Goal: Task Accomplishment & Management: Manage account settings

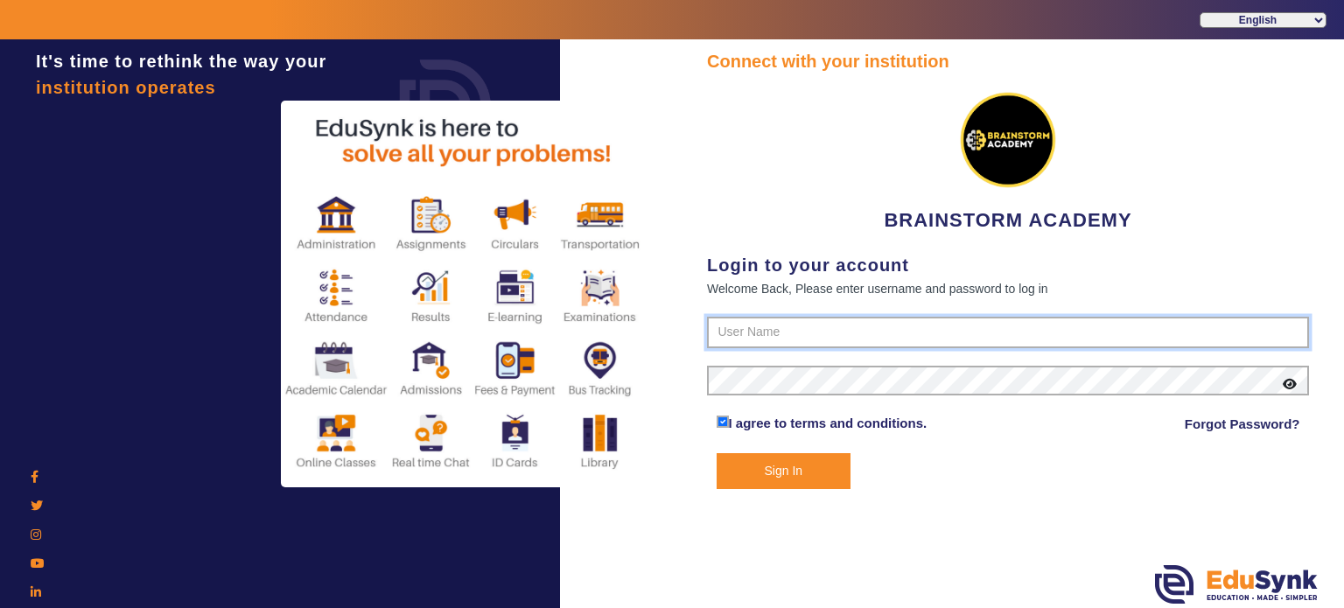
click at [773, 321] on input "text" at bounding box center [1008, 332] width 602 height 31
type input "8167555270"
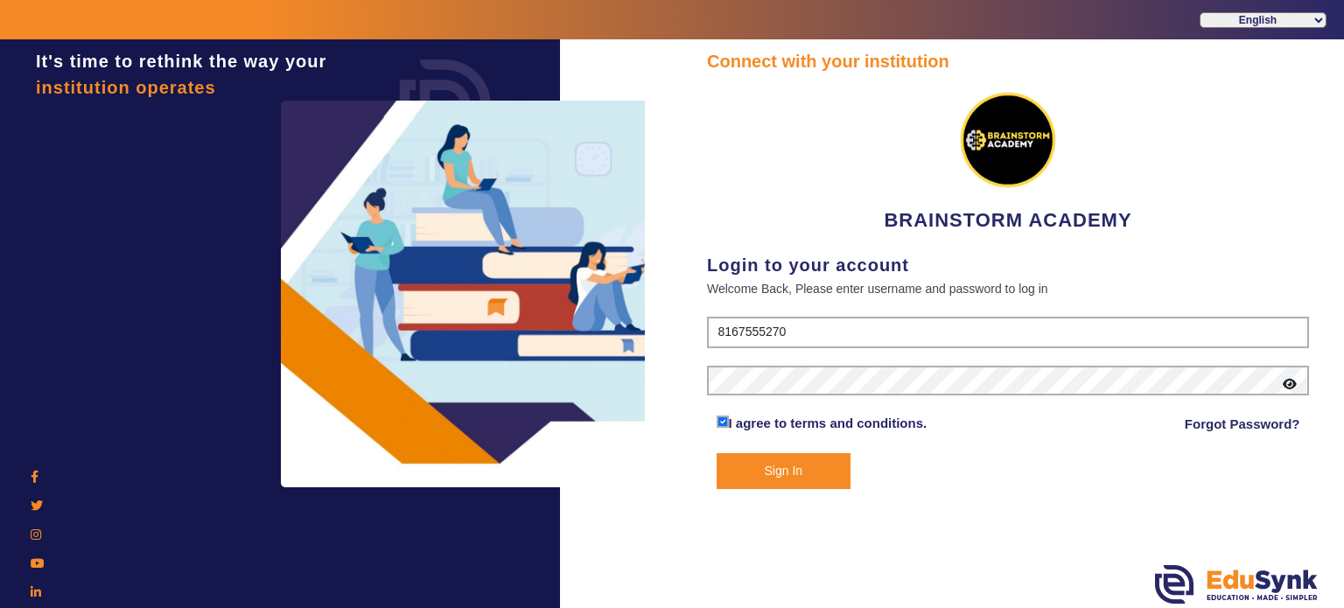
click at [783, 468] on button "Sign In" at bounding box center [783, 471] width 135 height 36
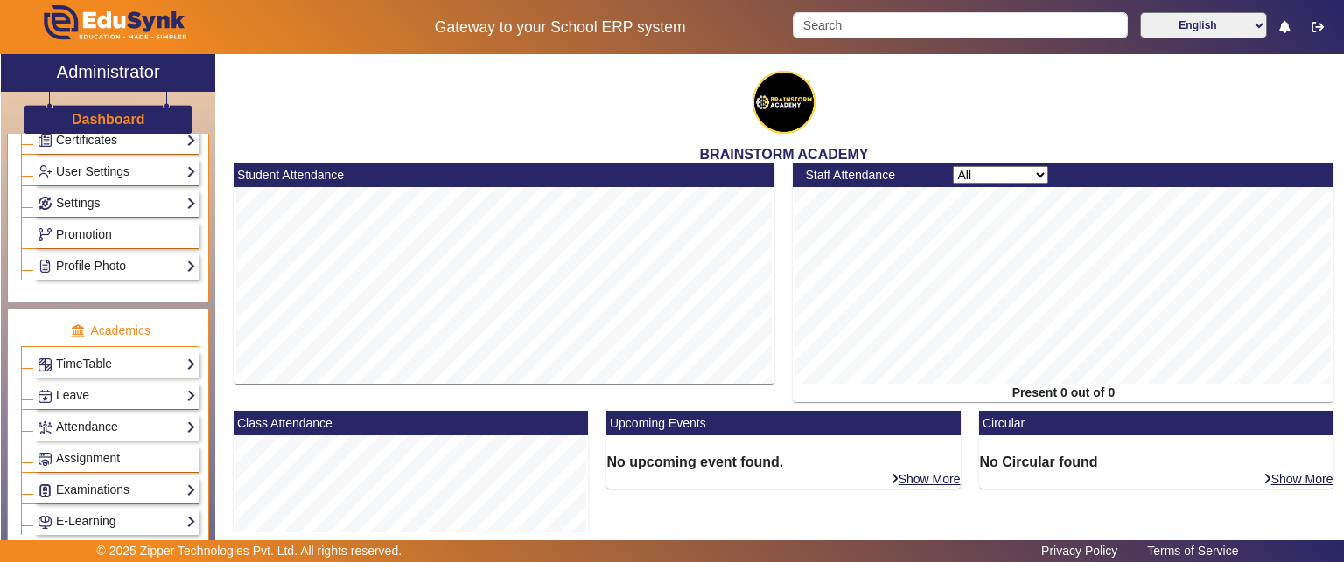
scroll to position [404, 0]
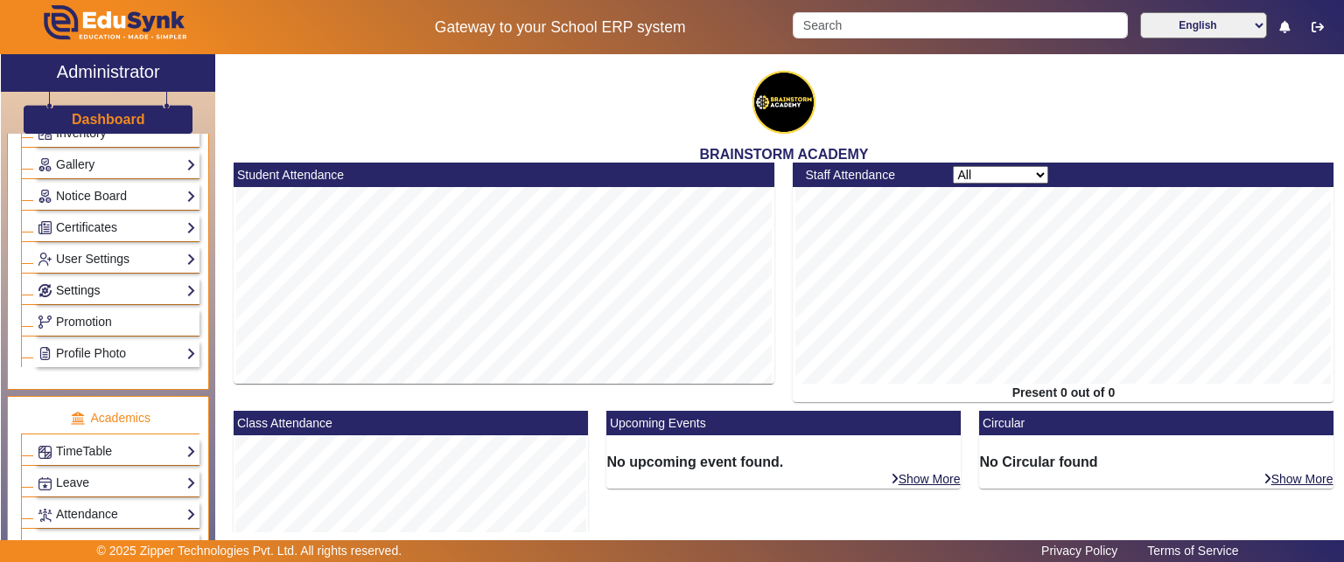
click at [116, 288] on link "Settings" at bounding box center [117, 291] width 158 height 20
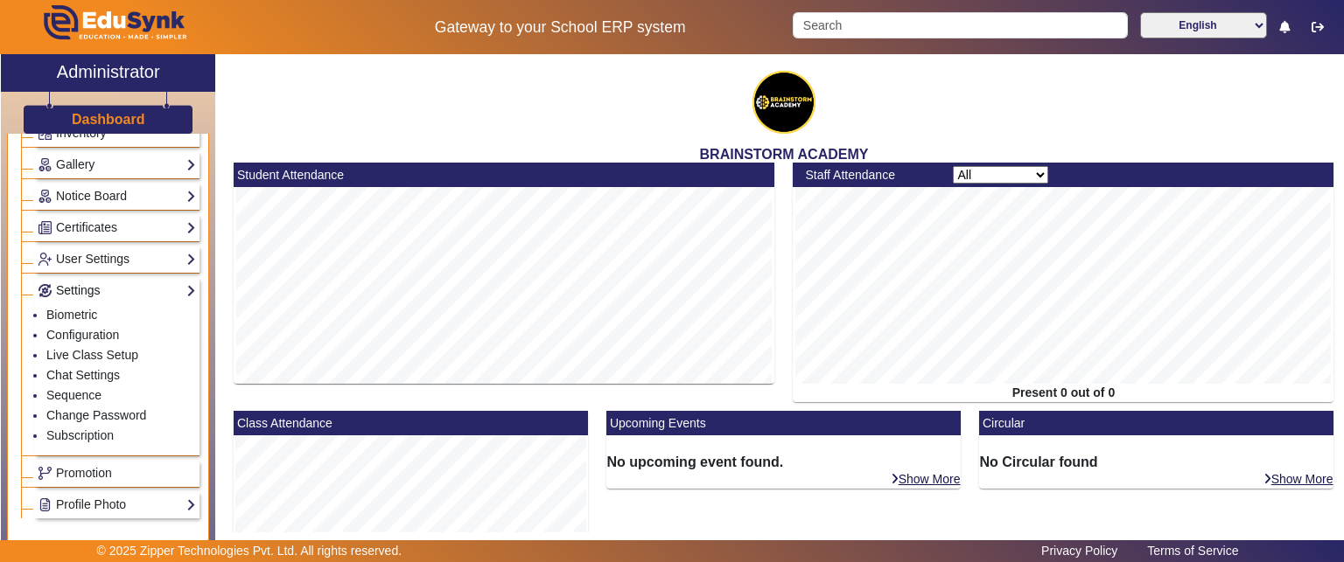
click at [118, 283] on link "Settings" at bounding box center [117, 291] width 158 height 20
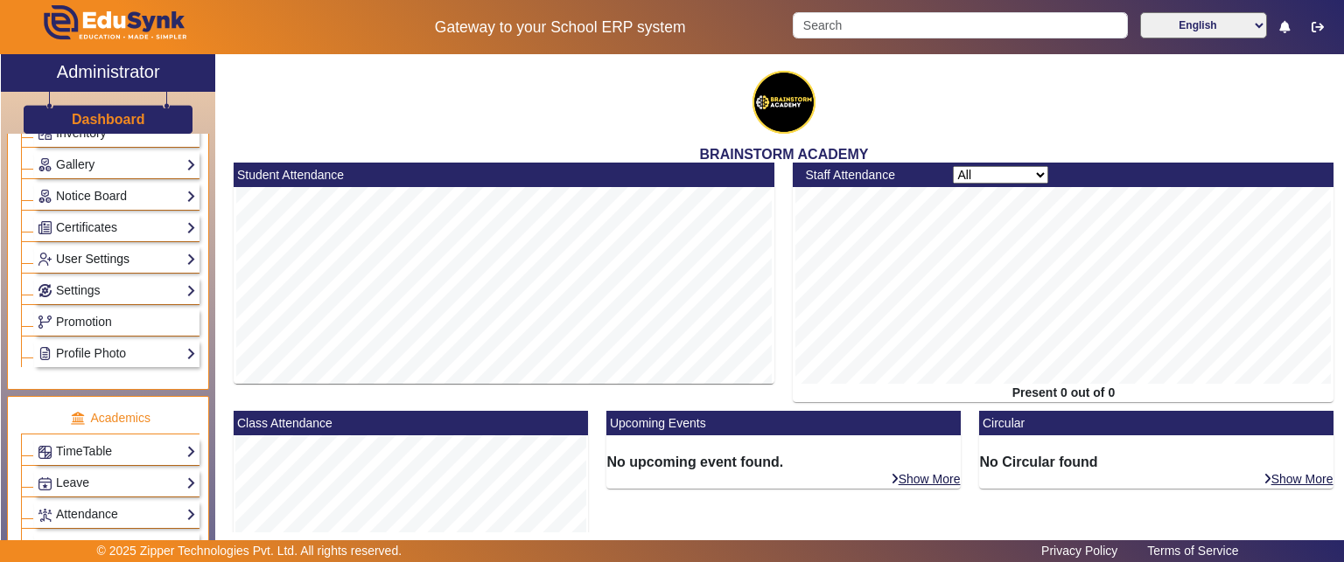
click at [129, 255] on link "User Settings" at bounding box center [117, 259] width 158 height 20
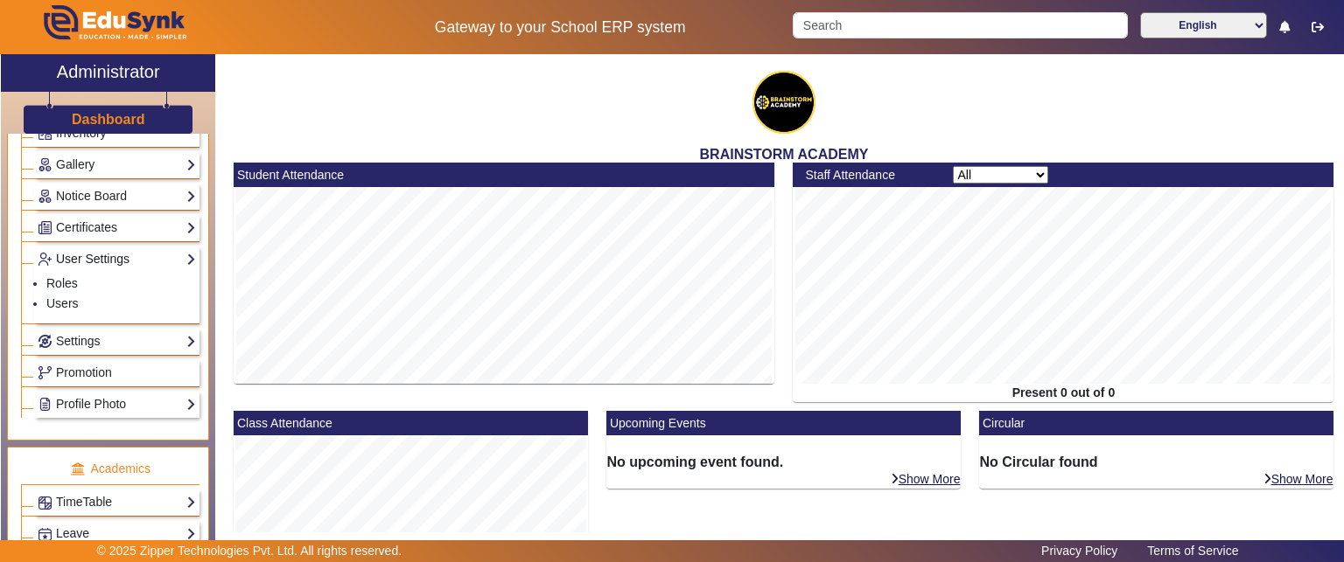
click at [129, 255] on link "User Settings" at bounding box center [117, 259] width 158 height 20
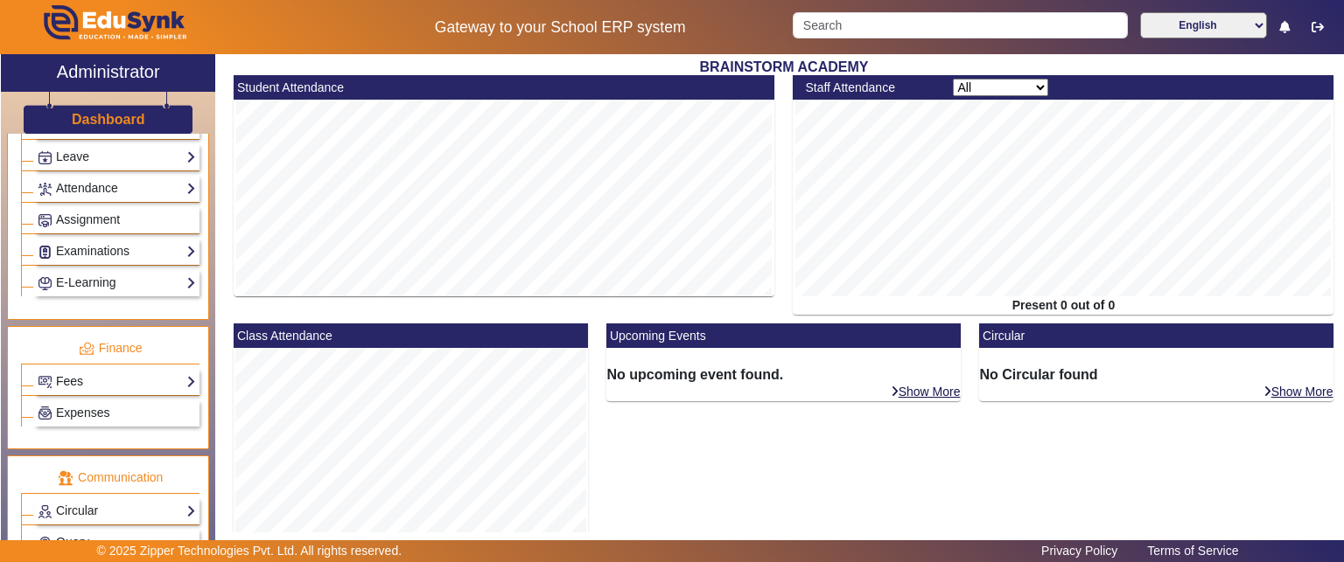
scroll to position [787, 0]
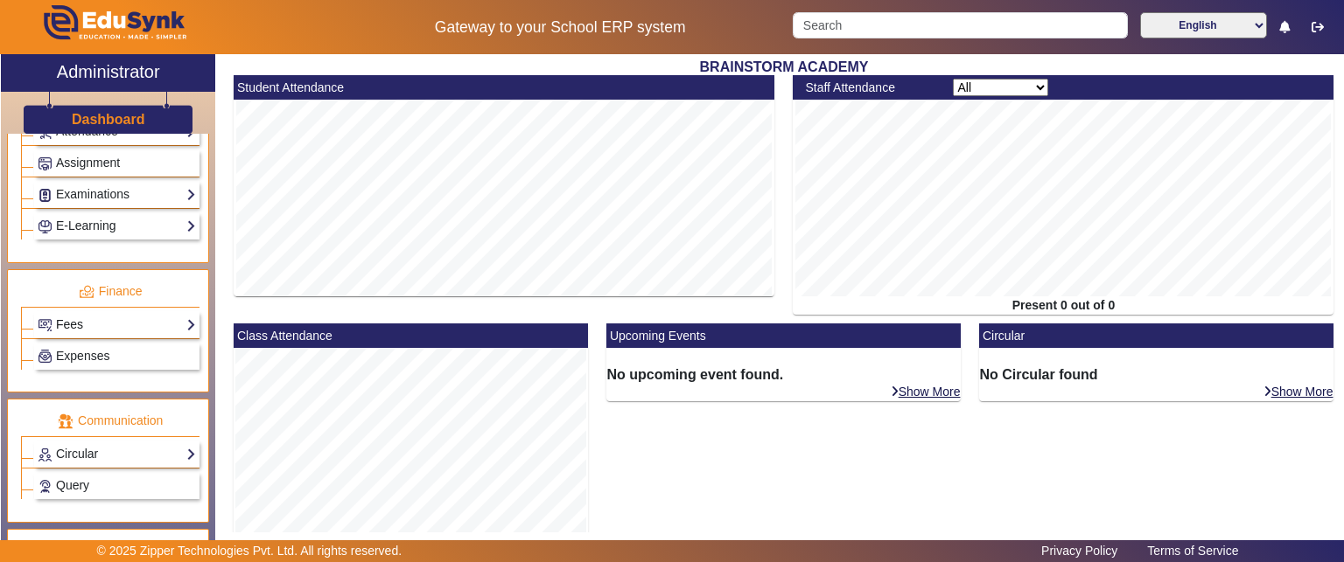
click at [140, 319] on link "Fees" at bounding box center [117, 325] width 158 height 20
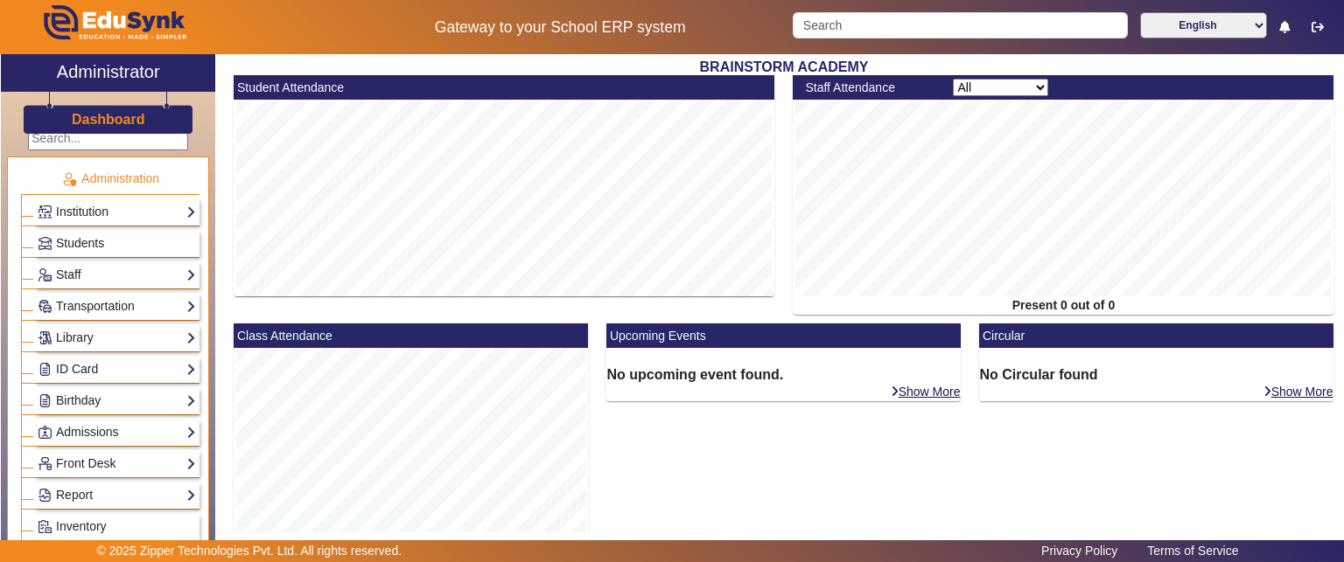
scroll to position [0, 0]
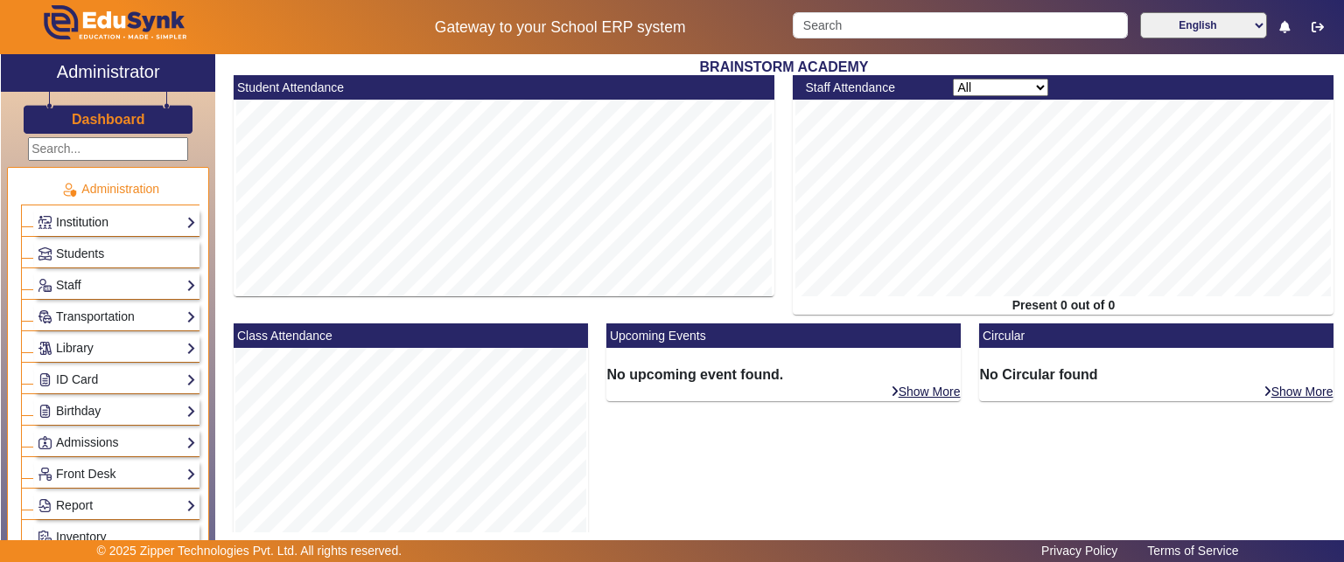
click at [99, 213] on link "Institution" at bounding box center [117, 223] width 158 height 20
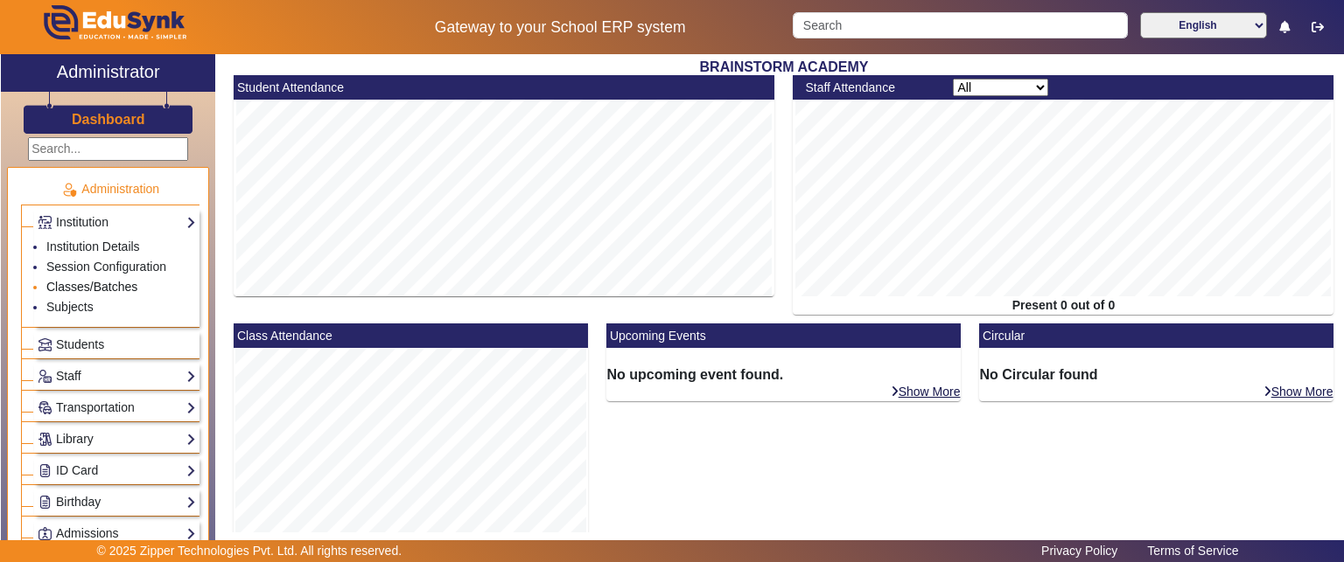
click at [87, 283] on link "Classes/Batches" at bounding box center [91, 287] width 91 height 14
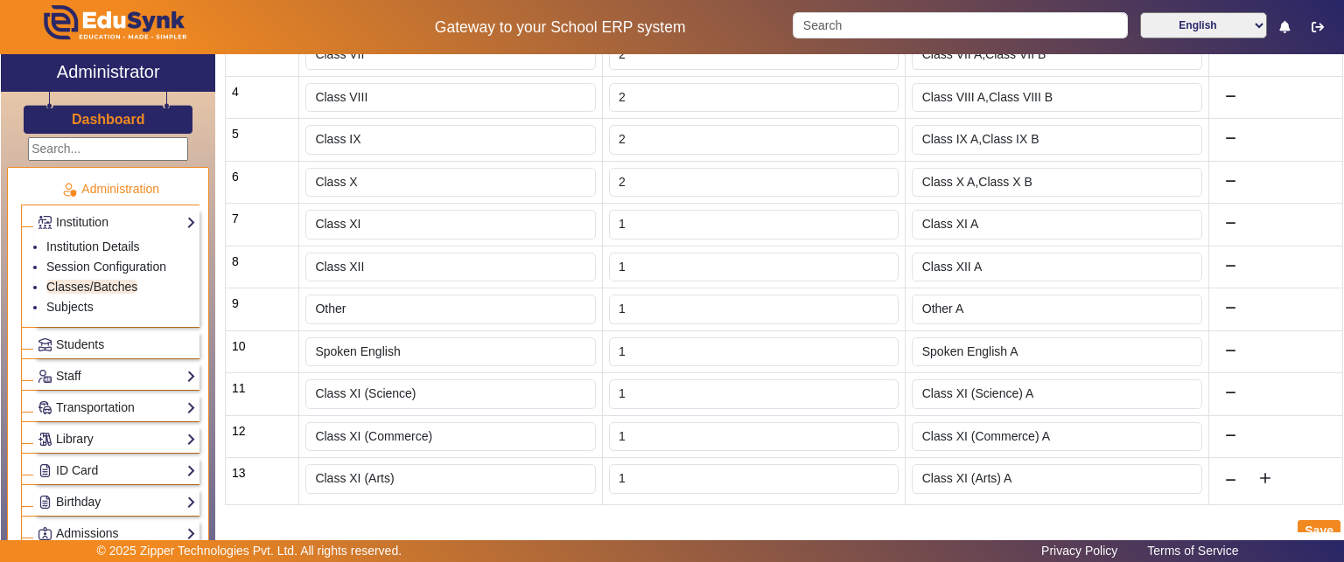
scroll to position [350, 0]
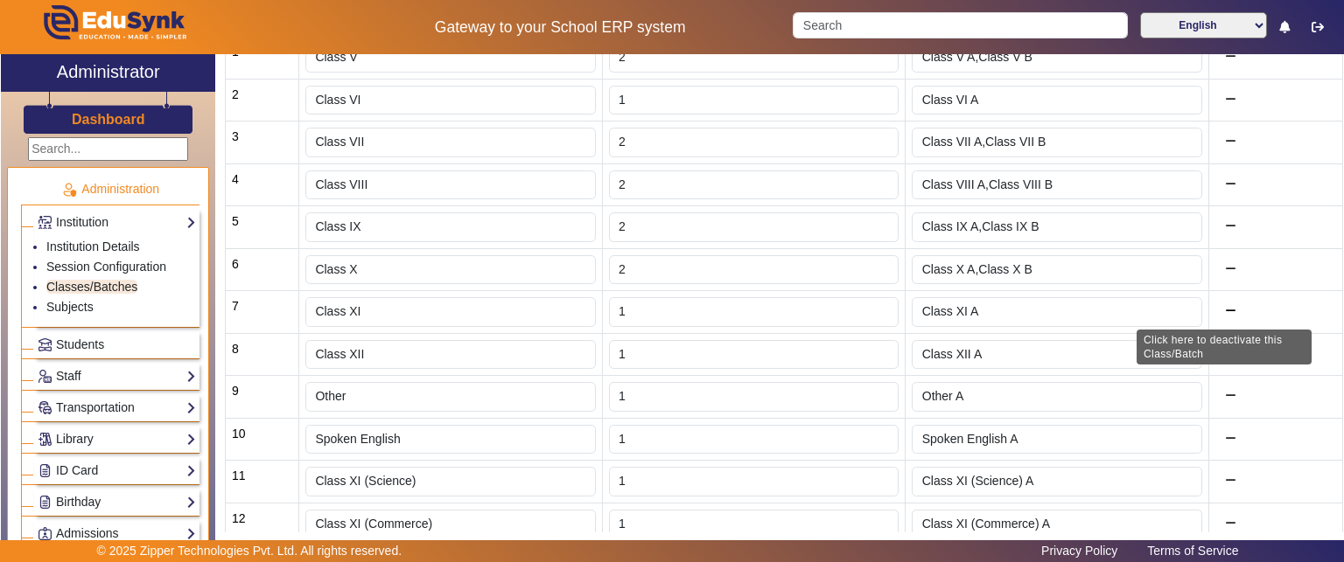
click at [1225, 311] on icon at bounding box center [1230, 311] width 11 height 12
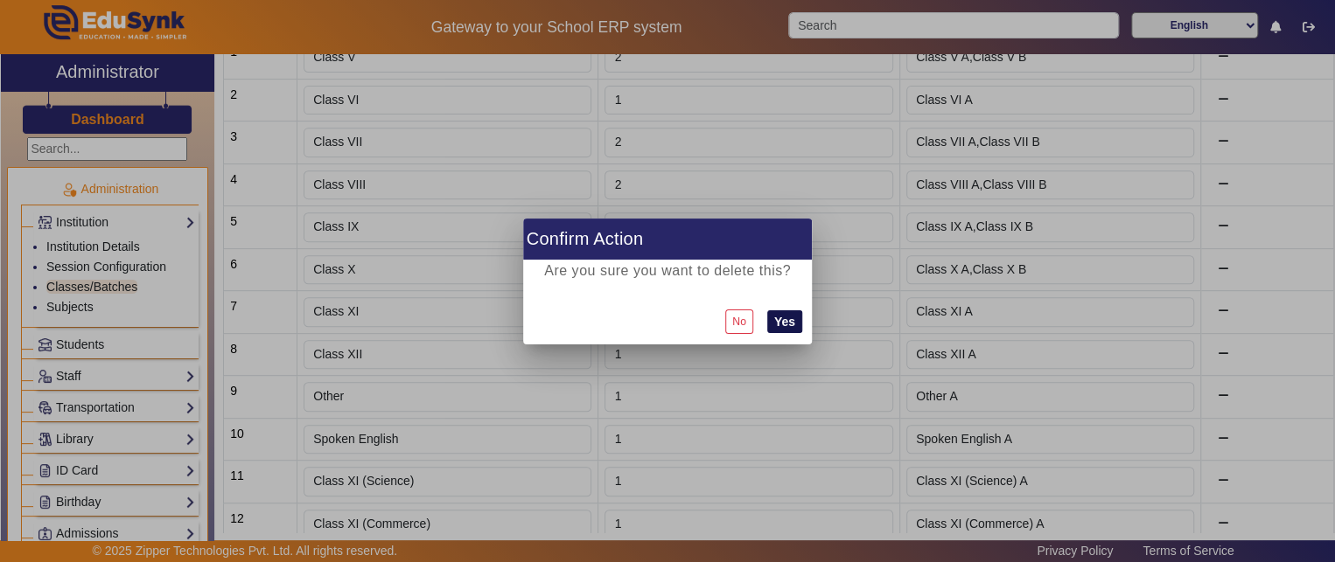
click at [780, 316] on button "Yes" at bounding box center [784, 322] width 35 height 23
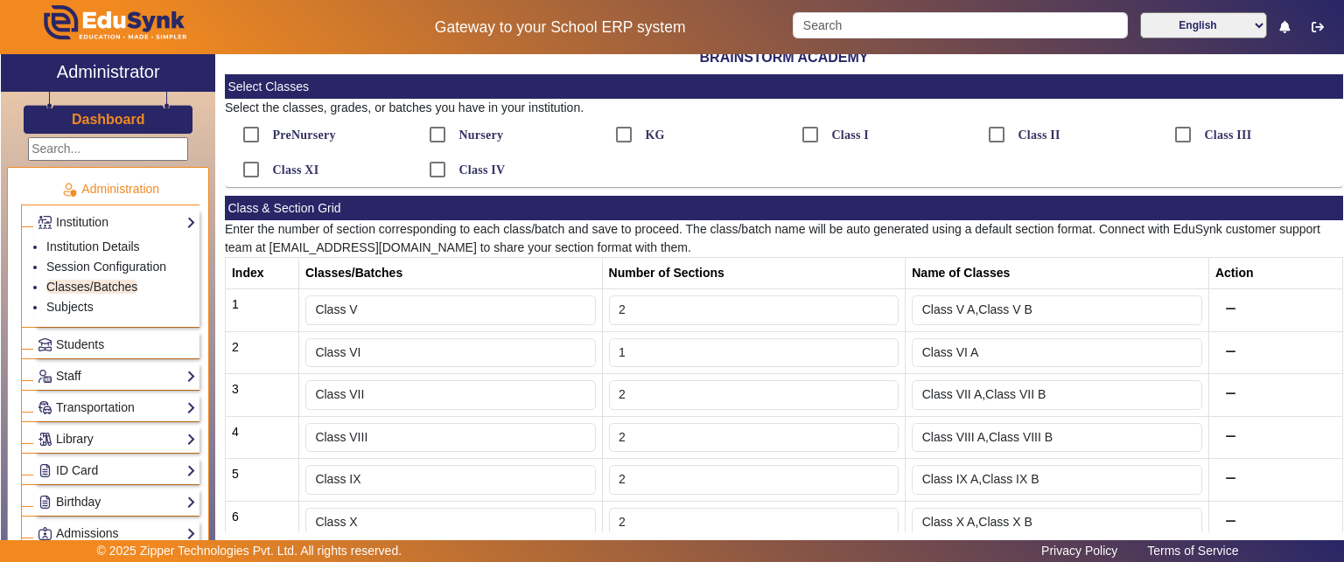
scroll to position [0, 0]
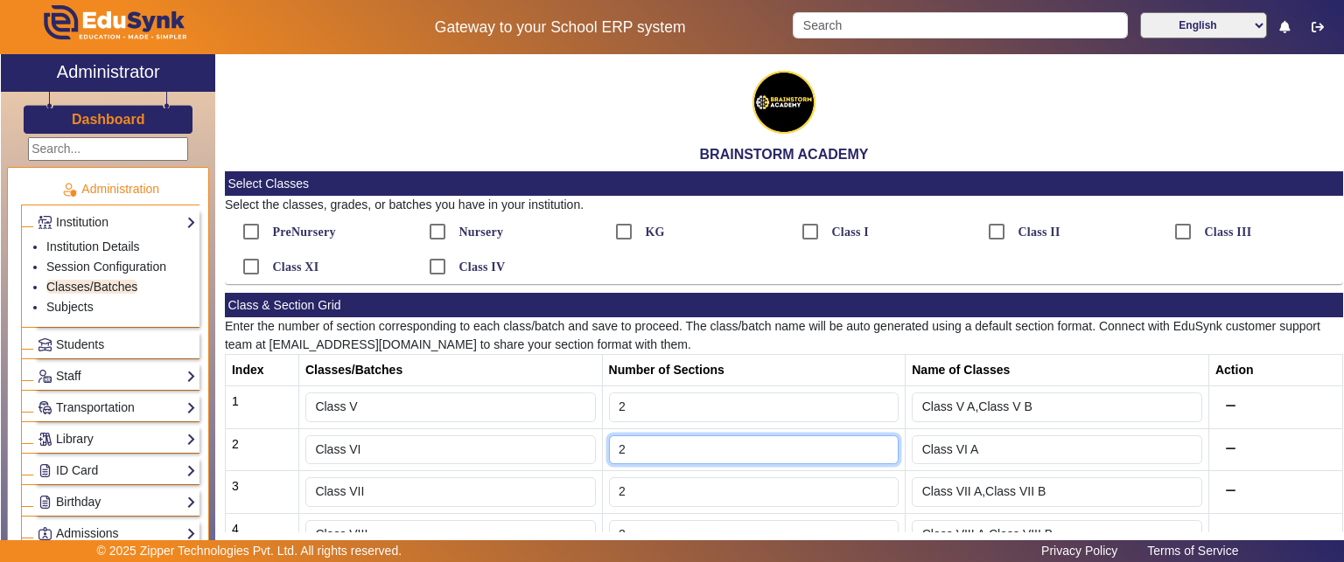
type input "2"
click at [878, 441] on input "2" at bounding box center [754, 451] width 290 height 30
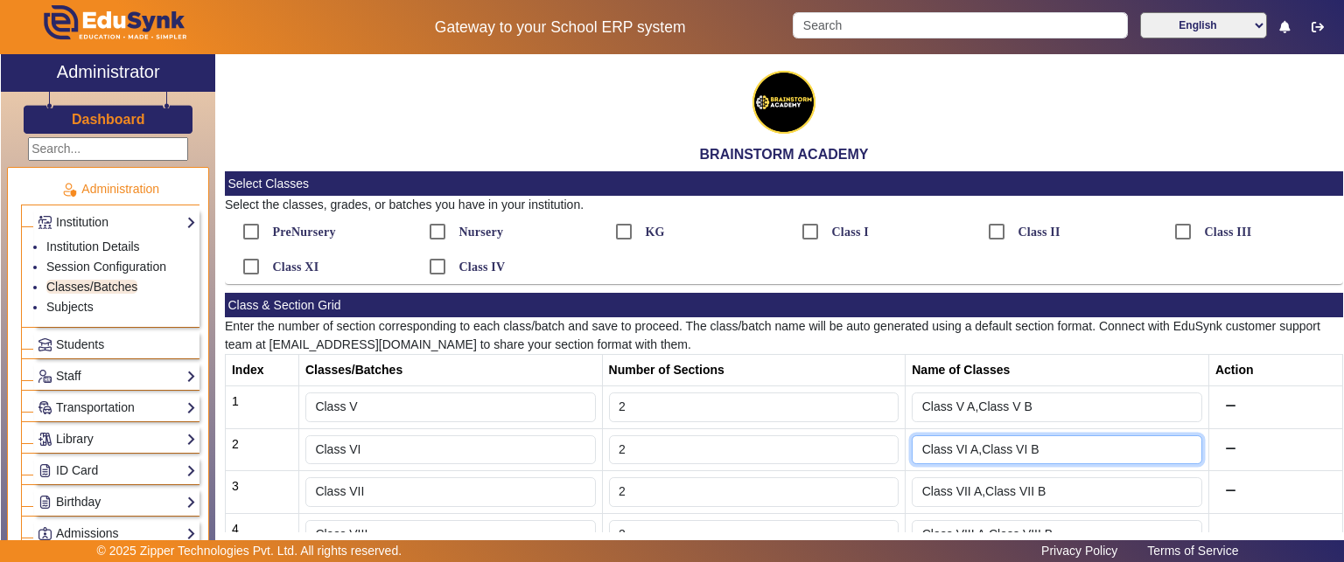
click at [1052, 447] on input "Class VI A,Class VI B" at bounding box center [1057, 451] width 290 height 30
click at [971, 446] on input "Class VI A,Class VI B" at bounding box center [1057, 451] width 290 height 30
type input "Class VI A,Class VI B"
click at [1087, 451] on input "Class VI A,Class VI B" at bounding box center [1057, 451] width 290 height 30
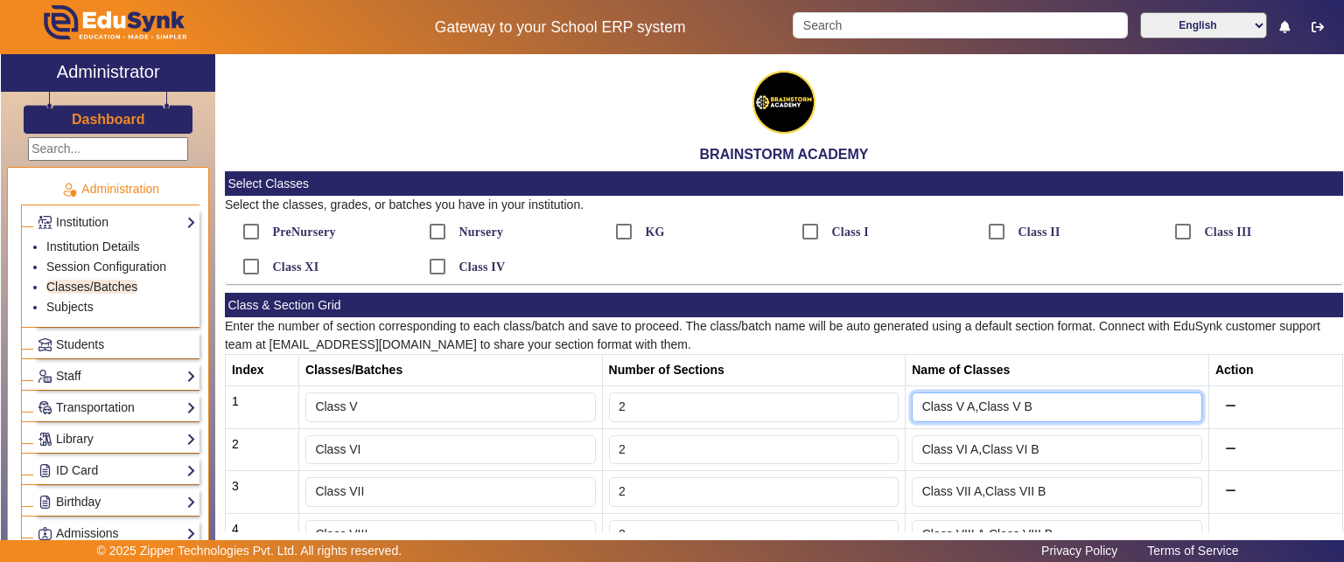
click at [1106, 407] on input "Class V A,Class V B" at bounding box center [1057, 408] width 290 height 30
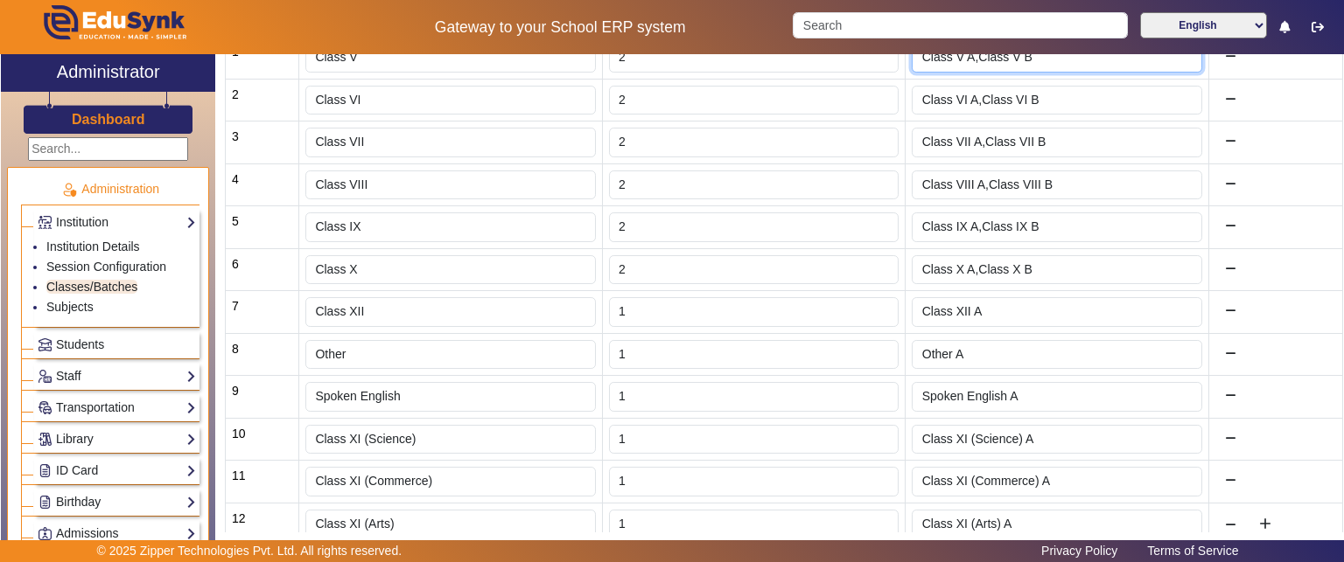
scroll to position [409, 0]
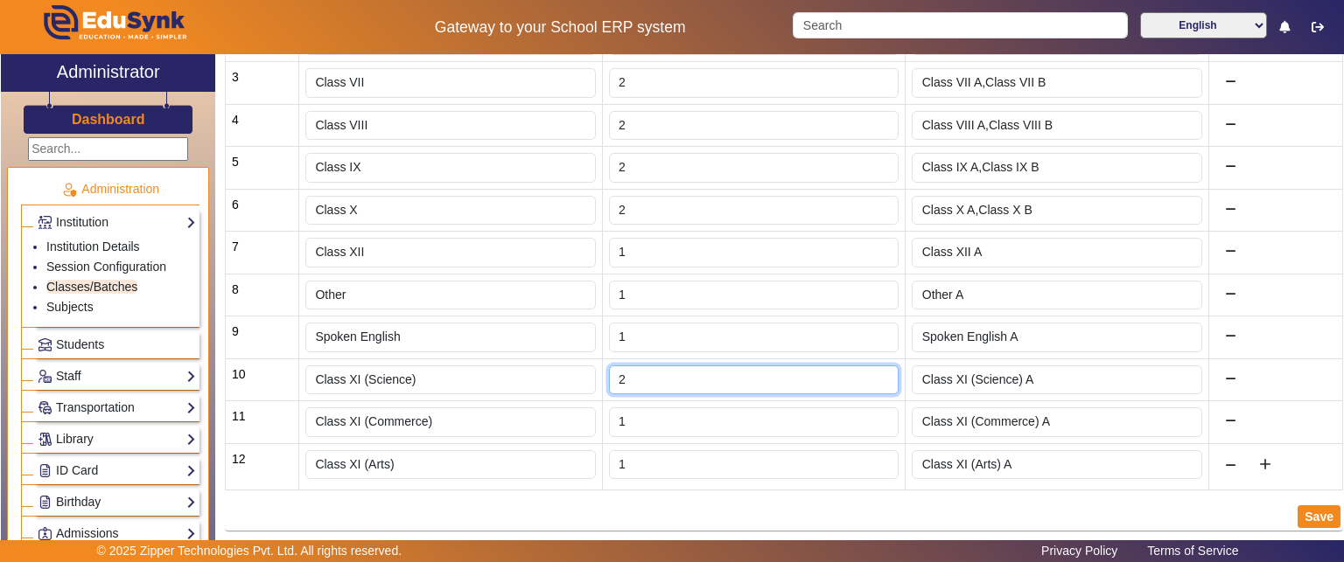
type input "2"
click at [877, 370] on input "2" at bounding box center [754, 381] width 290 height 30
type input "Class XI (Science) A,Class XI (Science) B"
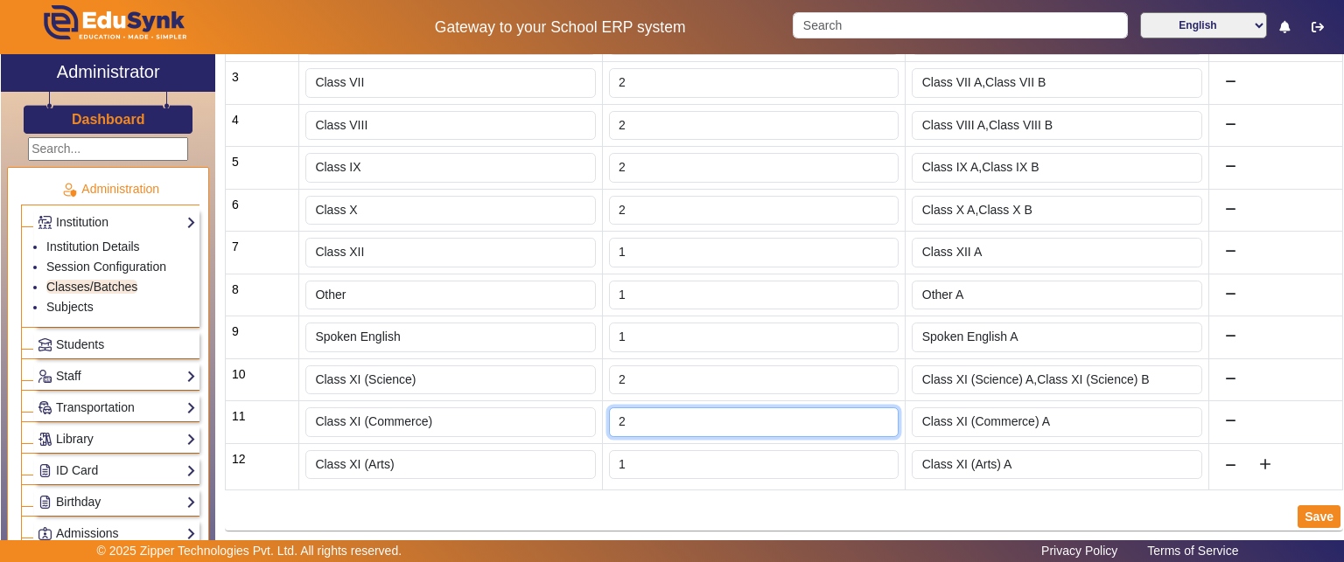
type input "2"
click at [878, 412] on input "2" at bounding box center [754, 423] width 290 height 30
type input "Class XI (Commerce) A,Class XI (Commerce) B"
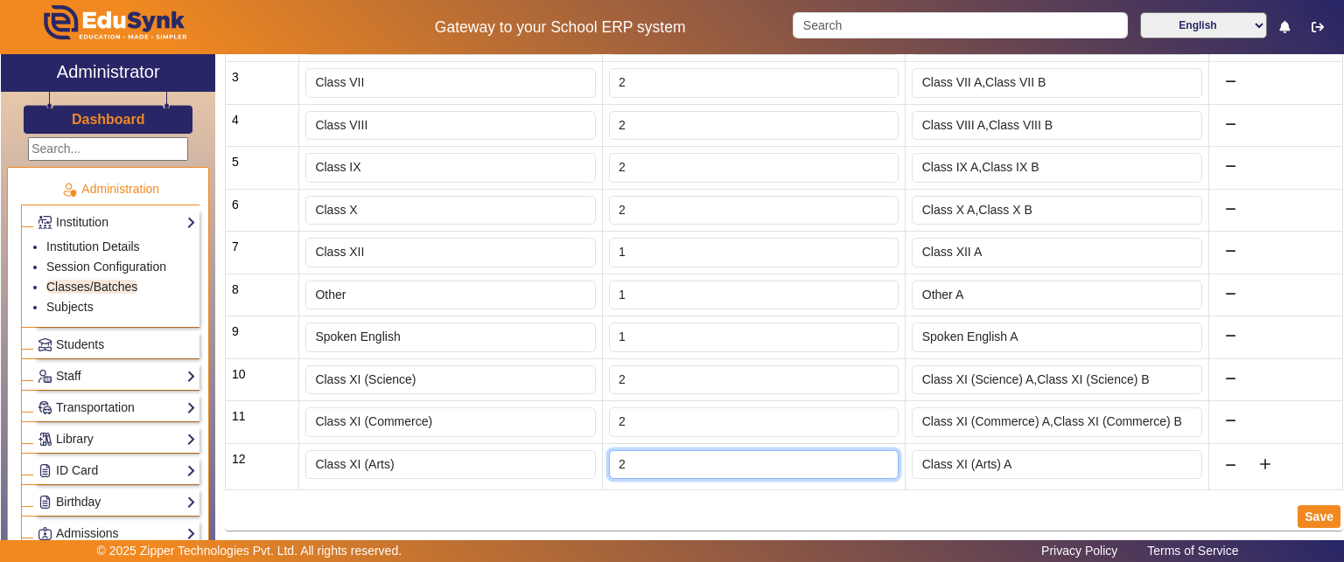
type input "2"
click at [881, 451] on input "2" at bounding box center [754, 466] width 290 height 30
type input "Class XI (Arts) A,Class XI (Arts) B"
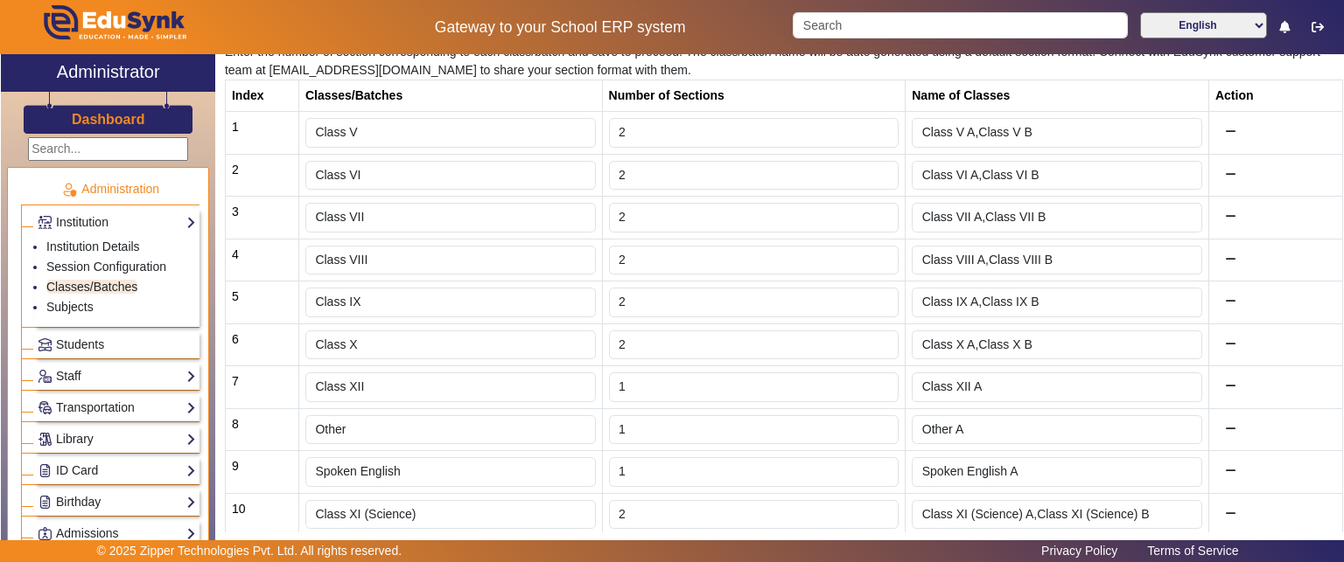
scroll to position [234, 0]
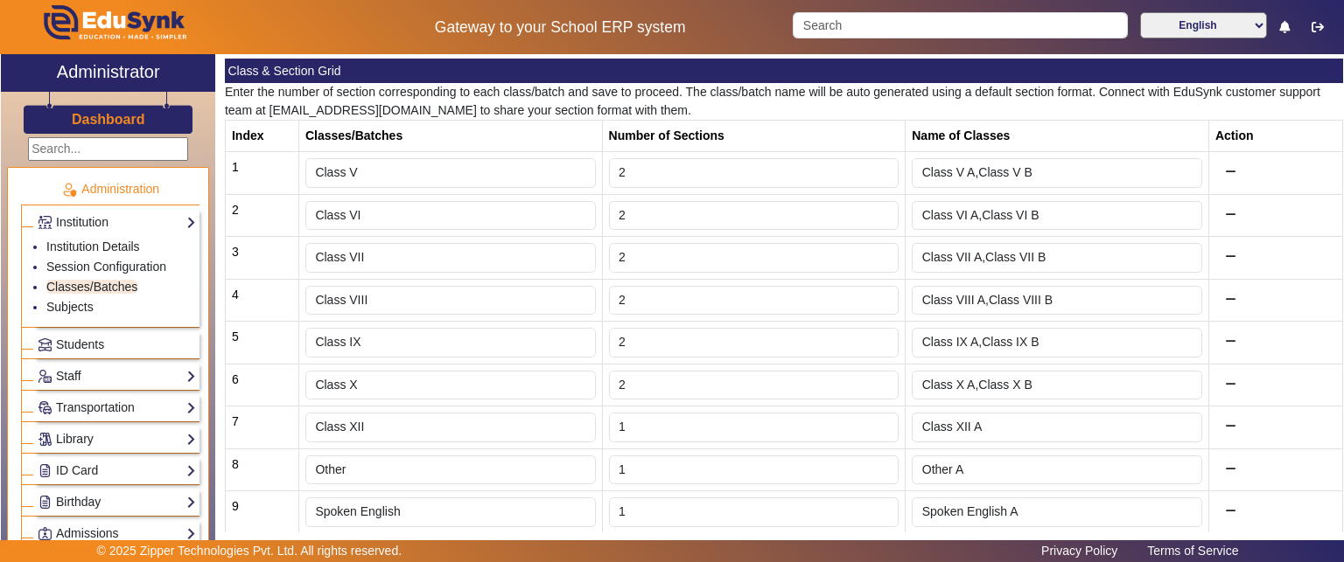
type input "3"
type input "2"
type input "Class XI (Arts) A,Class XI (Arts) B,Class XI (Arts) C"
type input "2"
click at [875, 421] on input "2" at bounding box center [754, 428] width 290 height 30
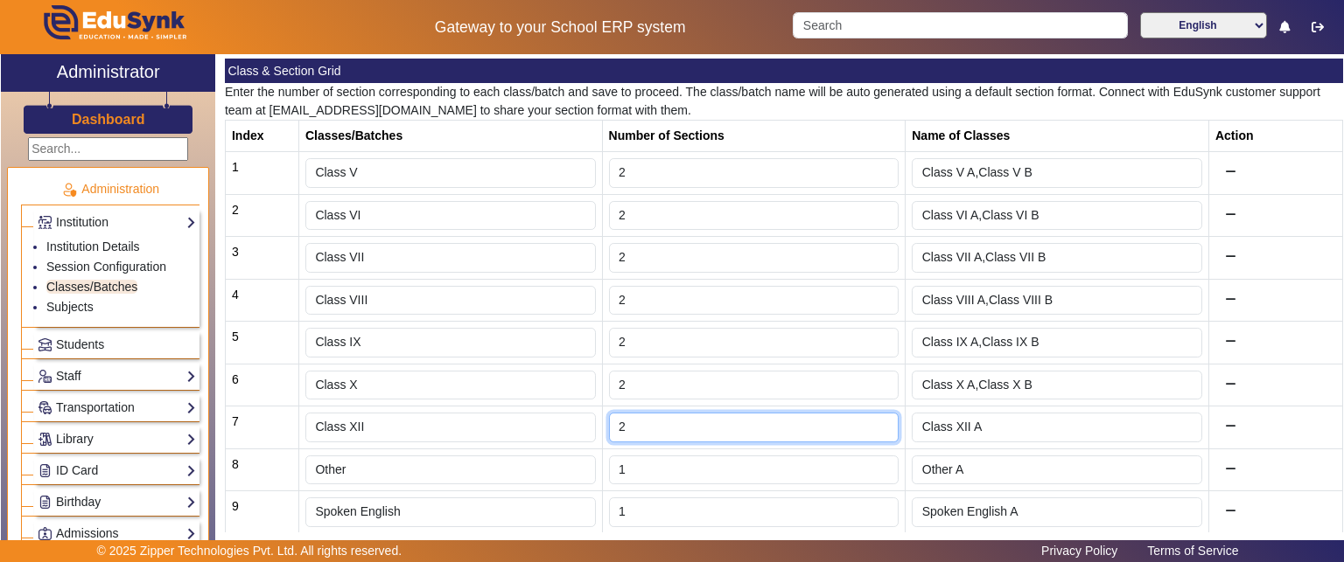
type input "Class XII A,Class XII B"
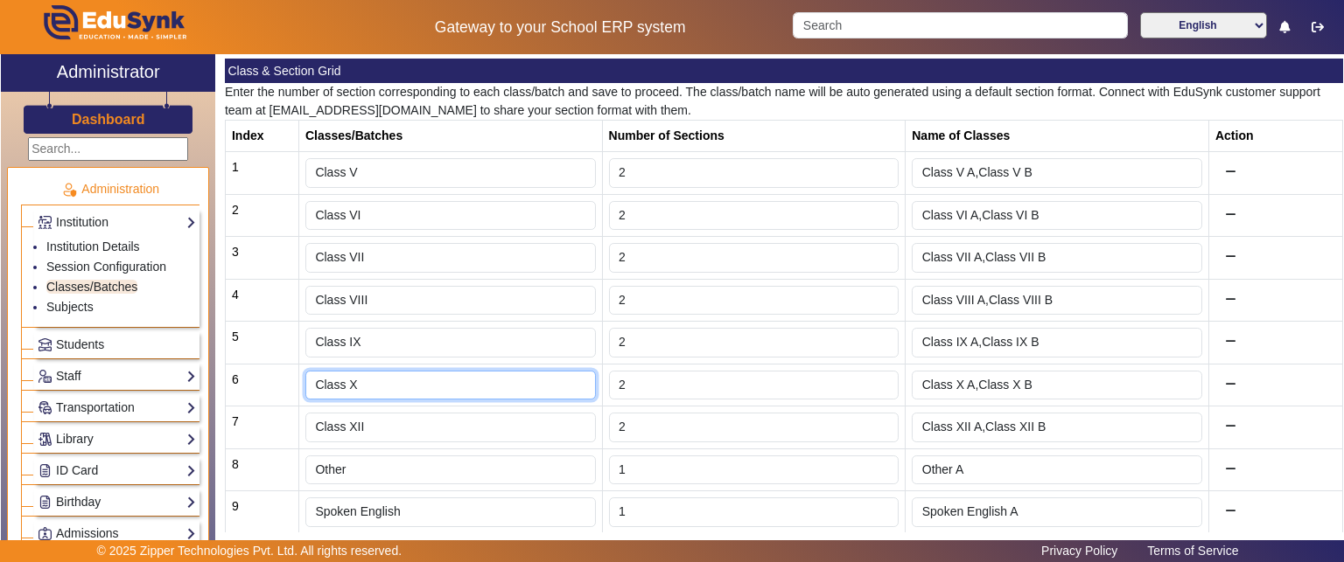
click at [408, 384] on input "Class X" at bounding box center [450, 386] width 290 height 30
type input "Class XII (Science)"
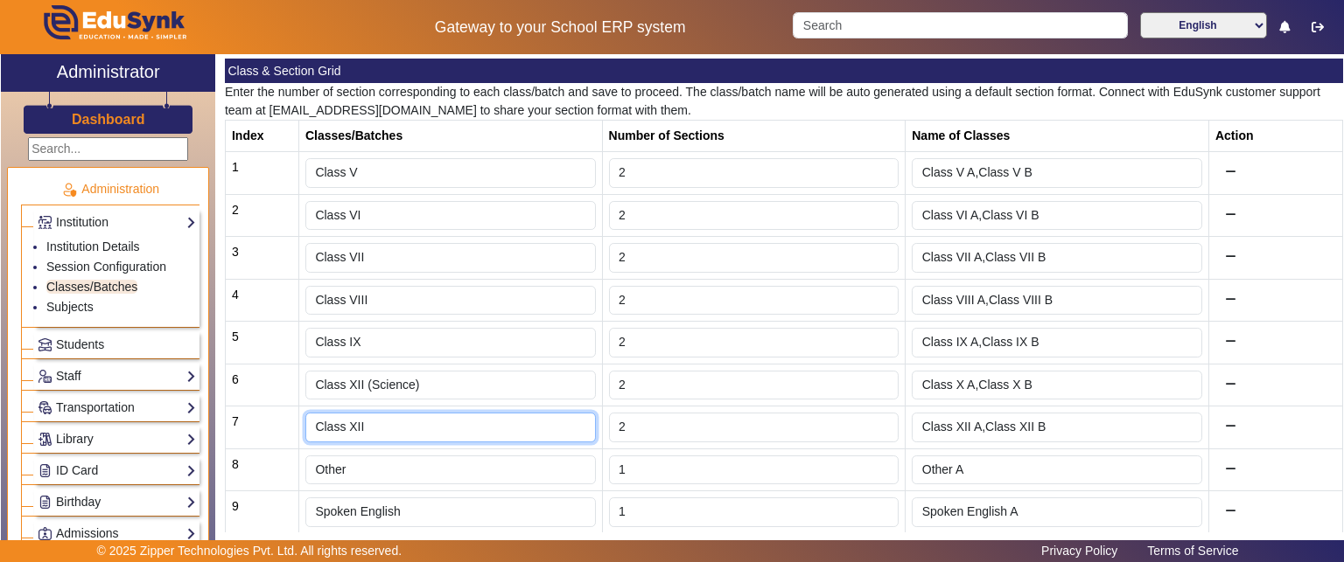
click at [388, 414] on input "Class XII" at bounding box center [450, 428] width 290 height 30
type input "Class XII (Commerce)"
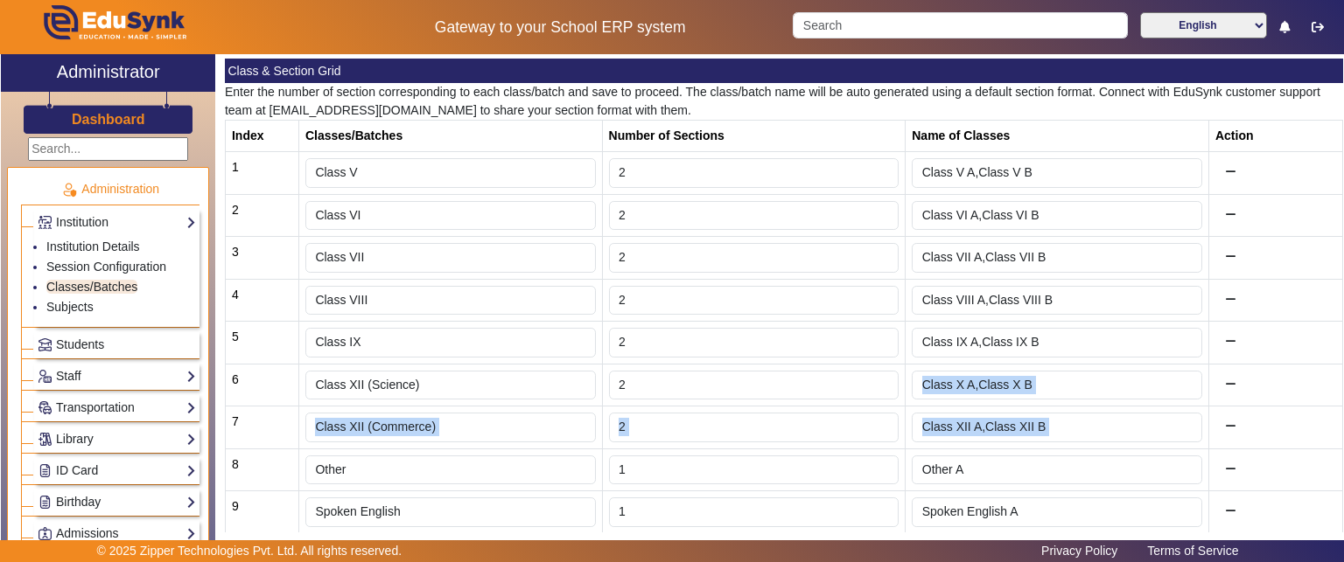
drag, startPoint x: 458, startPoint y: 422, endPoint x: 343, endPoint y: 423, distance: 115.5
click at [422, 451] on td "Other" at bounding box center [450, 470] width 304 height 43
click at [441, 433] on input "Class XII (Commerce)" at bounding box center [450, 428] width 290 height 30
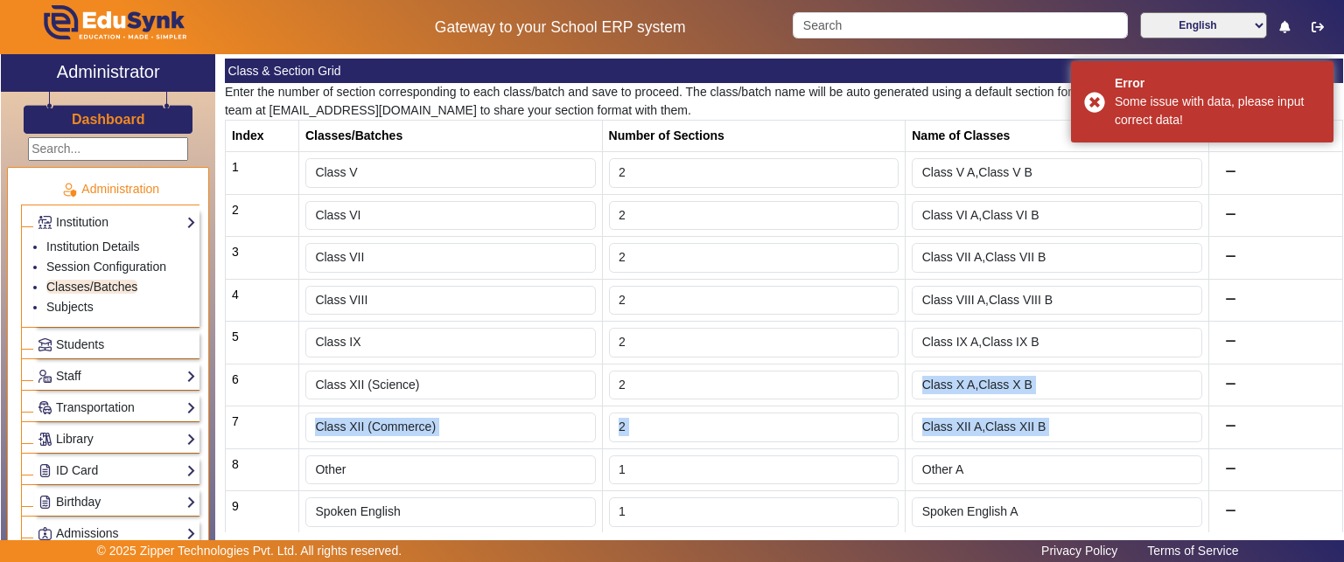
drag, startPoint x: 346, startPoint y: 430, endPoint x: 331, endPoint y: 430, distance: 15.7
click at [340, 426] on table "Index Classes/Batches Number of Sections Name of Classes Action 1 Class V 2 Cla…" at bounding box center [784, 393] width 1118 height 546
click at [381, 457] on input "Other" at bounding box center [450, 471] width 290 height 30
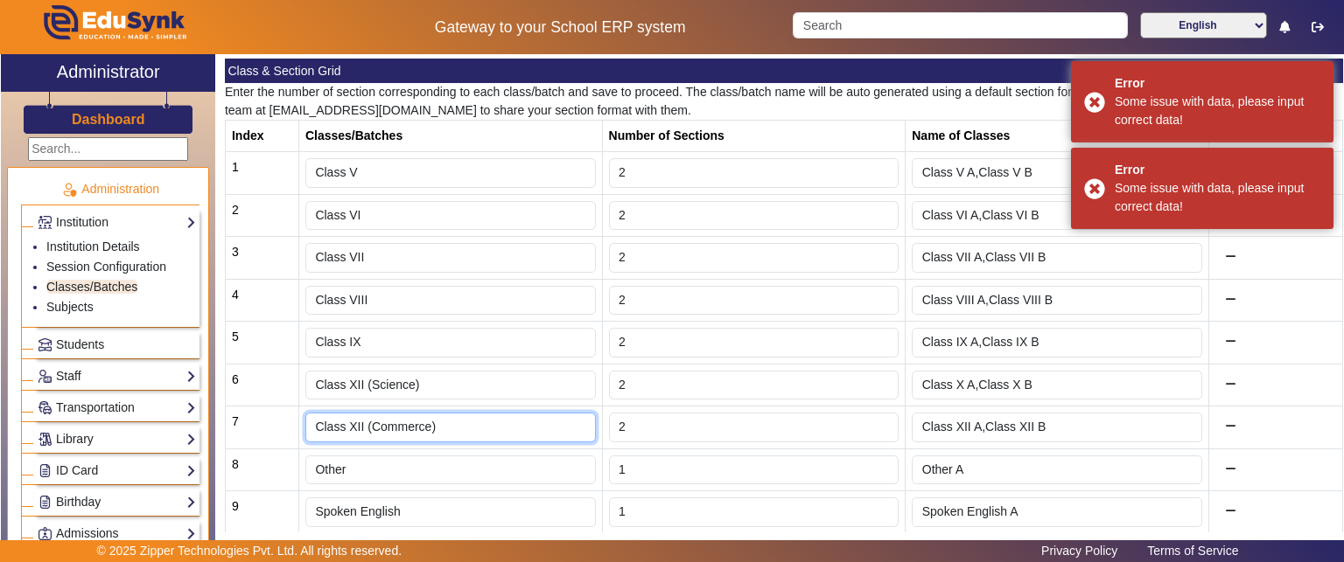
click at [314, 416] on input "Class XII (Commerce)" at bounding box center [450, 428] width 290 height 30
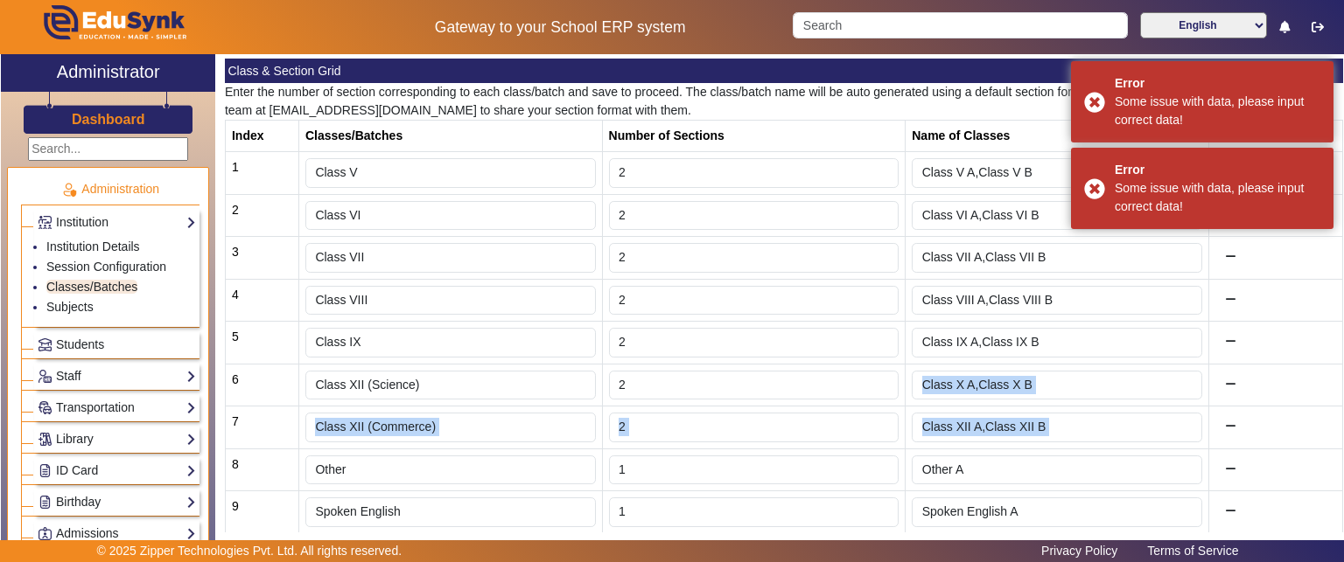
drag, startPoint x: 314, startPoint y: 423, endPoint x: 431, endPoint y: 422, distance: 117.2
click at [431, 422] on table "Index Classes/Batches Number of Sections Name of Classes Action 1 Class V 2 Cla…" at bounding box center [784, 393] width 1118 height 546
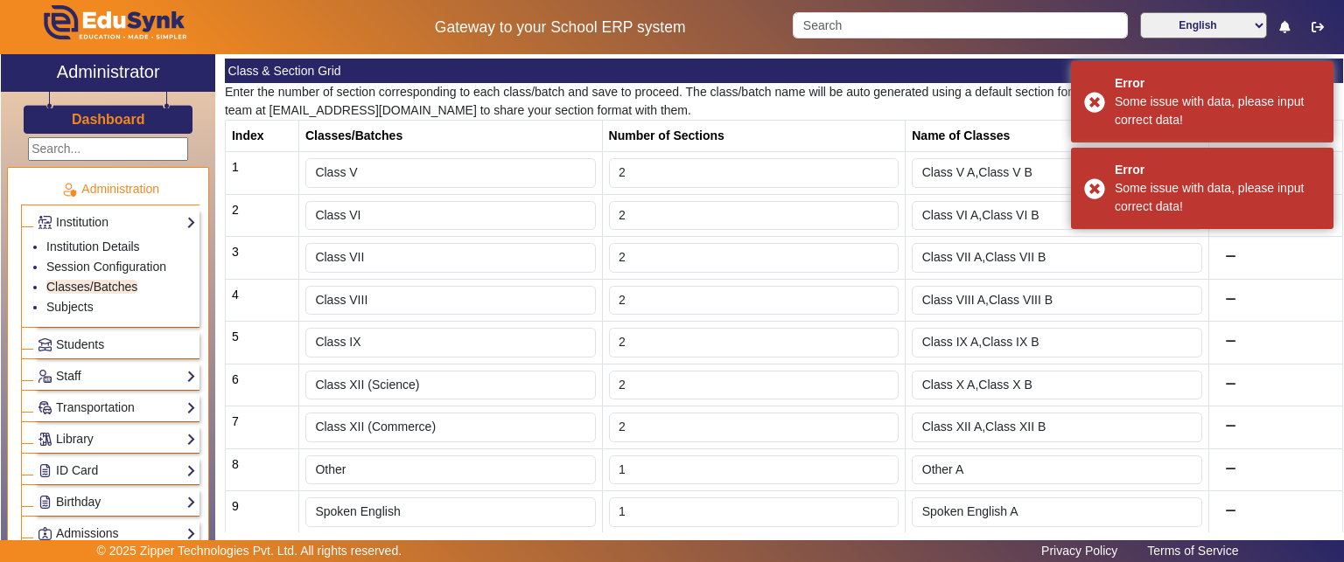
click at [428, 451] on td "Other" at bounding box center [450, 470] width 304 height 43
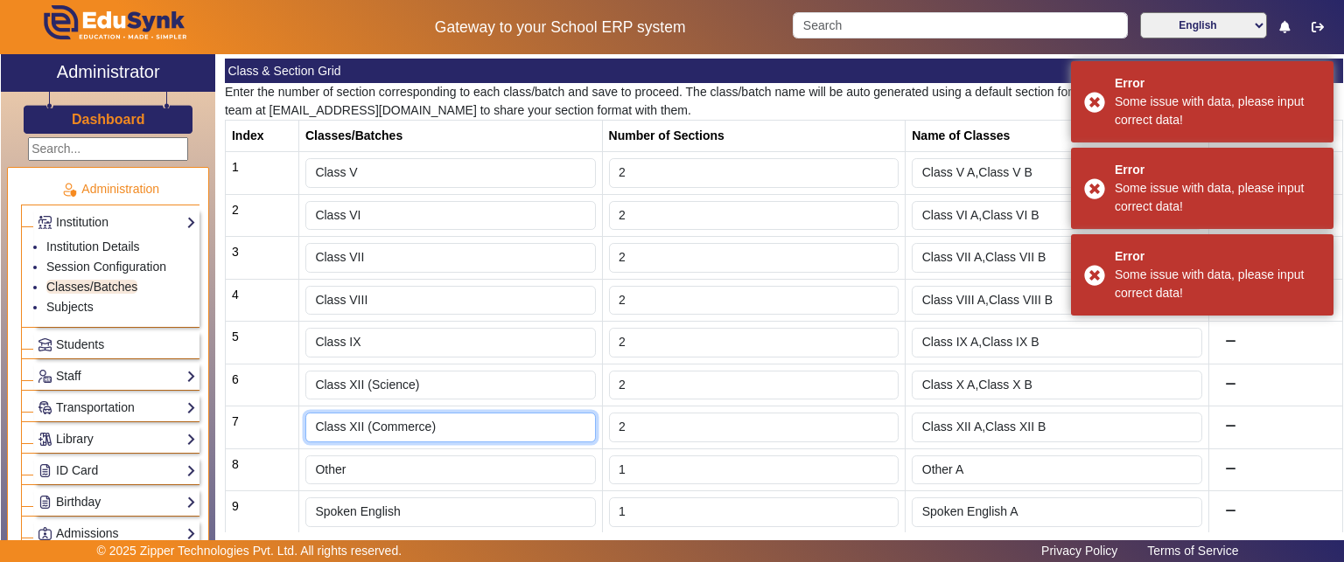
click at [437, 422] on input "Class XII (Commerce)" at bounding box center [450, 428] width 290 height 30
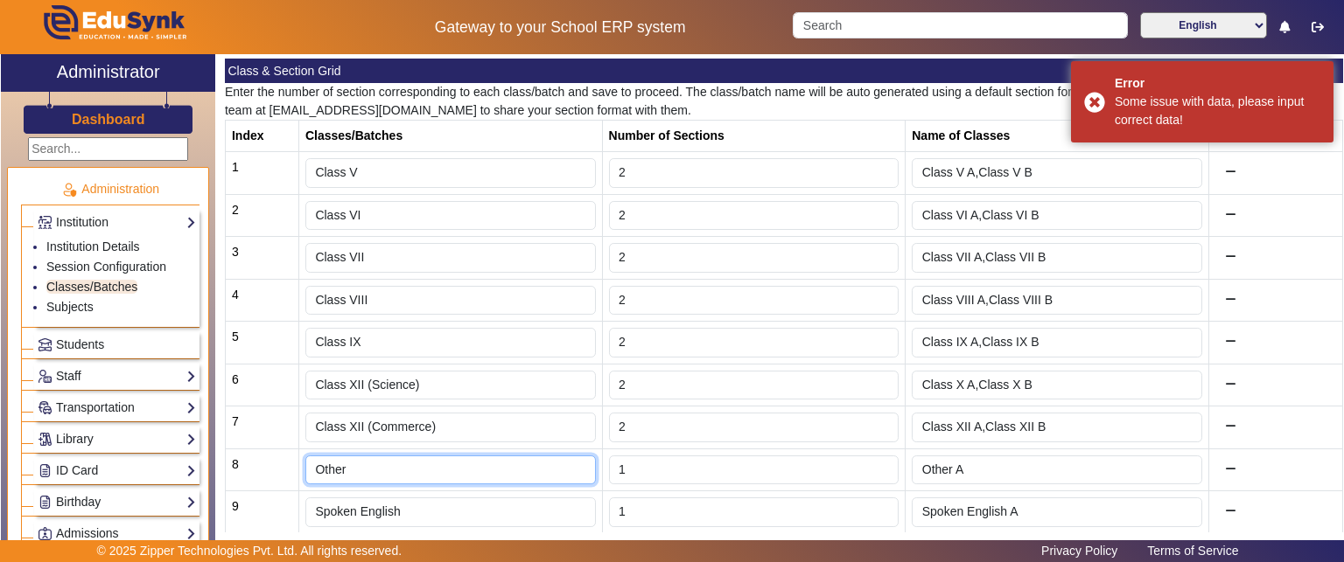
click at [381, 459] on input "Other" at bounding box center [450, 471] width 290 height 30
paste input "Class XII (Commerce)"
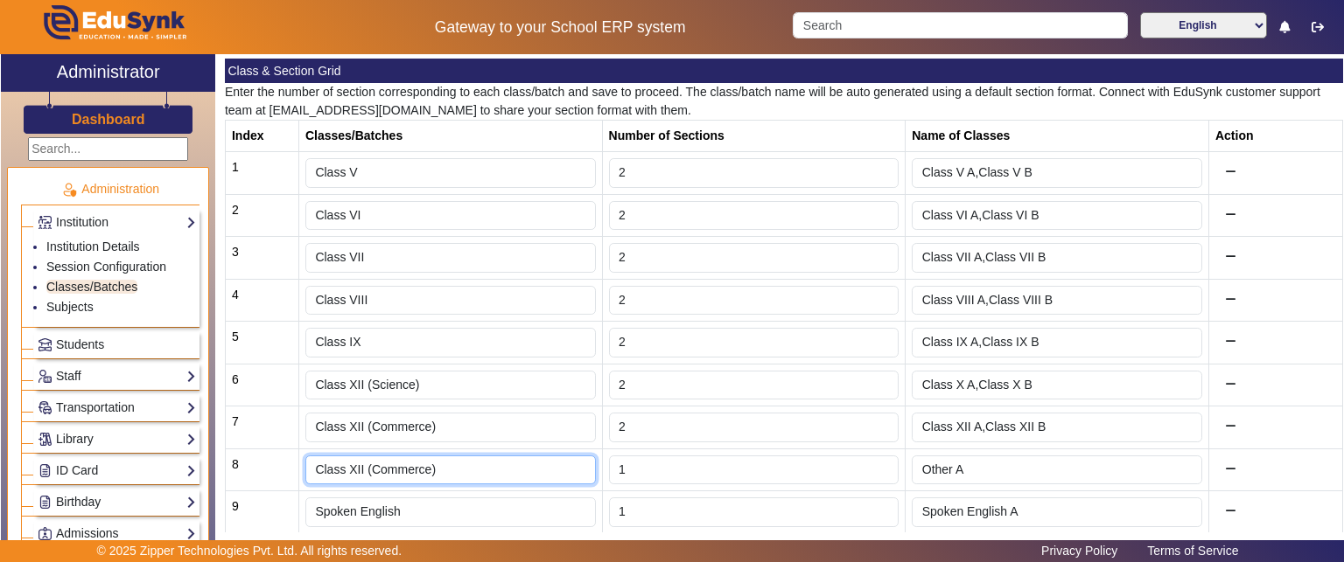
click at [381, 466] on input "Class XII (Commerce)" at bounding box center [450, 471] width 290 height 30
type input "Class XII (Arts)"
click at [514, 440] on td "Class XII (Commerce)" at bounding box center [450, 428] width 304 height 43
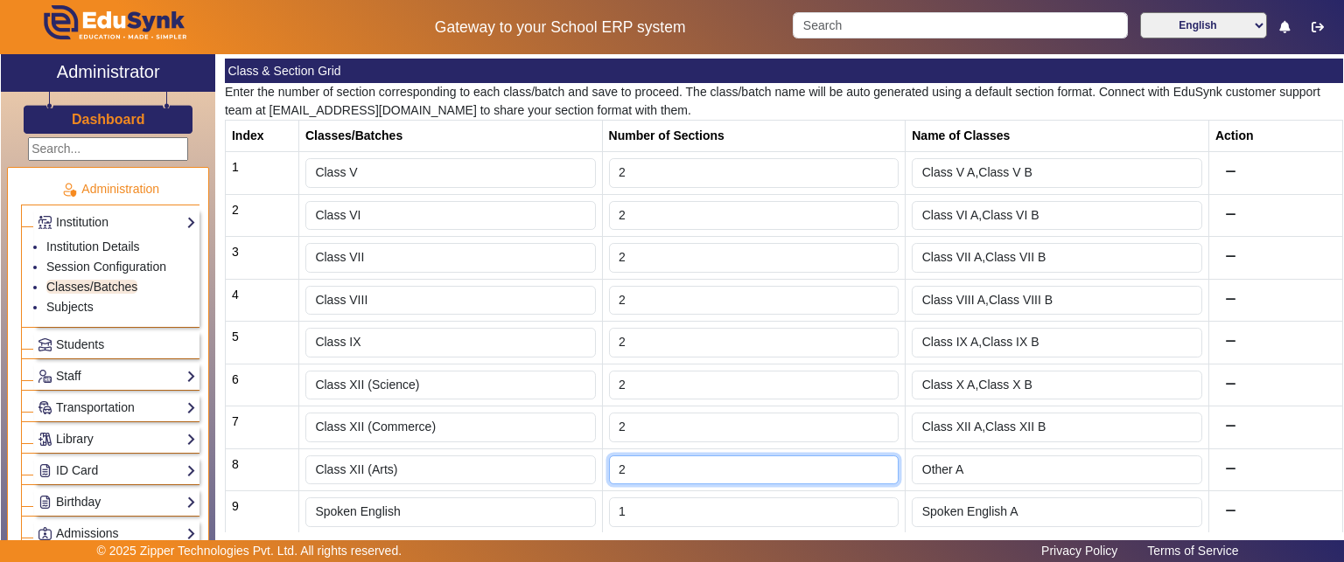
type input "2"
click at [878, 458] on input "2" at bounding box center [754, 471] width 290 height 30
type input "Class XII (Arts) A,Class XII (Arts) B"
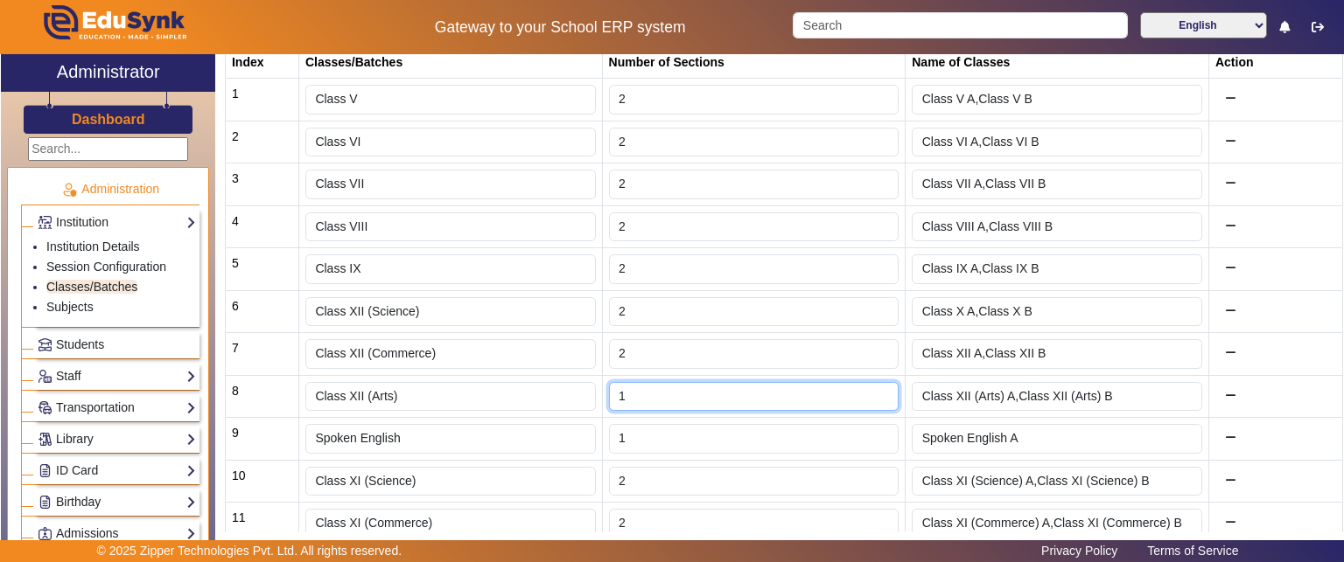
scroll to position [409, 0]
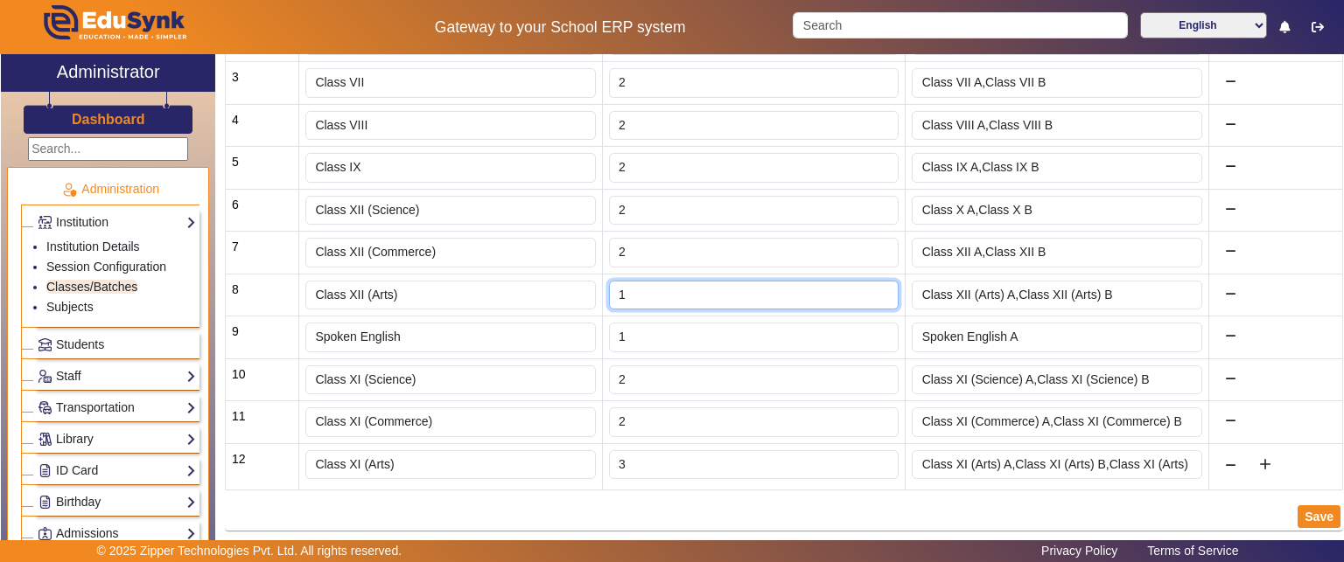
type input "1"
type input "Class XII (Arts) A"
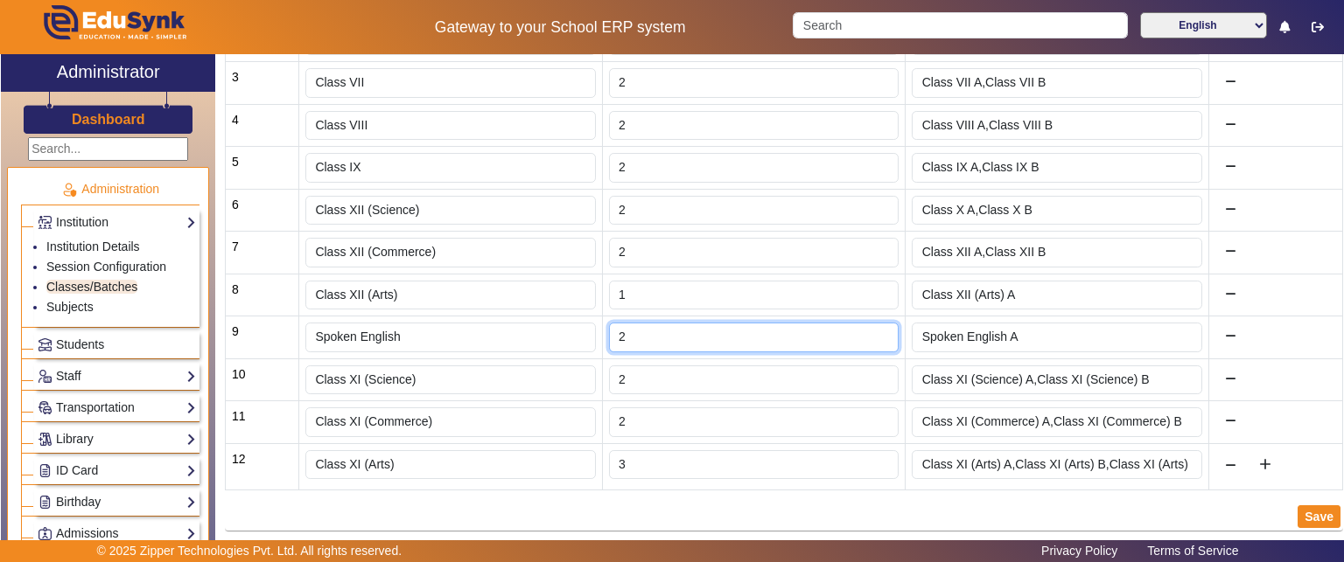
type input "2"
click at [876, 325] on input "2" at bounding box center [754, 338] width 290 height 30
type input "Spoken English A,Spoken English B"
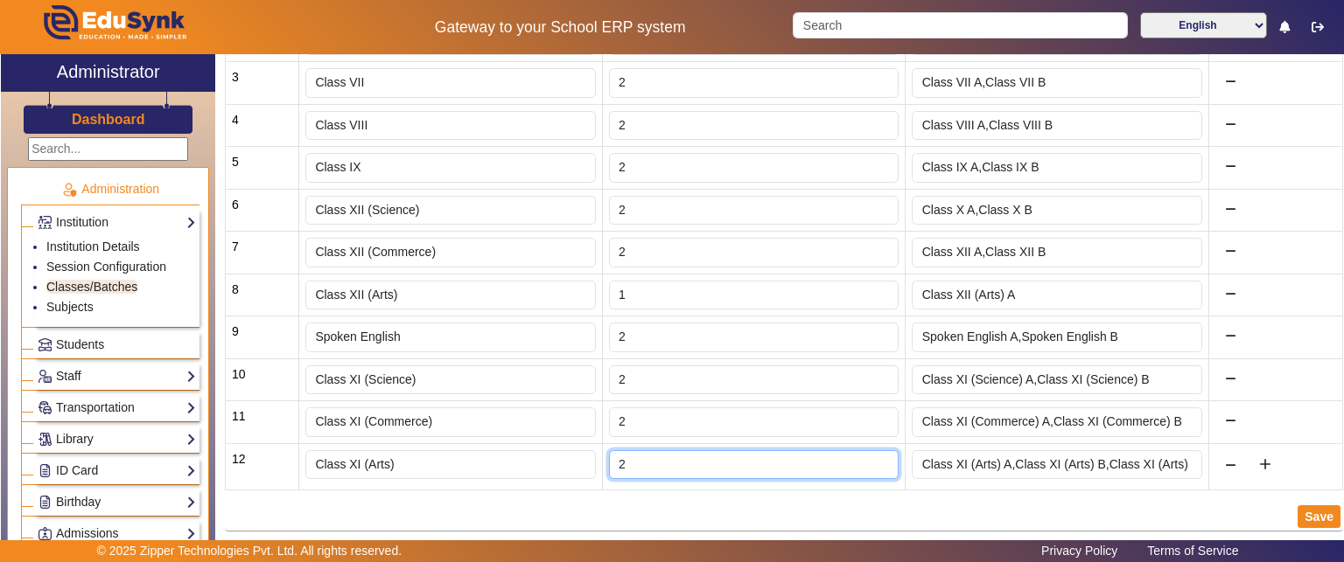
type input "2"
click at [872, 462] on input "2" at bounding box center [754, 466] width 290 height 30
type input "Class XI (Arts) A,Class XI (Arts) B"
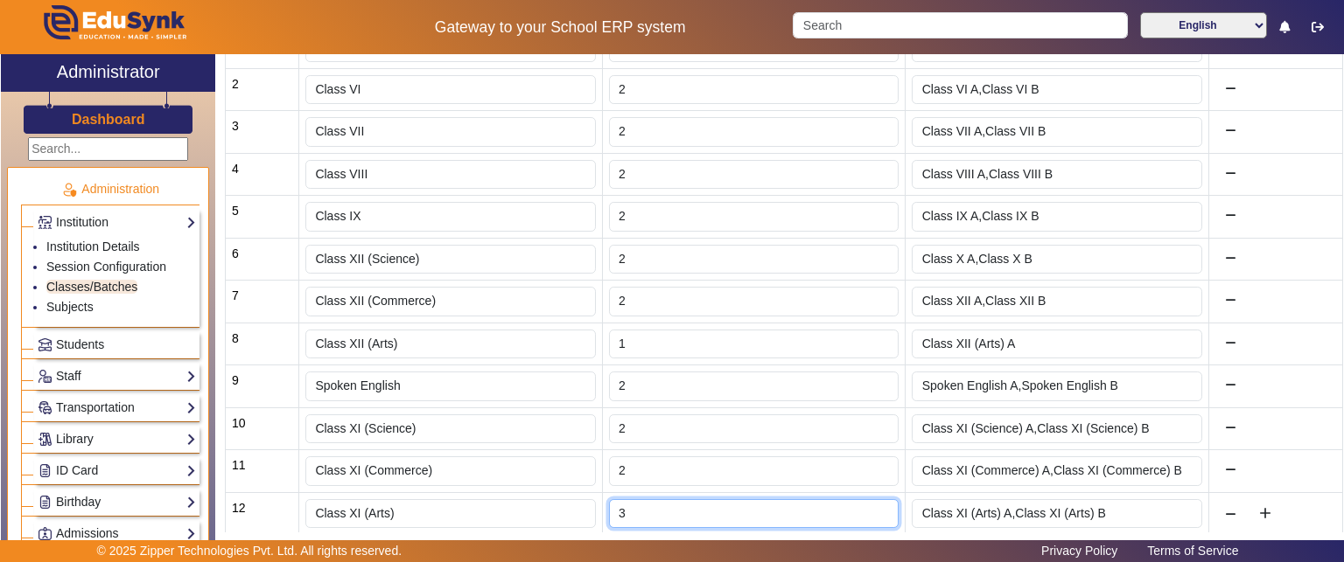
scroll to position [322, 0]
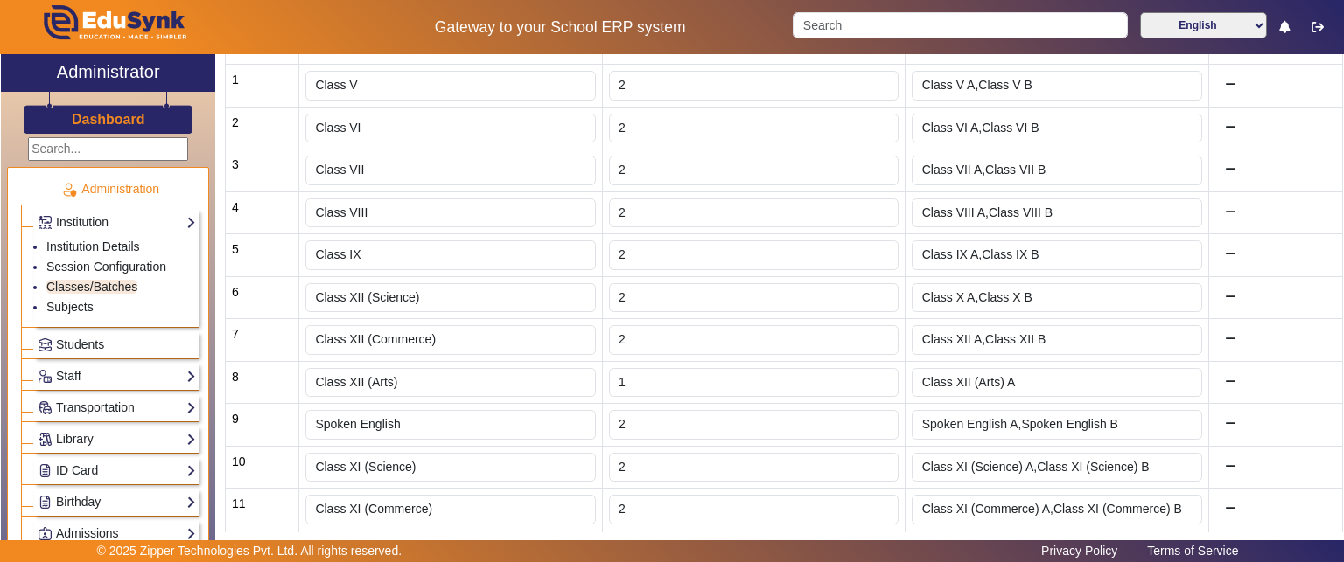
type input "3"
type input "2"
type input "Class XI (Arts) A,Class XI (Arts) B,Class XI (Arts) C"
type input "2"
click at [876, 374] on input "2" at bounding box center [754, 383] width 290 height 30
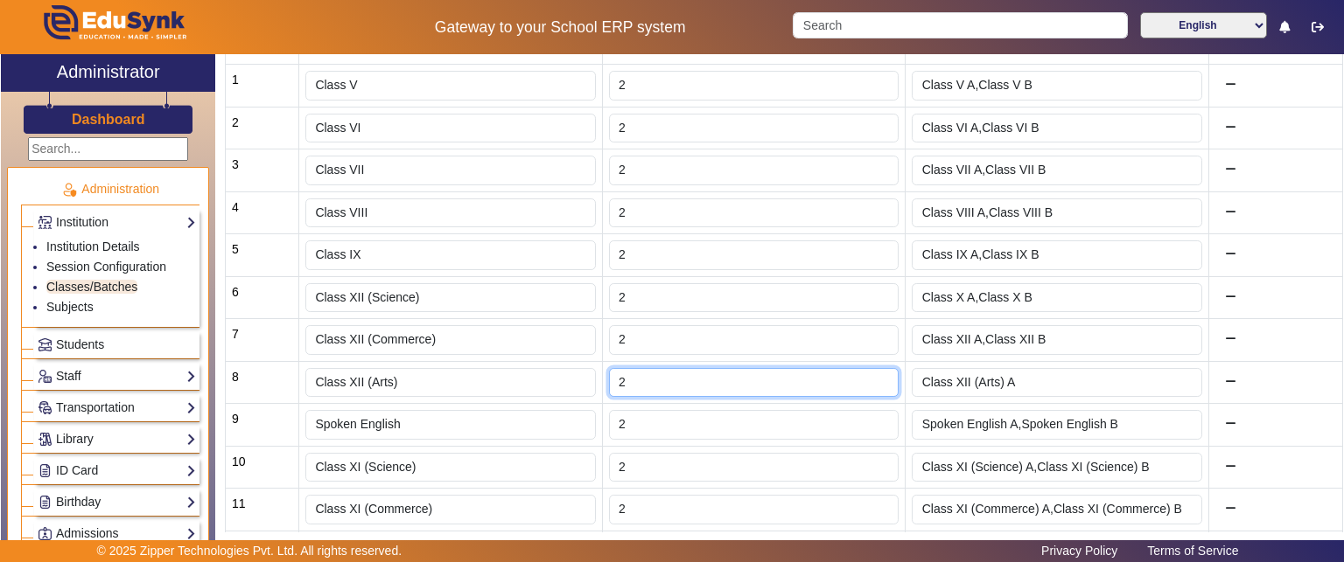
type input "Class XII (Arts) A,Class XII (Arts) B"
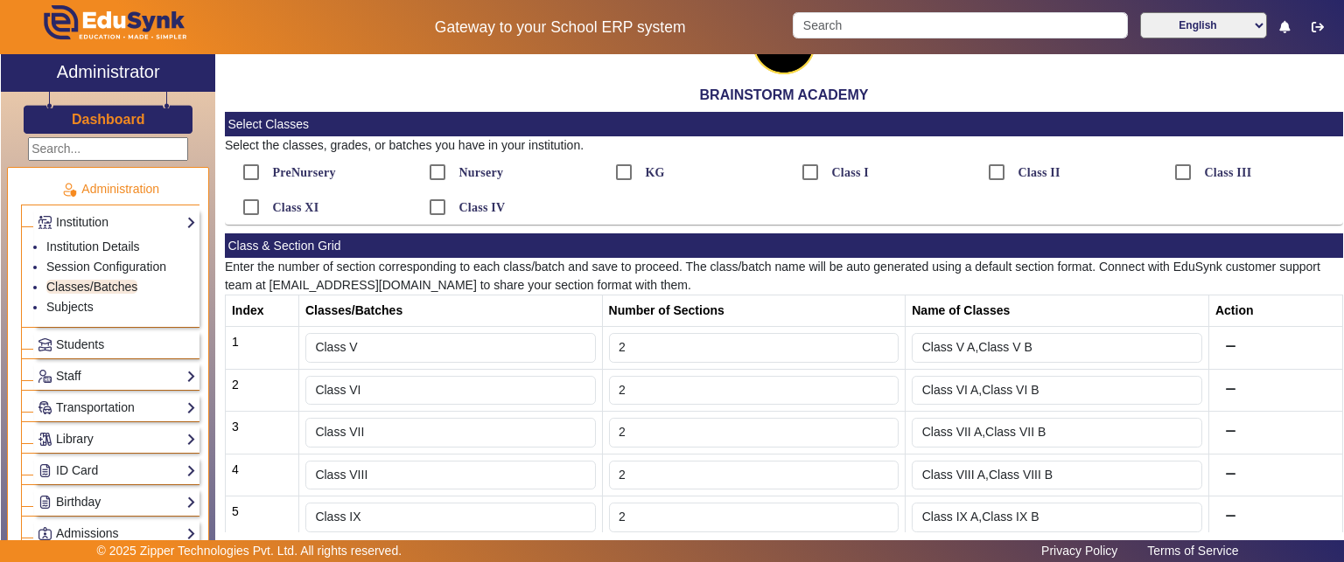
scroll to position [409, 0]
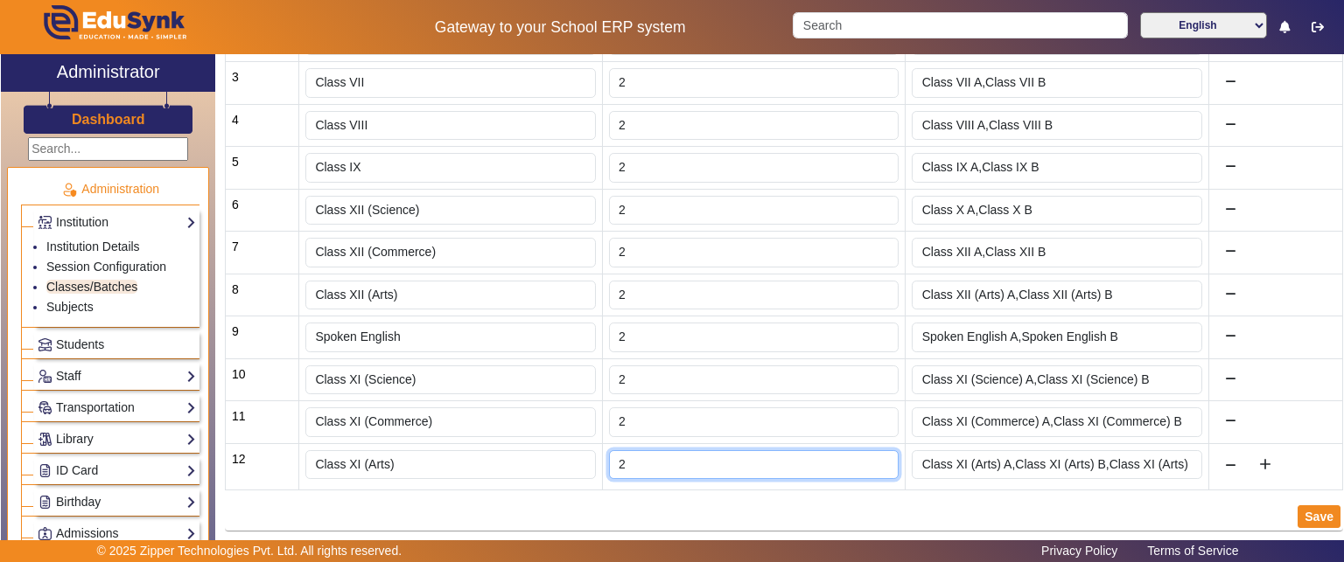
type input "2"
click at [878, 462] on input "2" at bounding box center [754, 466] width 290 height 30
type input "Class XI (Arts) A,Class XI (Arts) B"
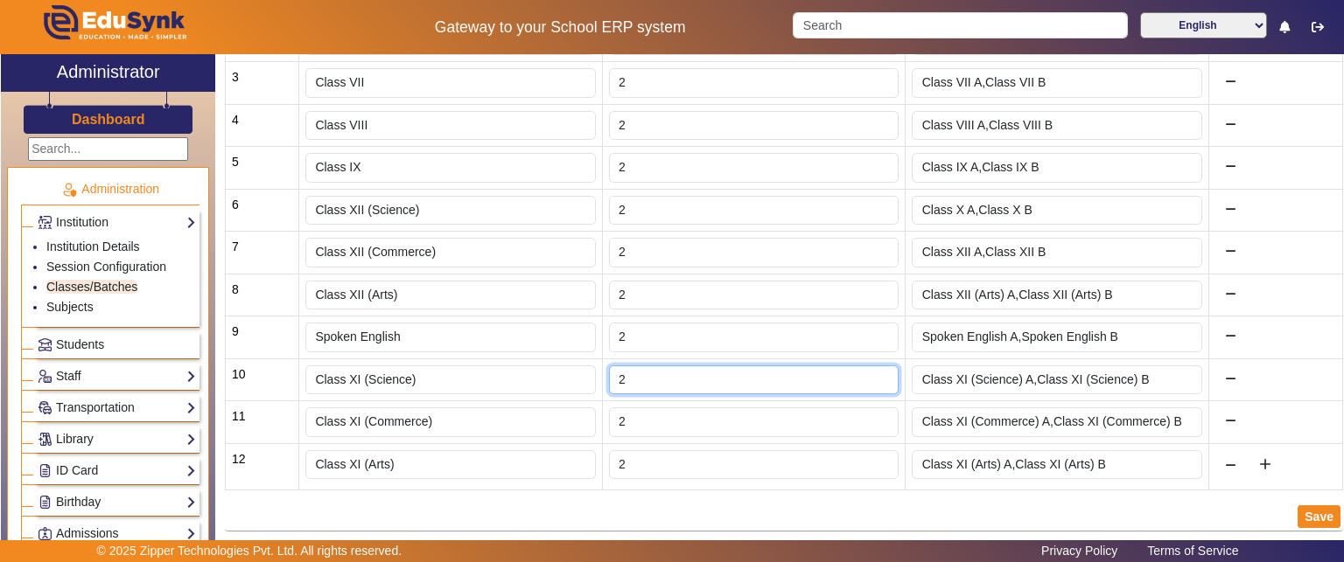
click at [843, 388] on input "2" at bounding box center [754, 381] width 290 height 30
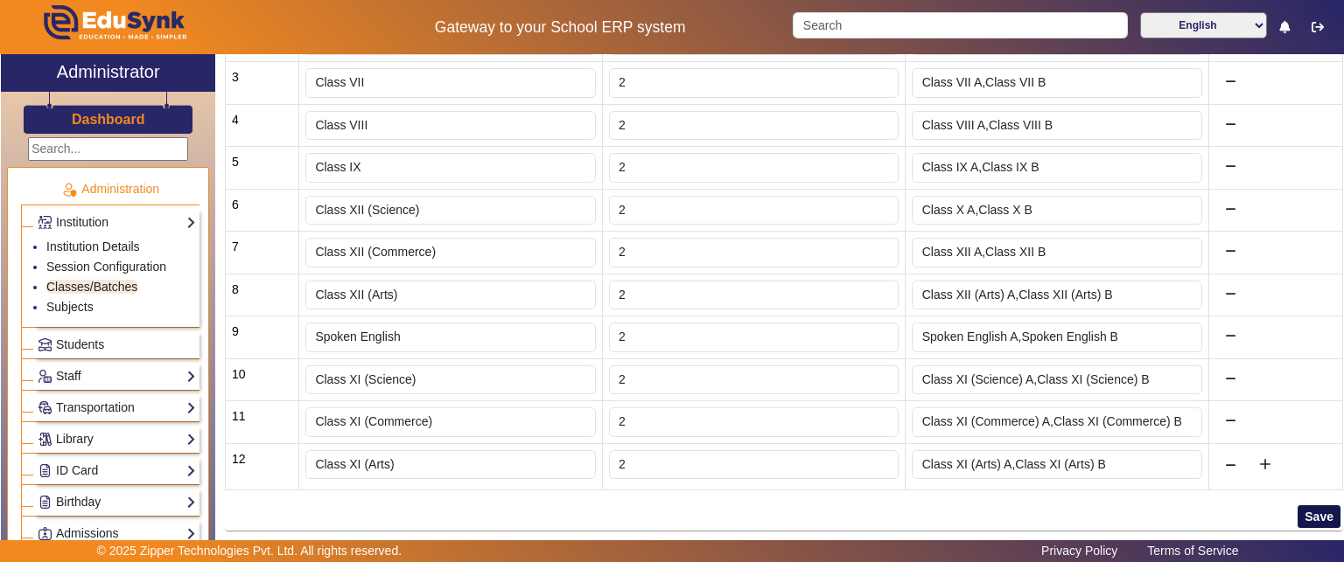
click at [1316, 514] on button "Save" at bounding box center [1318, 517] width 43 height 23
click at [271, 462] on td "12" at bounding box center [261, 467] width 73 height 47
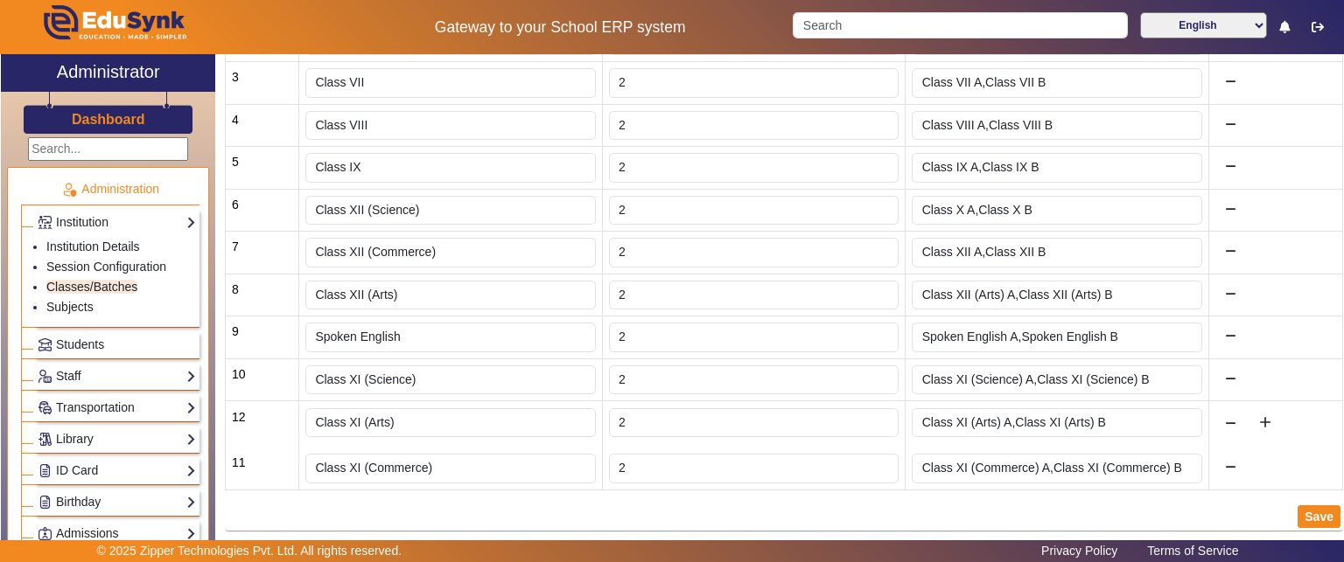
drag, startPoint x: 275, startPoint y: 458, endPoint x: 280, endPoint y: 400, distance: 58.8
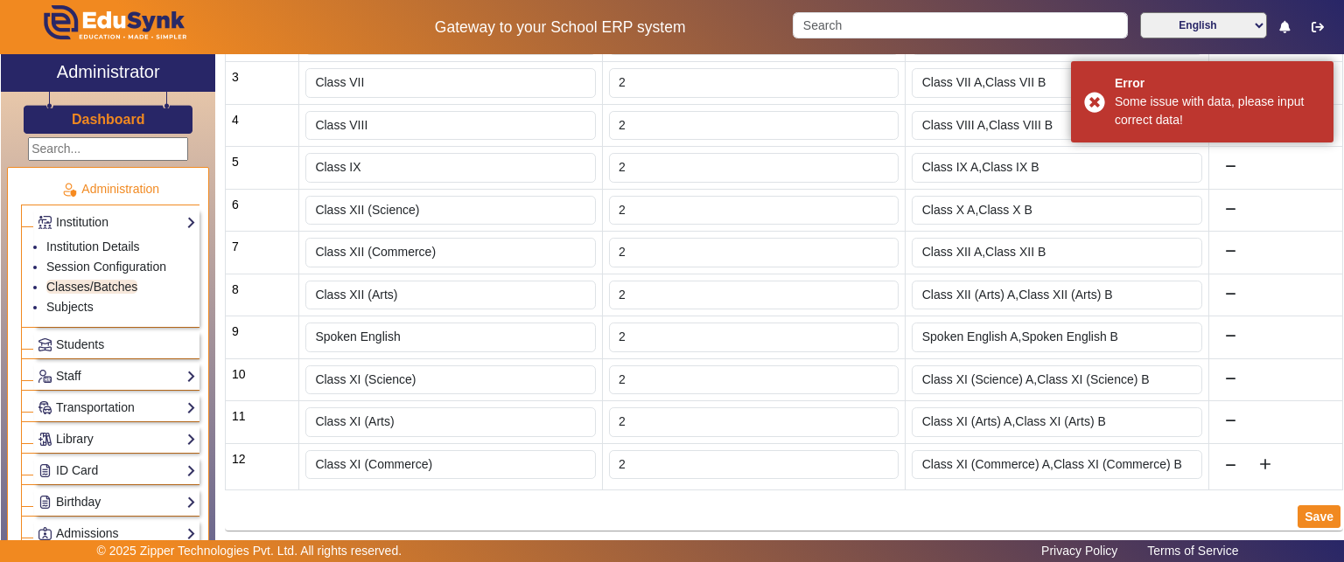
click at [364, 504] on div "Save" at bounding box center [784, 517] width 1118 height 28
click at [1315, 508] on button "Save" at bounding box center [1318, 517] width 43 height 23
click at [598, 503] on div "Save" at bounding box center [784, 517] width 1118 height 28
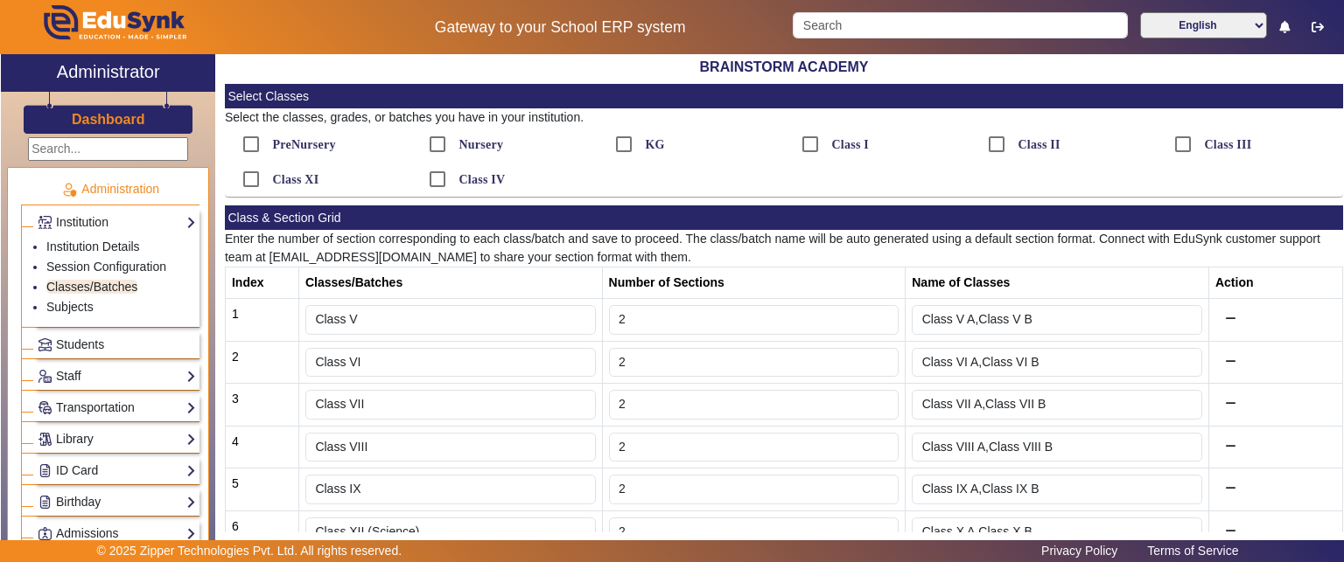
scroll to position [0, 0]
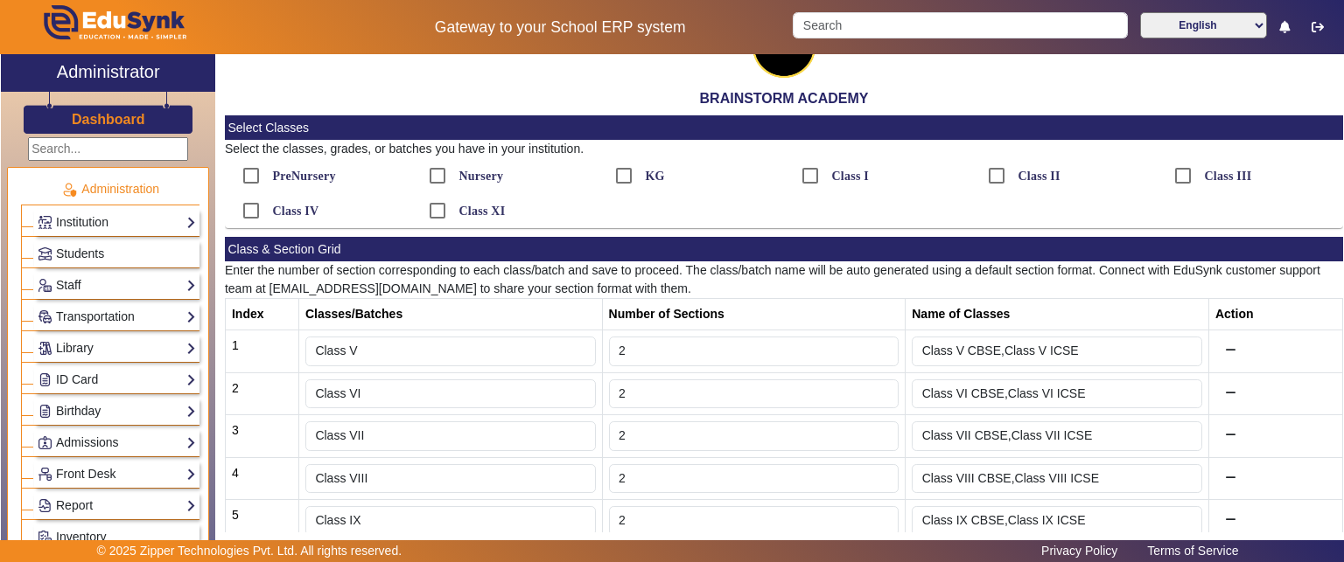
scroll to position [493, 0]
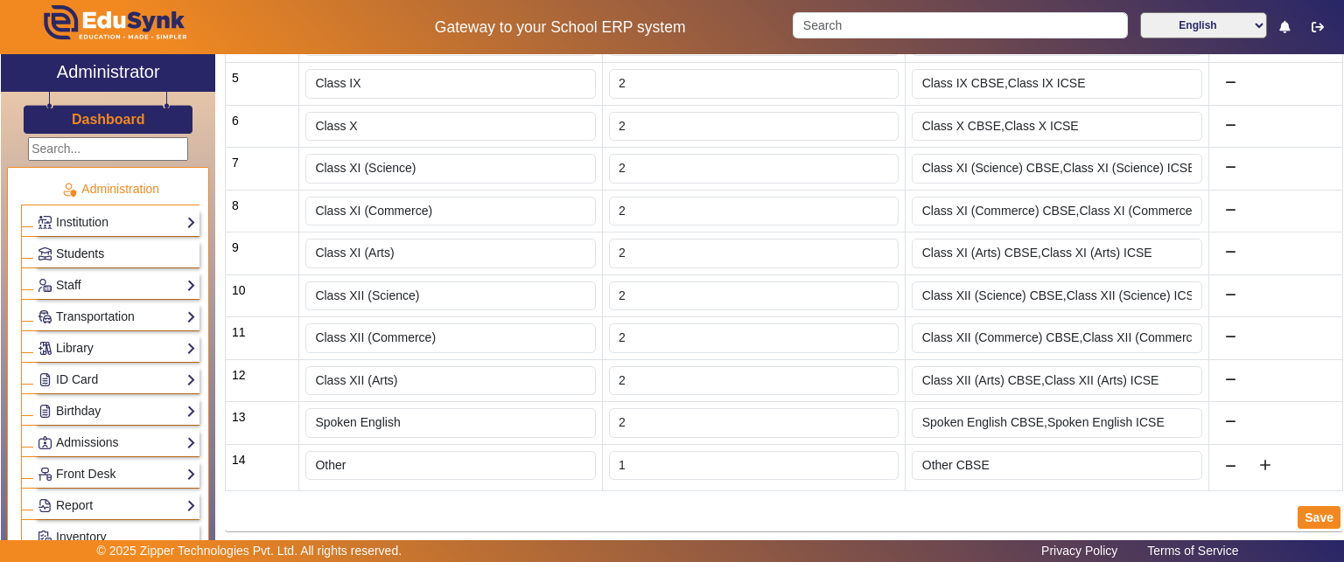
click at [86, 255] on span "Students" at bounding box center [80, 254] width 48 height 14
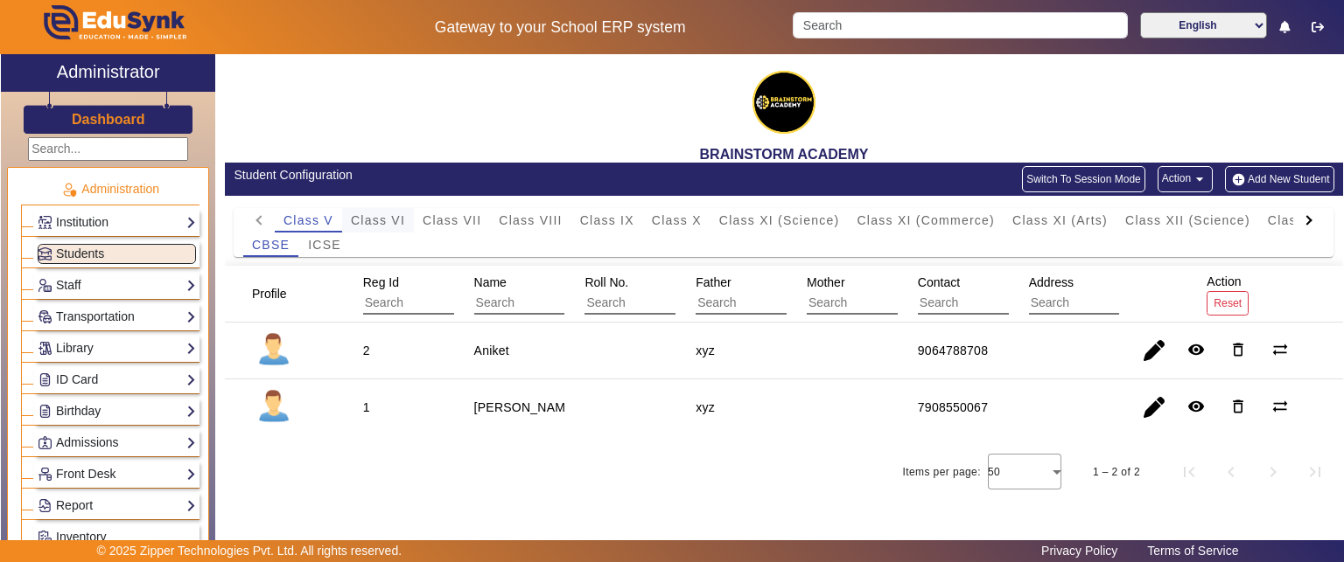
click at [385, 221] on span "Class VI" at bounding box center [378, 220] width 54 height 12
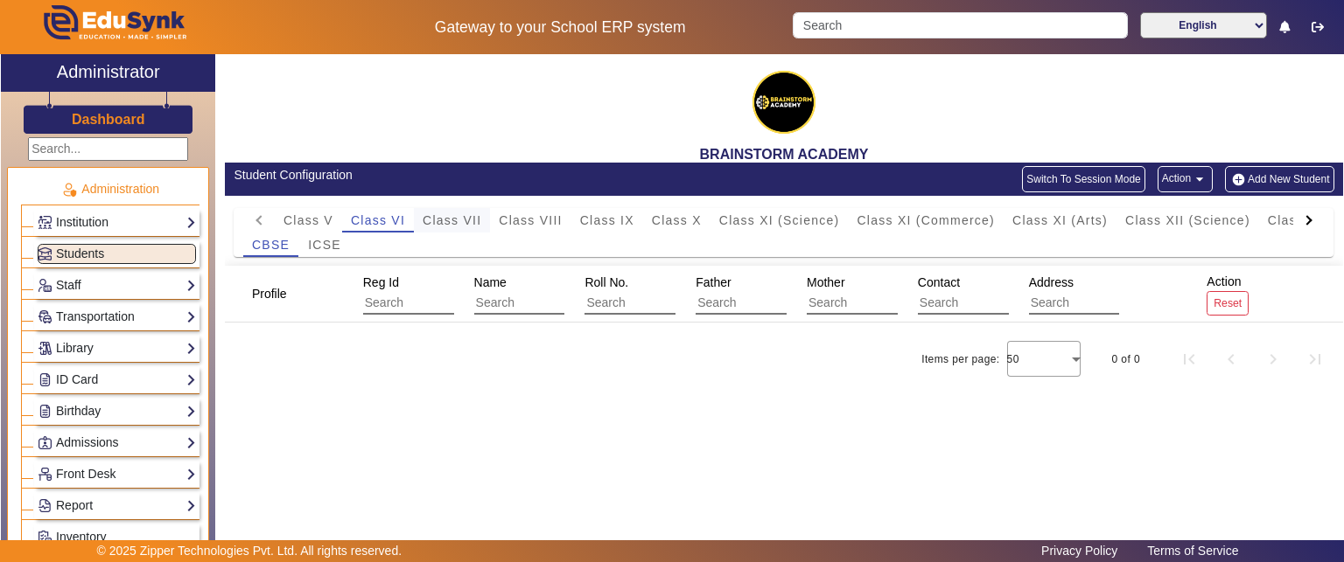
click at [480, 220] on span "Class VII" at bounding box center [452, 220] width 59 height 12
click at [339, 208] on div "Class V" at bounding box center [308, 220] width 67 height 24
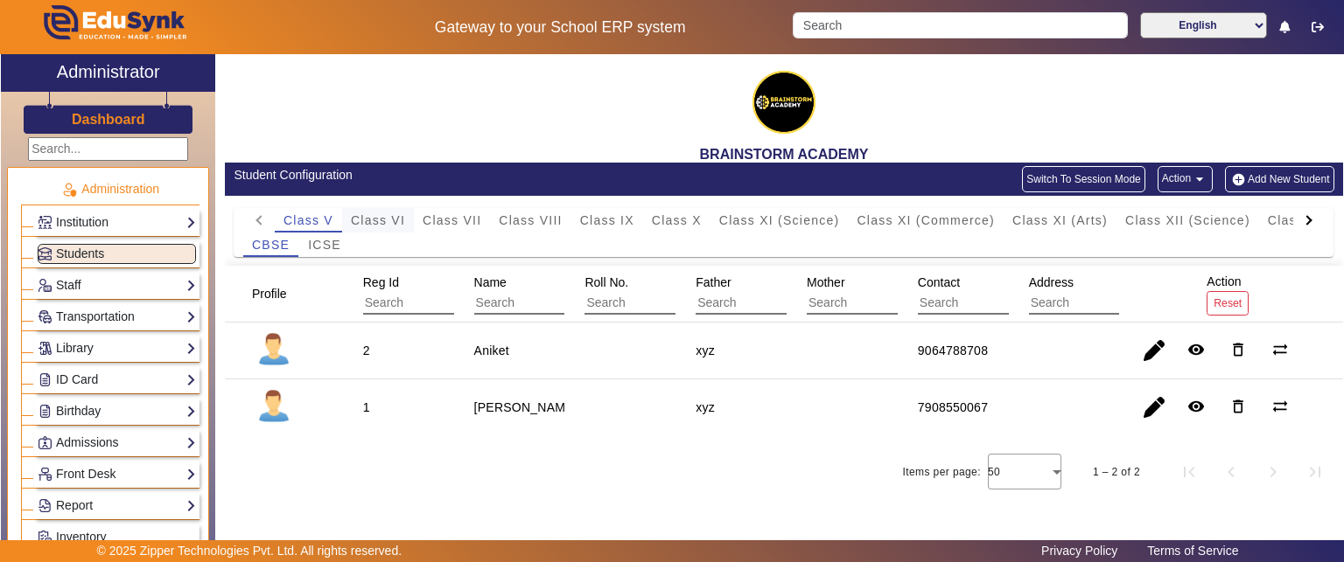
click at [381, 217] on span "Class VI" at bounding box center [378, 220] width 54 height 12
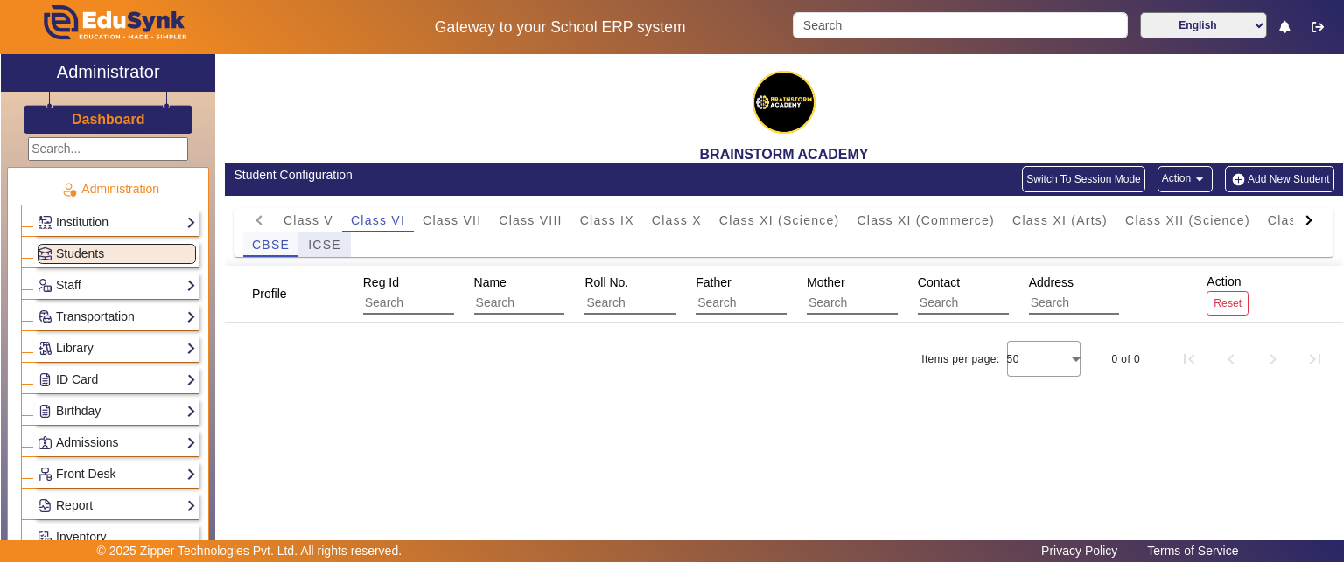
click at [321, 248] on span "ICSE" at bounding box center [324, 245] width 33 height 12
click at [311, 220] on span "Class V" at bounding box center [308, 220] width 50 height 12
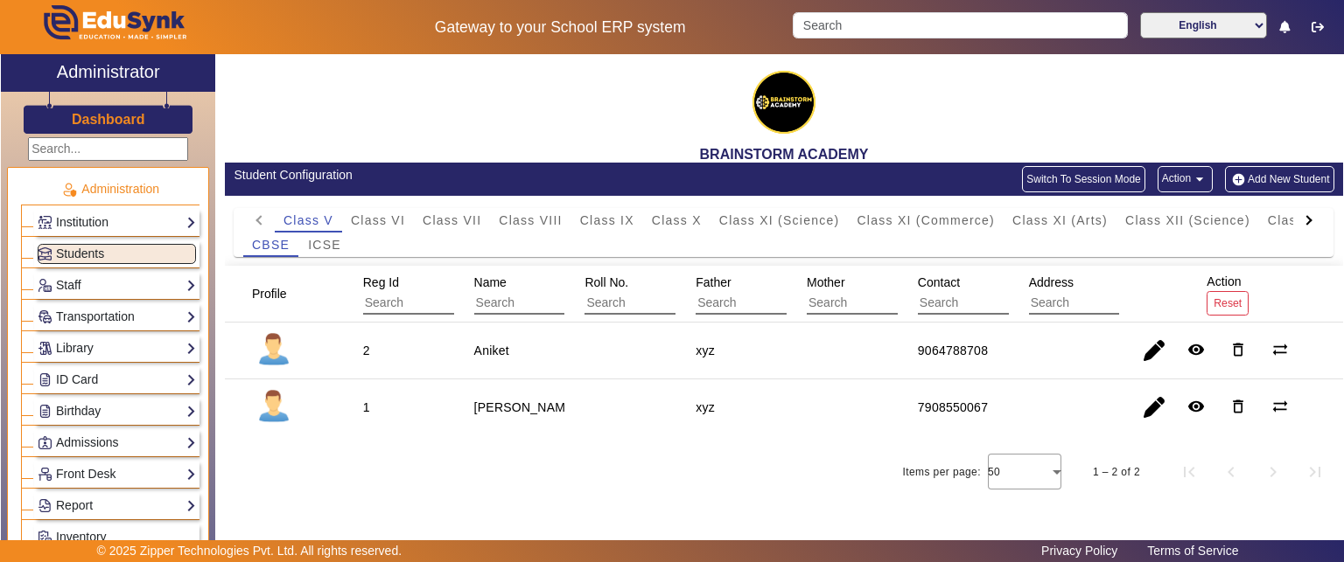
click at [1198, 179] on mat-icon "arrow_drop_down" at bounding box center [1199, 179] width 17 height 17
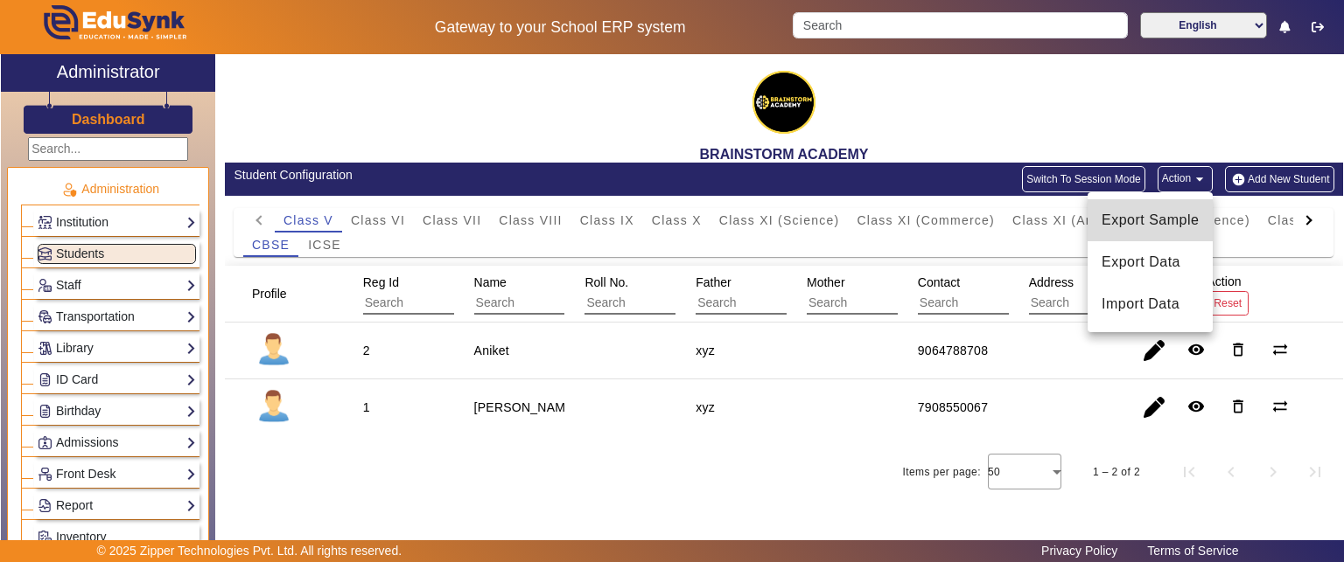
click at [1181, 217] on span "Export Sample" at bounding box center [1149, 220] width 97 height 21
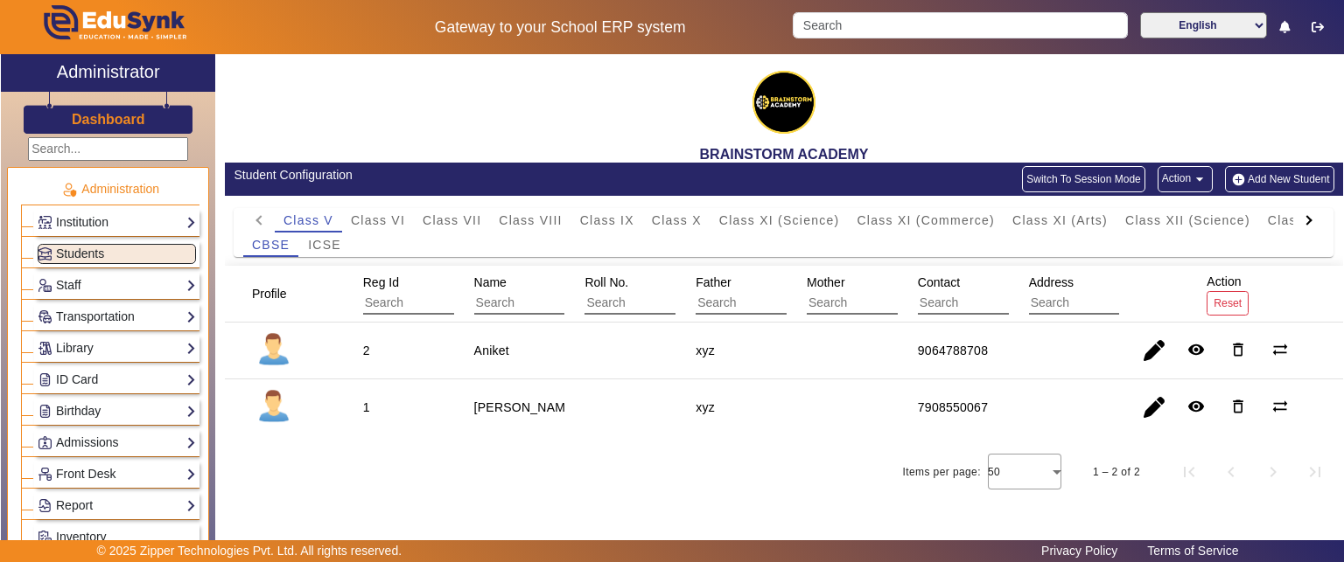
click at [1185, 180] on button "Action arrow_drop_down" at bounding box center [1184, 179] width 55 height 26
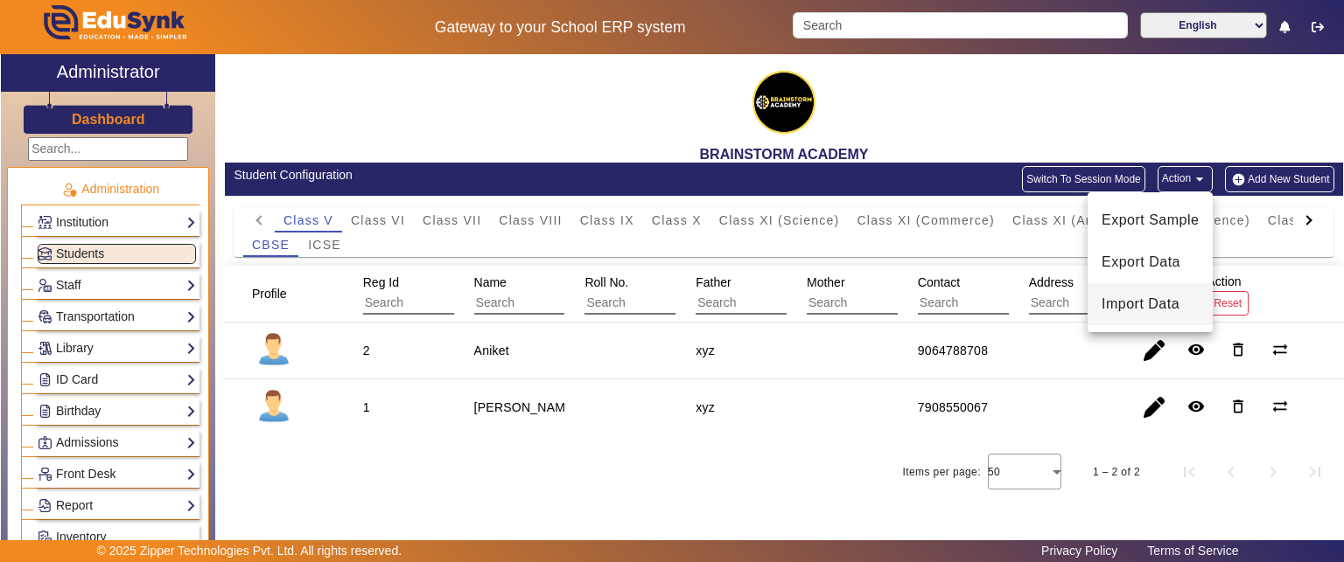
click at [1158, 309] on span "Import Data" at bounding box center [1149, 304] width 97 height 21
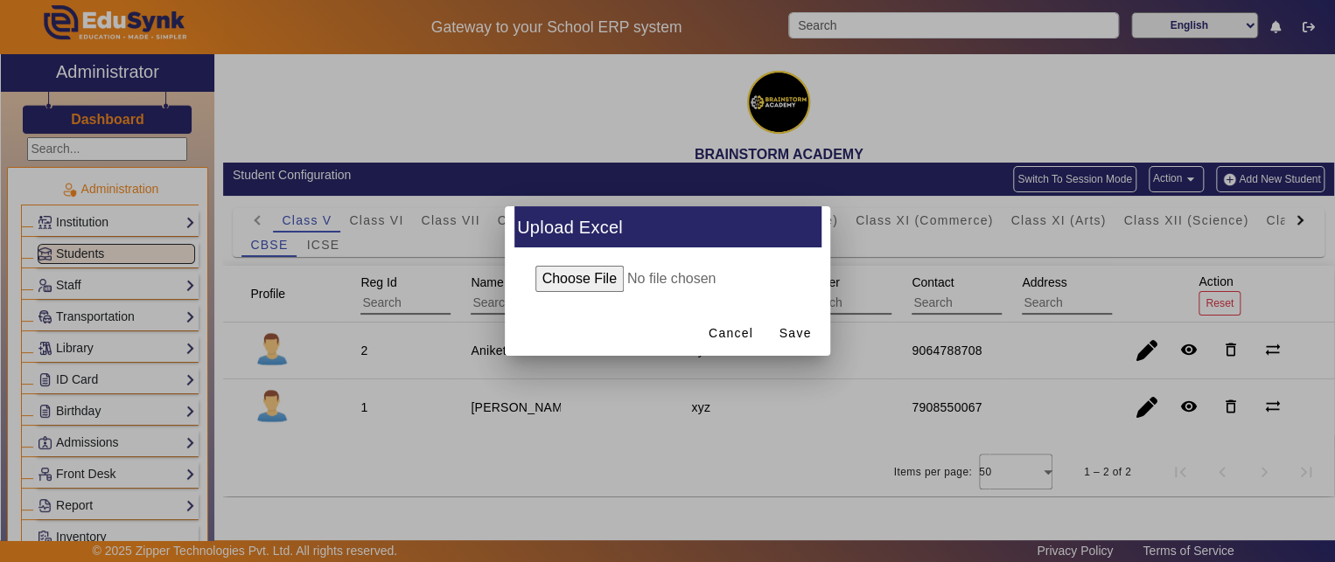
click at [569, 284] on input "file" at bounding box center [667, 279] width 283 height 26
type input "C:\fakepath\Student_6_10_2025 (1)_Merged (1).xlsx"
click at [796, 340] on span "Save" at bounding box center [795, 334] width 32 height 18
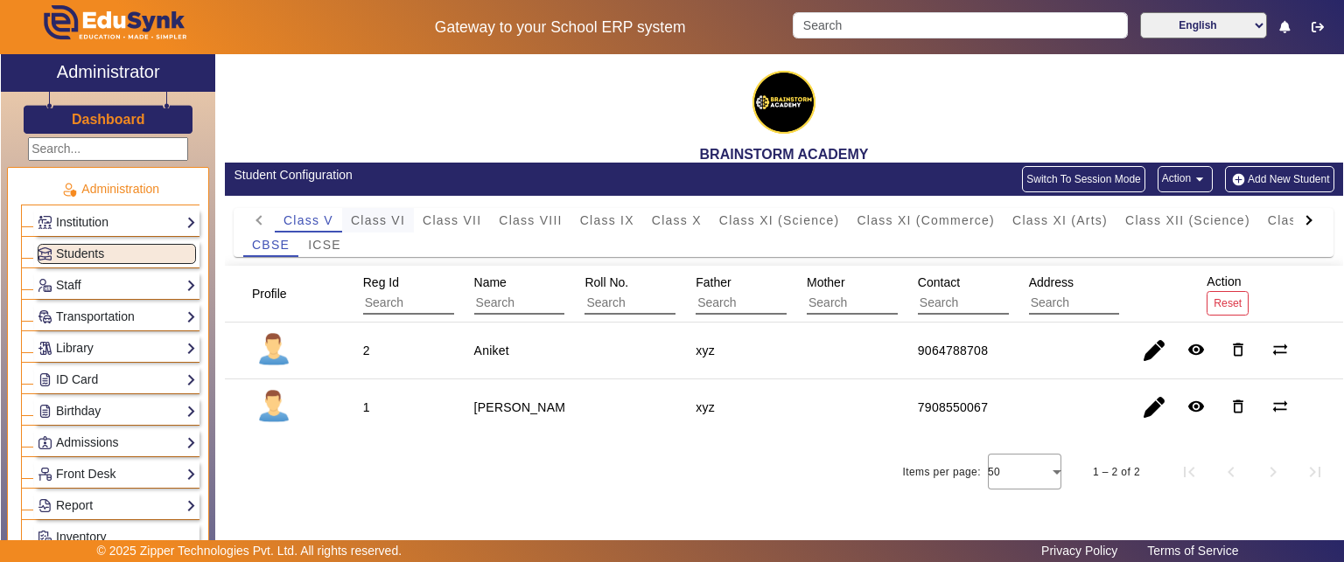
click at [385, 221] on span "Class VI" at bounding box center [378, 220] width 54 height 12
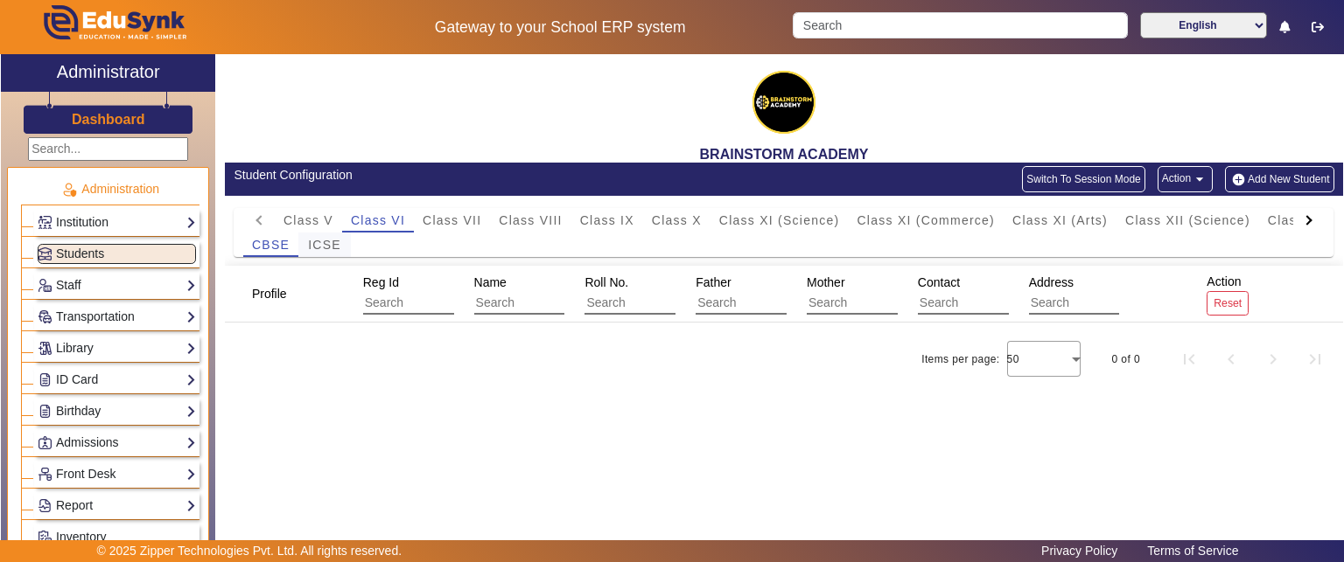
click at [340, 247] on span "ICSE" at bounding box center [324, 245] width 33 height 12
click at [275, 246] on span "CBSE" at bounding box center [271, 245] width 38 height 12
click at [450, 217] on span "Class VII" at bounding box center [452, 220] width 59 height 12
click at [325, 248] on span "ICSE" at bounding box center [324, 245] width 33 height 12
click at [276, 247] on span "CBSE" at bounding box center [271, 245] width 38 height 12
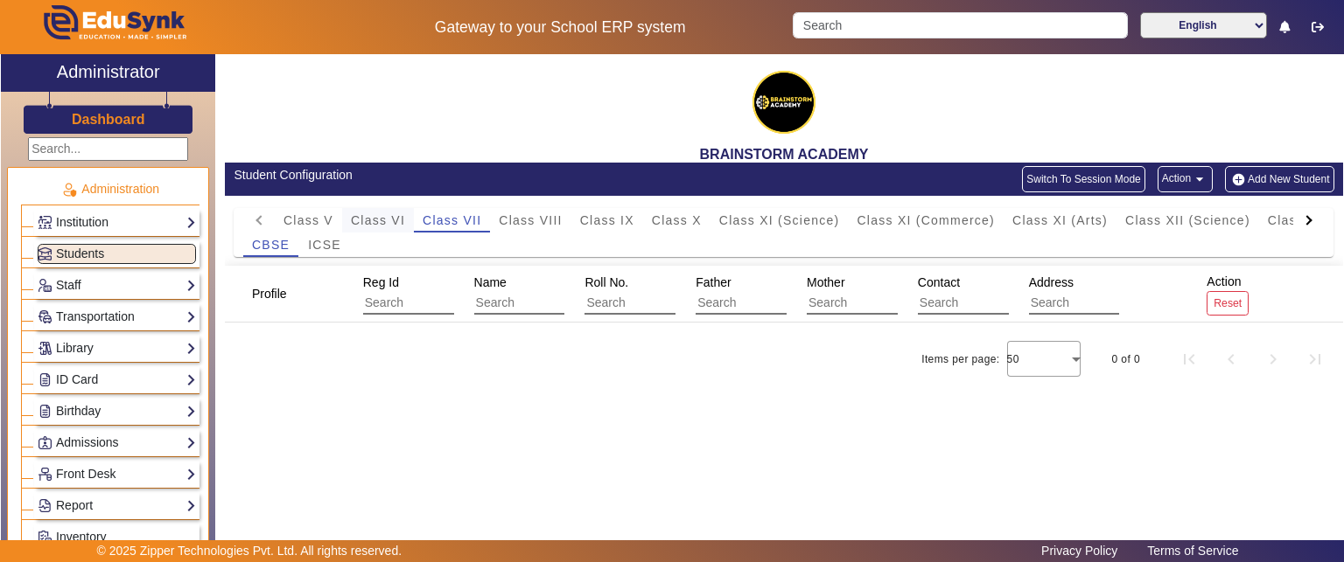
click at [399, 227] on span "Class VI" at bounding box center [378, 220] width 54 height 24
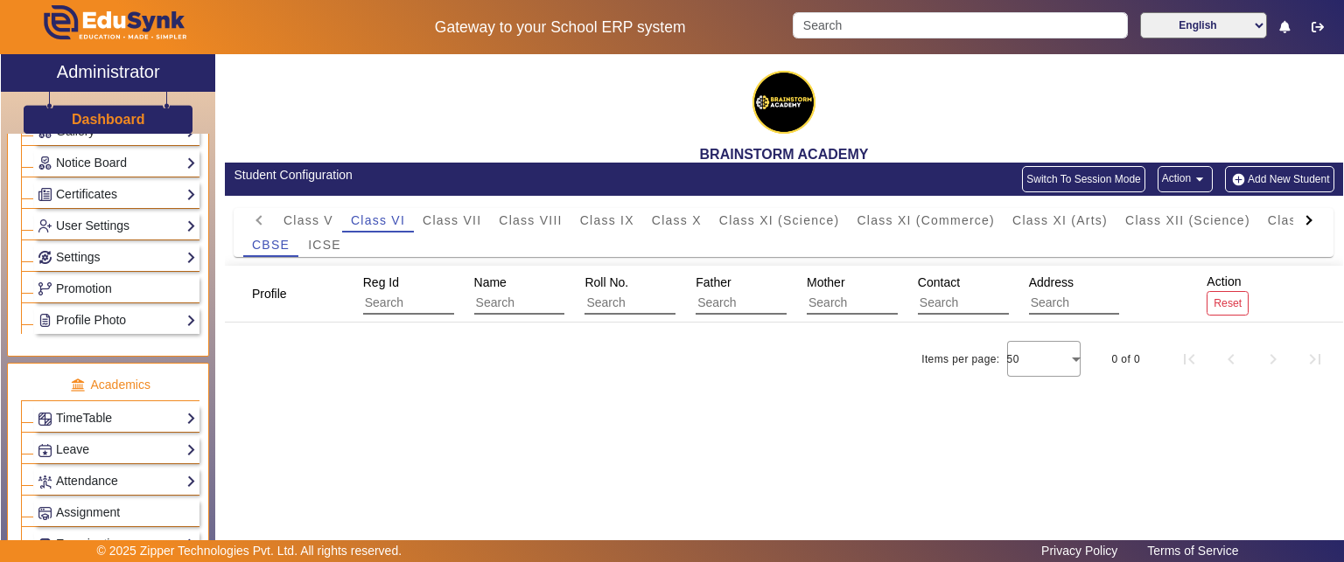
scroll to position [350, 0]
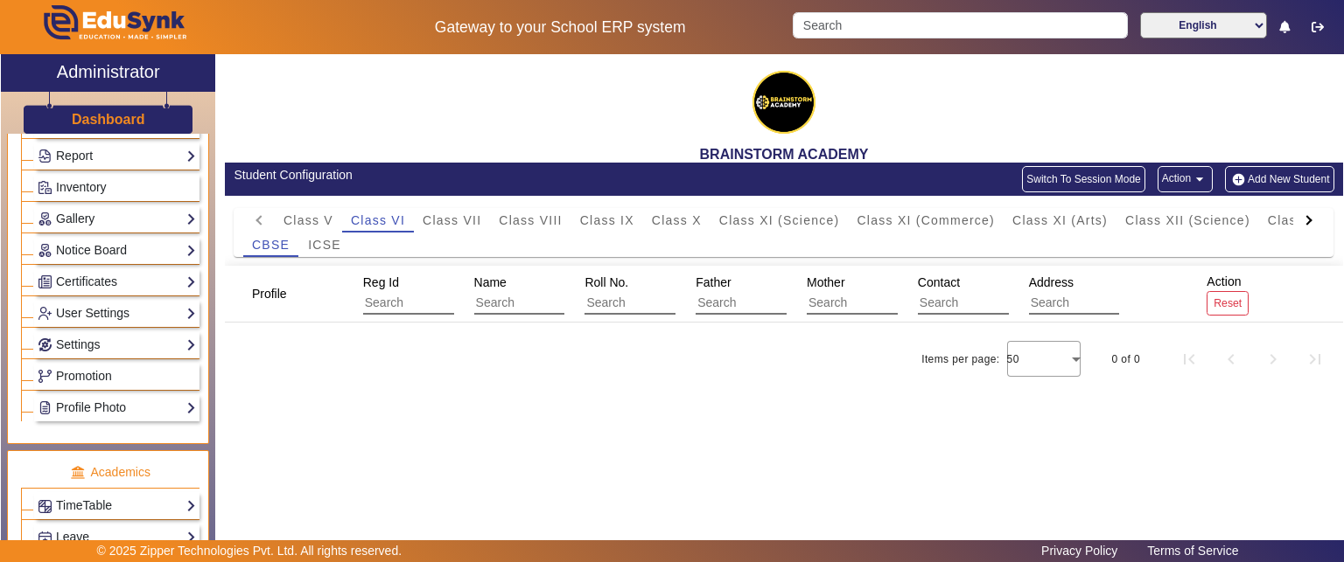
click at [109, 138] on div "Report Import History App Invites Other Reports" at bounding box center [110, 153] width 178 height 31
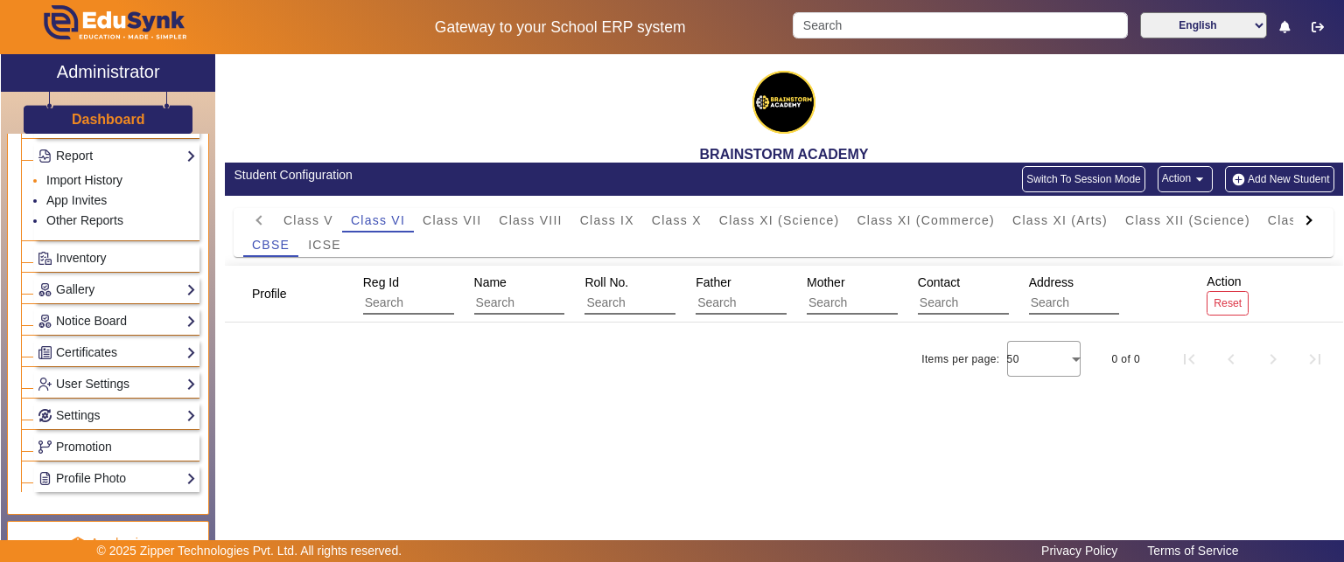
click at [93, 178] on link "Import History" at bounding box center [84, 180] width 76 height 14
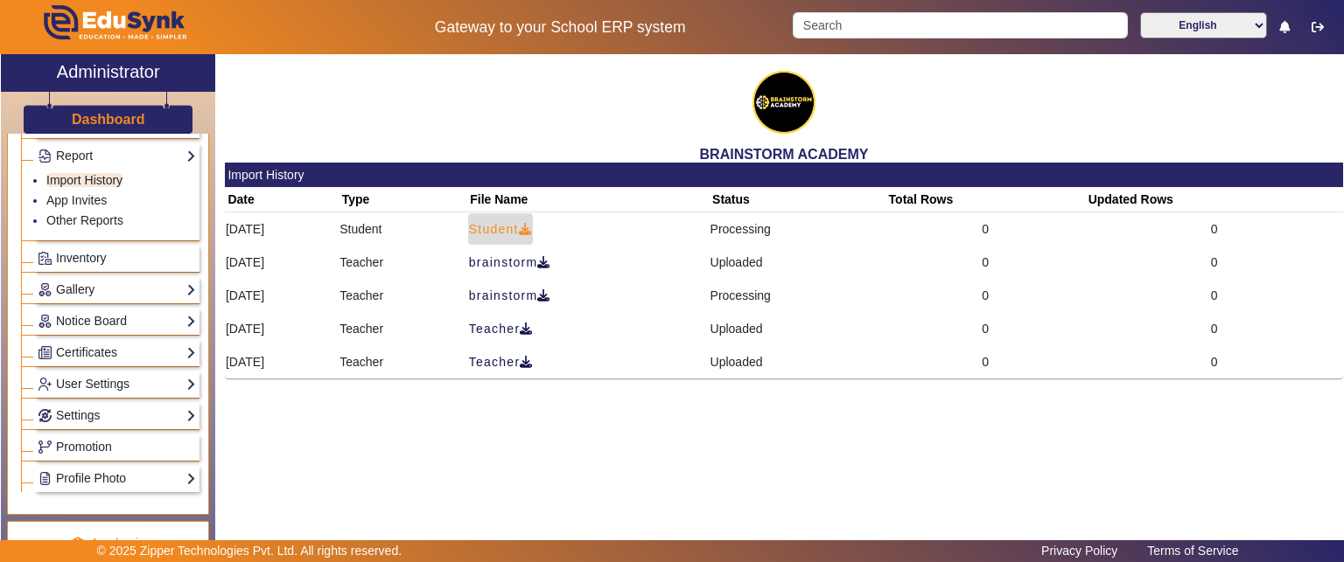
click at [532, 223] on icon at bounding box center [525, 229] width 13 height 12
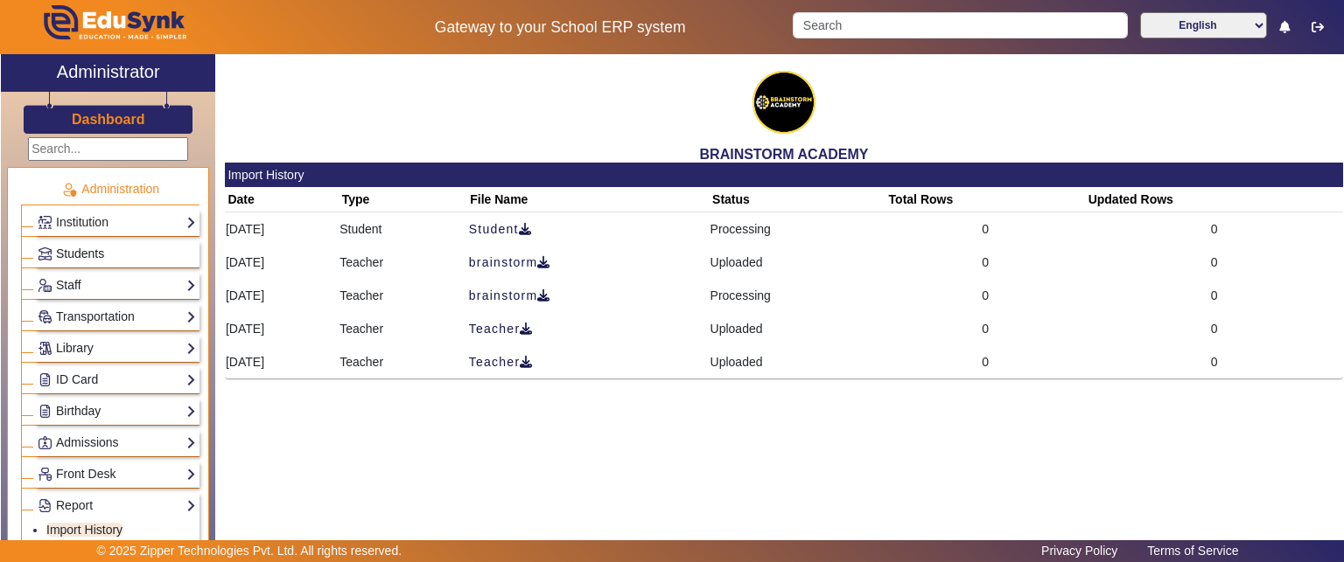
click at [78, 248] on span "Students" at bounding box center [80, 254] width 48 height 14
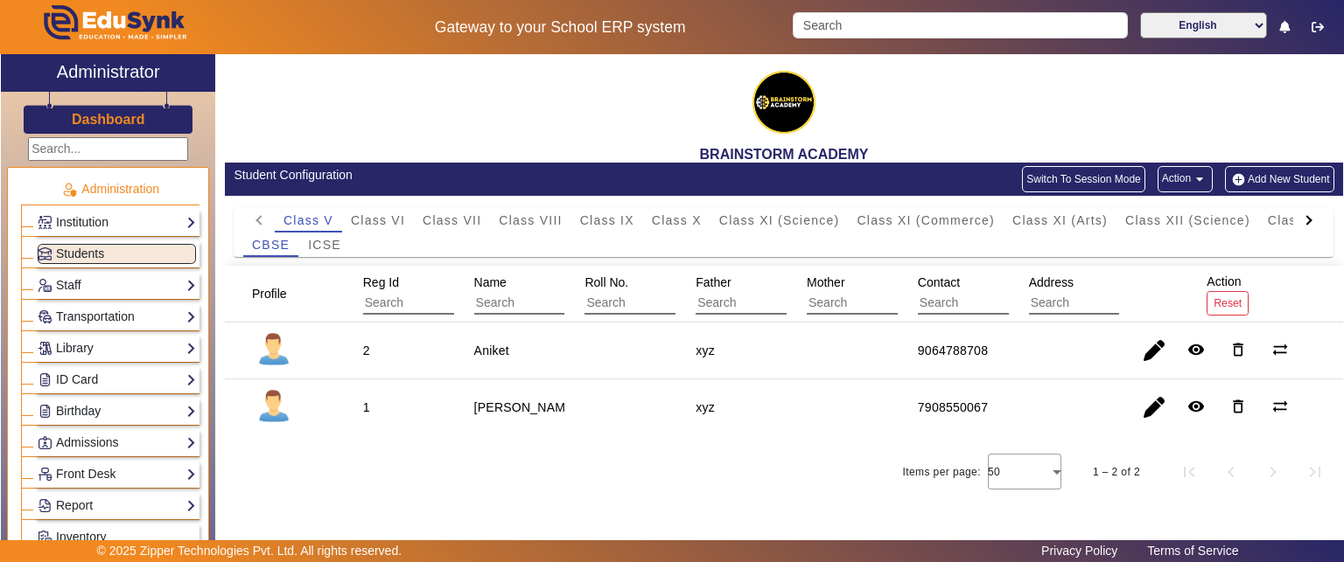
click at [1197, 171] on mat-icon "arrow_drop_down" at bounding box center [1199, 179] width 17 height 17
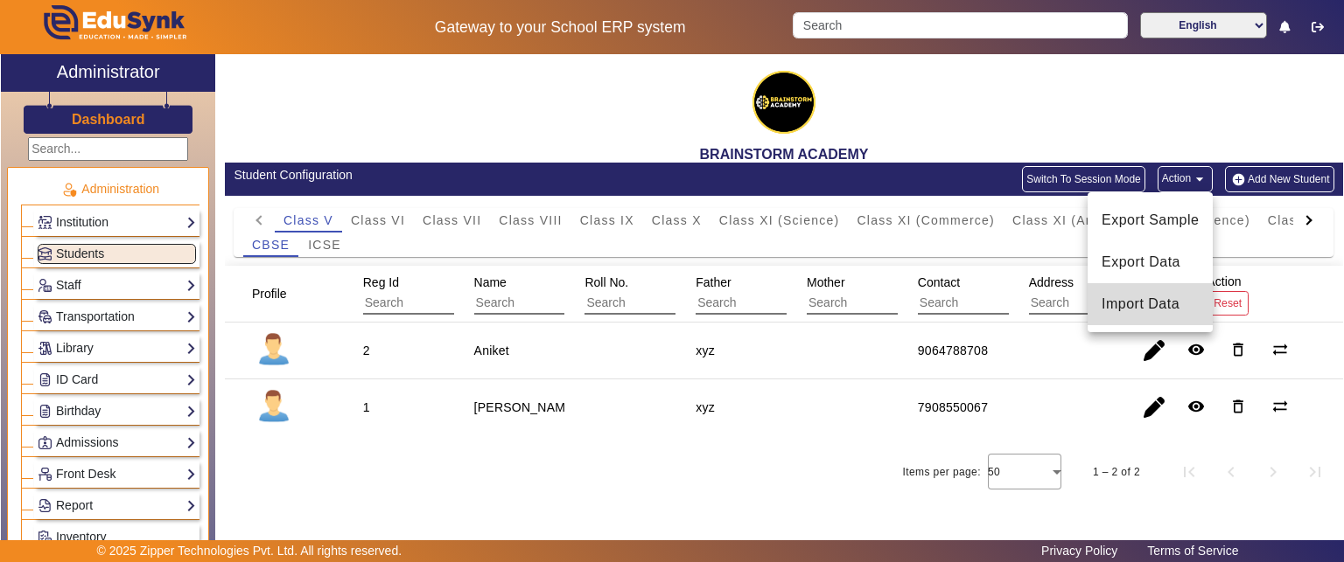
click at [1134, 304] on span "Import Data" at bounding box center [1149, 304] width 97 height 21
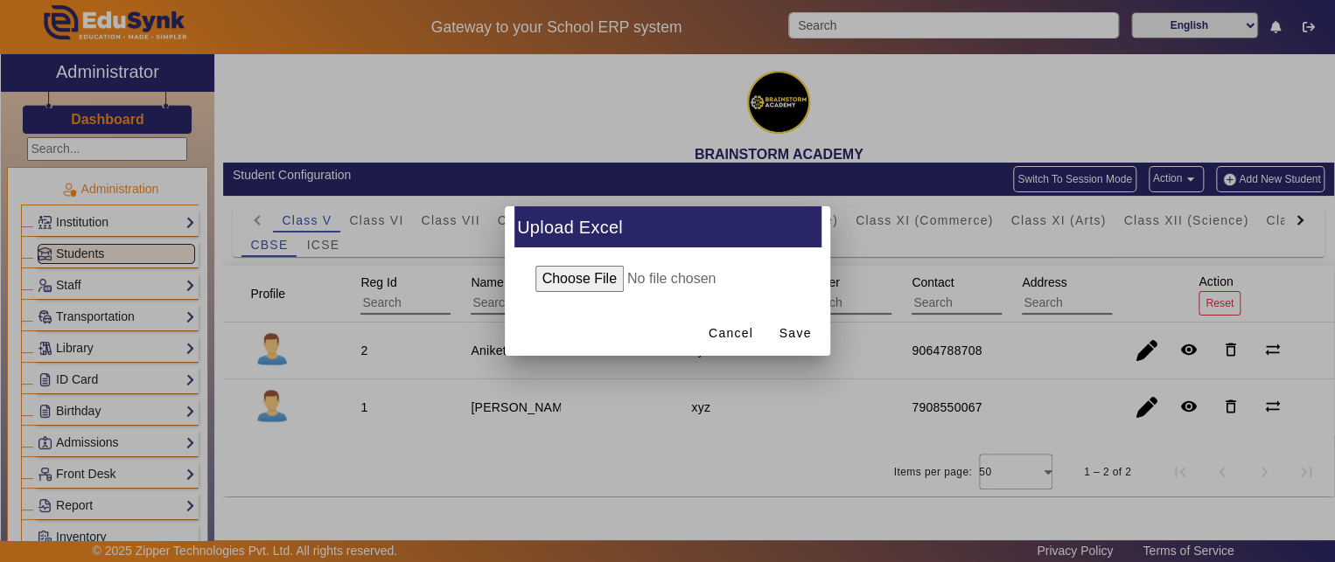
click at [590, 279] on input "file" at bounding box center [667, 279] width 283 height 26
type input "C:\fakepath\17.09.2025.xlsx"
click at [795, 332] on span "Save" at bounding box center [795, 334] width 32 height 18
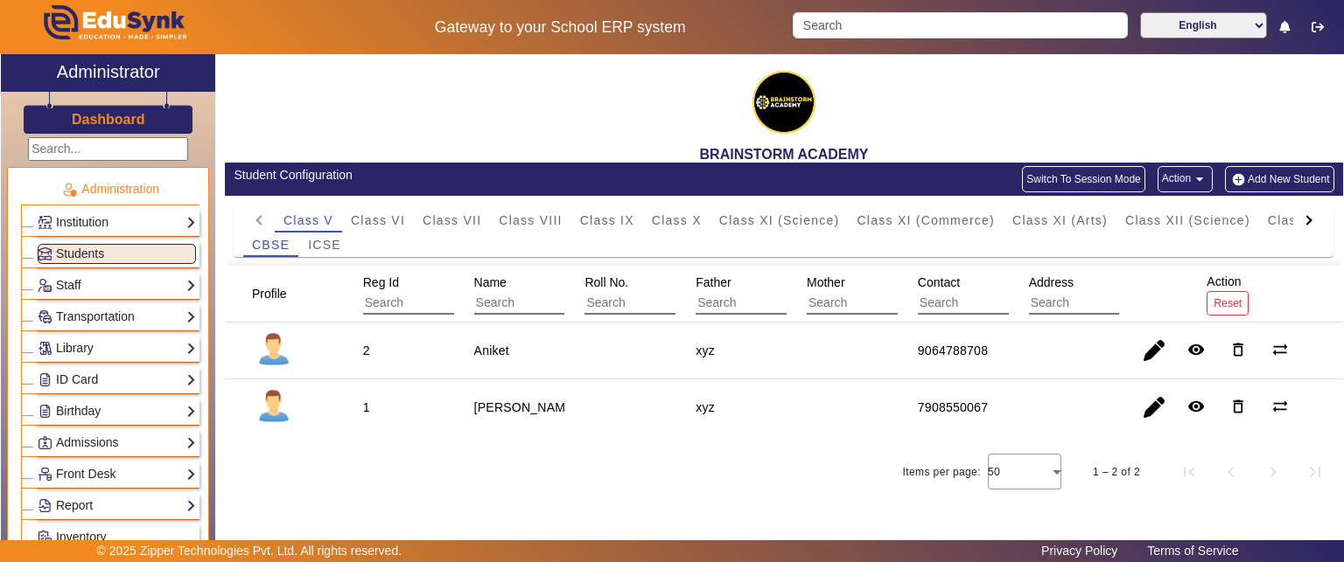
click at [1184, 171] on button "Action arrow_drop_down" at bounding box center [1184, 179] width 55 height 26
click at [1180, 176] on button "Action arrow_drop_down" at bounding box center [1184, 179] width 55 height 26
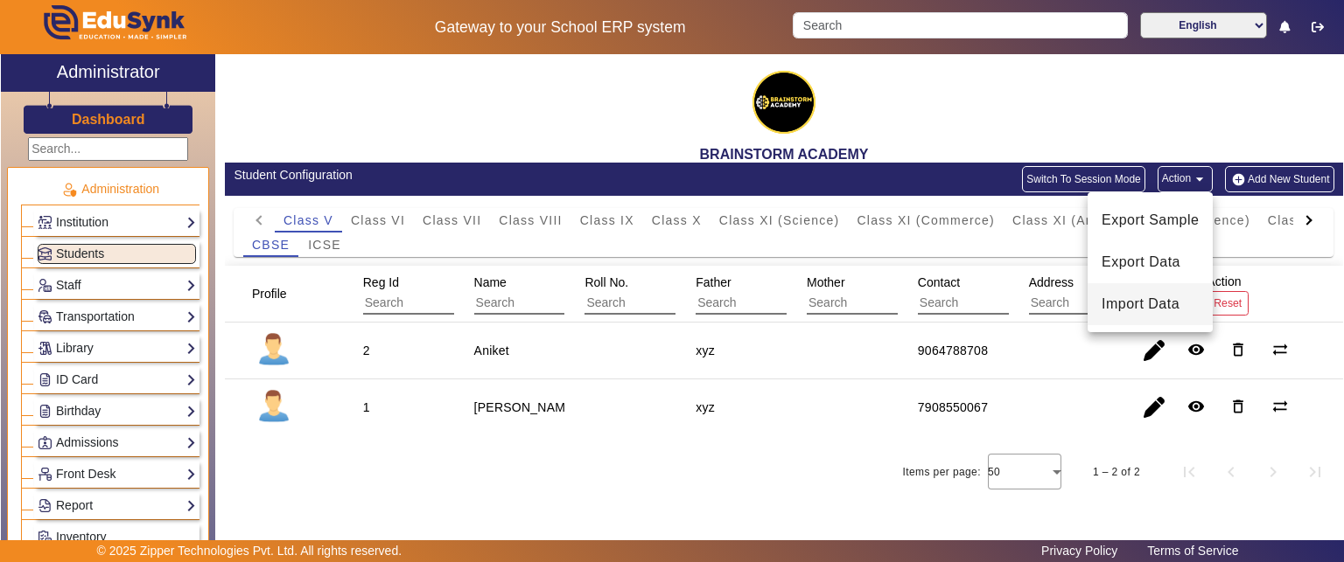
click at [1133, 299] on span "Import Data" at bounding box center [1149, 304] width 97 height 21
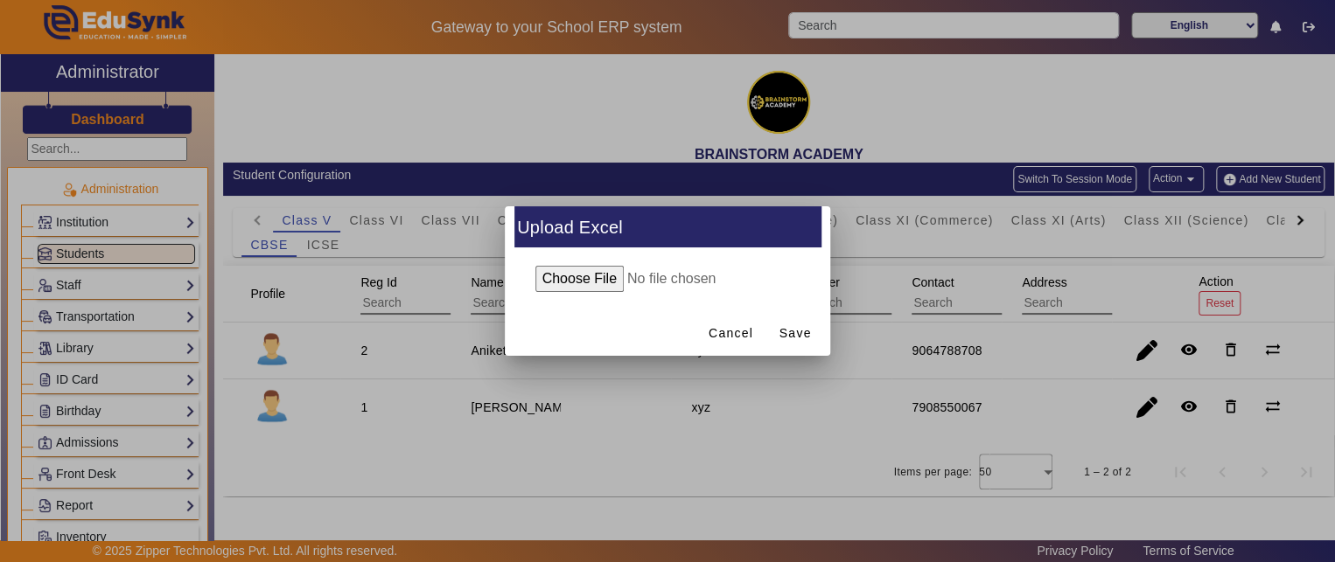
click at [584, 279] on input "file" at bounding box center [667, 279] width 283 height 26
click at [591, 284] on input "file" at bounding box center [667, 279] width 283 height 26
type input "C:\fakepath\Student_[DATE].xlsx"
click at [790, 329] on span "Save" at bounding box center [795, 334] width 32 height 18
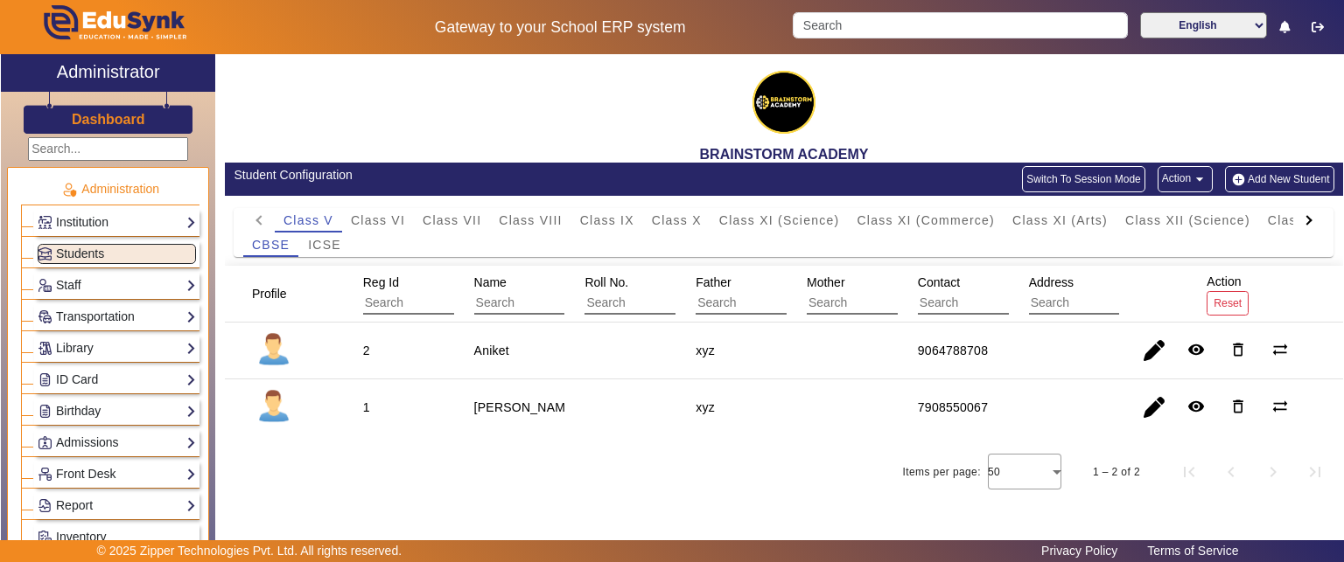
click at [1191, 187] on mat-icon "arrow_drop_down" at bounding box center [1199, 179] width 17 height 17
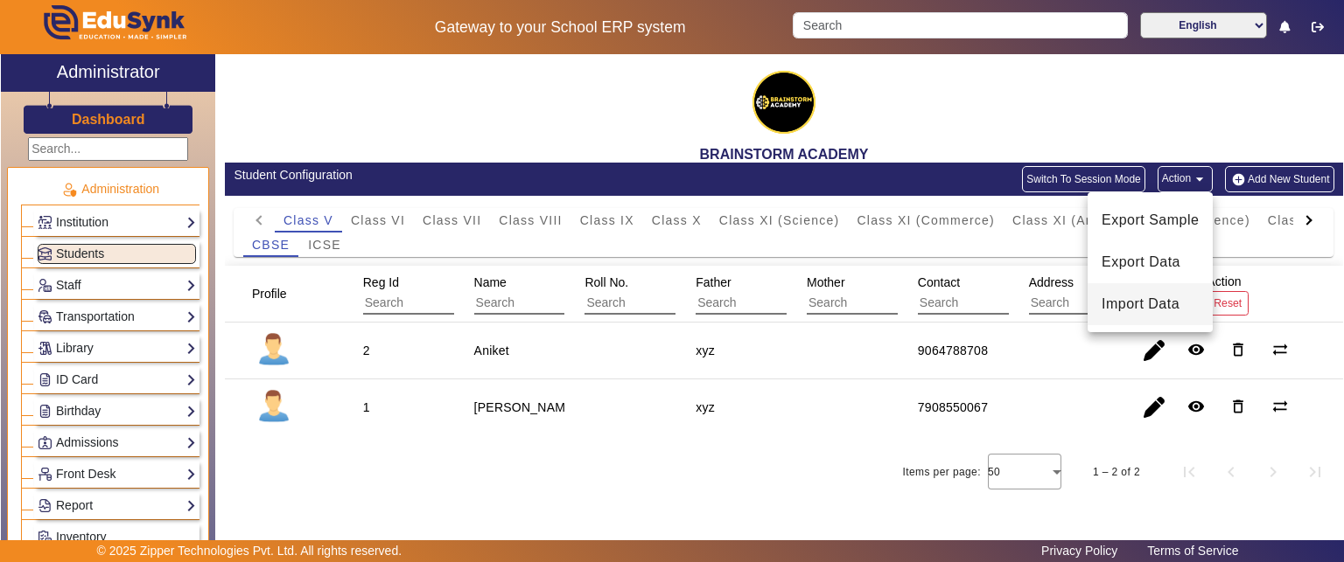
click at [1157, 294] on span "Import Data" at bounding box center [1149, 304] width 97 height 21
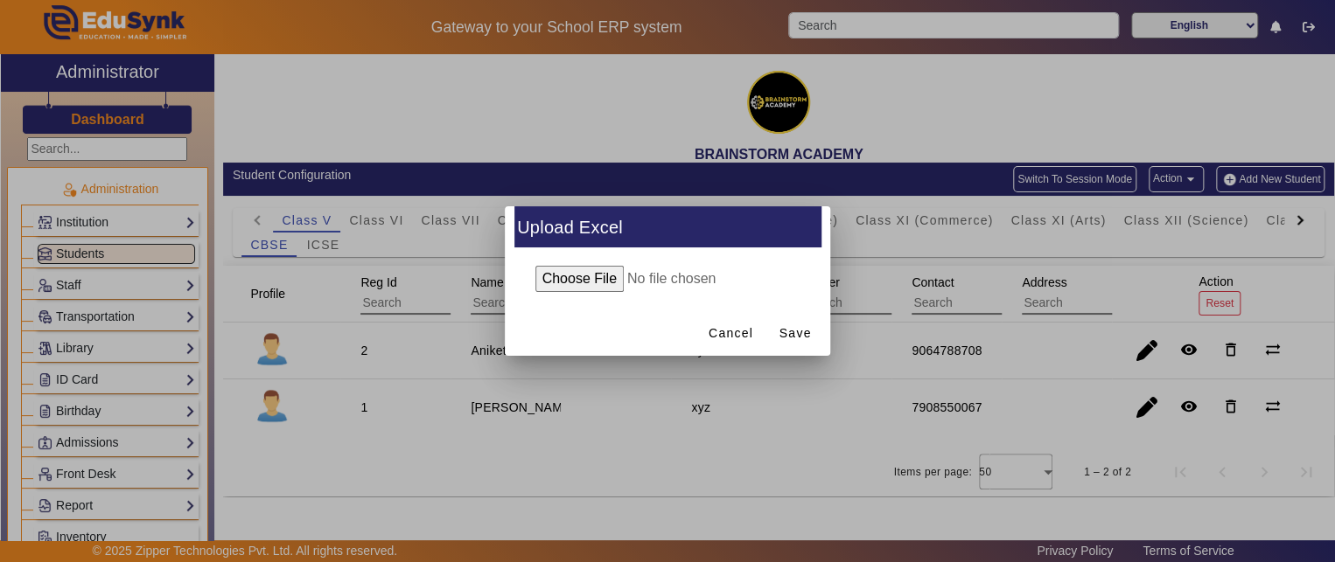
click at [608, 283] on input "file" at bounding box center [667, 279] width 283 height 26
type input "C:\fakepath\17.09.2025 (students).xlsx"
click at [821, 332] on span at bounding box center [795, 333] width 56 height 42
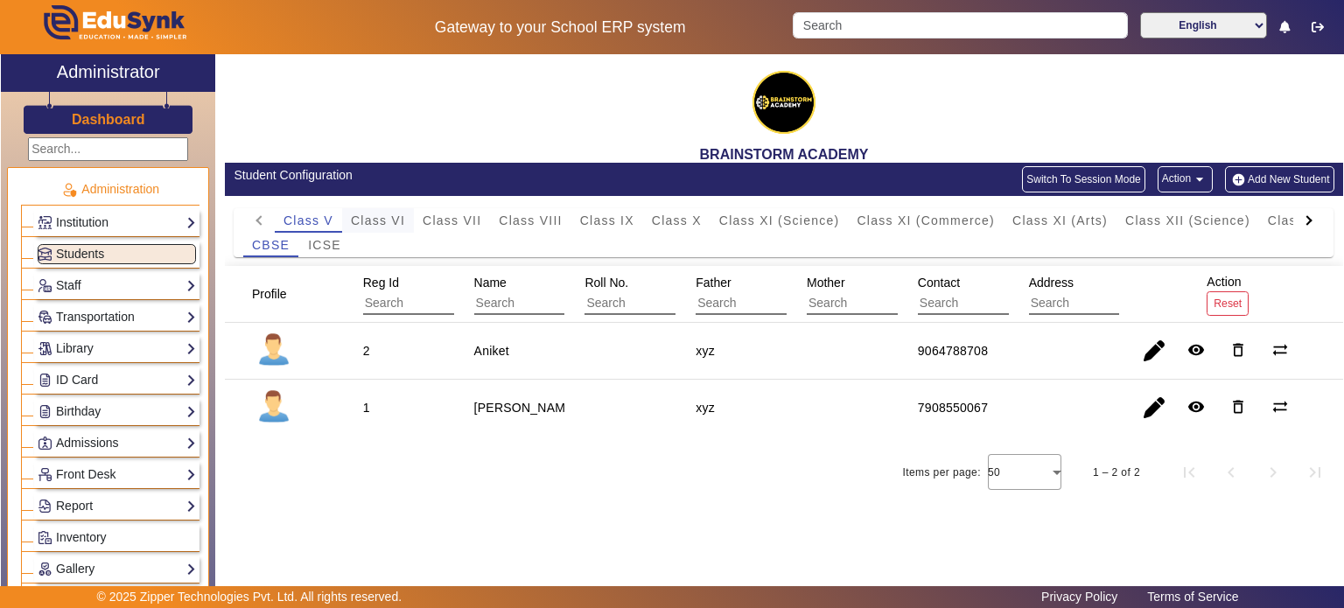
click at [381, 225] on span "Class VI" at bounding box center [378, 220] width 54 height 12
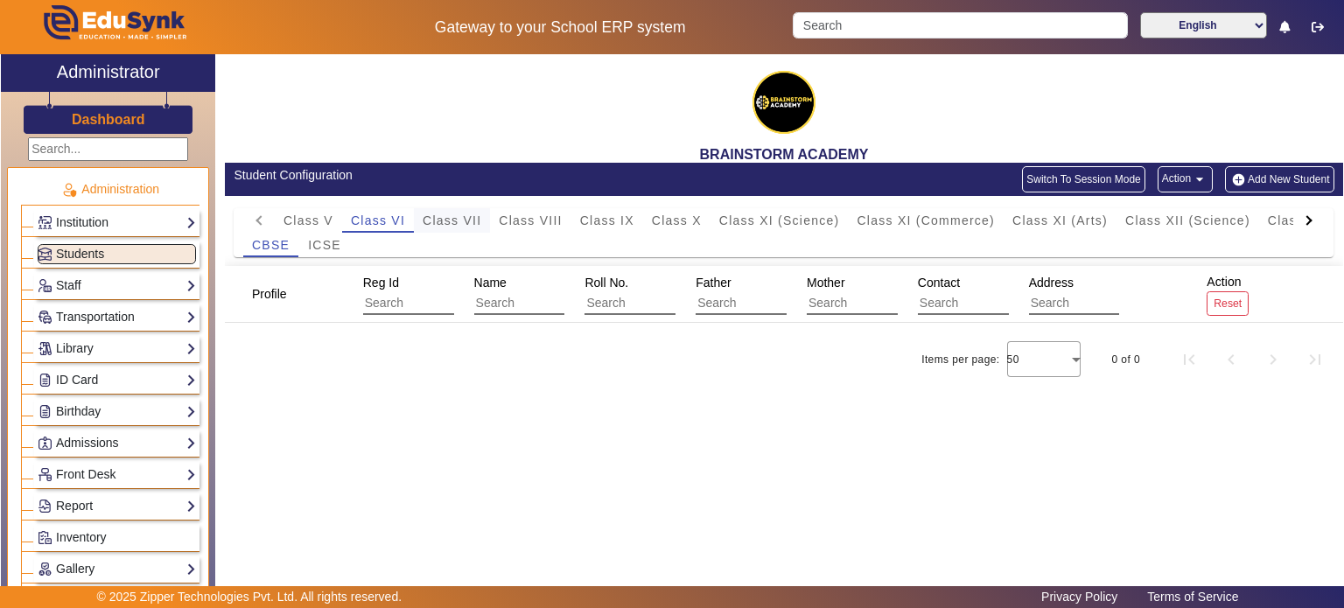
click at [437, 222] on span "Class VII" at bounding box center [452, 220] width 59 height 12
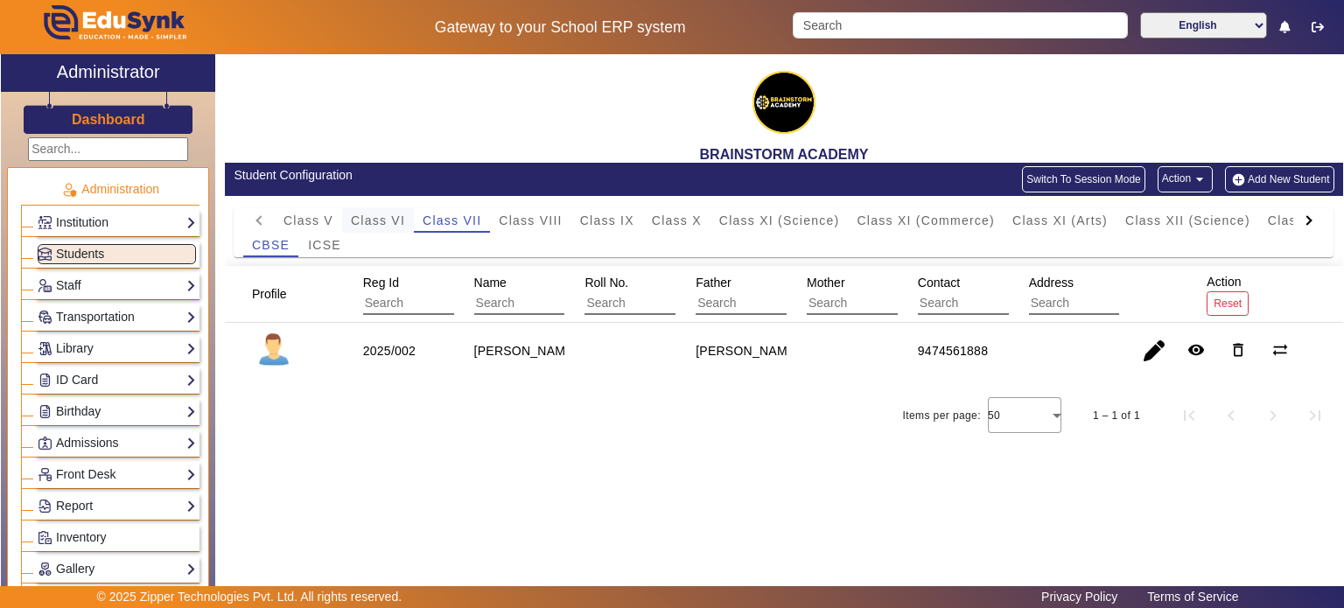
click at [381, 227] on span "Class VI" at bounding box center [378, 220] width 54 height 24
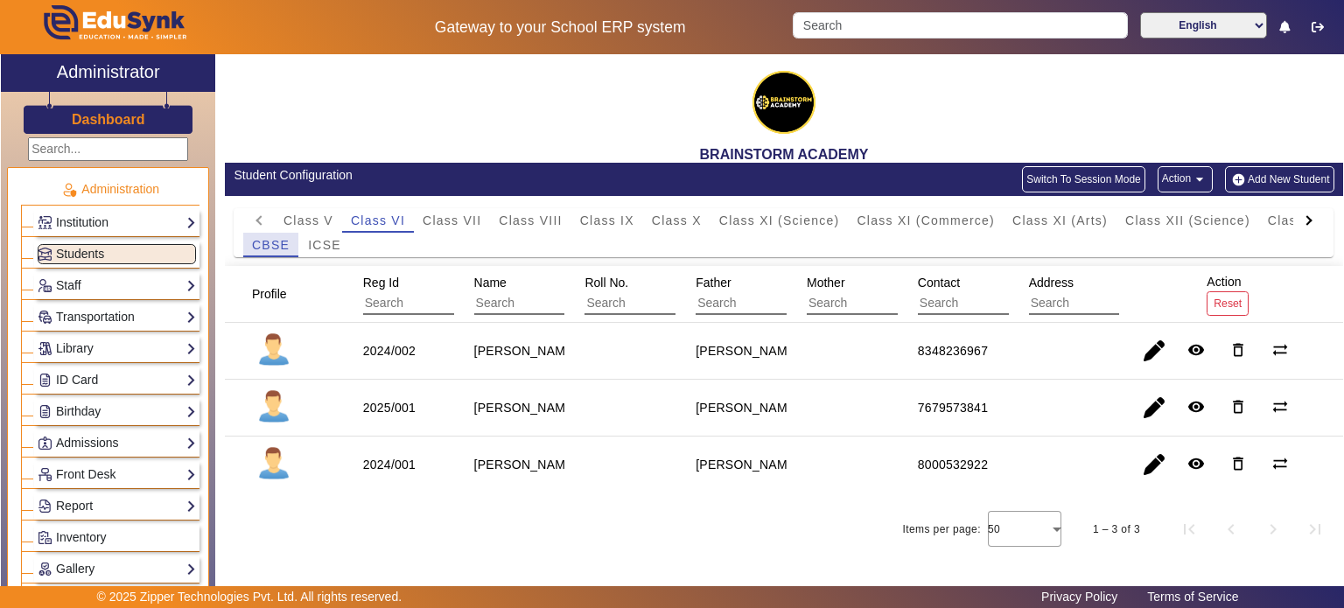
click at [290, 251] on div "CBSE" at bounding box center [270, 245] width 55 height 24
click at [321, 251] on span "ICSE" at bounding box center [324, 245] width 33 height 12
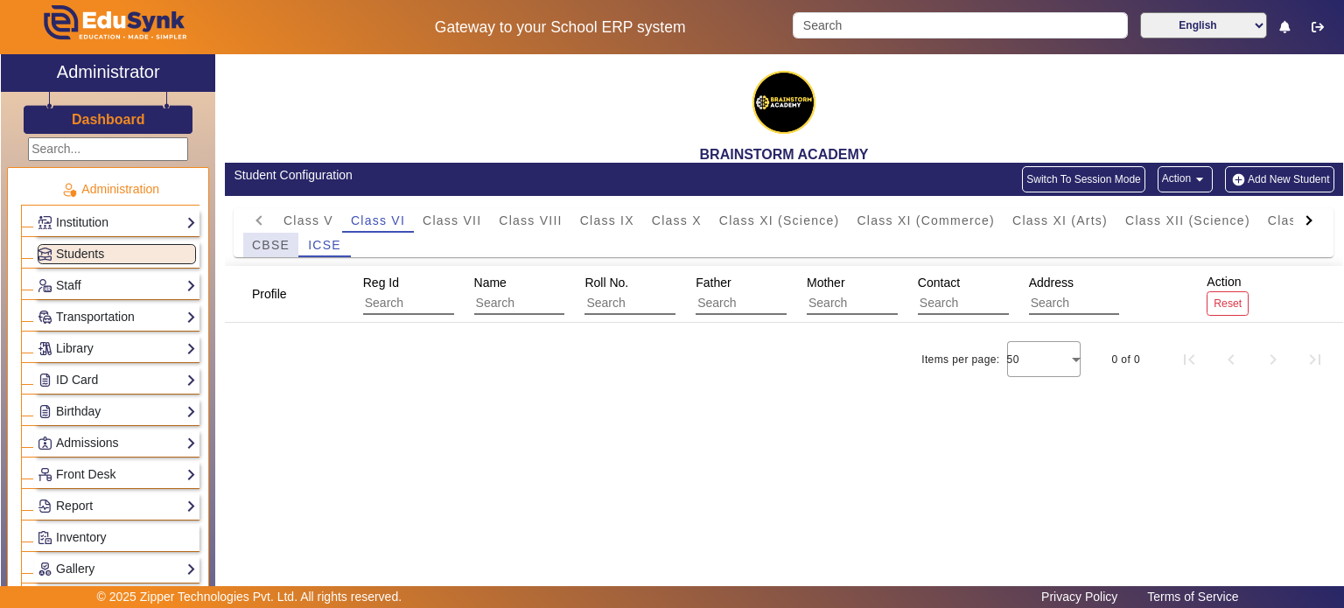
click at [276, 249] on span "CBSE" at bounding box center [271, 245] width 38 height 12
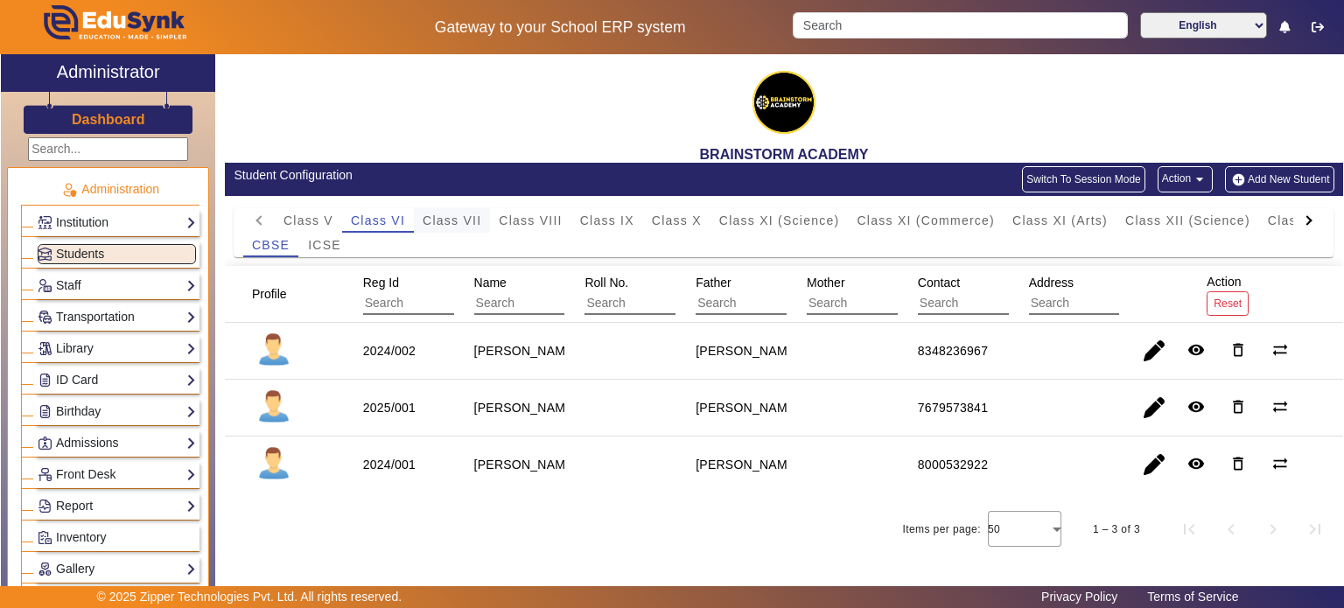
click at [474, 227] on span "Class VII" at bounding box center [452, 220] width 59 height 12
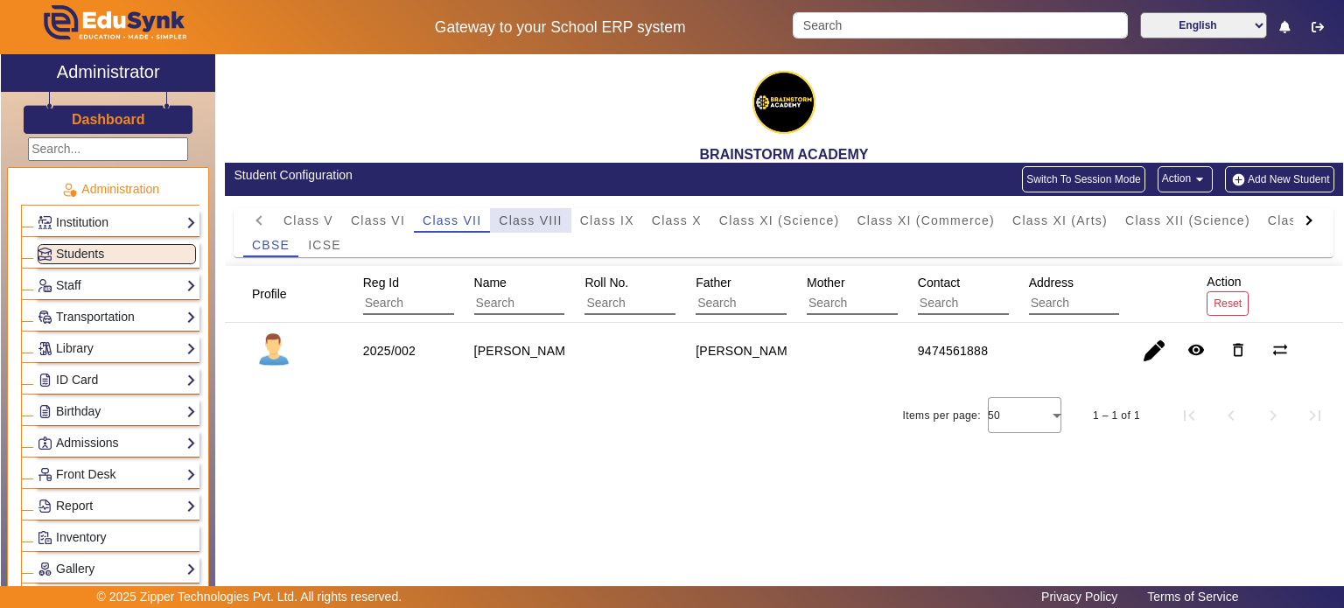
click at [510, 218] on span "Class VIII" at bounding box center [530, 220] width 63 height 12
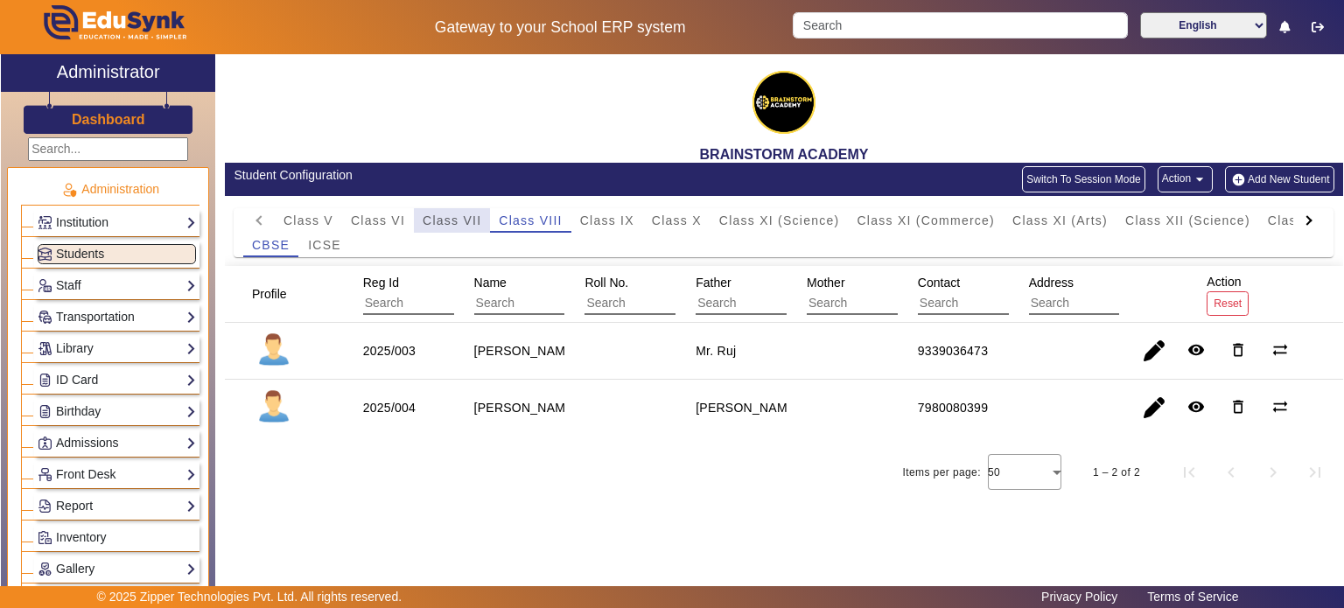
click at [472, 223] on span "Class VII" at bounding box center [452, 220] width 59 height 12
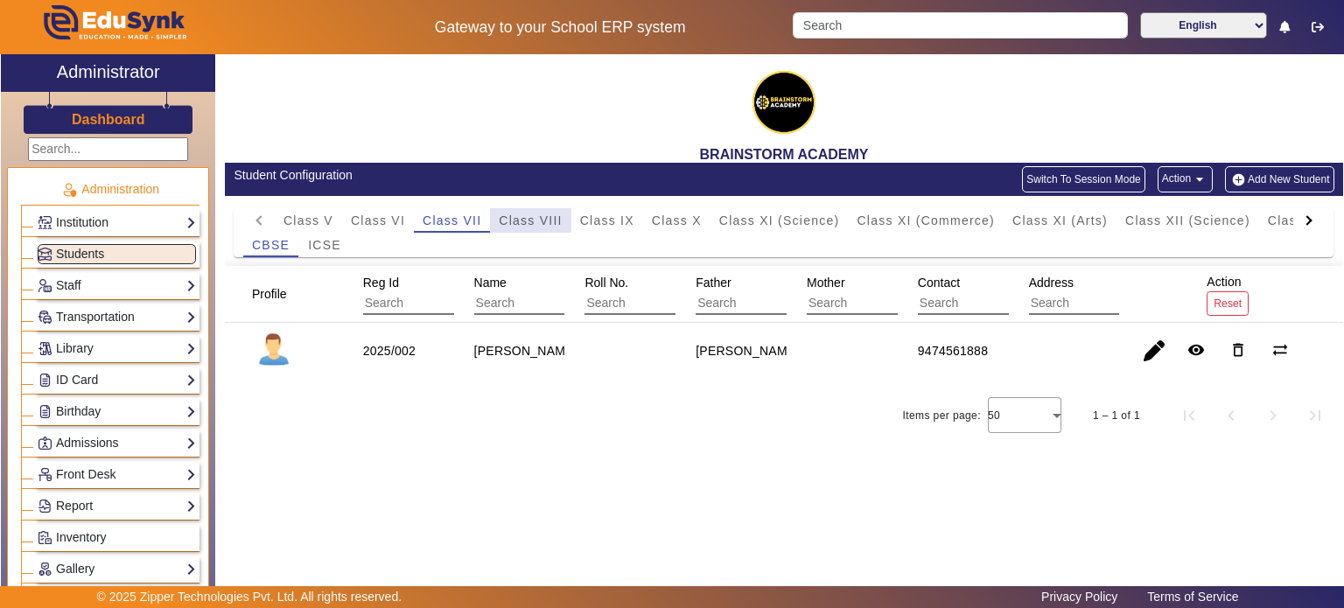
click at [514, 216] on span "Class VIII" at bounding box center [530, 220] width 63 height 12
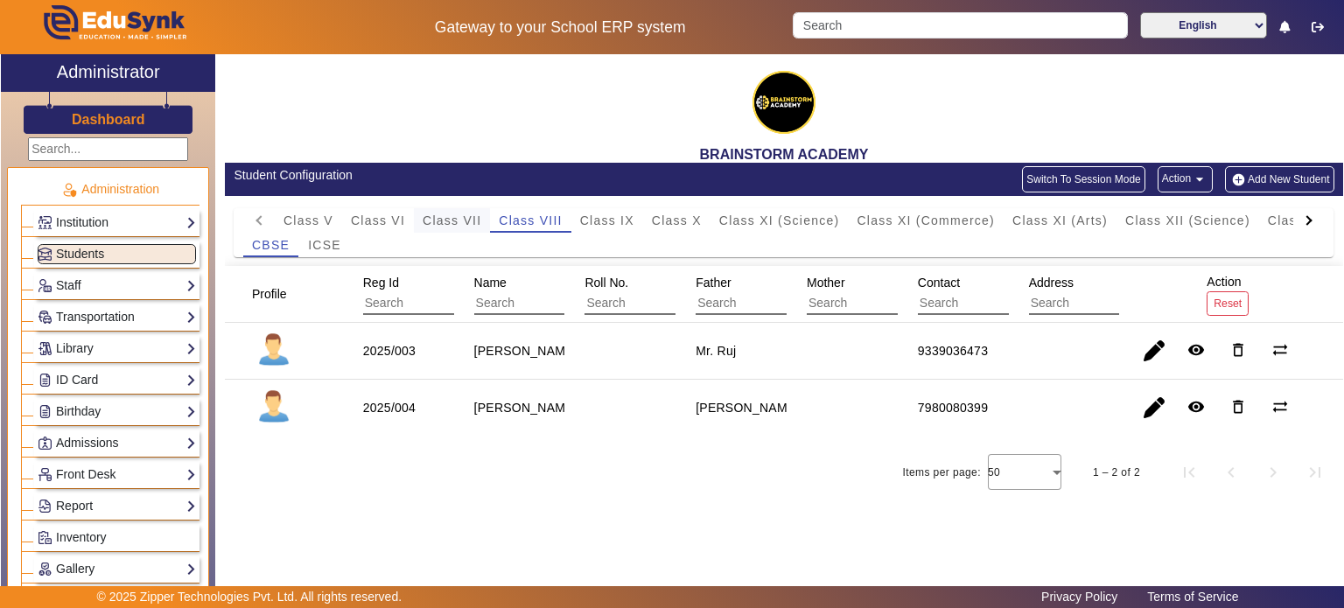
click at [472, 220] on span "Class VII" at bounding box center [452, 220] width 59 height 12
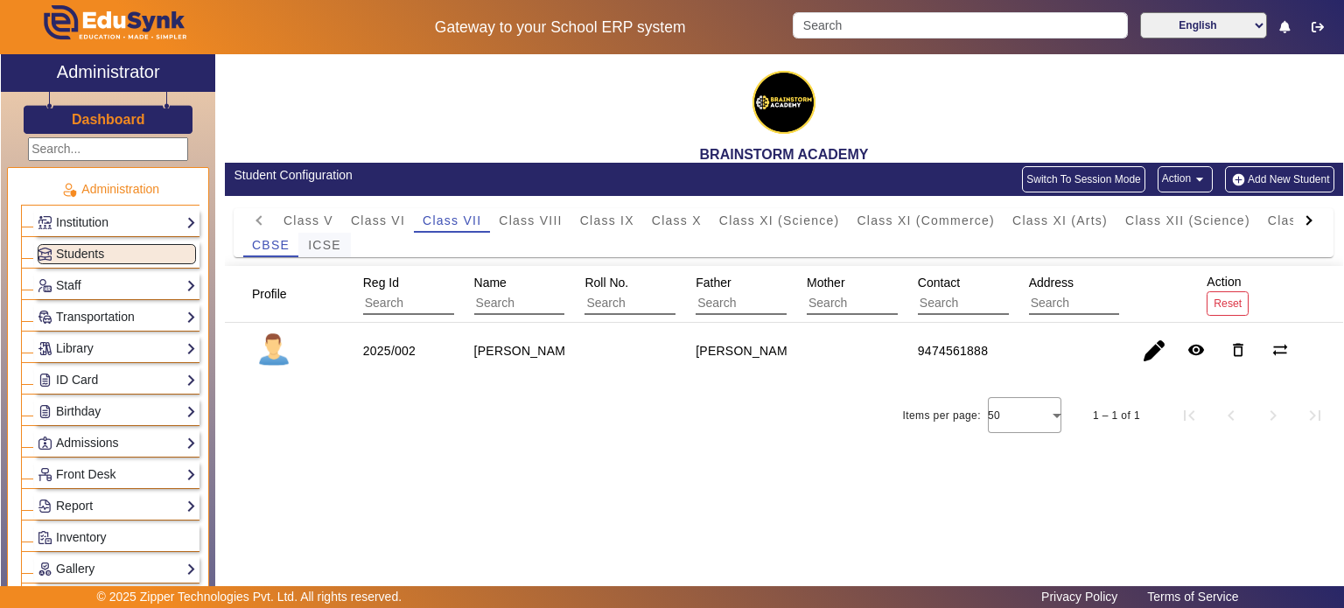
click at [337, 245] on span "ICSE" at bounding box center [324, 245] width 33 height 12
click at [533, 219] on span "Class VIII" at bounding box center [530, 220] width 63 height 12
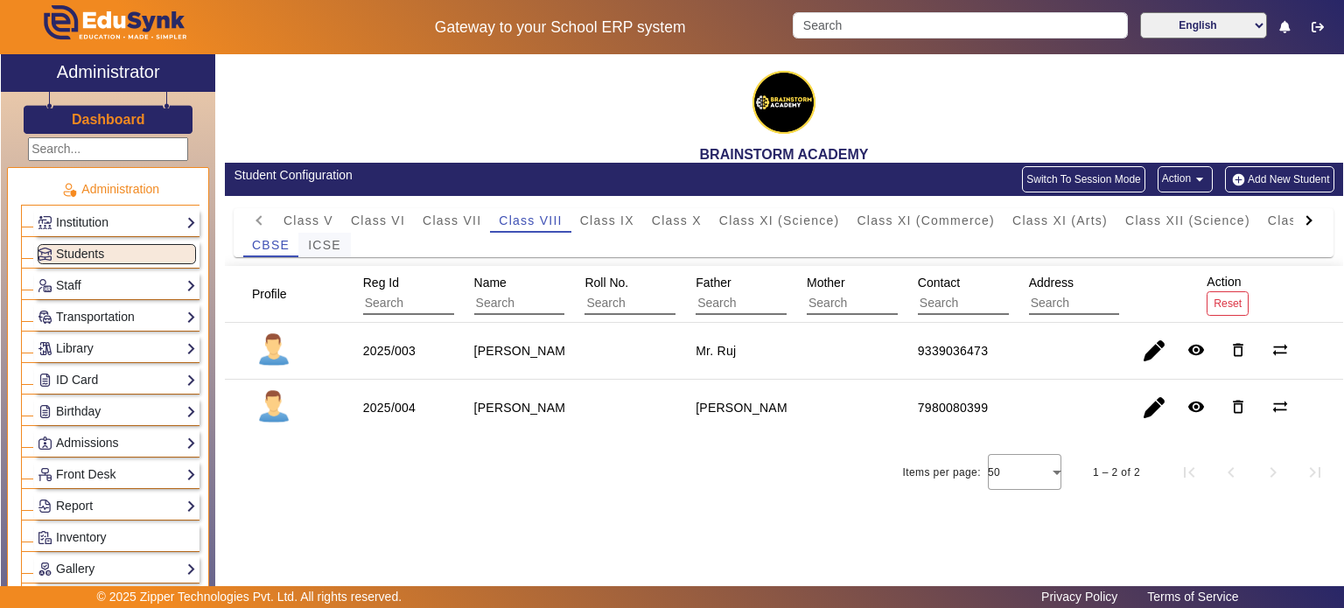
click at [304, 238] on div "ICSE" at bounding box center [324, 245] width 52 height 24
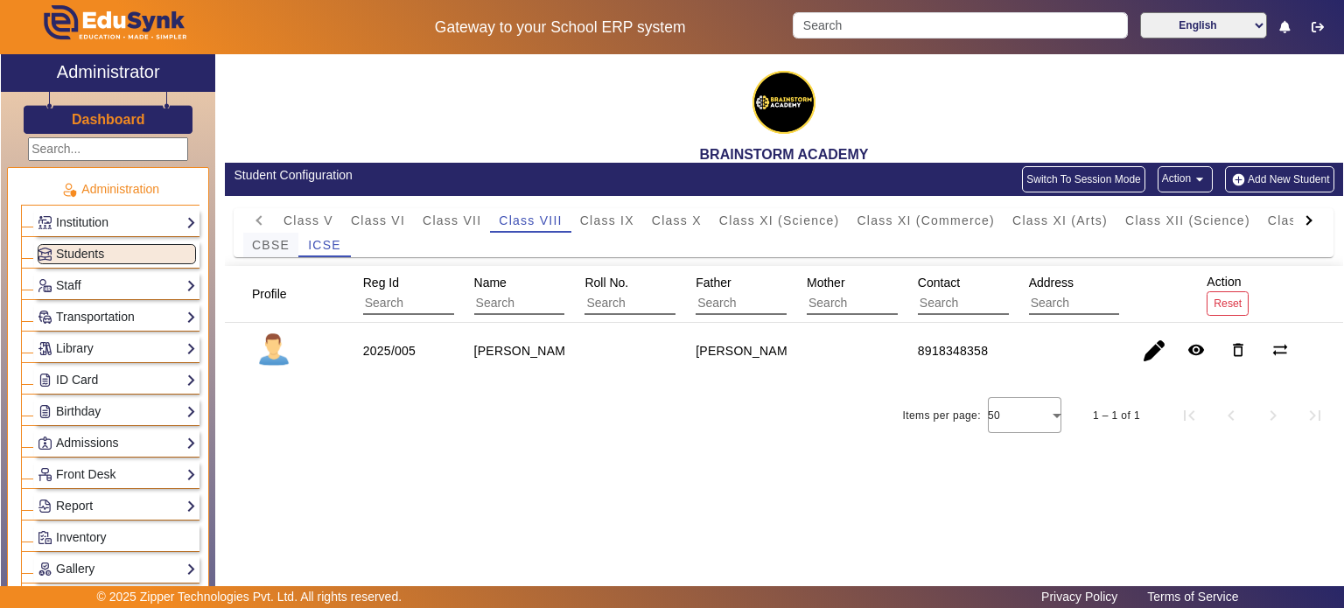
click at [279, 241] on span "CBSE" at bounding box center [271, 245] width 38 height 12
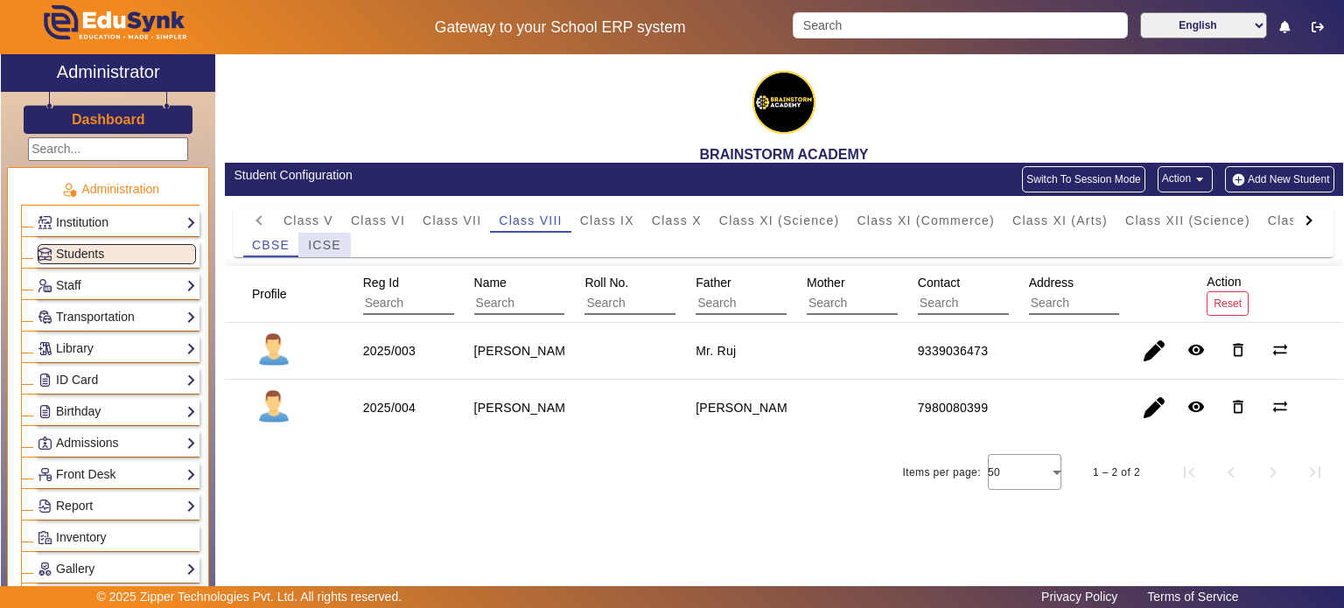
click at [309, 241] on span "ICSE" at bounding box center [324, 245] width 33 height 12
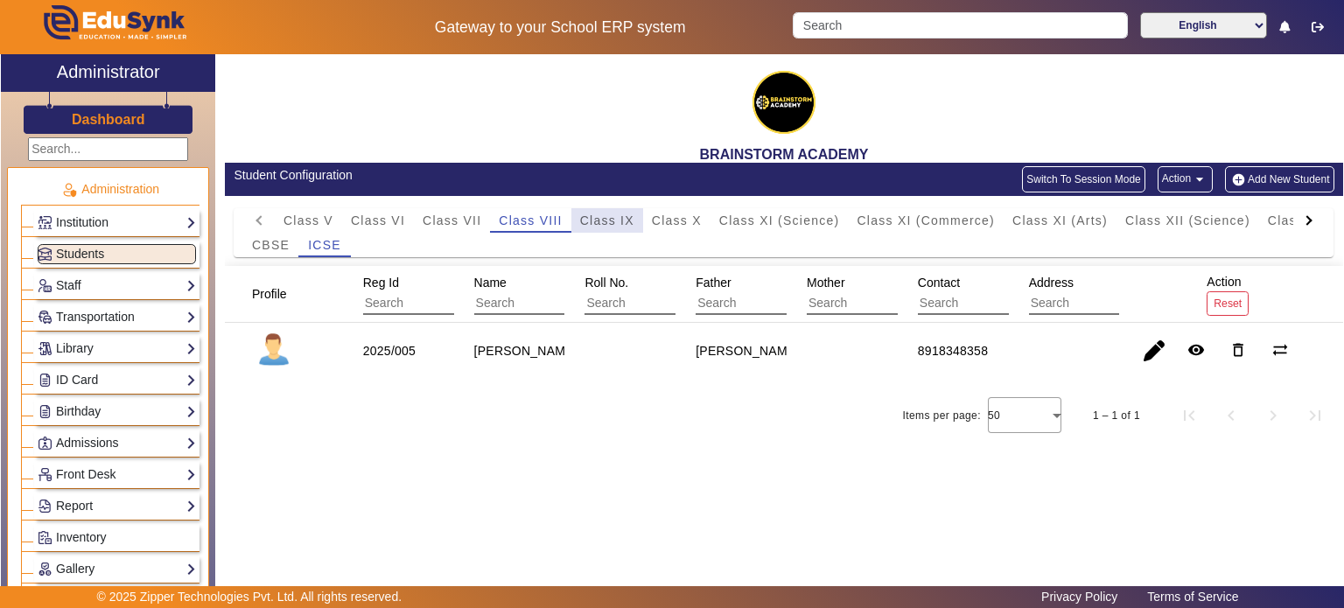
click at [625, 224] on span "Class IX" at bounding box center [607, 220] width 54 height 12
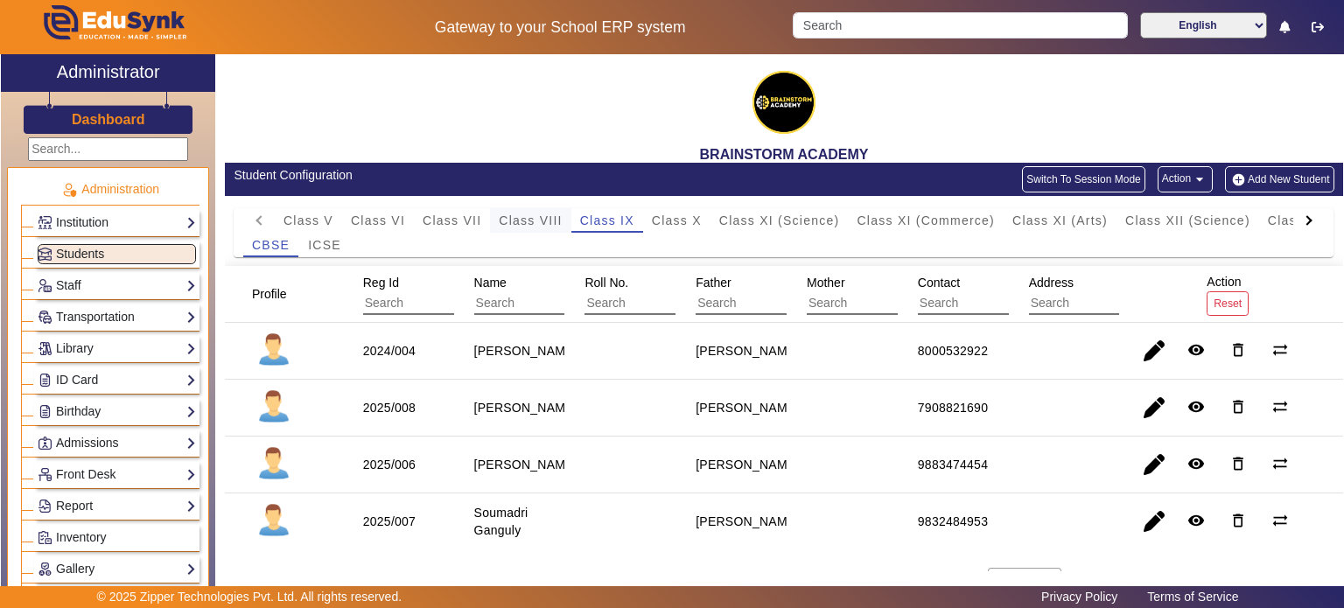
click at [517, 230] on span "Class VIII" at bounding box center [530, 220] width 63 height 24
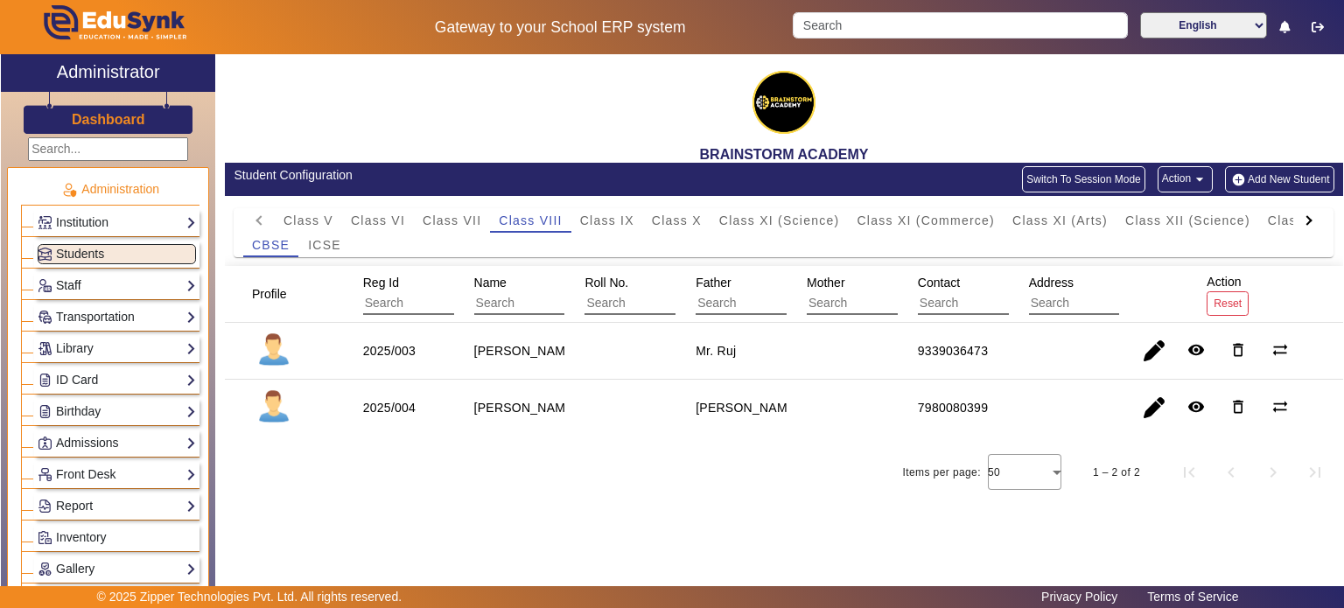
click at [72, 286] on link "Staff" at bounding box center [117, 286] width 158 height 20
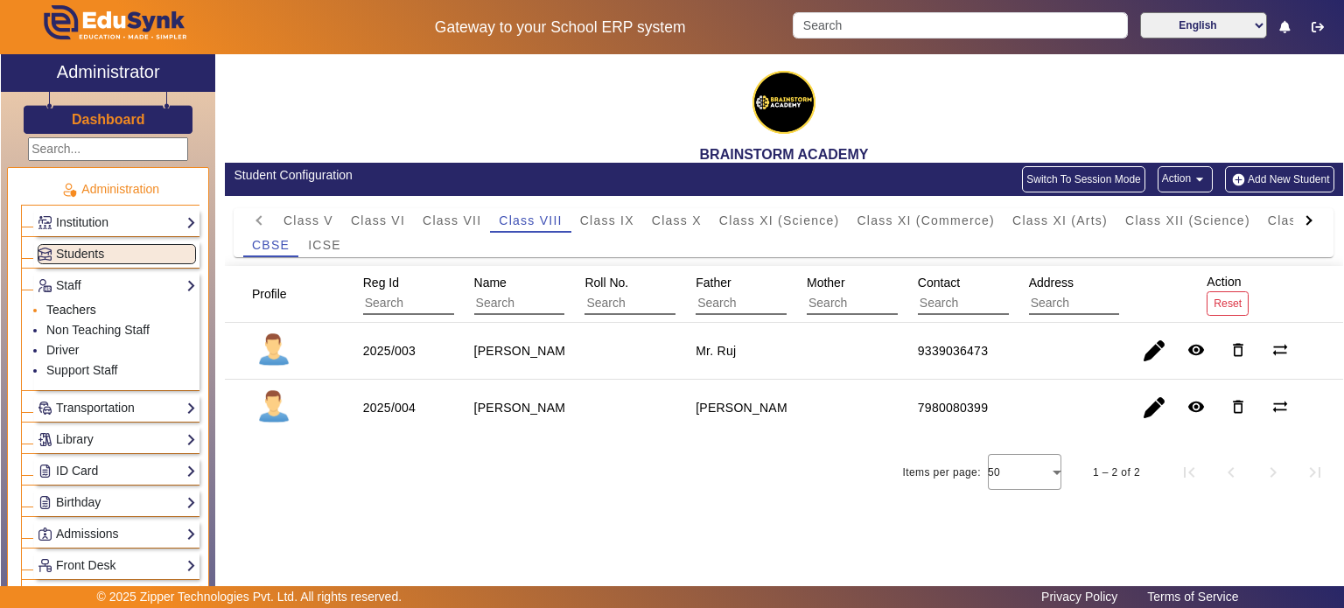
click at [72, 314] on link "Teachers" at bounding box center [71, 310] width 50 height 14
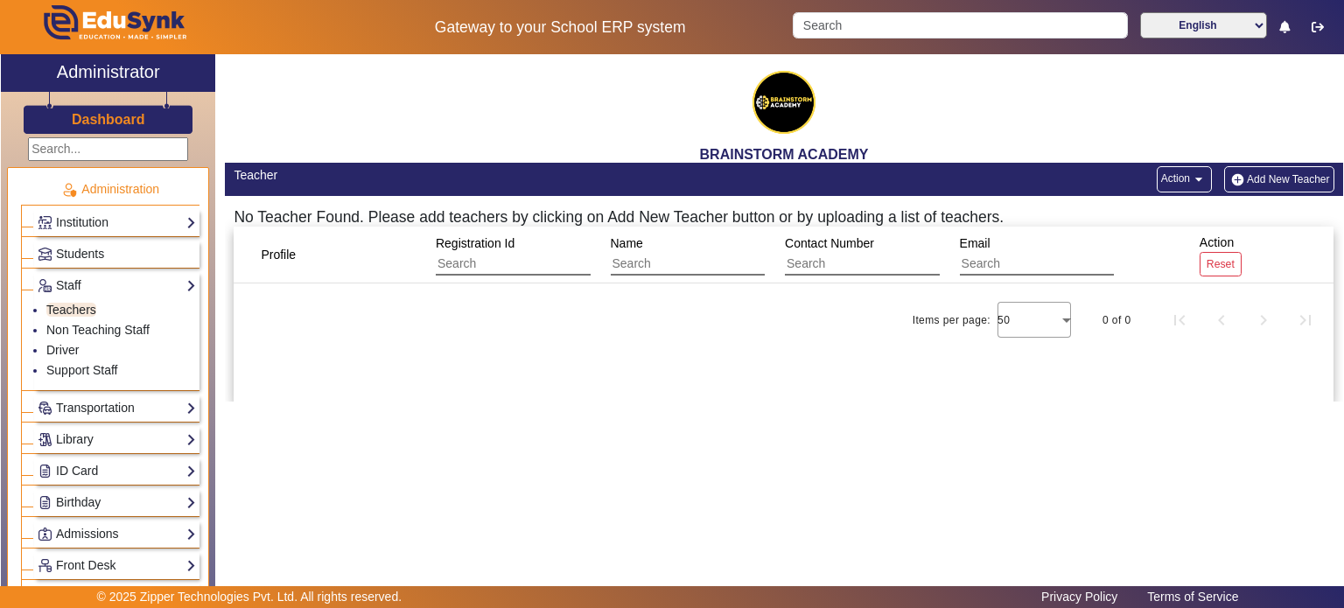
click at [1190, 170] on button "Action arrow_drop_down" at bounding box center [1183, 179] width 55 height 26
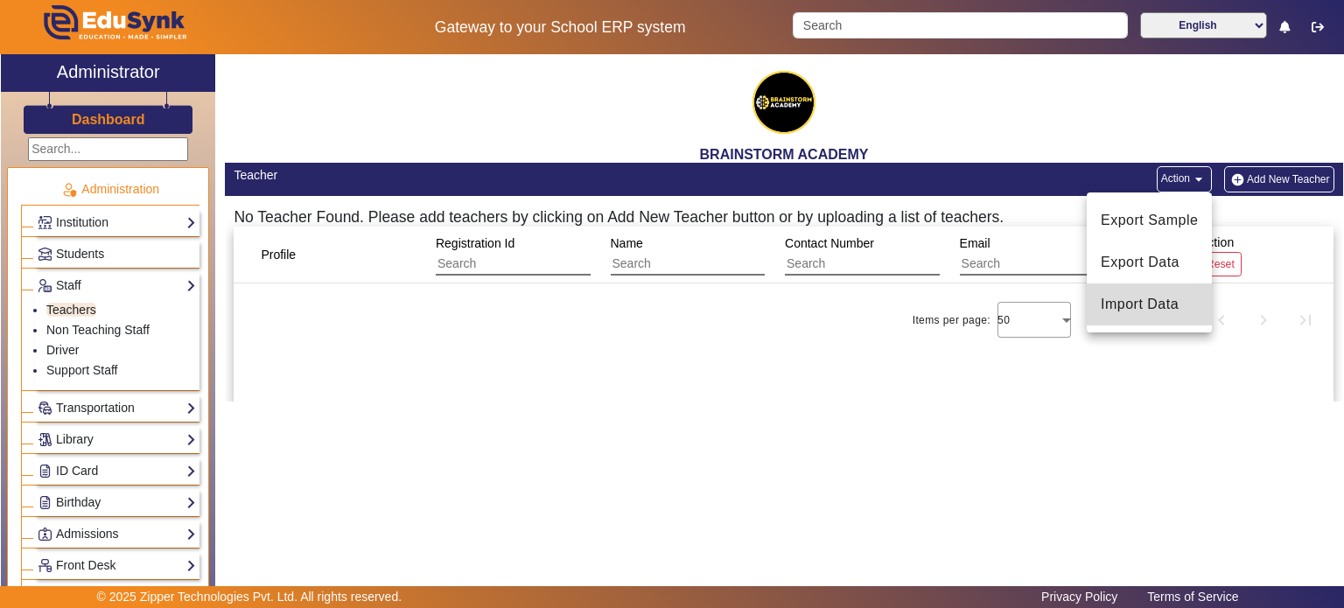
click at [1141, 295] on span "Import Data" at bounding box center [1148, 304] width 97 height 21
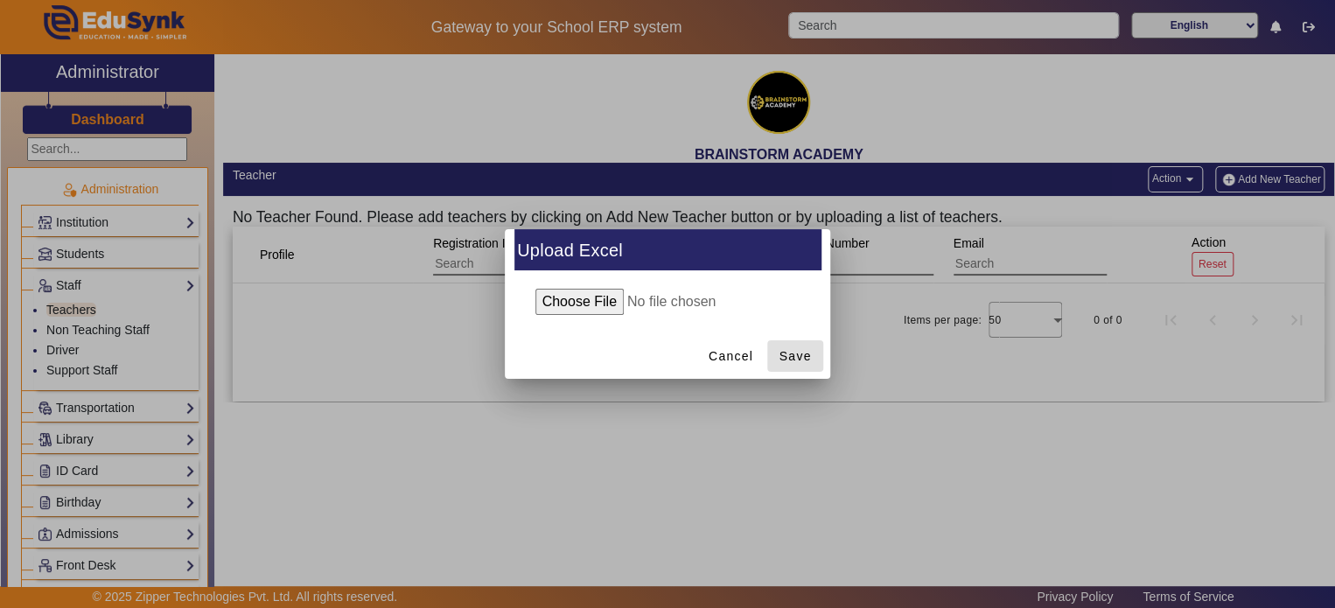
click at [617, 302] on input "file" at bounding box center [667, 302] width 283 height 26
click at [593, 296] on input "file" at bounding box center [667, 302] width 283 height 26
type input "C:\fakepath\Teacher_17.09.2025.xlsx"
click at [785, 360] on span "Save" at bounding box center [795, 356] width 32 height 18
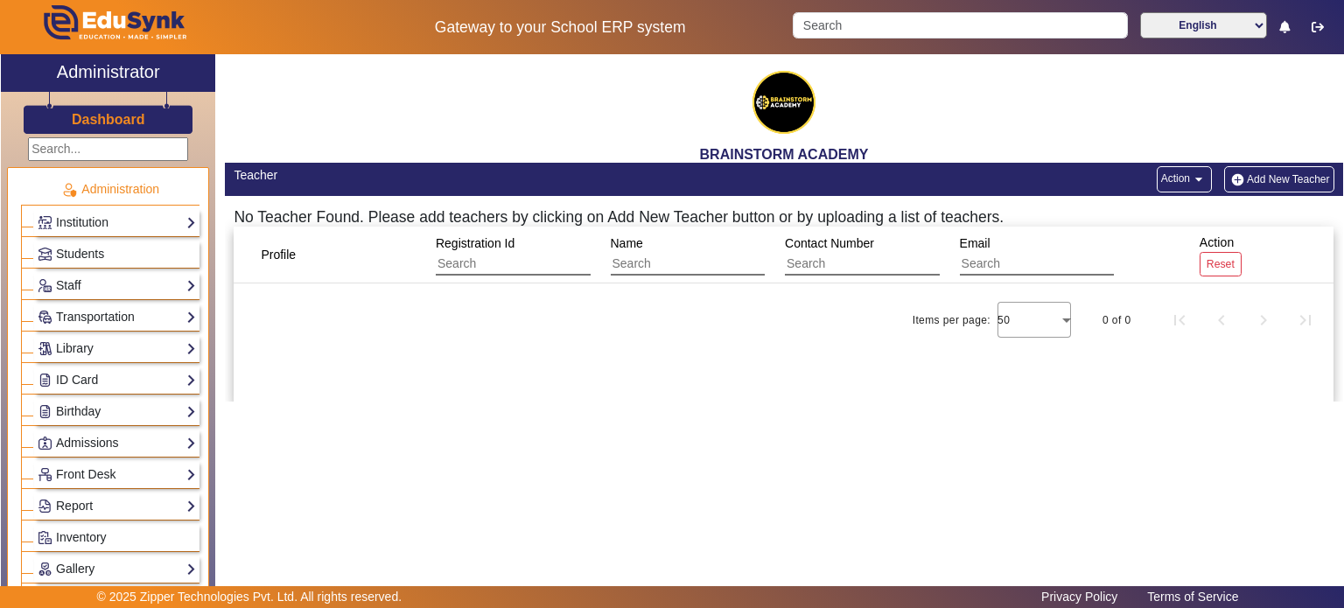
click at [1186, 181] on button "Action arrow_drop_down" at bounding box center [1183, 179] width 55 height 26
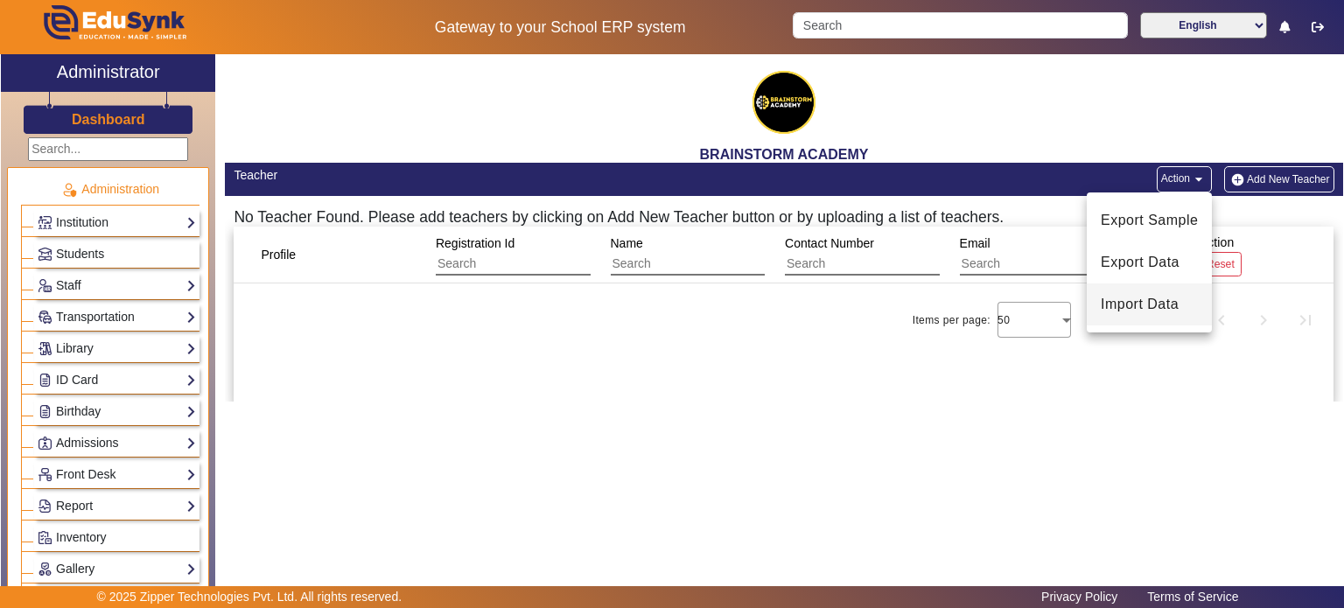
click at [1158, 297] on span "Import Data" at bounding box center [1148, 304] width 97 height 21
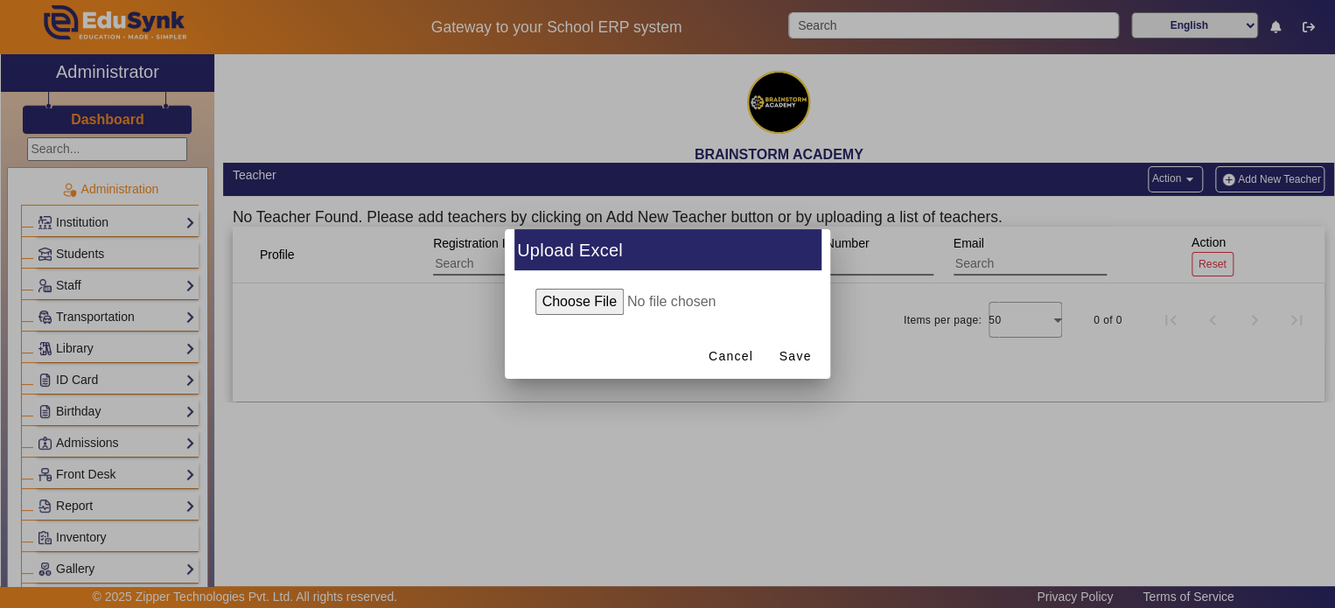
click at [608, 293] on input "file" at bounding box center [667, 302] width 283 height 26
type input "C:\fakepath\Teacher_17.09.2025.xlsx"
click at [803, 349] on span "Save" at bounding box center [795, 356] width 32 height 18
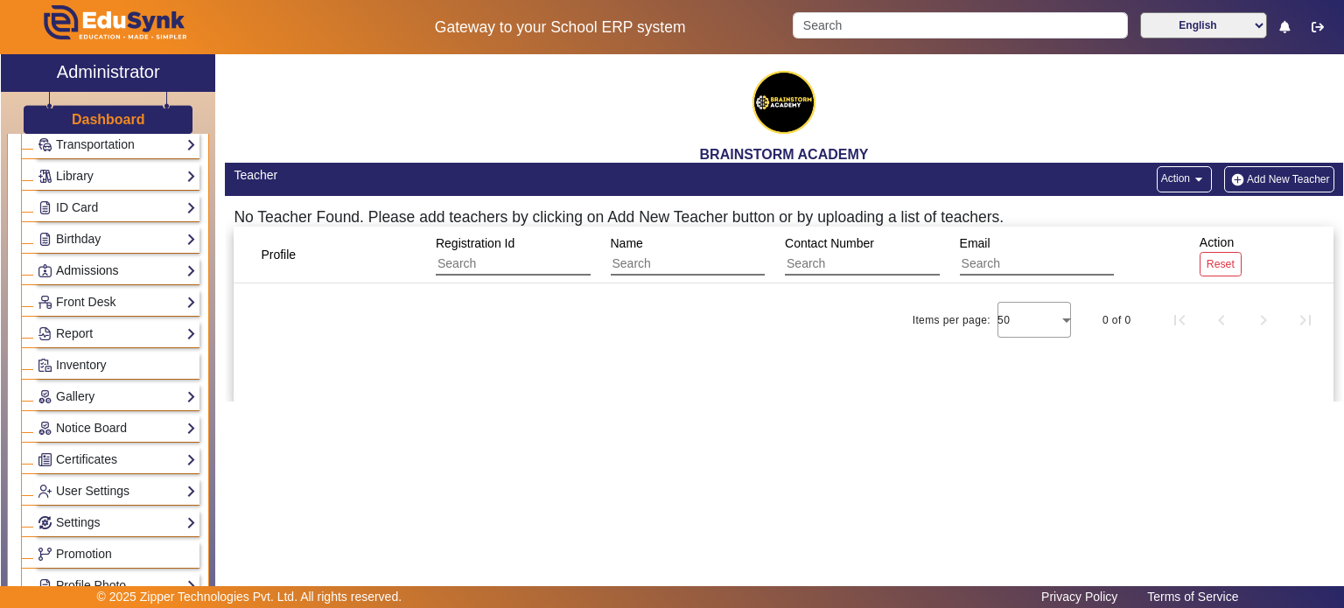
scroll to position [175, 0]
click at [90, 328] on link "Report" at bounding box center [117, 331] width 158 height 20
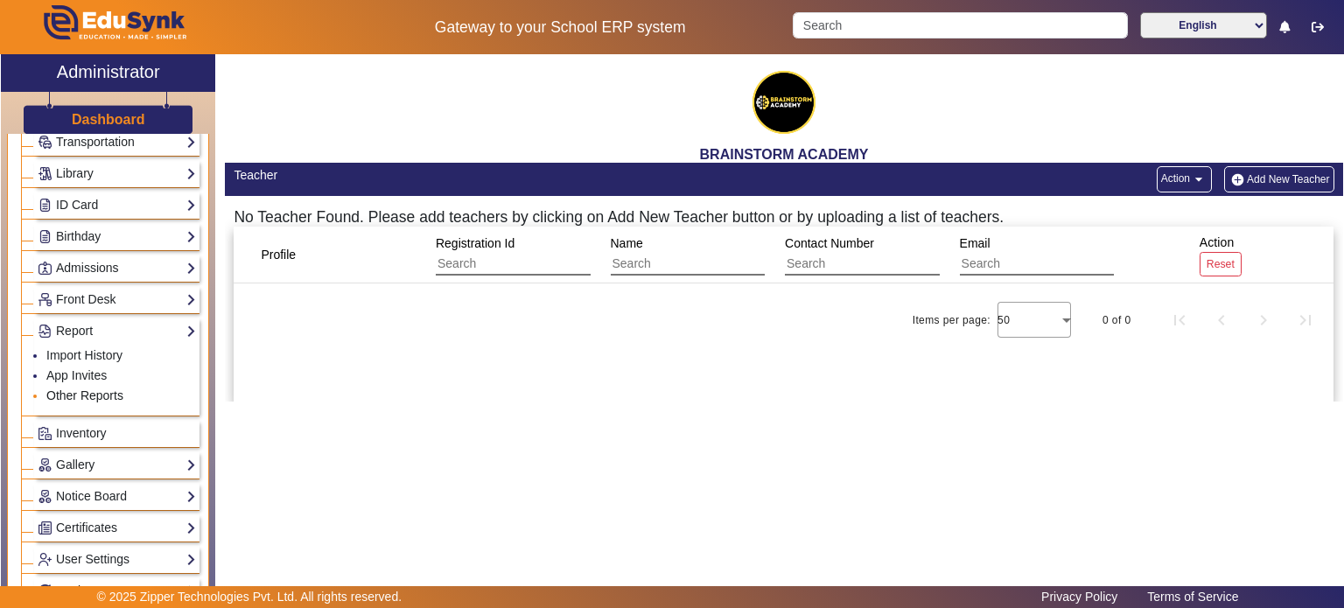
click at [85, 392] on link "Other Reports" at bounding box center [84, 395] width 77 height 14
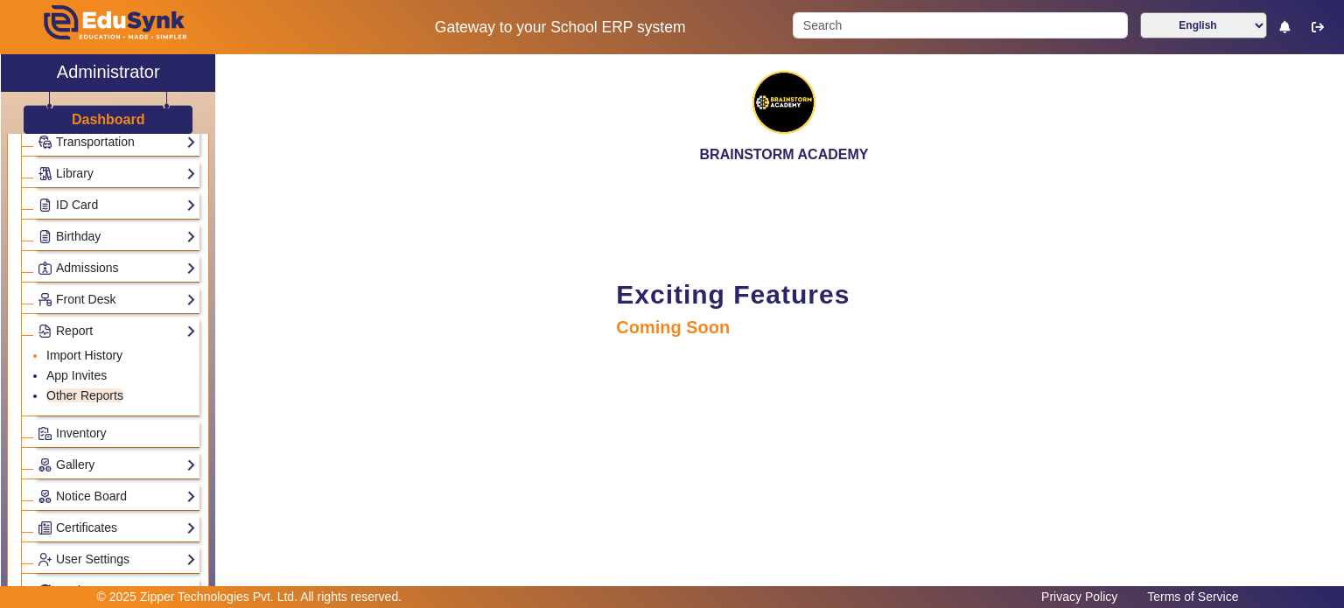
click at [76, 348] on link "Import History" at bounding box center [84, 355] width 76 height 14
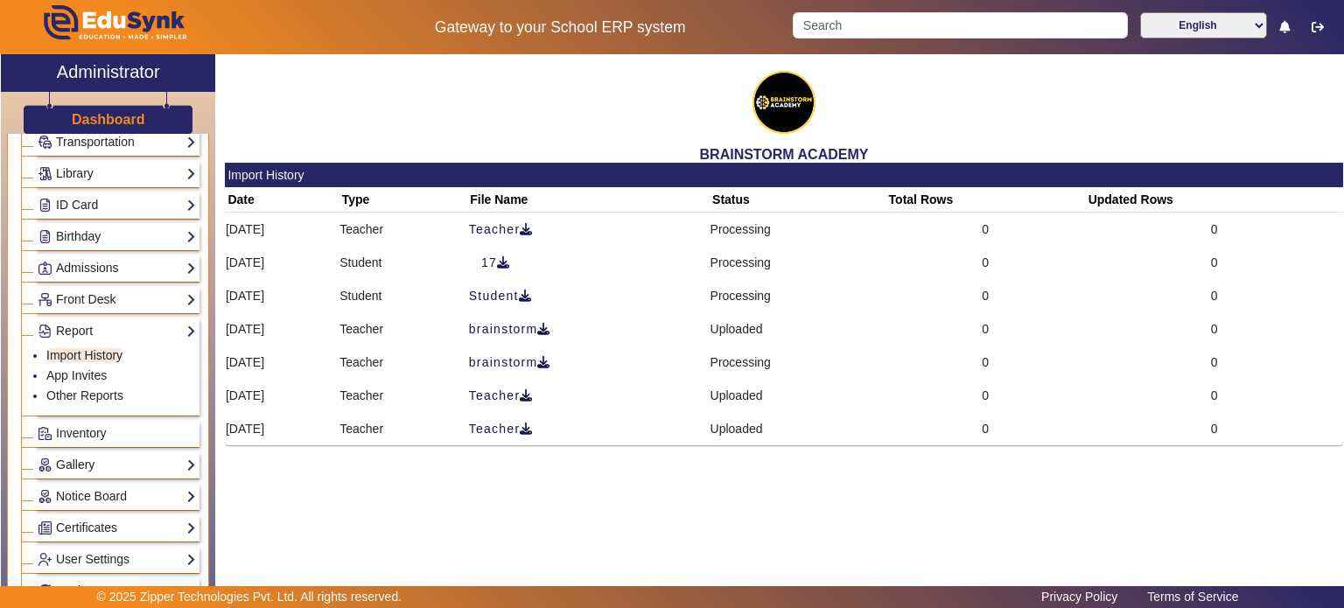
click at [723, 529] on div "BRAINSTORM ACADEMY Import History Date Type File Name Status Total Rows Updated…" at bounding box center [779, 318] width 1128 height 529
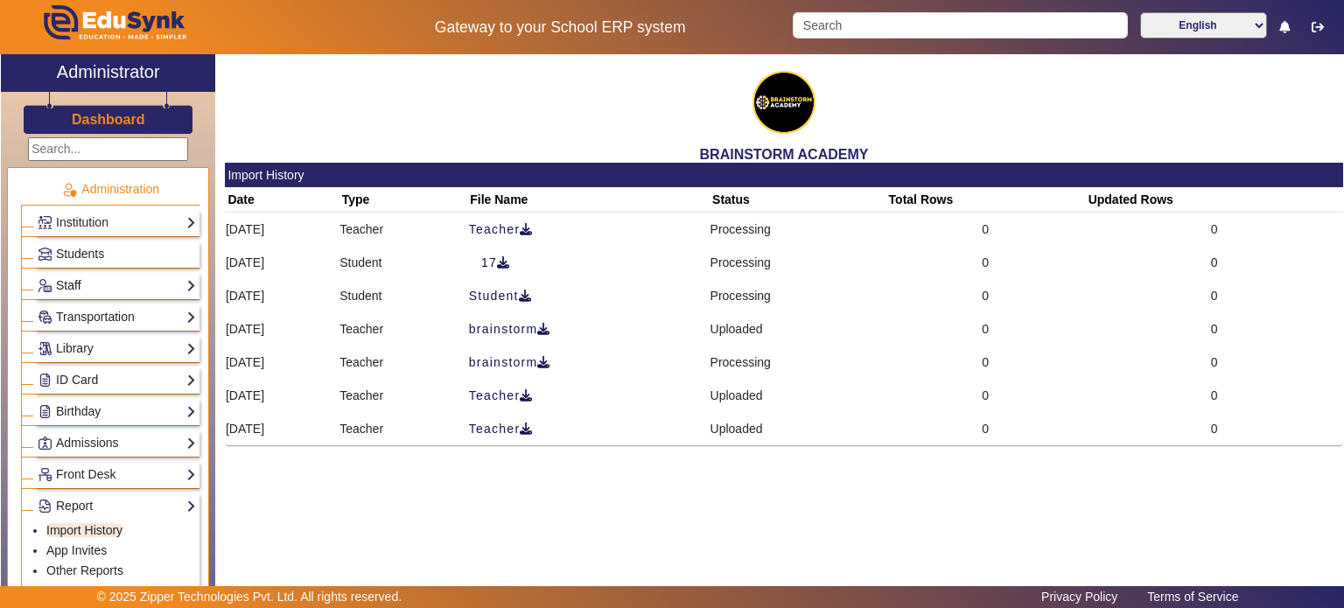
click at [85, 283] on link "Staff" at bounding box center [117, 286] width 158 height 20
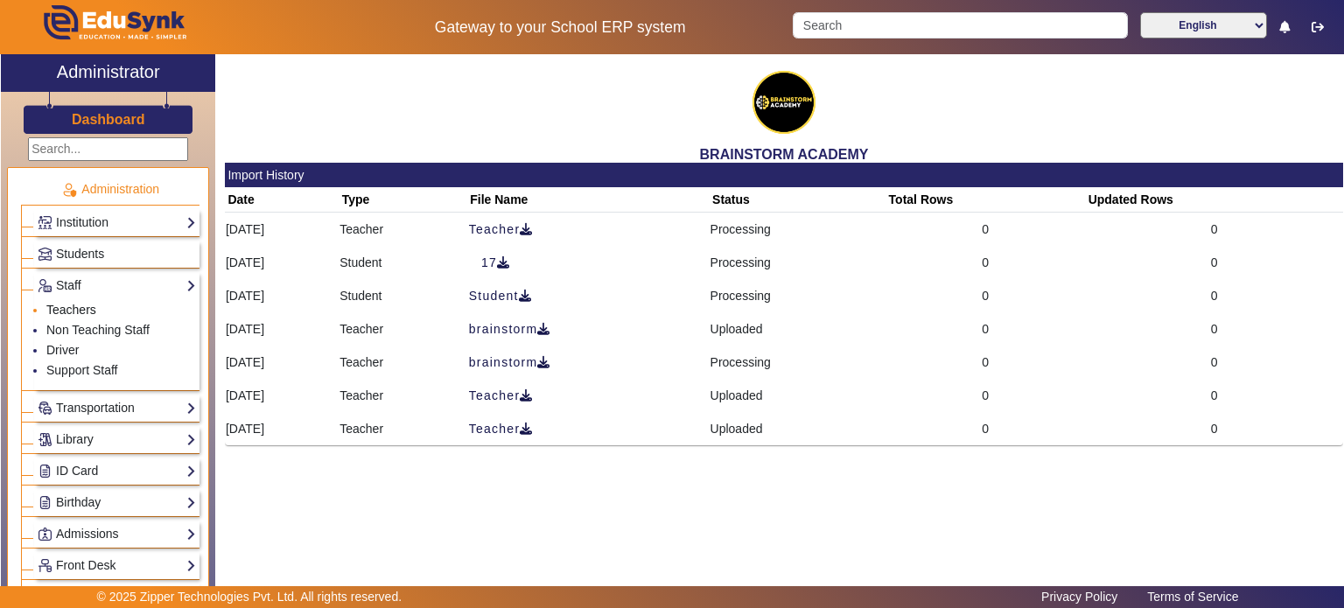
click at [81, 313] on link "Teachers" at bounding box center [71, 310] width 50 height 14
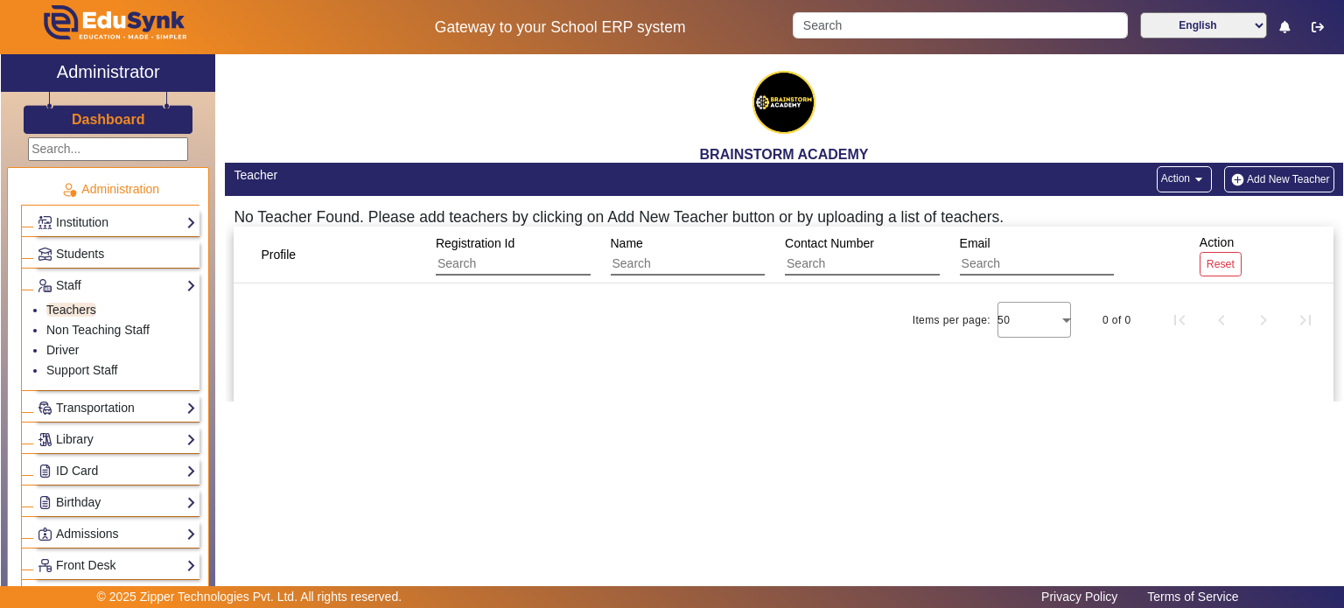
click at [1203, 174] on mat-icon "arrow_drop_down" at bounding box center [1198, 179] width 17 height 17
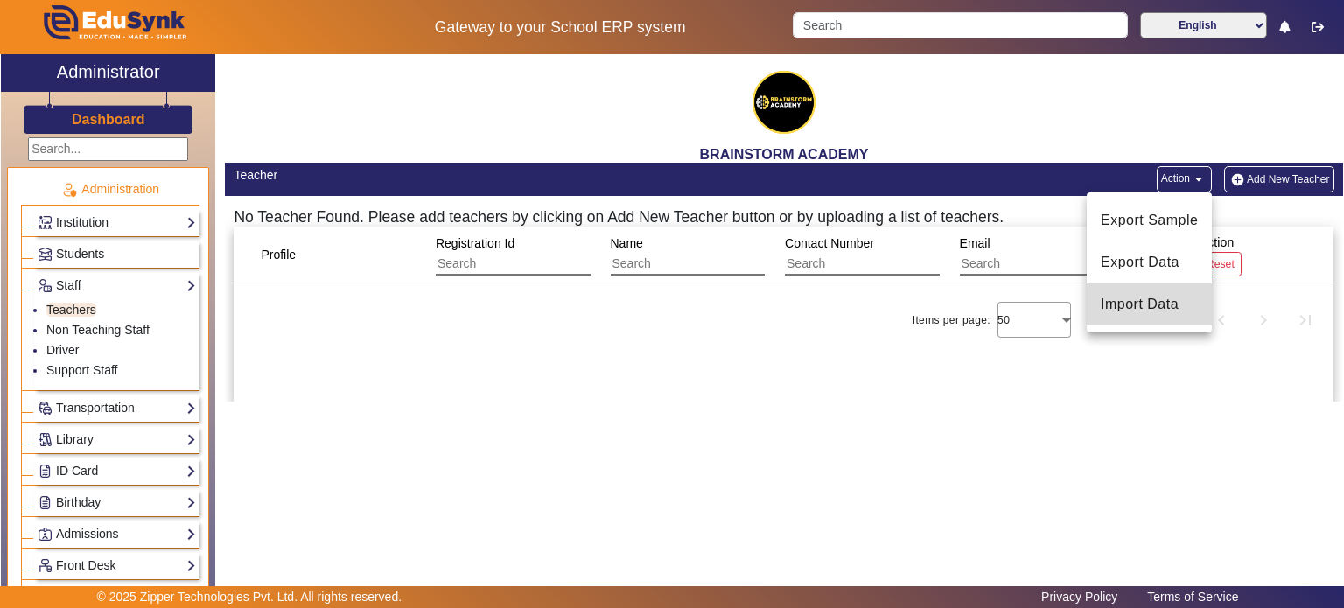
click at [1141, 304] on span "Import Data" at bounding box center [1148, 304] width 97 height 21
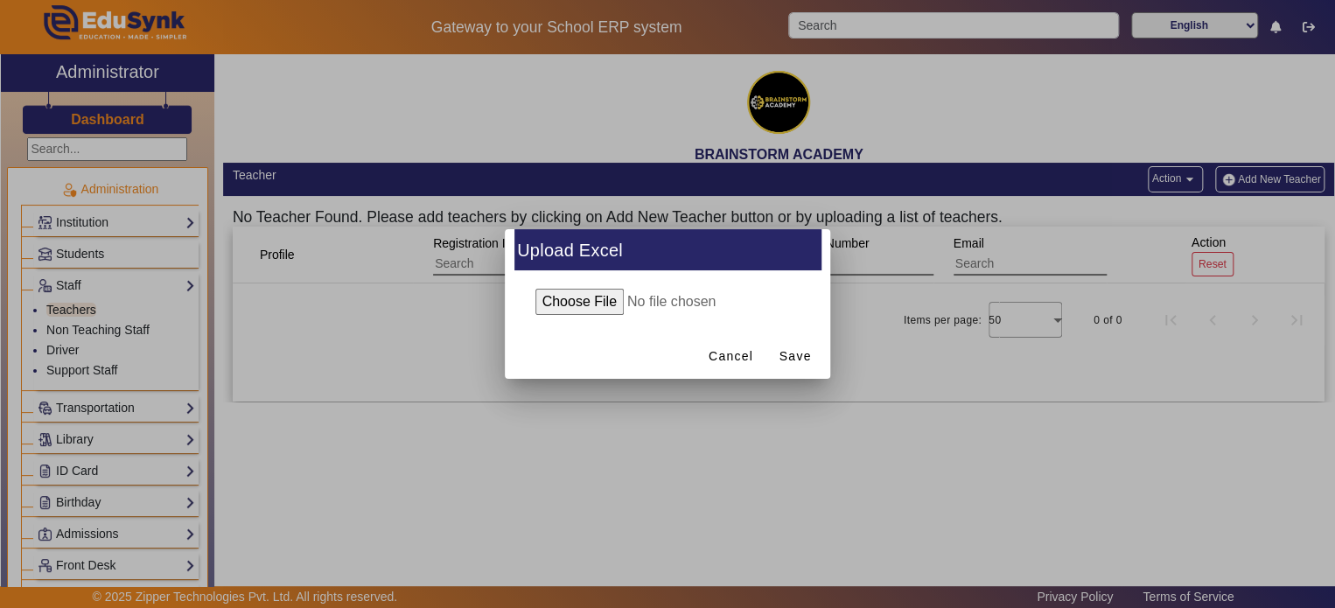
click at [590, 308] on input "file" at bounding box center [667, 302] width 283 height 26
type input "C:\fakepath\Teacher_17.09.2025.xlxs.xlsx"
click at [785, 349] on span "Save" at bounding box center [795, 356] width 32 height 18
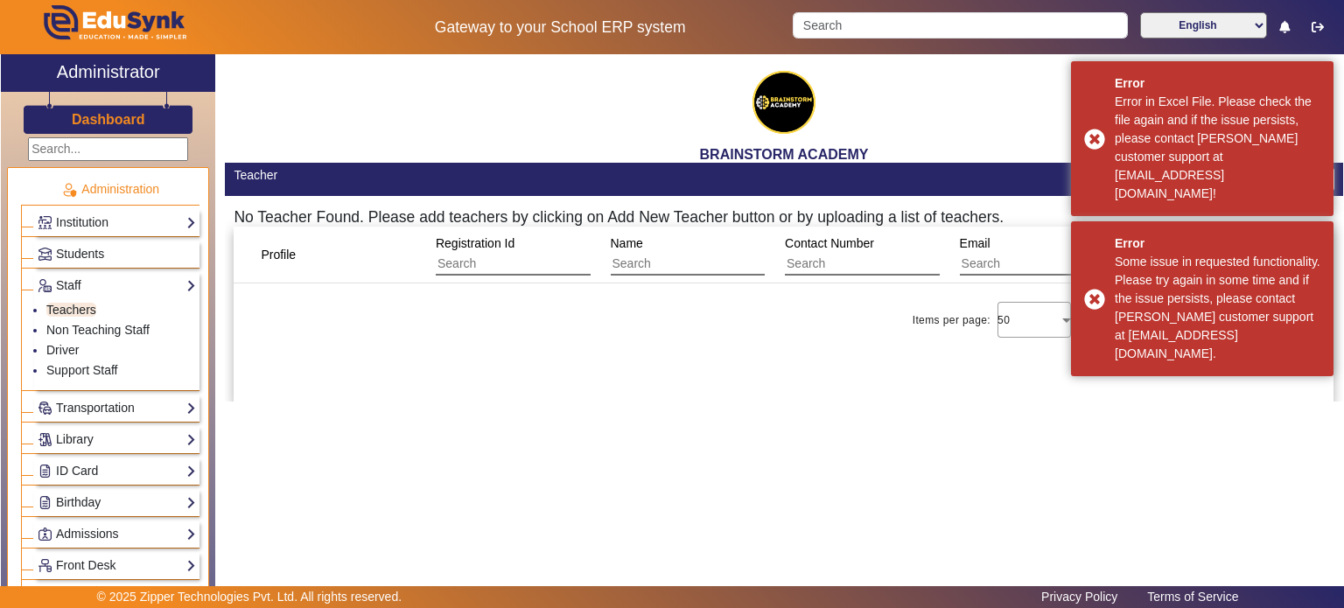
click at [793, 370] on div "Profile Registration Id Name Contact Number Email Action Reset Items per page: …" at bounding box center [784, 314] width 1100 height 175
click at [786, 373] on div "Profile Registration Id Name Contact Number Email Action Reset Items per page: …" at bounding box center [784, 314] width 1100 height 175
click at [836, 354] on div "Profile Registration Id Name Contact Number Email Action Reset Items per page: …" at bounding box center [784, 314] width 1100 height 175
click at [434, 367] on div "Profile Registration Id Name Contact Number Email Action Reset Items per page: …" at bounding box center [784, 314] width 1100 height 175
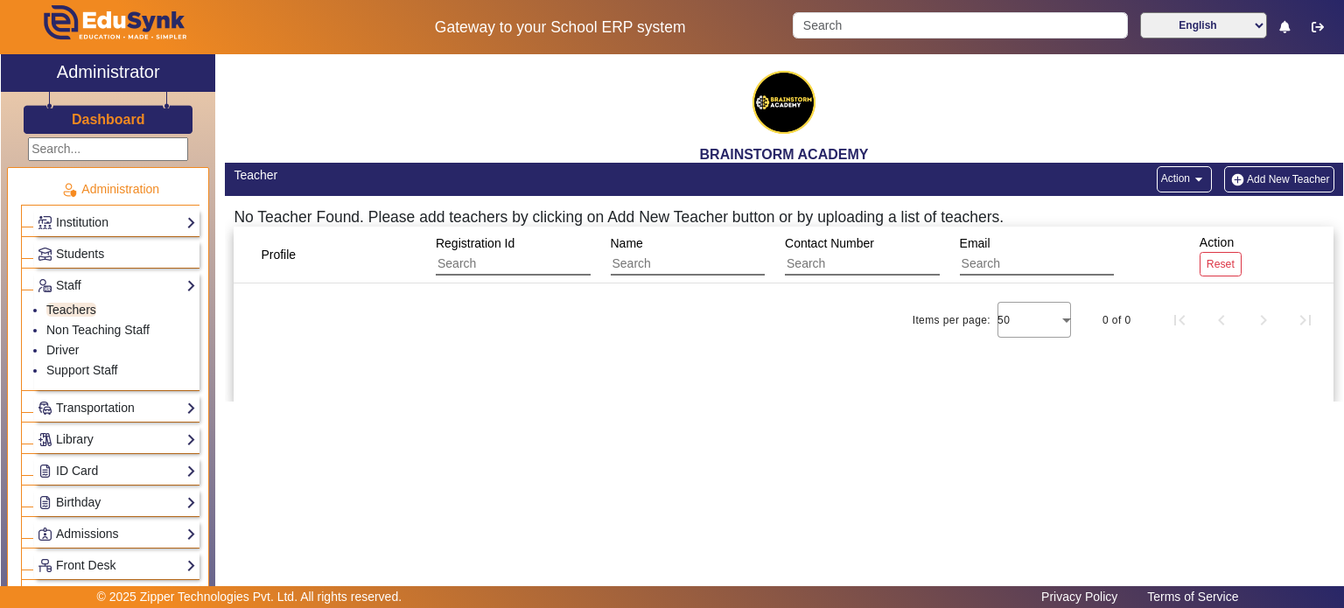
click at [1175, 184] on button "Action arrow_drop_down" at bounding box center [1183, 179] width 55 height 26
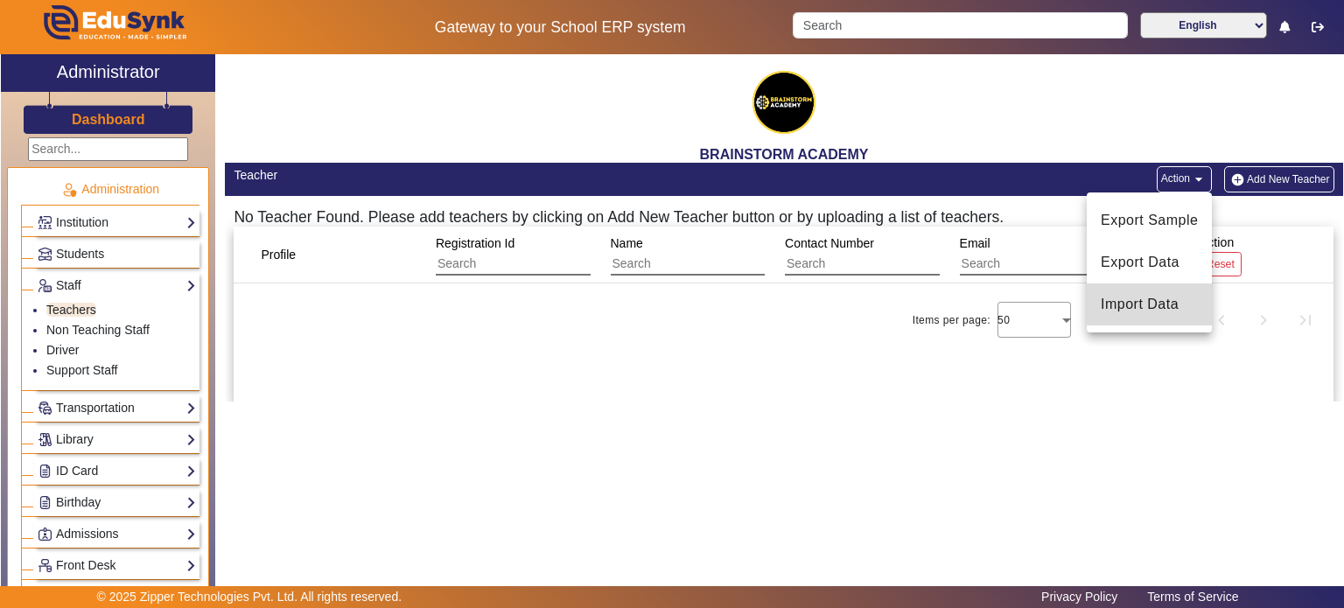
click at [1167, 292] on button "Import Data" at bounding box center [1148, 304] width 125 height 42
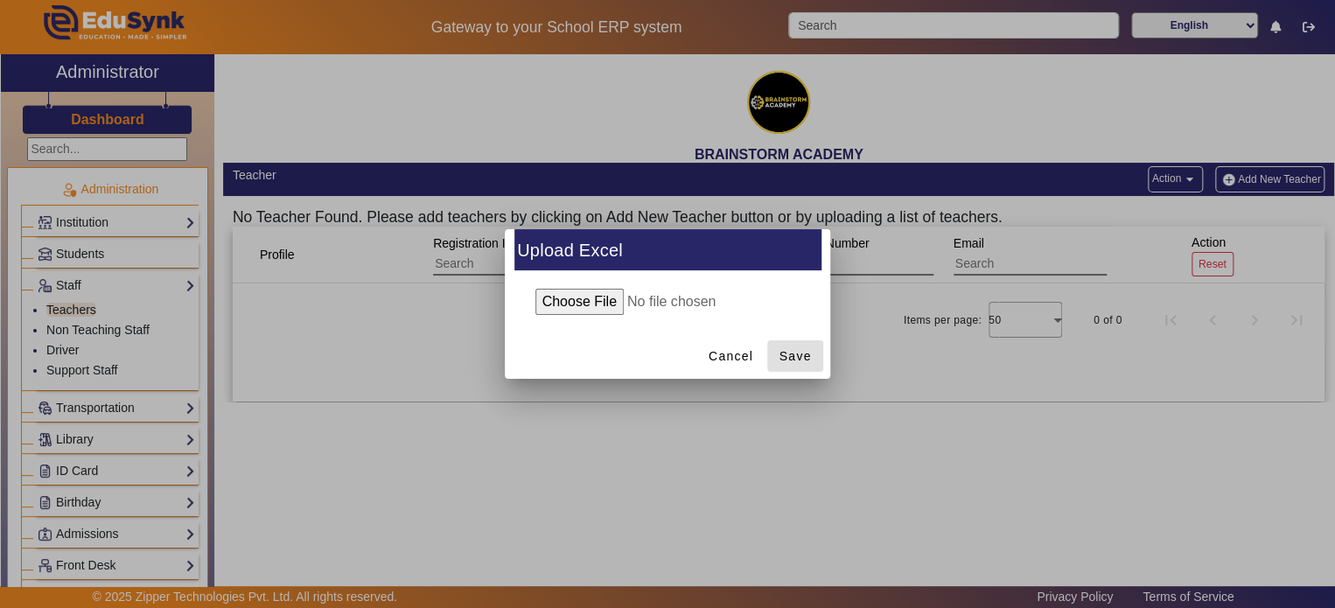
click at [598, 312] on input "file" at bounding box center [667, 302] width 283 height 26
type input "C:\fakepath\Teacher_[DATE].xlsx.xlsx"
click at [807, 353] on span "Save" at bounding box center [795, 356] width 32 height 18
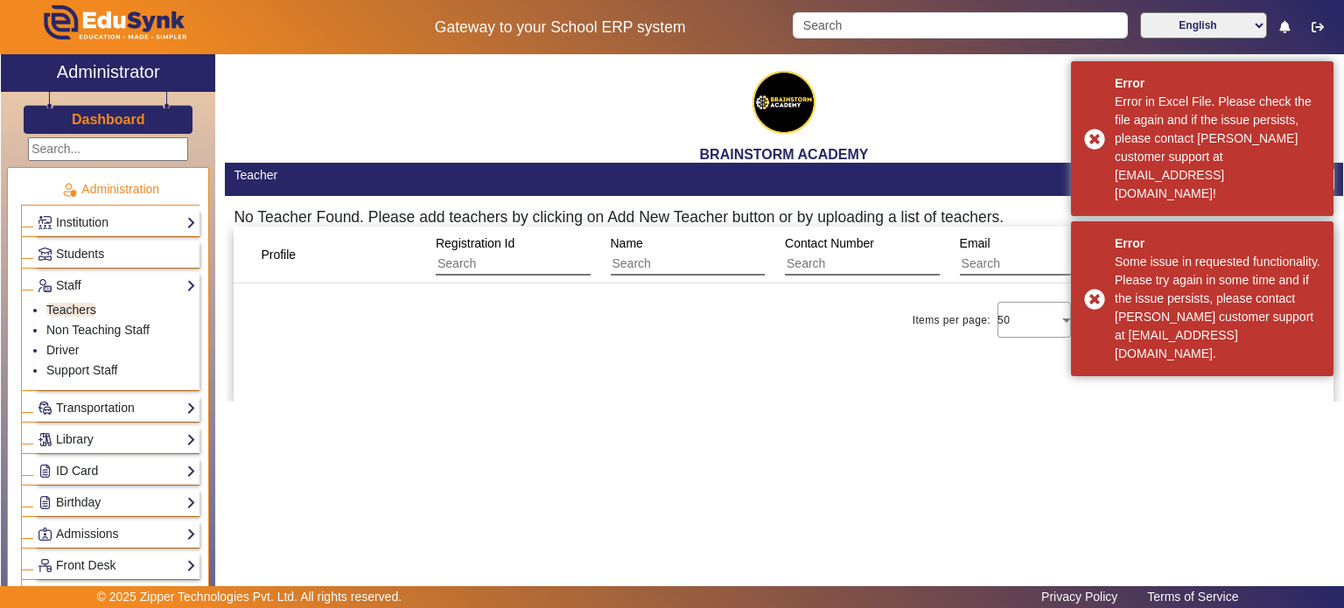
click at [930, 437] on div "BRAINSTORM ACADEMY Teacher Action arrow_drop_down Add New Teacher No Teacher Fo…" at bounding box center [779, 318] width 1128 height 529
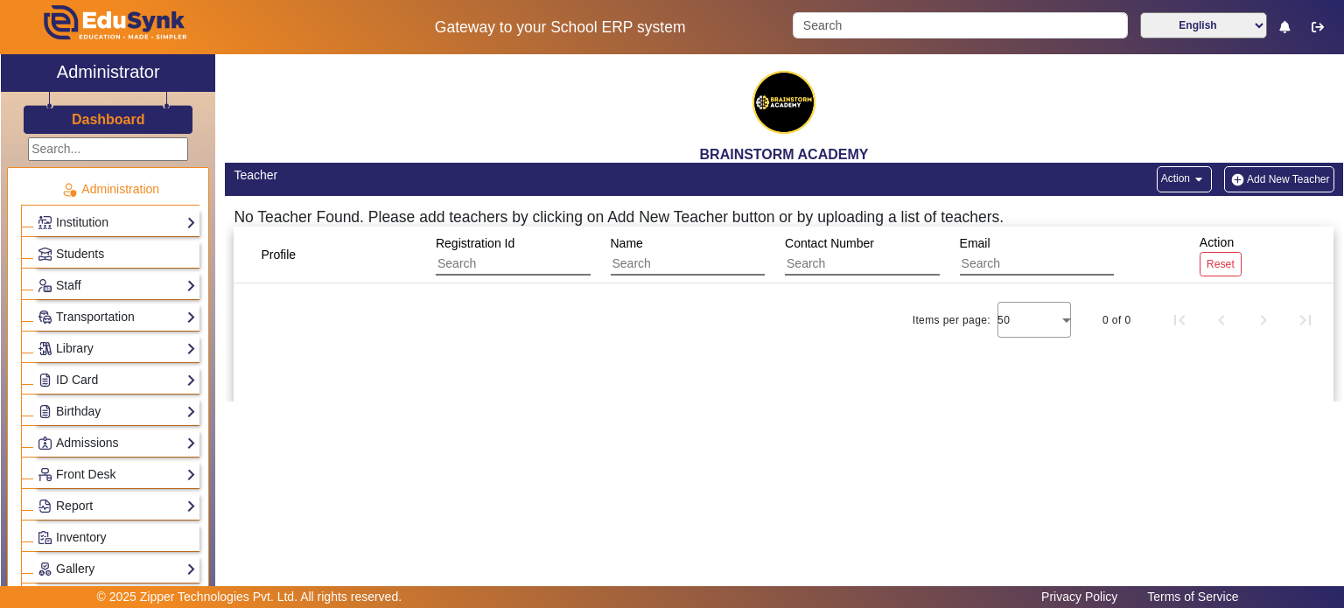
click at [1200, 181] on mat-icon "arrow_drop_down" at bounding box center [1198, 179] width 17 height 17
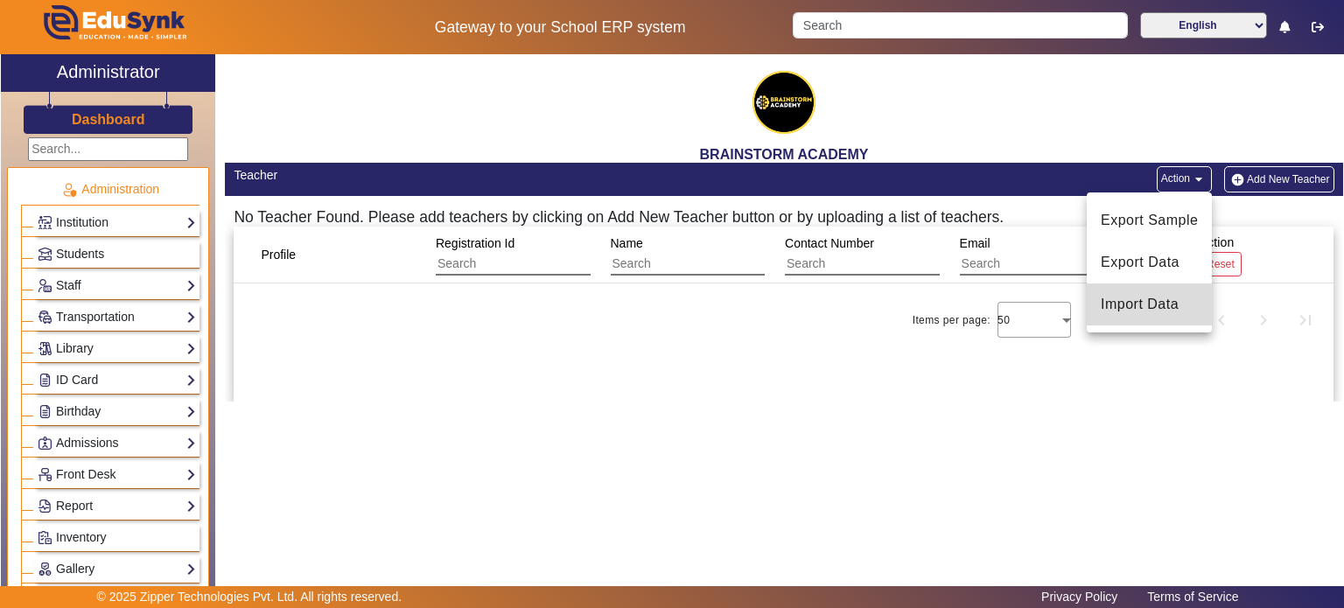
click at [1152, 311] on span "Import Data" at bounding box center [1148, 304] width 97 height 21
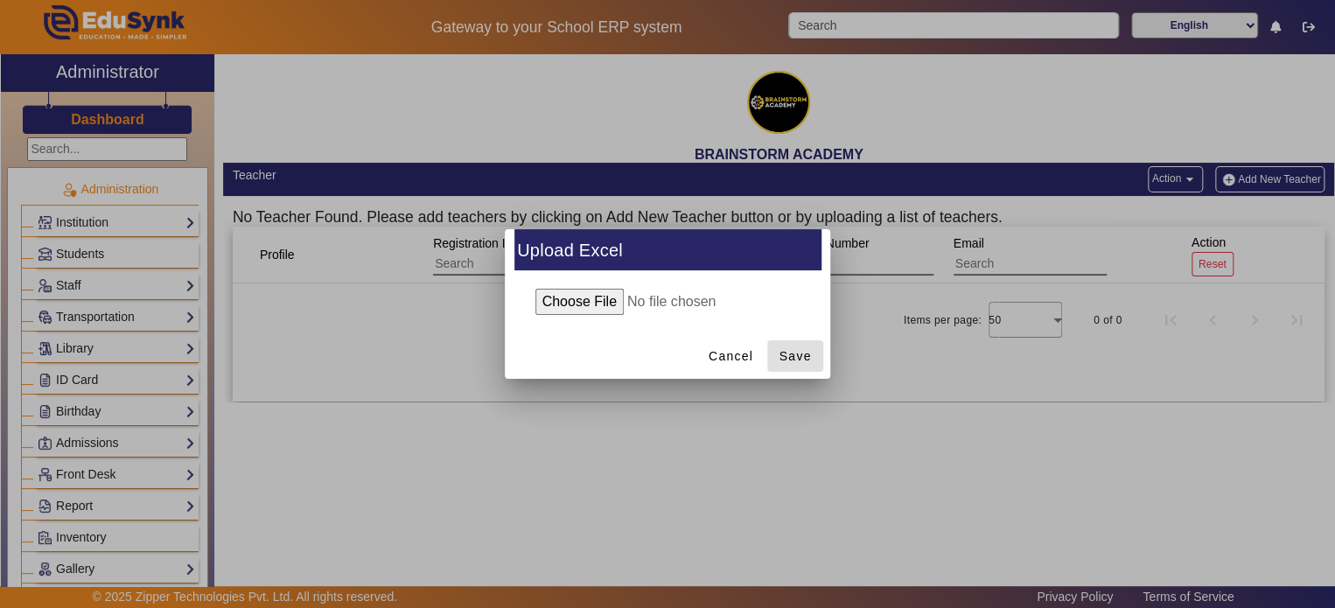
click at [599, 305] on input "file" at bounding box center [667, 302] width 283 height 26
type input "C:\fakepath\Teacher_17.09.2025.xlsx.xlsx"
click at [810, 357] on span "Save" at bounding box center [795, 356] width 32 height 18
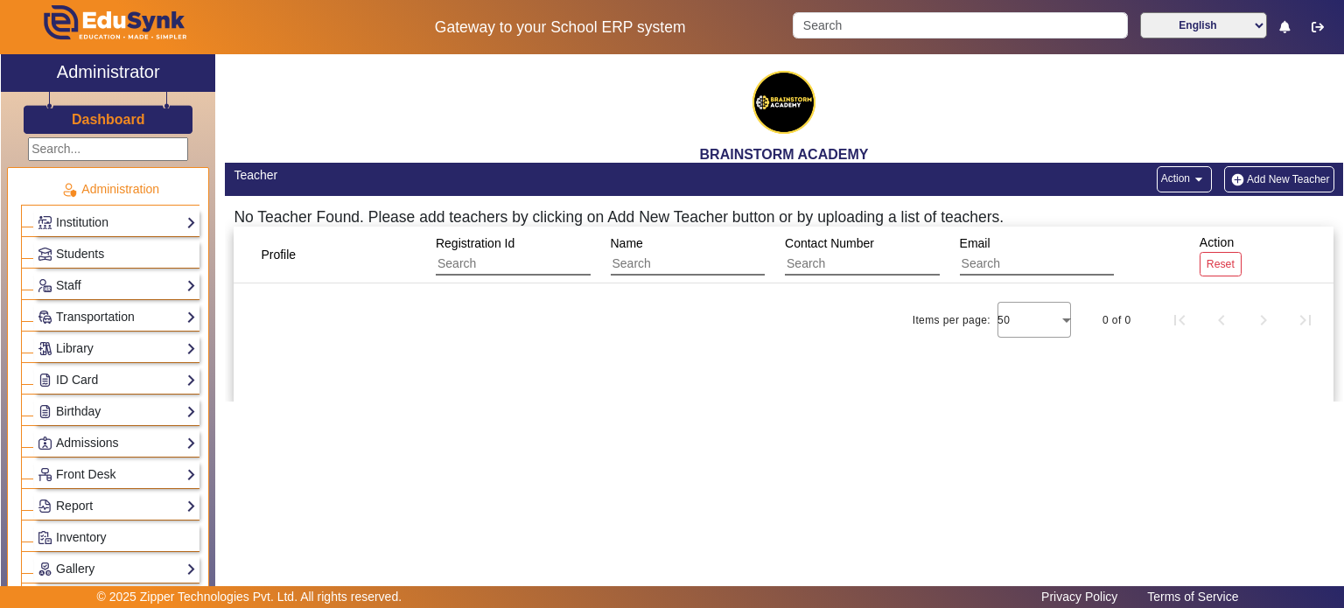
click at [1204, 177] on mat-icon "arrow_drop_down" at bounding box center [1198, 179] width 17 height 17
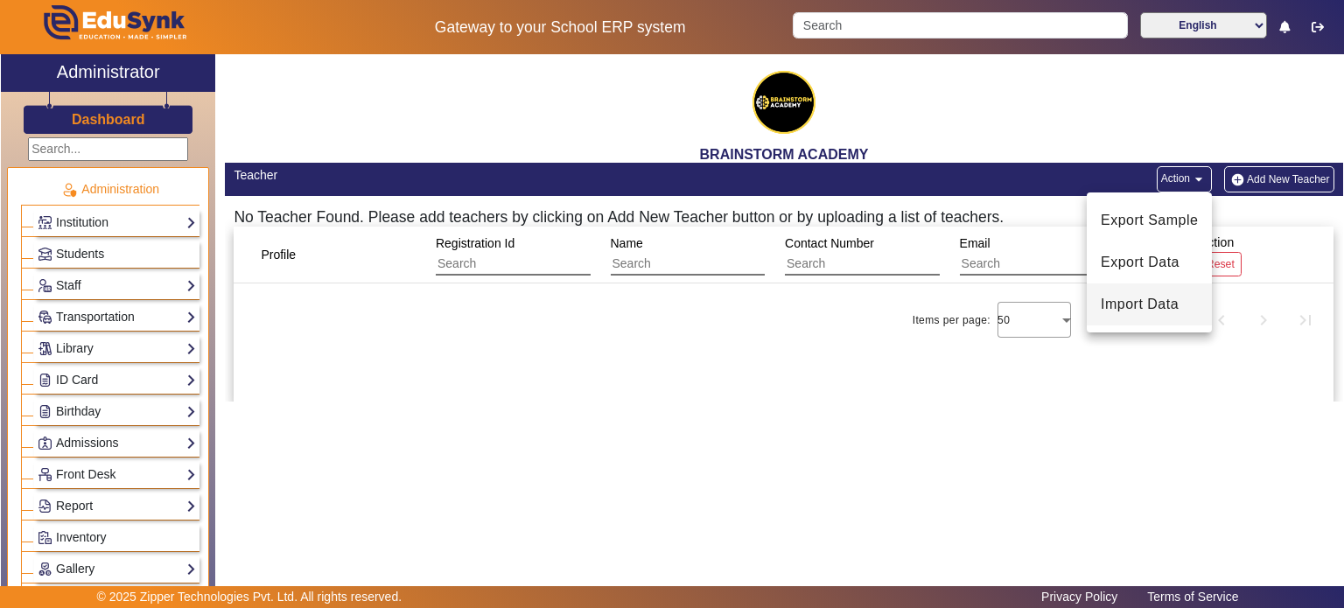
click at [1158, 303] on span "Import Data" at bounding box center [1148, 304] width 97 height 21
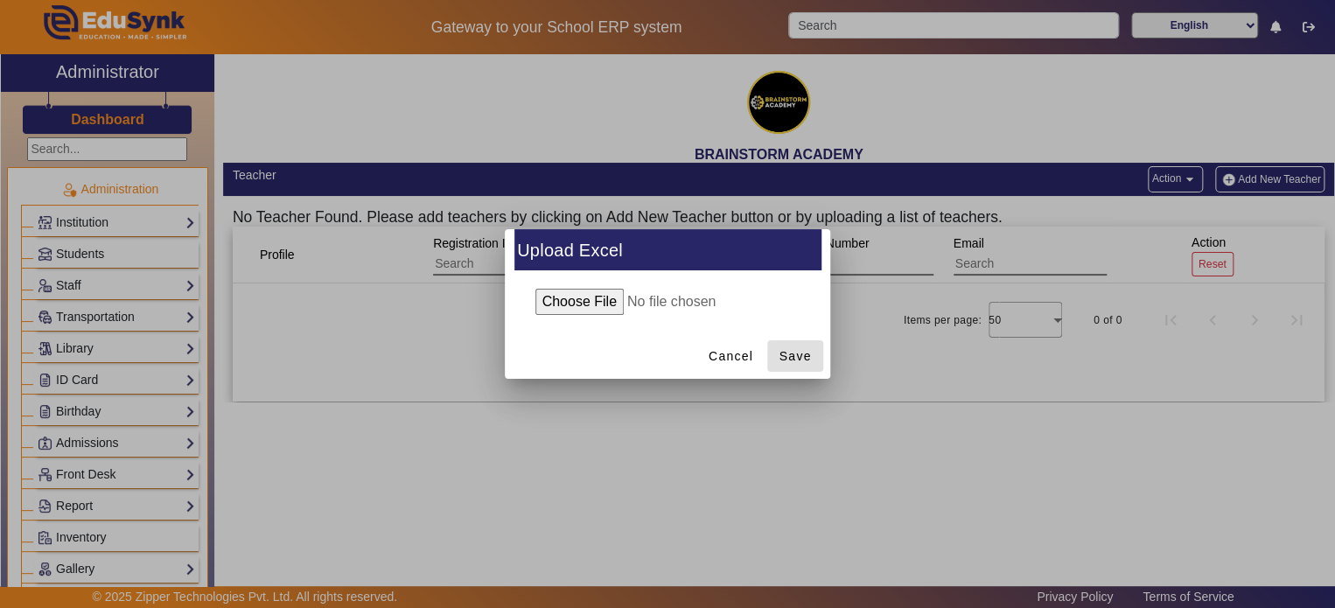
click at [585, 300] on input "file" at bounding box center [667, 302] width 283 height 26
type input "C:\fakepath\Teacher_17.09.2025.xlsx.xlsx"
click at [802, 370] on span at bounding box center [795, 356] width 56 height 42
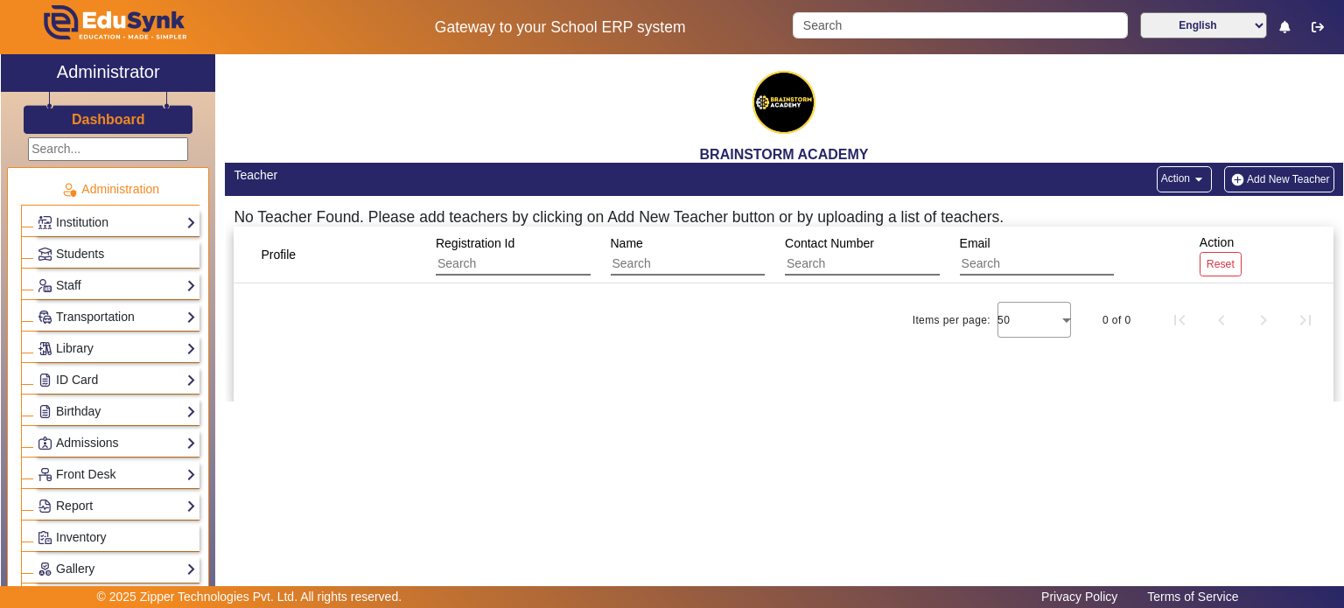
click at [863, 354] on div "Profile Registration Id Name Contact Number Email Action Reset Items per page: …" at bounding box center [784, 314] width 1100 height 175
click at [1198, 185] on mat-icon "arrow_drop_down" at bounding box center [1198, 179] width 17 height 17
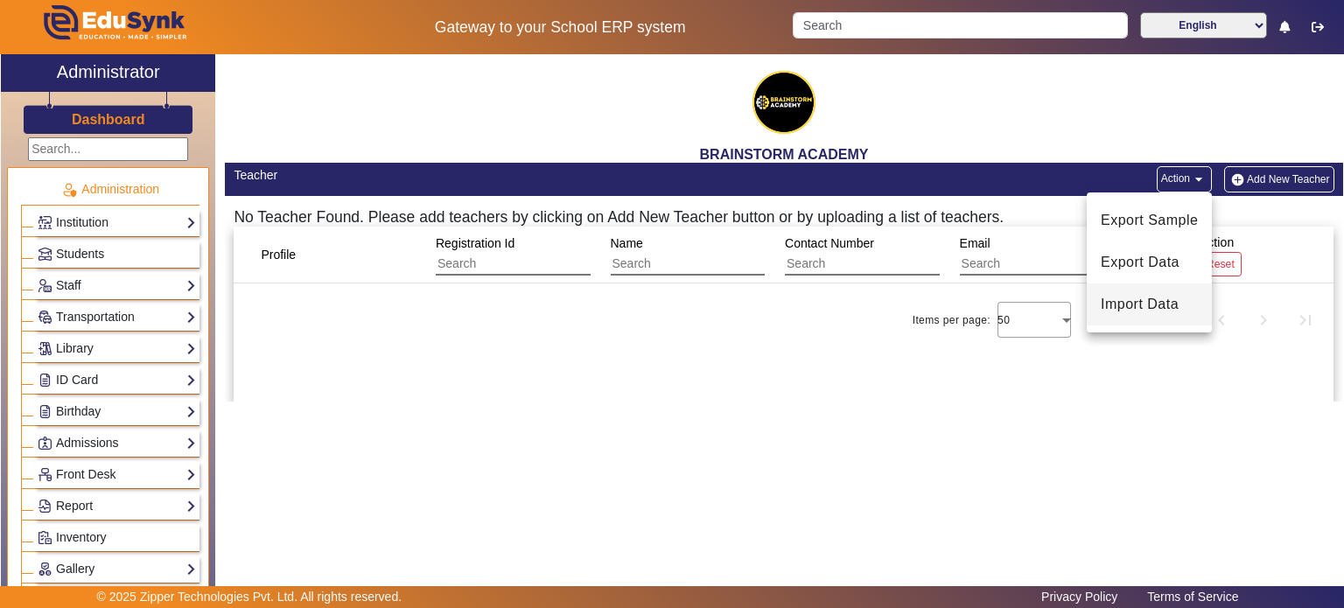
click at [1170, 297] on span "Import Data" at bounding box center [1148, 304] width 97 height 21
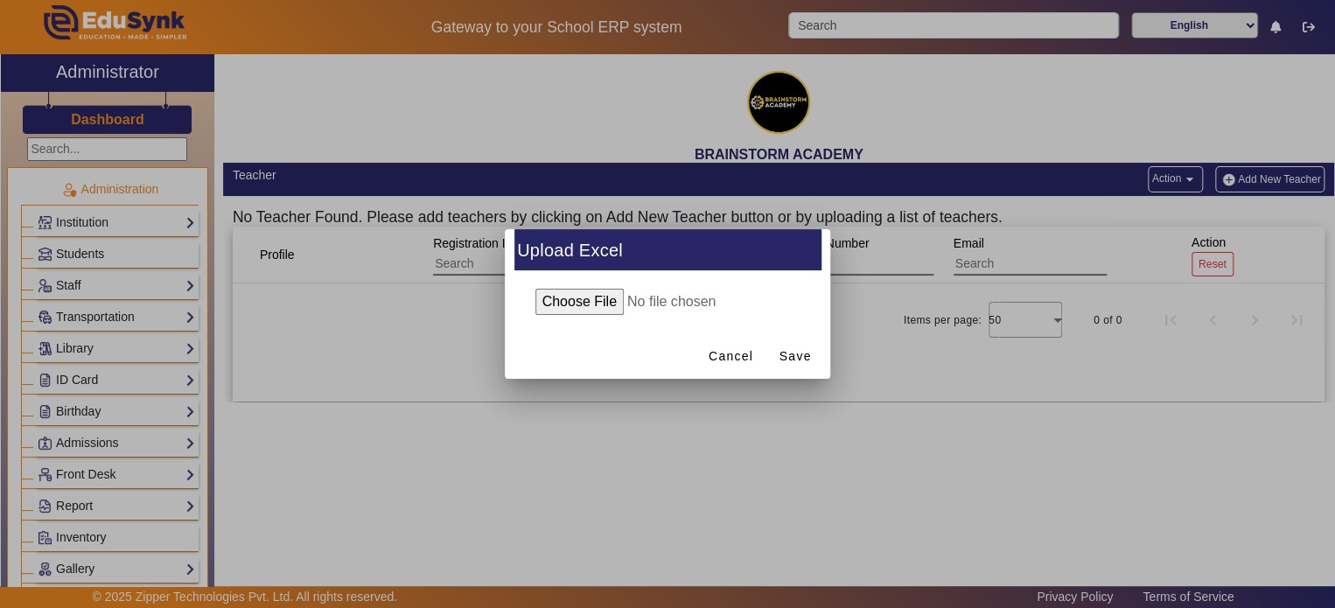
click at [584, 299] on input "file" at bounding box center [667, 302] width 283 height 26
type input "C:\fakepath\Teacher_17.09.2025.xlsx"
click at [805, 352] on span "Save" at bounding box center [795, 356] width 32 height 18
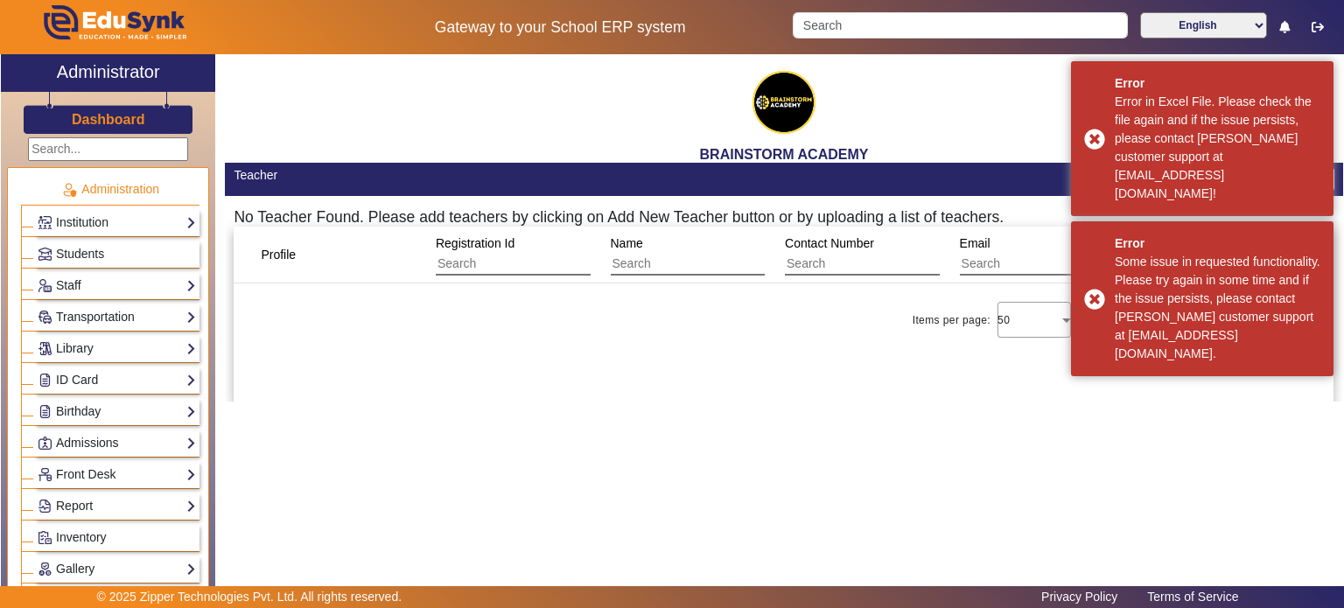
click at [761, 412] on div "BRAINSTORM ACADEMY Teacher Action arrow_drop_down Add New Teacher No Teacher Fo…" at bounding box center [779, 318] width 1128 height 529
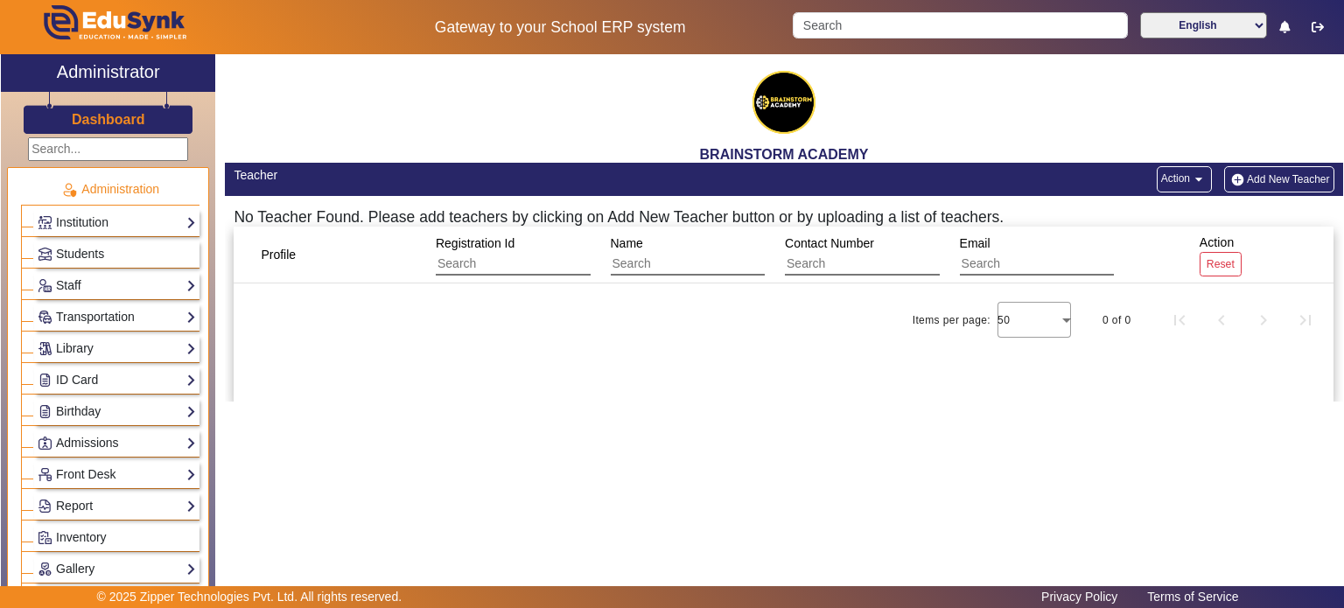
click at [1148, 171] on div "Action arrow_drop_down Add New Teacher" at bounding box center [1063, 179] width 541 height 26
click at [1169, 179] on button "Action arrow_drop_down" at bounding box center [1183, 179] width 55 height 26
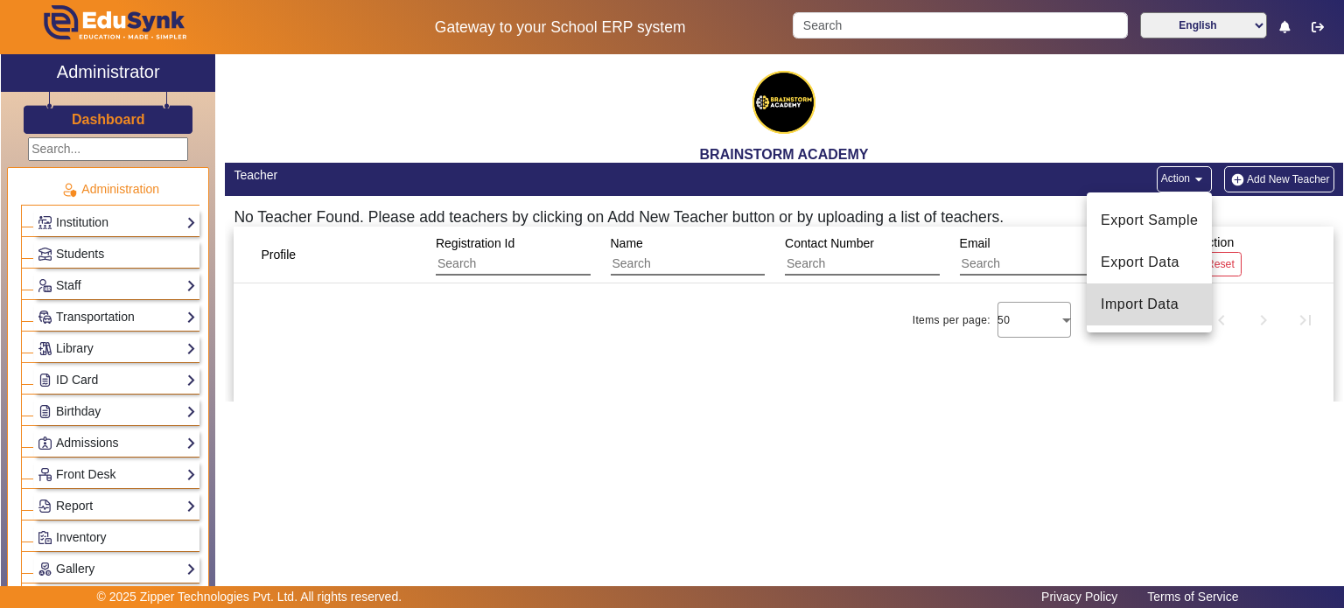
click at [1137, 314] on span "Import Data" at bounding box center [1148, 304] width 97 height 21
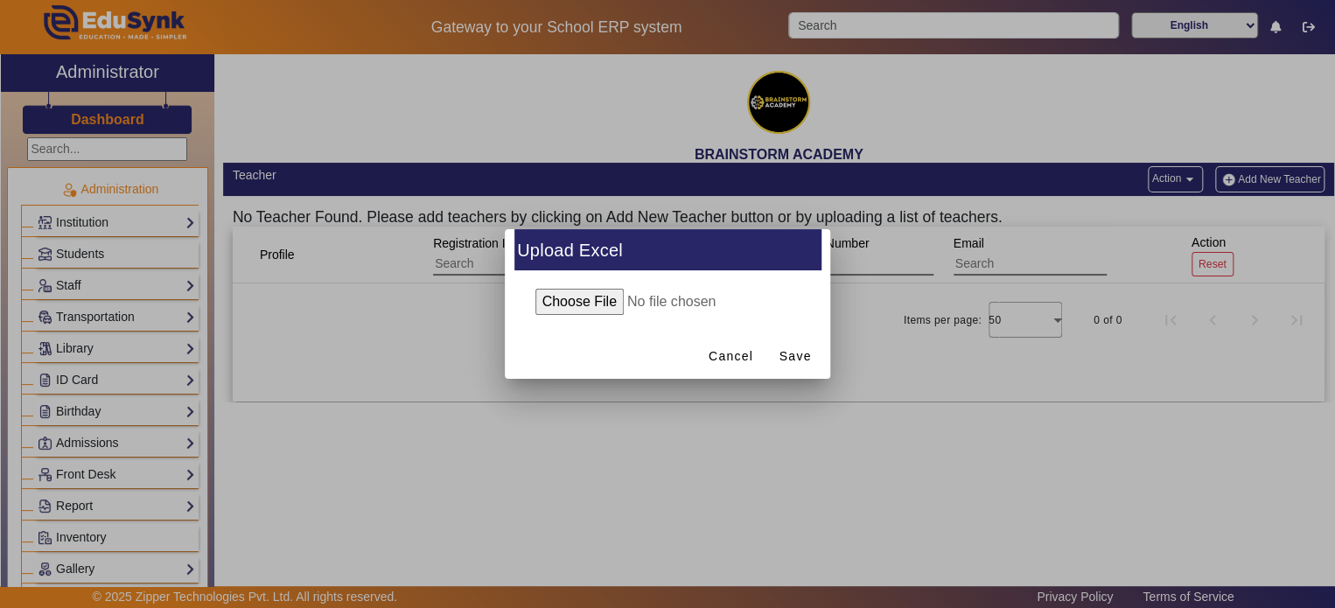
click at [570, 297] on input "file" at bounding box center [667, 302] width 283 height 26
type input "C:\fakepath\Teacher17092025.xlsx"
click at [809, 341] on span at bounding box center [795, 356] width 56 height 42
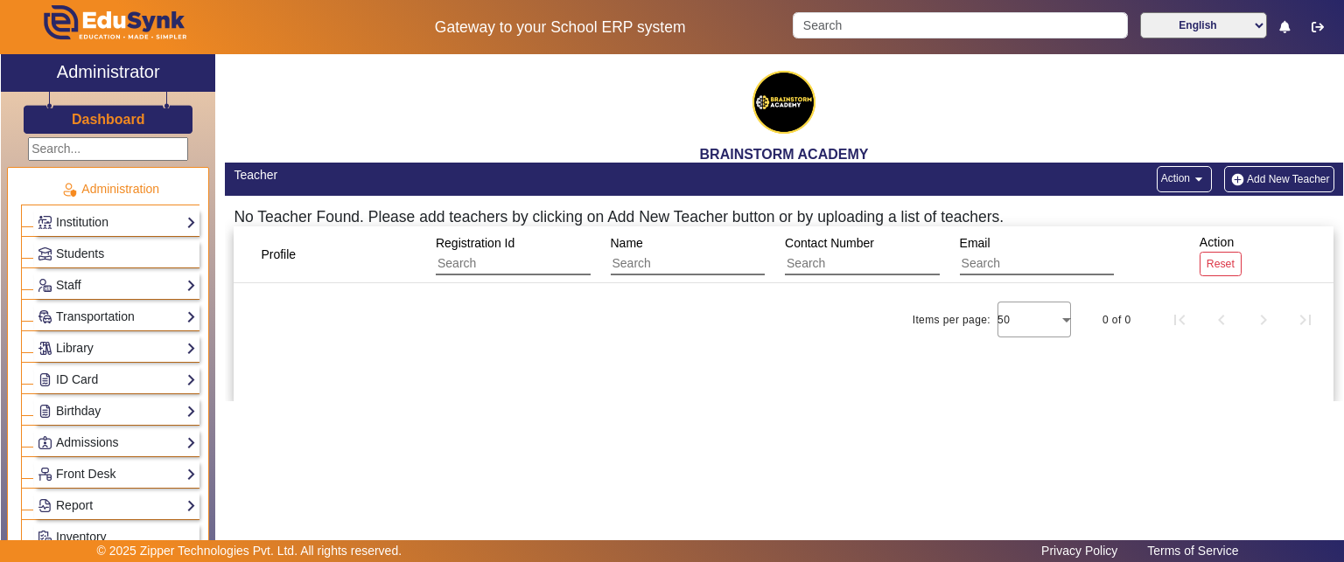
click at [1165, 177] on button "Action arrow_drop_down" at bounding box center [1183, 179] width 55 height 26
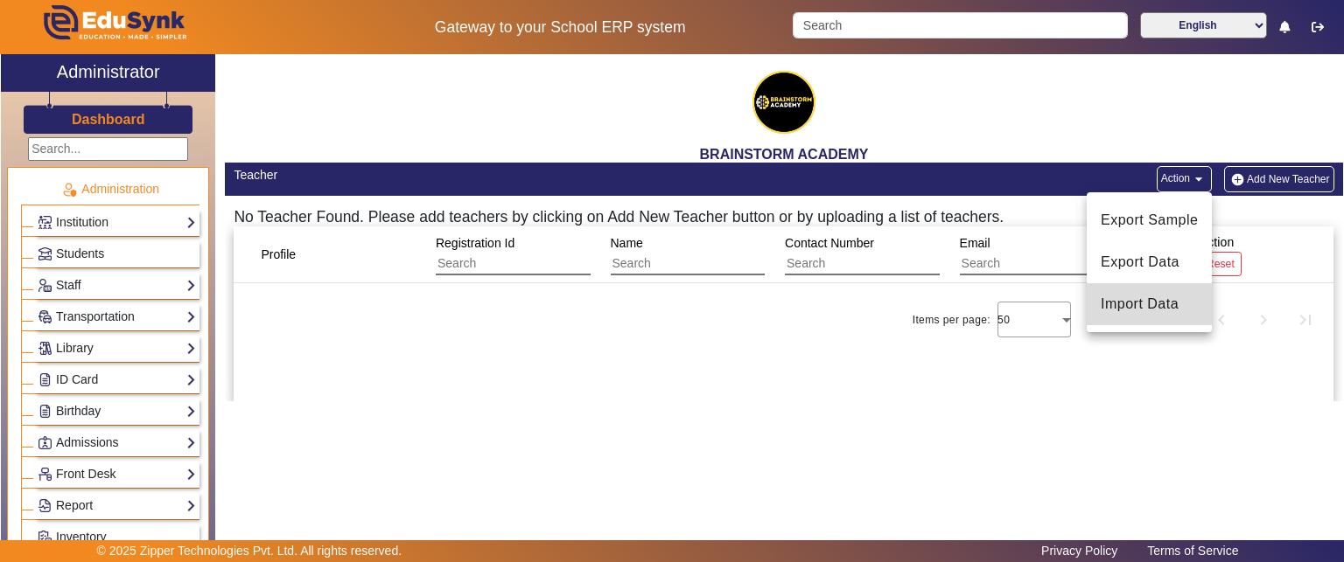
click at [1151, 318] on button "Import Data" at bounding box center [1148, 304] width 125 height 42
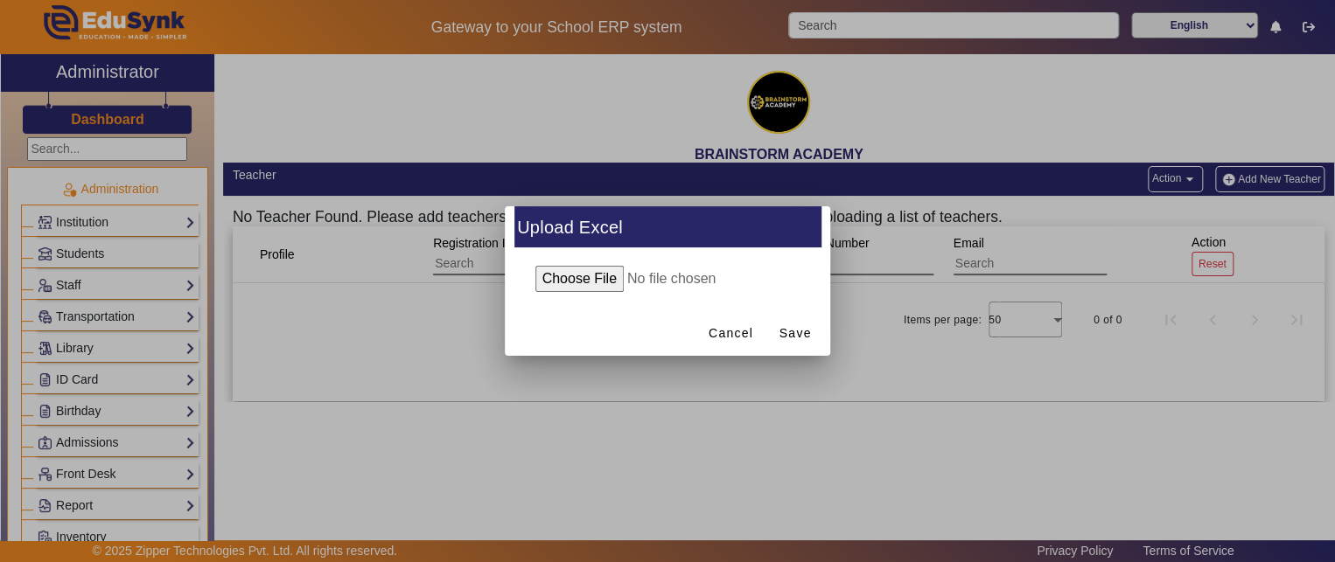
click at [608, 283] on input "file" at bounding box center [667, 279] width 283 height 26
type input "C:\fakepath\Teacher17092025.xlsx"
click at [794, 337] on span "Save" at bounding box center [795, 334] width 32 height 18
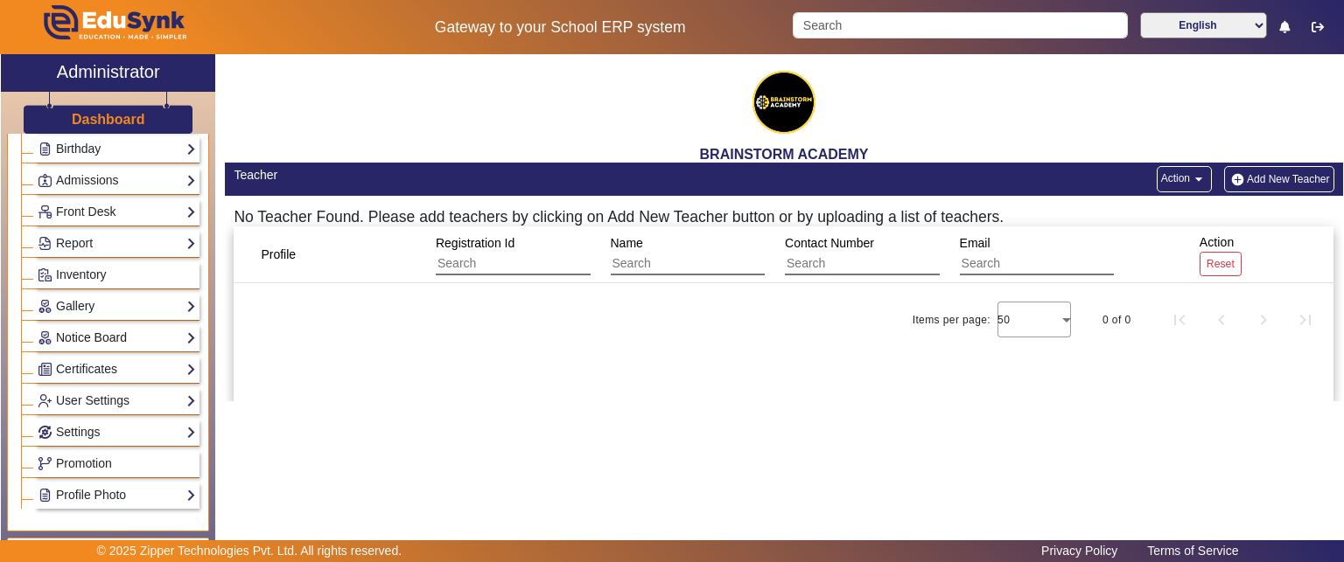
scroll to position [350, 0]
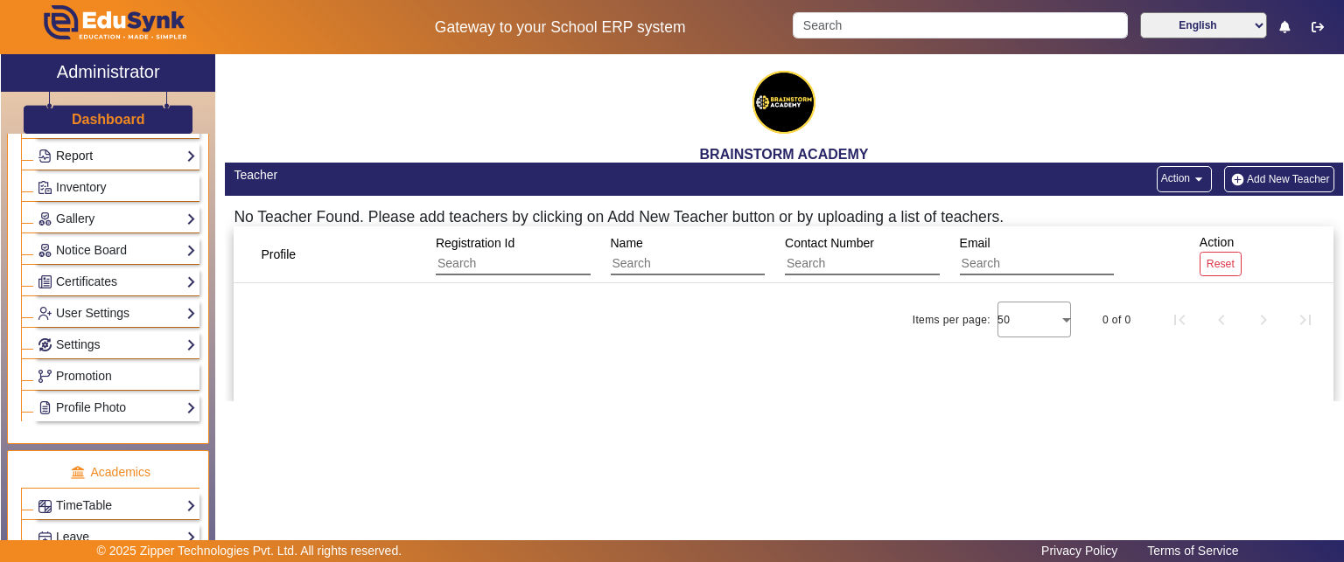
click at [91, 150] on link "Report" at bounding box center [117, 156] width 158 height 20
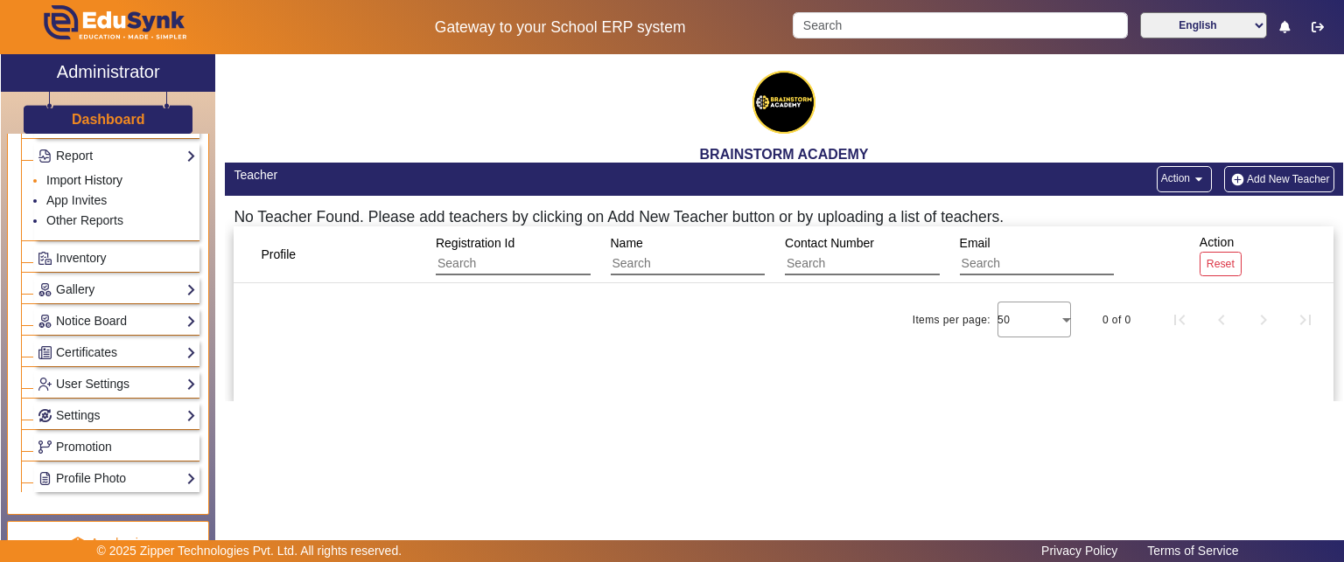
click at [108, 173] on link "Import History" at bounding box center [84, 180] width 76 height 14
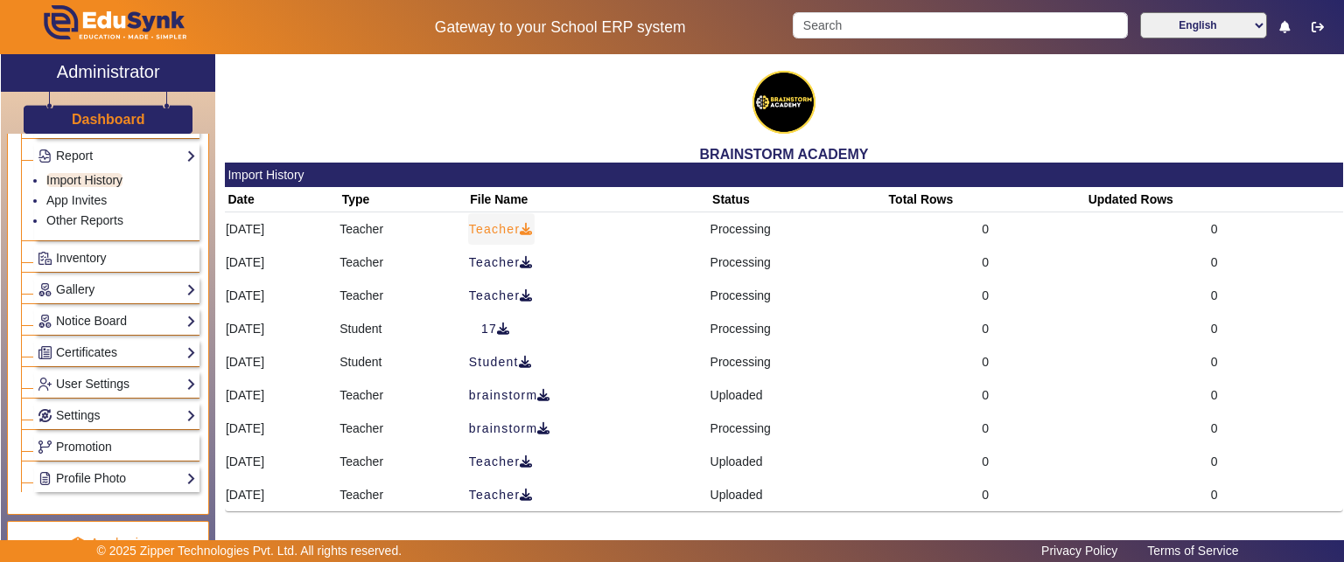
click at [534, 237] on span "Teacher" at bounding box center [501, 229] width 65 height 18
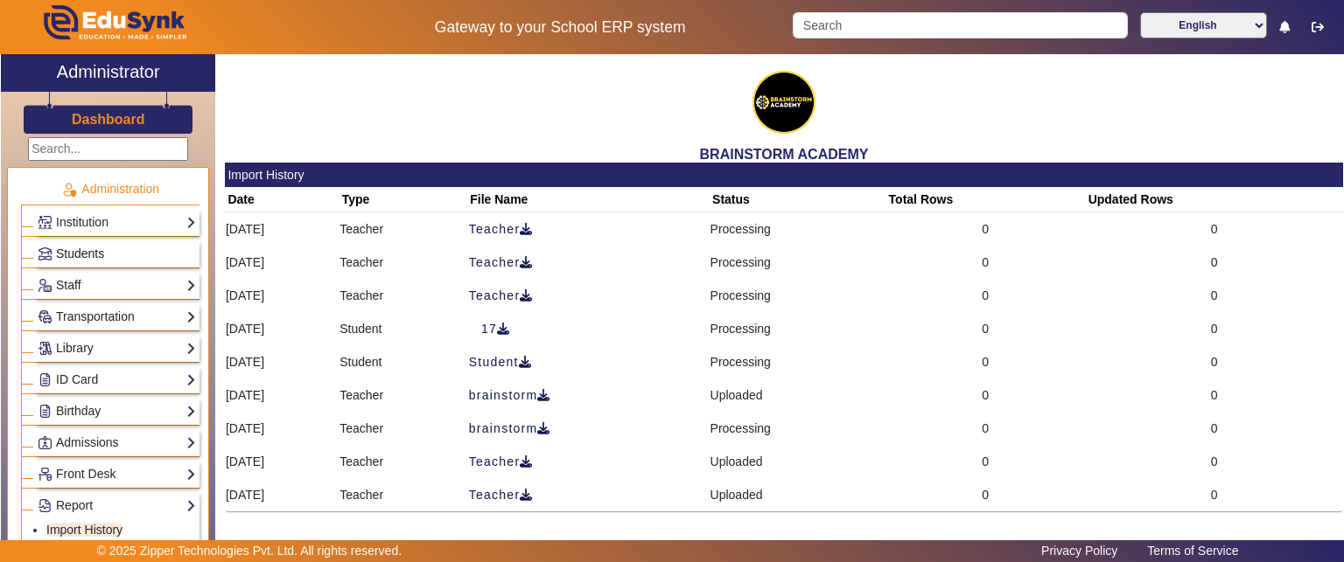
click at [87, 248] on span "Students" at bounding box center [80, 254] width 48 height 14
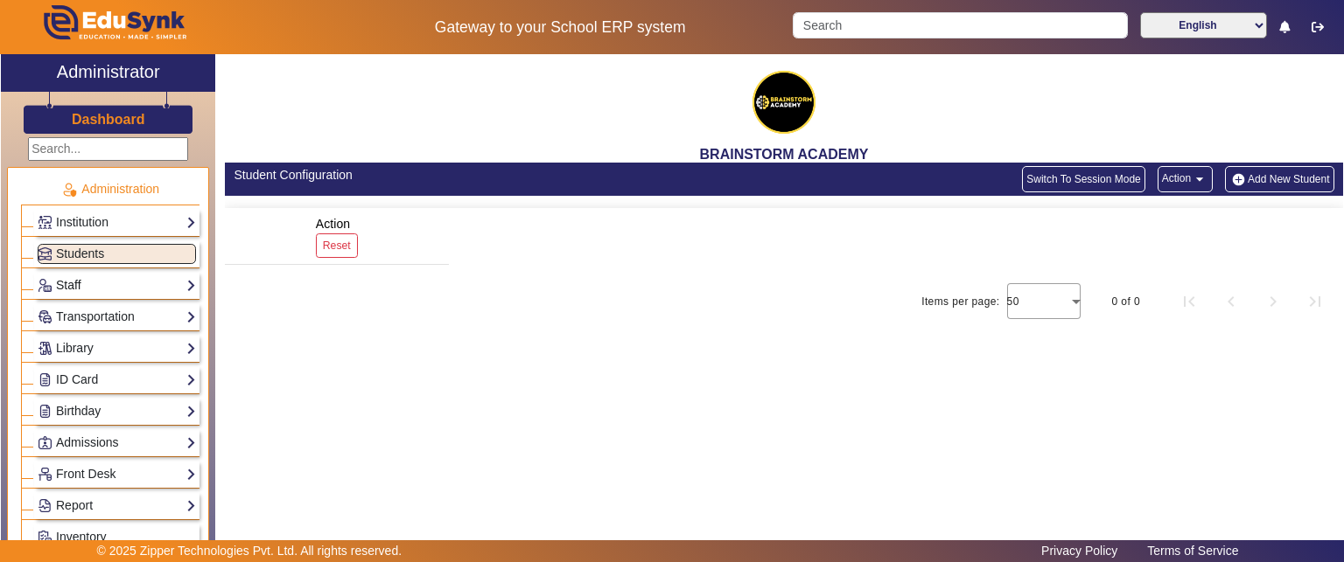
click at [82, 276] on link "Staff" at bounding box center [117, 286] width 158 height 20
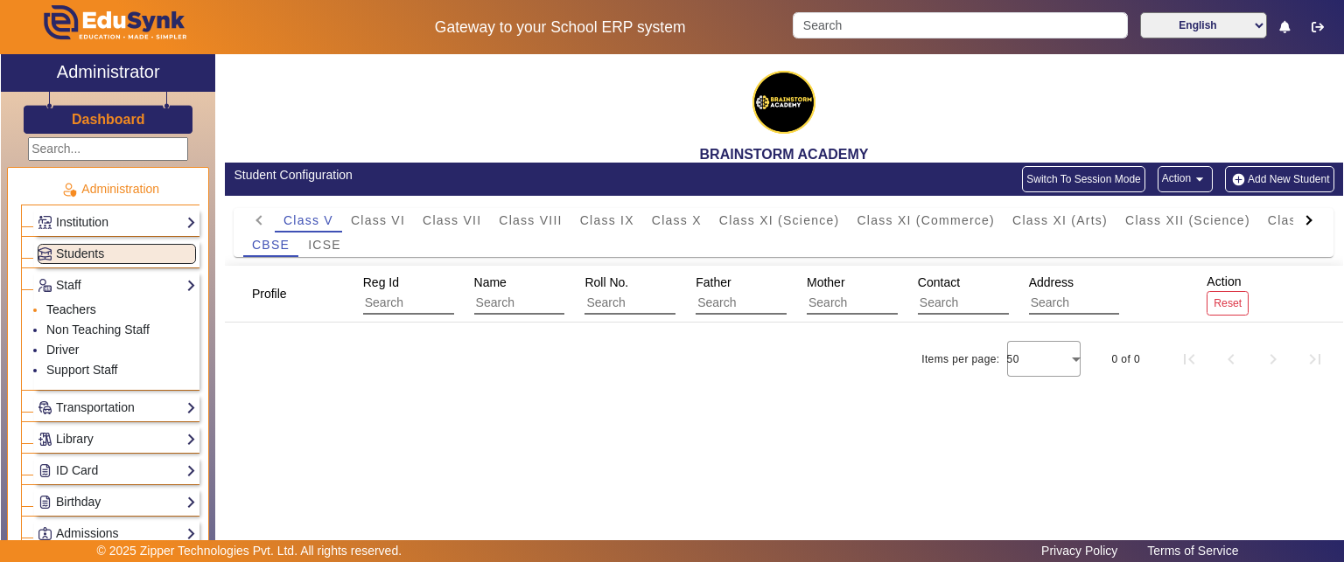
click at [76, 309] on link "Teachers" at bounding box center [71, 310] width 50 height 14
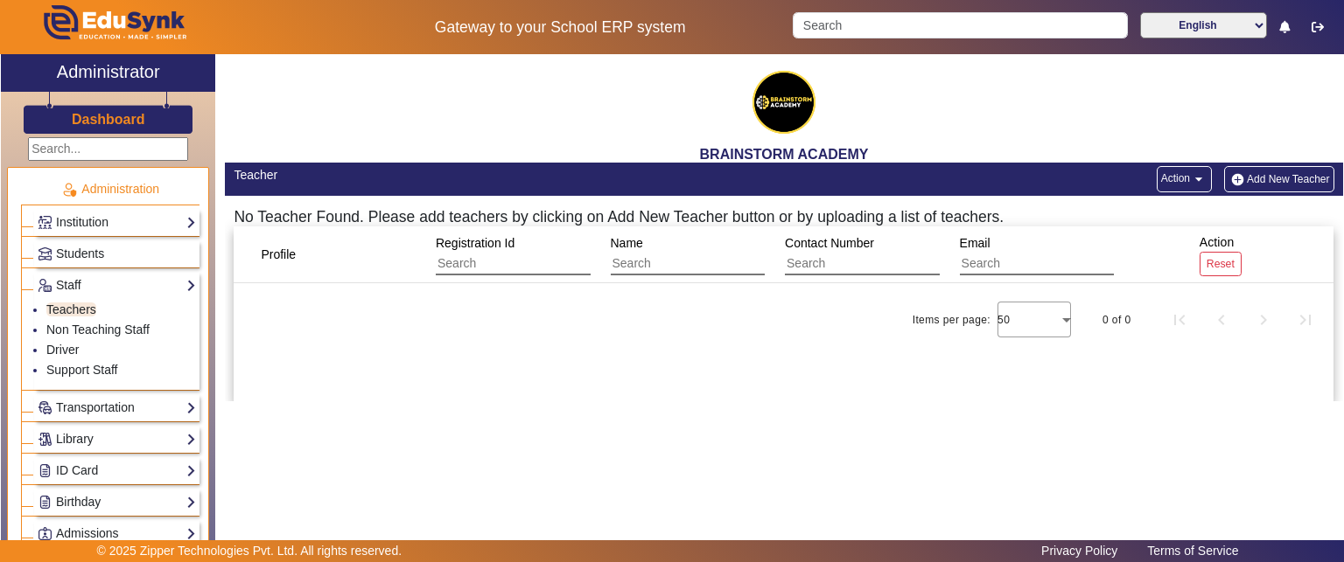
click at [1174, 178] on button "Action arrow_drop_down" at bounding box center [1183, 179] width 55 height 26
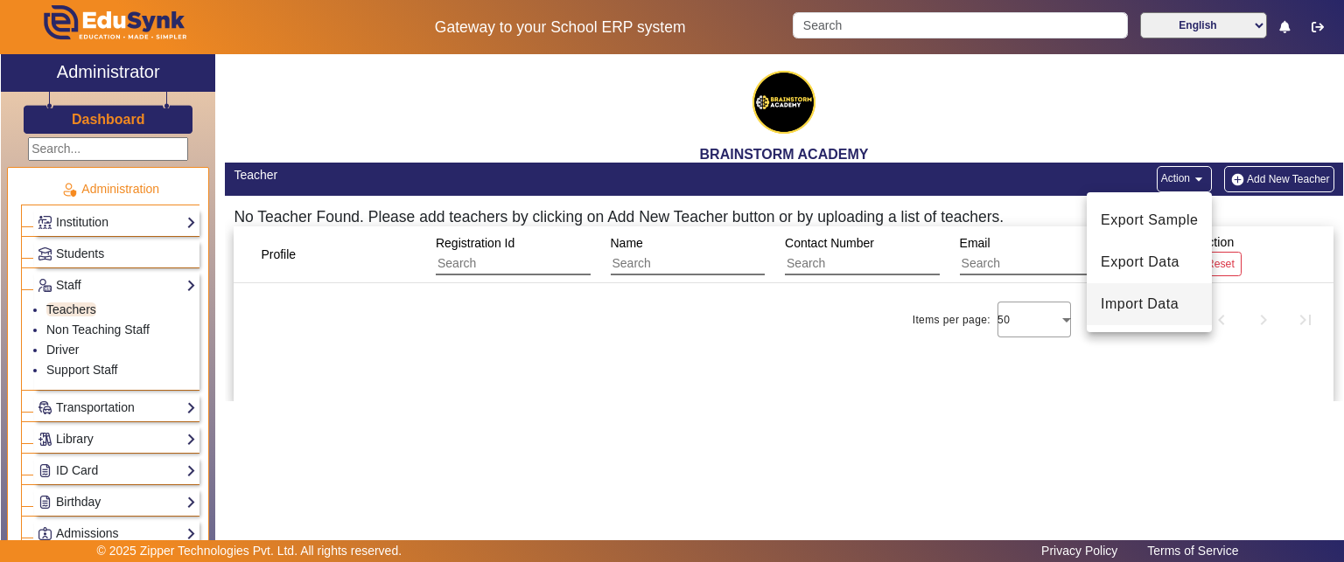
click at [1149, 311] on span "Import Data" at bounding box center [1148, 304] width 97 height 21
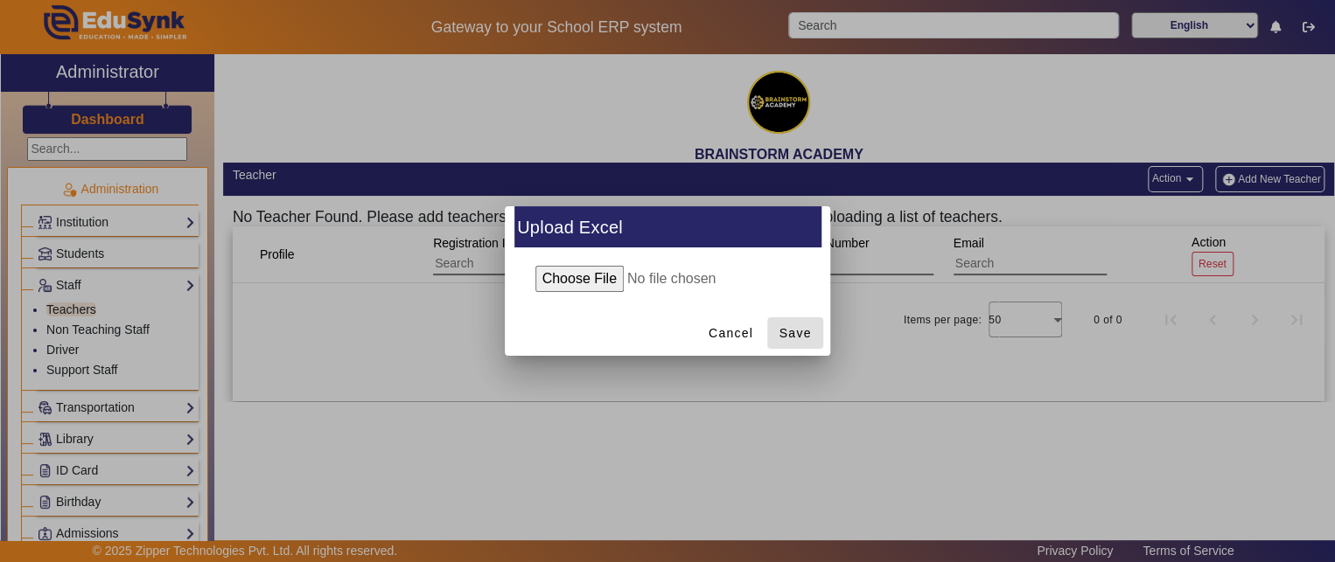
click at [602, 283] on input "file" at bounding box center [667, 279] width 283 height 26
type input "C:\fakepath\Teacher17092025 - Copy.xlsx"
click at [793, 330] on span "Save" at bounding box center [795, 334] width 32 height 18
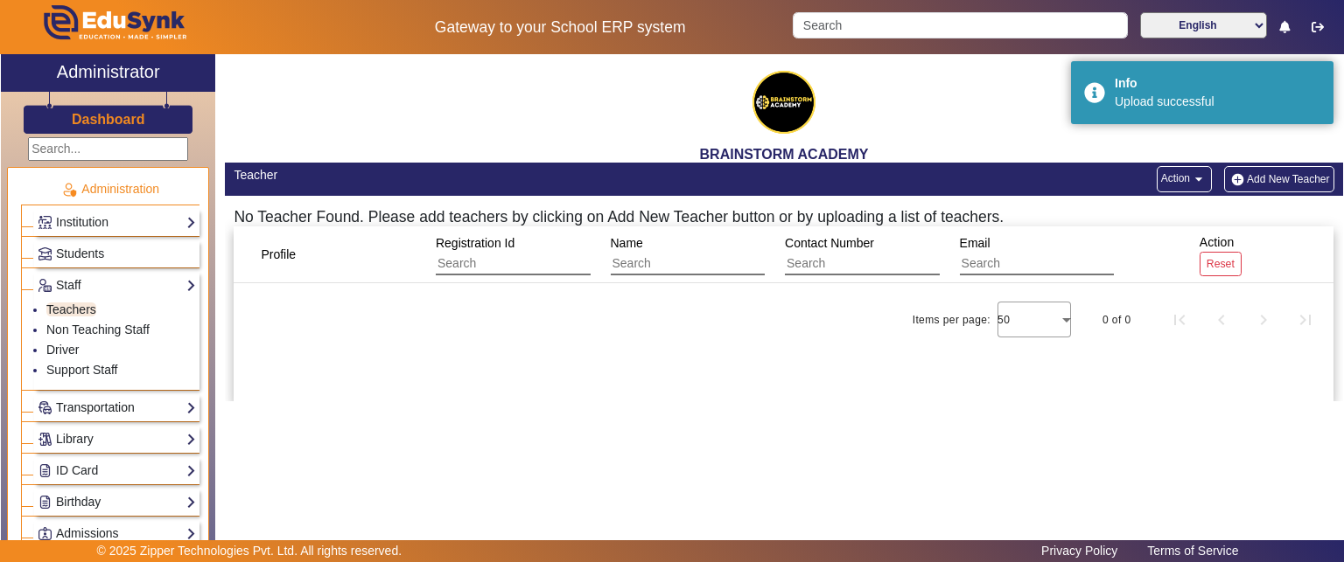
scroll to position [262, 0]
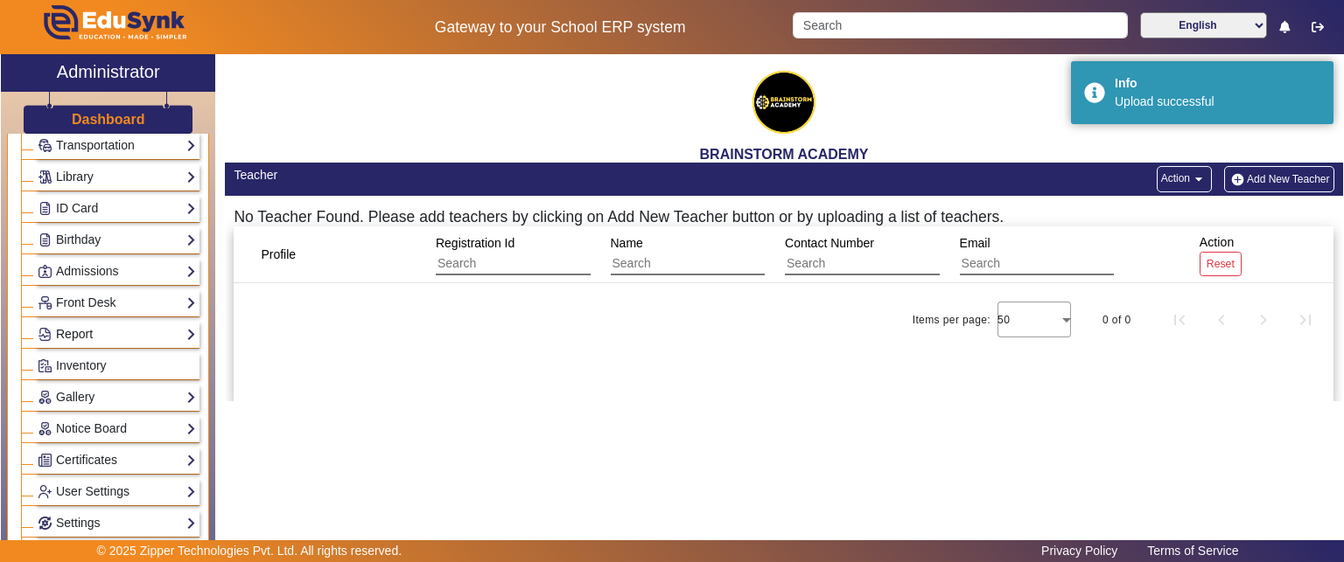
click at [101, 332] on link "Report" at bounding box center [117, 335] width 158 height 20
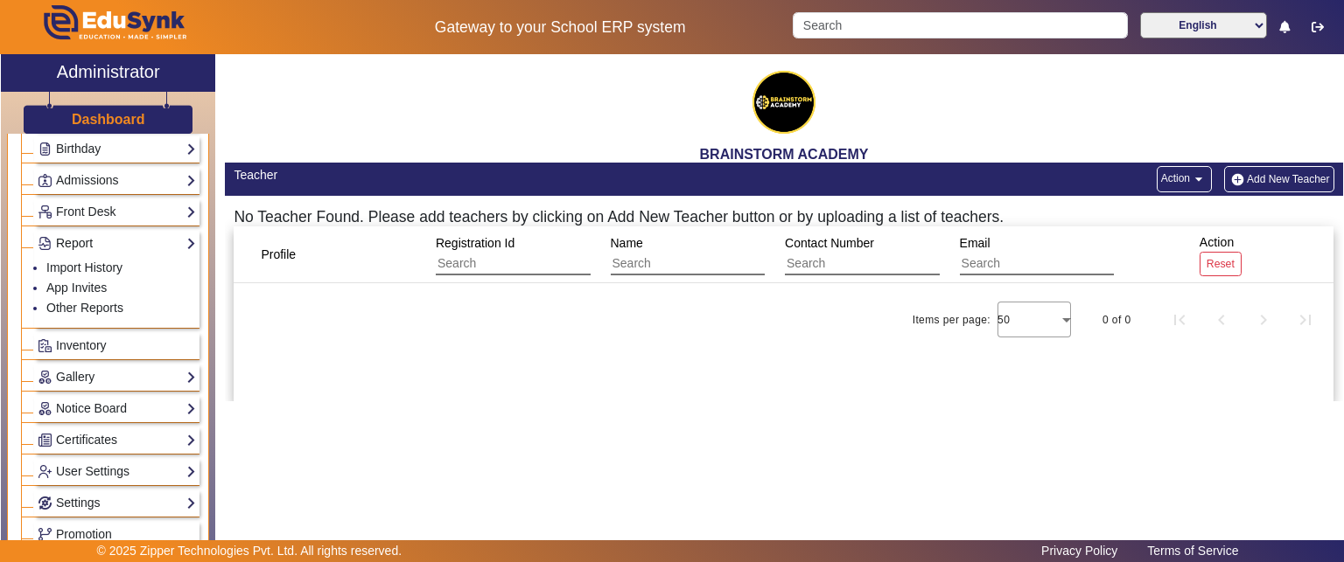
scroll to position [171, 0]
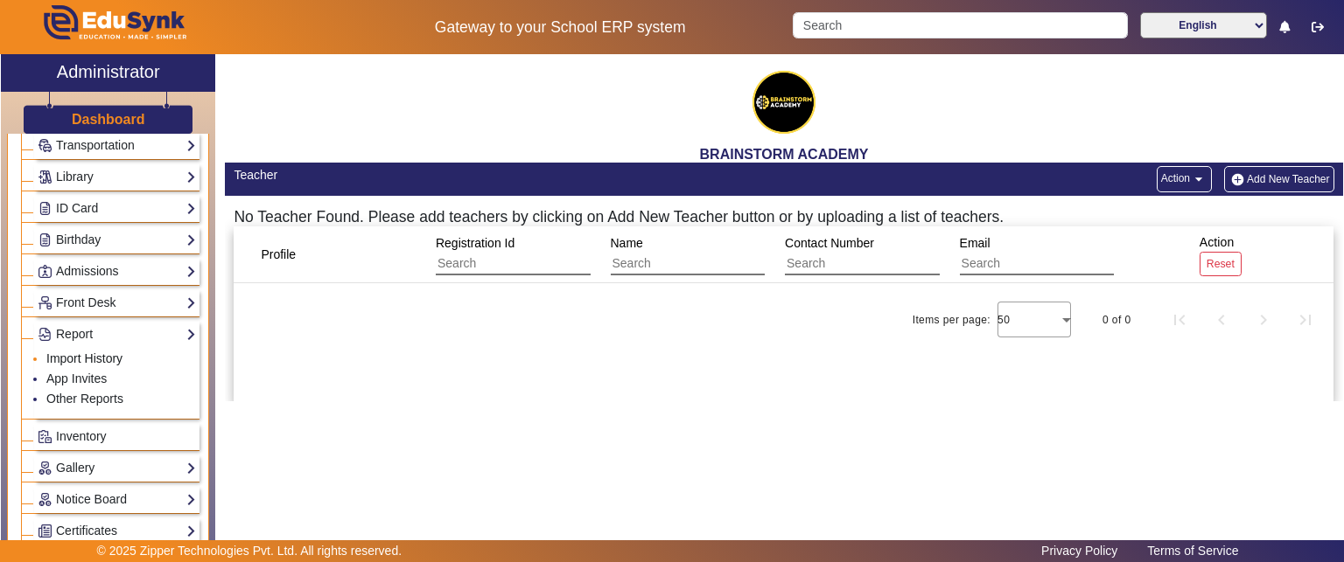
click at [86, 360] on link "Import History" at bounding box center [84, 359] width 76 height 14
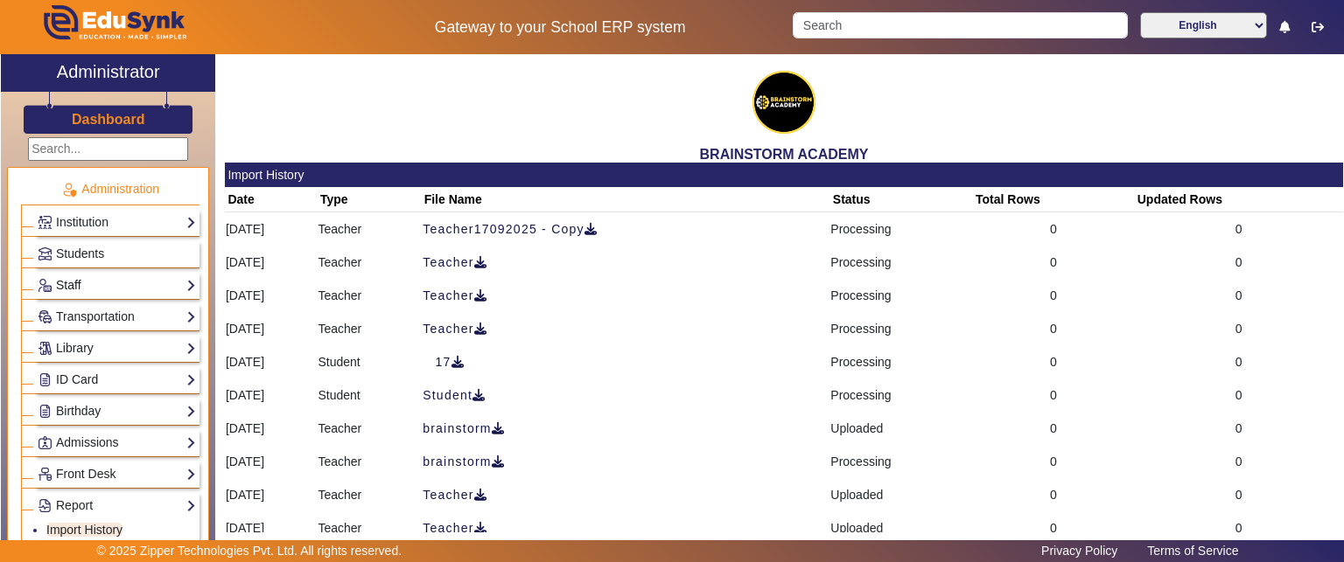
click at [74, 289] on link "Staff" at bounding box center [117, 286] width 158 height 20
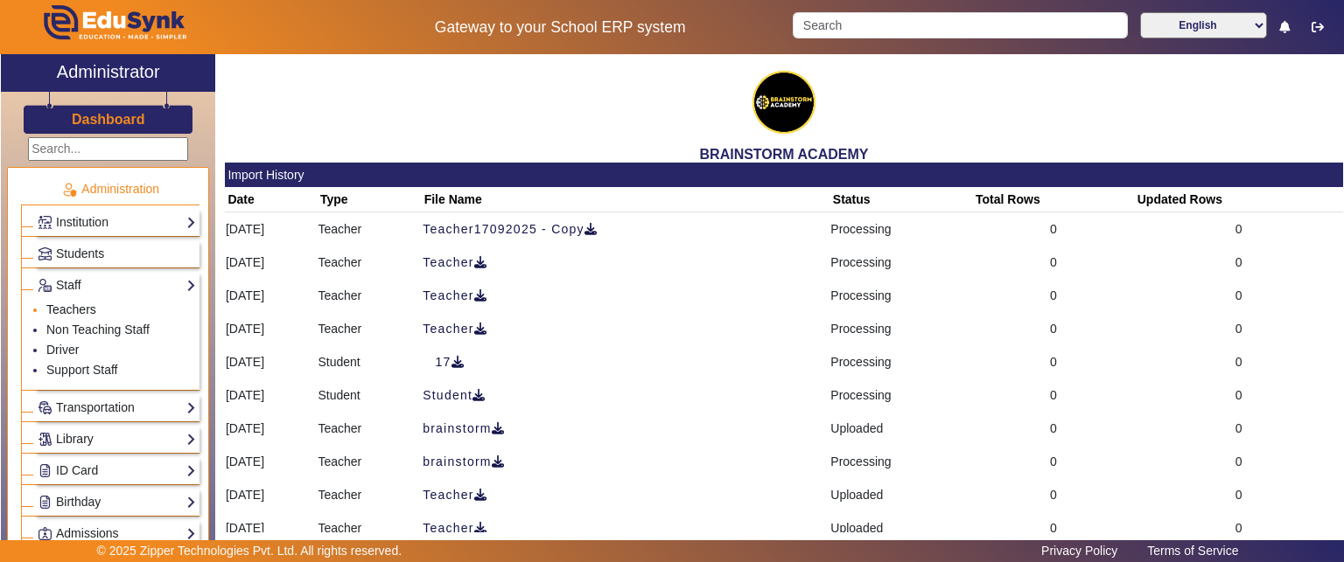
click at [73, 310] on link "Teachers" at bounding box center [71, 310] width 50 height 14
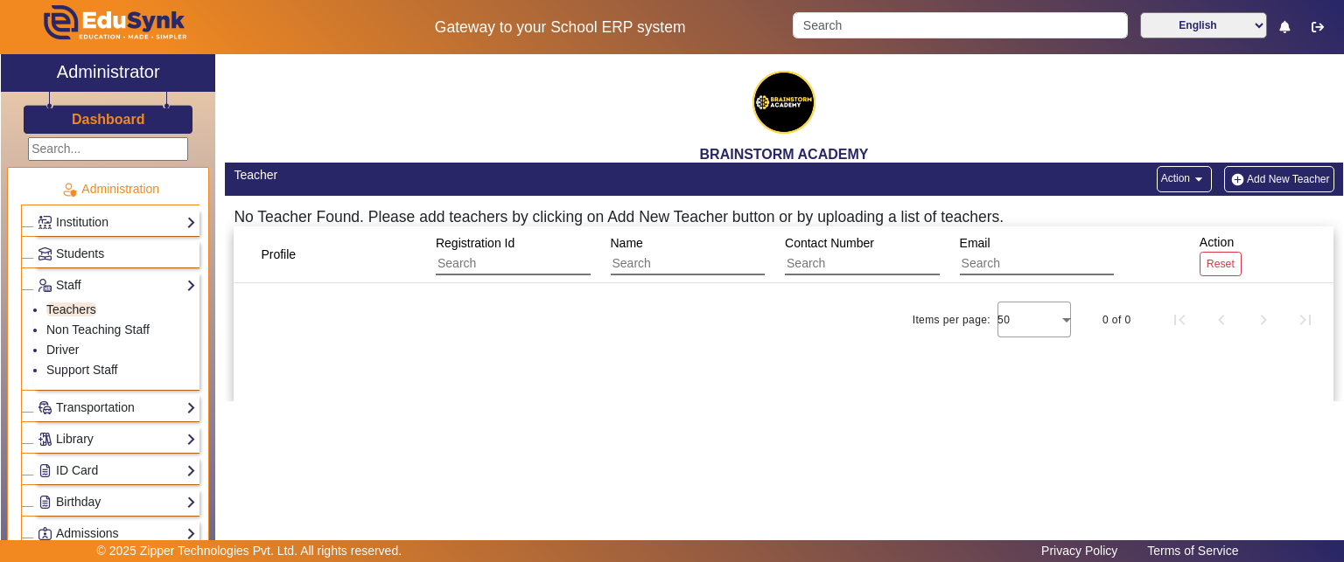
click at [484, 372] on div "Profile Registration Id Name Contact Number Email Action Reset Items per page: …" at bounding box center [784, 314] width 1100 height 175
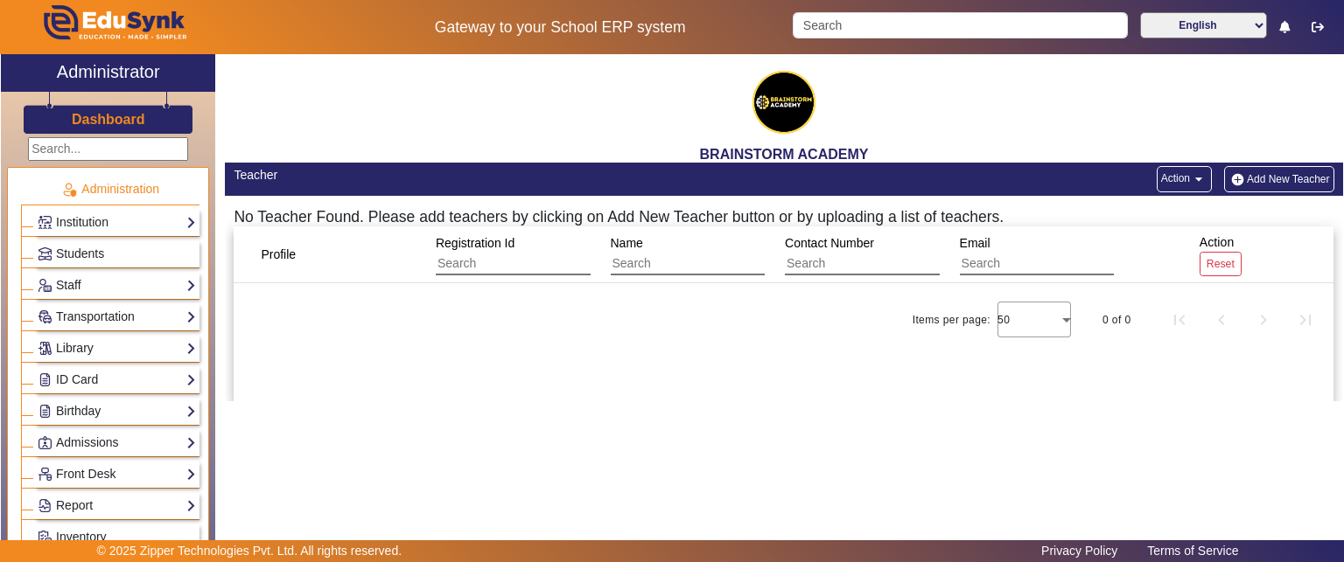
click at [829, 335] on div "Items per page: 50 0 of 0" at bounding box center [784, 320] width 1100 height 49
click at [540, 320] on div "Items per page: 50 0 of 0" at bounding box center [784, 320] width 1100 height 49
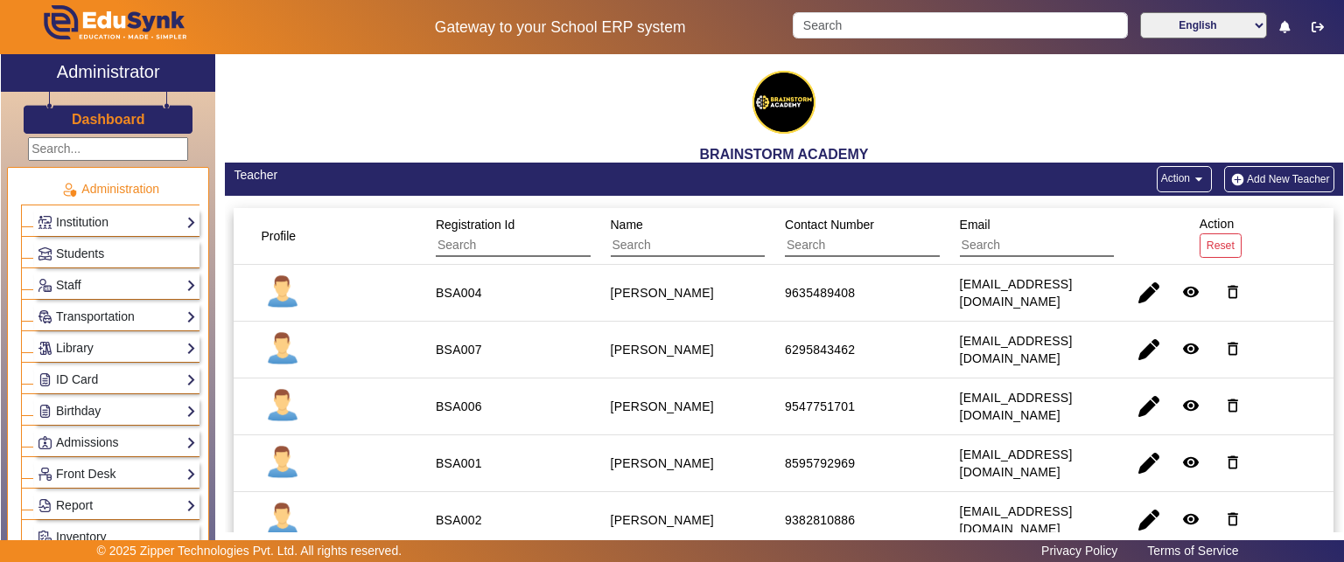
click at [519, 255] on input "text" at bounding box center [514, 245] width 157 height 23
click at [374, 92] on div "BRAINSTORM ACADEMY" at bounding box center [784, 108] width 1118 height 108
click at [72, 115] on h3 "Dashboard" at bounding box center [108, 119] width 73 height 17
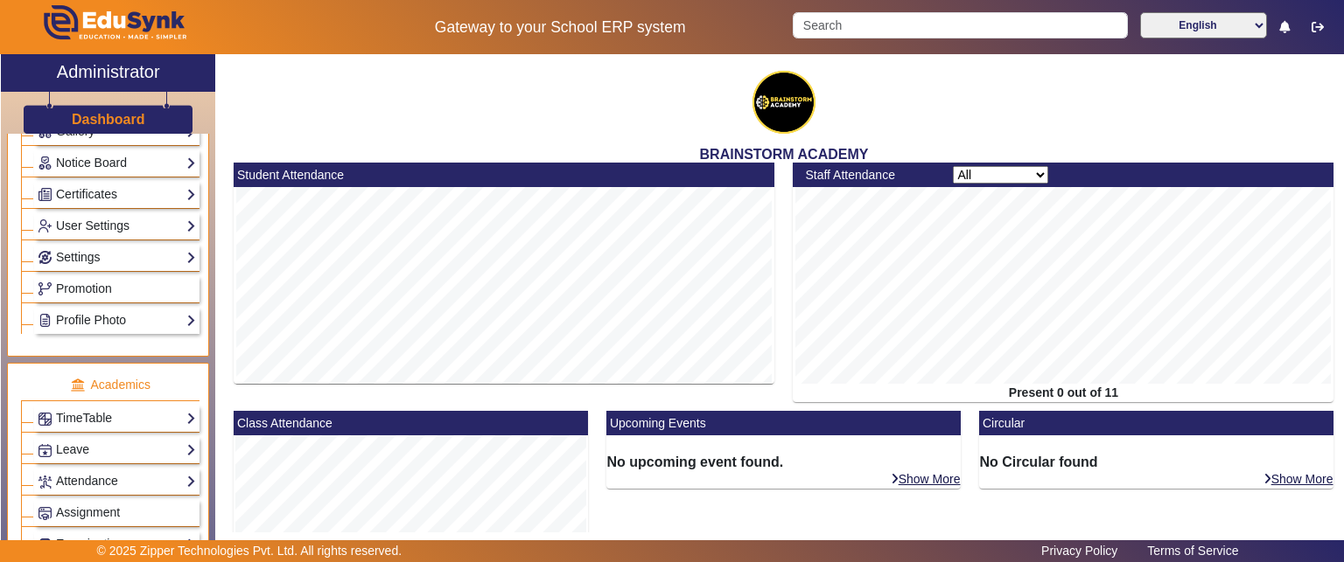
scroll to position [262, 0]
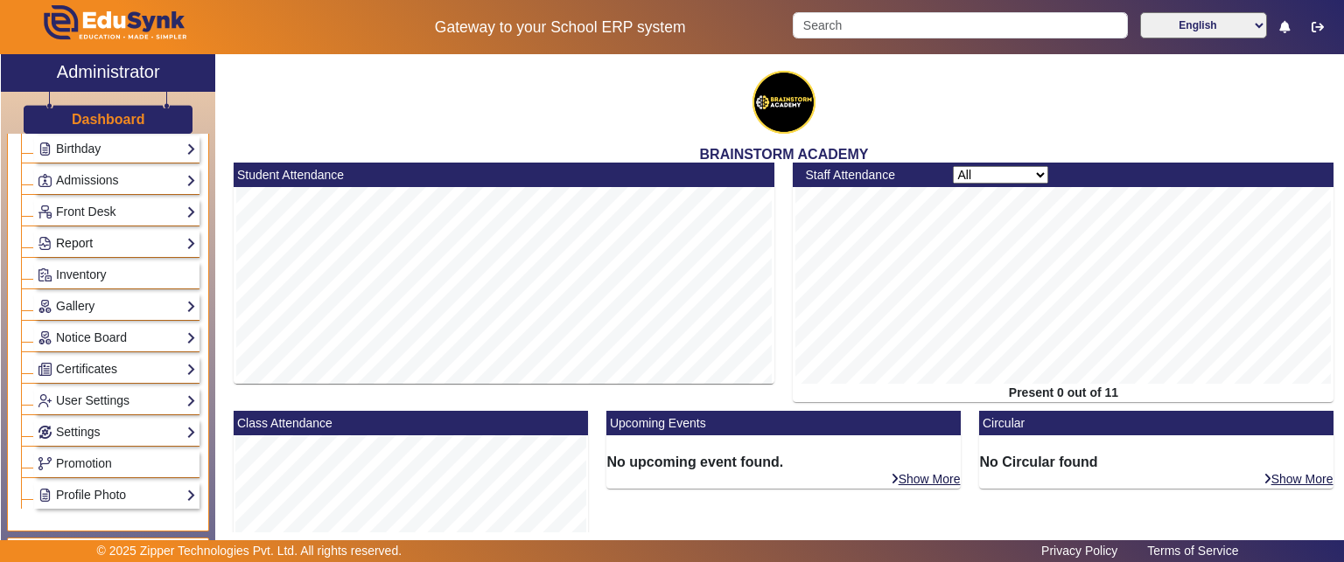
click at [73, 234] on link "Report" at bounding box center [117, 244] width 158 height 20
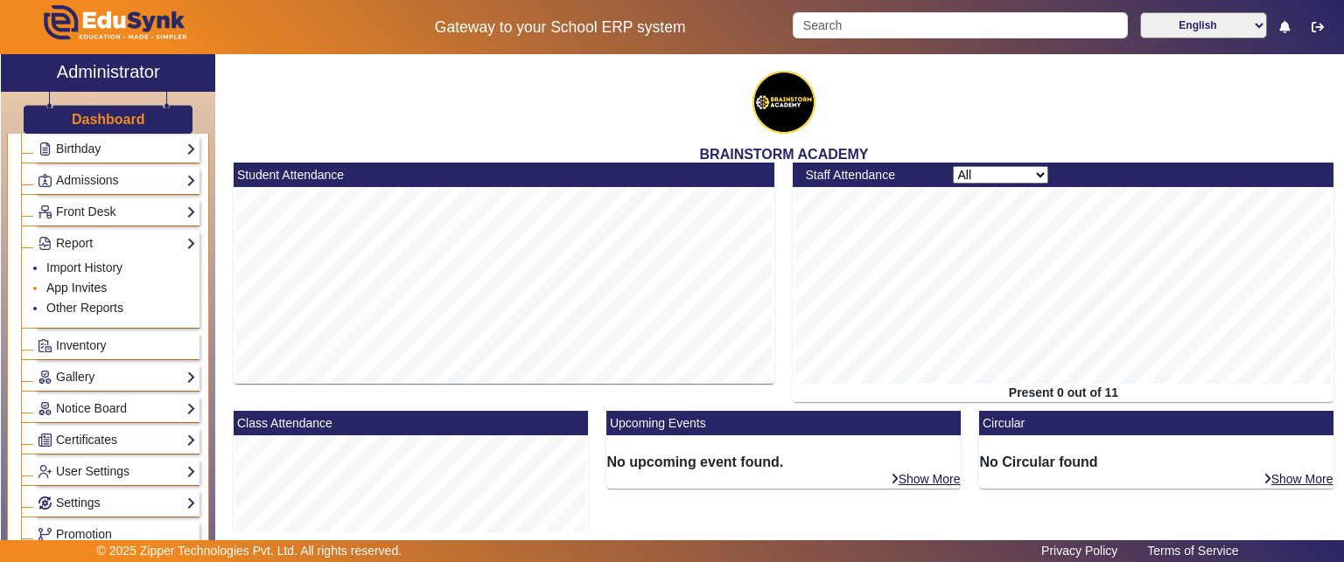
click at [91, 281] on link "App Invites" at bounding box center [76, 288] width 60 height 14
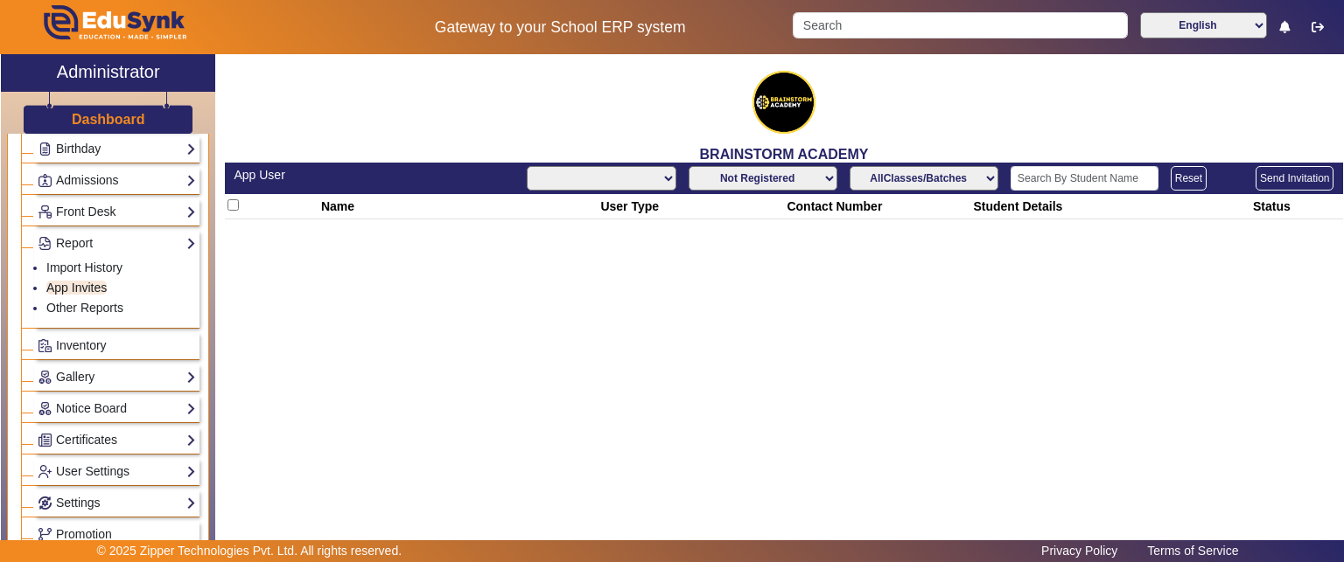
select select "All"
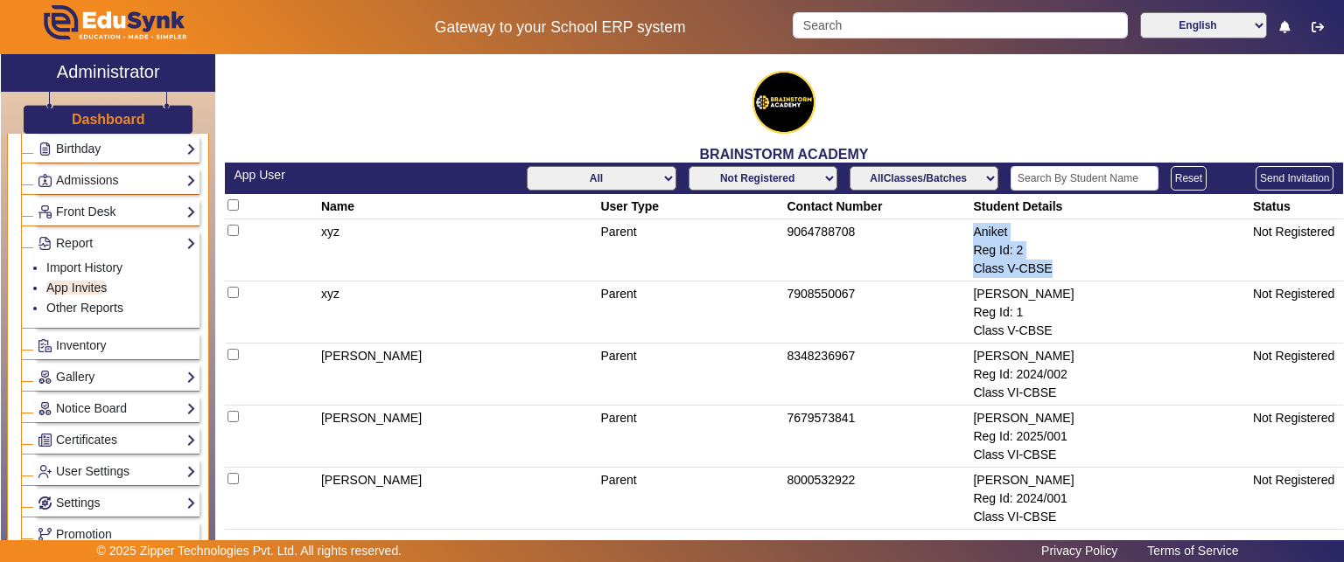
drag, startPoint x: 967, startPoint y: 234, endPoint x: 1059, endPoint y: 265, distance: 97.7
click at [1059, 265] on td "[PERSON_NAME] Reg Id: 2 Class V-CBSE" at bounding box center [1110, 251] width 280 height 62
click at [1060, 262] on div "Class V-CBSE" at bounding box center [1110, 269] width 274 height 18
drag, startPoint x: 969, startPoint y: 230, endPoint x: 1045, endPoint y: 276, distance: 88.7
click at [1045, 276] on td "[PERSON_NAME] Reg Id: 2 Class V-CBSE" at bounding box center [1110, 251] width 280 height 62
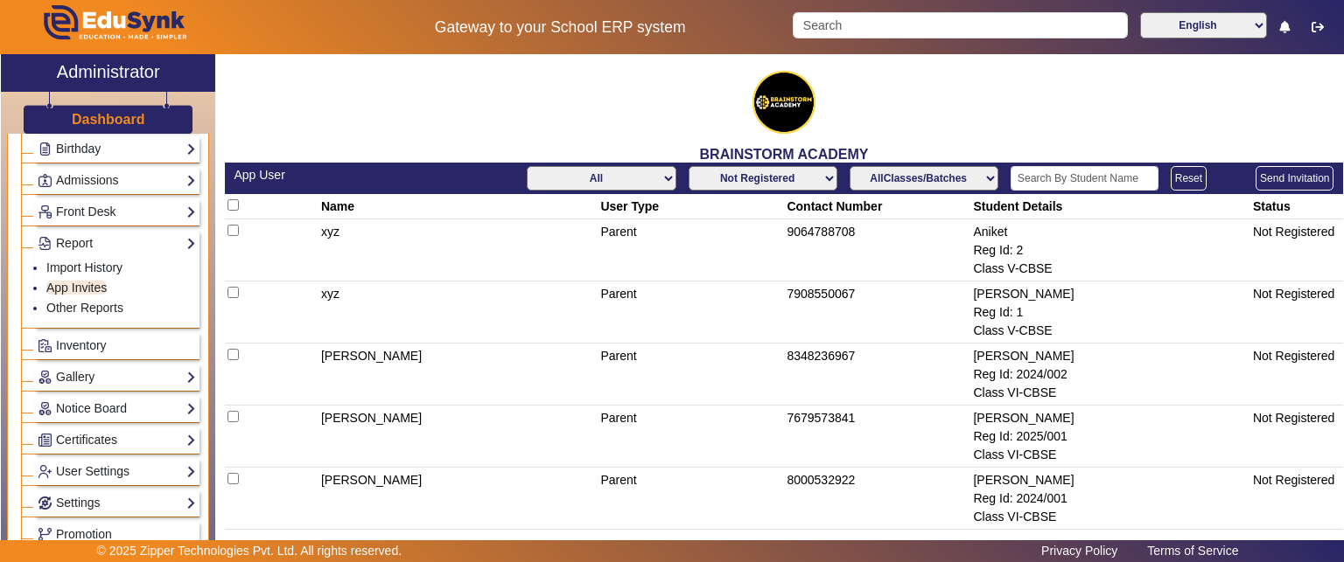
click at [940, 254] on td "9064788708" at bounding box center [877, 251] width 186 height 62
click at [232, 233] on input "checkbox" at bounding box center [232, 230] width 11 height 11
checkbox input "true"
click at [1275, 181] on button "Send Invitation" at bounding box center [1294, 178] width 78 height 24
click at [796, 170] on select "Not Registered Registered" at bounding box center [762, 178] width 149 height 24
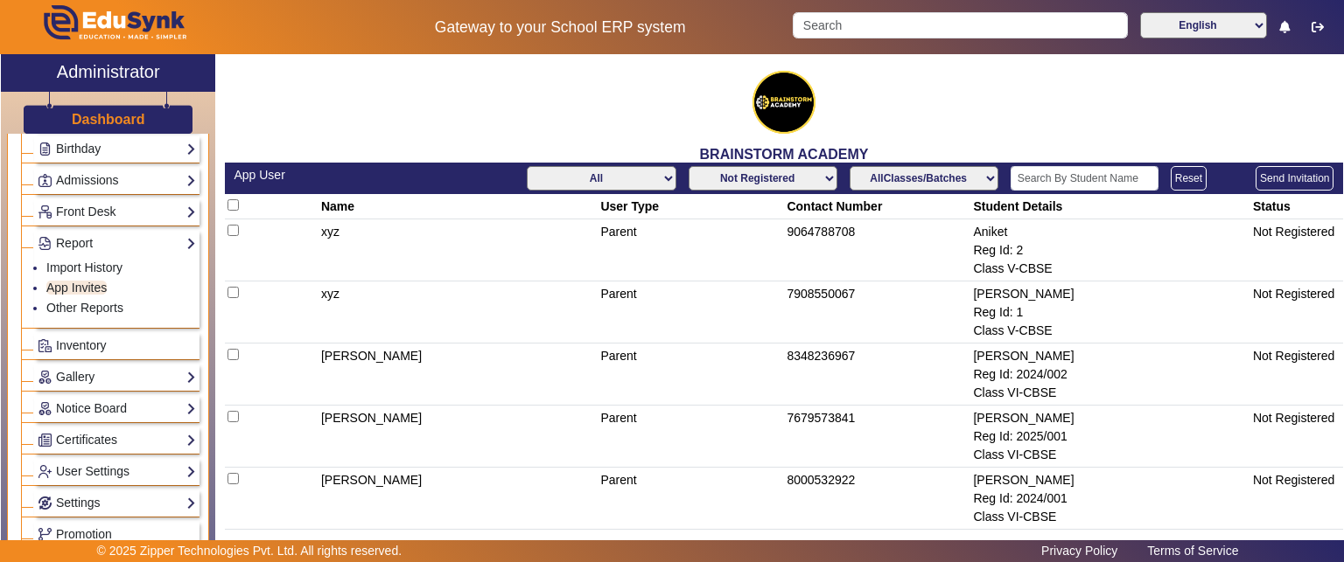
click at [797, 174] on select "Not Registered Registered" at bounding box center [762, 178] width 149 height 24
click at [646, 177] on select "All Teacher Parent Driver Support Staff" at bounding box center [601, 178] width 149 height 24
click at [768, 176] on select "Not Registered Registered" at bounding box center [762, 178] width 149 height 24
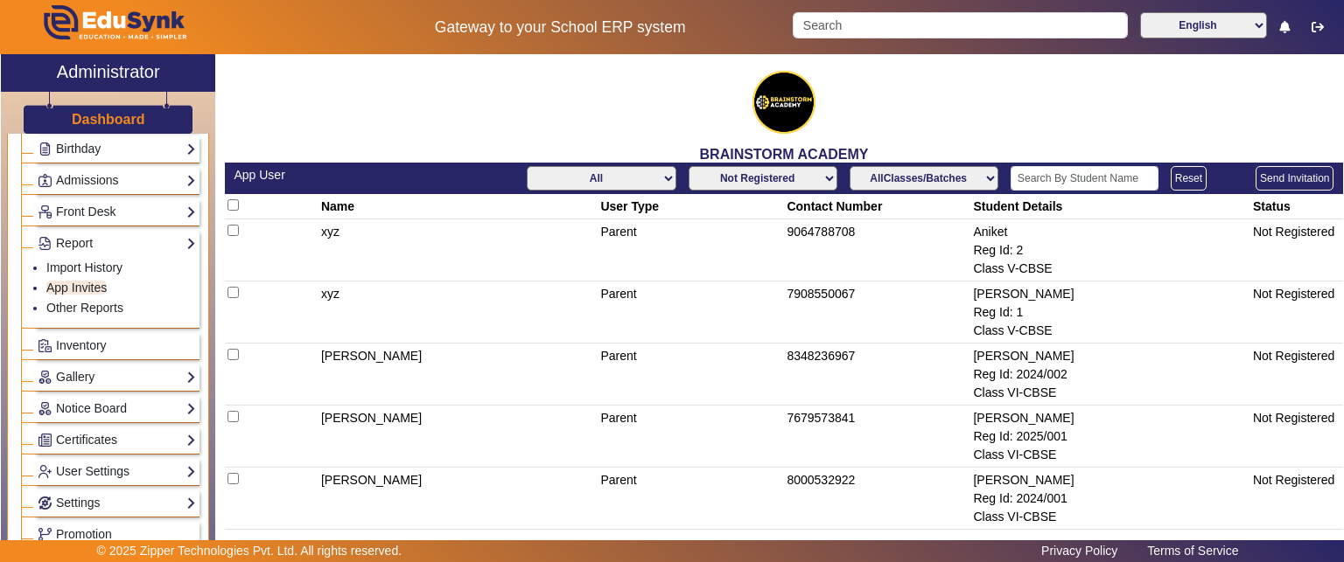
click at [889, 175] on select "AllClasses/Batches Class V-CBSE Class VI-CBSE Class VII-CBSE Class VII-ICSE Cla…" at bounding box center [923, 178] width 149 height 24
click at [578, 188] on select "All Teacher Parent Driver Support Staff" at bounding box center [601, 178] width 149 height 24
click at [527, 166] on select "All Teacher Parent Driver Support Staff" at bounding box center [601, 178] width 149 height 24
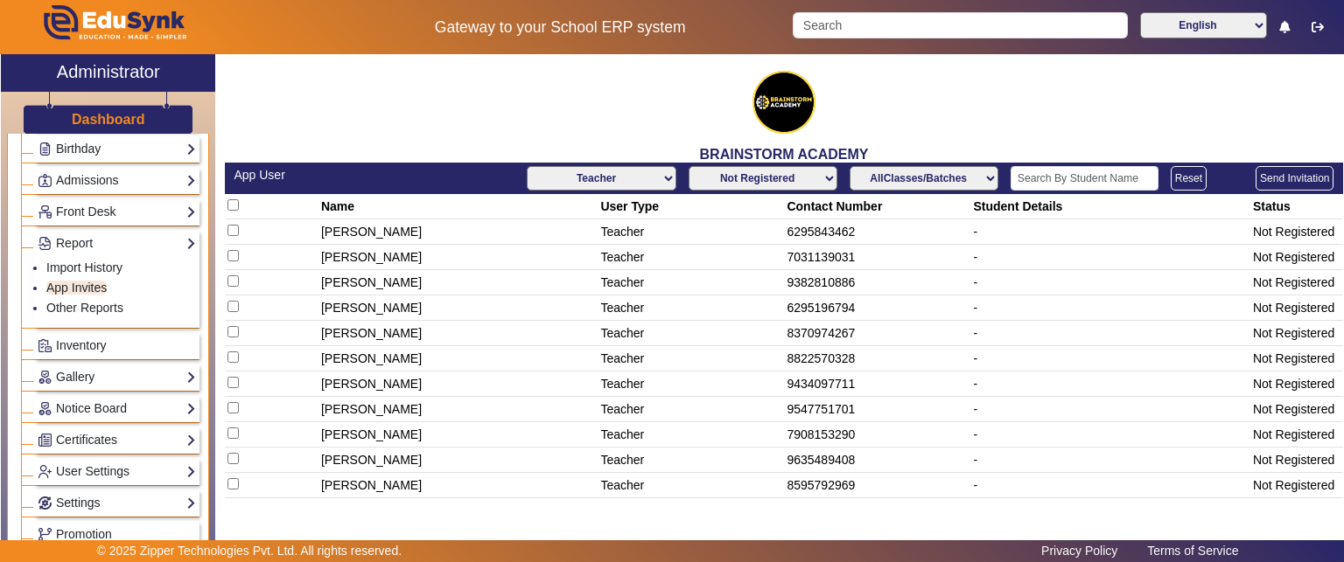
click at [623, 185] on select "All Teacher Parent Driver Support Staff" at bounding box center [601, 178] width 149 height 24
select select "All"
click at [527, 166] on select "All Teacher Parent Driver Support Staff" at bounding box center [601, 178] width 149 height 24
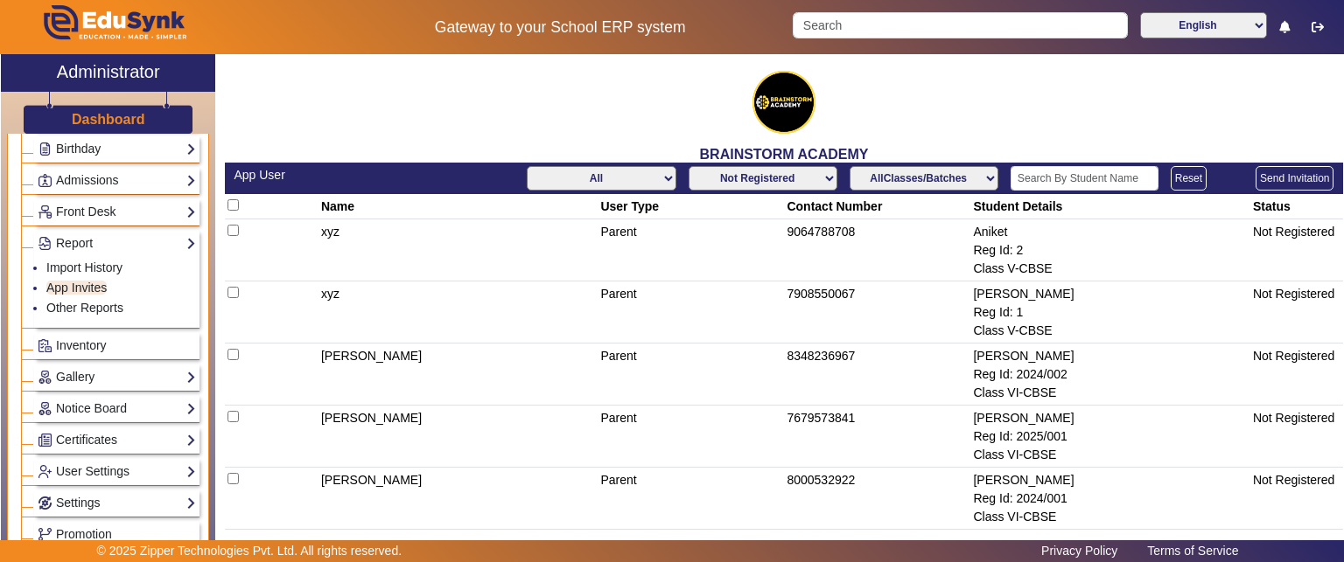
click at [688, 178] on select "Not Registered Registered" at bounding box center [762, 178] width 149 height 24
click at [735, 181] on select "Not Registered Registered" at bounding box center [762, 178] width 149 height 24
click at [908, 178] on select "AllClasses/Batches Class V-CBSE Class VI-CBSE Class VII-CBSE Class VII-ICSE Cla…" at bounding box center [923, 178] width 149 height 24
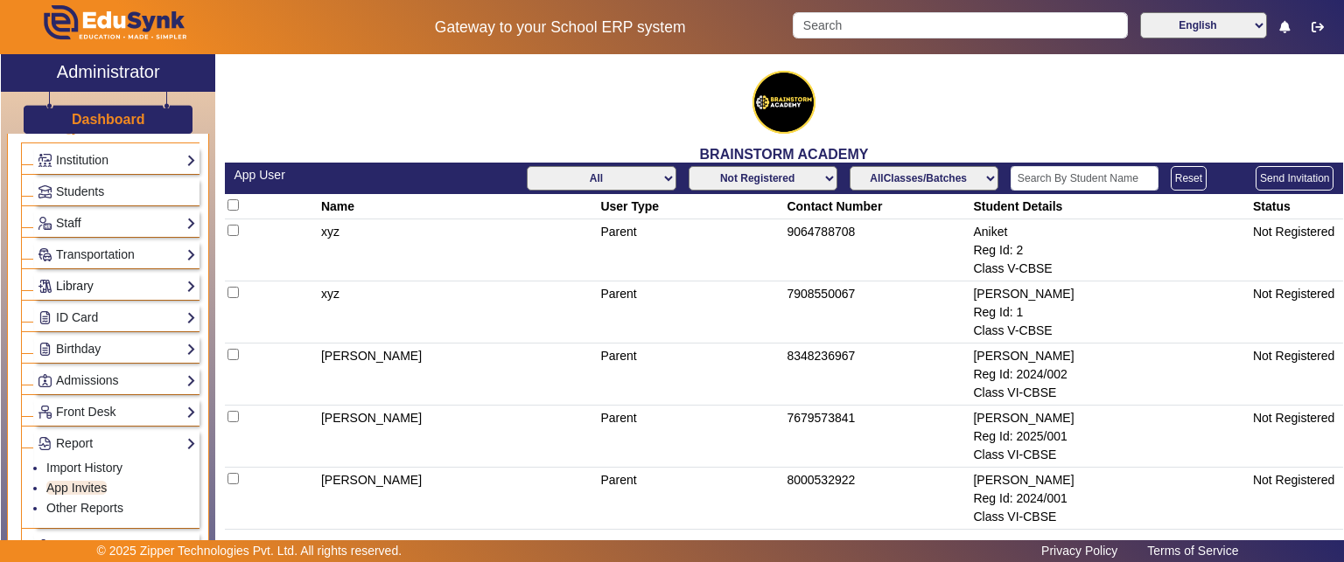
scroll to position [87, 0]
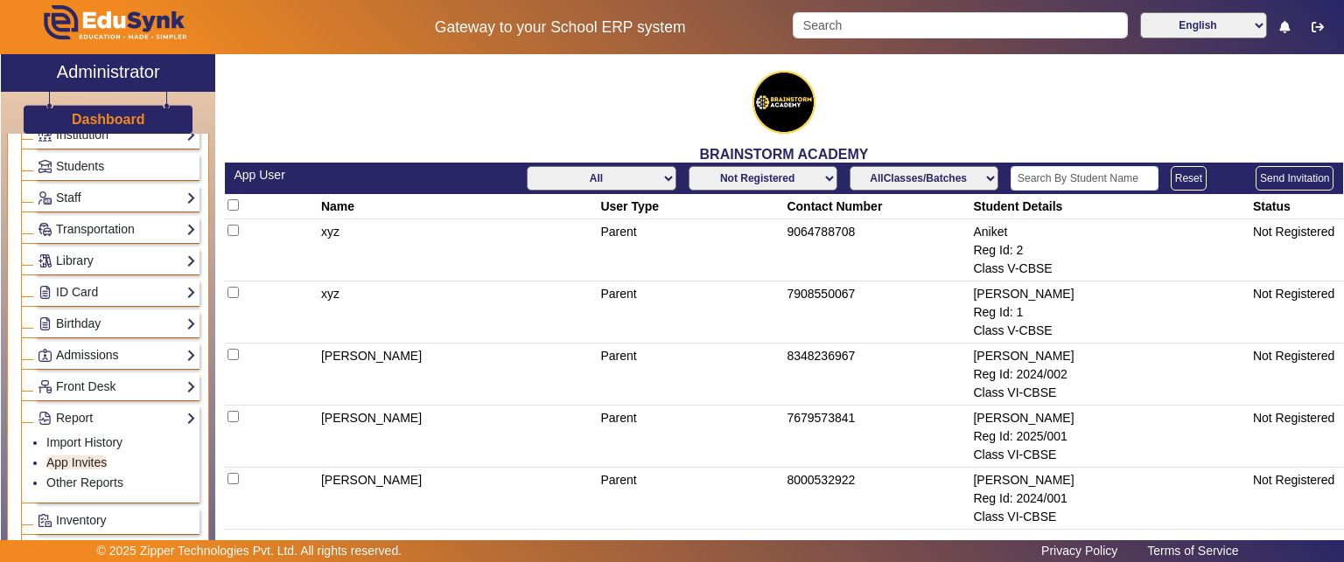
click at [92, 350] on link "Admissions" at bounding box center [117, 356] width 158 height 20
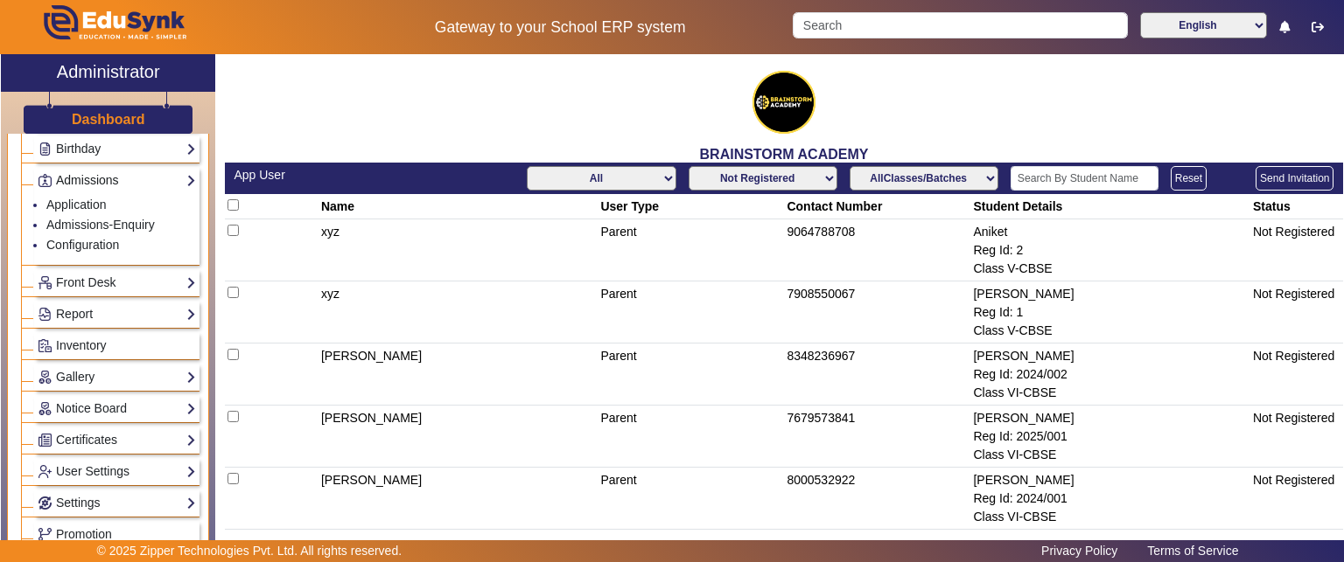
scroll to position [350, 0]
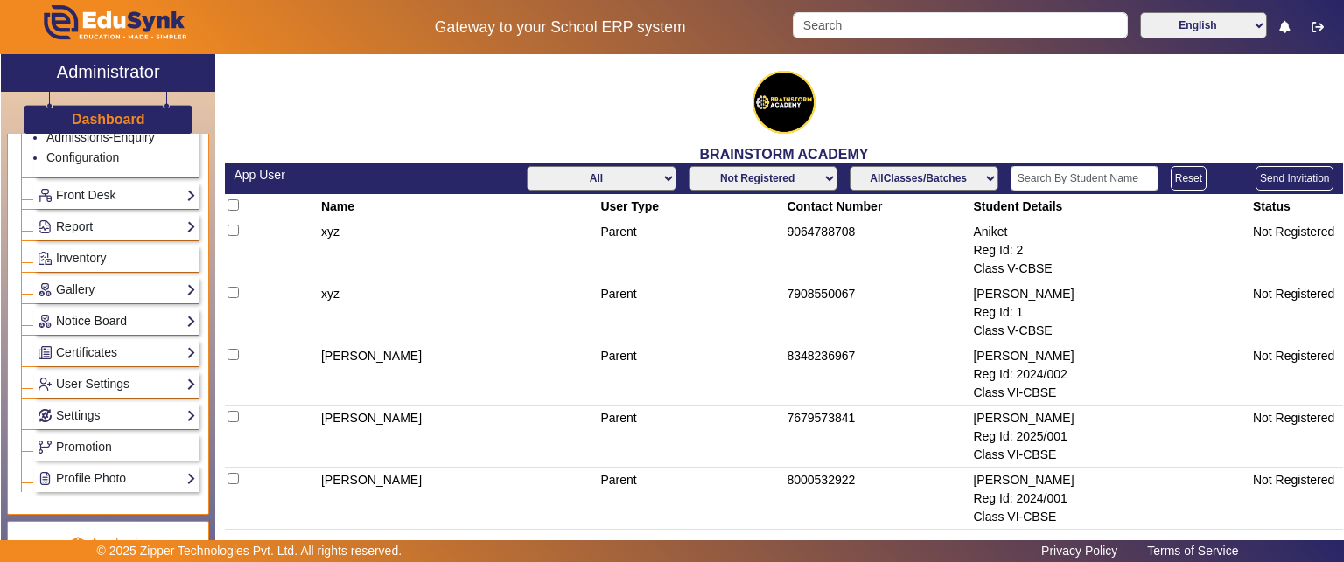
click at [94, 323] on link "Notice Board" at bounding box center [117, 321] width 158 height 20
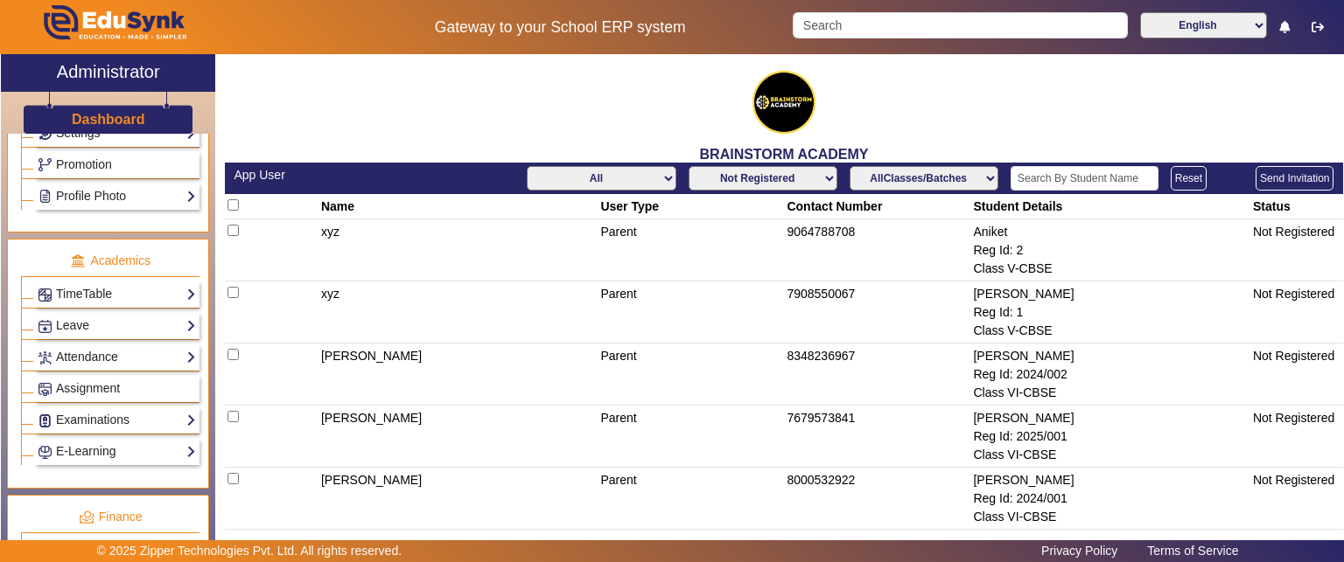
scroll to position [700, 0]
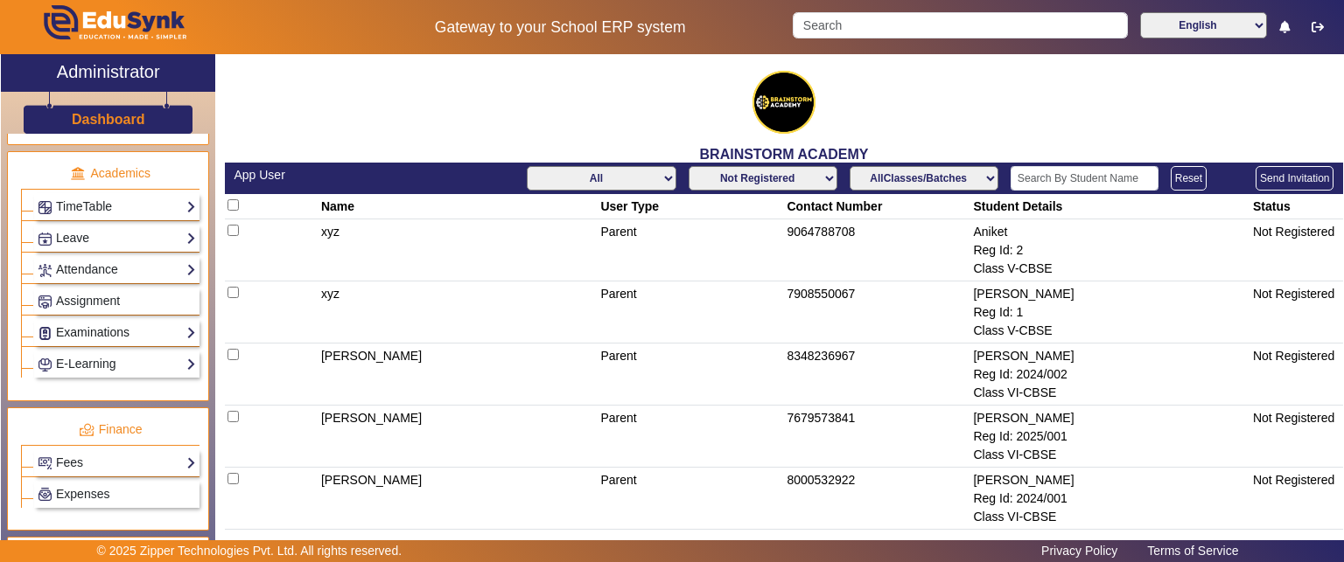
click at [110, 330] on link "Examinations" at bounding box center [117, 333] width 158 height 20
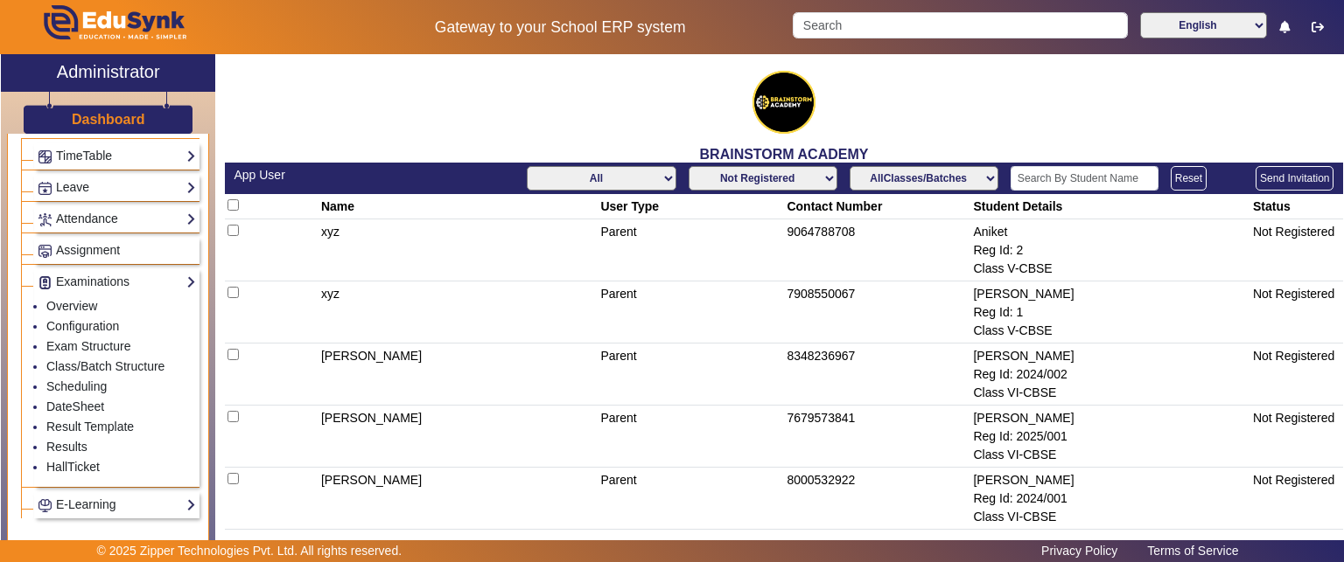
click at [99, 237] on div "Assignment" at bounding box center [116, 250] width 165 height 27
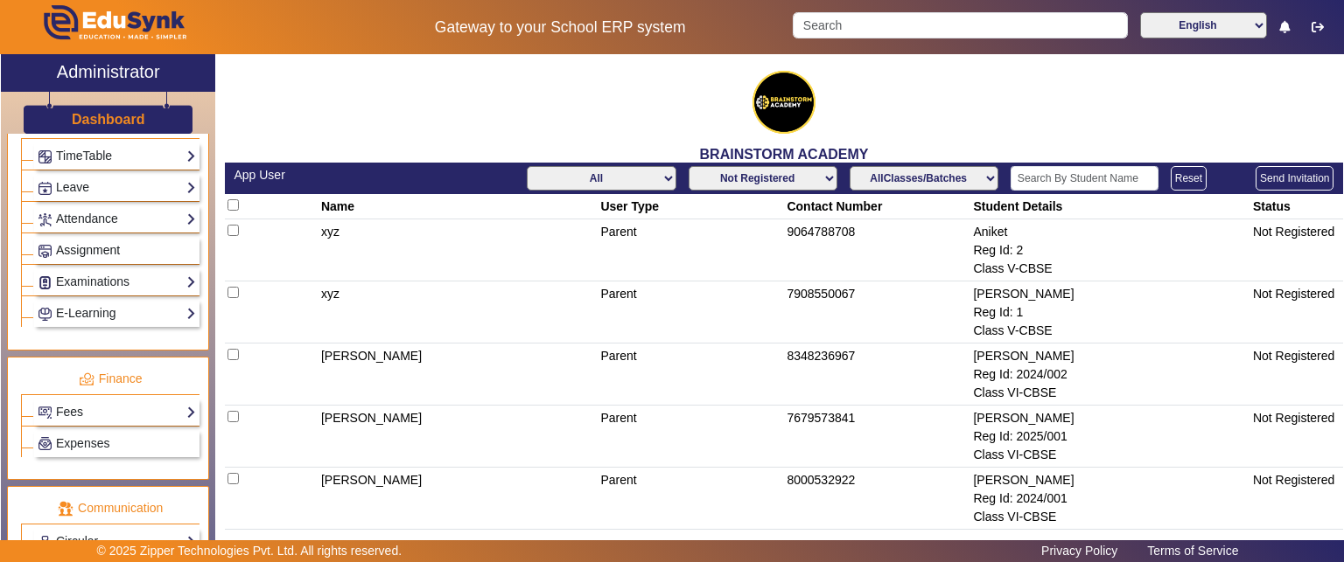
click at [96, 243] on span "Assignment" at bounding box center [88, 250] width 64 height 14
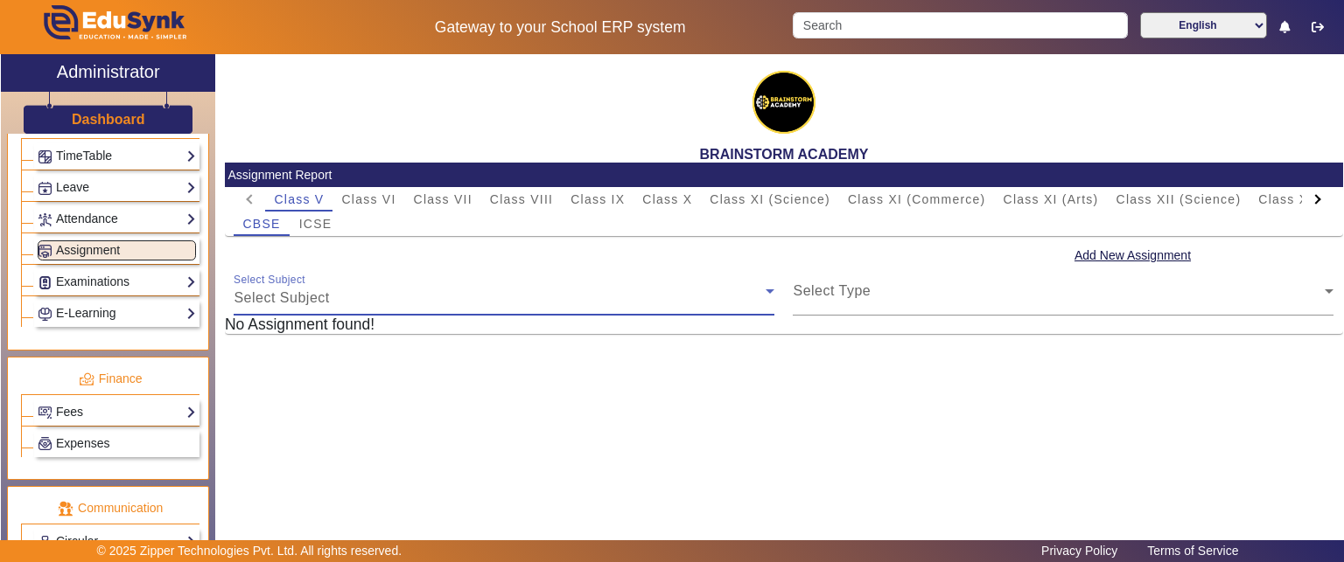
click at [394, 303] on div "Select Subject" at bounding box center [500, 298] width 532 height 21
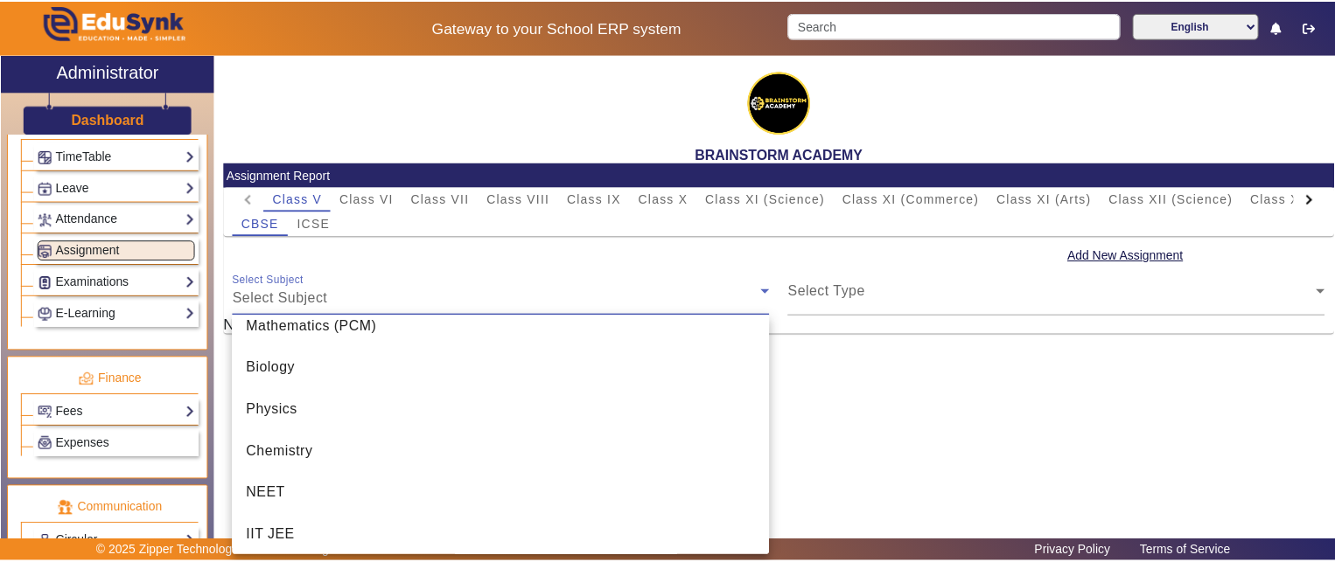
scroll to position [87, 0]
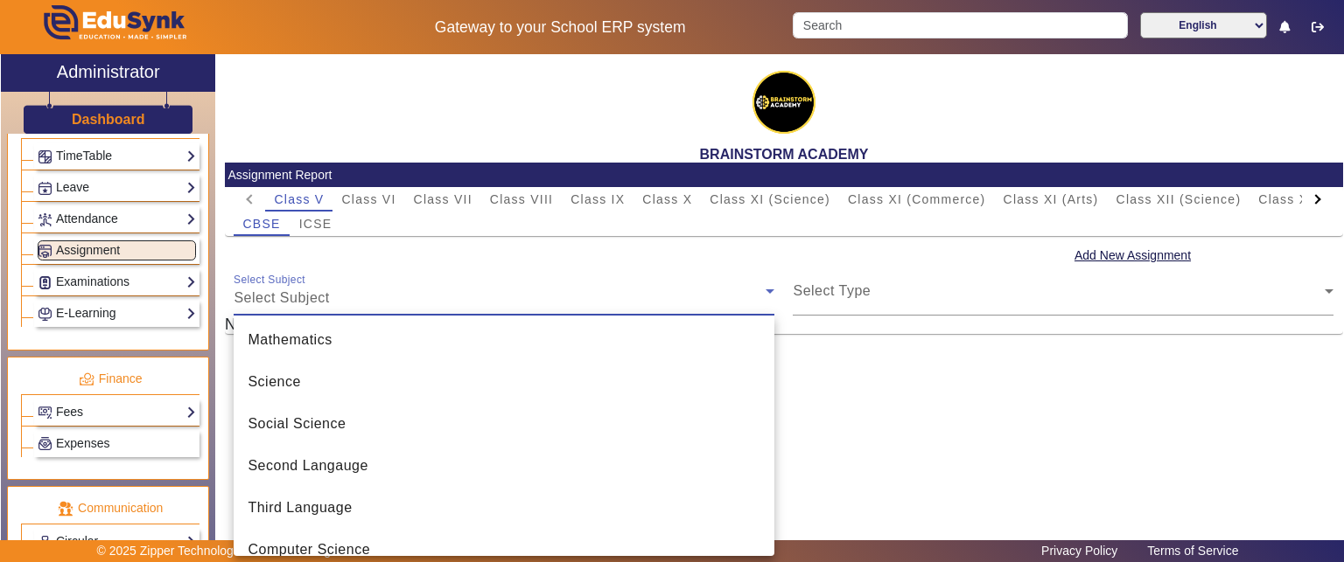
click at [910, 384] on div at bounding box center [672, 281] width 1344 height 562
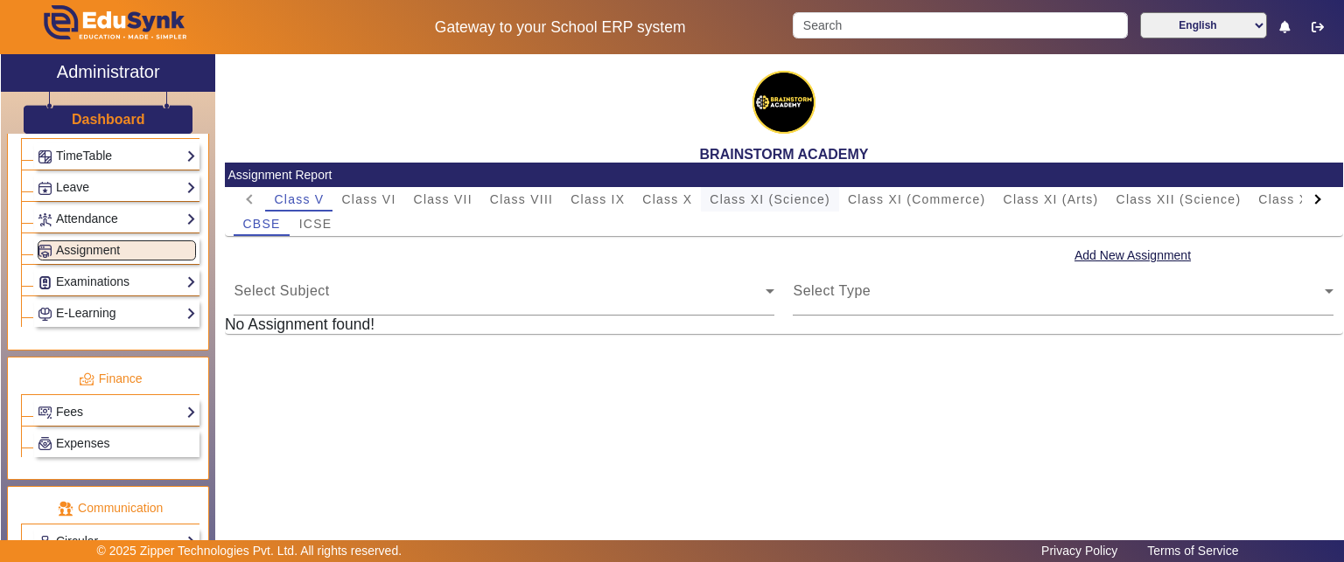
click at [763, 192] on span "Class XI (Science)" at bounding box center [769, 199] width 121 height 24
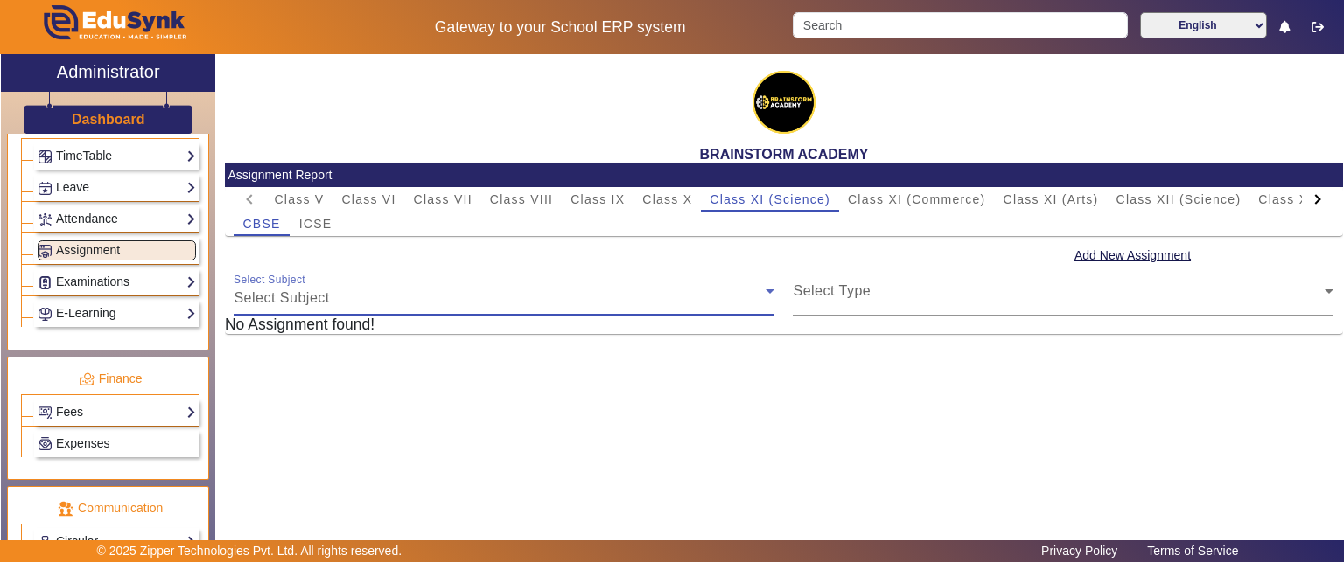
click at [577, 298] on div "Select Subject" at bounding box center [500, 298] width 532 height 21
click at [774, 195] on span "Class XI (Science)" at bounding box center [769, 199] width 121 height 12
click at [588, 206] on span "Class IX" at bounding box center [597, 199] width 54 height 24
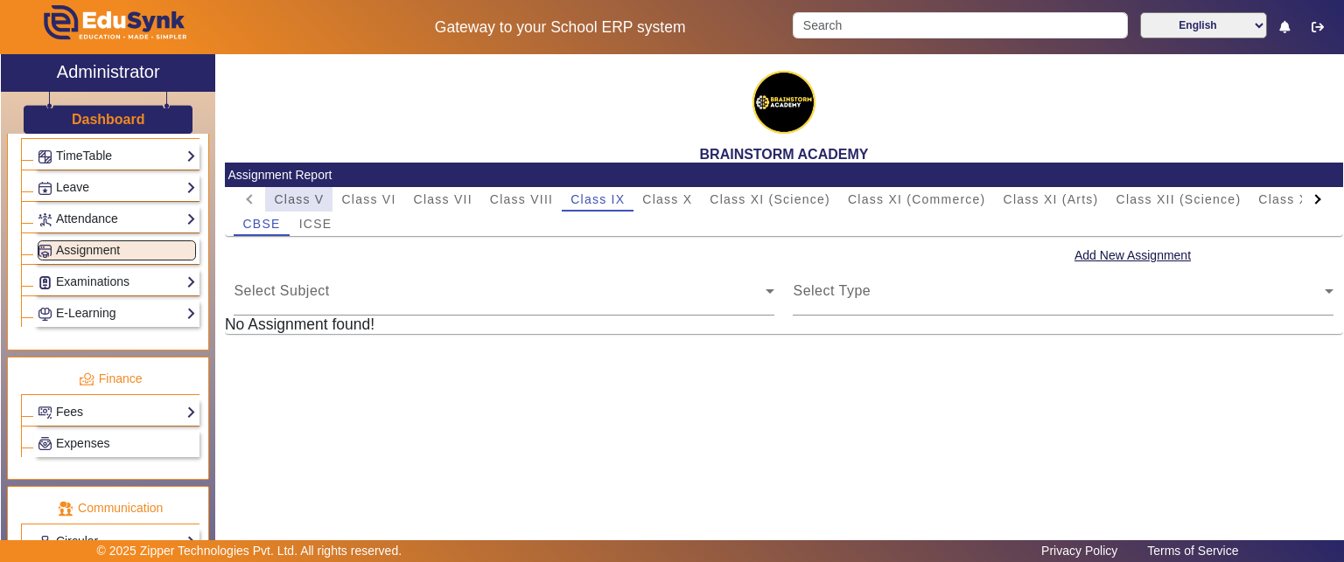
click at [327, 197] on div "Class V" at bounding box center [298, 199] width 67 height 24
click at [346, 193] on span "Class VI" at bounding box center [368, 199] width 54 height 12
click at [441, 310] on div "Select Subject Select Subject" at bounding box center [504, 291] width 541 height 49
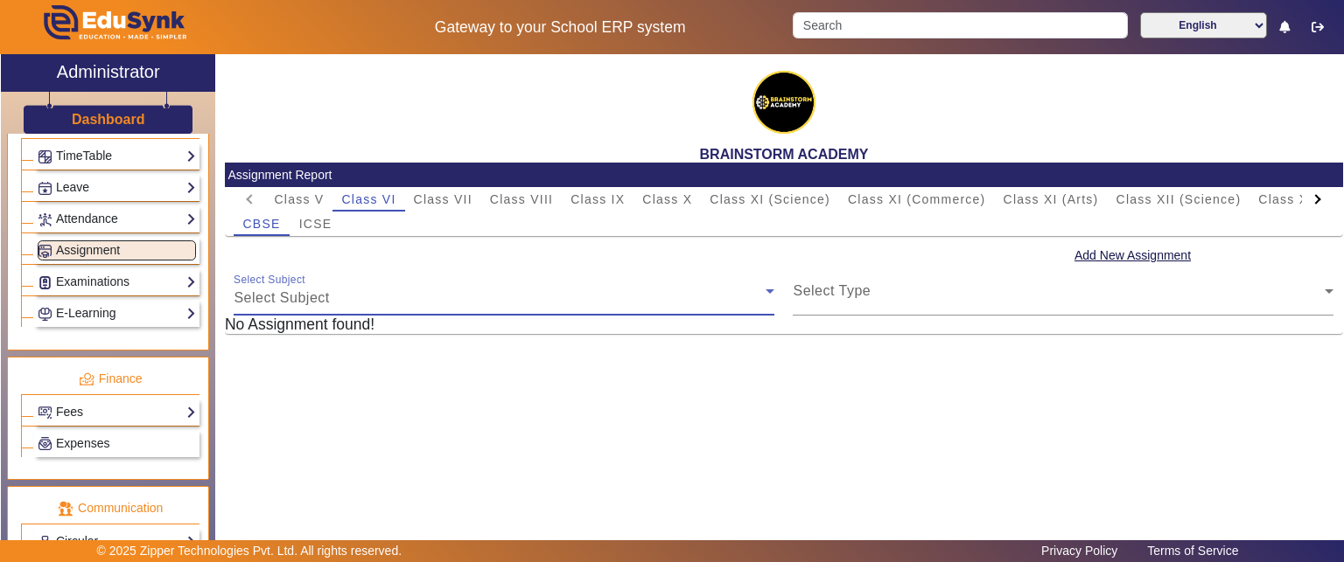
click at [441, 307] on div "Select Subject" at bounding box center [500, 298] width 532 height 21
click at [447, 300] on div "Select Subject" at bounding box center [500, 298] width 532 height 21
click at [294, 195] on span "Class V" at bounding box center [299, 199] width 50 height 12
click at [373, 295] on div "Select Subject" at bounding box center [500, 298] width 532 height 21
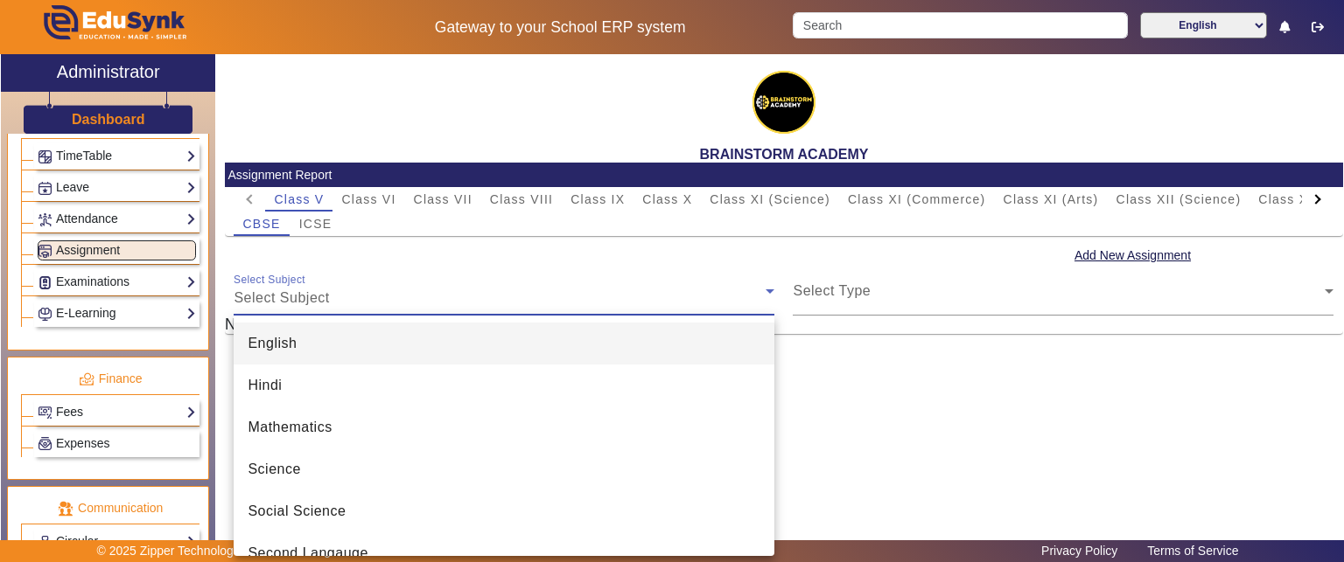
click at [919, 423] on div at bounding box center [672, 281] width 1344 height 562
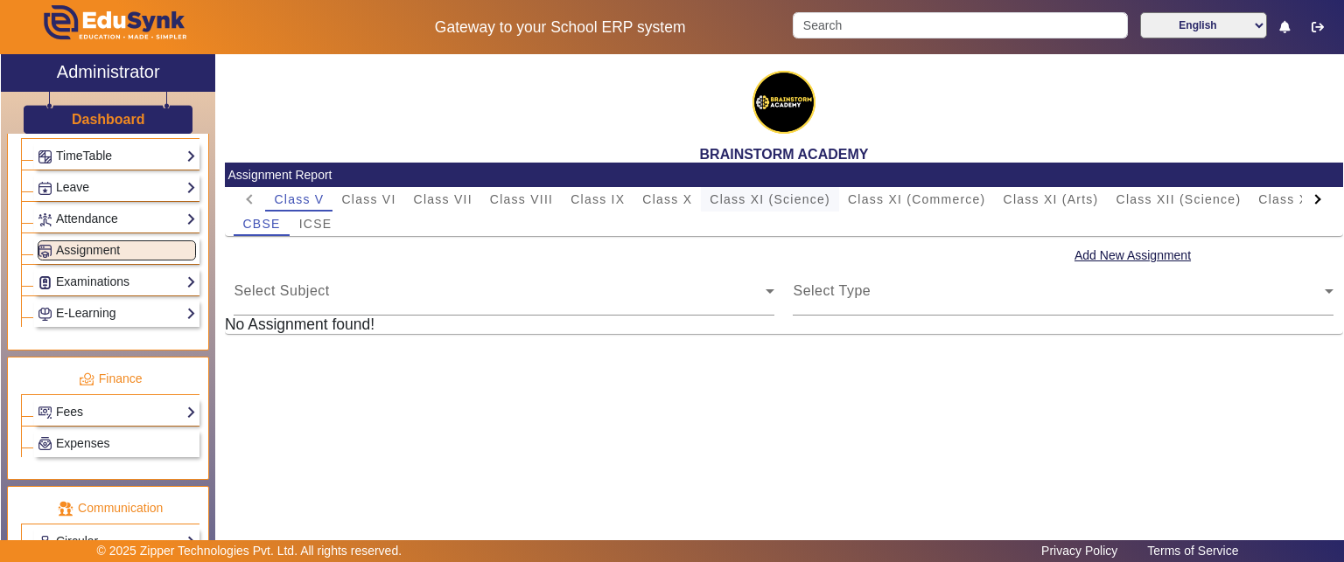
click at [767, 191] on span "Class XI (Science)" at bounding box center [769, 199] width 121 height 24
click at [875, 200] on span "Class XI (Commerce)" at bounding box center [917, 199] width 138 height 12
click at [301, 202] on span "Class V" at bounding box center [299, 199] width 50 height 12
click at [397, 305] on div "Select Subject" at bounding box center [500, 298] width 532 height 21
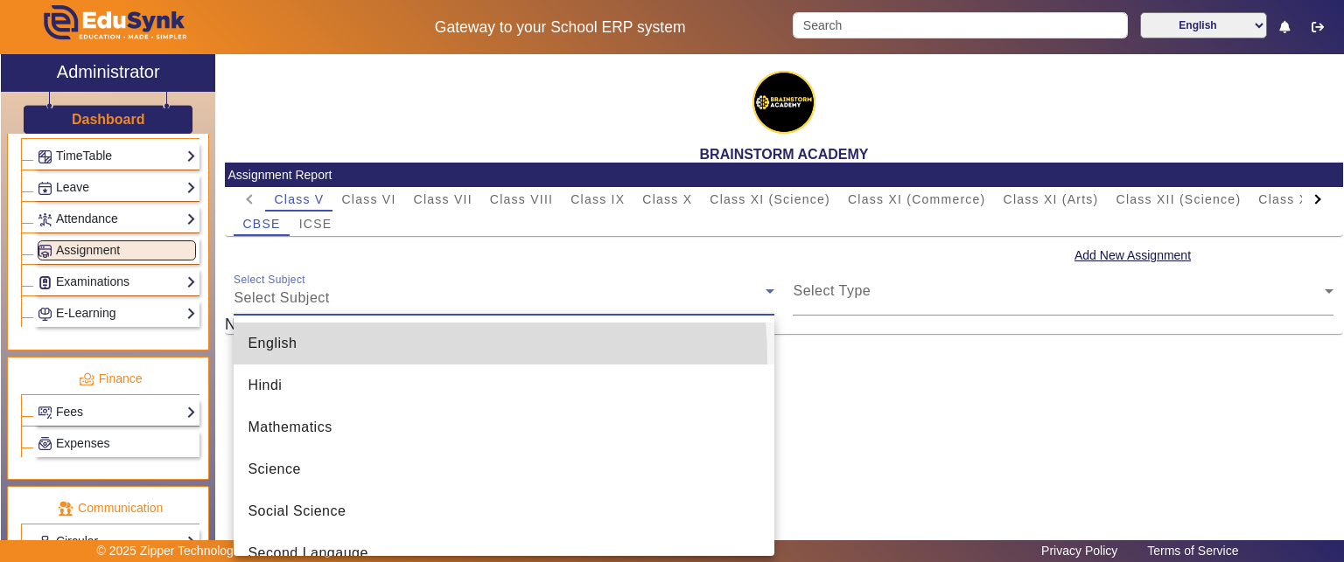
click at [388, 360] on mat-option "English" at bounding box center [504, 344] width 541 height 42
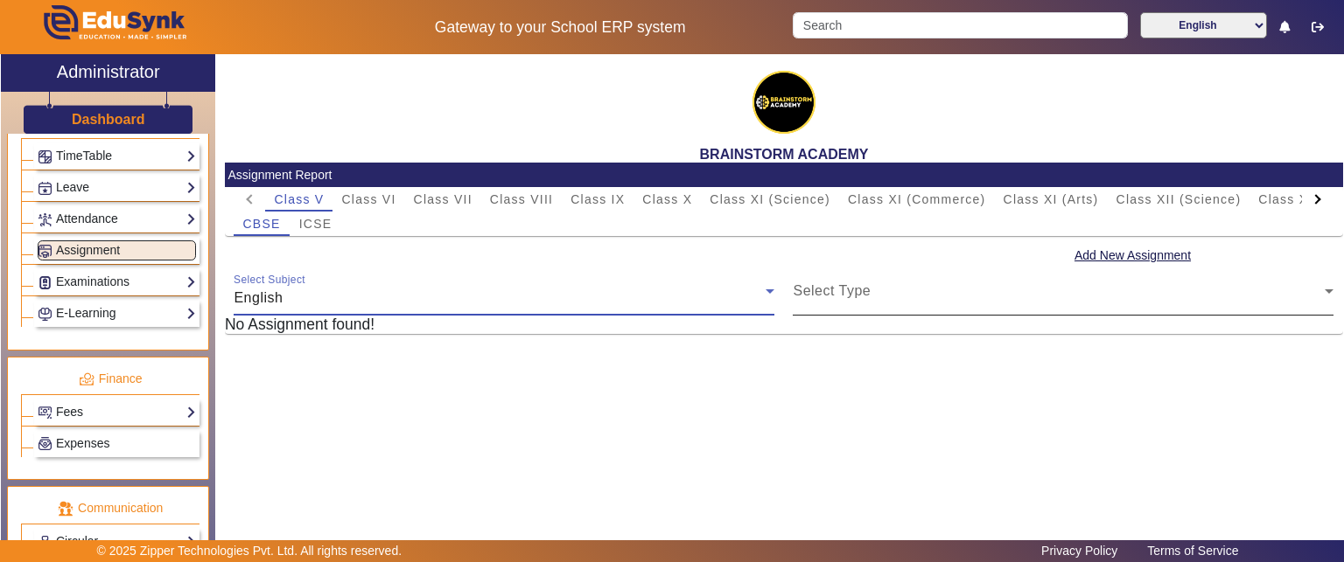
click at [989, 297] on div "Select Type" at bounding box center [1059, 298] width 532 height 21
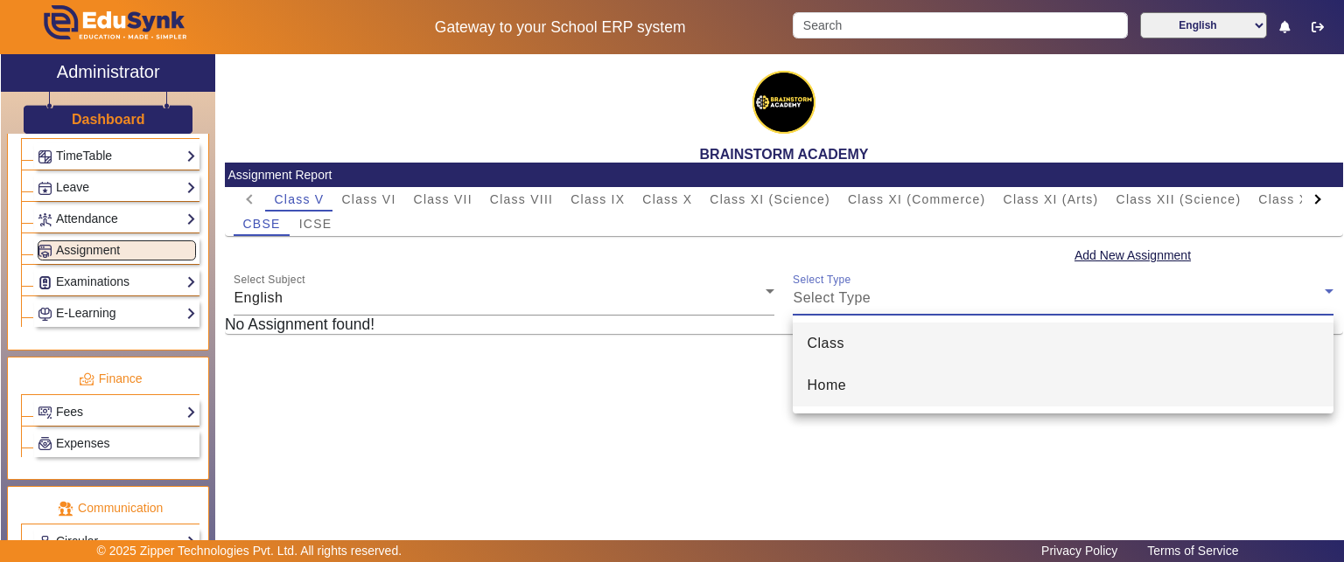
click at [983, 385] on mat-option "Home" at bounding box center [1063, 386] width 541 height 42
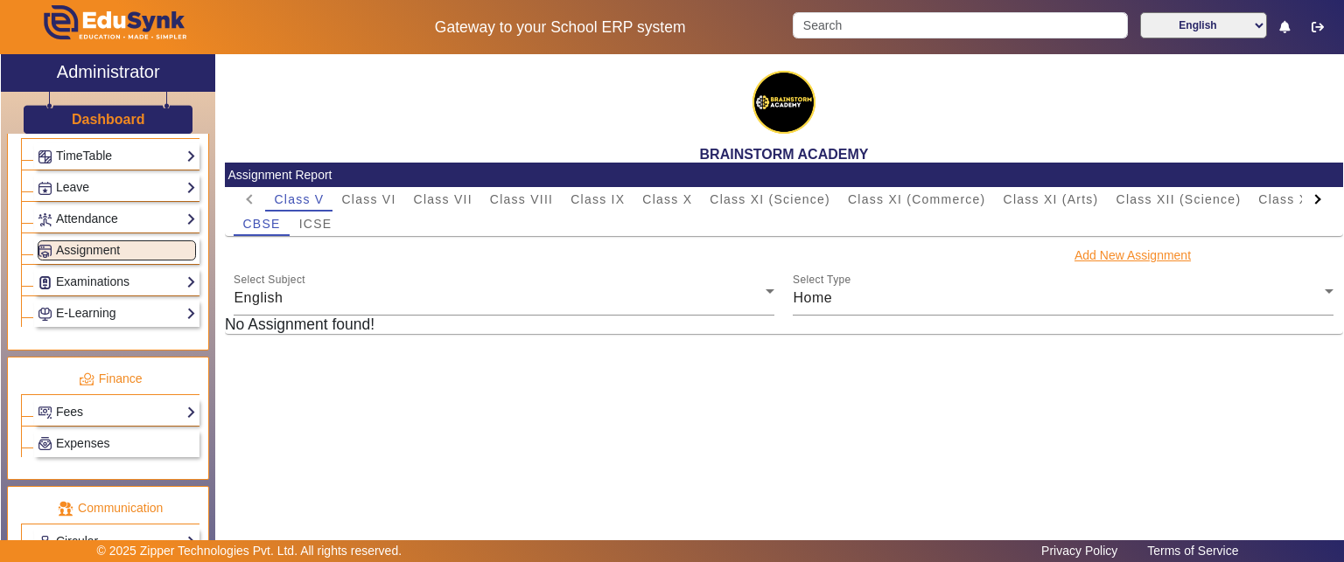
click at [1111, 257] on button "Add New Assignment" at bounding box center [1132, 256] width 120 height 22
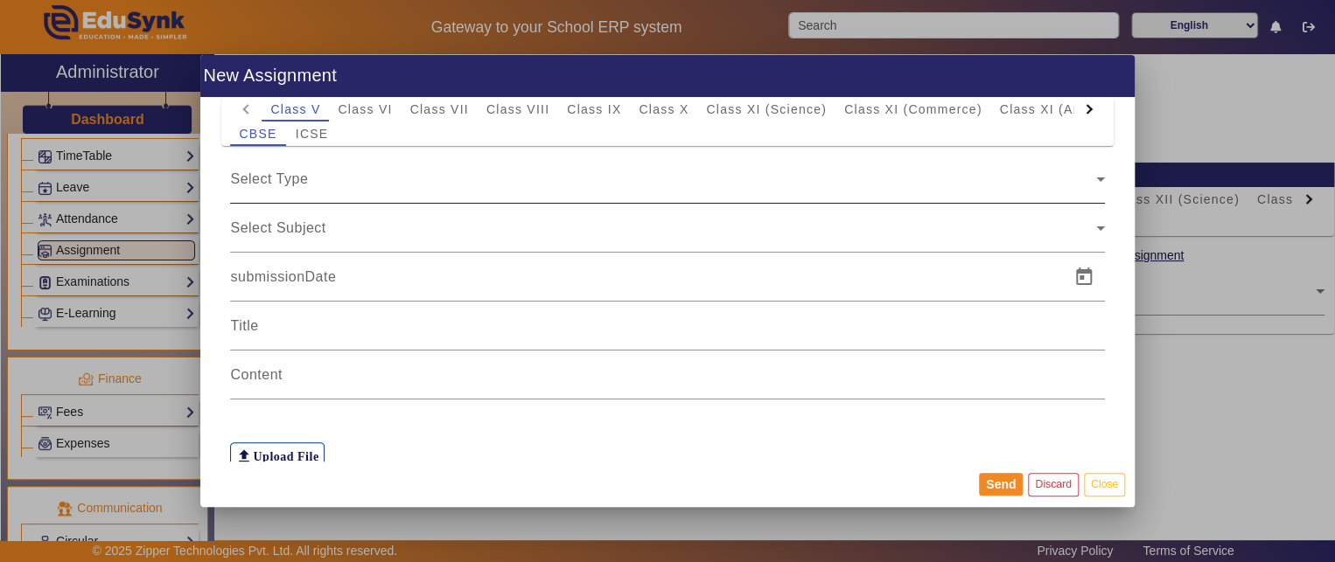
click at [738, 172] on div "Select Type" at bounding box center [662, 179] width 865 height 21
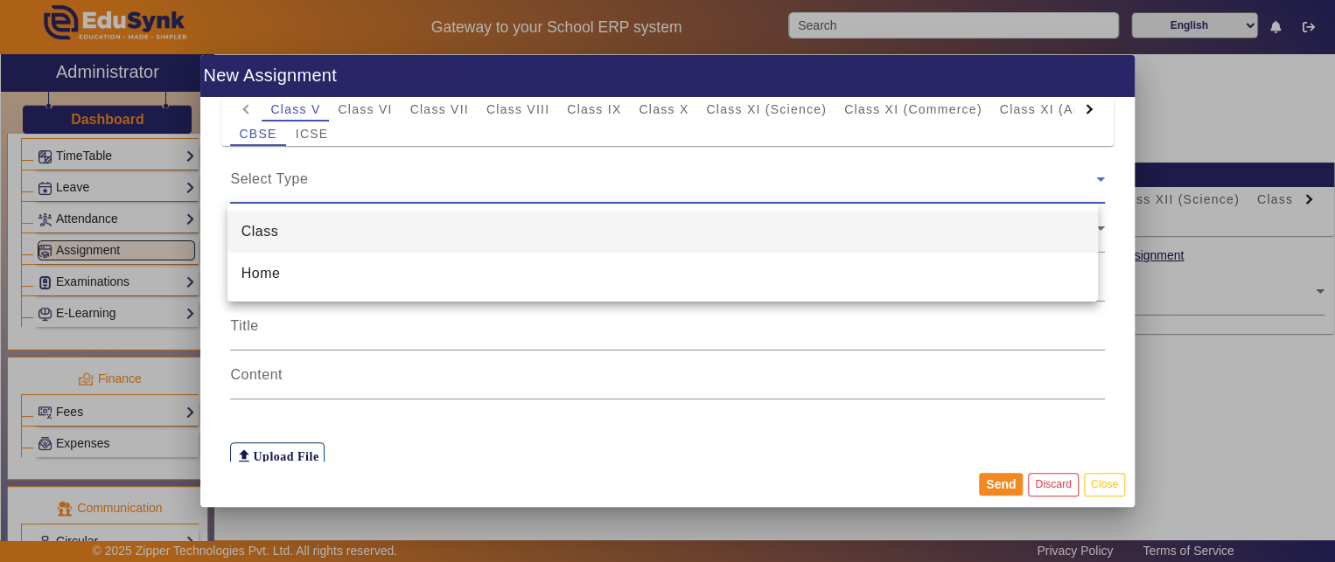
click at [715, 241] on mat-option "Class" at bounding box center [662, 232] width 871 height 42
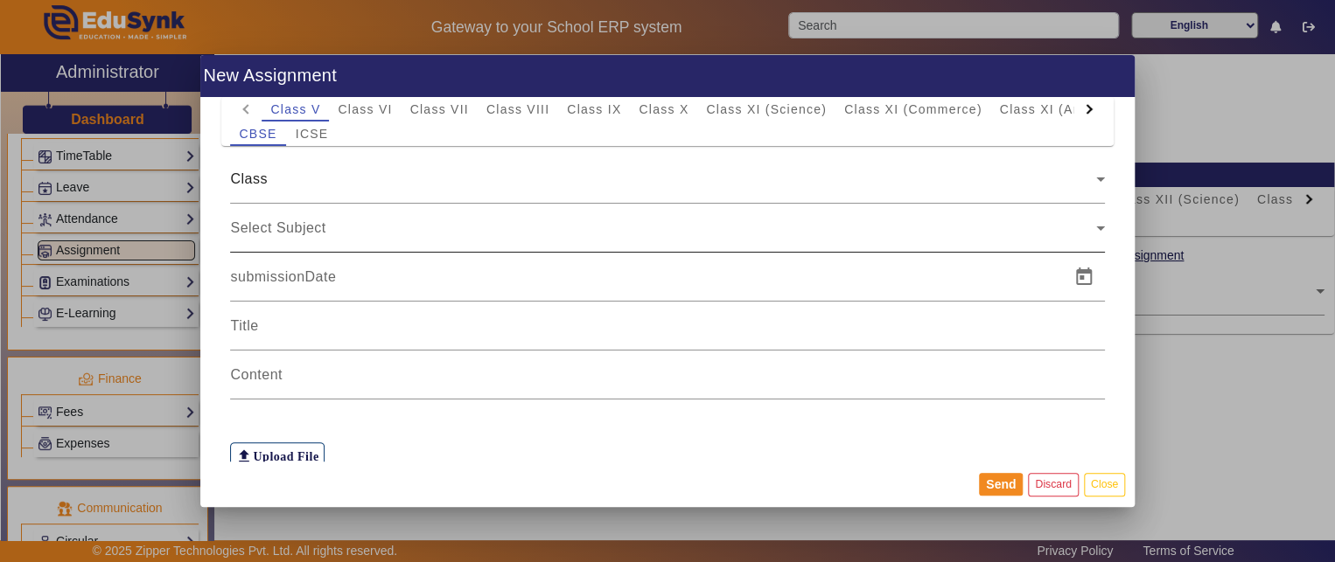
click at [682, 245] on div "Select Subject" at bounding box center [667, 228] width 874 height 49
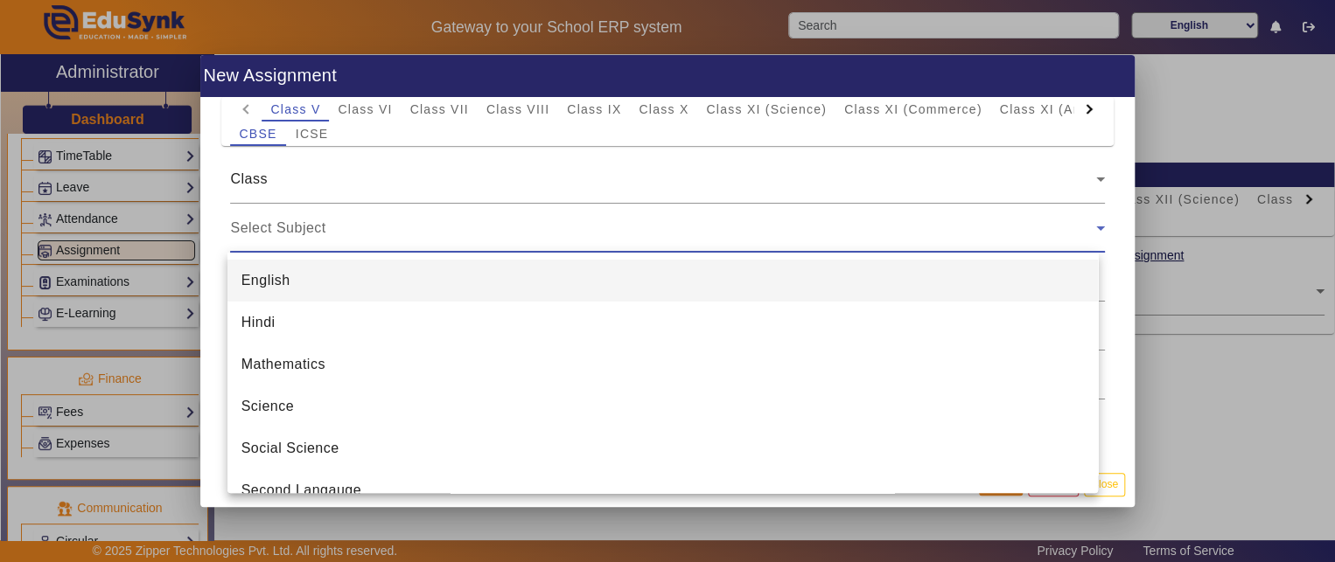
click at [678, 277] on mat-option "English" at bounding box center [662, 281] width 871 height 42
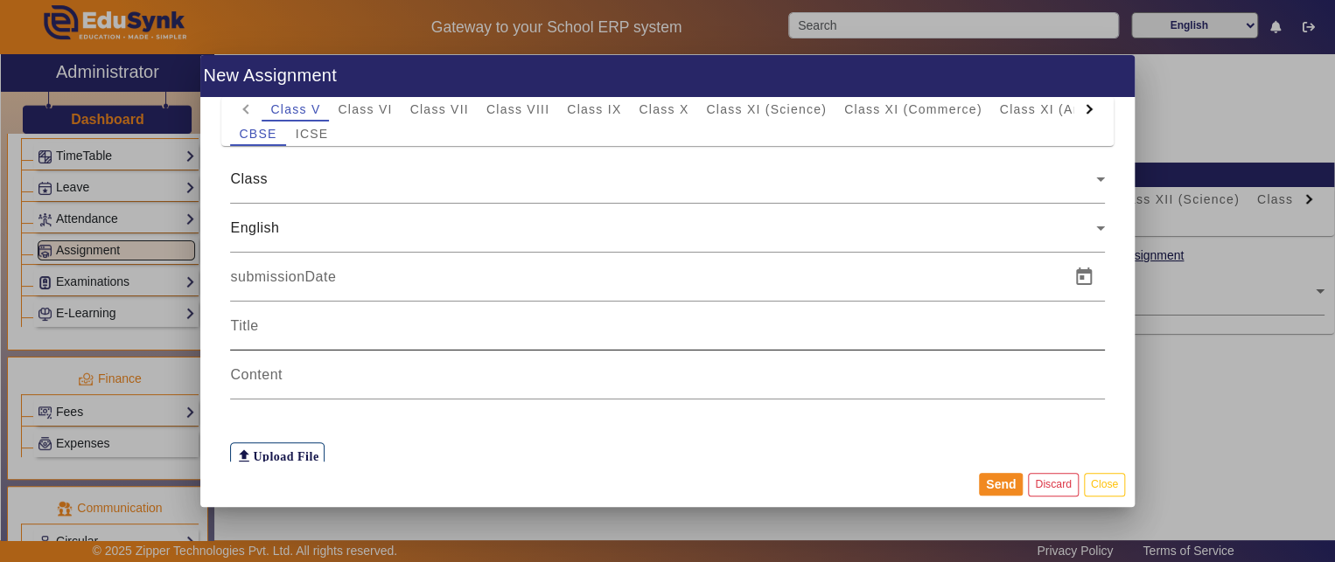
click at [488, 336] on div at bounding box center [667, 326] width 874 height 49
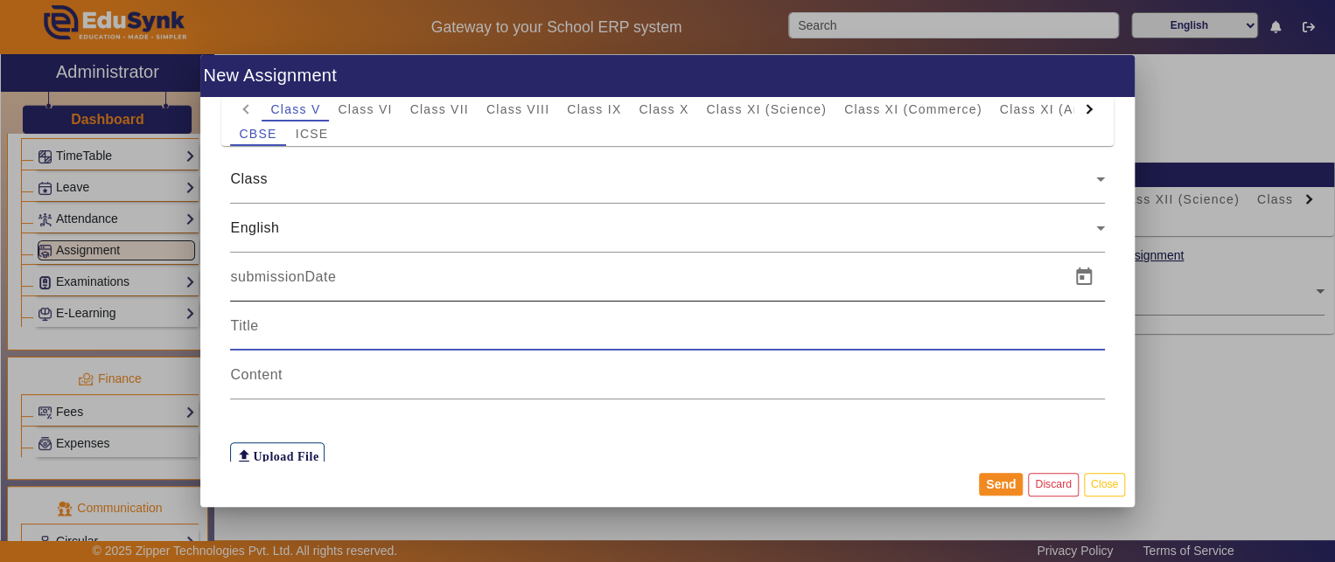
click at [486, 292] on div at bounding box center [644, 277] width 828 height 49
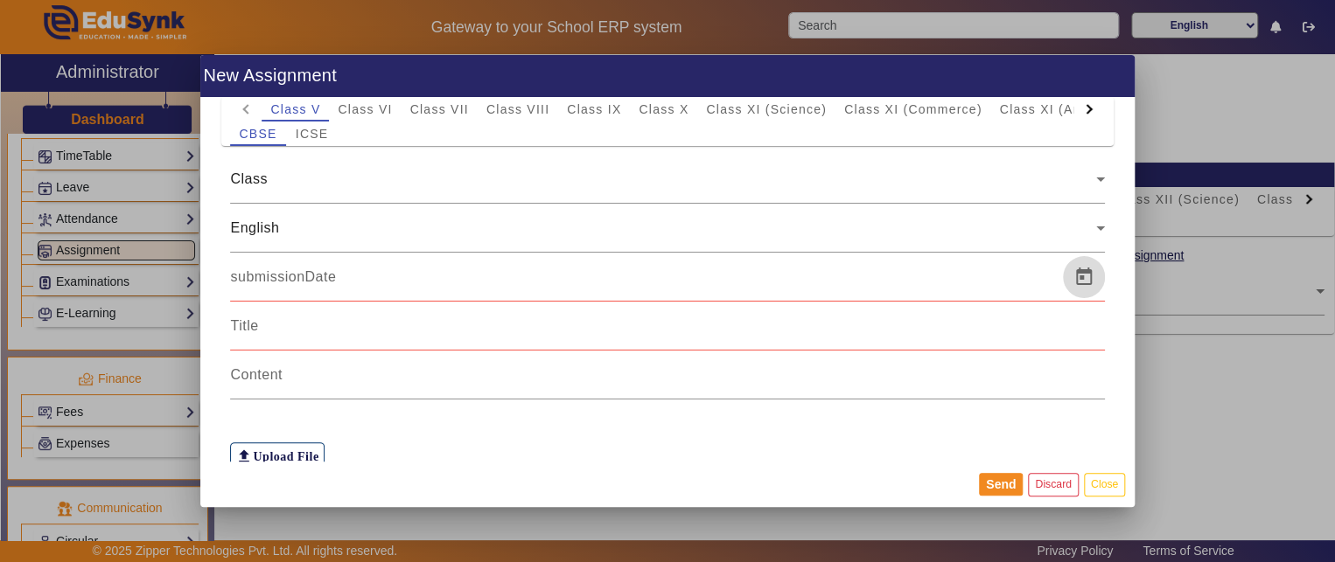
click at [1071, 276] on span "Open calendar" at bounding box center [1084, 277] width 42 height 42
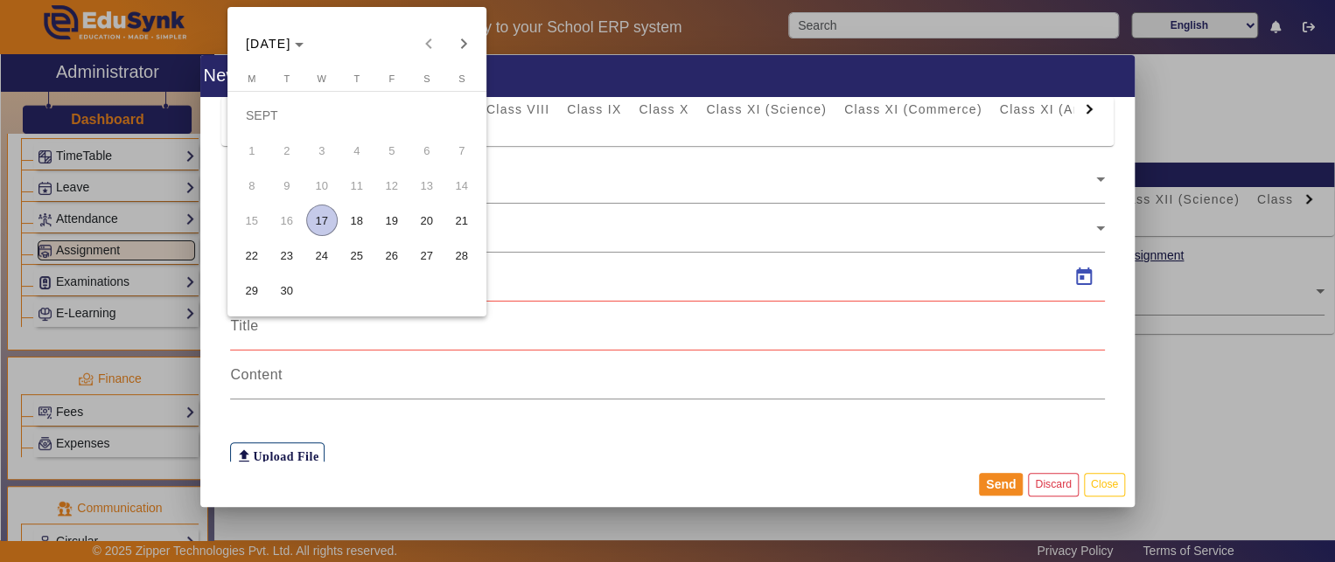
click at [409, 221] on button "20" at bounding box center [426, 220] width 35 height 35
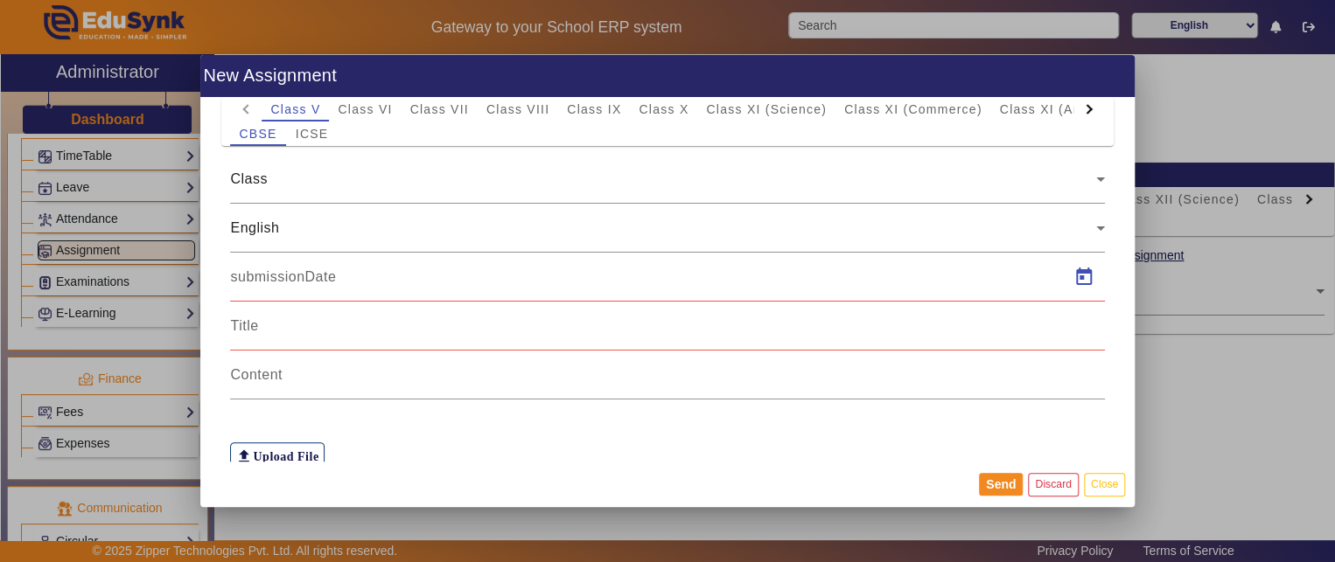
type input "[DATE]"
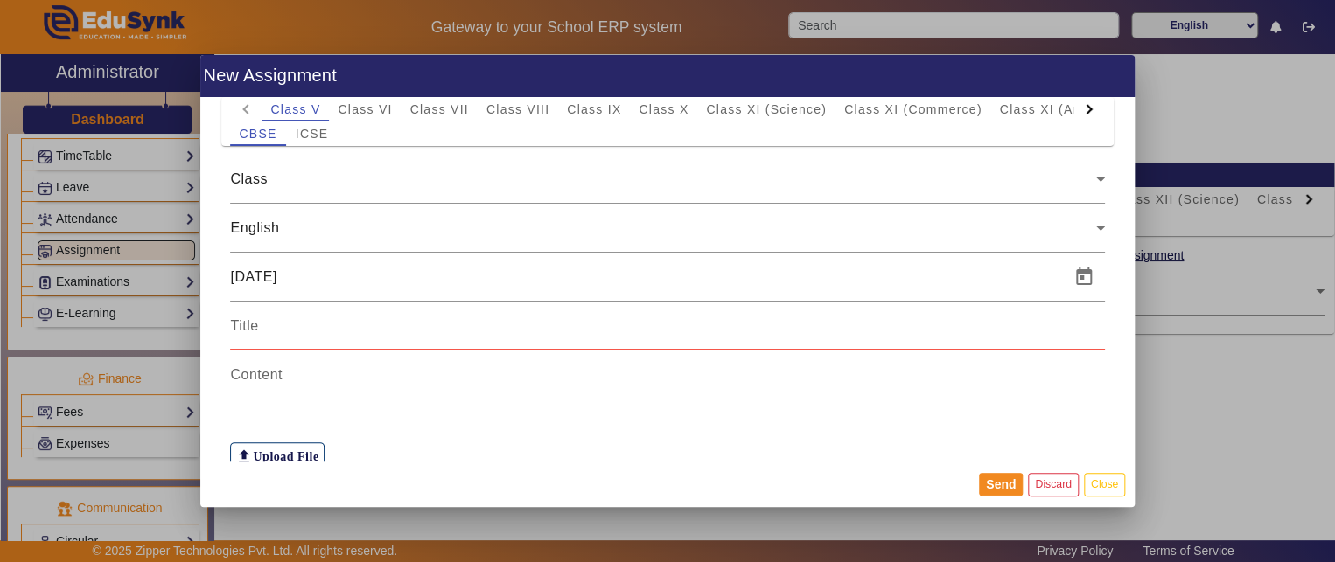
click at [278, 326] on input at bounding box center [667, 326] width 874 height 21
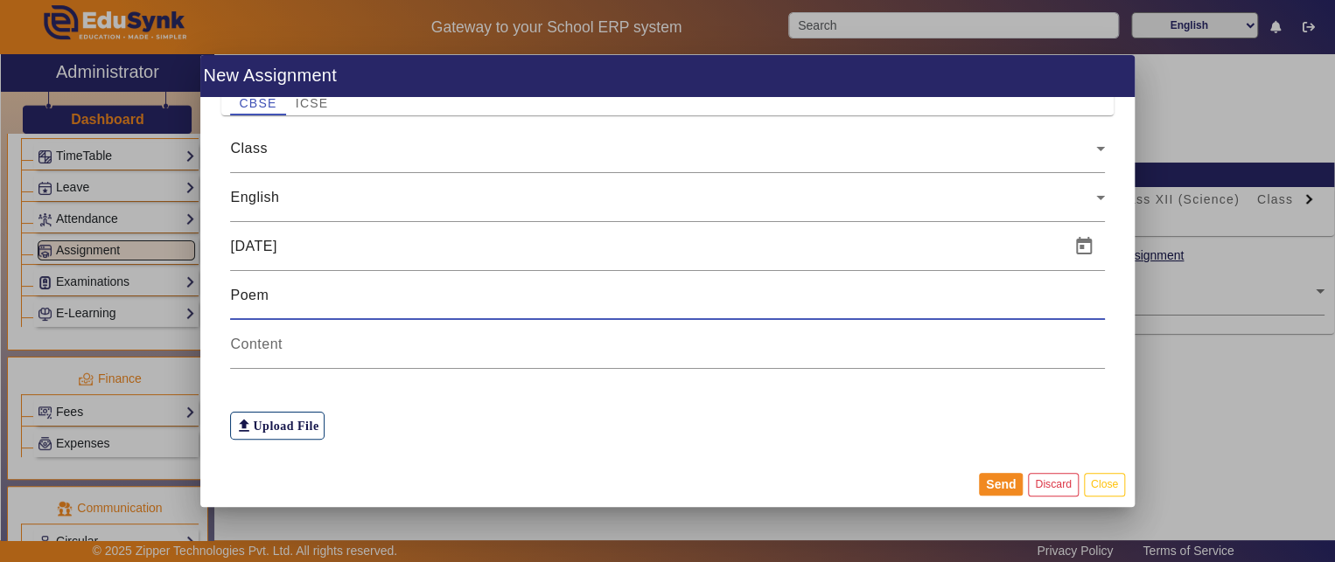
scroll to position [46, 0]
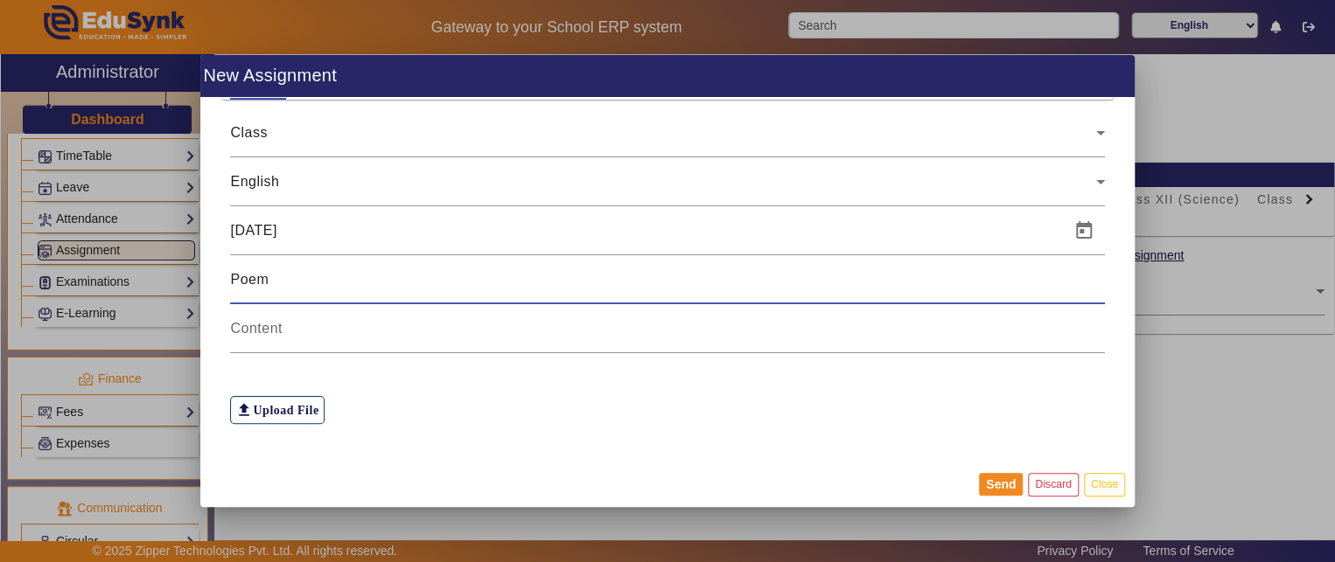
type input "Poem"
click at [278, 326] on input at bounding box center [667, 328] width 874 height 21
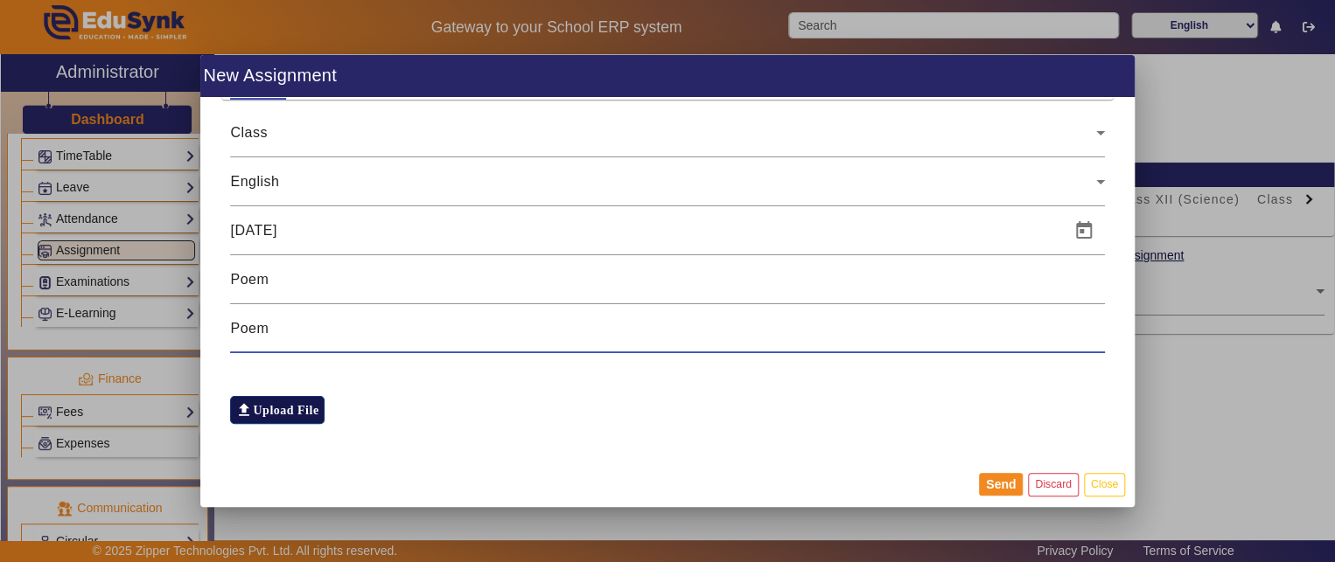
type input "Poem"
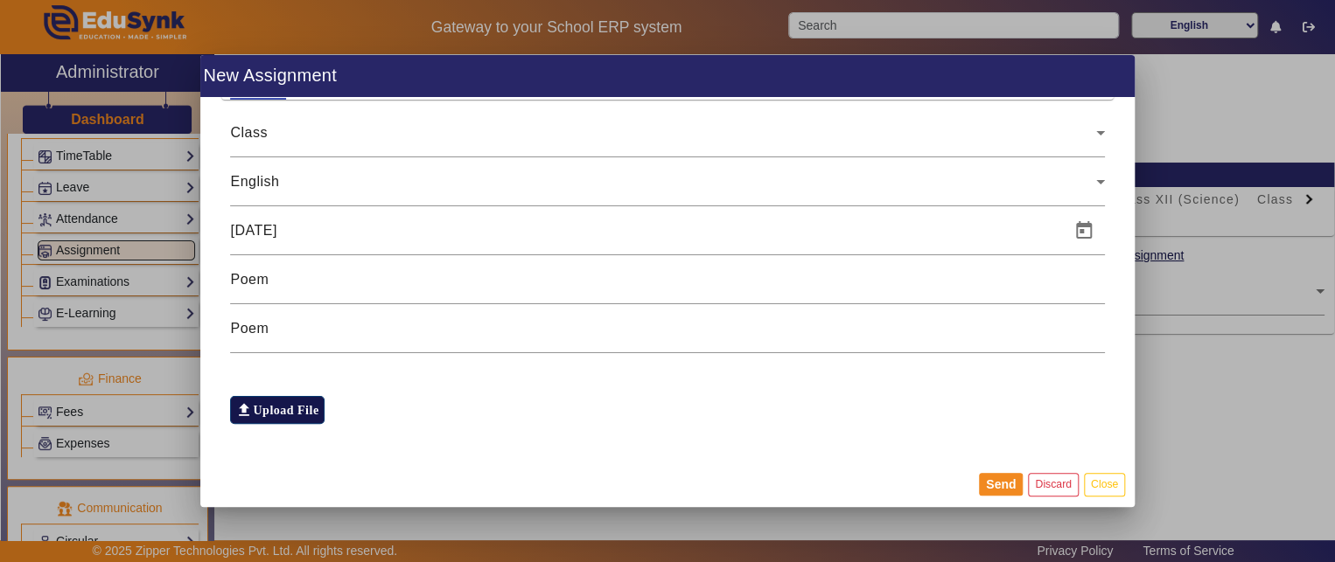
click at [288, 407] on label "file_upload Upload File" at bounding box center [277, 410] width 94 height 28
click at [0, 0] on input "file_upload Upload File" at bounding box center [0, 0] width 0 height 0
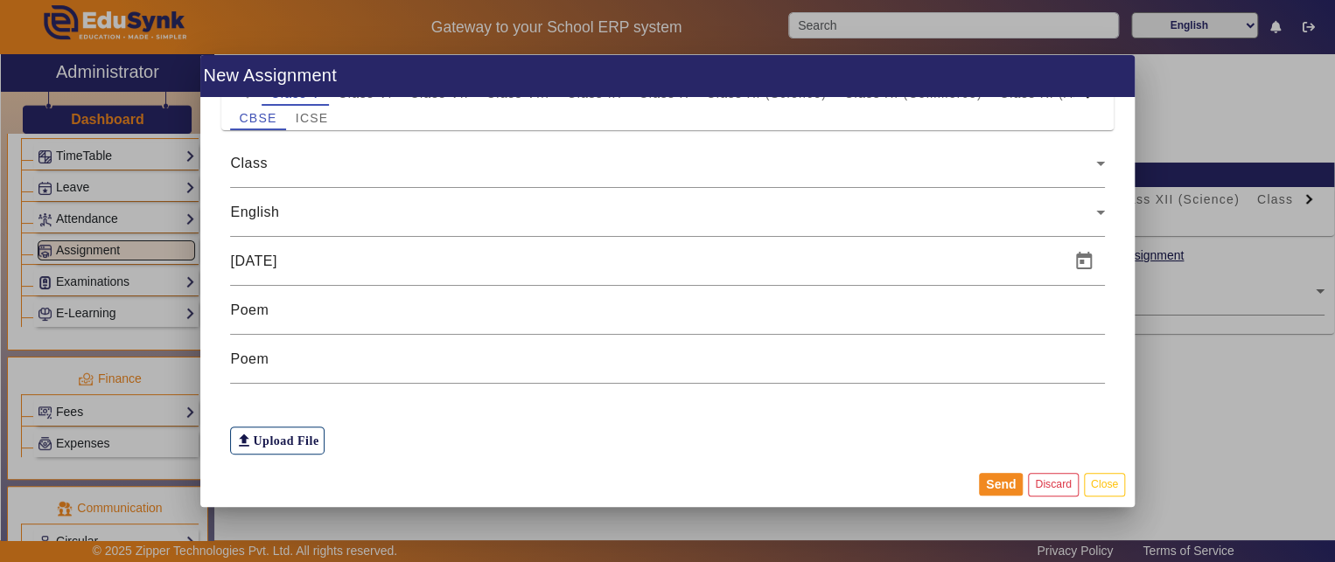
scroll to position [0, 0]
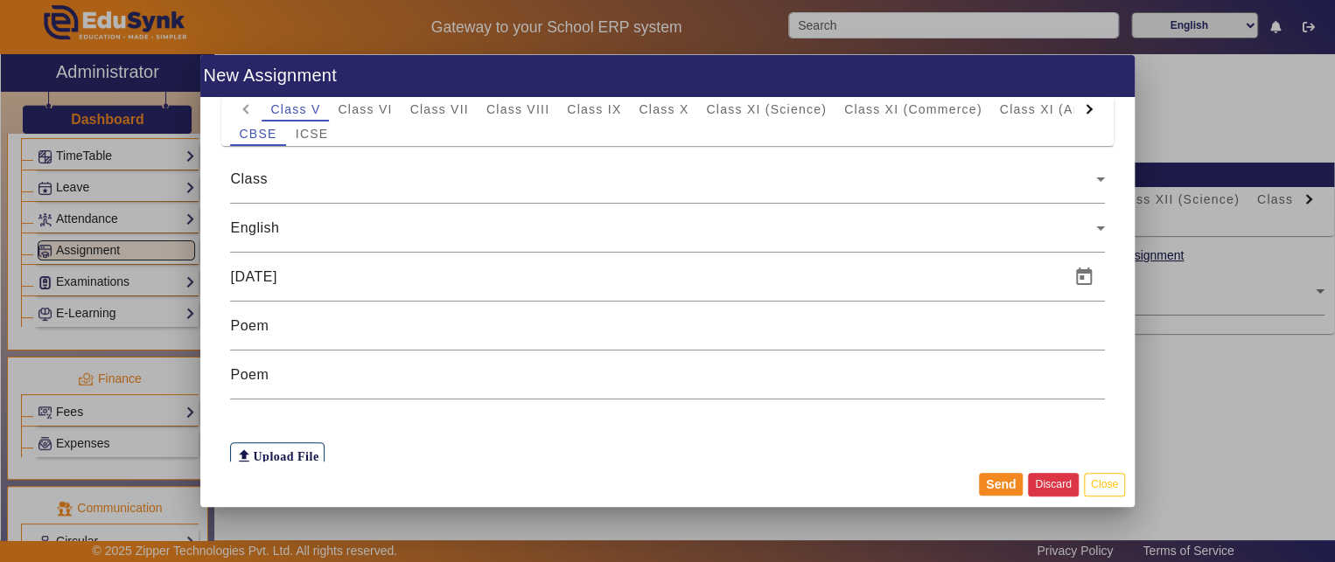
click at [1060, 483] on button "Discard" at bounding box center [1053, 485] width 51 height 24
click at [1064, 484] on button "Discard" at bounding box center [1053, 485] width 51 height 24
click at [1102, 475] on button "Close" at bounding box center [1104, 485] width 41 height 24
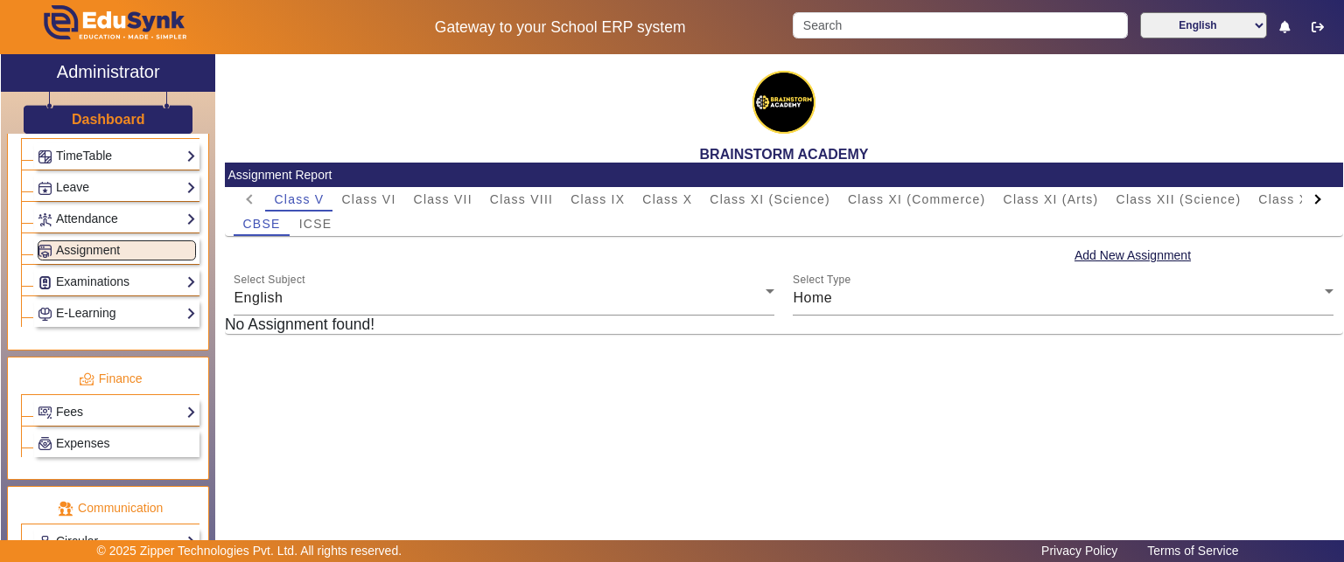
click at [468, 87] on div "BRAINSTORM ACADEMY" at bounding box center [784, 108] width 1118 height 108
click at [73, 272] on link "Examinations" at bounding box center [117, 282] width 158 height 20
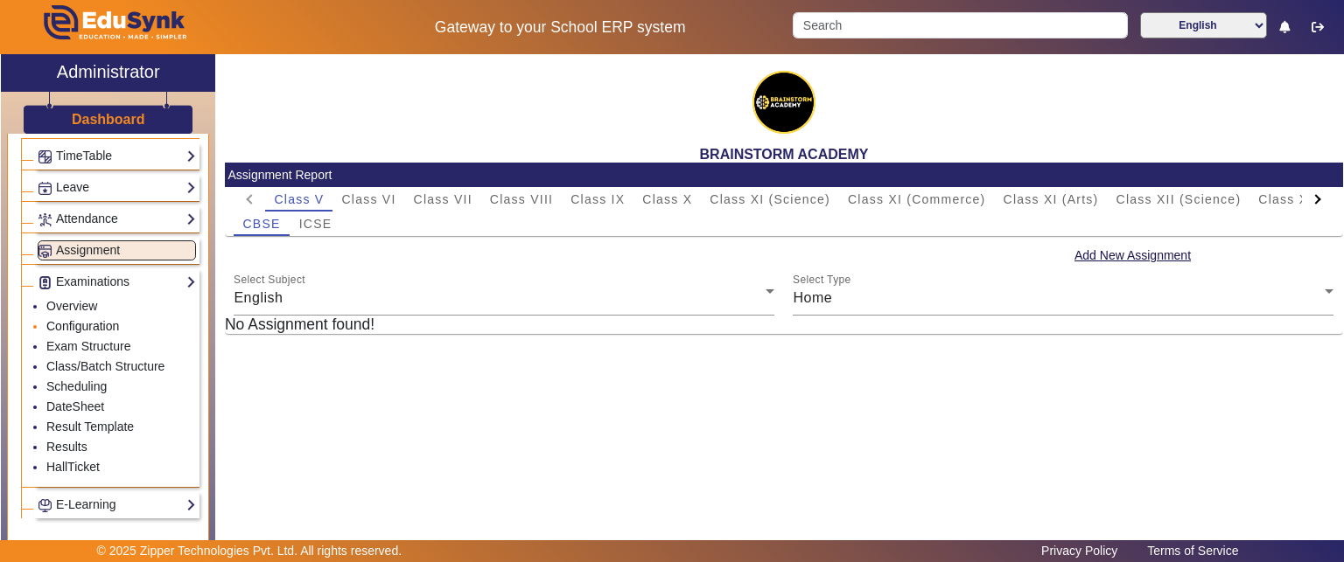
click at [91, 323] on link "Configuration" at bounding box center [82, 326] width 73 height 14
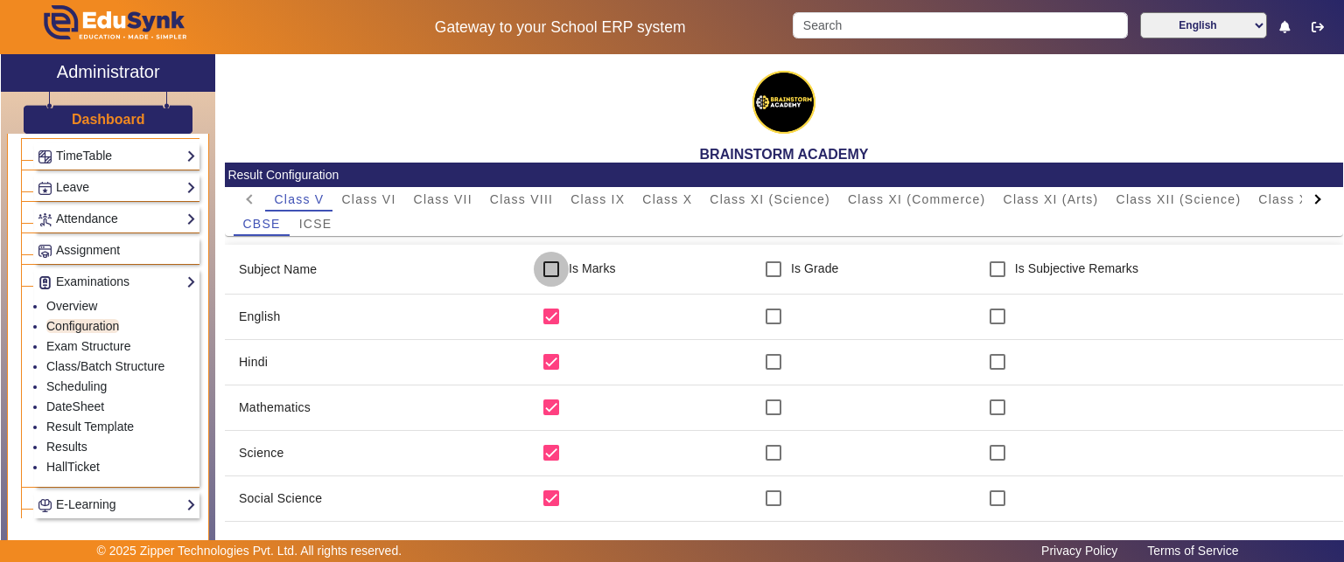
click at [549, 269] on input "checkbox" at bounding box center [551, 269] width 35 height 35
click at [549, 274] on input "checkbox" at bounding box center [551, 269] width 35 height 35
checkbox input "false"
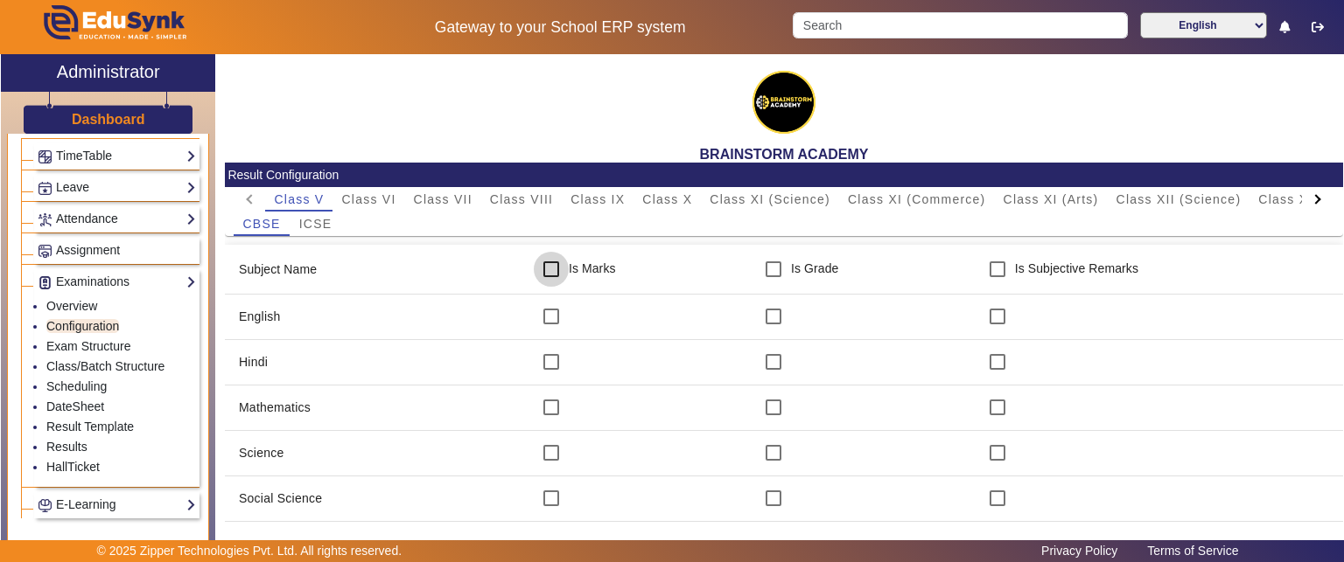
checkbox input "false"
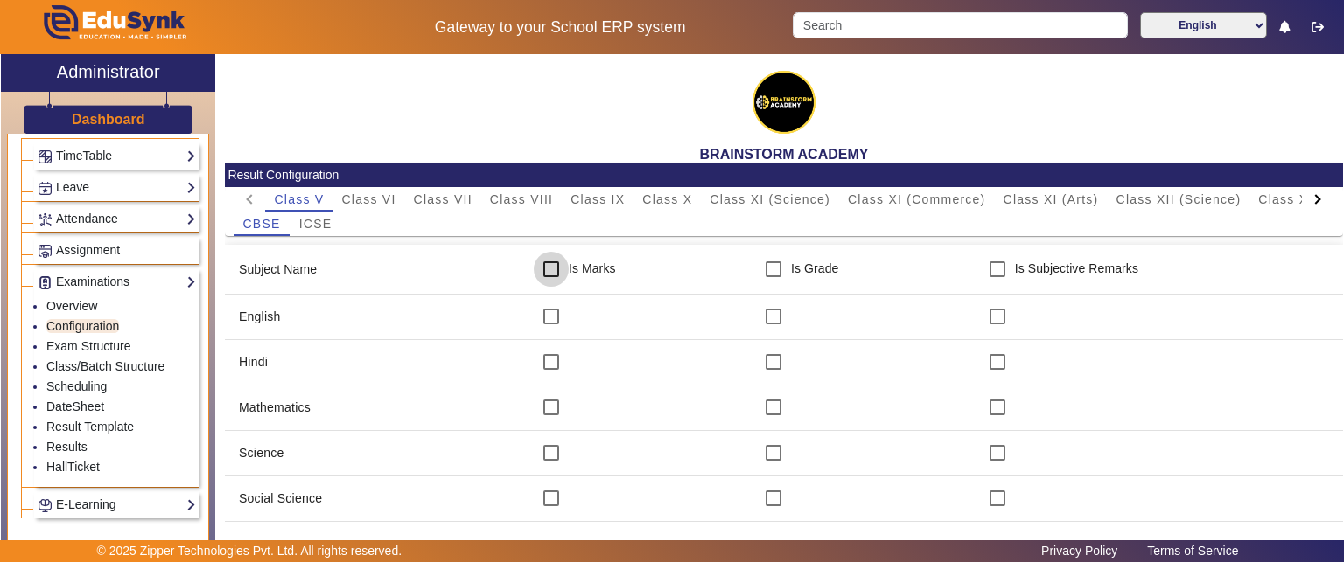
checkbox input "false"
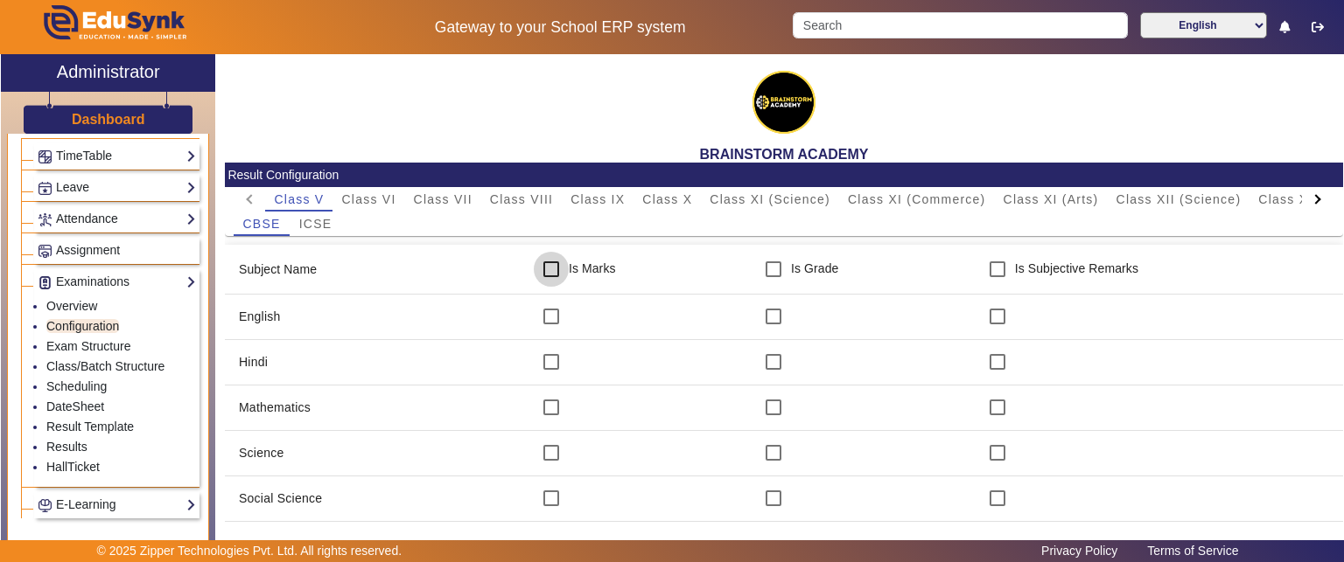
checkbox input "false"
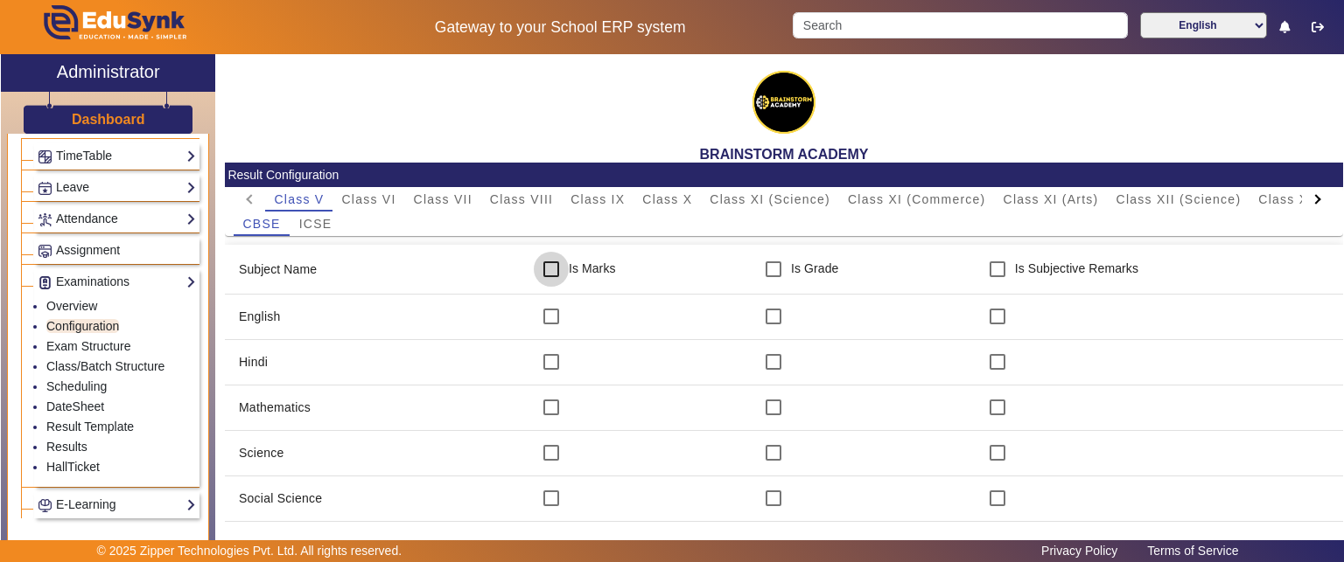
checkbox input "false"
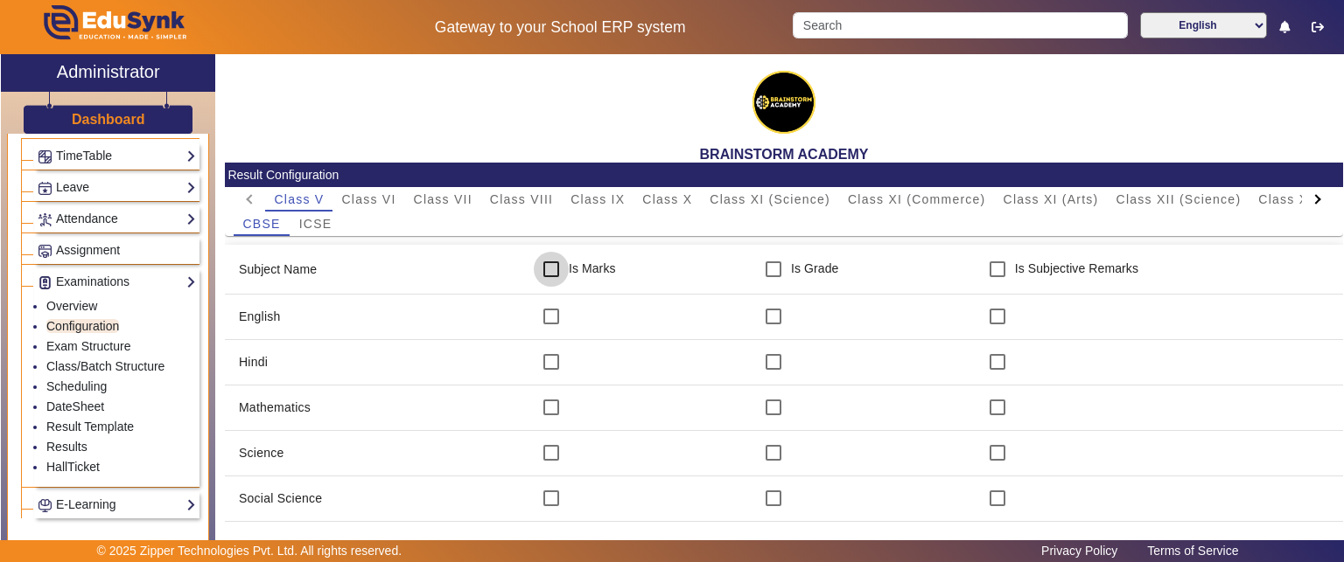
checkbox input "false"
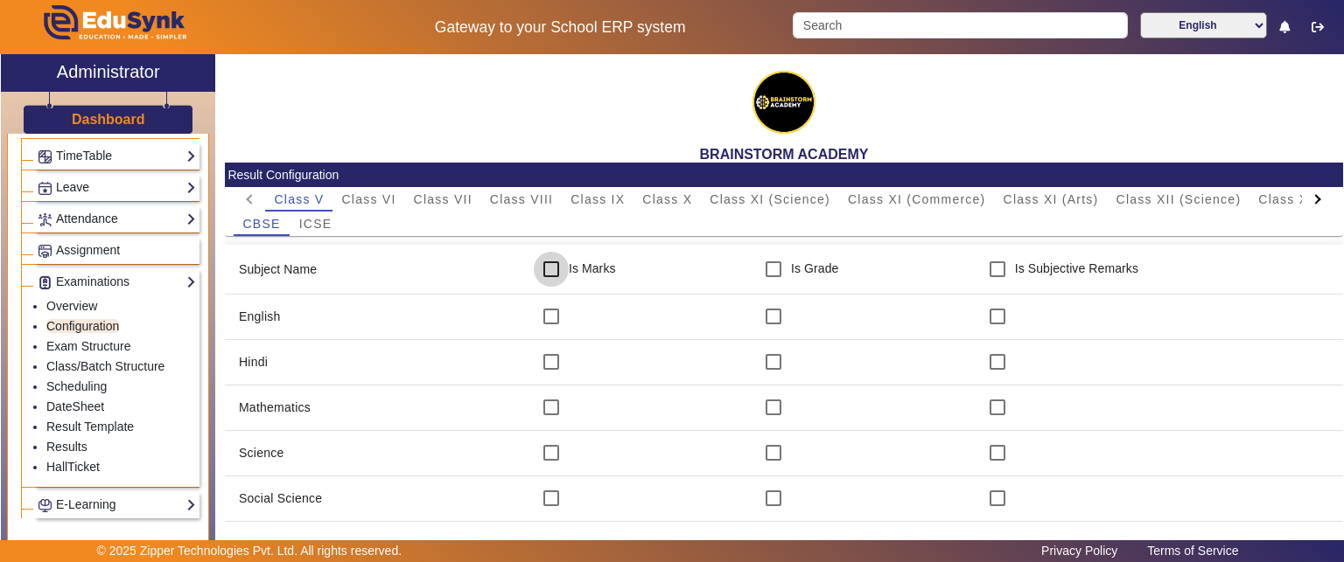
checkbox input "false"
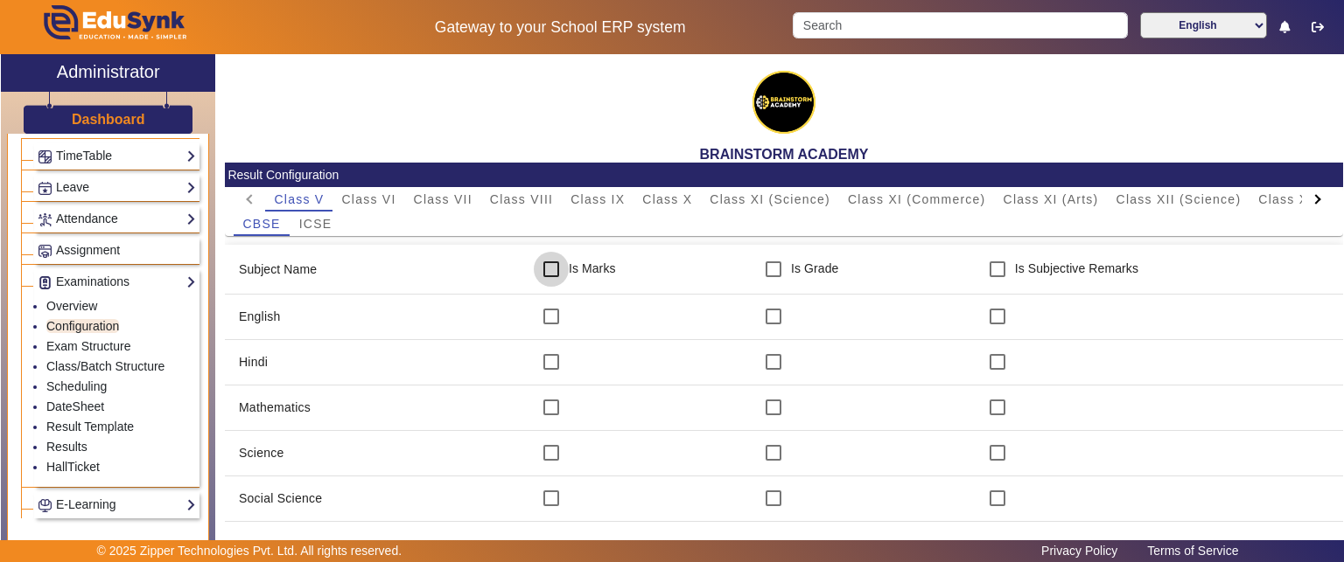
checkbox input "false"
click at [545, 272] on input "checkbox" at bounding box center [551, 269] width 35 height 35
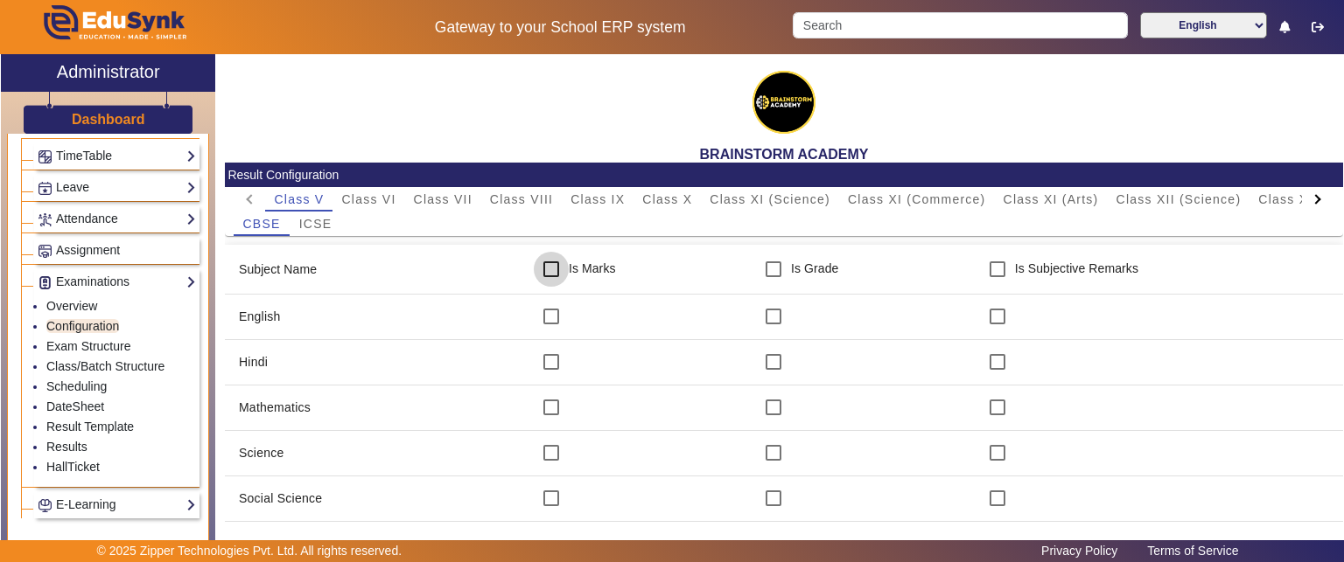
checkbox input "true"
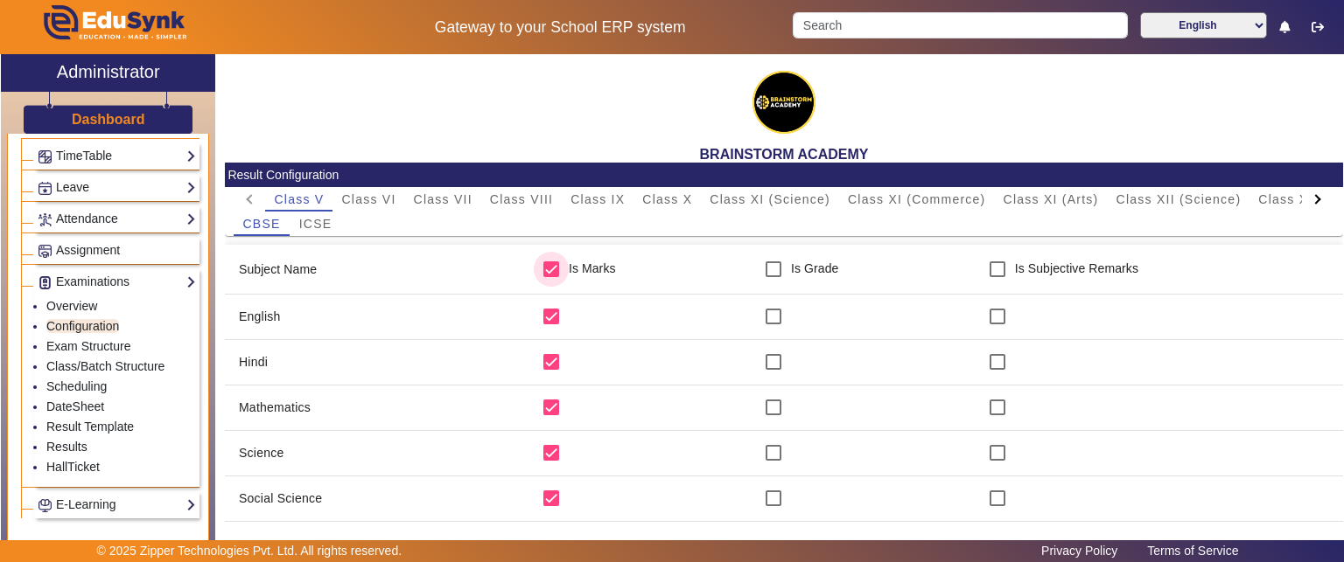
checkbox input "true"
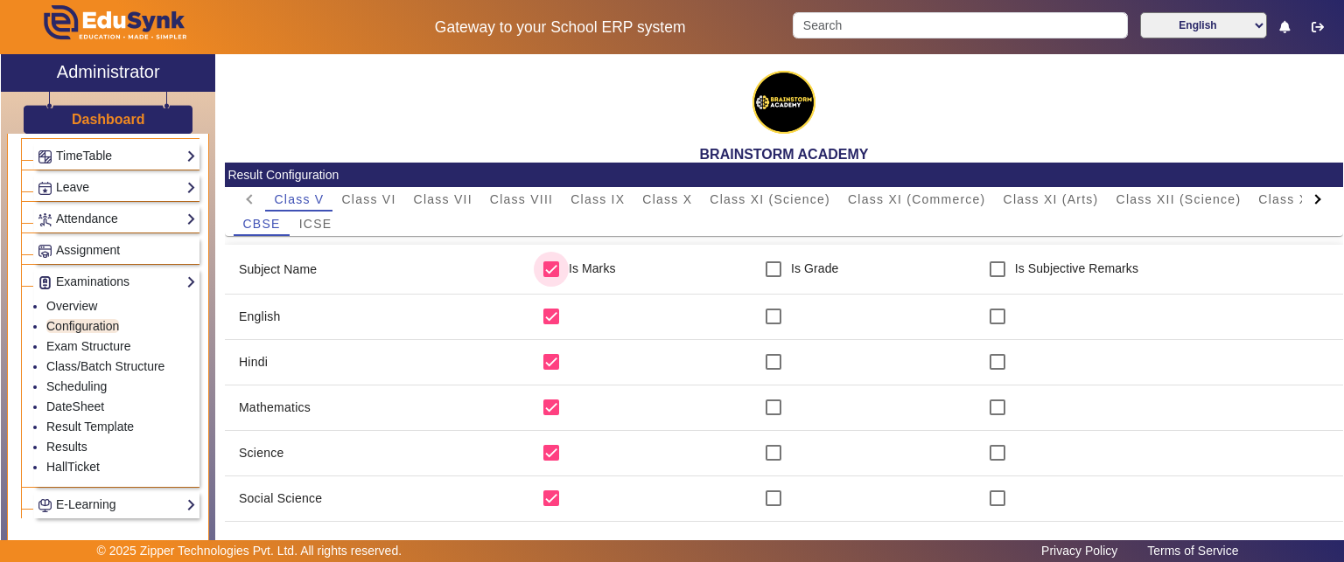
checkbox input "true"
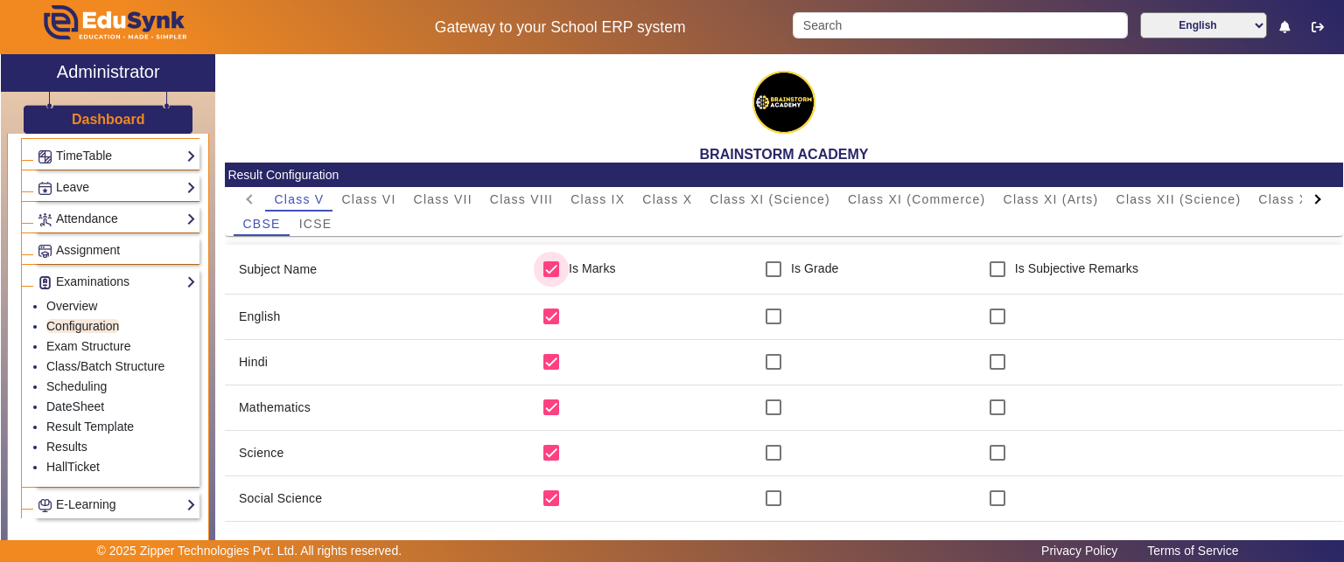
checkbox input "true"
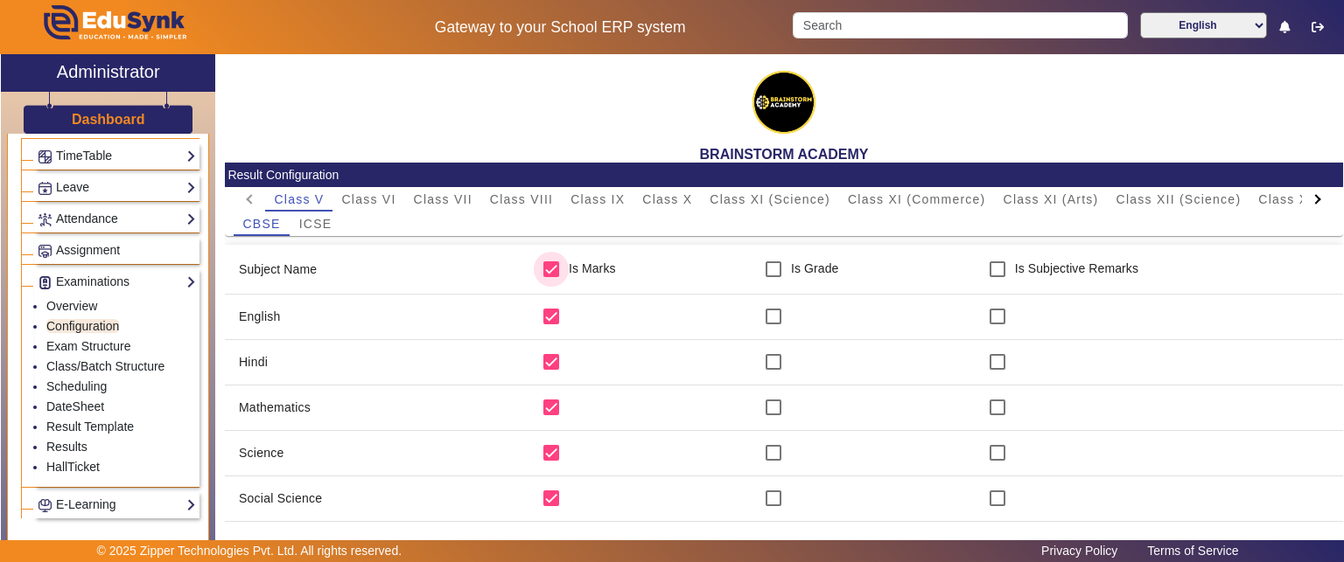
checkbox input "true"
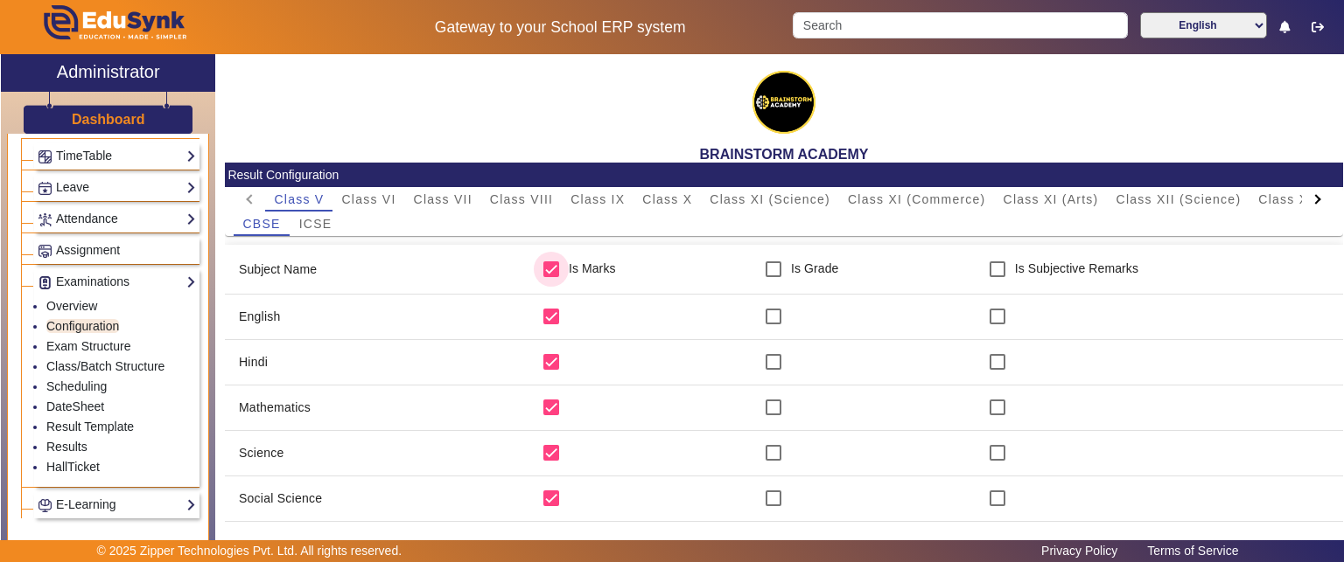
checkbox input "true"
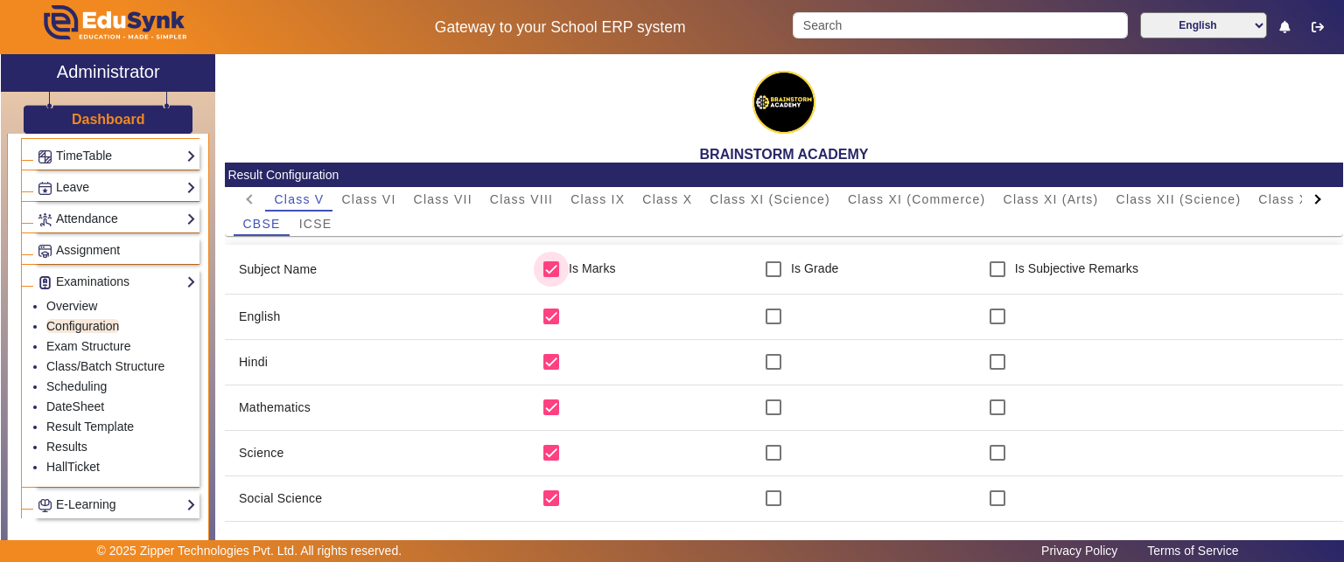
checkbox input "true"
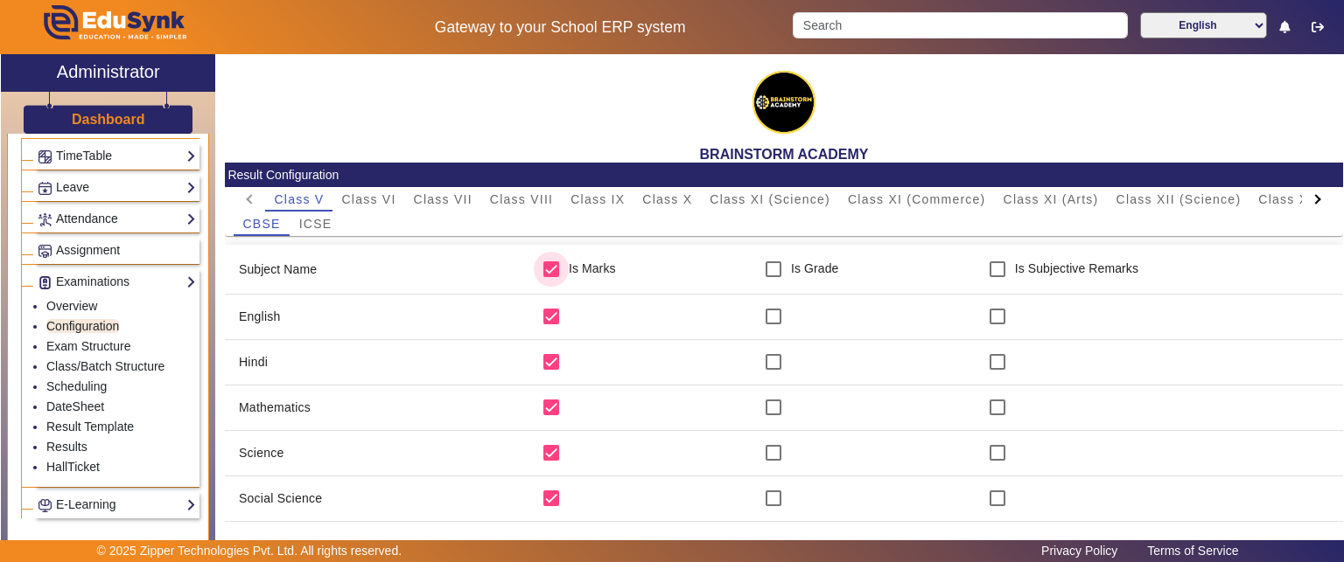
checkbox input "true"
click at [87, 340] on link "Exam Structure" at bounding box center [88, 346] width 84 height 14
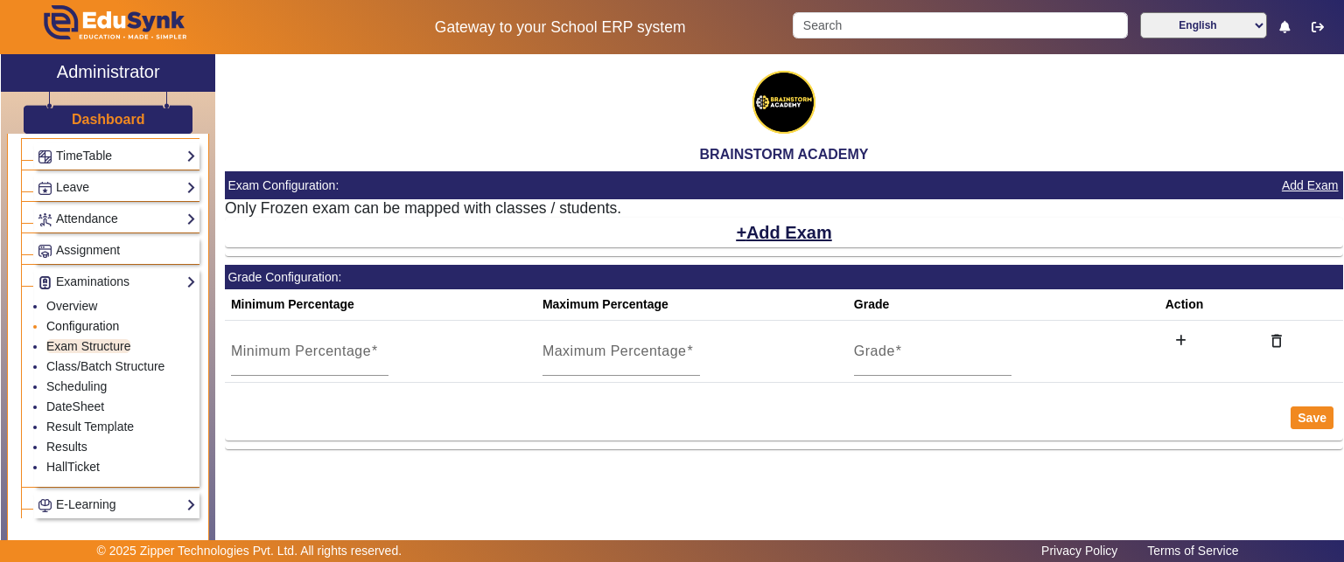
click at [59, 319] on link "Configuration" at bounding box center [82, 326] width 73 height 14
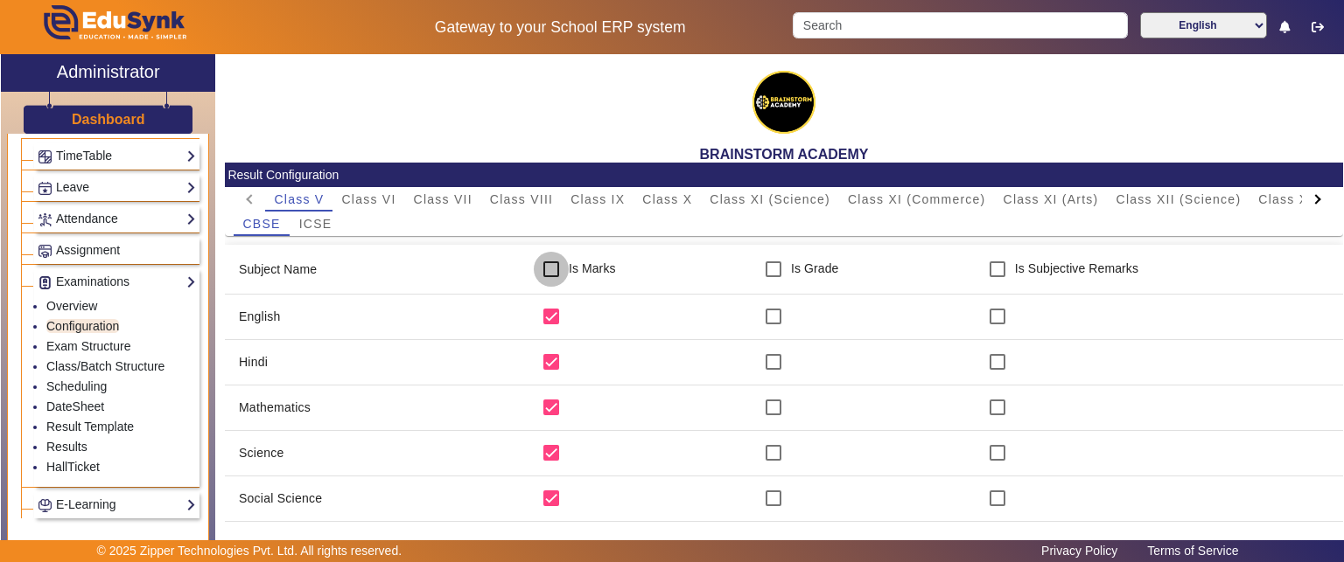
click at [551, 272] on input "checkbox" at bounding box center [551, 269] width 35 height 35
checkbox input "true"
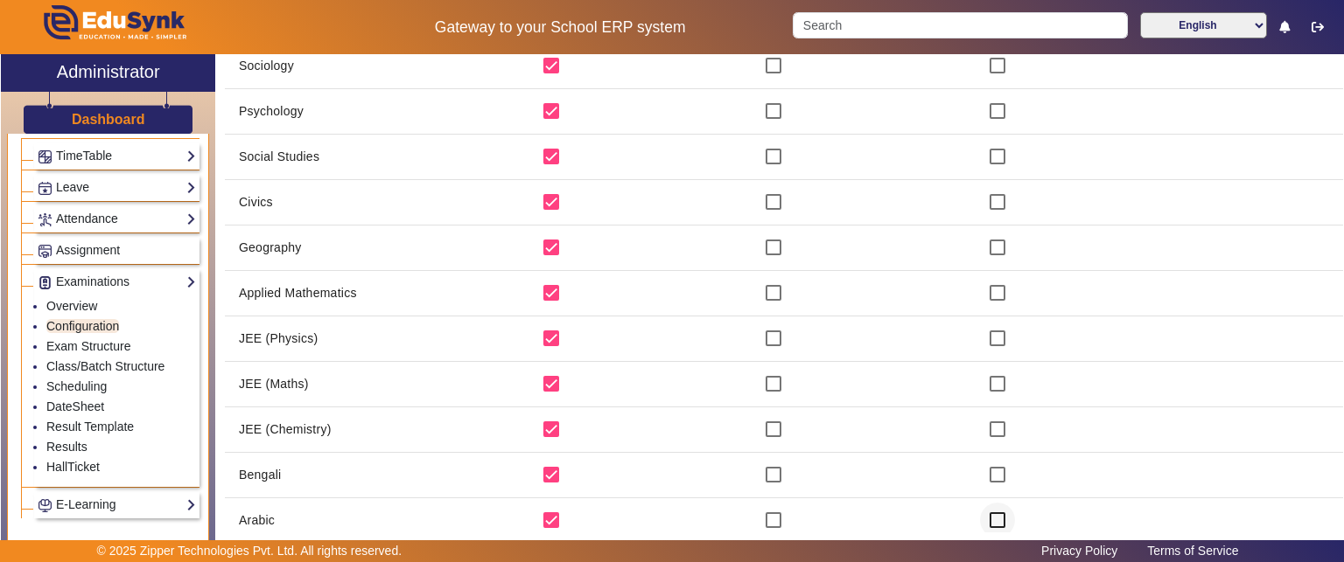
scroll to position [1453, 0]
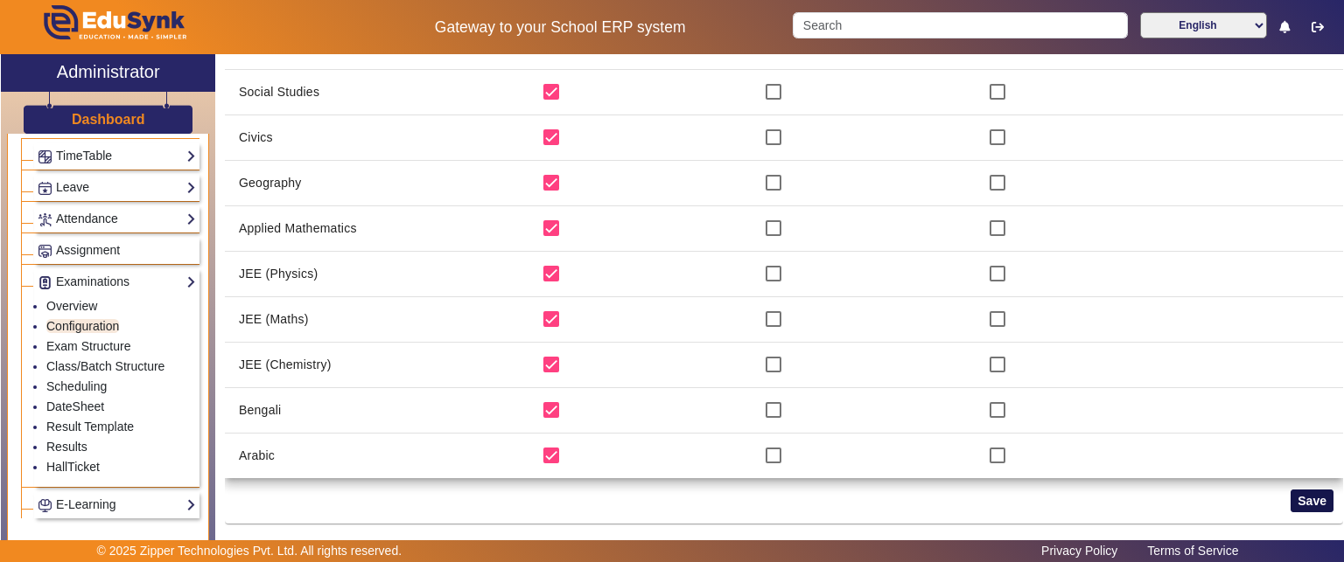
click at [1290, 503] on button "Save" at bounding box center [1311, 501] width 43 height 23
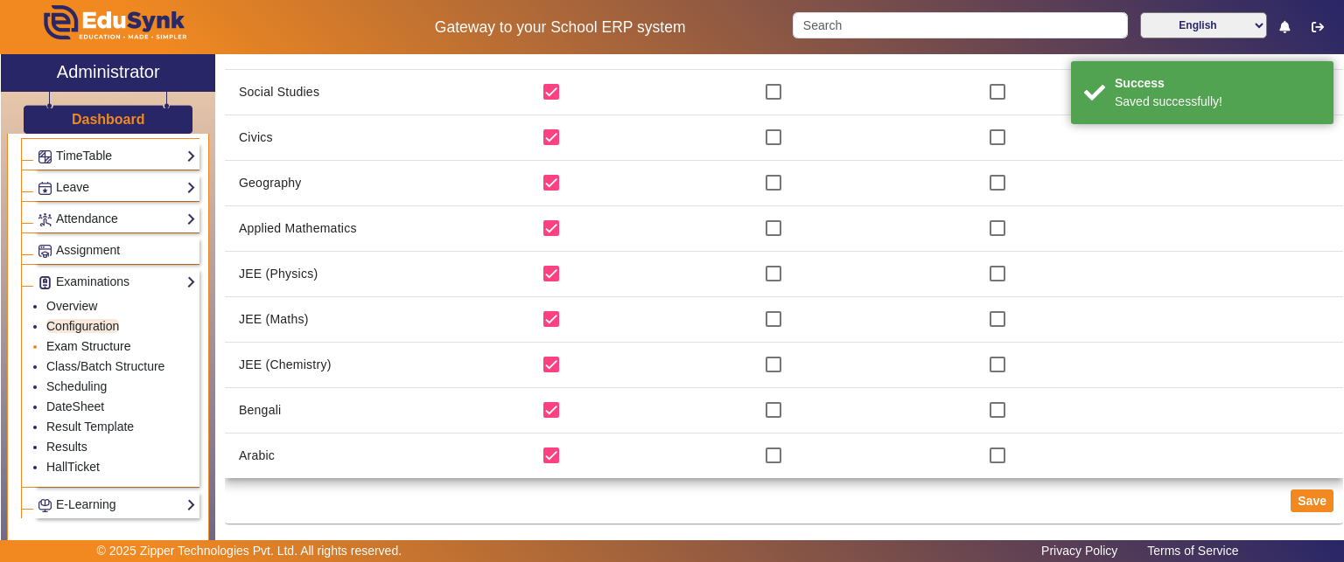
click at [66, 339] on link "Exam Structure" at bounding box center [88, 346] width 84 height 14
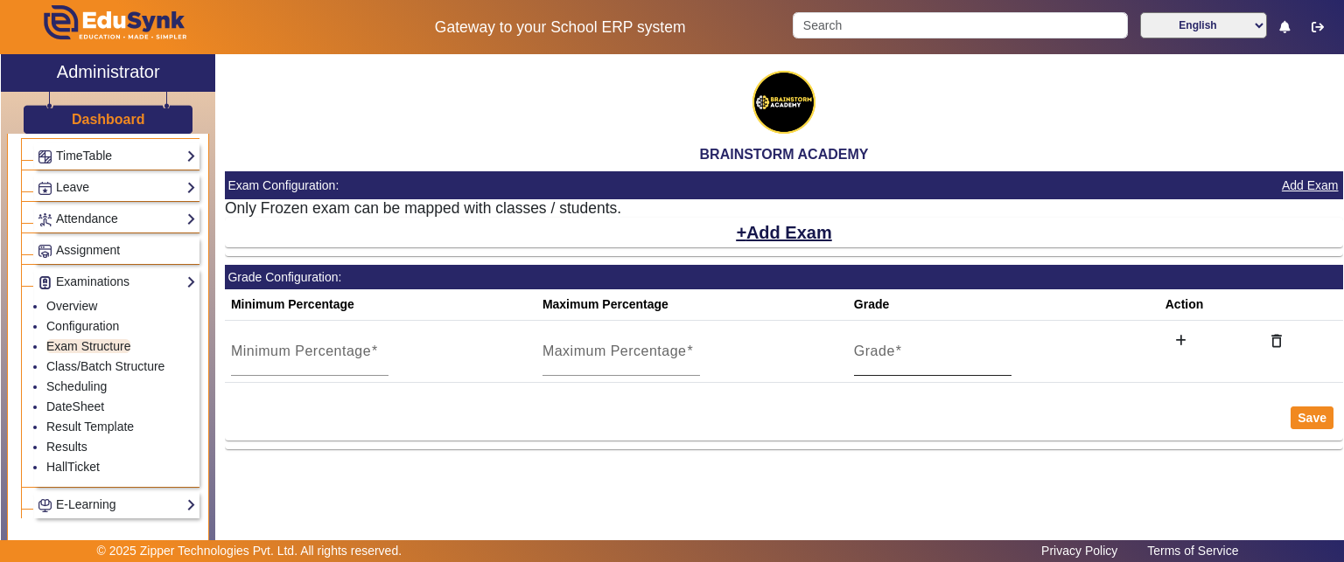
click at [906, 367] on input "Grade" at bounding box center [932, 358] width 157 height 21
click at [590, 367] on input "Maximum Percentage" at bounding box center [620, 358] width 157 height 21
click at [696, 352] on input "1" at bounding box center [620, 358] width 157 height 21
type input "0"
click at [693, 363] on input "0" at bounding box center [620, 358] width 157 height 21
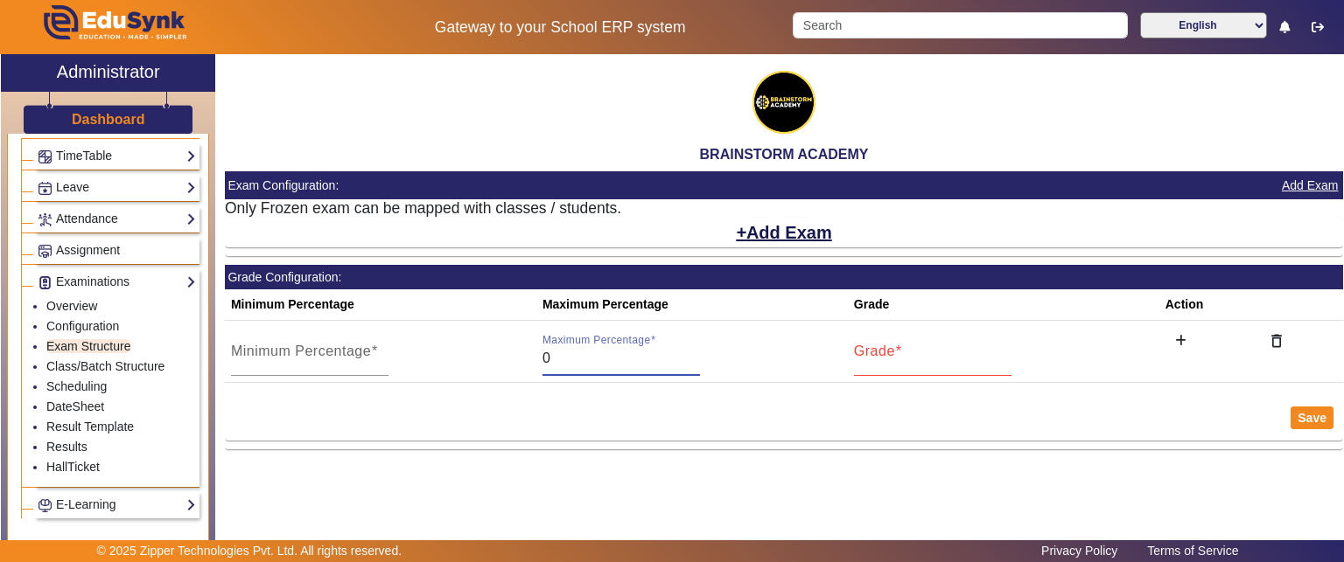
click at [531, 414] on mat-card-actions "Save" at bounding box center [784, 417] width 1118 height 45
click at [776, 234] on button "Add Exam" at bounding box center [784, 233] width 100 height 30
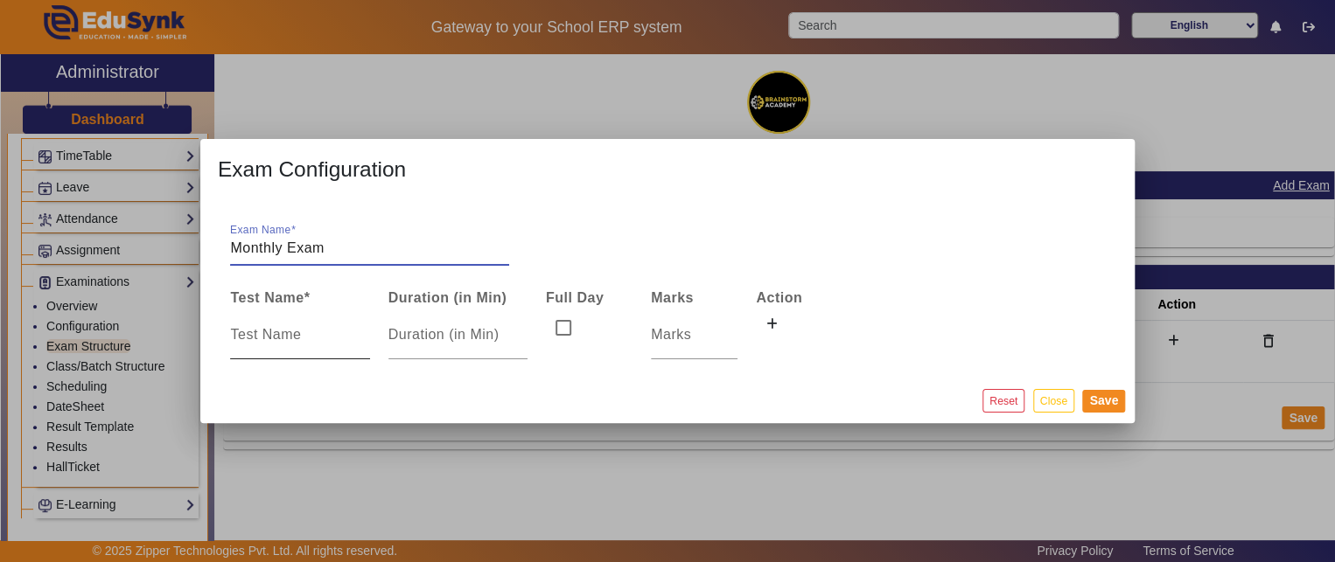
type input "Monthly Exam"
click at [304, 346] on div at bounding box center [299, 335] width 139 height 49
type input "J"
type input "April"
click at [406, 341] on input "number" at bounding box center [457, 335] width 139 height 21
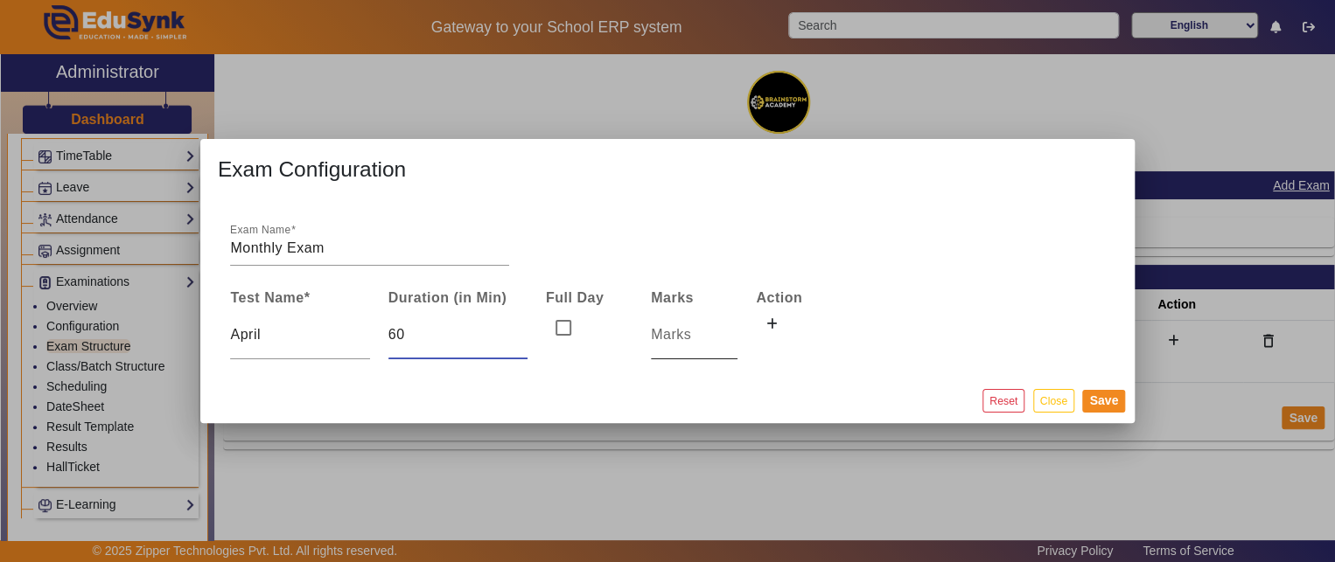
type input "60"
click at [654, 332] on input "number" at bounding box center [694, 335] width 87 height 21
click at [770, 325] on icon at bounding box center [771, 324] width 11 height 12
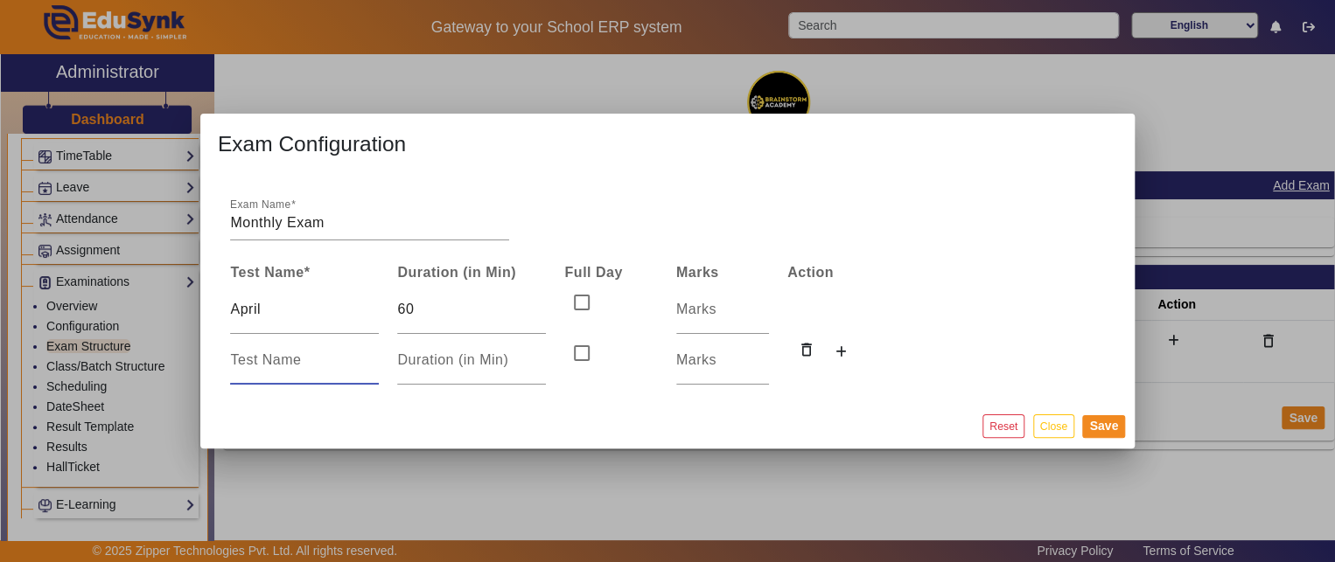
click at [257, 369] on input at bounding box center [304, 360] width 149 height 21
type input "June"
click at [503, 358] on input "number" at bounding box center [471, 360] width 149 height 21
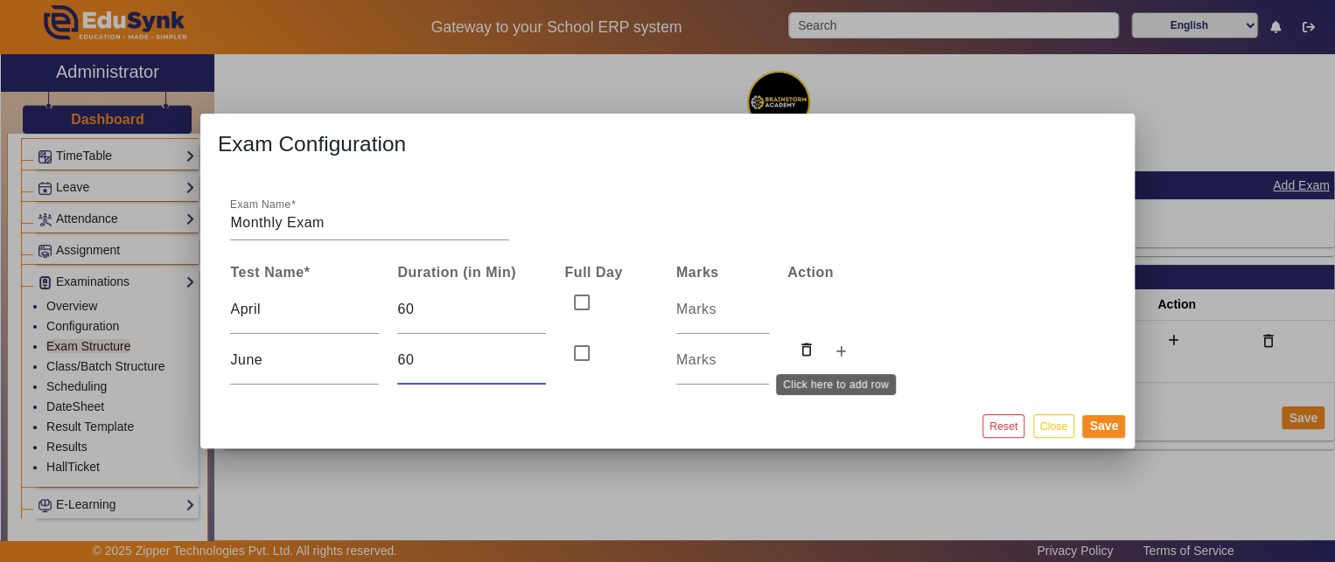
type input "60"
click at [835, 353] on icon at bounding box center [840, 352] width 11 height 12
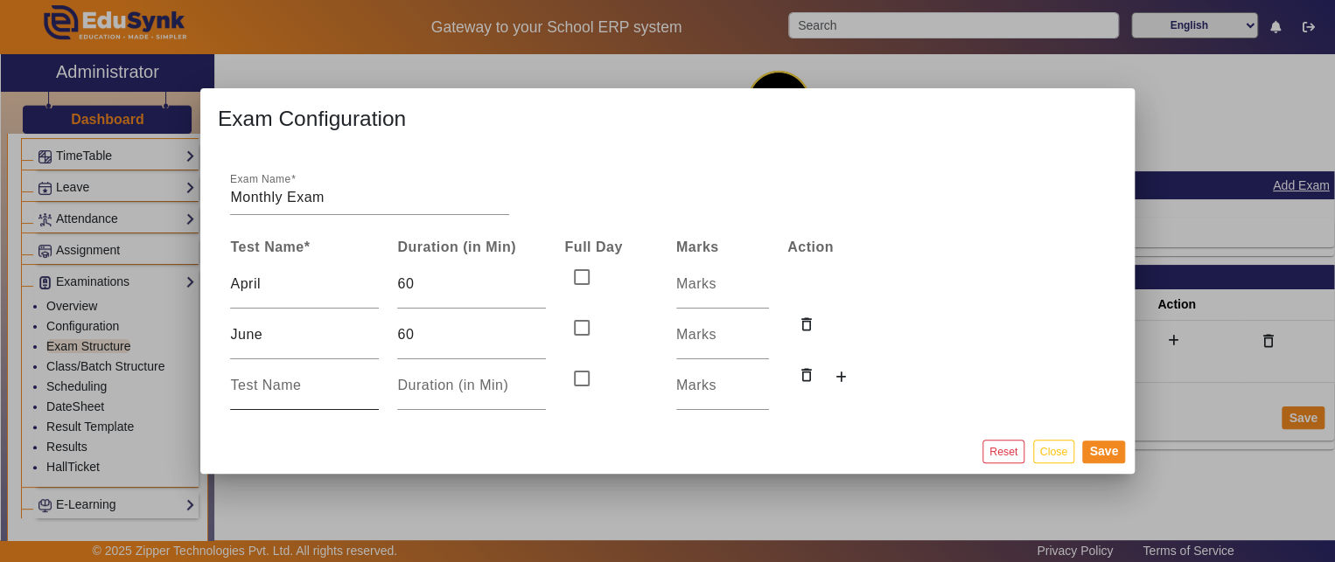
click at [354, 390] on input at bounding box center [304, 385] width 149 height 21
type input "July"
click at [427, 395] on input "number" at bounding box center [471, 385] width 149 height 21
type input "60"
click at [836, 382] on icon at bounding box center [840, 378] width 11 height 12
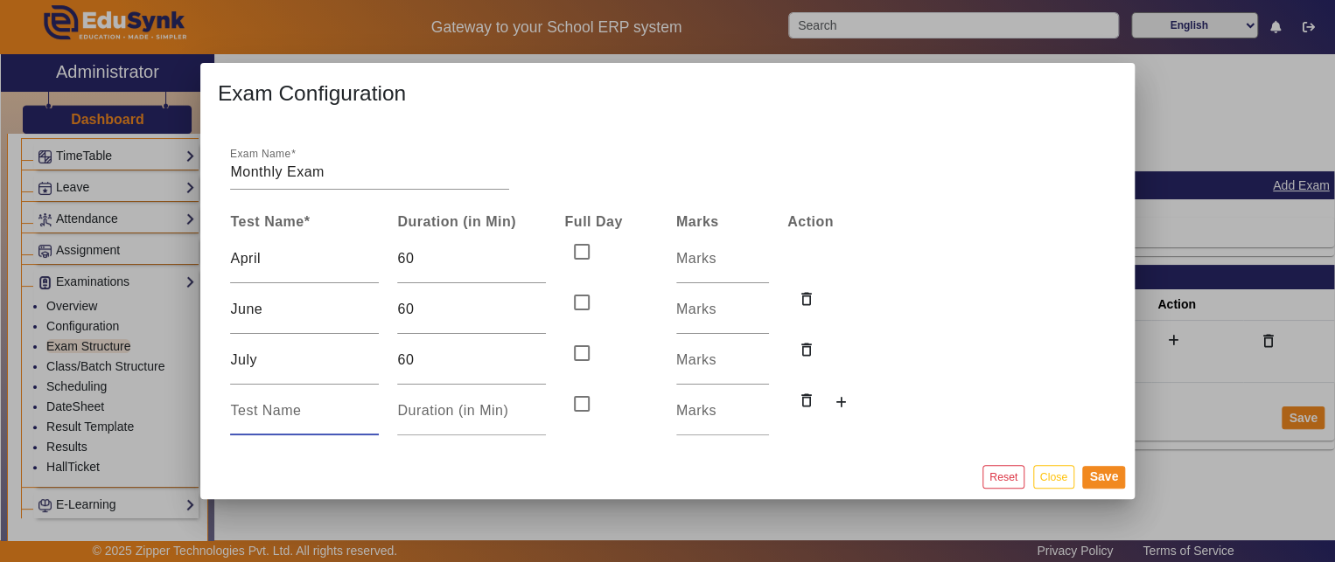
click at [310, 419] on input at bounding box center [304, 411] width 149 height 21
type input "August"
click at [442, 416] on input "number" at bounding box center [471, 411] width 149 height 21
type input "60"
click at [837, 402] on icon at bounding box center [840, 403] width 11 height 12
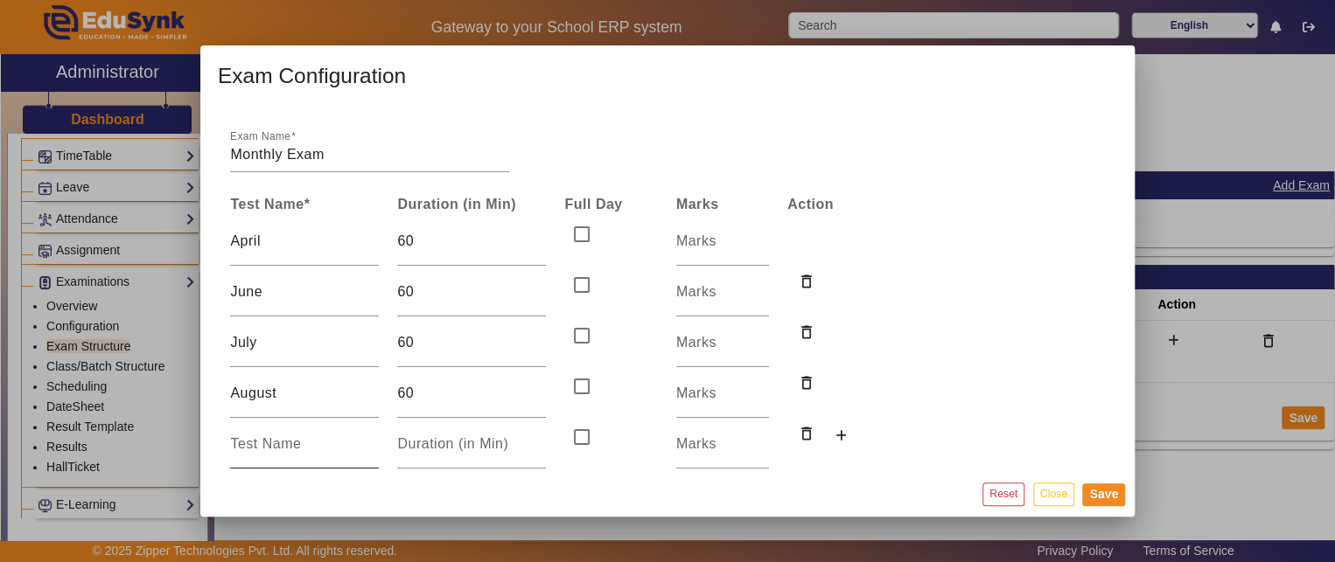
click at [261, 444] on input at bounding box center [304, 444] width 149 height 21
type input "September"
click at [437, 447] on input "number" at bounding box center [471, 444] width 149 height 21
type input "60"
click at [825, 427] on button at bounding box center [840, 438] width 31 height 30
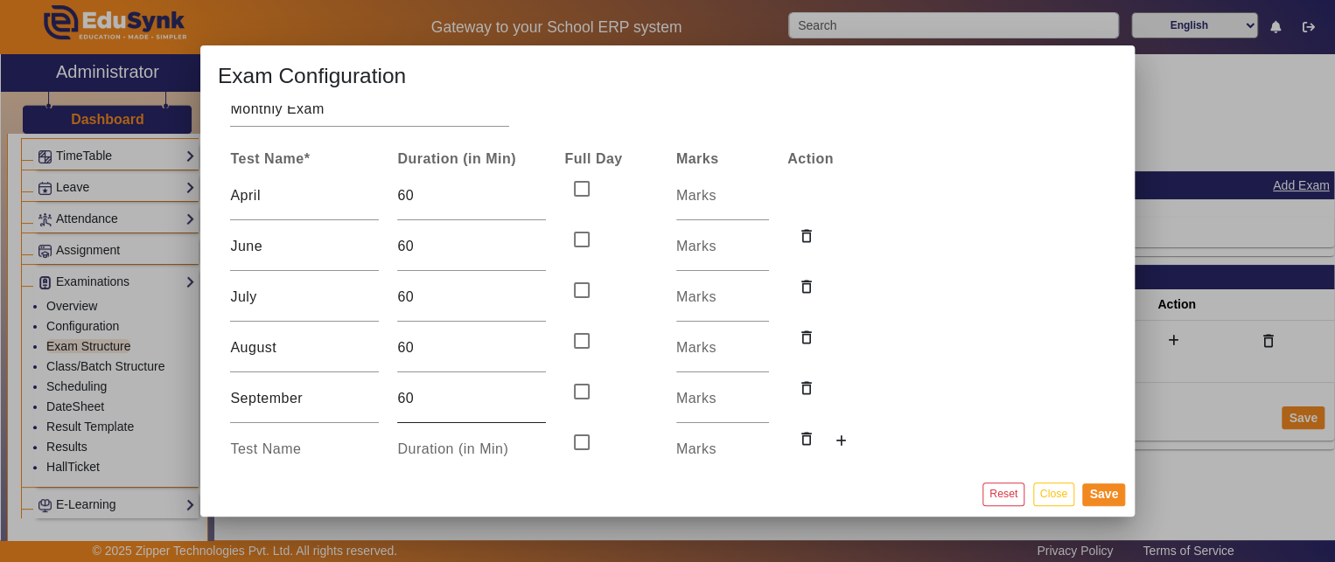
scroll to position [66, 0]
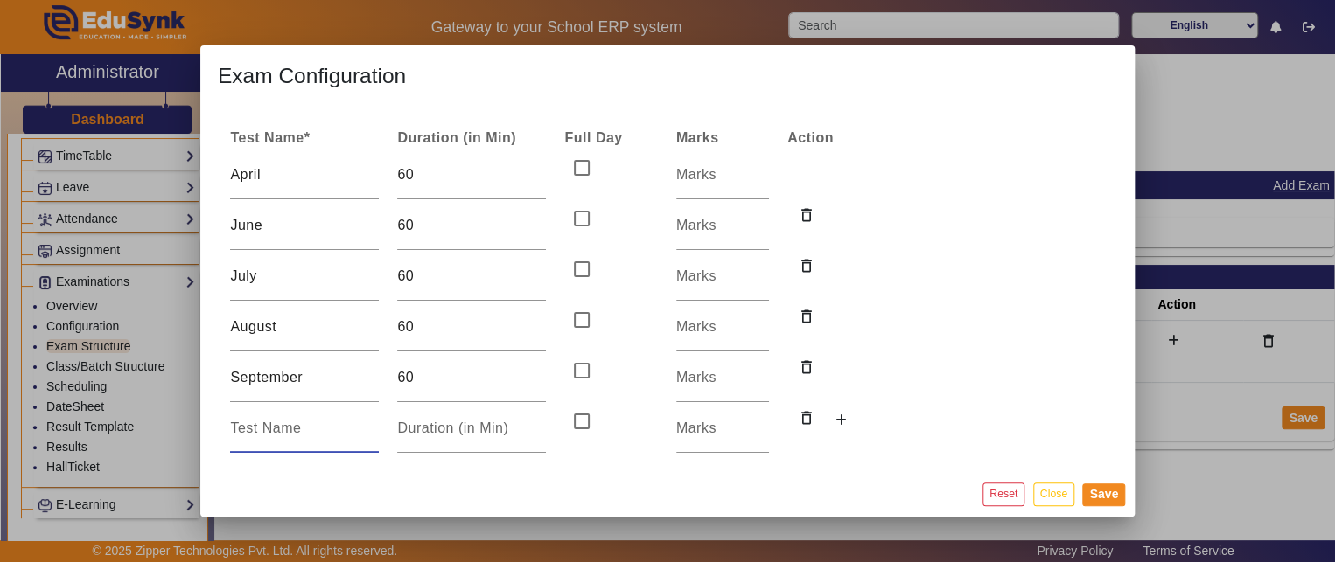
click at [320, 437] on input at bounding box center [304, 428] width 149 height 21
type input "October"
click at [451, 437] on input "number" at bounding box center [471, 428] width 149 height 21
type input "60"
click at [985, 285] on mat-dialog-content "Exam Name Monthly Exam Test Name * Duration (in Min) Full Day Marks Action Apri…" at bounding box center [667, 289] width 934 height 366
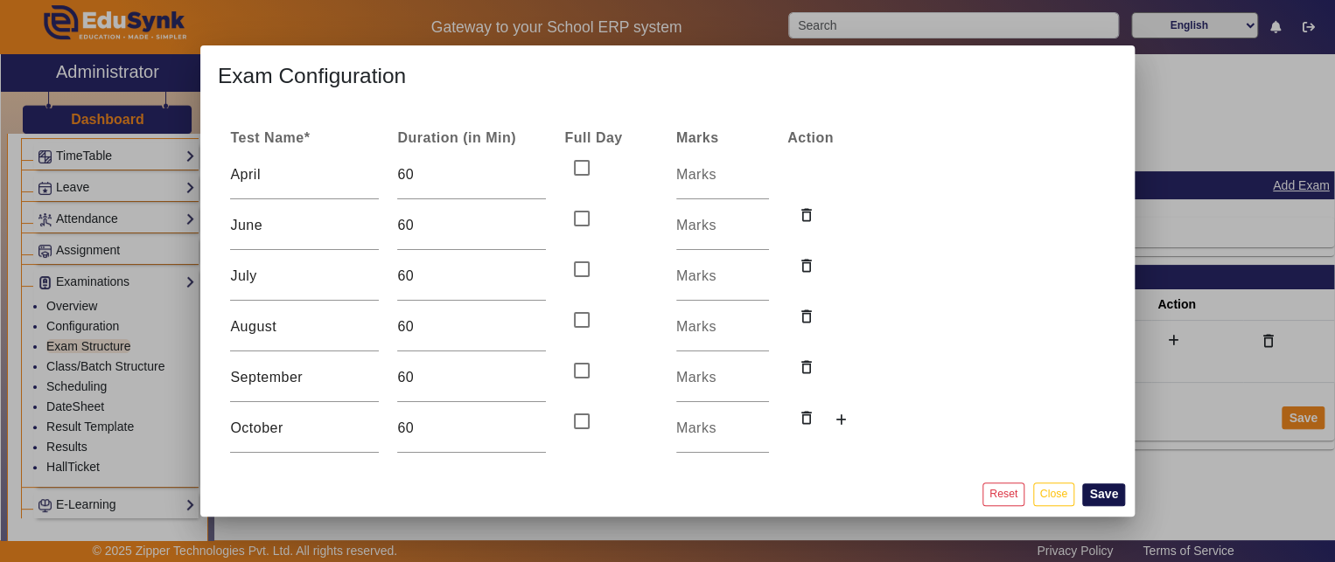
click at [1095, 500] on button "Save" at bounding box center [1103, 495] width 43 height 23
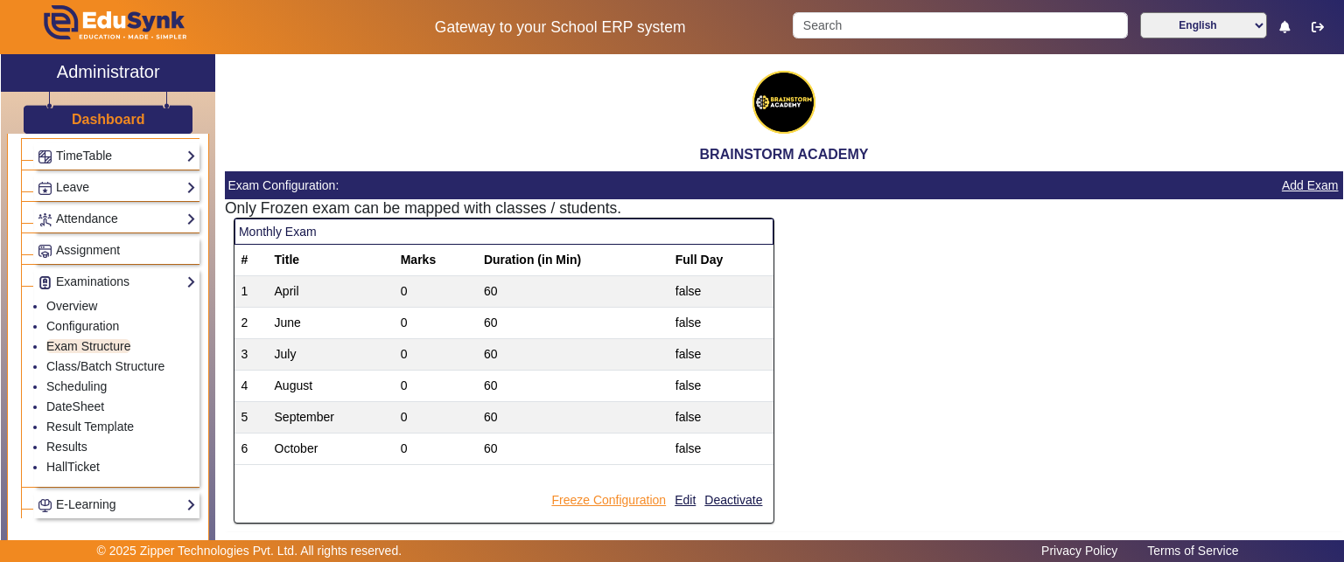
click at [616, 500] on button "Freeze Configuration" at bounding box center [608, 501] width 118 height 22
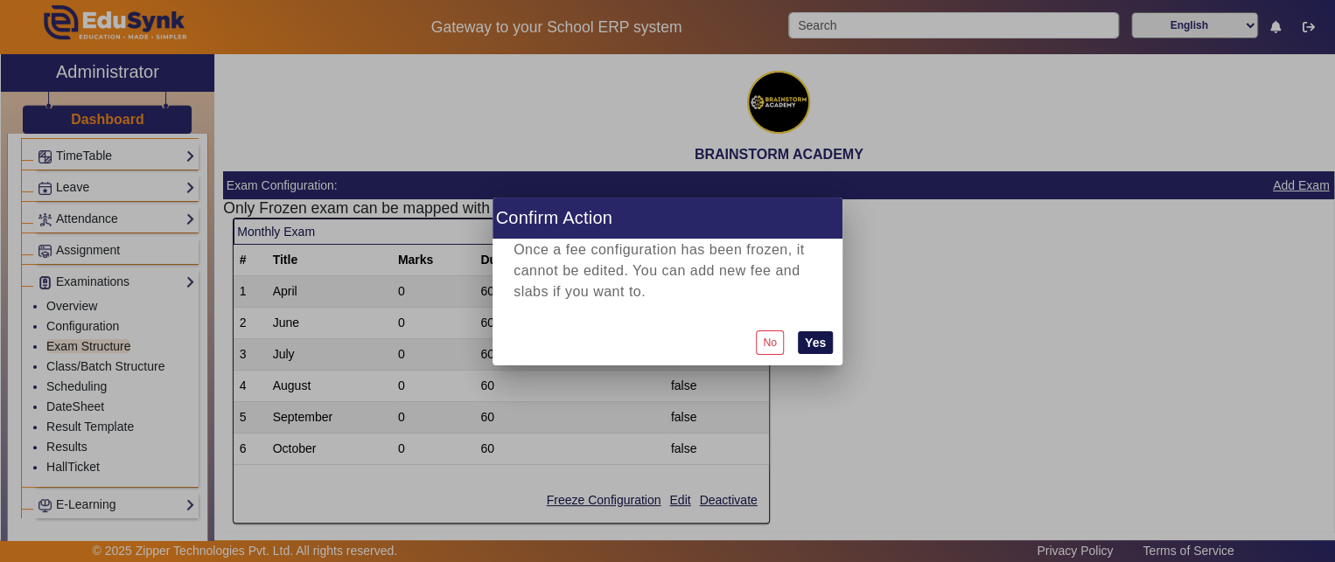
click at [825, 339] on button "Yes" at bounding box center [815, 343] width 35 height 23
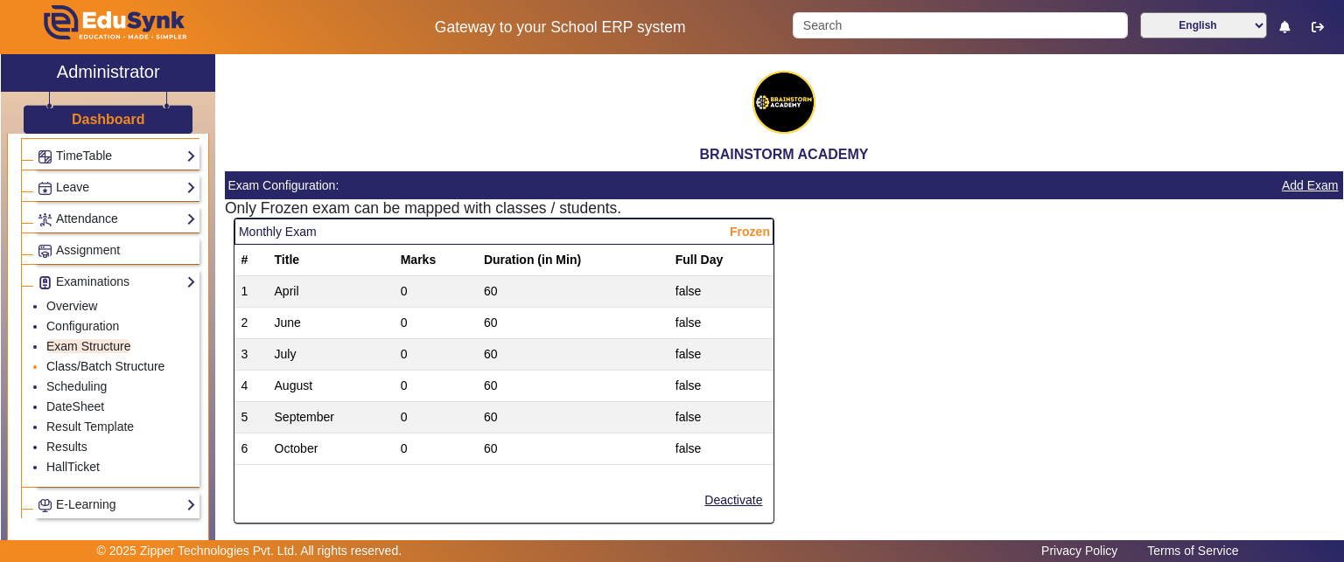
click at [78, 360] on link "Class/Batch Structure" at bounding box center [105, 367] width 118 height 14
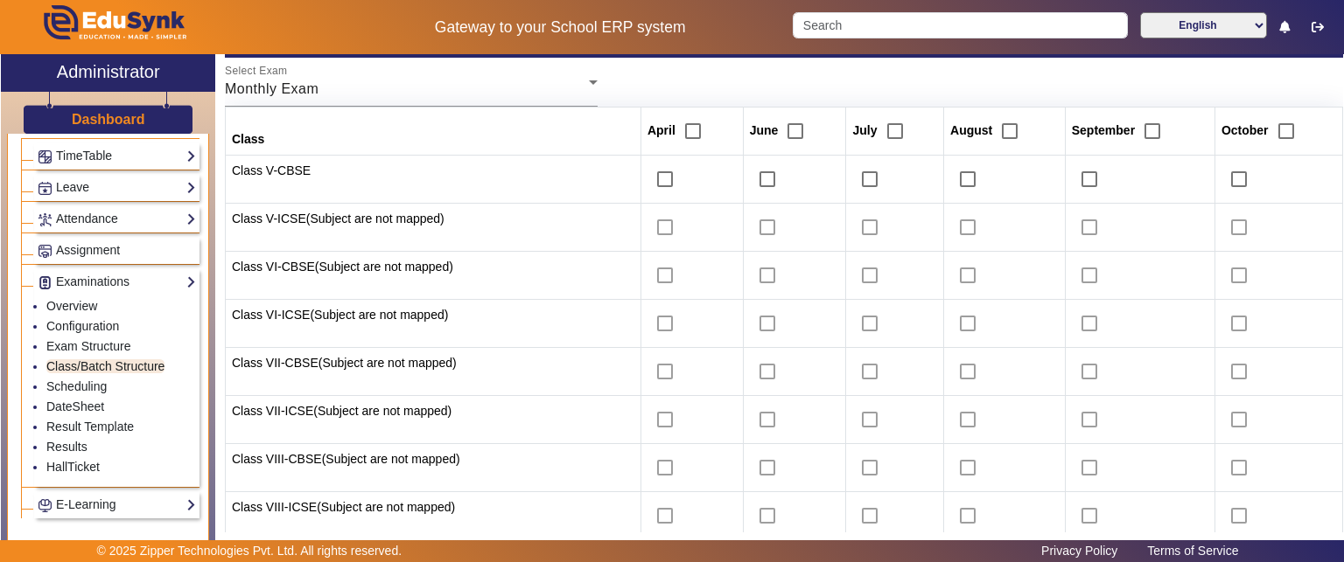
scroll to position [87, 0]
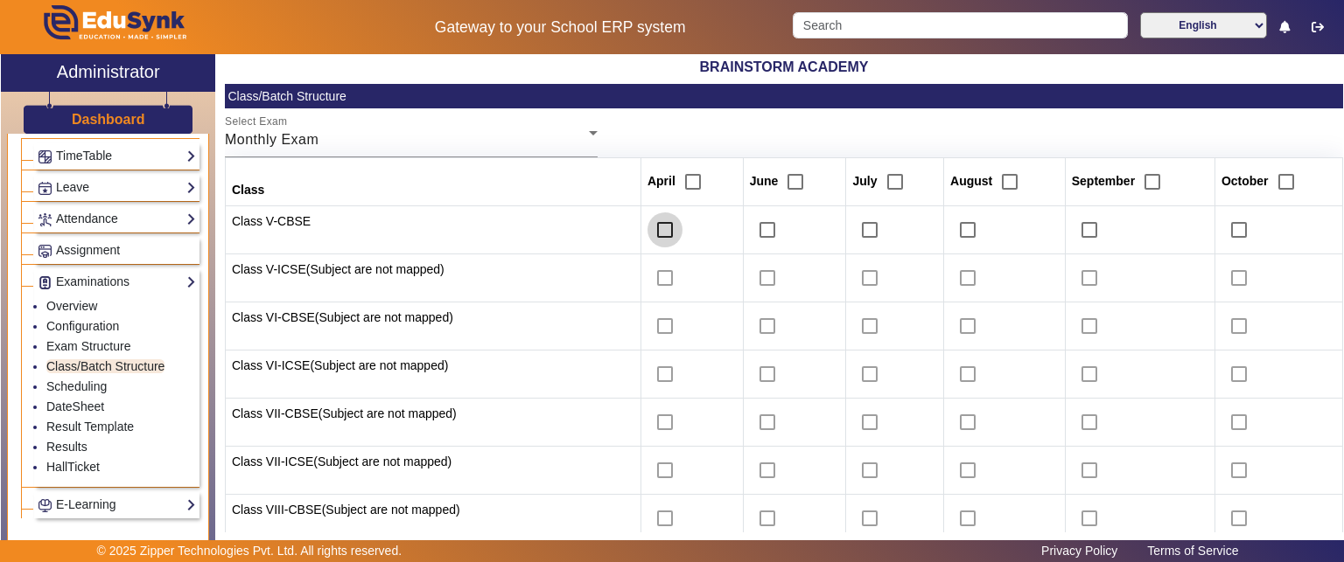
click at [656, 241] on input "checkbox" at bounding box center [664, 230] width 35 height 35
click at [658, 233] on input "checkbox" at bounding box center [664, 230] width 35 height 35
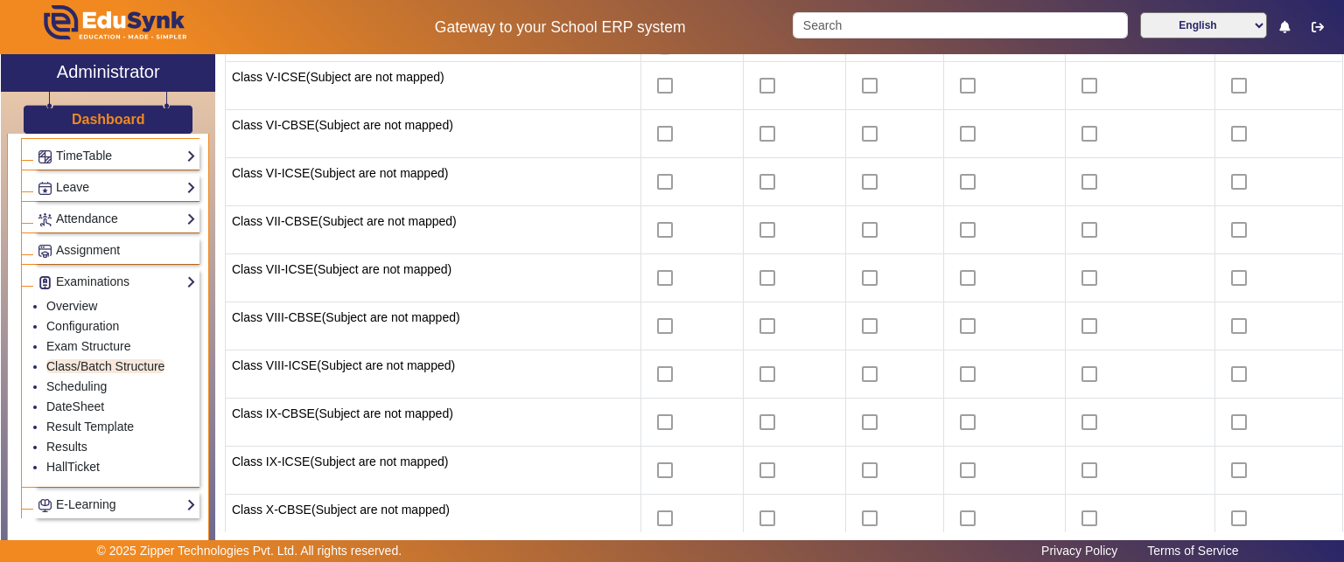
scroll to position [33, 0]
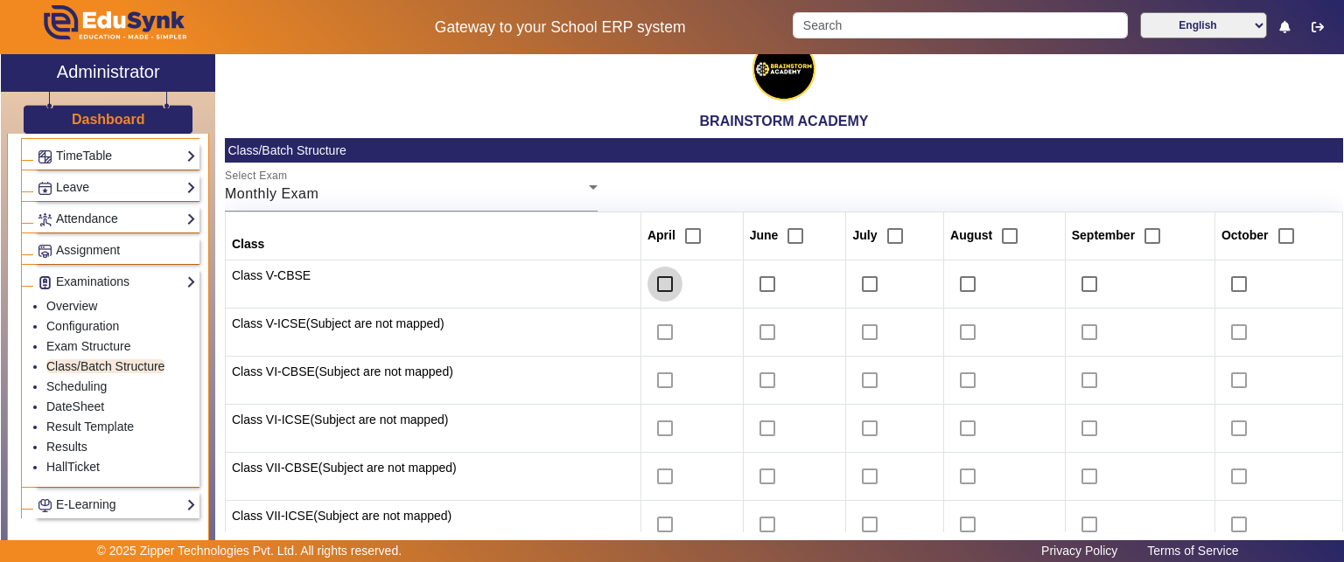
click at [661, 279] on input "checkbox" at bounding box center [664, 284] width 35 height 35
checkbox input "false"
click at [676, 241] on input "checkbox" at bounding box center [692, 236] width 35 height 35
checkbox input "true"
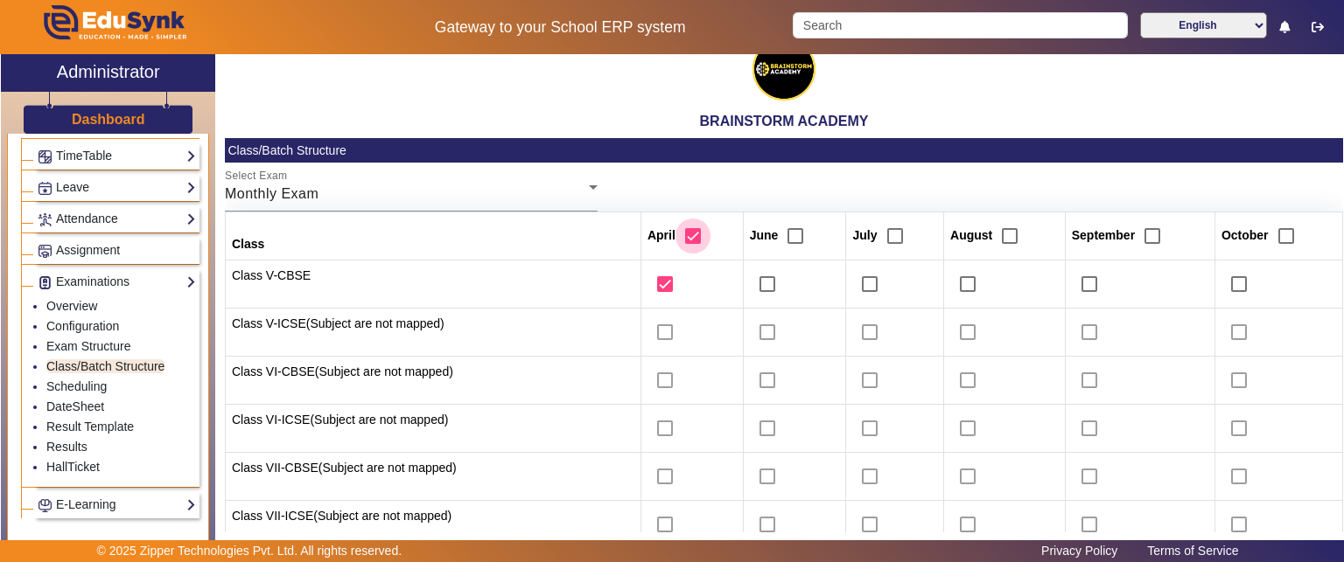
checkbox input "true"
click at [682, 243] on input "checkbox" at bounding box center [692, 236] width 35 height 35
checkbox input "false"
click at [787, 237] on input "checkbox" at bounding box center [795, 236] width 35 height 35
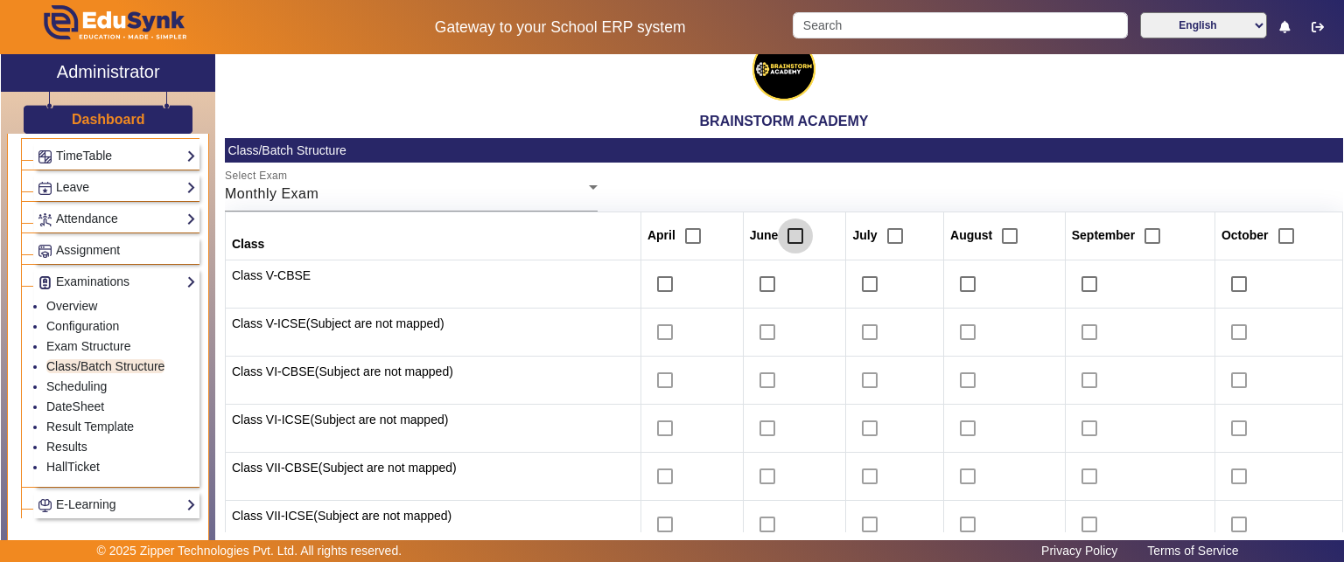
checkbox input "true"
click at [787, 237] on input "checkbox" at bounding box center [795, 236] width 35 height 35
checkbox input "false"
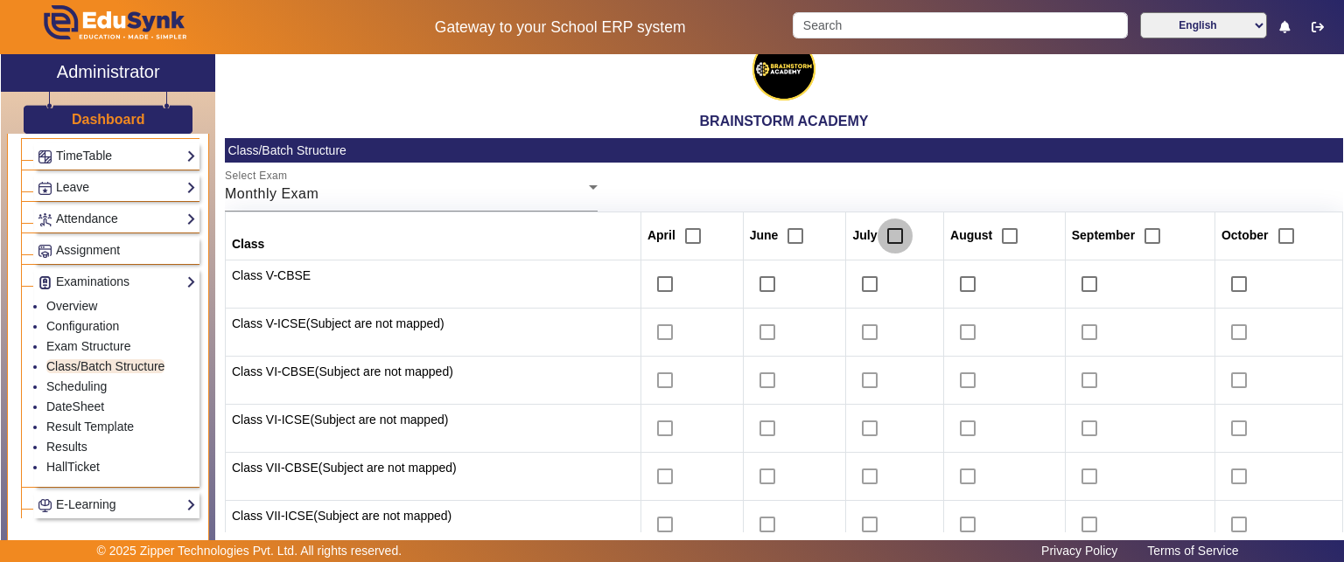
click at [881, 237] on input "checkbox" at bounding box center [894, 236] width 35 height 35
checkbox input "true"
click at [881, 237] on input "checkbox" at bounding box center [894, 236] width 35 height 35
checkbox input "false"
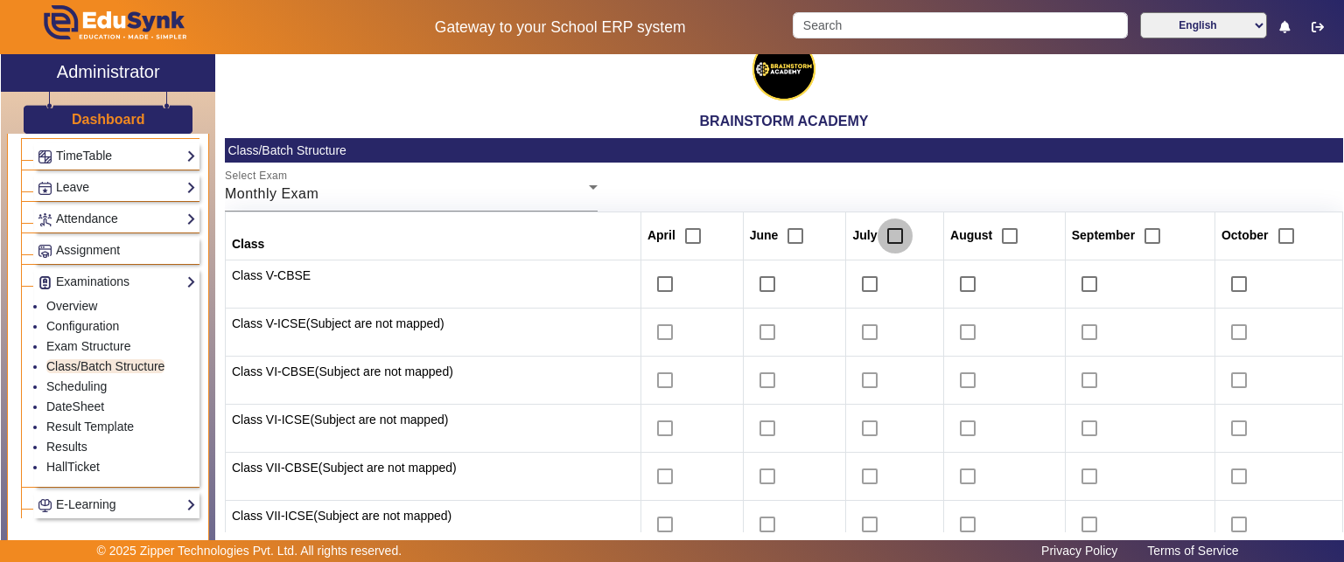
checkbox input "false"
click at [689, 236] on input "checkbox" at bounding box center [692, 236] width 35 height 35
checkbox input "true"
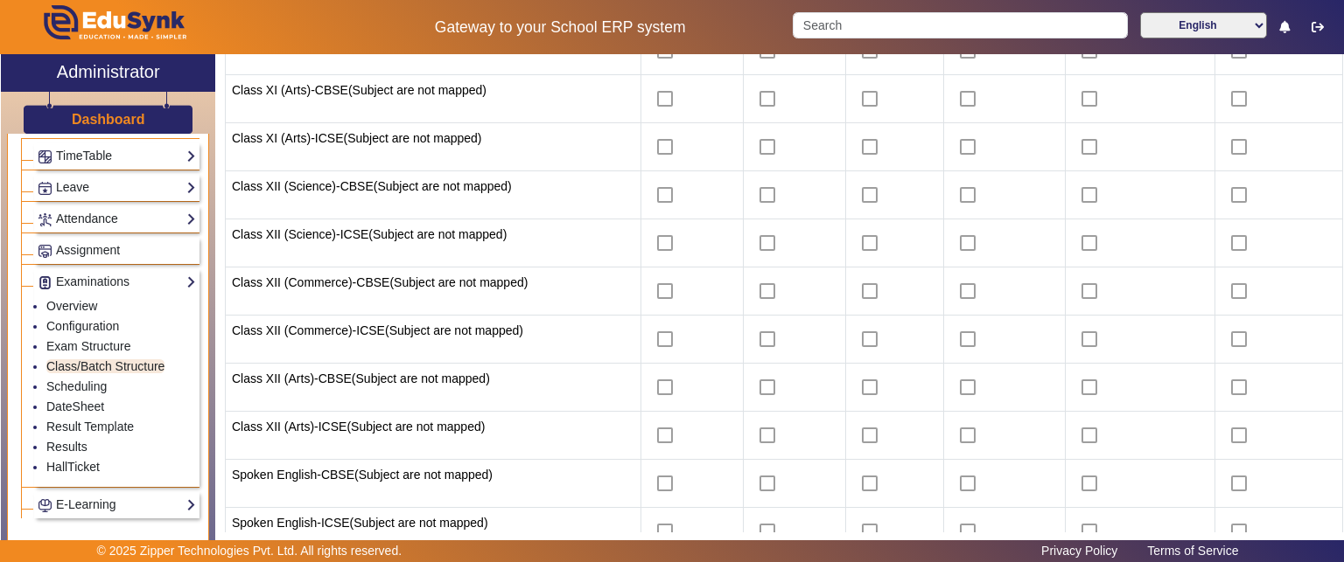
scroll to position [1083, 0]
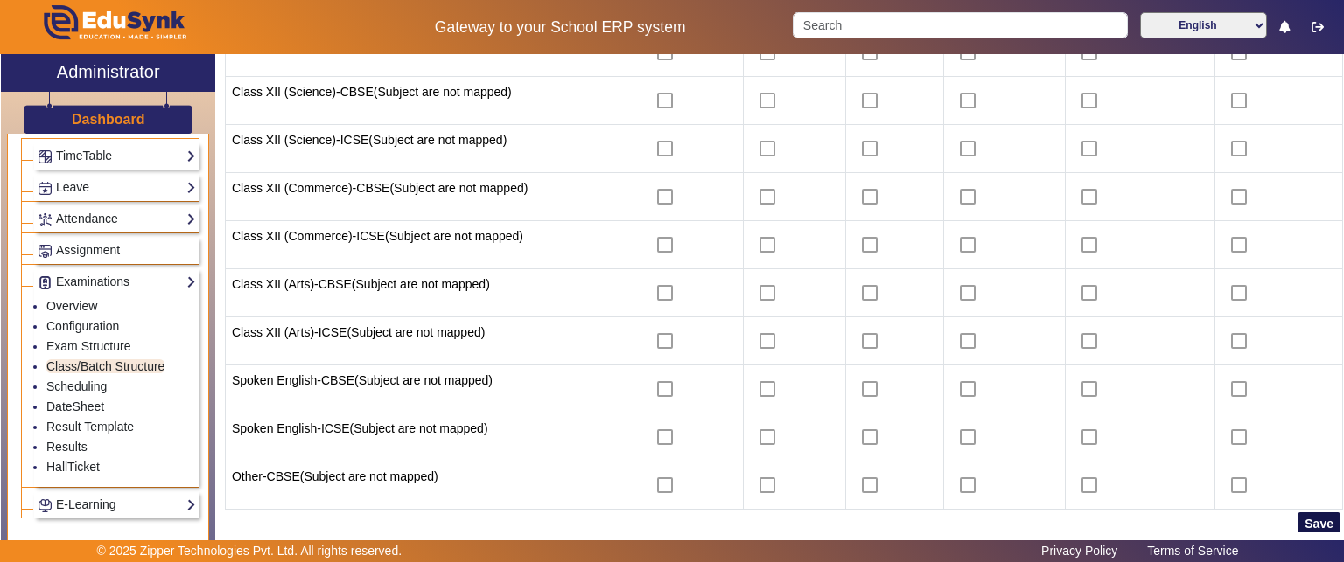
click at [1309, 517] on button "Save" at bounding box center [1318, 524] width 43 height 23
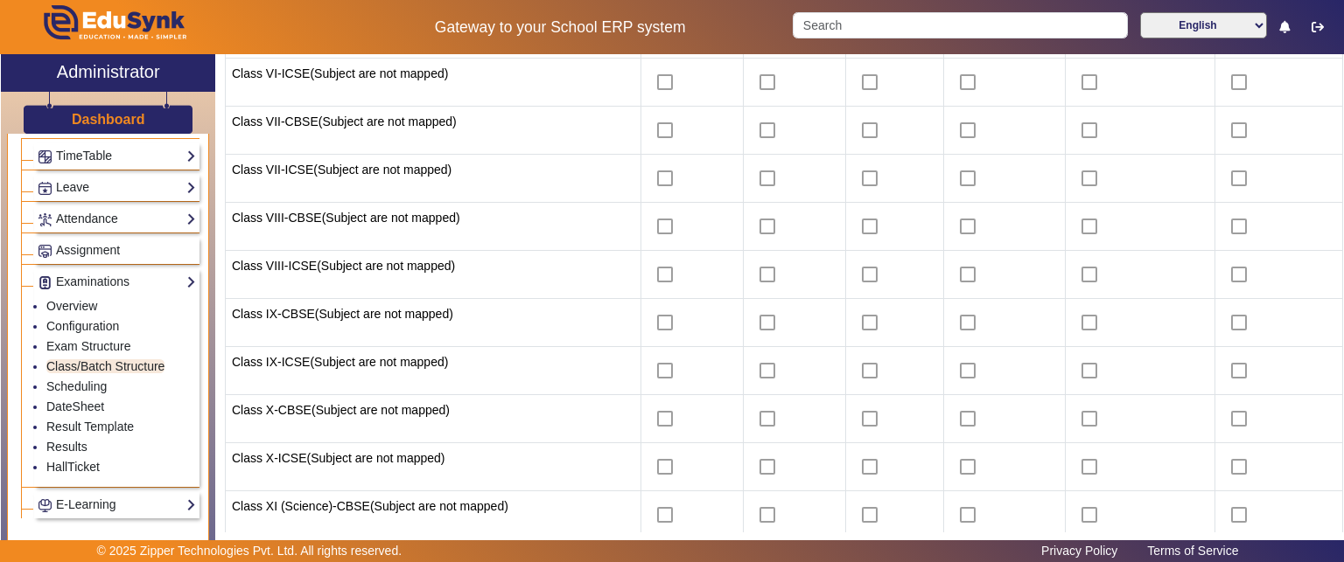
scroll to position [296, 0]
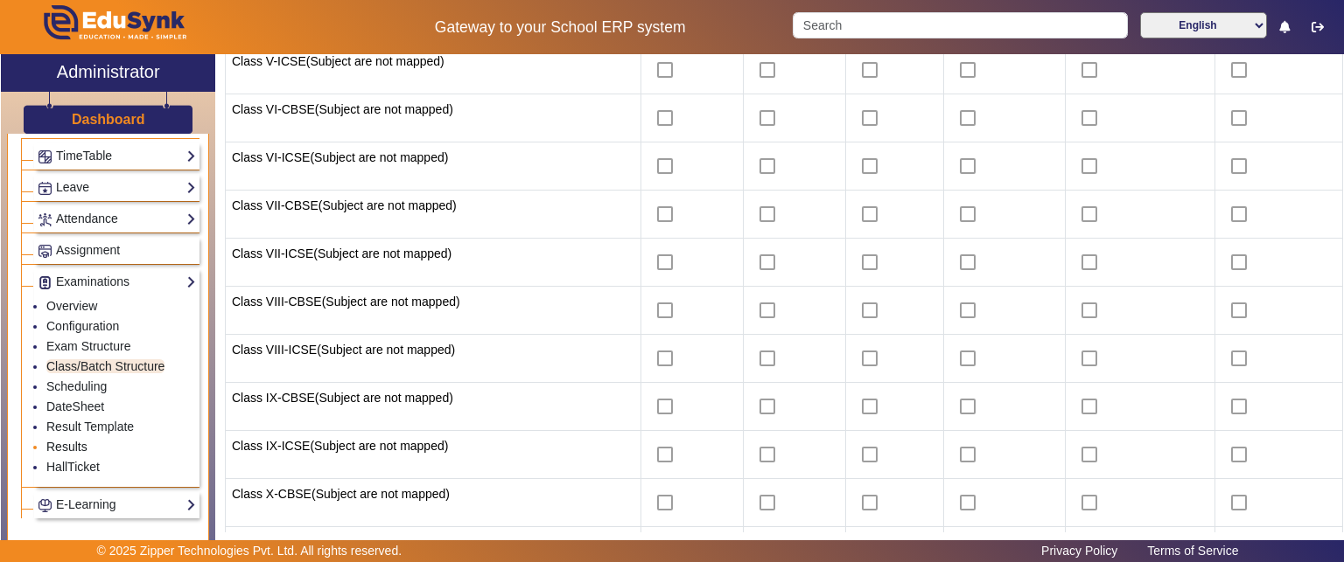
click at [67, 444] on link "Results" at bounding box center [66, 447] width 41 height 14
click at [63, 440] on link "Results" at bounding box center [66, 447] width 41 height 14
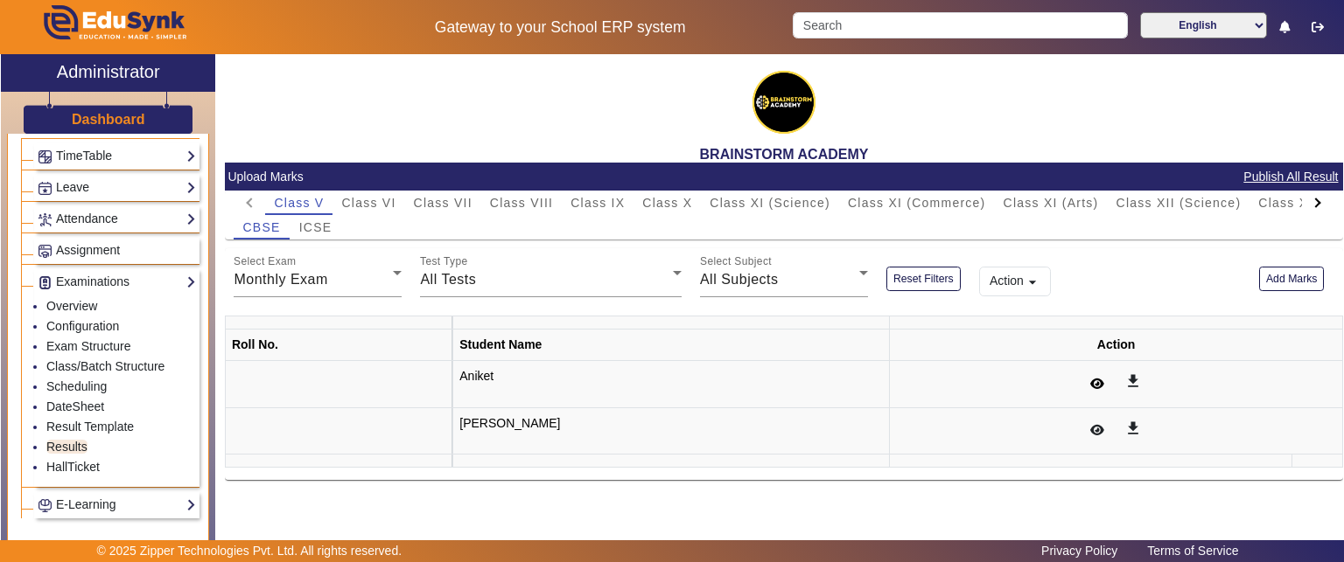
click at [1090, 387] on icon at bounding box center [1097, 384] width 14 height 12
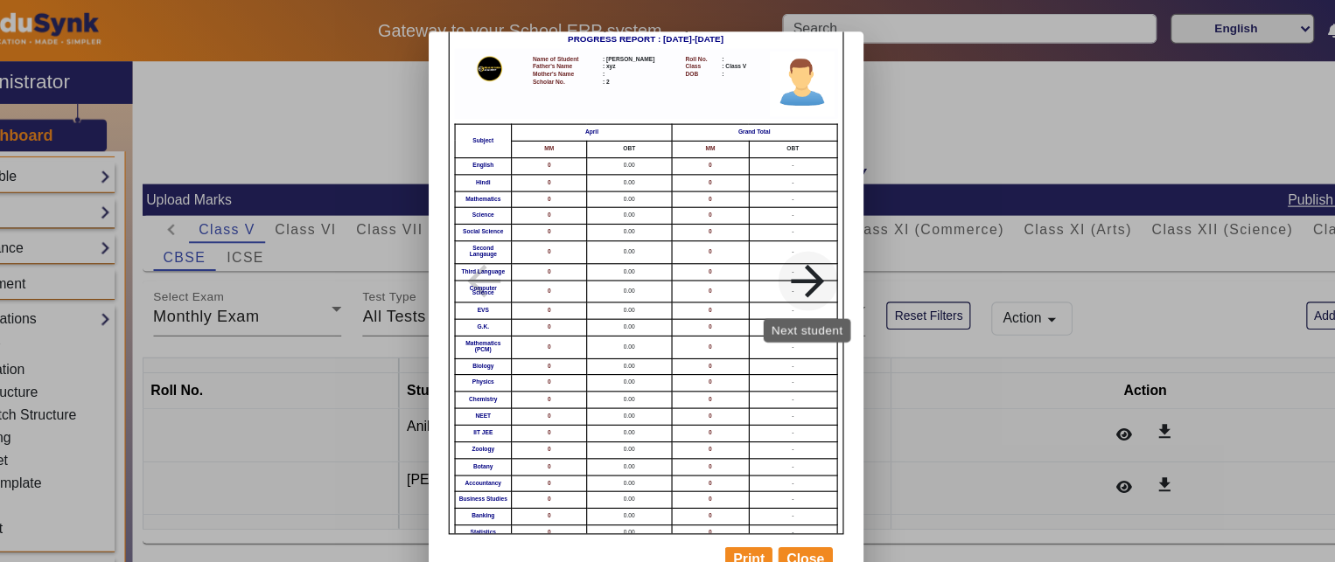
click at [819, 248] on mat-icon "arrow_forward" at bounding box center [810, 249] width 87 height 44
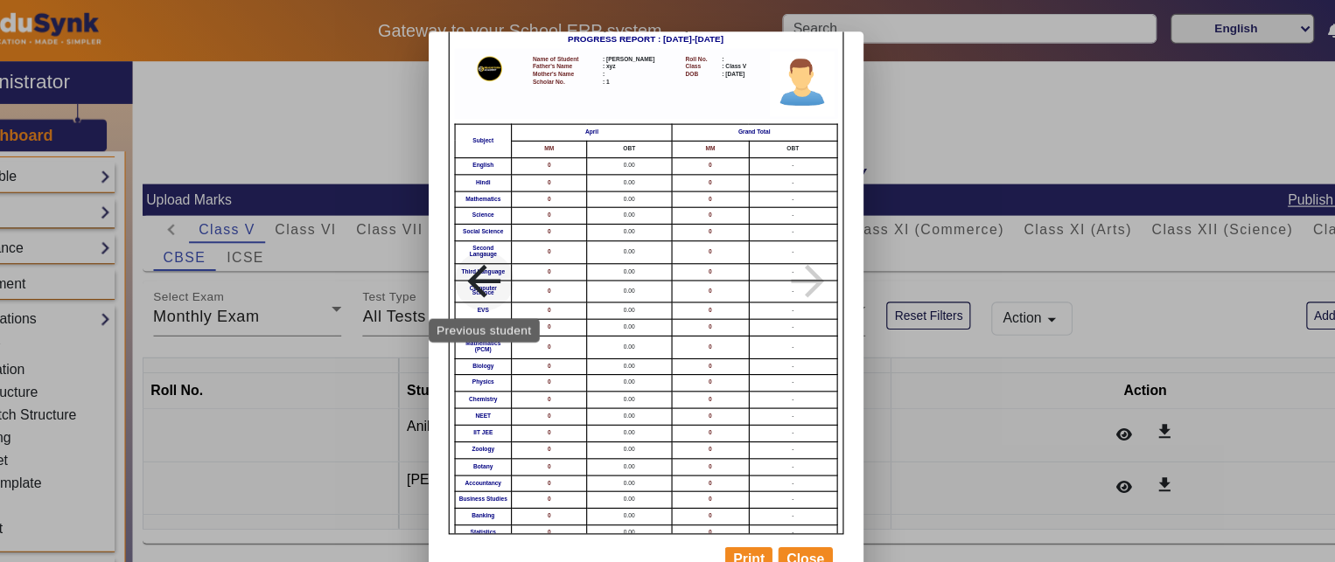
click at [525, 240] on mat-icon "arrow_back" at bounding box center [524, 249] width 87 height 44
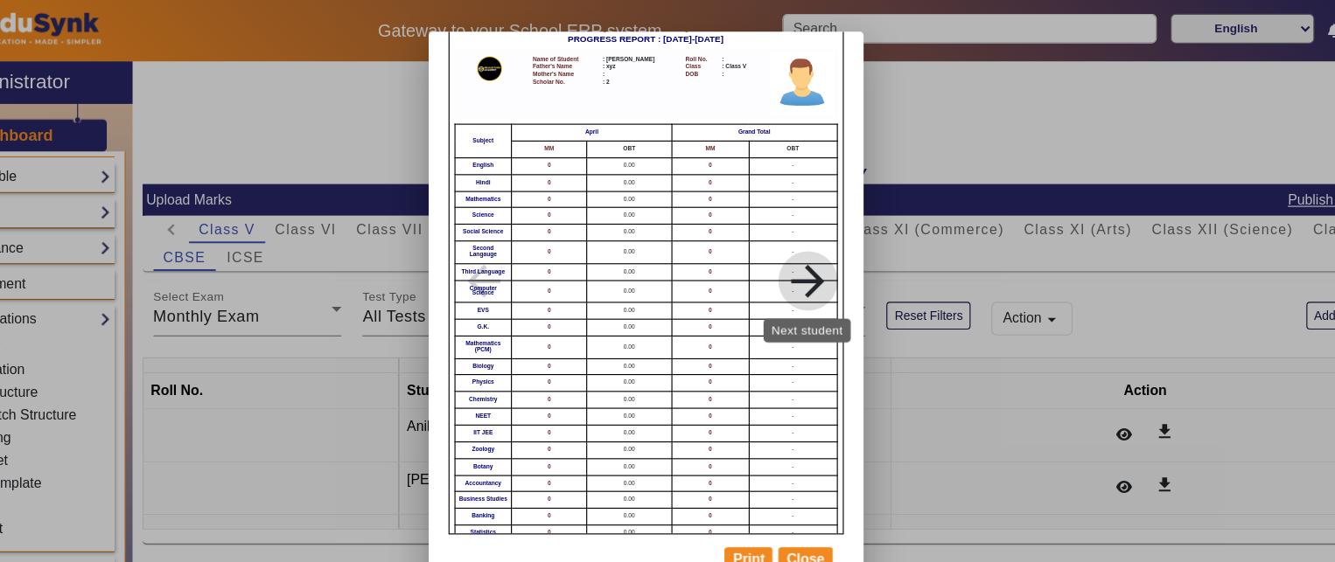
click at [803, 252] on mat-icon "arrow_forward" at bounding box center [810, 249] width 87 height 44
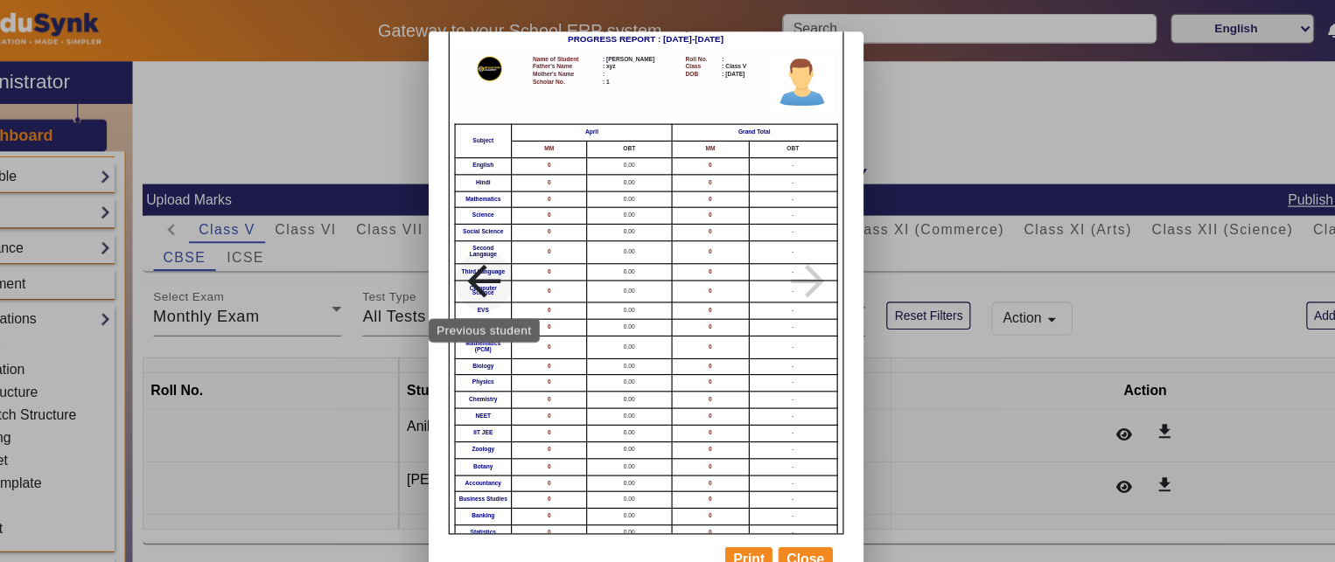
click at [534, 254] on mat-icon "arrow_back" at bounding box center [524, 249] width 87 height 44
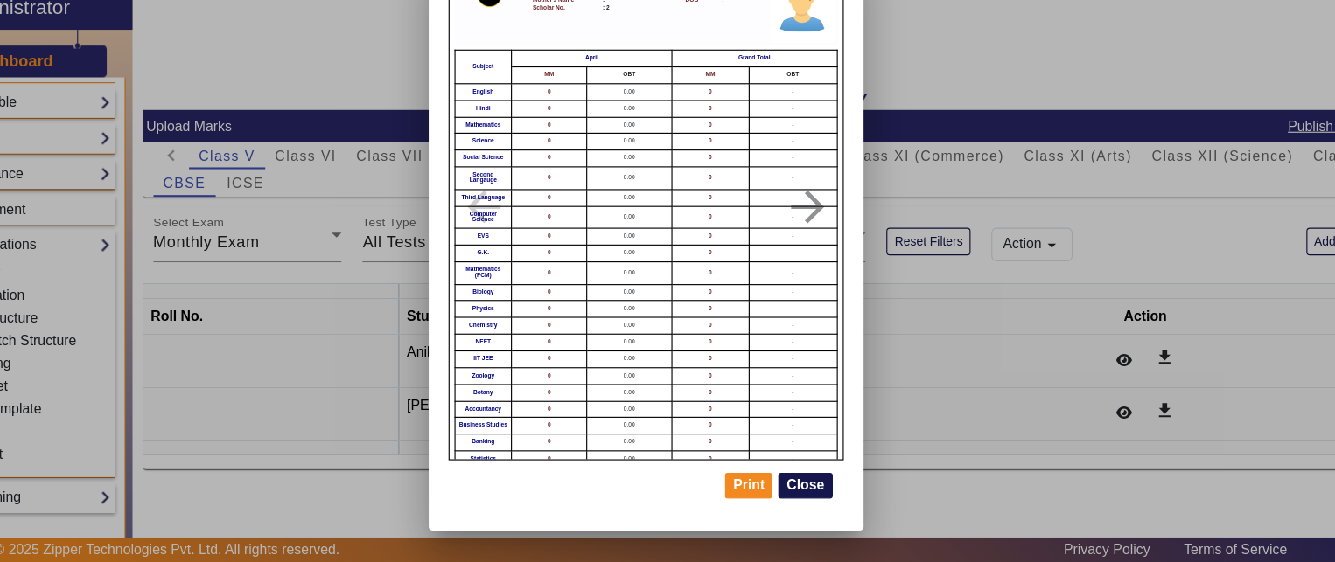
click at [799, 491] on button "Close" at bounding box center [808, 495] width 47 height 23
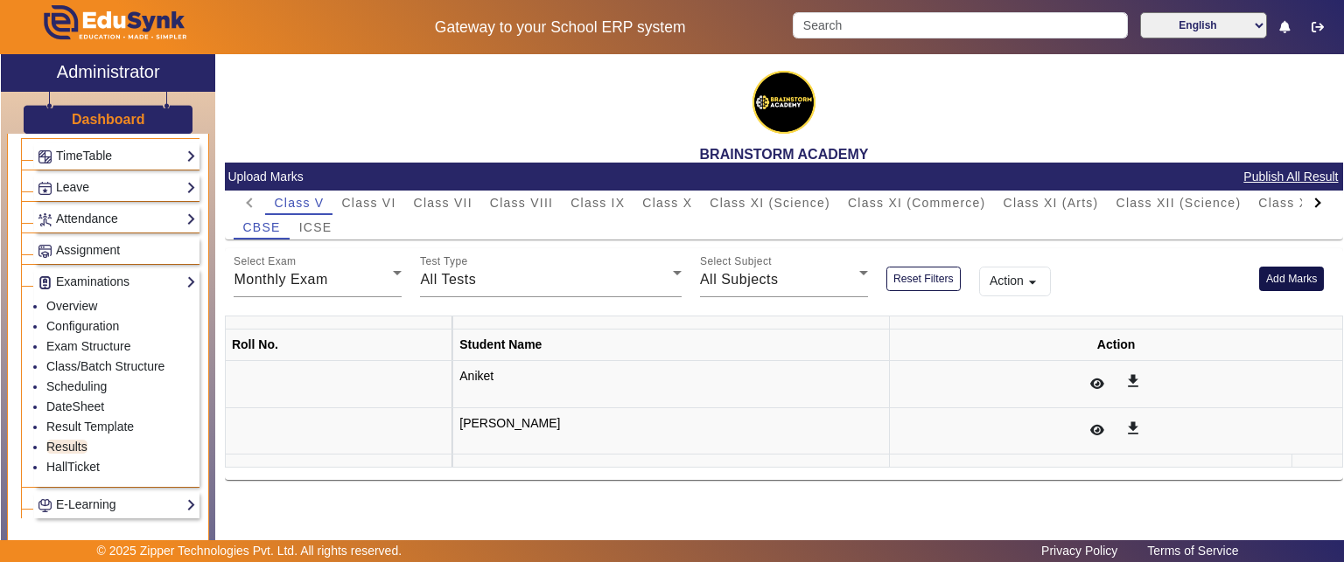
click at [1310, 290] on button "Add Marks" at bounding box center [1292, 279] width 66 height 24
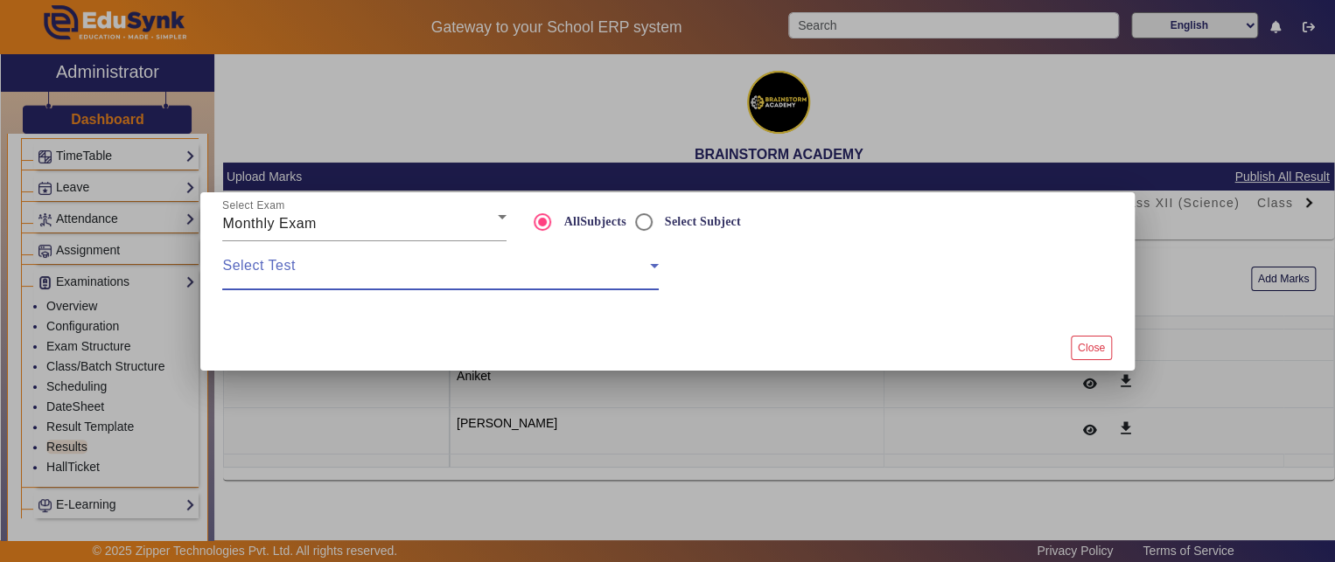
click at [535, 276] on span at bounding box center [435, 272] width 427 height 21
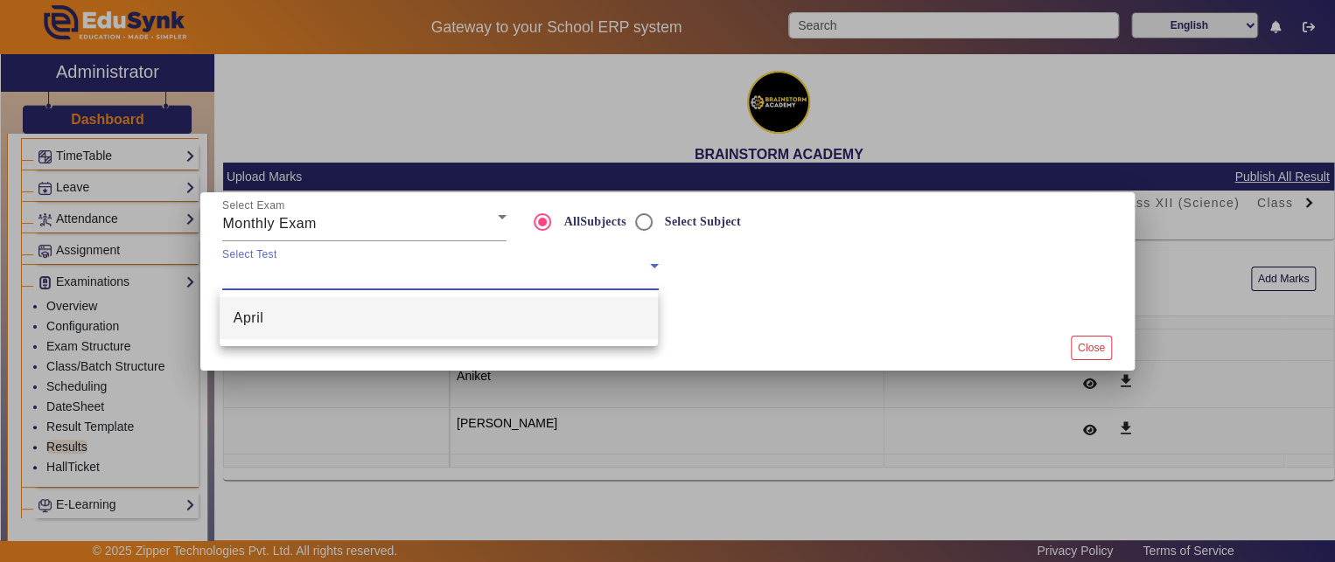
click at [528, 315] on mat-option "April" at bounding box center [439, 318] width 439 height 42
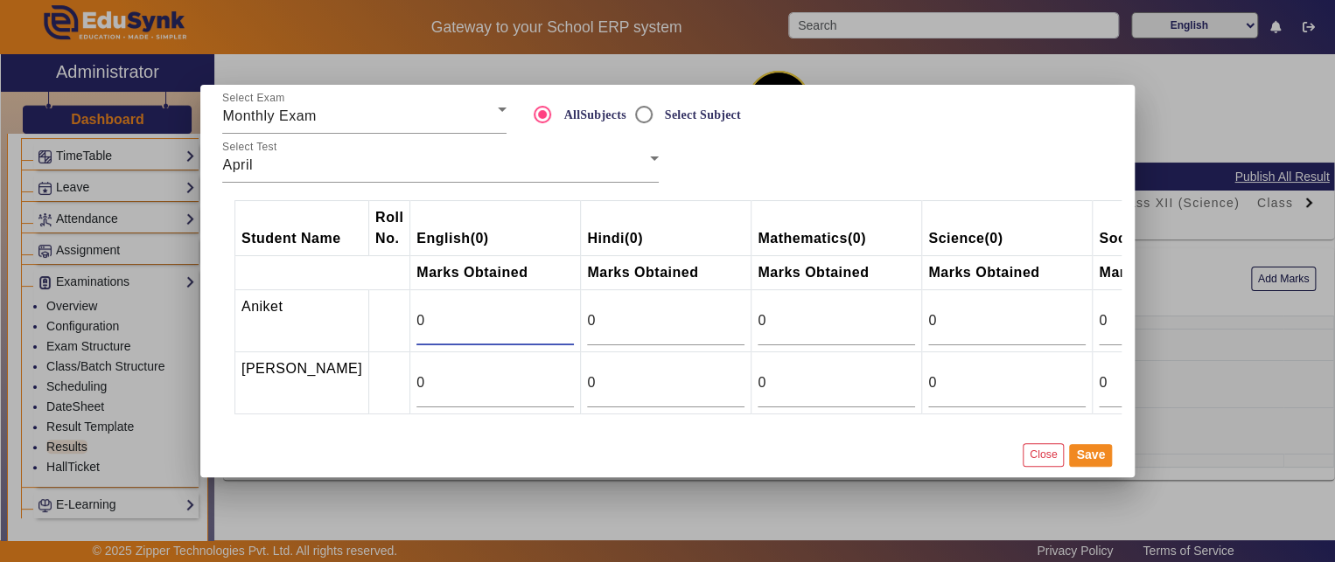
click at [426, 325] on input "0" at bounding box center [494, 321] width 157 height 21
click at [641, 115] on input "Select Subject" at bounding box center [643, 114] width 35 height 35
radio input "true"
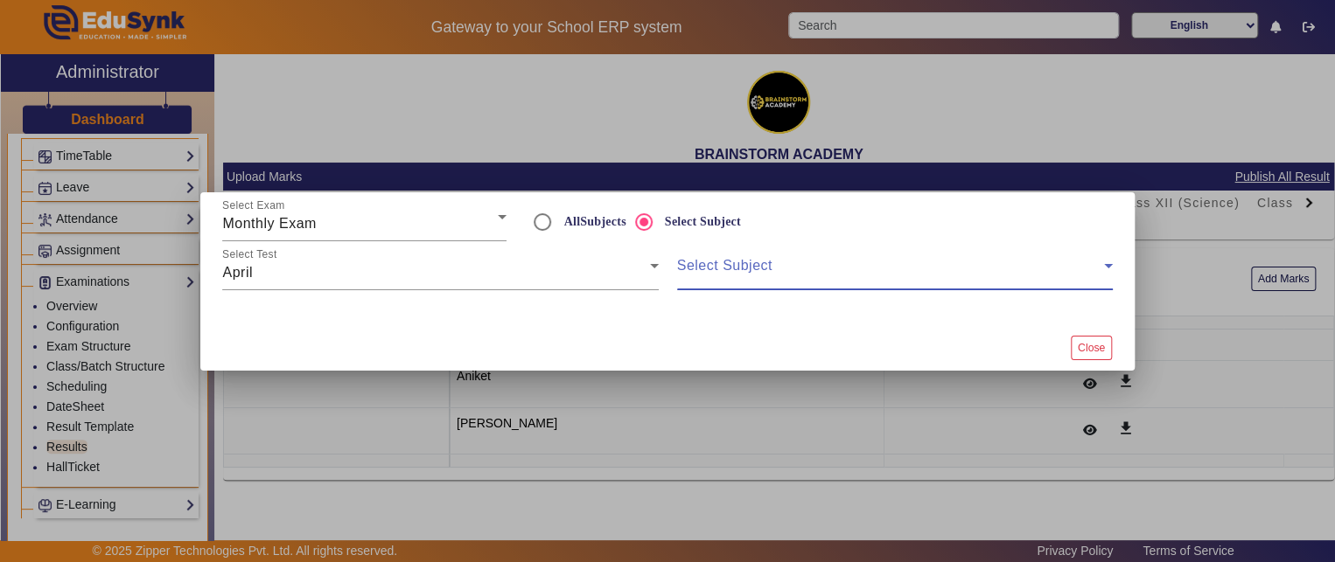
click at [798, 269] on span at bounding box center [890, 272] width 427 height 21
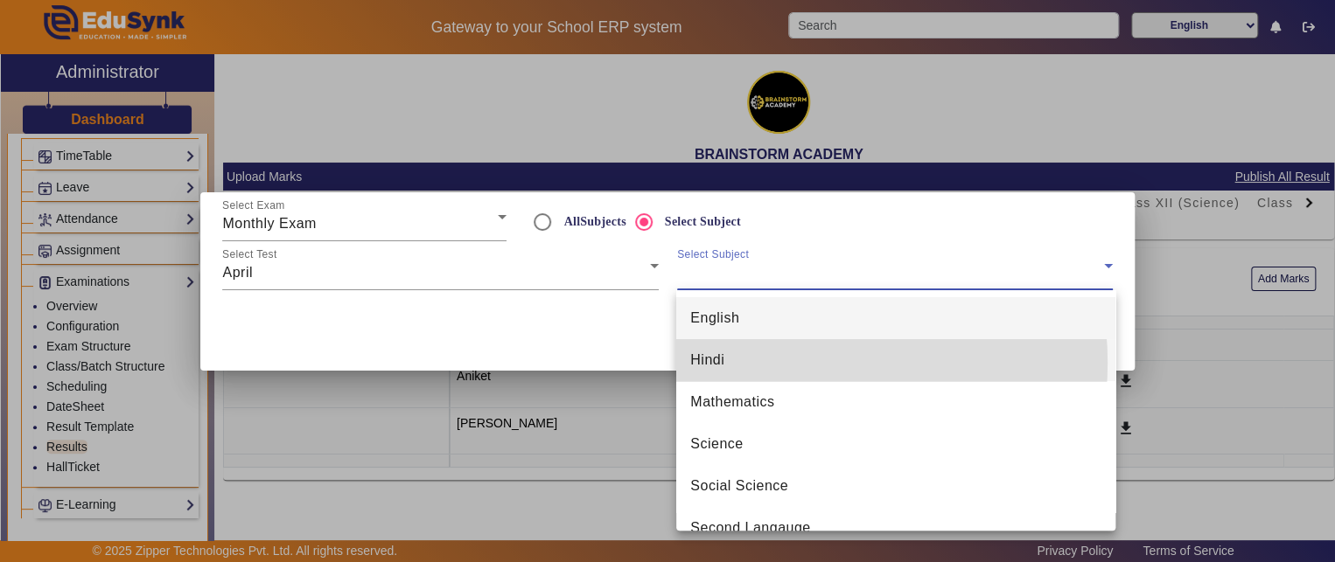
click at [797, 363] on mat-option "Hindi" at bounding box center [895, 360] width 439 height 42
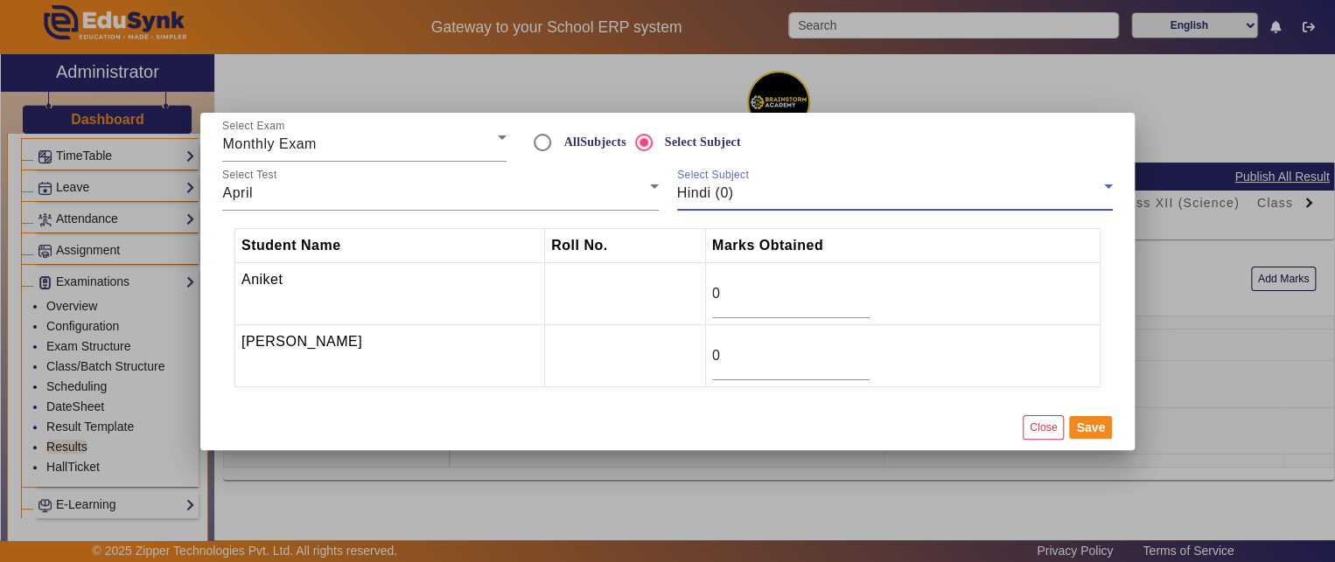
click at [741, 195] on div "Hindi (0)" at bounding box center [890, 193] width 427 height 21
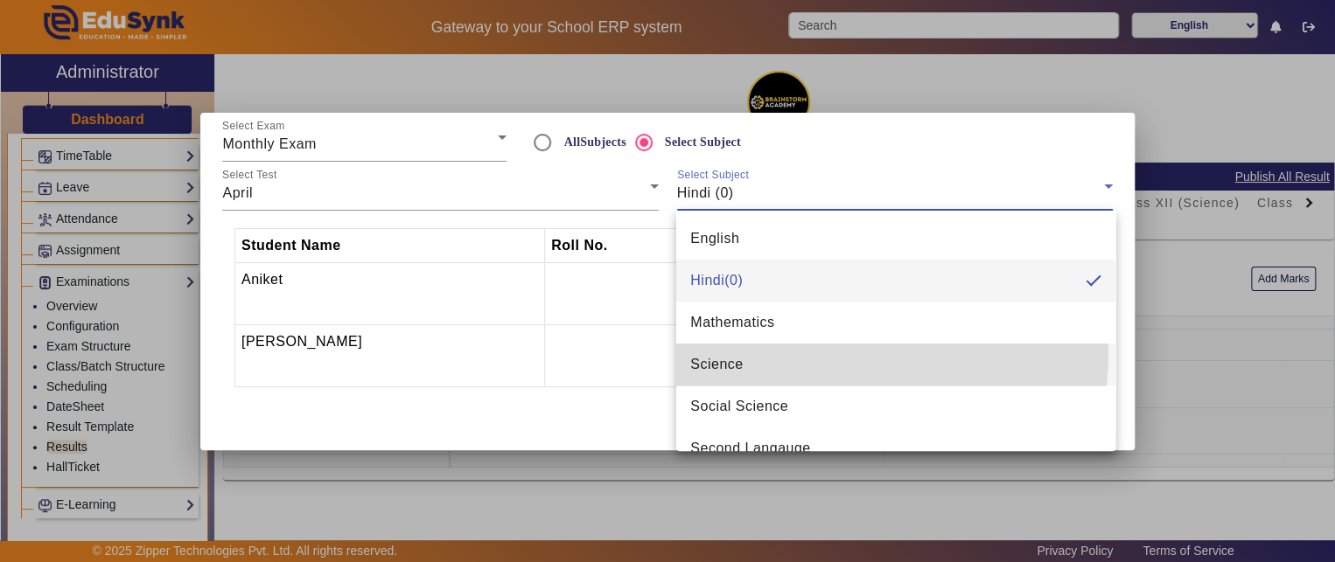
click at [765, 350] on mat-option "Science" at bounding box center [895, 365] width 439 height 42
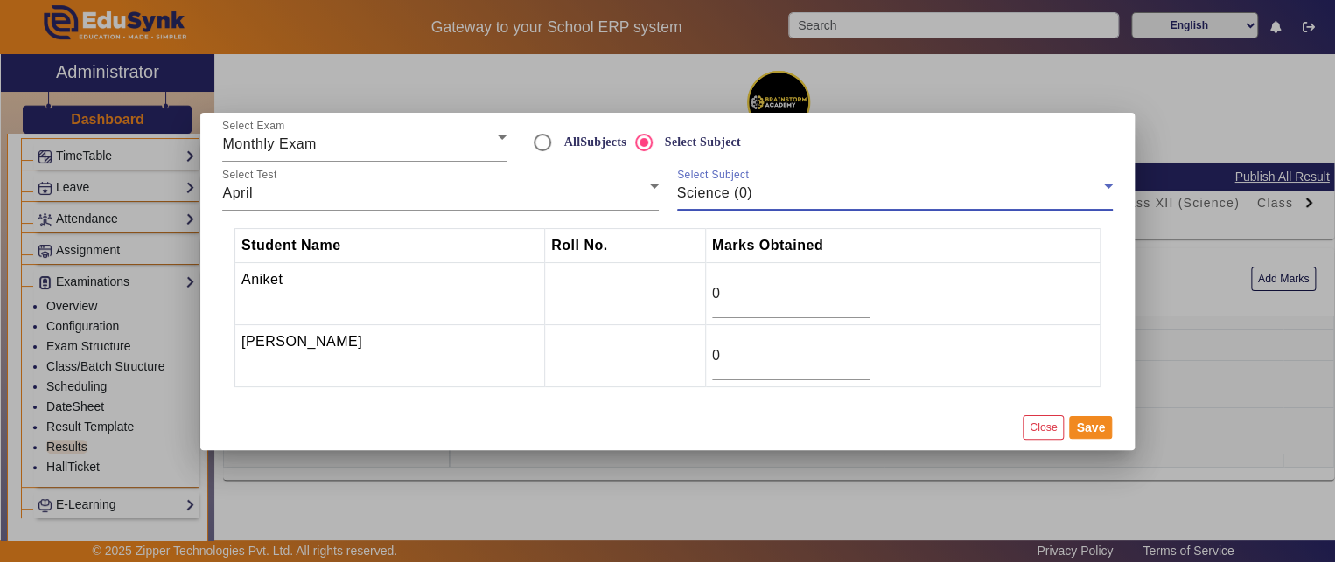
click at [752, 199] on div "Science (0)" at bounding box center [890, 193] width 427 height 21
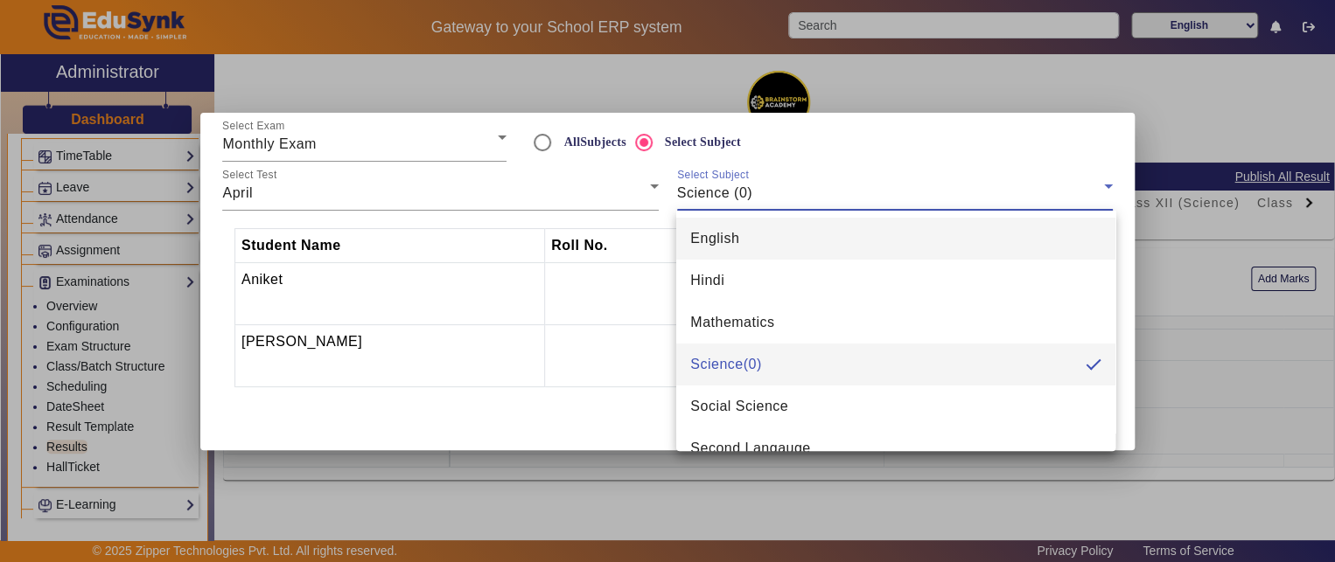
click at [766, 240] on mat-option "English" at bounding box center [895, 239] width 439 height 42
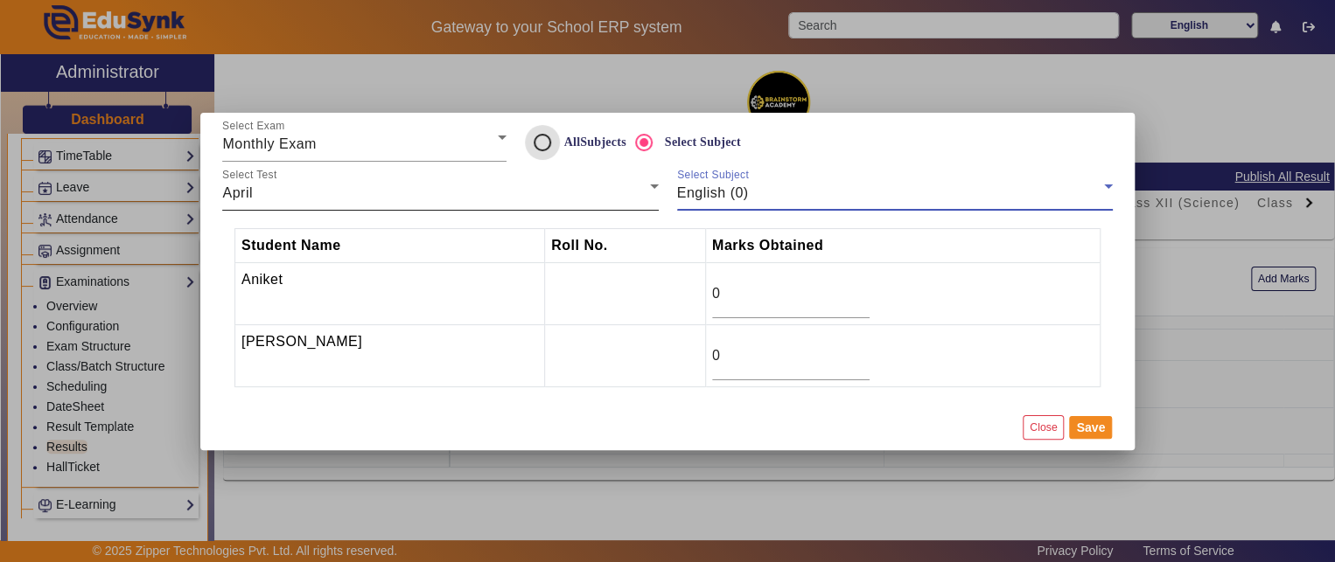
drag, startPoint x: 545, startPoint y: 134, endPoint x: 558, endPoint y: 144, distance: 16.8
click at [545, 135] on input "AllSubjects" at bounding box center [542, 142] width 35 height 35
radio input "true"
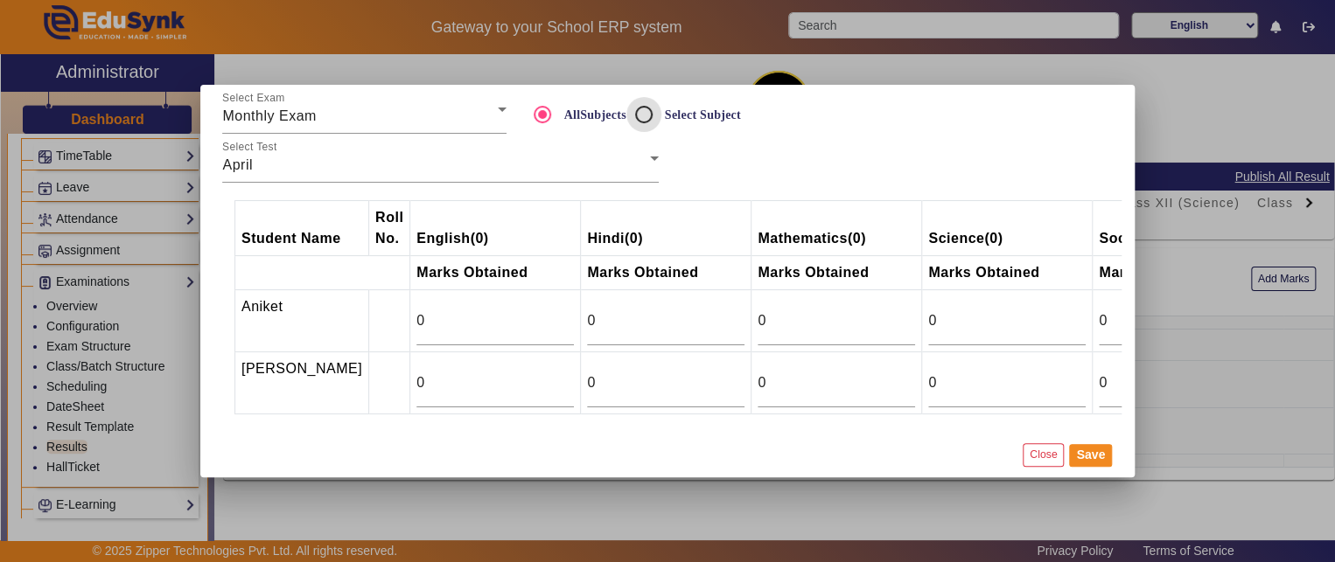
click at [658, 117] on input "Select Subject" at bounding box center [643, 114] width 35 height 35
radio input "true"
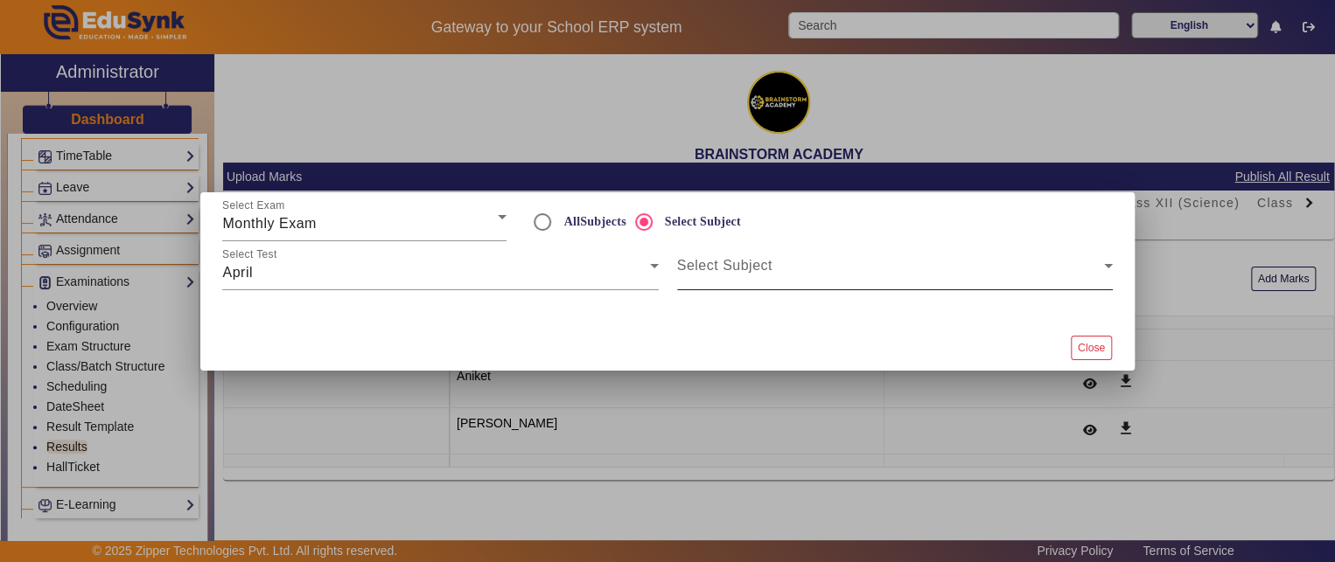
click at [702, 263] on span at bounding box center [890, 272] width 427 height 21
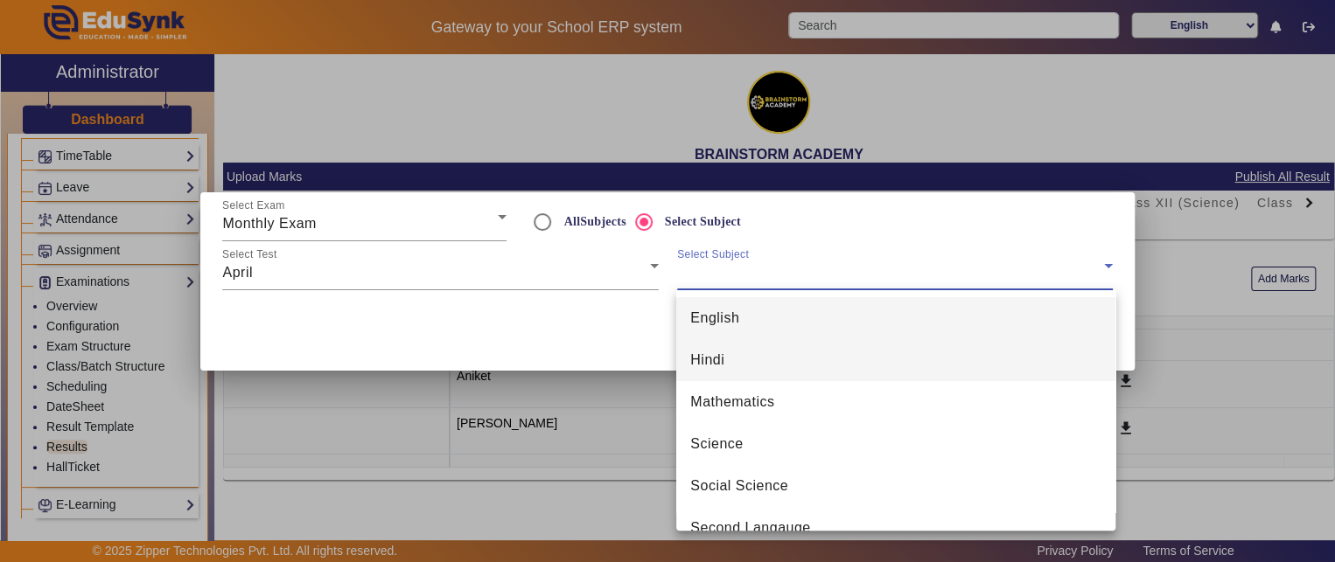
click at [740, 367] on mat-option "Hindi" at bounding box center [895, 360] width 439 height 42
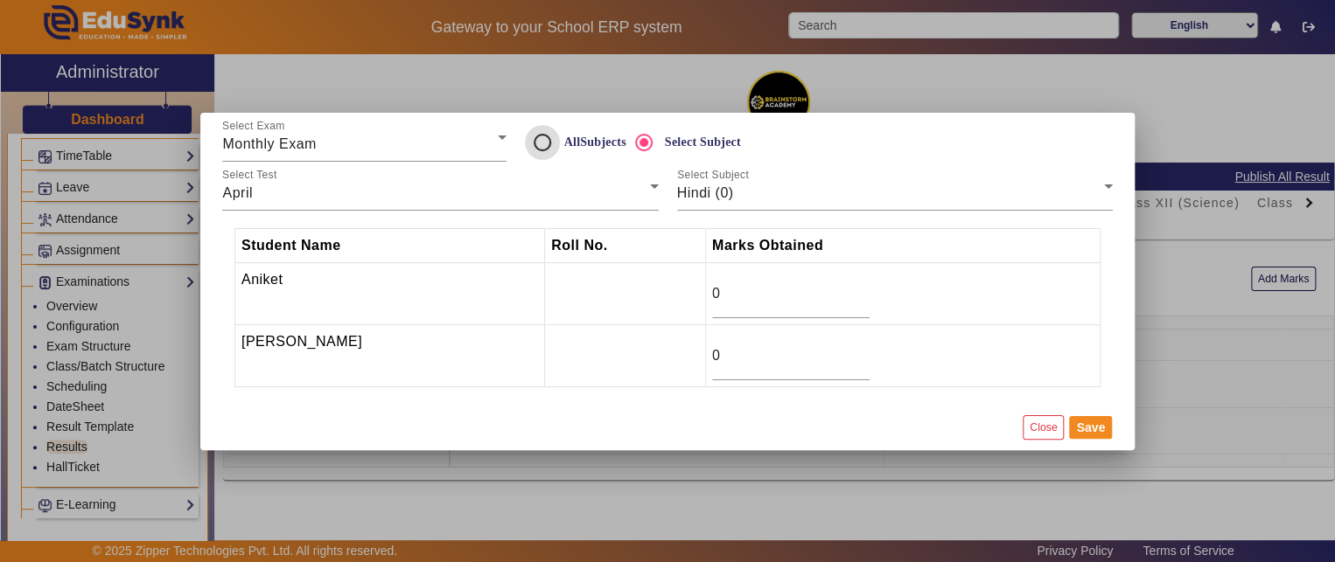
click at [548, 145] on input "AllSubjects" at bounding box center [542, 142] width 35 height 35
radio input "true"
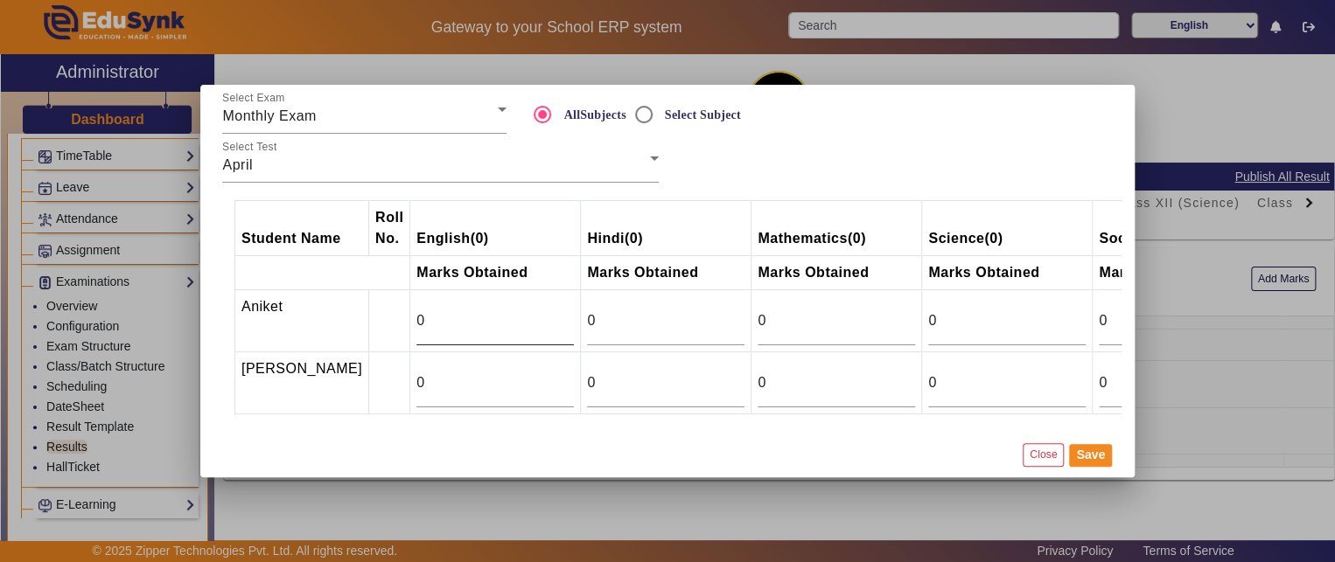
click at [458, 311] on input "0" at bounding box center [494, 321] width 157 height 21
click at [581, 322] on td "0" at bounding box center [666, 321] width 171 height 62
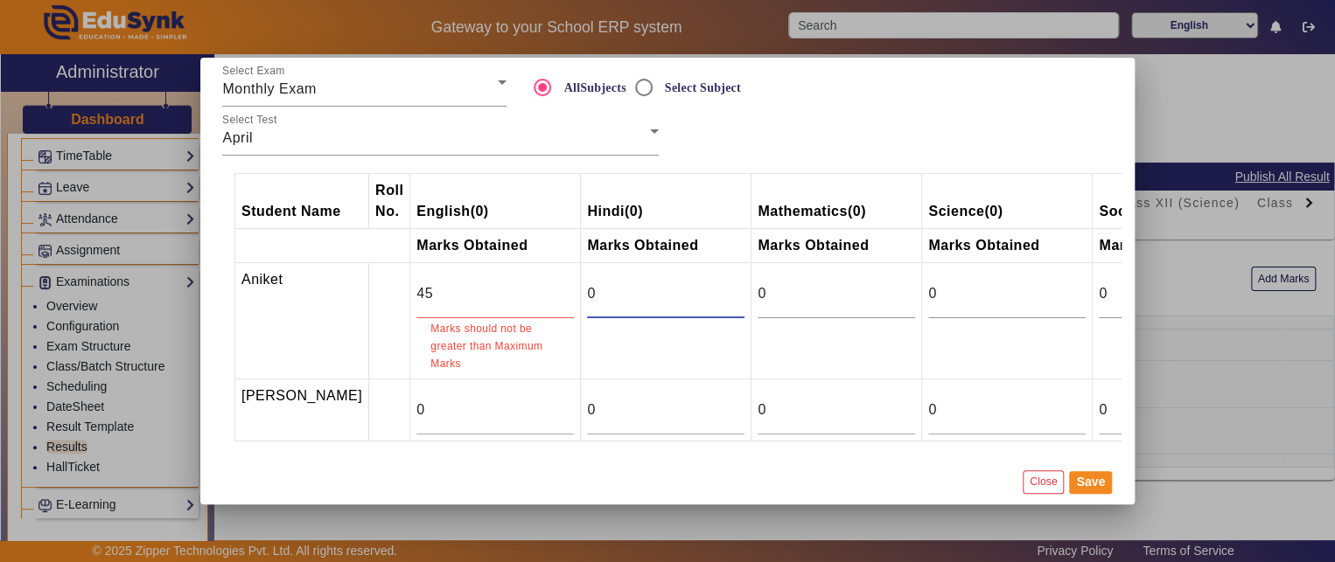
click at [416, 288] on input "45" at bounding box center [494, 293] width 157 height 21
type input "4"
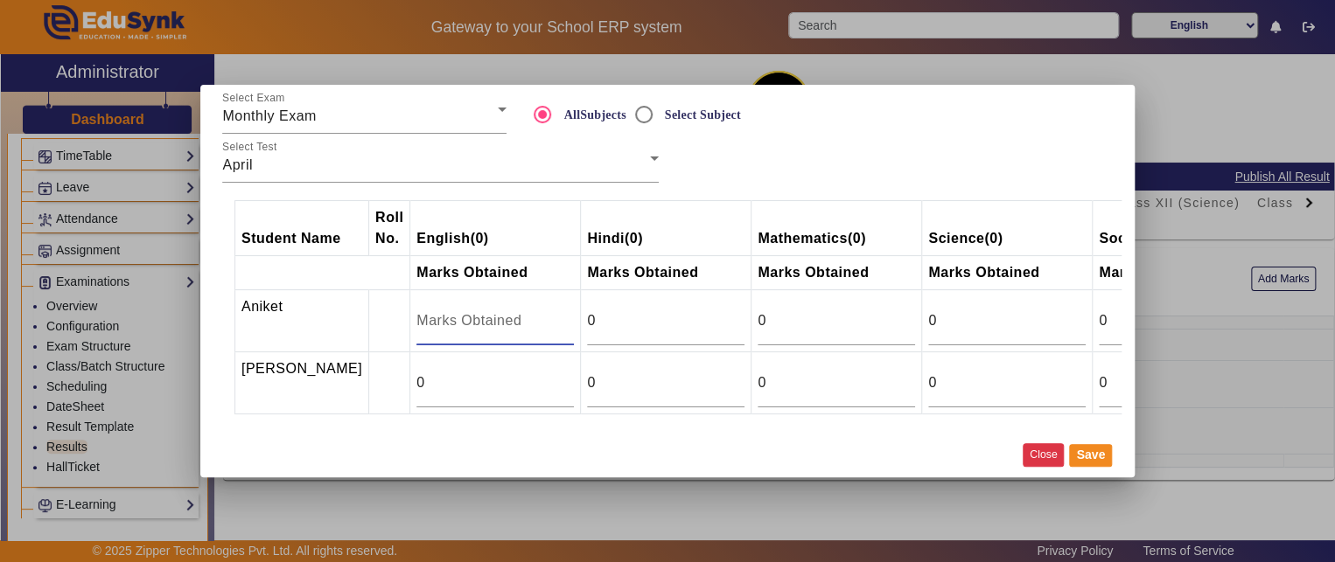
click at [1046, 450] on button "Close" at bounding box center [1043, 456] width 41 height 24
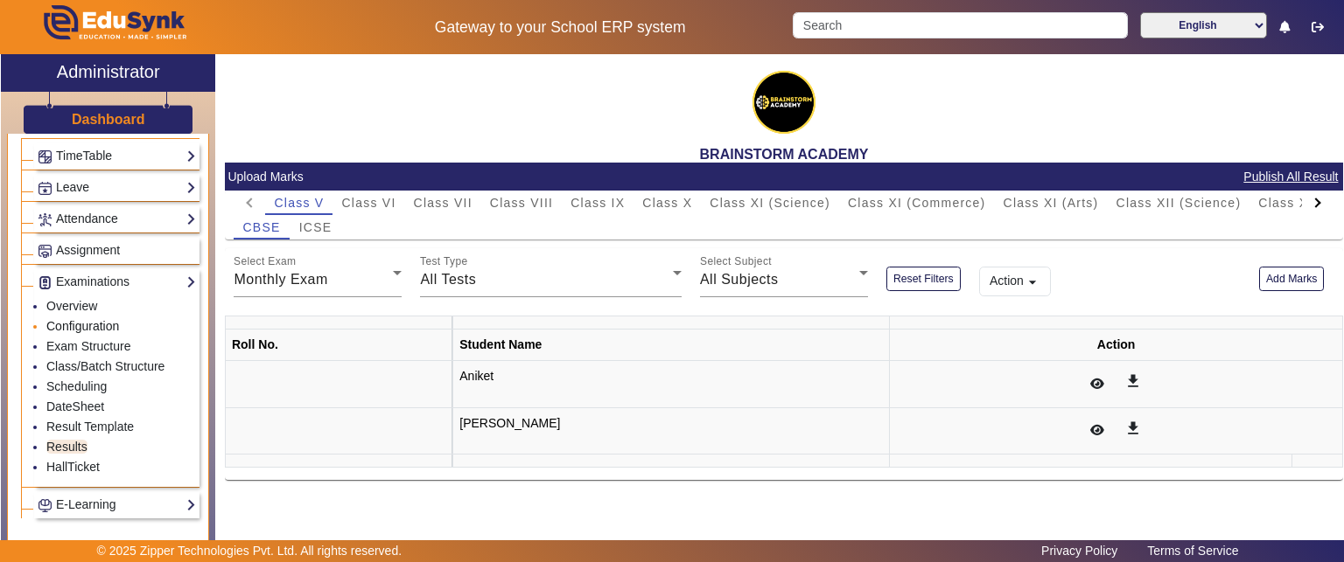
click at [80, 324] on link "Configuration" at bounding box center [82, 326] width 73 height 14
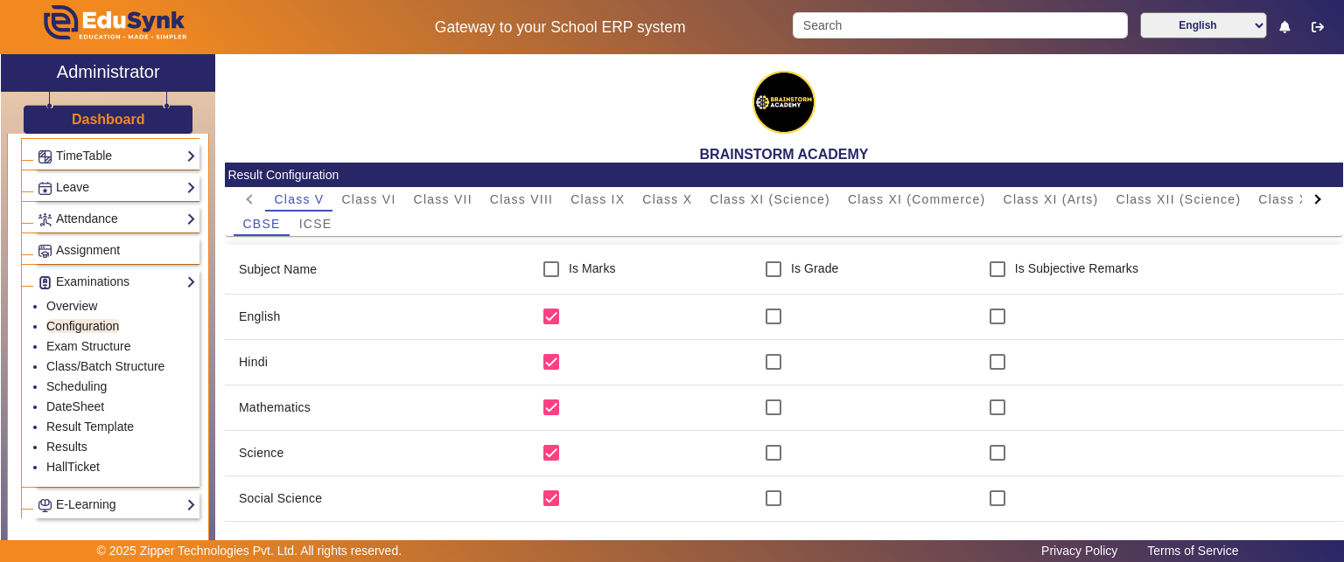
scroll to position [262, 0]
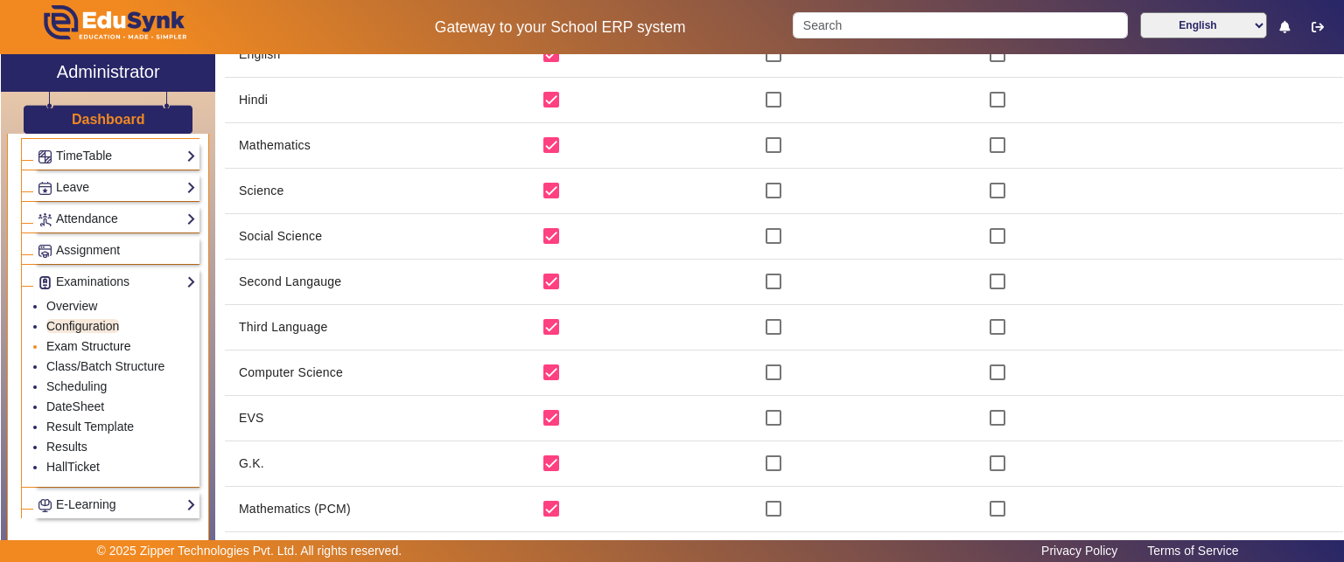
click at [112, 340] on link "Exam Structure" at bounding box center [88, 346] width 84 height 14
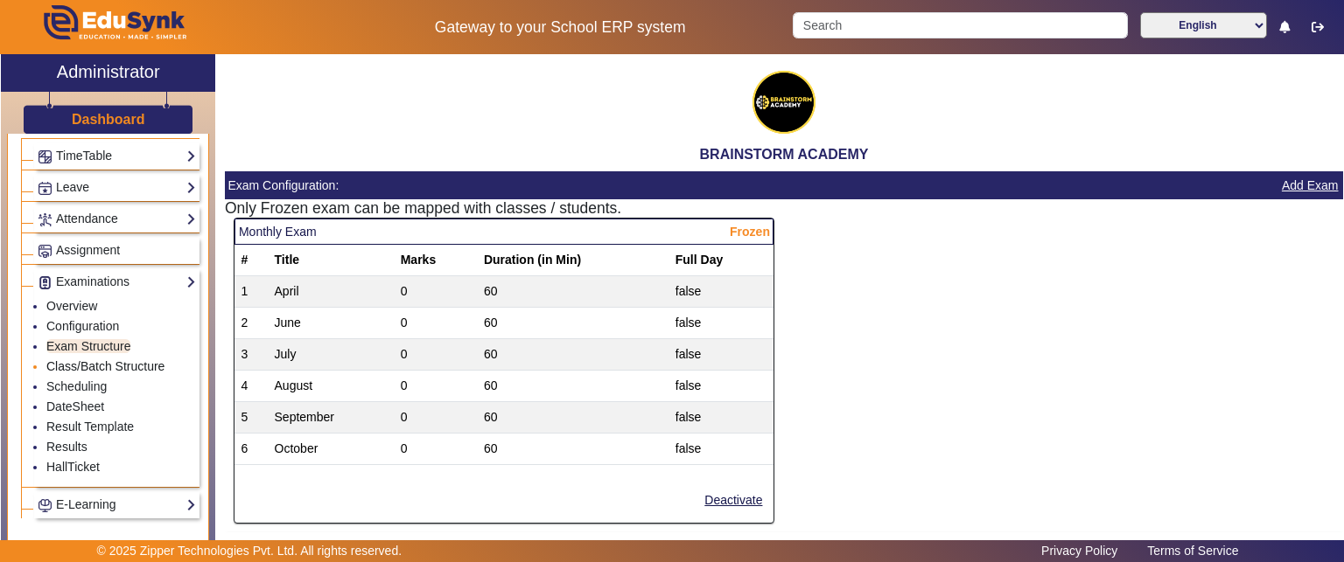
click at [76, 363] on link "Class/Batch Structure" at bounding box center [105, 367] width 118 height 14
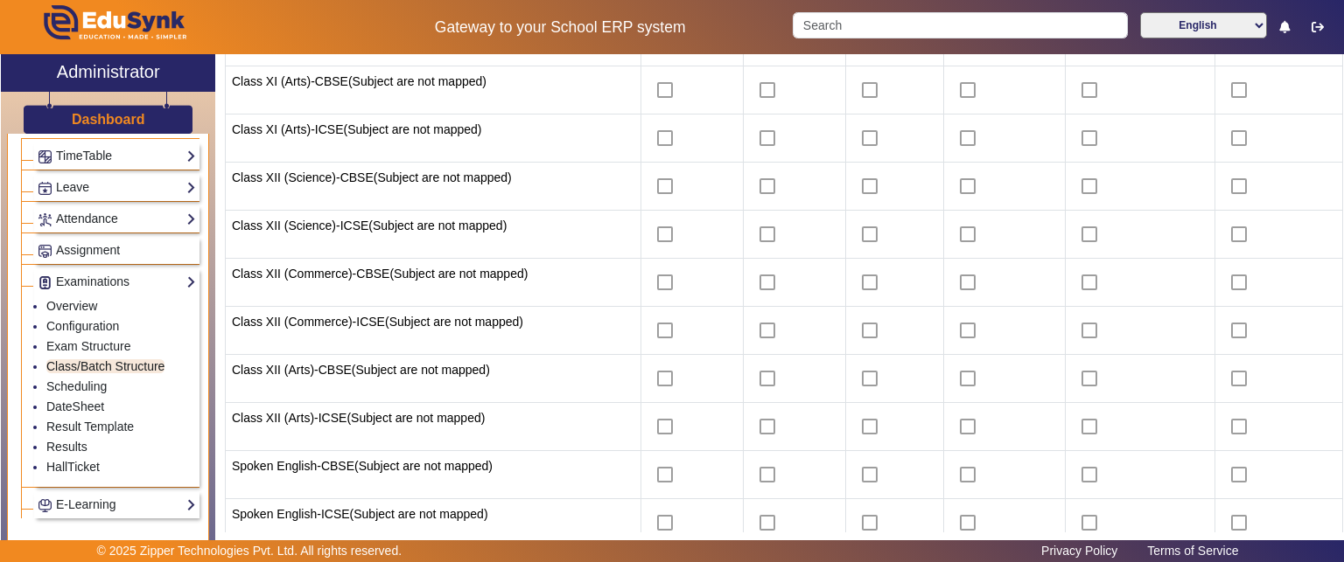
scroll to position [1083, 0]
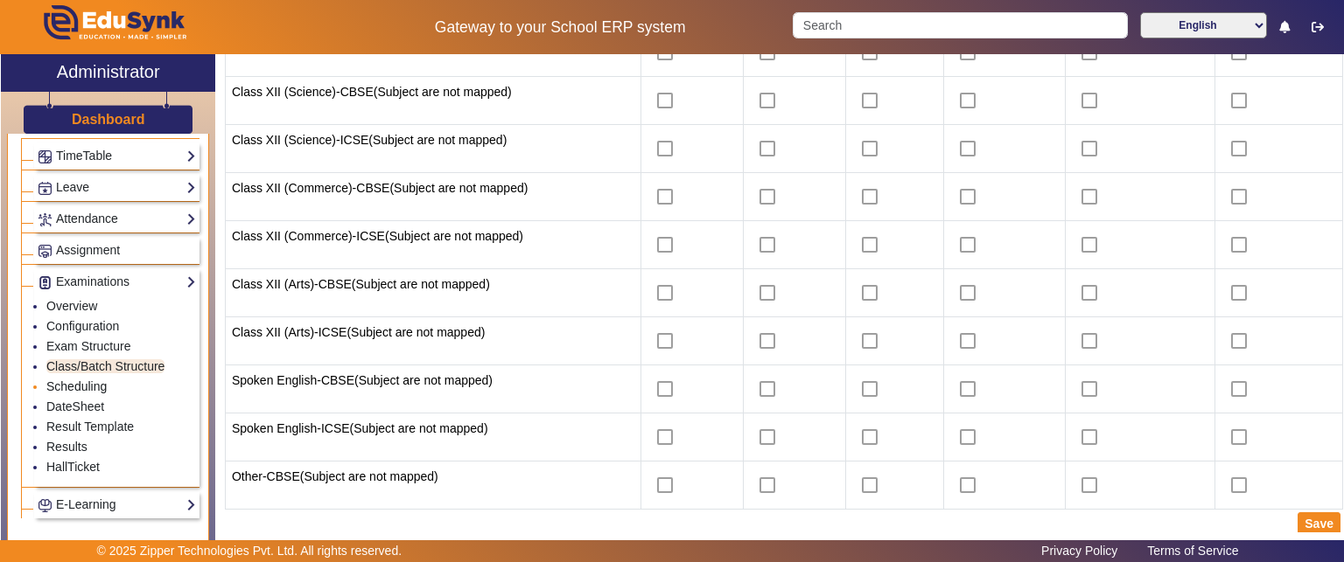
click at [94, 380] on link "Scheduling" at bounding box center [76, 387] width 60 height 14
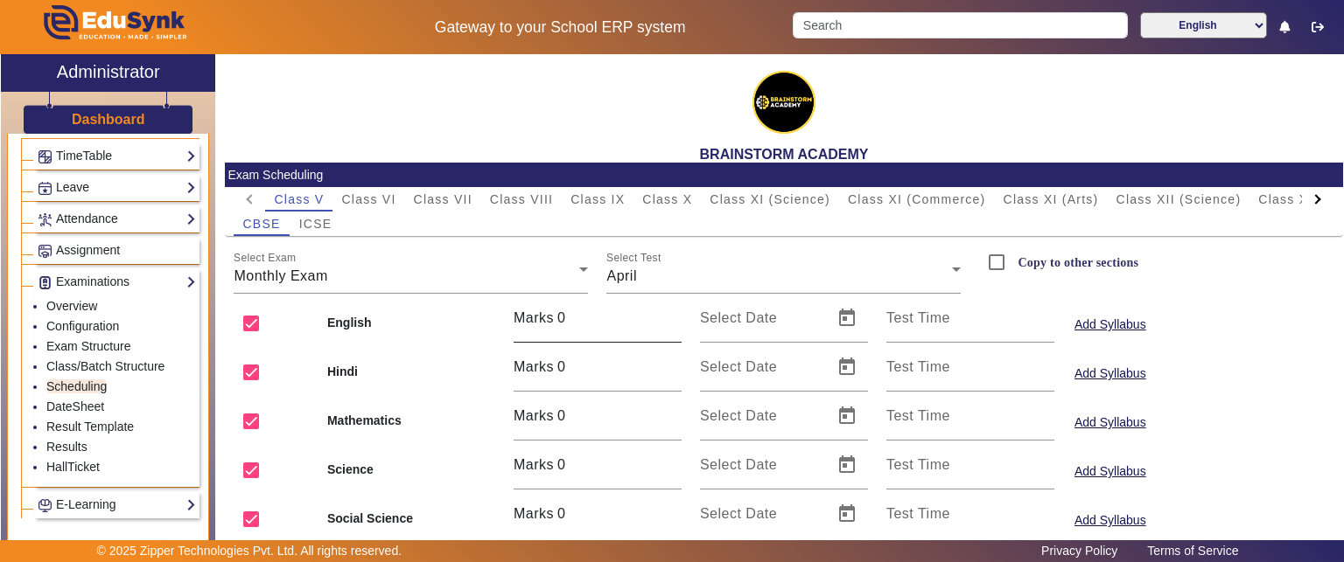
click at [582, 321] on input "0" at bounding box center [619, 318] width 124 height 21
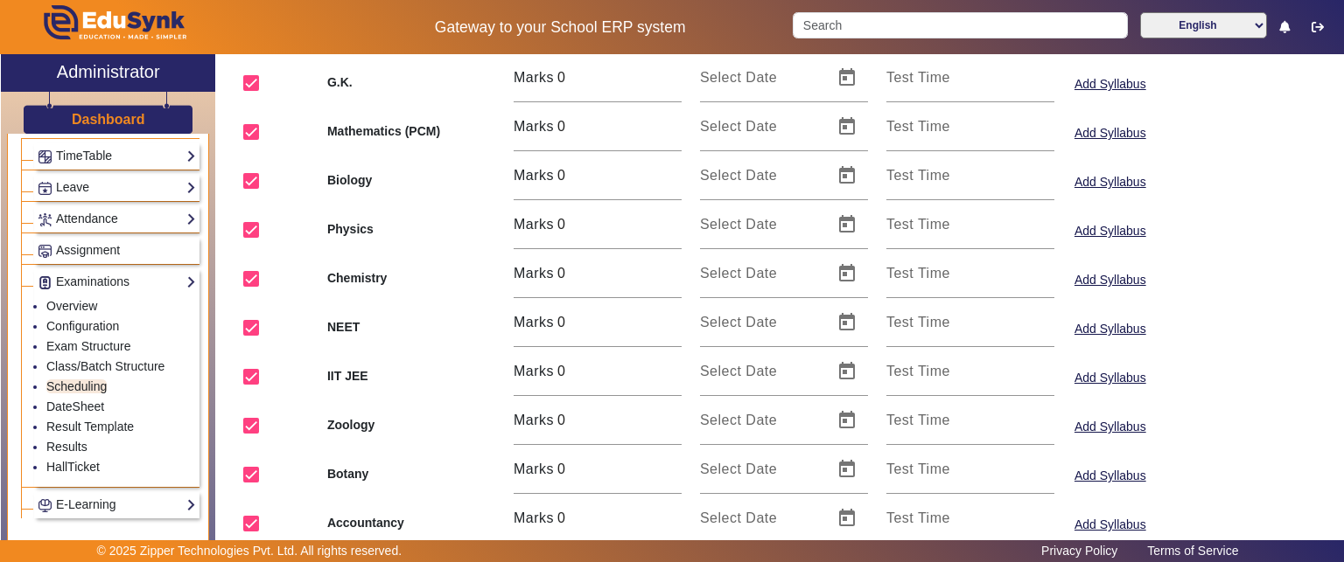
scroll to position [700, 0]
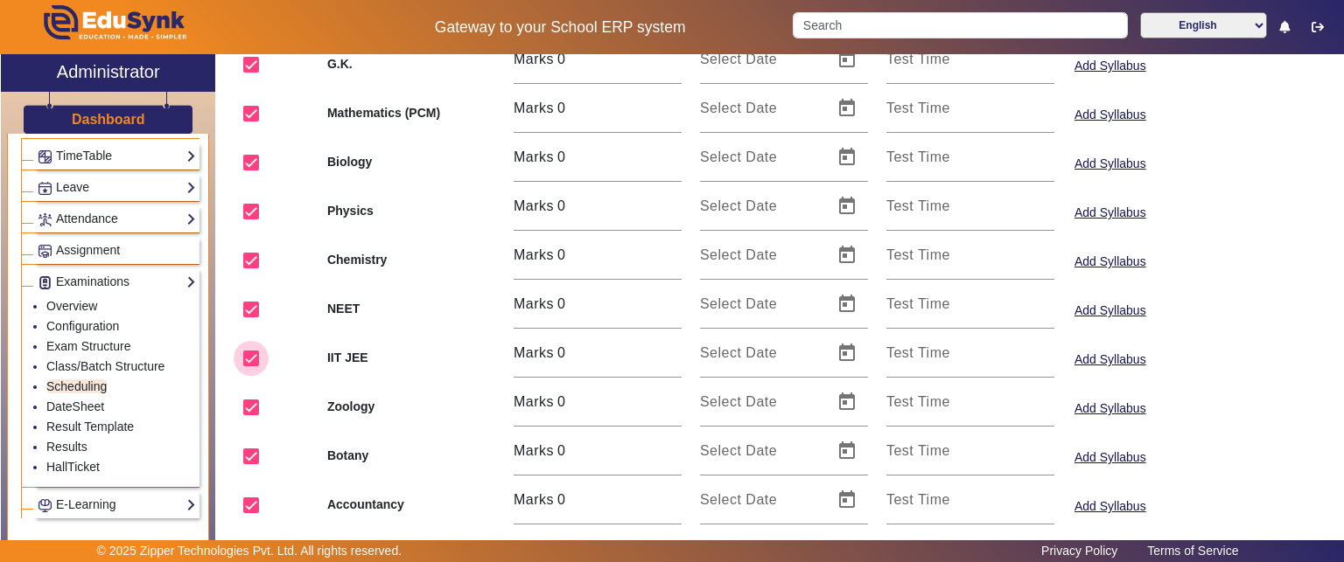
click at [242, 356] on input "checkbox" at bounding box center [251, 358] width 35 height 35
checkbox input "false"
click at [241, 388] on div at bounding box center [251, 408] width 42 height 42
checkbox input "false"
click at [251, 452] on input "checkbox" at bounding box center [251, 456] width 35 height 35
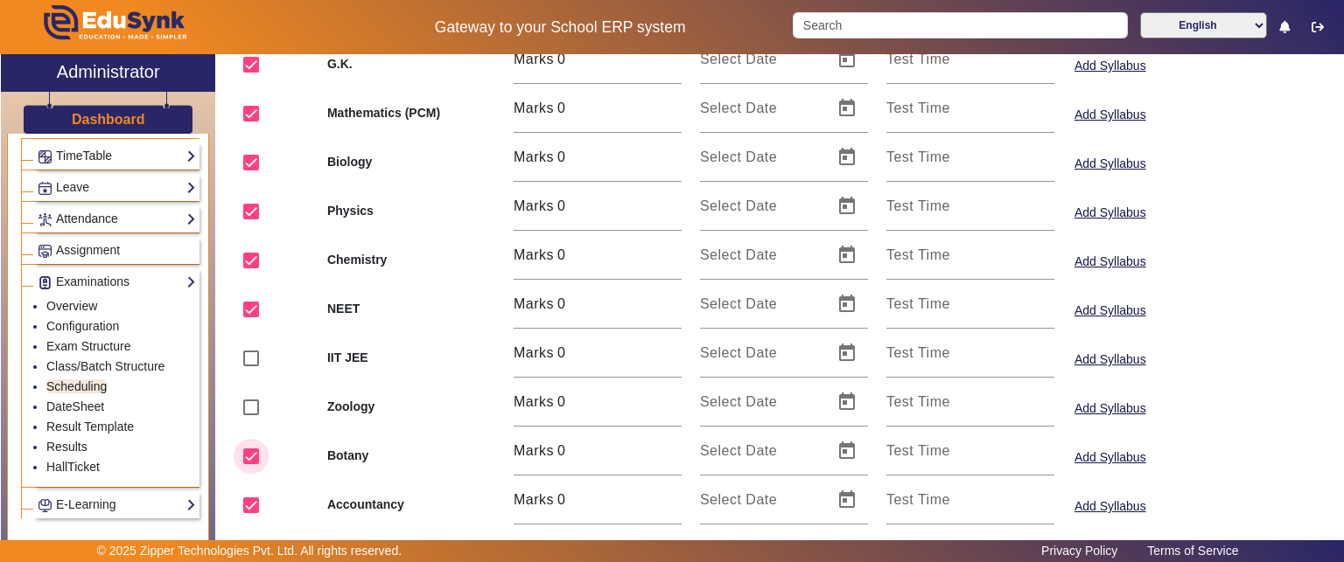
checkbox input "false"
click at [260, 509] on input "checkbox" at bounding box center [251, 505] width 35 height 35
checkbox input "false"
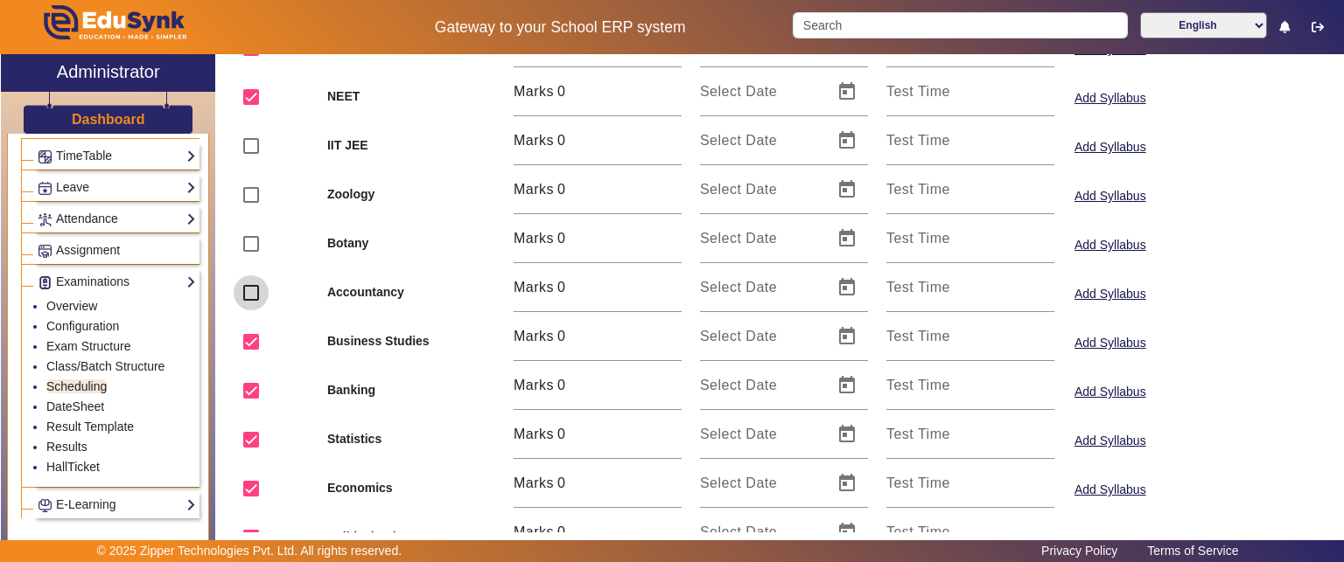
scroll to position [962, 0]
click at [258, 297] on input "checkbox" at bounding box center [251, 292] width 35 height 35
checkbox input "false"
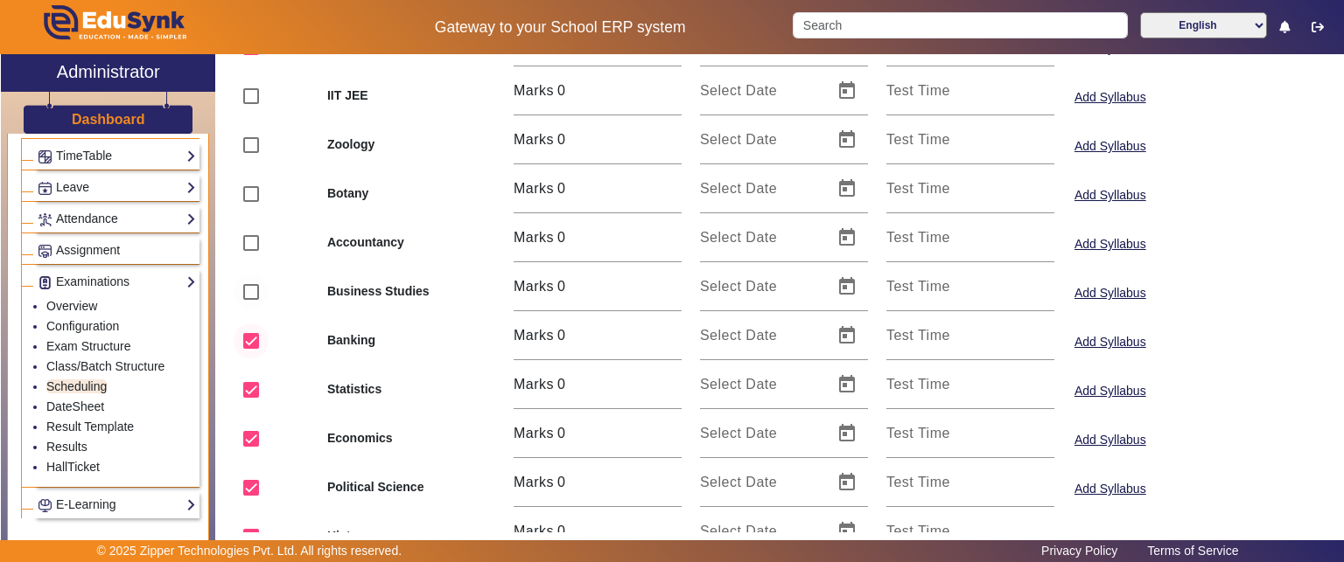
click at [253, 322] on div at bounding box center [251, 341] width 42 height 42
checkbox input "false"
click at [246, 395] on input "checkbox" at bounding box center [251, 390] width 35 height 35
checkbox input "false"
click at [259, 444] on input "checkbox" at bounding box center [251, 439] width 35 height 35
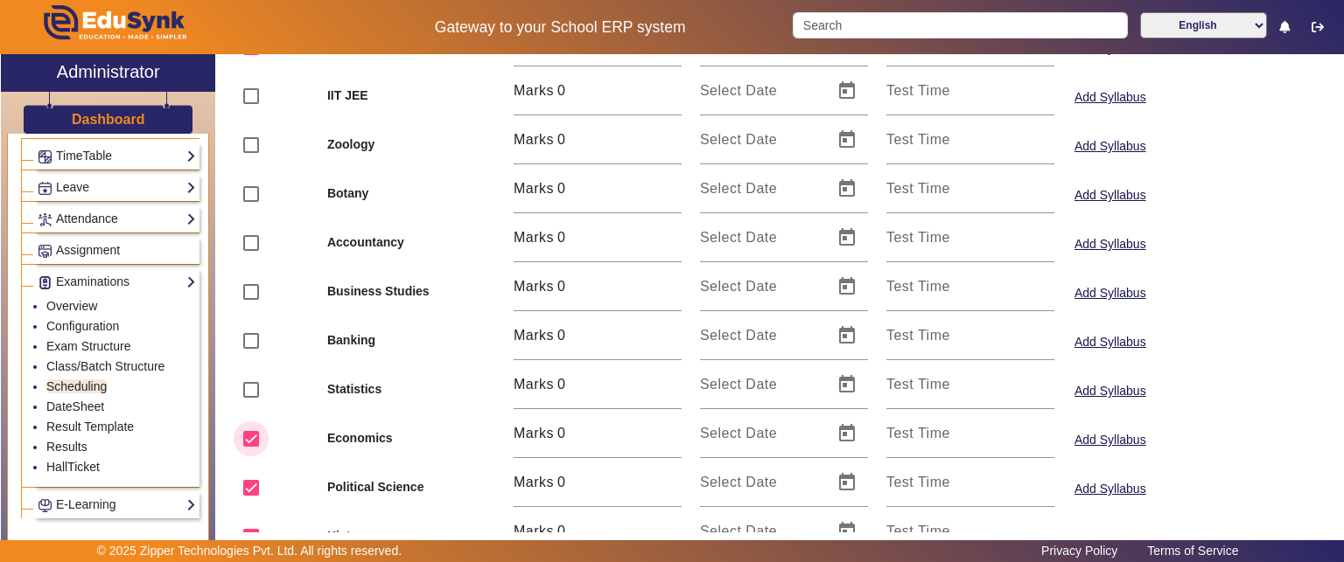
checkbox input "false"
click at [261, 494] on input "checkbox" at bounding box center [251, 488] width 35 height 35
checkbox input "false"
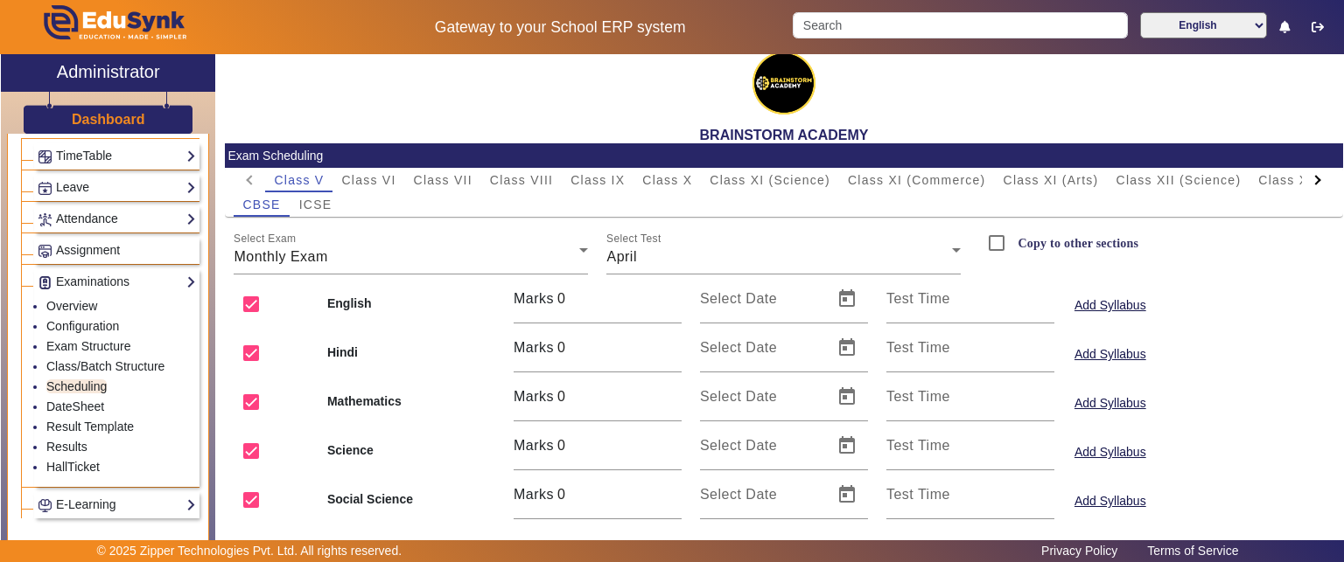
scroll to position [0, 0]
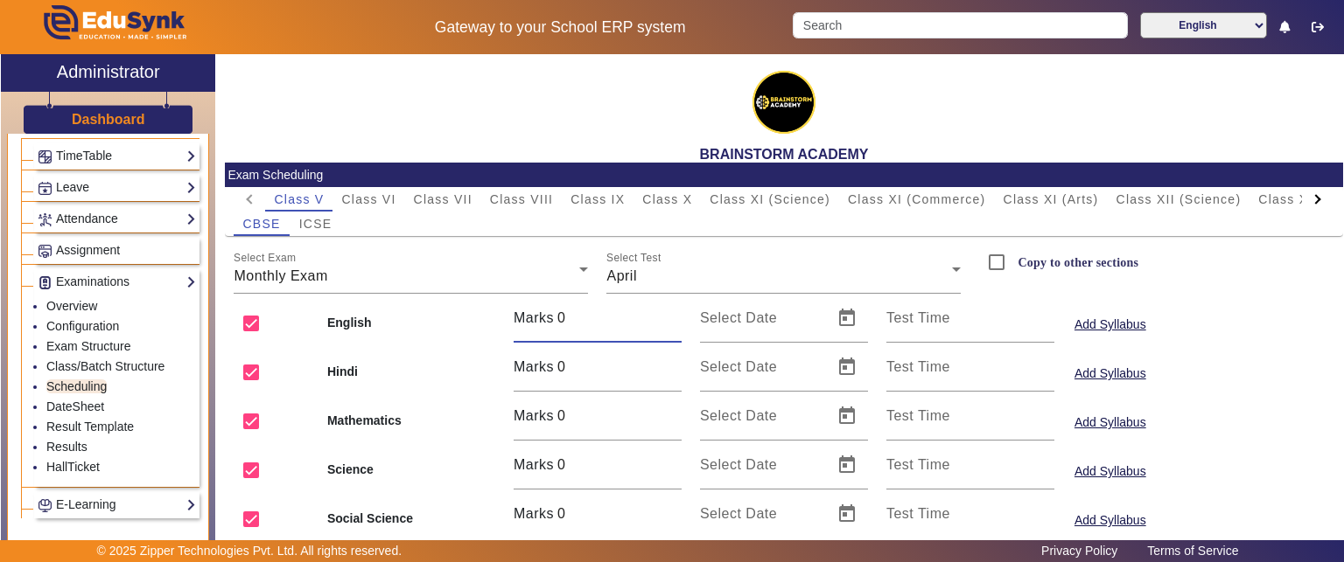
click at [603, 325] on input "0" at bounding box center [619, 318] width 124 height 21
click at [673, 314] on input "1" at bounding box center [619, 318] width 124 height 21
click at [673, 314] on input "2" at bounding box center [619, 318] width 124 height 21
click at [673, 314] on input "3" at bounding box center [619, 318] width 124 height 21
type input "4"
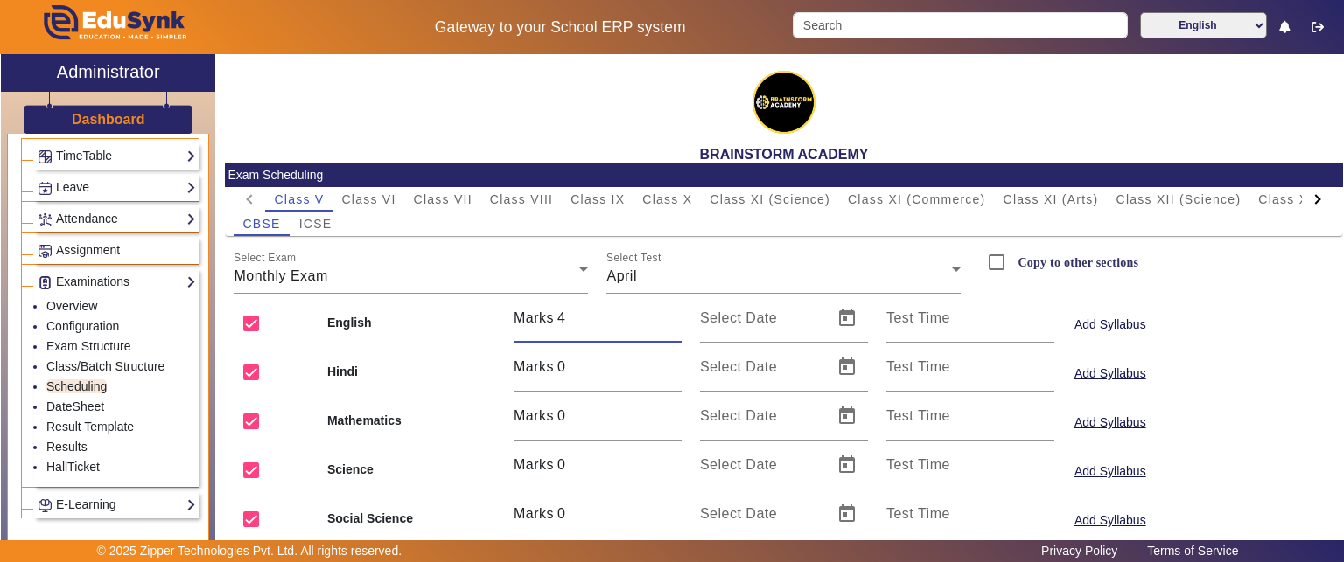
click at [673, 314] on input "4" at bounding box center [619, 318] width 124 height 21
type input "100"
click at [746, 325] on mat-label "Select Date" at bounding box center [738, 318] width 77 height 15
click at [746, 325] on input "Select Date" at bounding box center [761, 325] width 122 height 21
click at [847, 325] on span "Open calendar" at bounding box center [847, 318] width 42 height 42
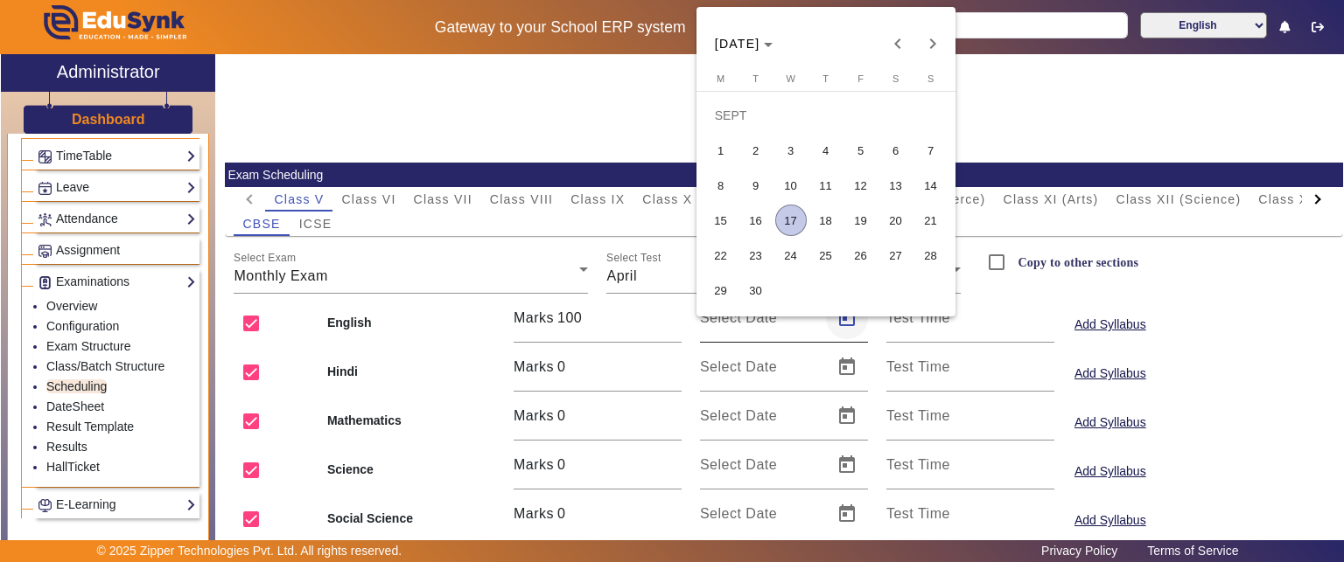
click at [847, 325] on div at bounding box center [672, 281] width 1344 height 562
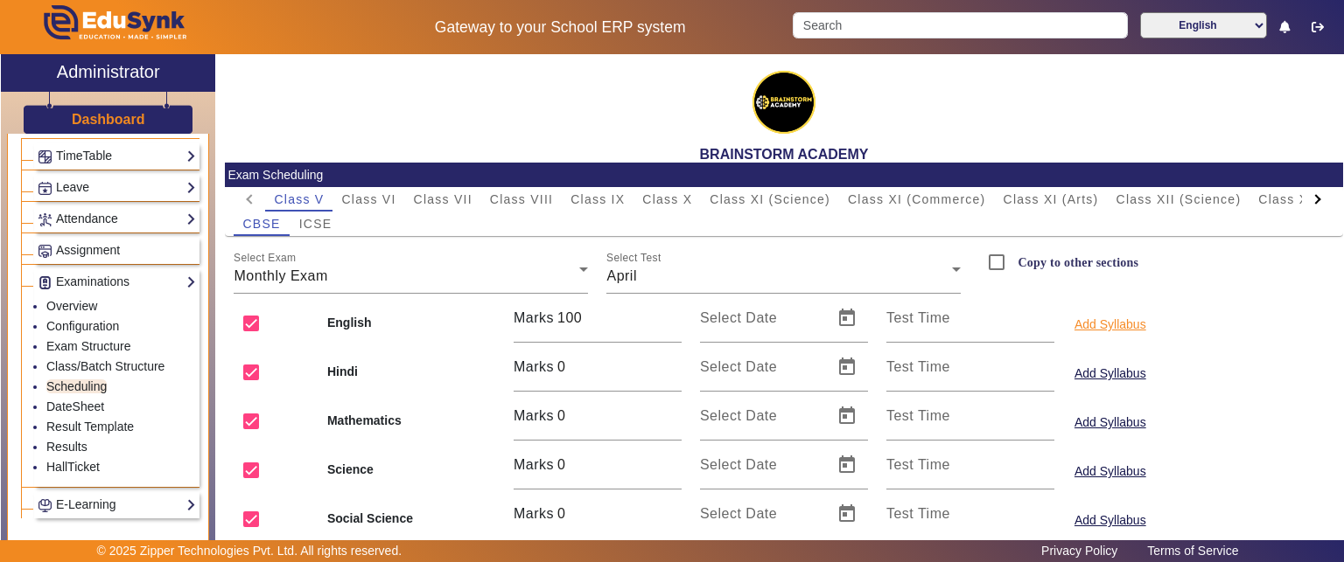
click at [1078, 325] on button "Add Syllabus" at bounding box center [1109, 325] width 75 height 22
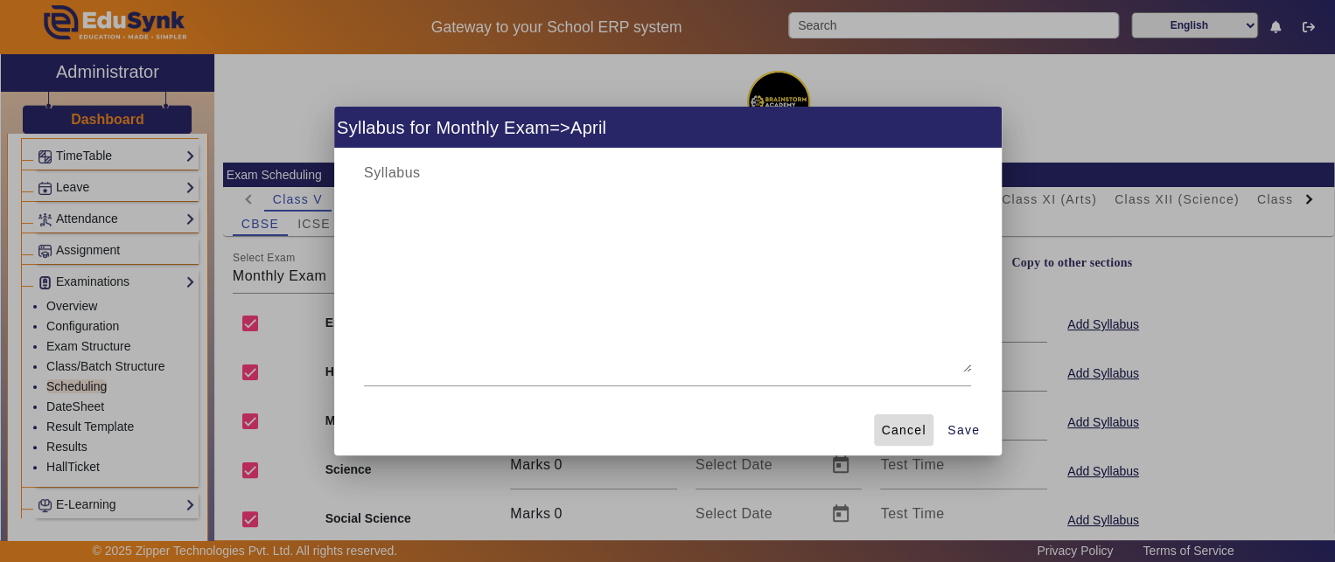
click at [893, 430] on span "Cancel" at bounding box center [903, 431] width 45 height 18
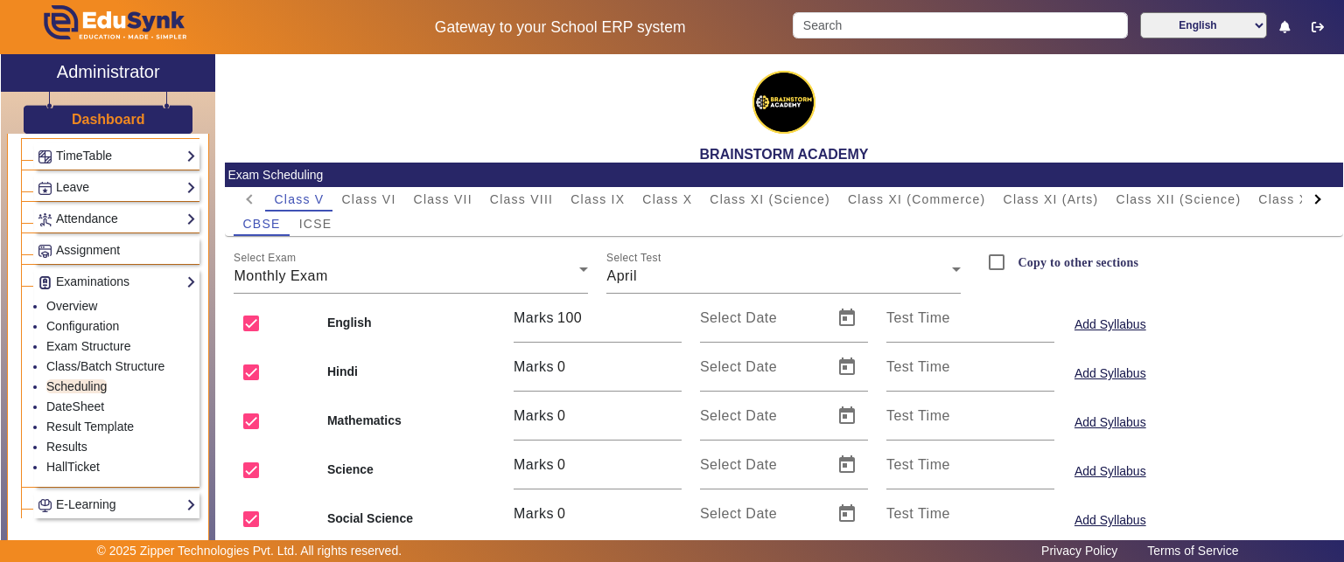
click at [1303, 397] on div "Mathematics Marks 0 Select Date Test Time Add Syllabus" at bounding box center [784, 416] width 1118 height 49
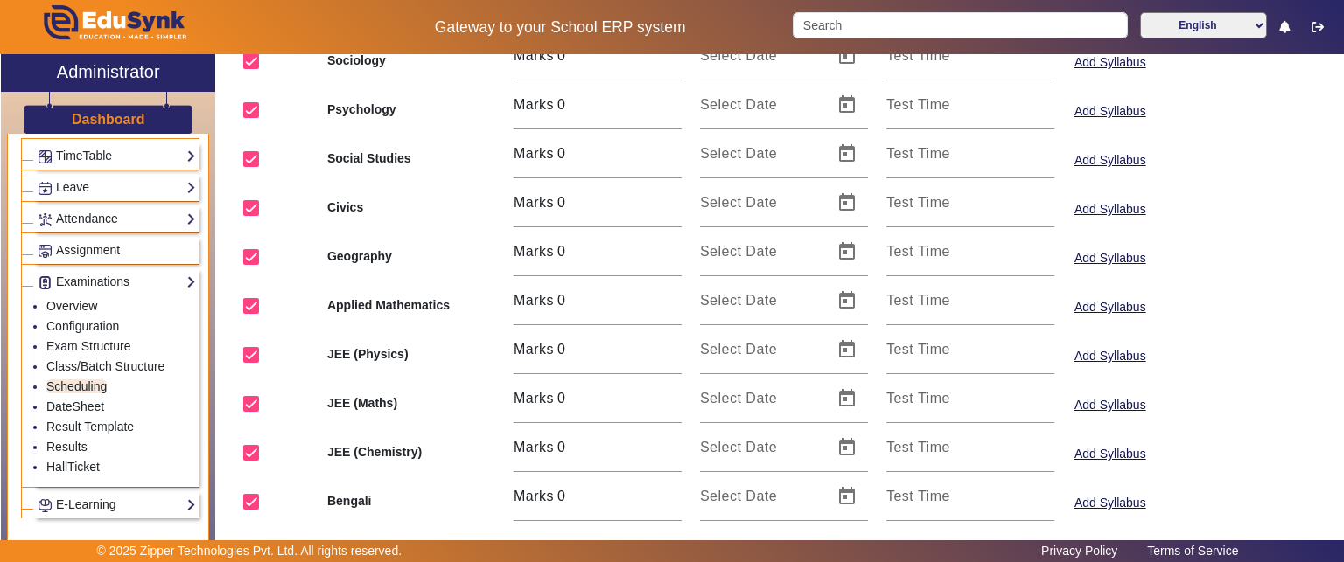
scroll to position [1579, 0]
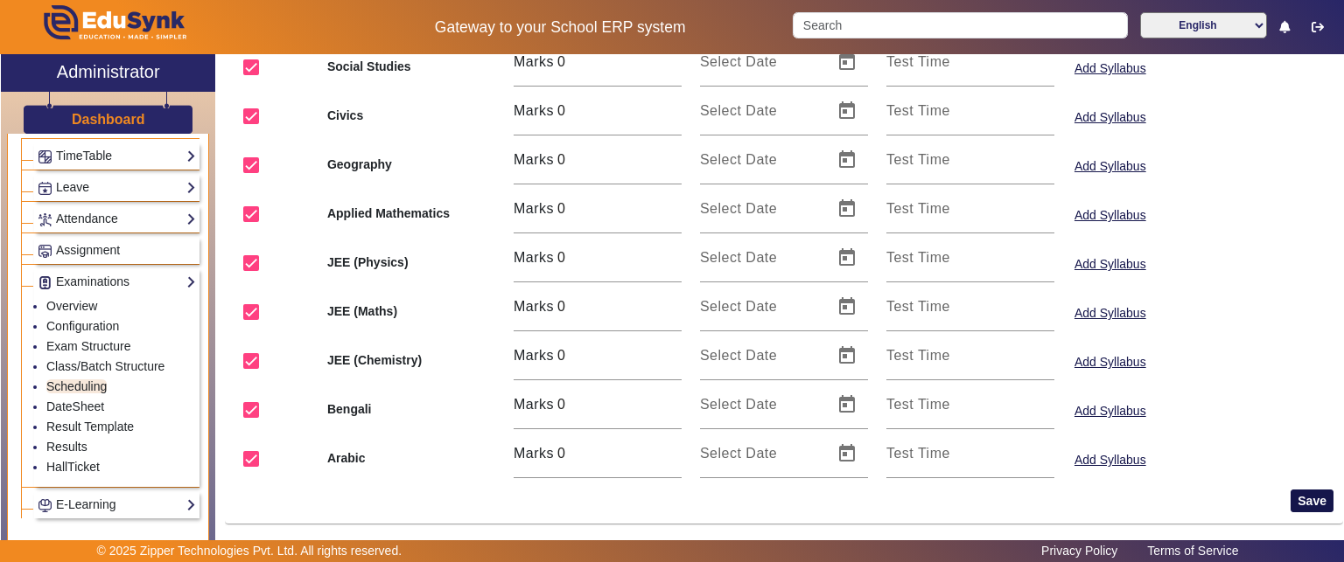
click at [1295, 495] on button "Save" at bounding box center [1311, 501] width 43 height 23
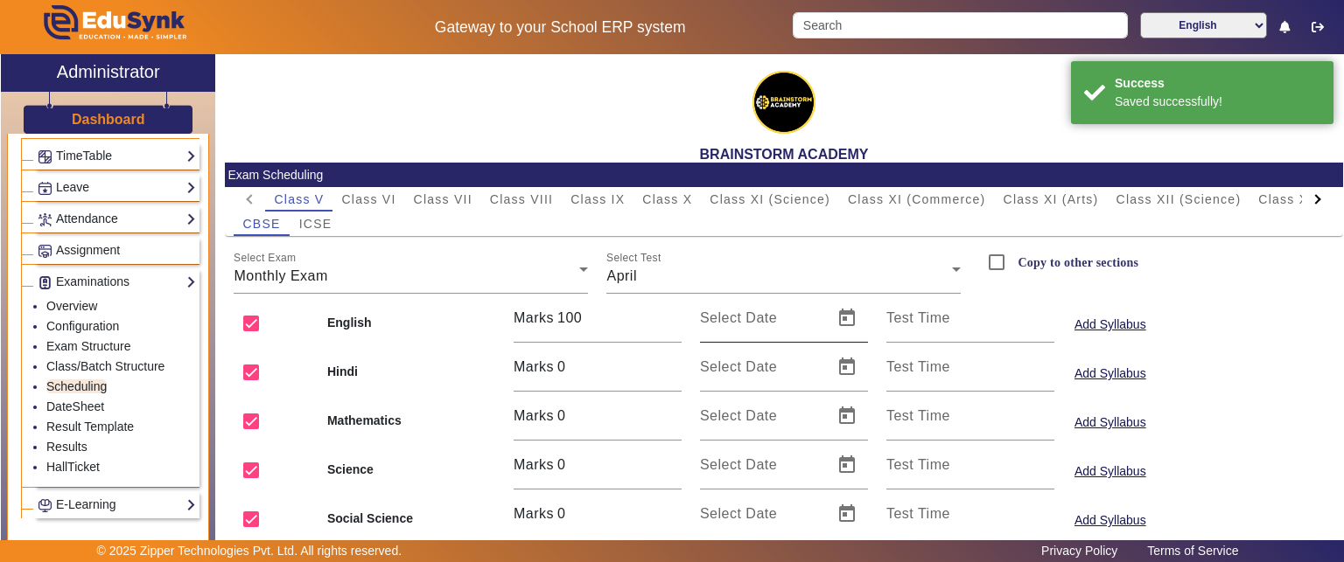
scroll to position [0, 0]
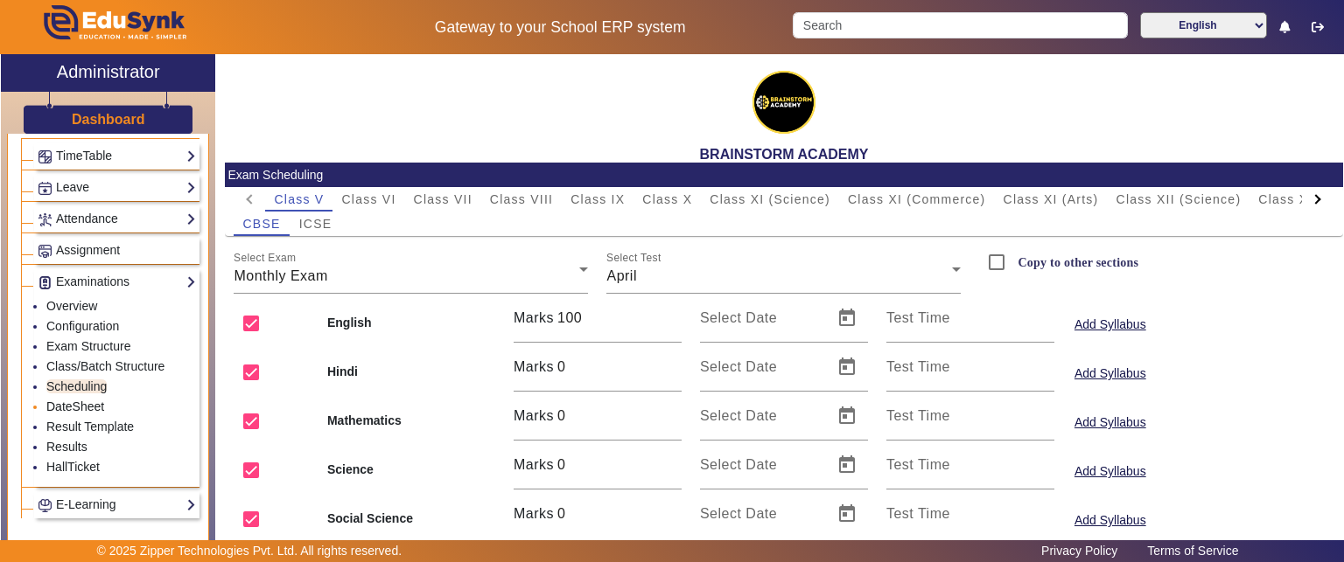
click at [73, 400] on link "DateSheet" at bounding box center [75, 407] width 58 height 14
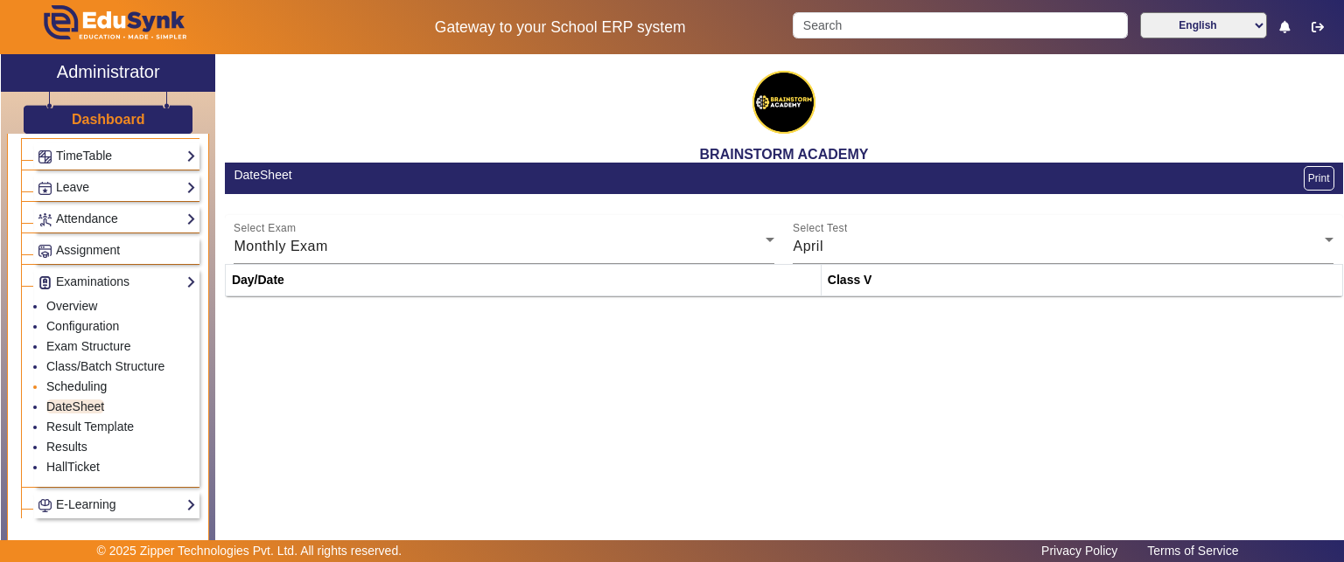
click at [76, 384] on link "Scheduling" at bounding box center [76, 387] width 60 height 14
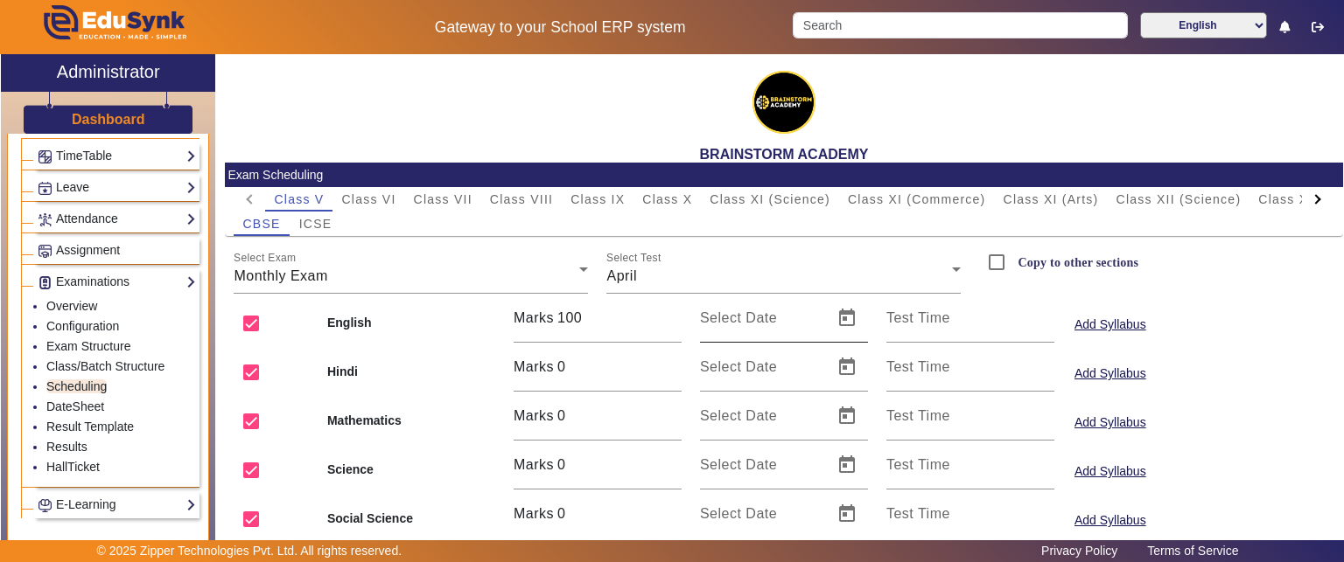
click at [742, 321] on mat-label "Select Date" at bounding box center [738, 318] width 77 height 15
click at [742, 321] on input "Select Date" at bounding box center [761, 325] width 122 height 21
click at [842, 330] on span "Open calendar" at bounding box center [847, 318] width 42 height 42
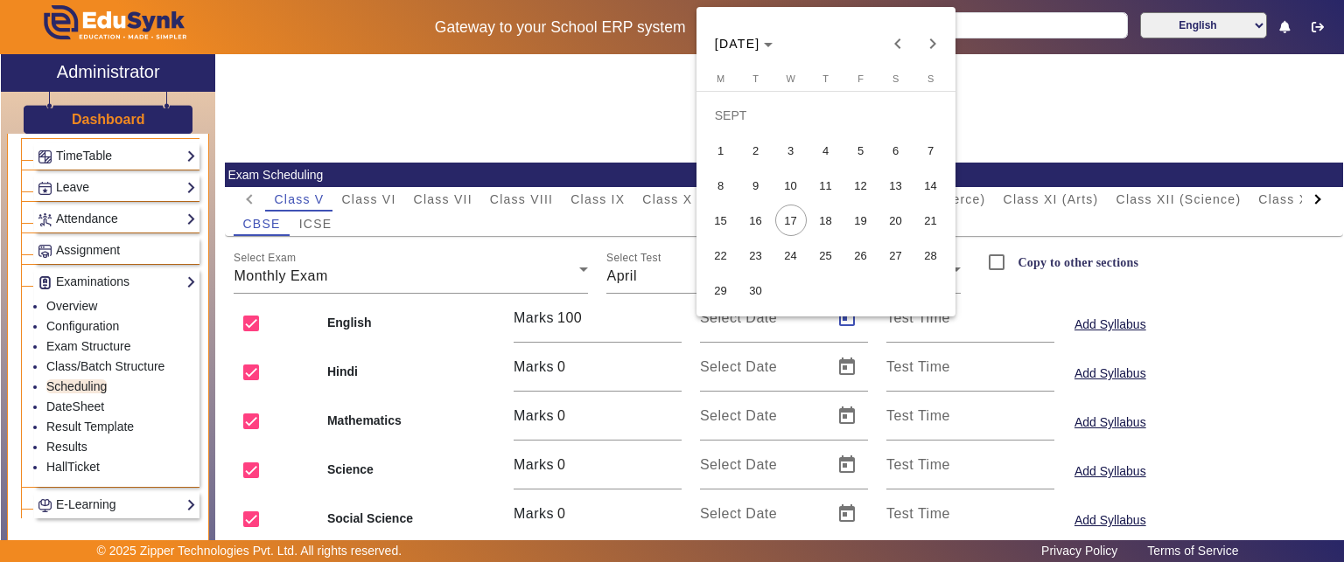
click at [724, 147] on span "1" at bounding box center [720, 150] width 31 height 31
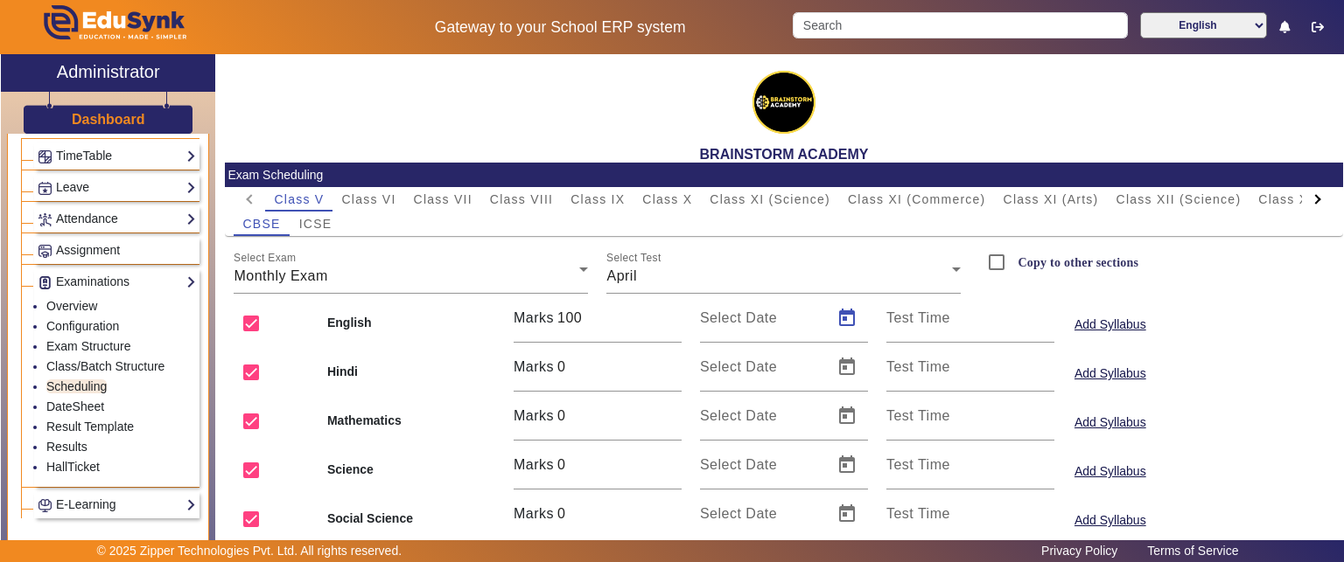
type input "[DATE]"
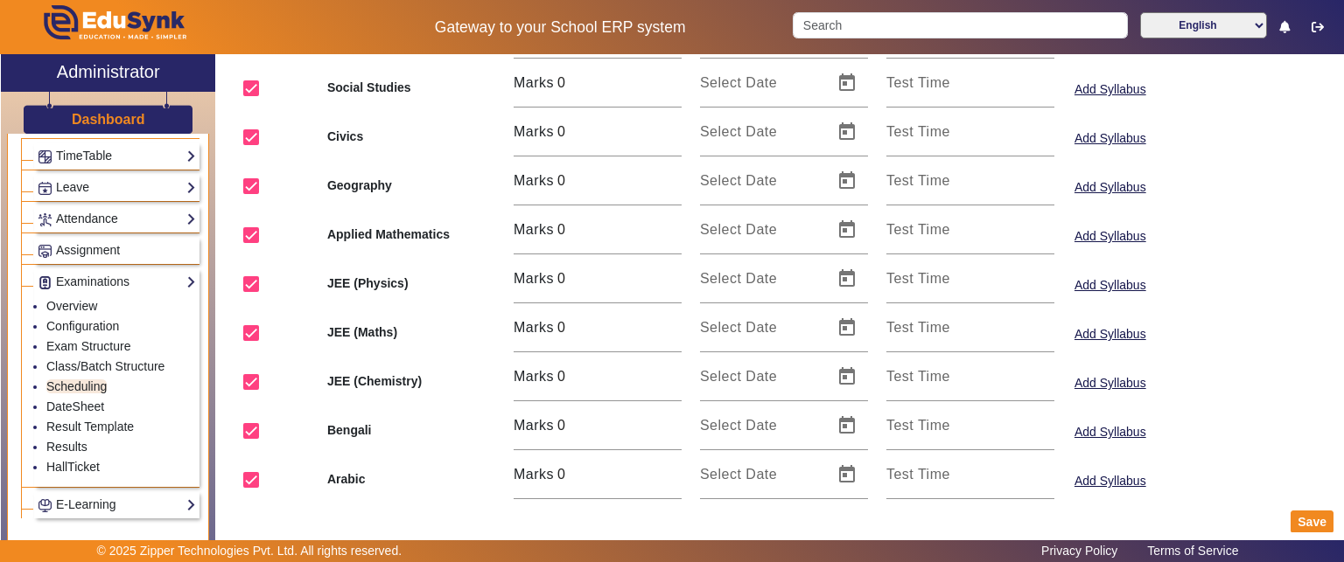
scroll to position [1579, 0]
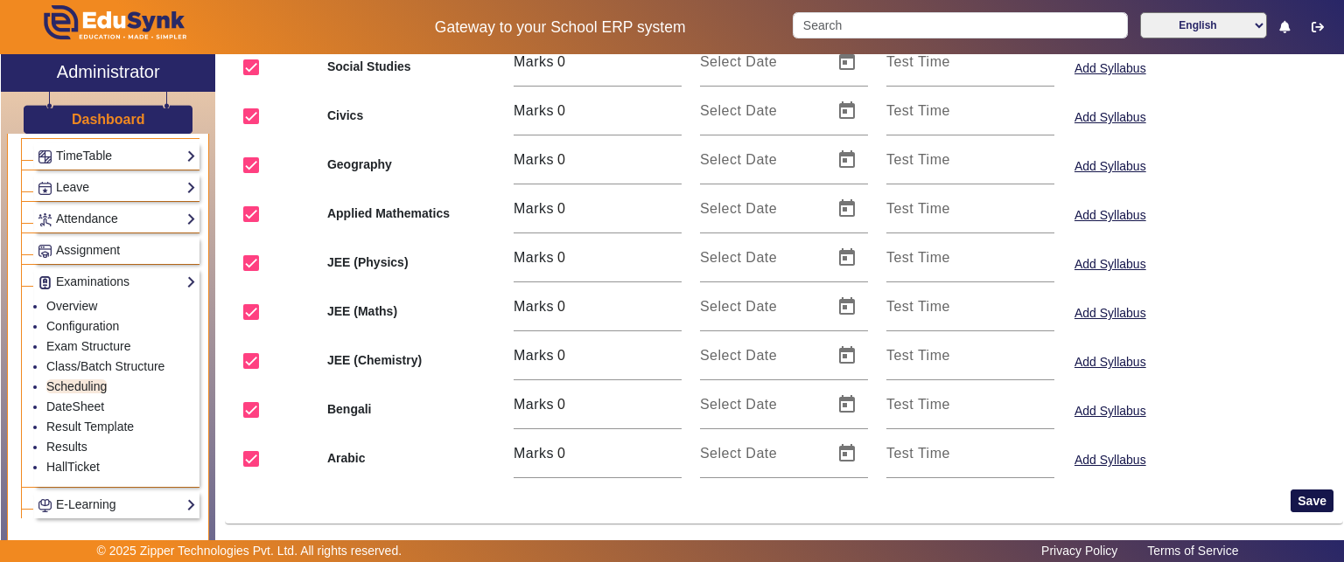
click at [1307, 500] on button "Save" at bounding box center [1311, 501] width 43 height 23
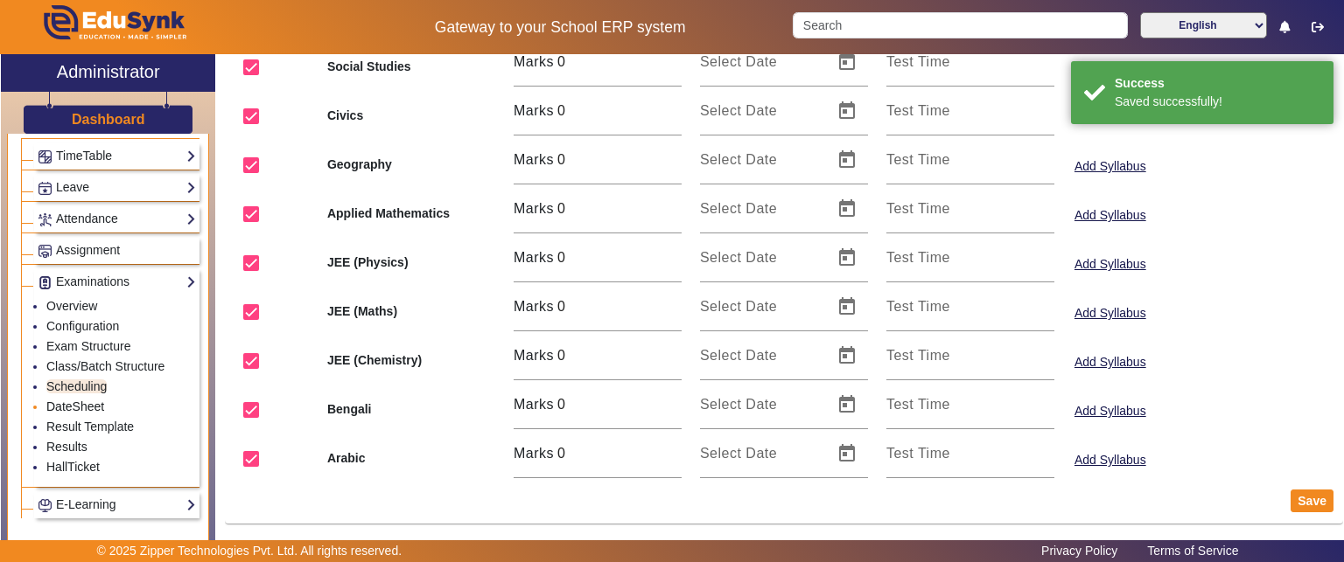
click at [87, 400] on link "DateSheet" at bounding box center [75, 407] width 58 height 14
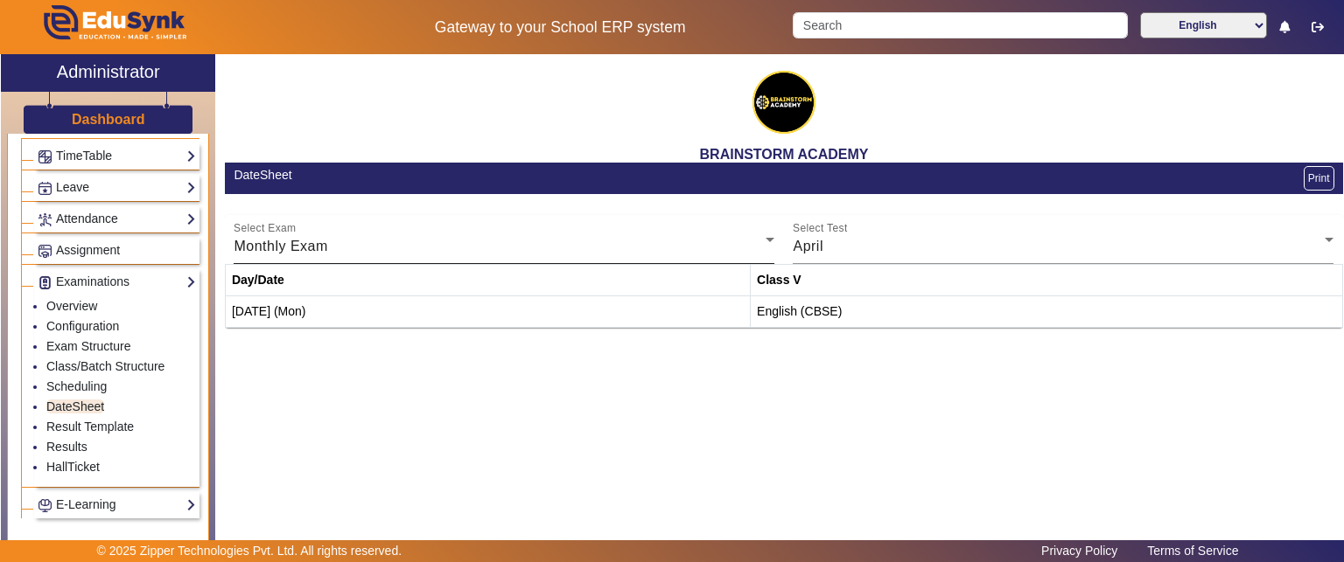
click at [746, 236] on div "Monthly Exam" at bounding box center [500, 246] width 532 height 21
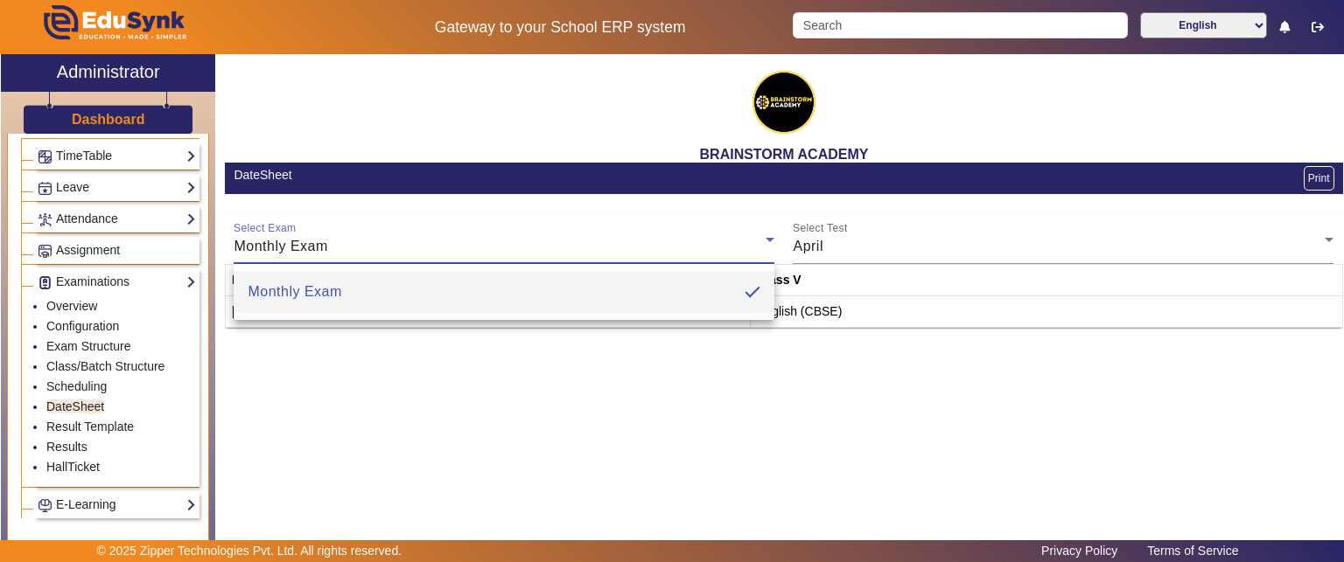
click at [746, 235] on div at bounding box center [672, 281] width 1344 height 562
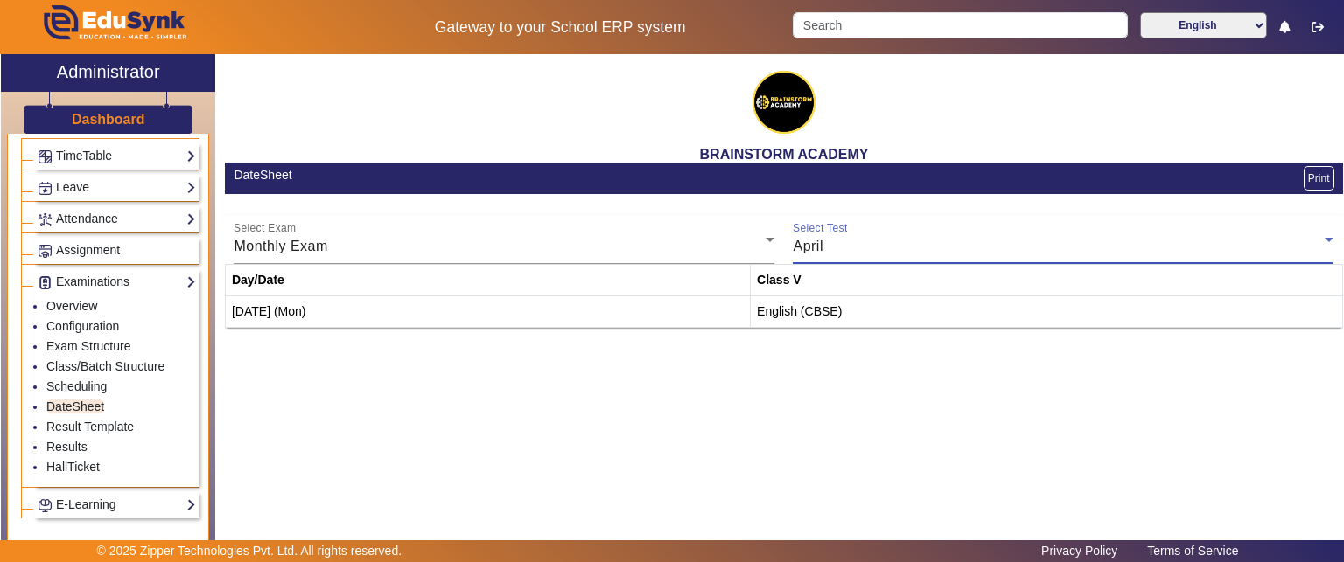
click at [879, 239] on div "April" at bounding box center [1059, 246] width 532 height 21
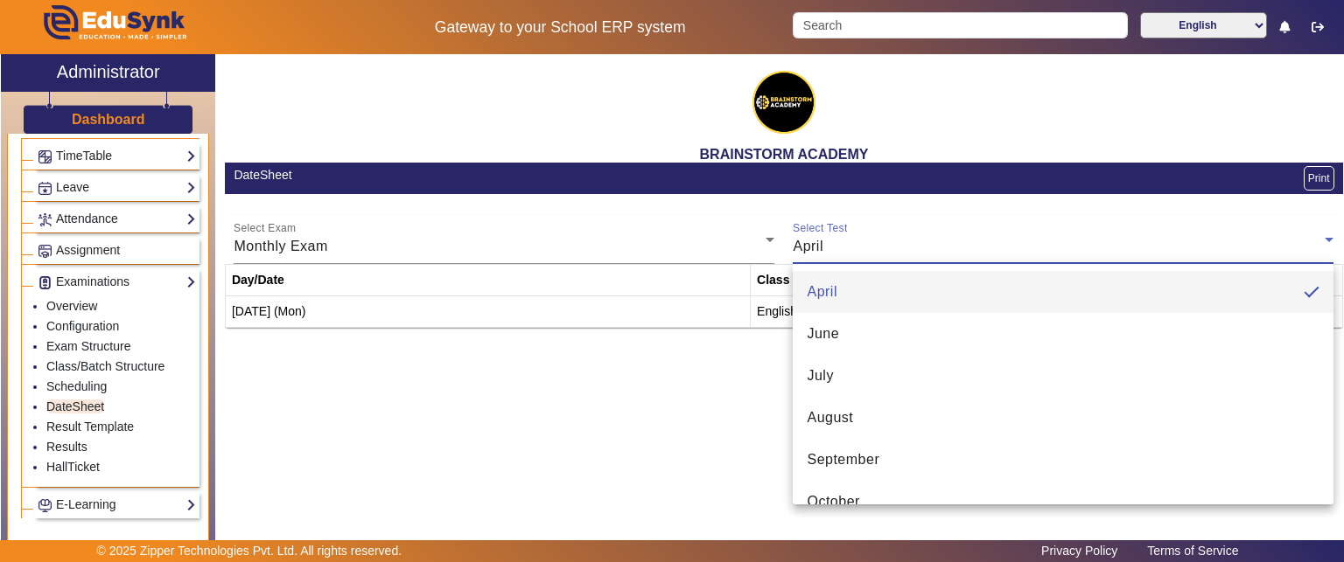
click at [879, 239] on div at bounding box center [672, 281] width 1344 height 562
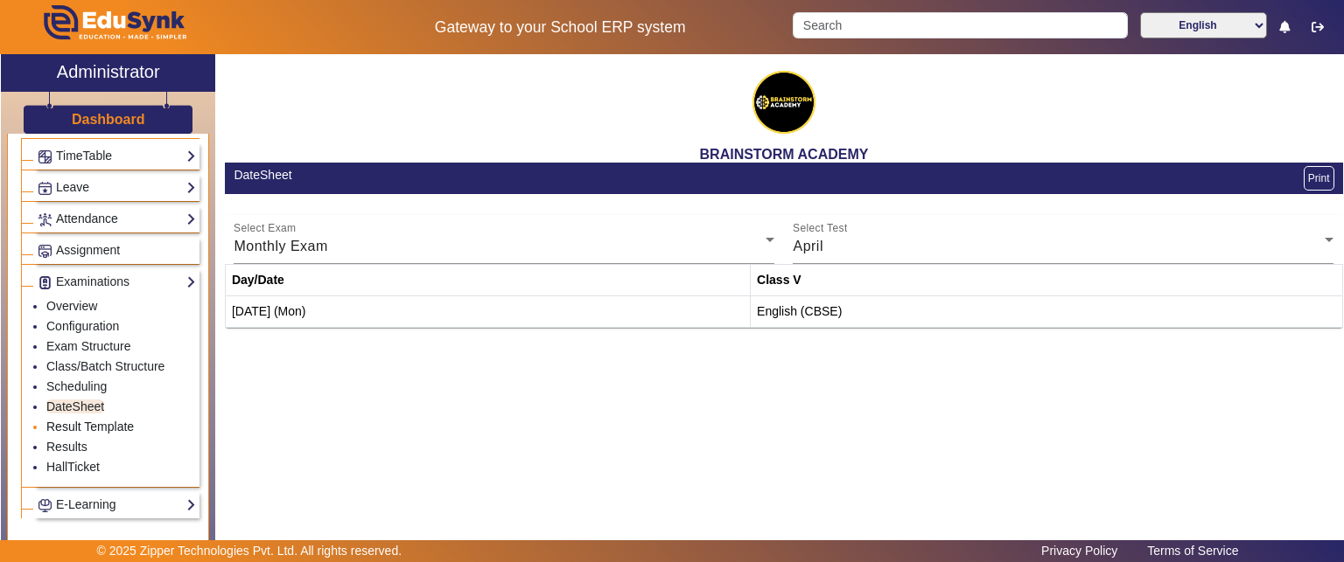
click at [104, 420] on link "Result Template" at bounding box center [89, 427] width 87 height 14
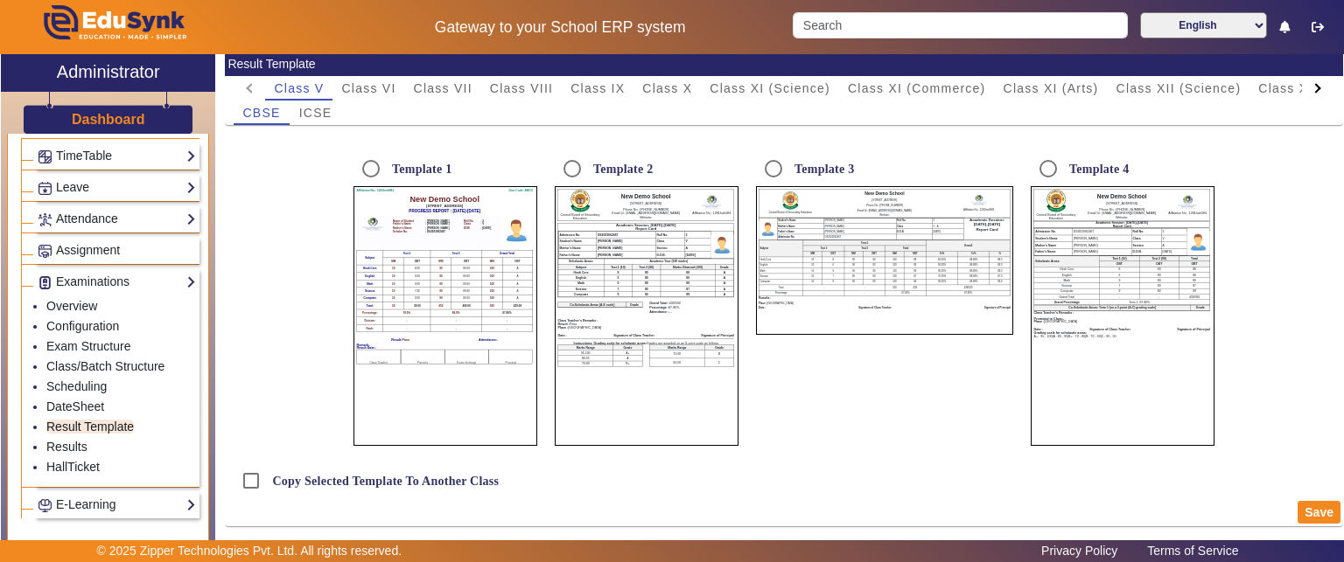
scroll to position [114, 0]
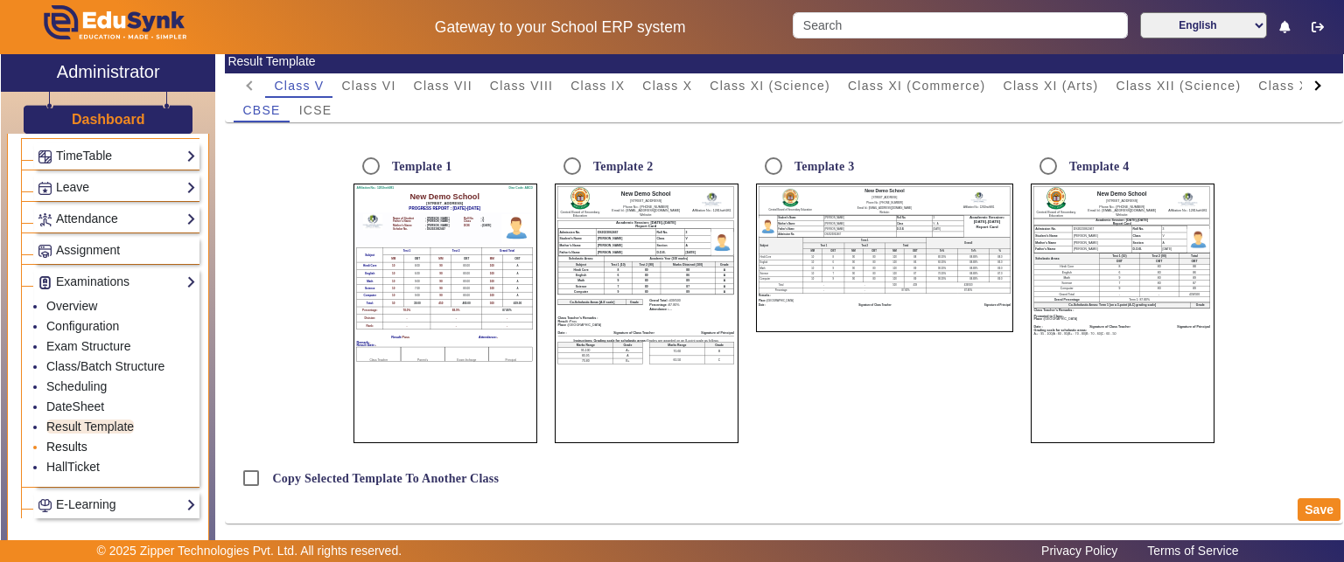
click at [59, 440] on link "Results" at bounding box center [66, 447] width 41 height 14
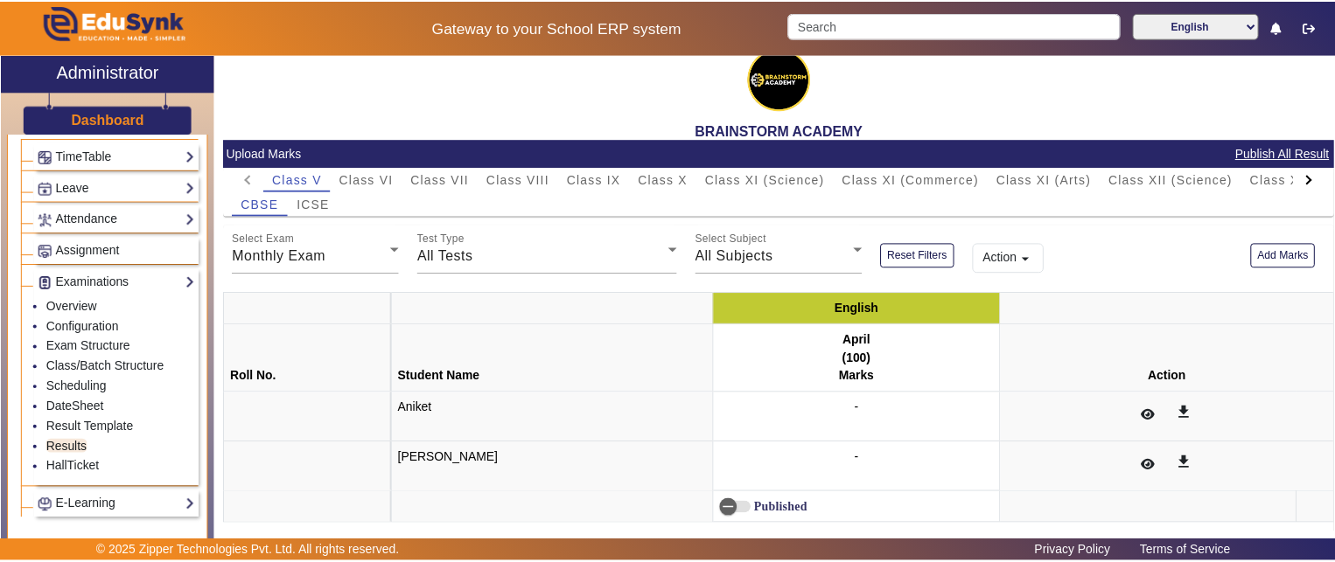
scroll to position [35, 0]
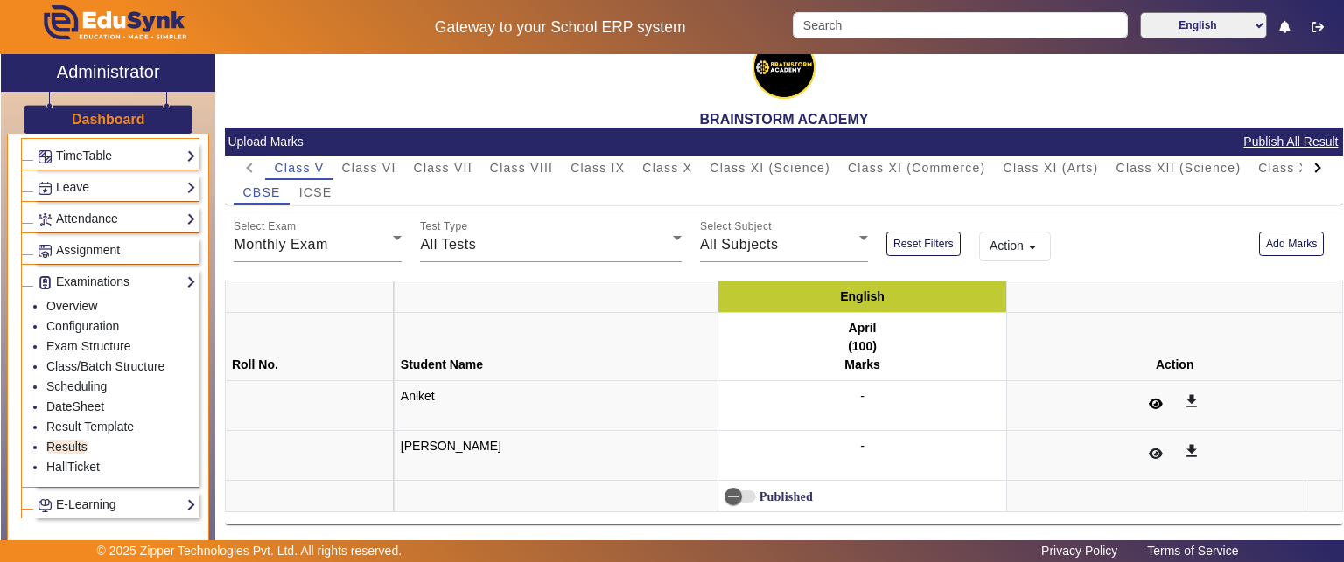
click at [1149, 398] on icon at bounding box center [1156, 404] width 14 height 12
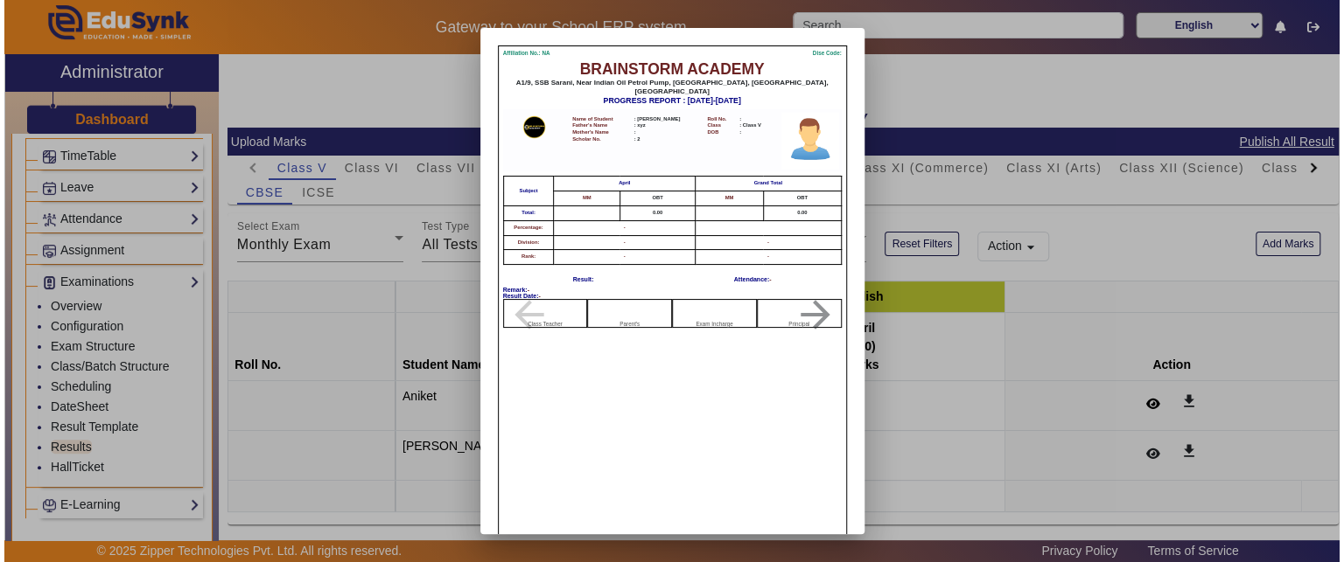
scroll to position [66, 0]
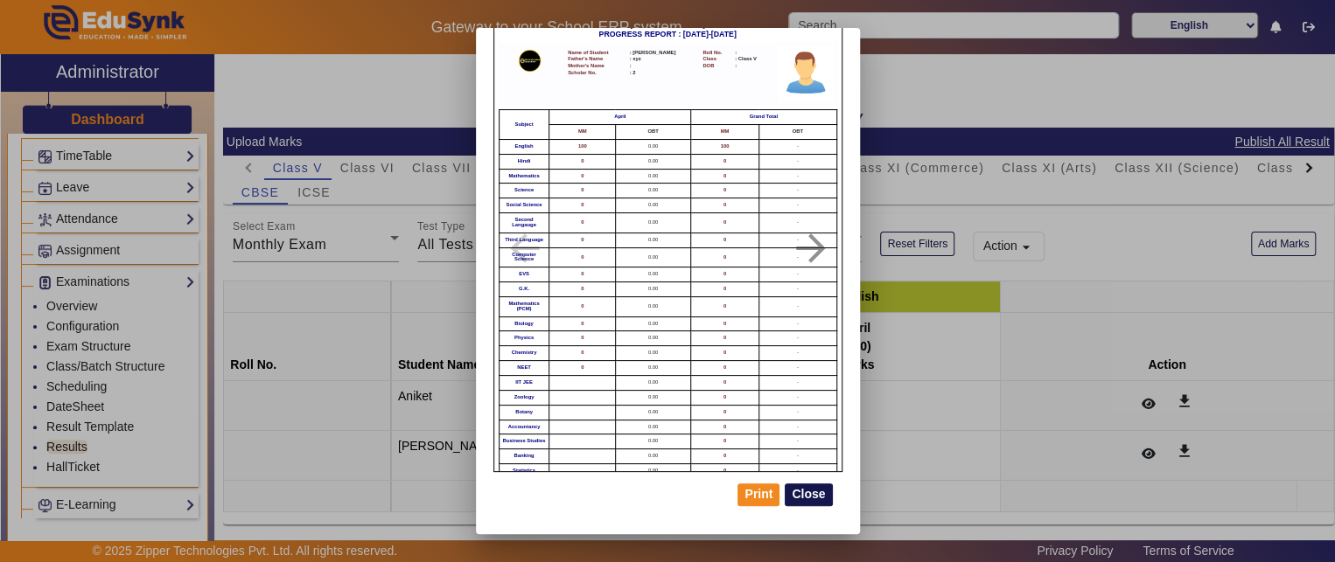
click at [808, 504] on button "Close" at bounding box center [808, 495] width 47 height 23
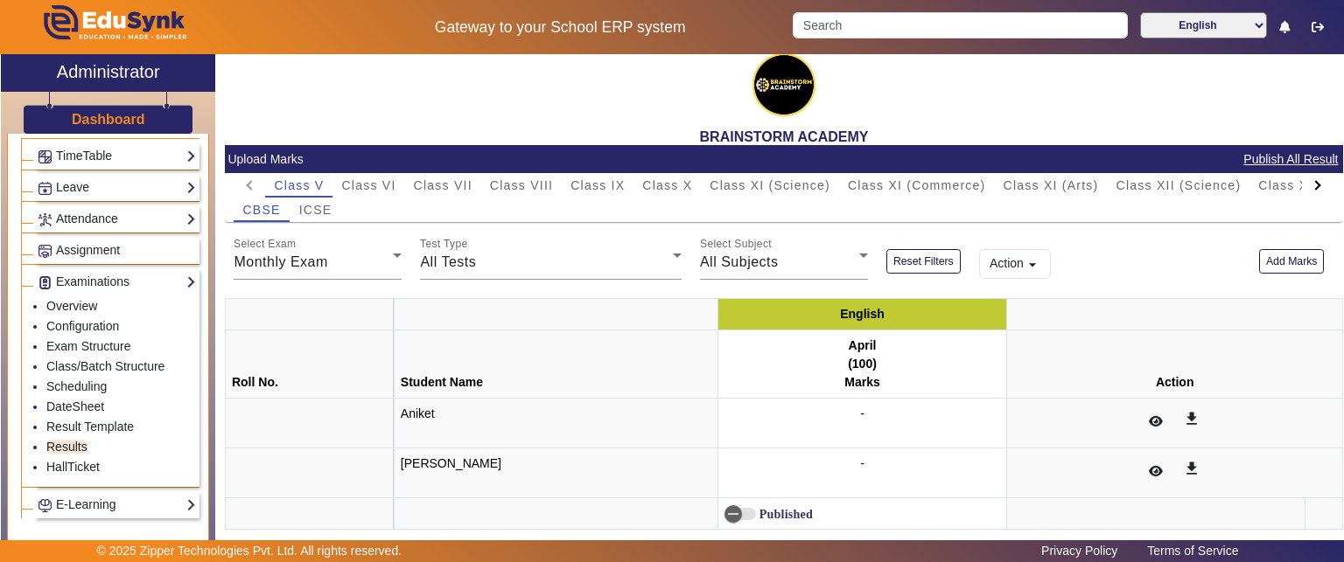
scroll to position [35, 0]
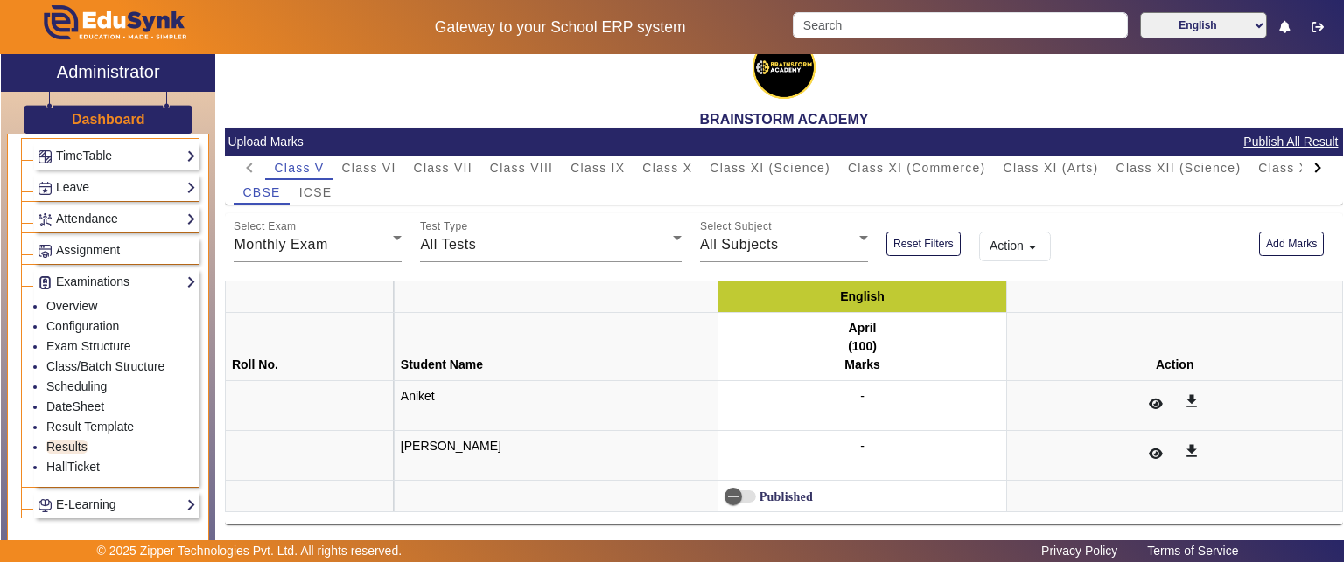
click at [1093, 241] on div "Action arrow_drop_down" at bounding box center [1110, 237] width 280 height 49
click at [1091, 257] on div "Action arrow_drop_down" at bounding box center [1110, 237] width 280 height 49
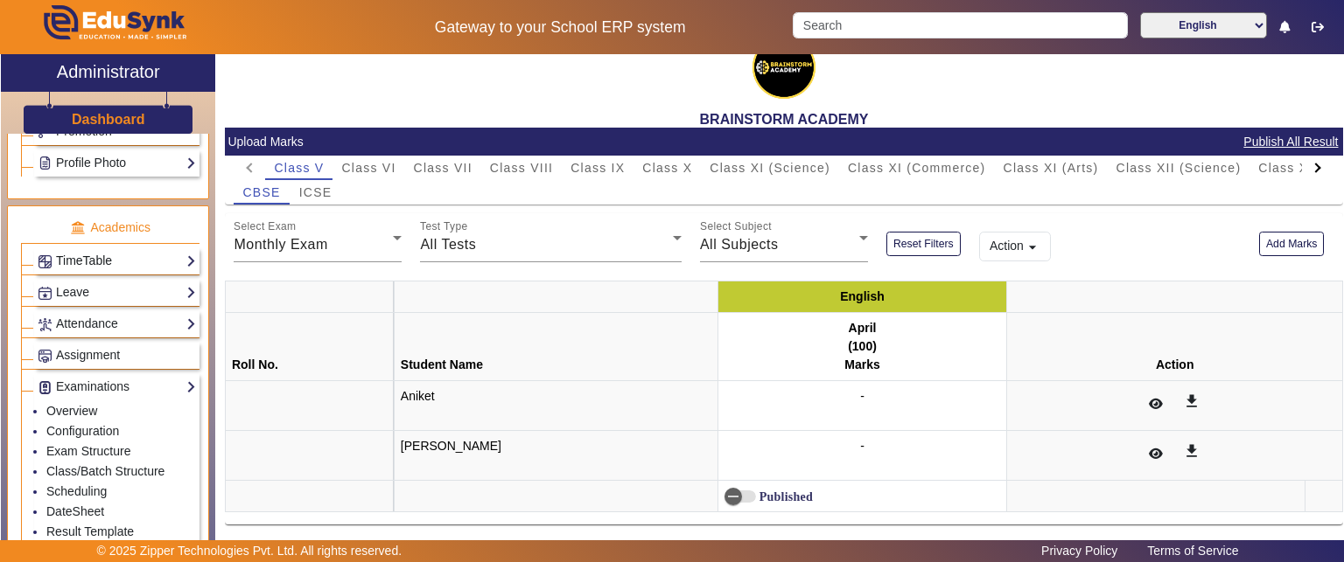
scroll to position [612, 0]
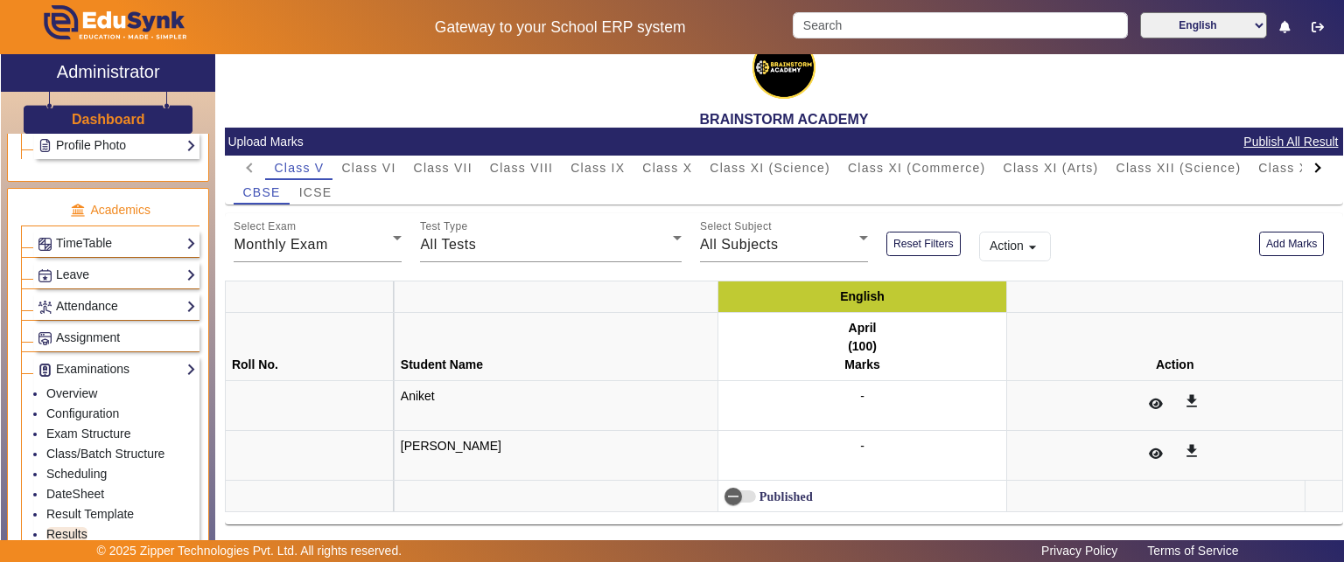
click at [119, 309] on link "Attendance" at bounding box center [117, 307] width 158 height 20
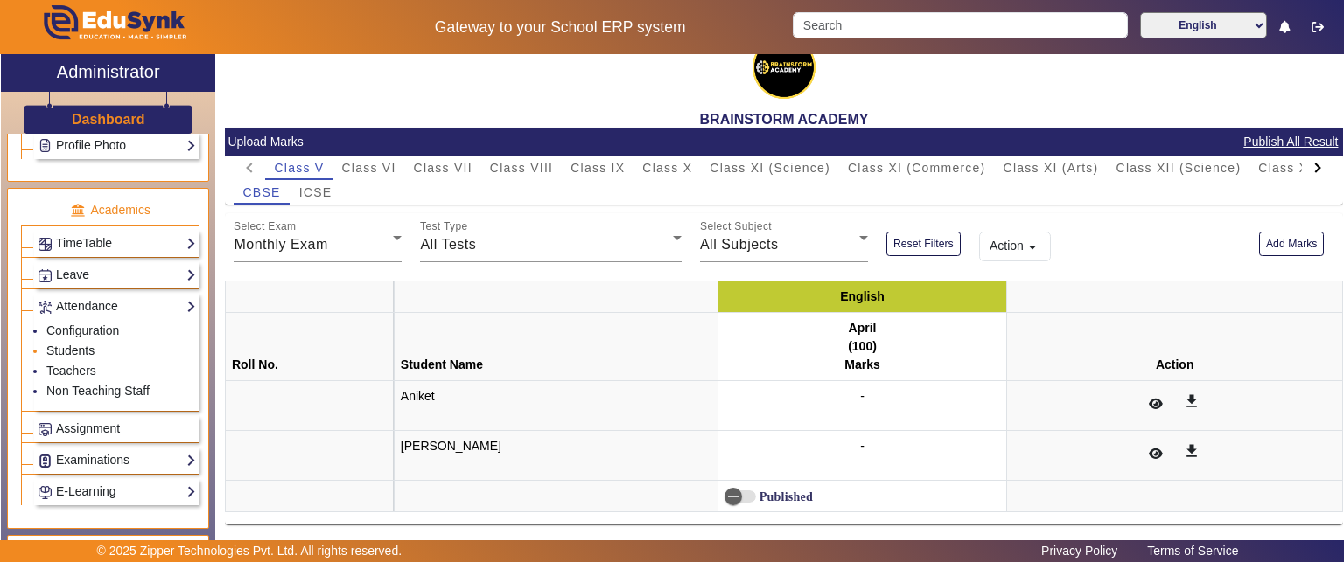
click at [74, 344] on link "Students" at bounding box center [70, 351] width 48 height 14
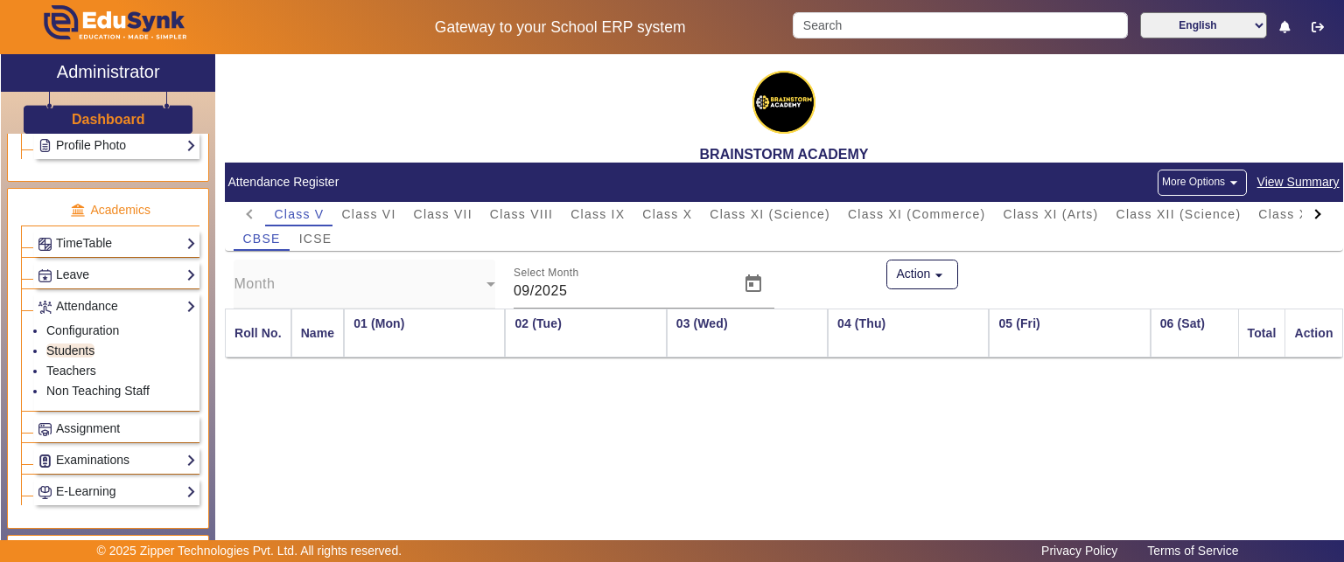
scroll to position [0, 1960]
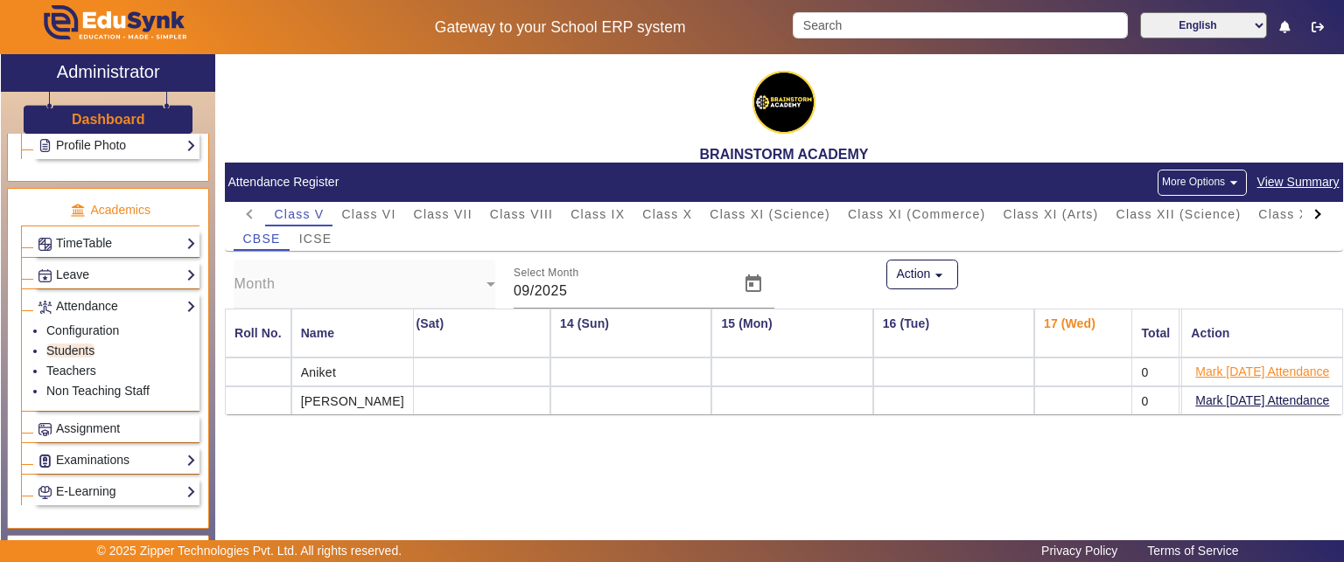
click at [1278, 374] on button "Mark [DATE] Attendance" at bounding box center [1261, 372] width 137 height 22
click at [1260, 395] on button "Mark [DATE] Attendance" at bounding box center [1261, 401] width 137 height 22
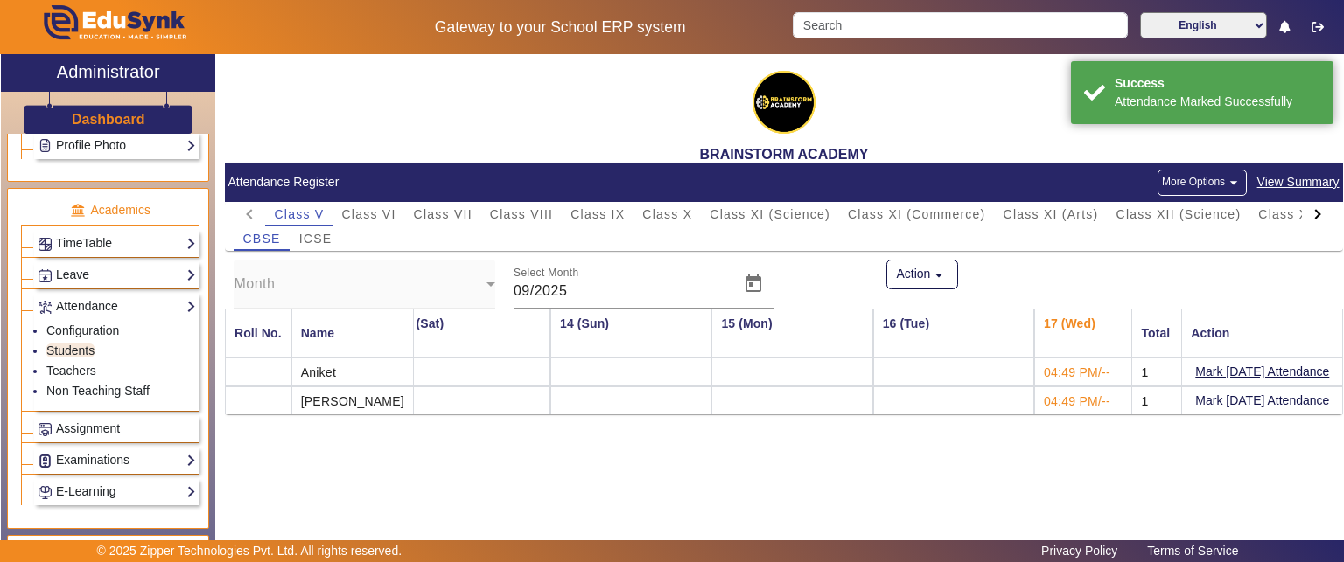
click at [1142, 454] on div "BRAINSTORM ACADEMY Attendance Register More Options arrow_drop_down View Summar…" at bounding box center [779, 301] width 1128 height 495
click at [1215, 365] on button "Mark [DATE] Attendance" at bounding box center [1261, 372] width 137 height 22
click at [1059, 269] on div "Action arrow_drop_down" at bounding box center [970, 284] width 186 height 49
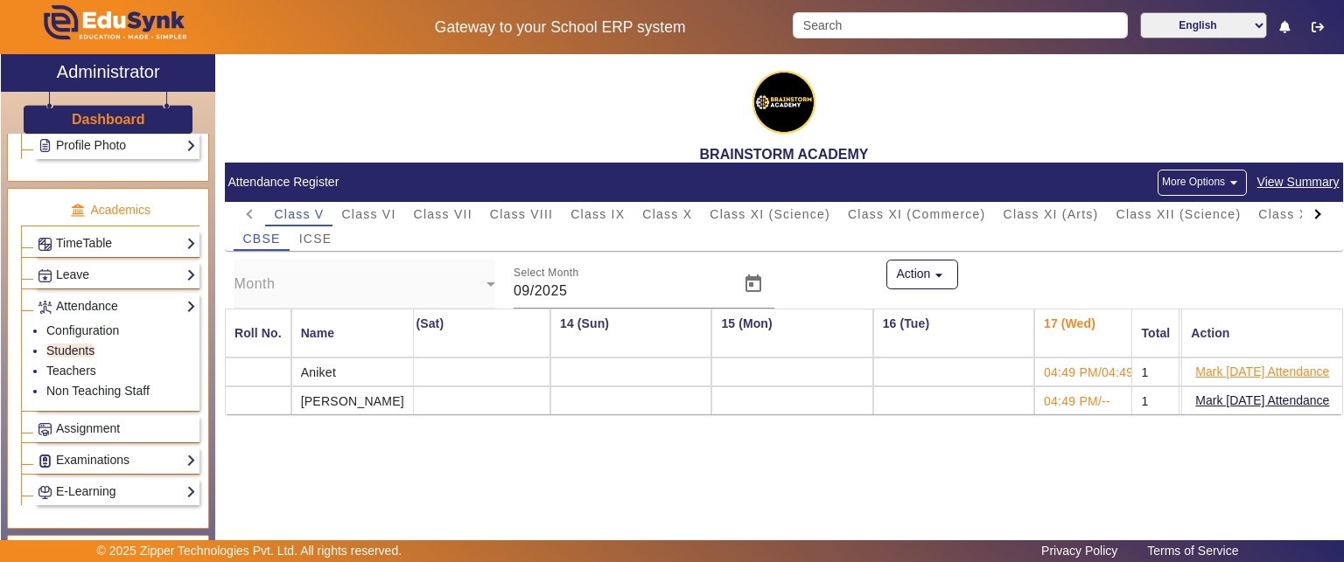
click at [1258, 364] on button "Mark [DATE] Attendance" at bounding box center [1261, 372] width 137 height 22
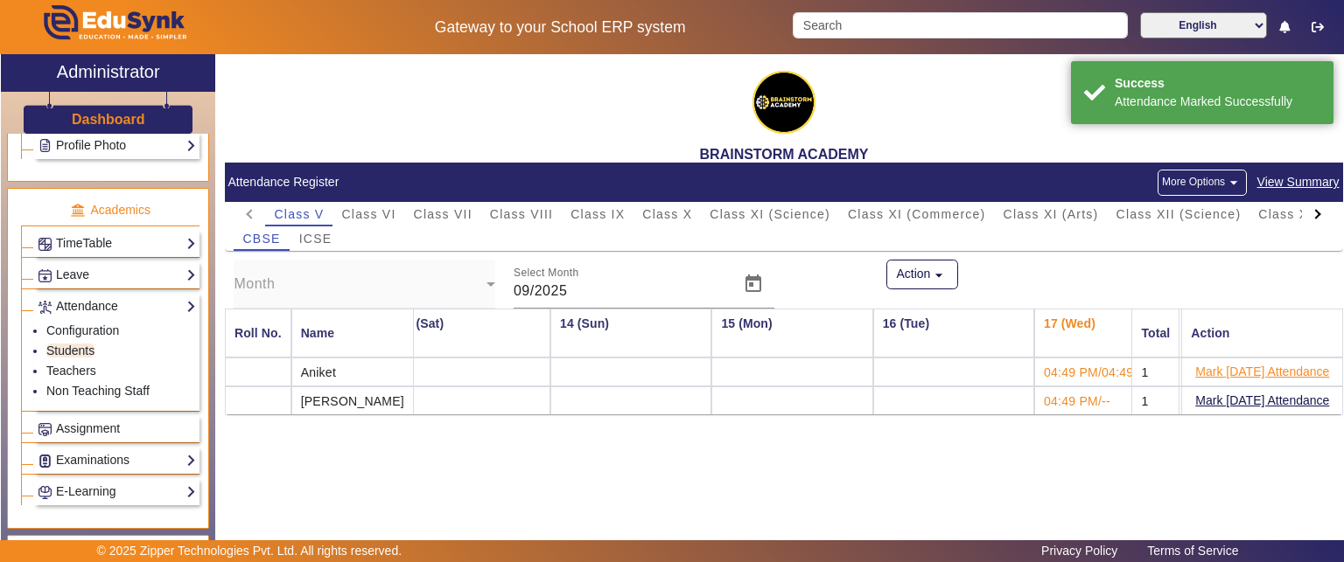
click at [1248, 365] on button "Mark [DATE] Attendance" at bounding box center [1261, 372] width 137 height 22
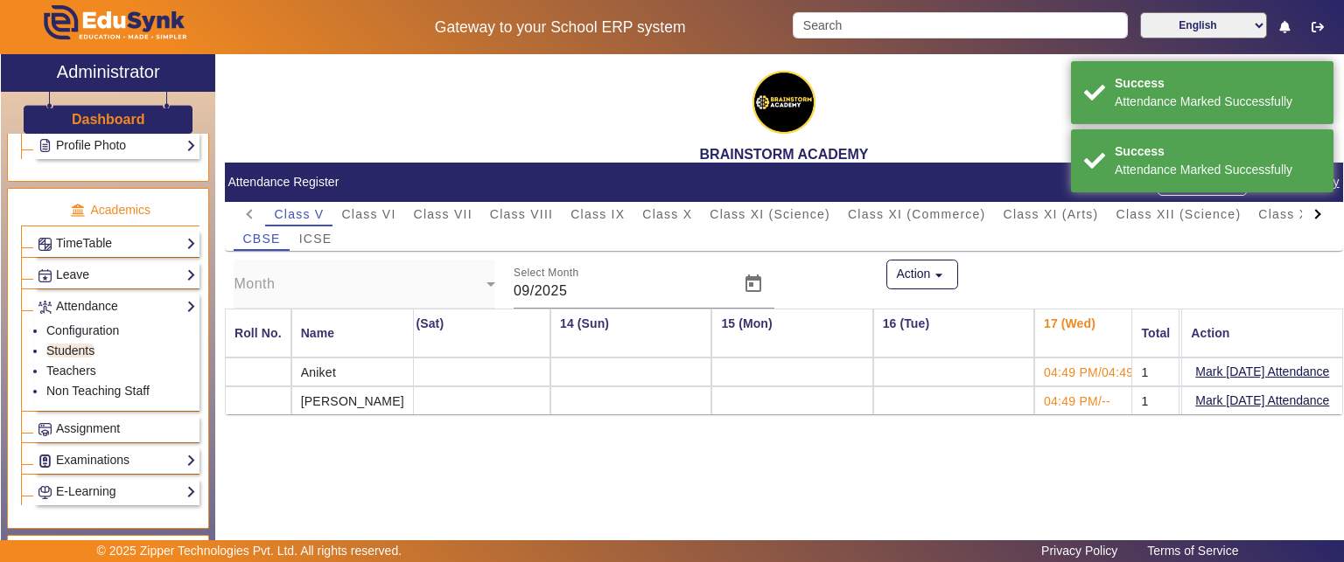
click at [1246, 398] on button "Mark [DATE] Attendance" at bounding box center [1261, 401] width 137 height 22
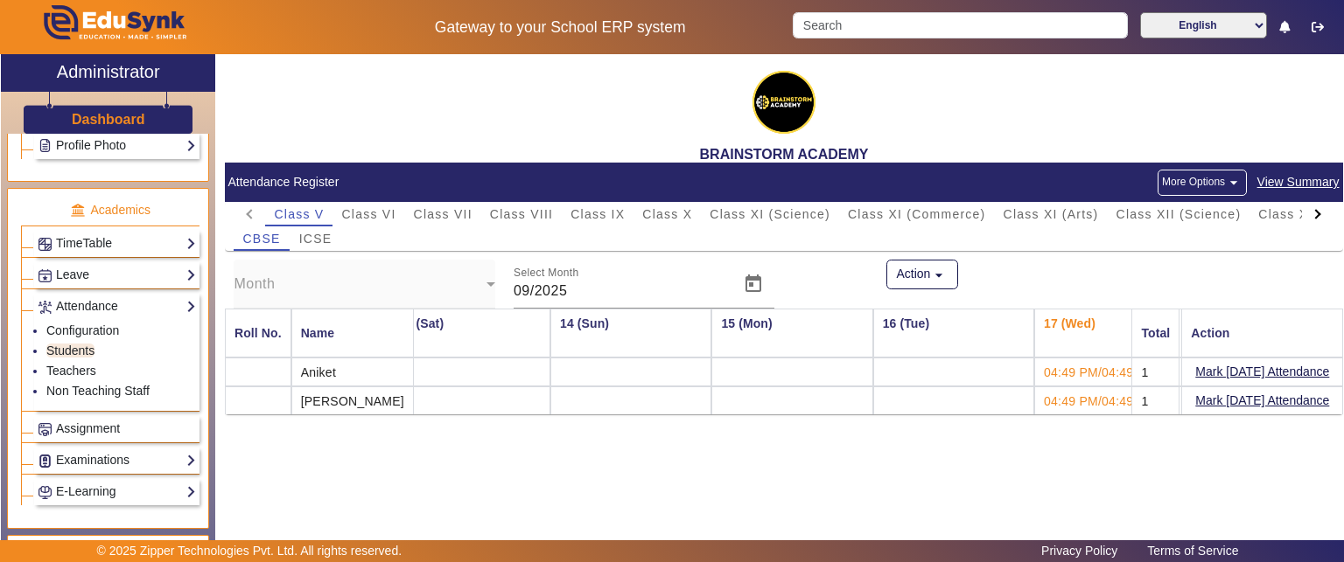
click at [1306, 185] on span "View Summary" at bounding box center [1298, 182] width 84 height 20
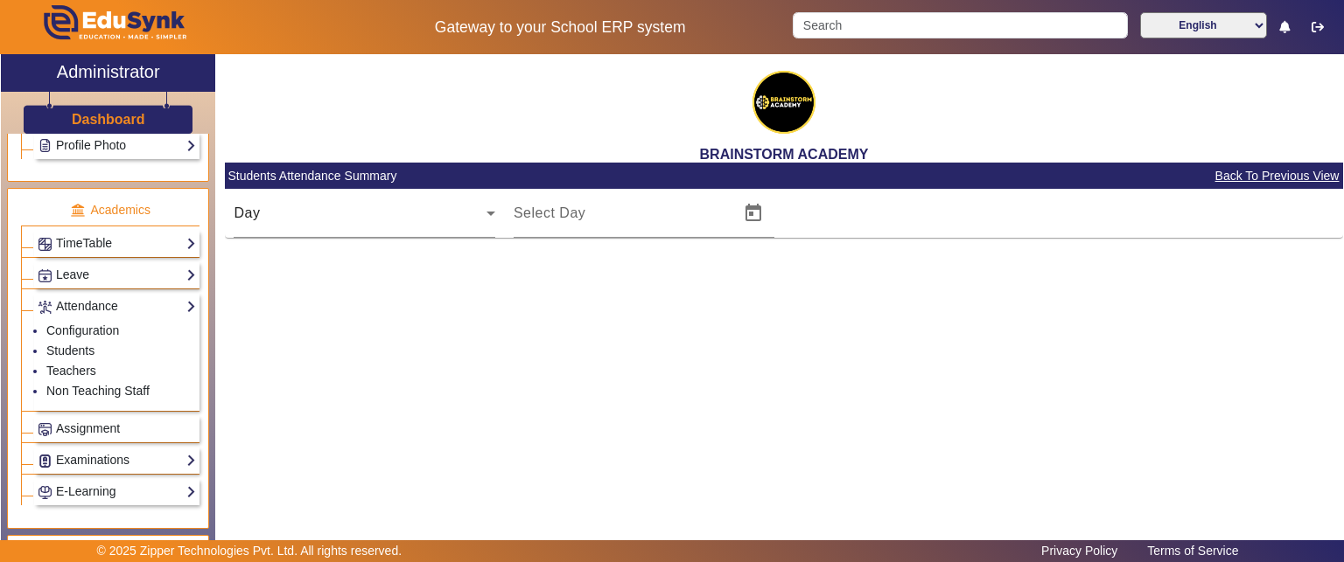
type input "[DATE]"
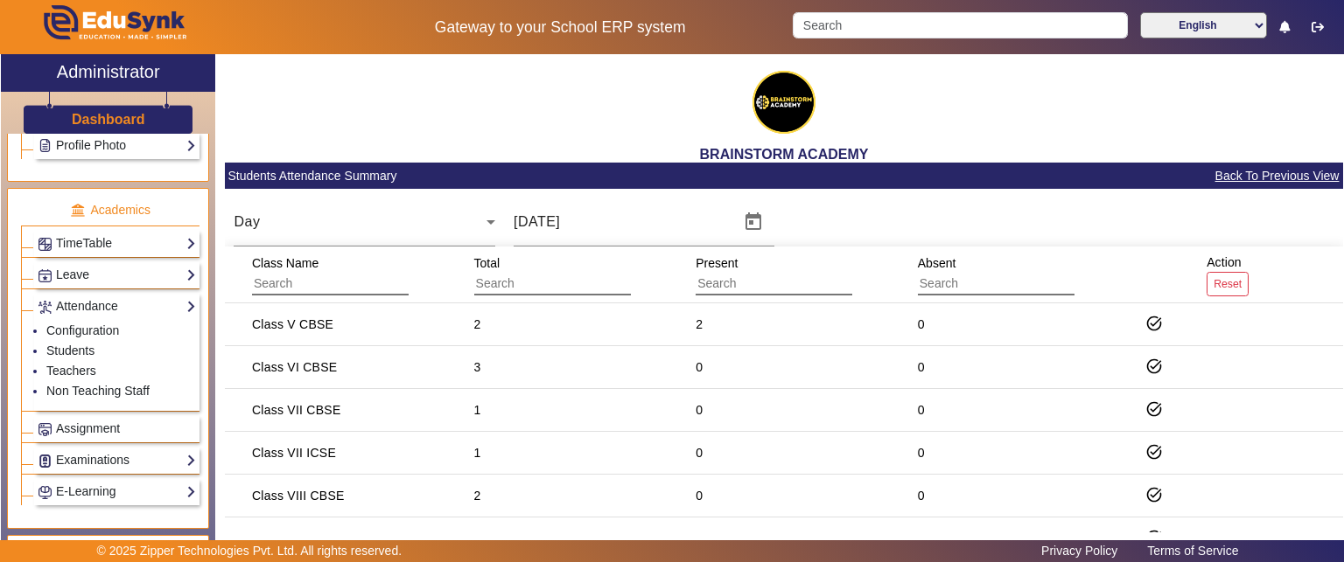
click at [325, 354] on div "Class VI CBSE" at bounding box center [294, 368] width 97 height 30
click at [318, 364] on div "Class VI CBSE" at bounding box center [294, 367] width 85 height 17
click at [312, 280] on input "text" at bounding box center [330, 284] width 157 height 23
click at [413, 279] on icon at bounding box center [419, 274] width 21 height 21
click at [416, 274] on icon at bounding box center [419, 274] width 21 height 21
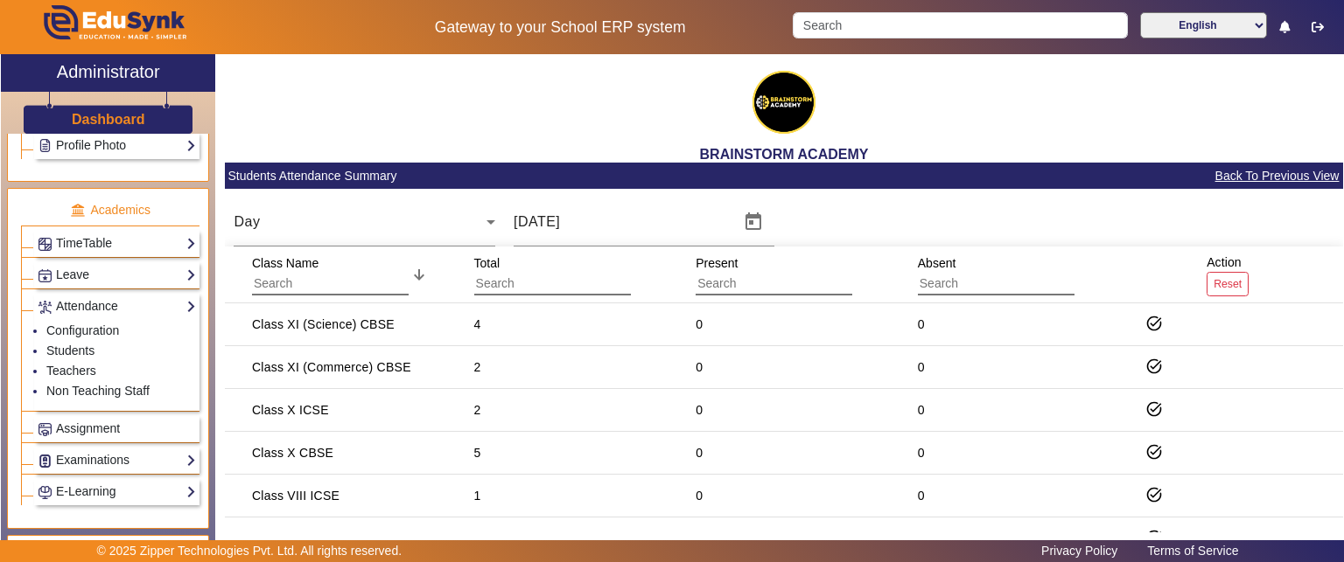
click at [423, 273] on icon at bounding box center [419, 274] width 21 height 21
click at [1149, 313] on span "button" at bounding box center [1154, 325] width 42 height 42
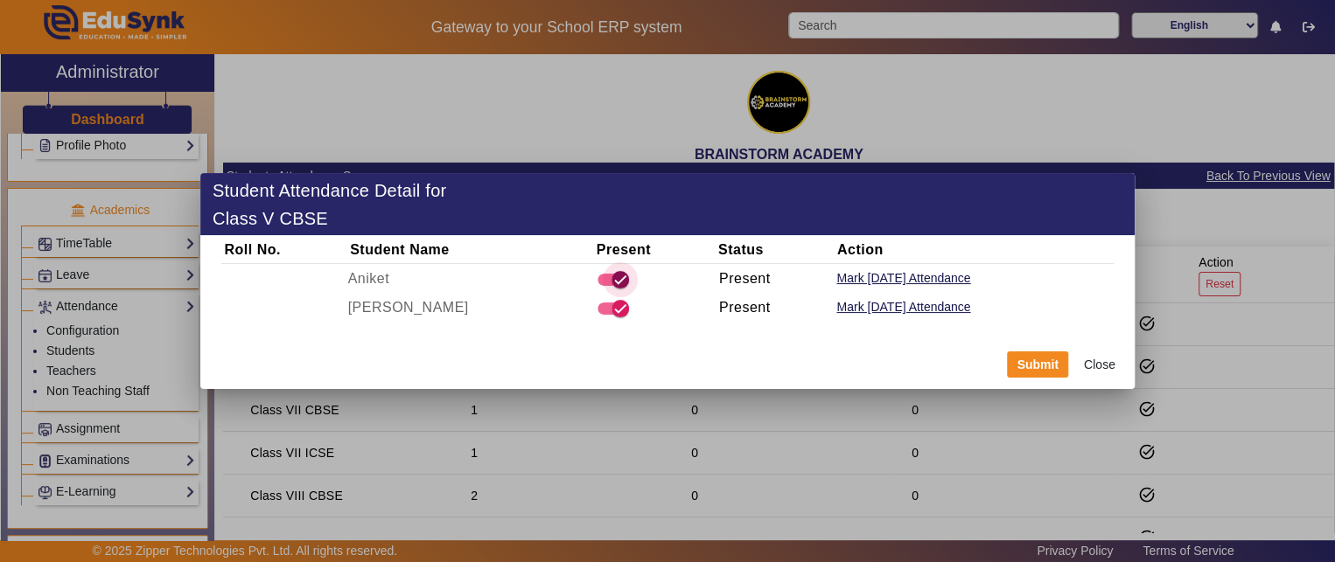
click at [612, 283] on icon "button" at bounding box center [620, 280] width 16 height 16
click at [596, 283] on span "button" at bounding box center [606, 279] width 35 height 35
click at [612, 285] on icon "button" at bounding box center [620, 280] width 16 height 16
click at [595, 285] on span "button" at bounding box center [606, 279] width 35 height 35
click at [612, 285] on icon "button" at bounding box center [620, 280] width 16 height 16
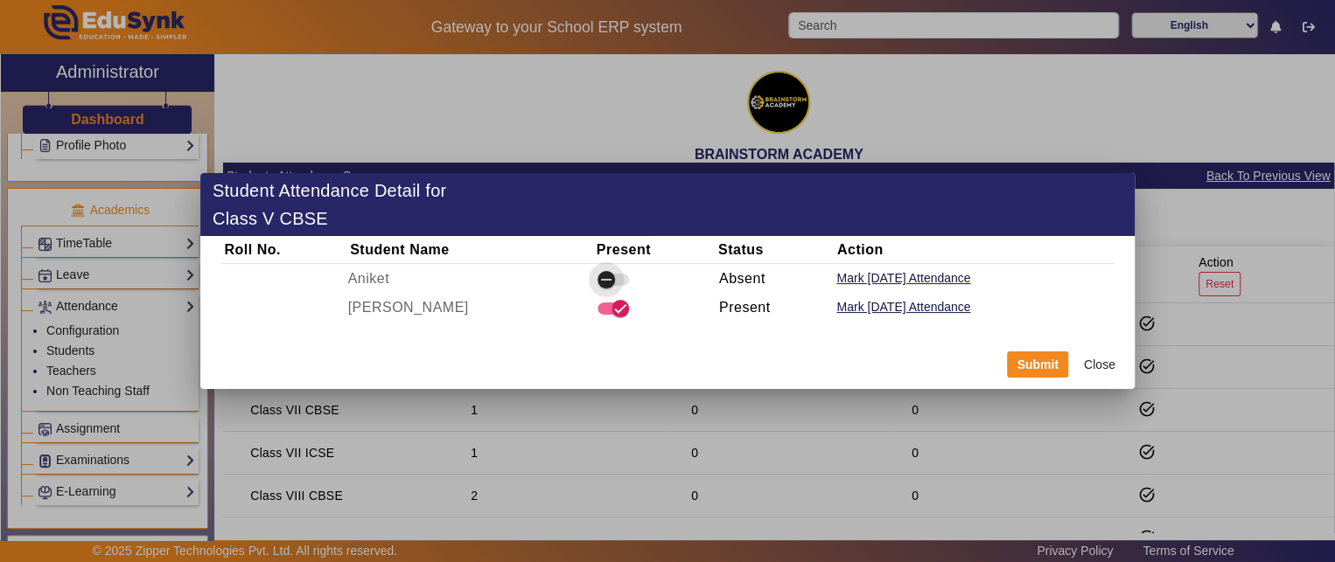
click at [595, 285] on span "button" at bounding box center [606, 279] width 35 height 35
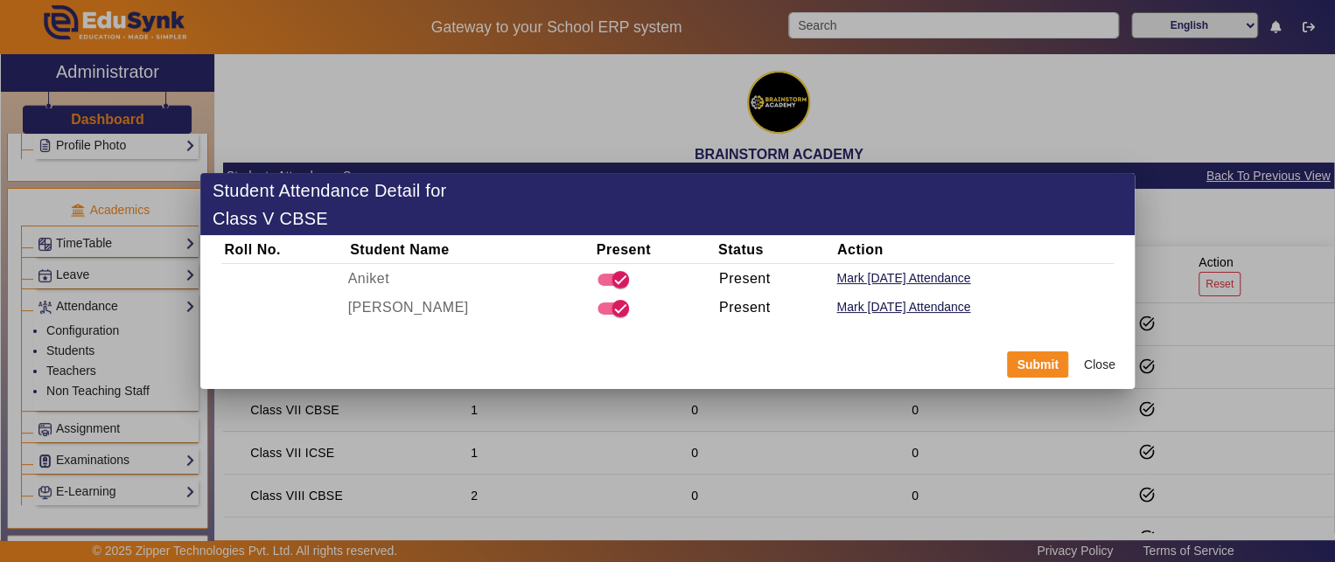
click at [1108, 370] on button "Close" at bounding box center [1099, 365] width 52 height 30
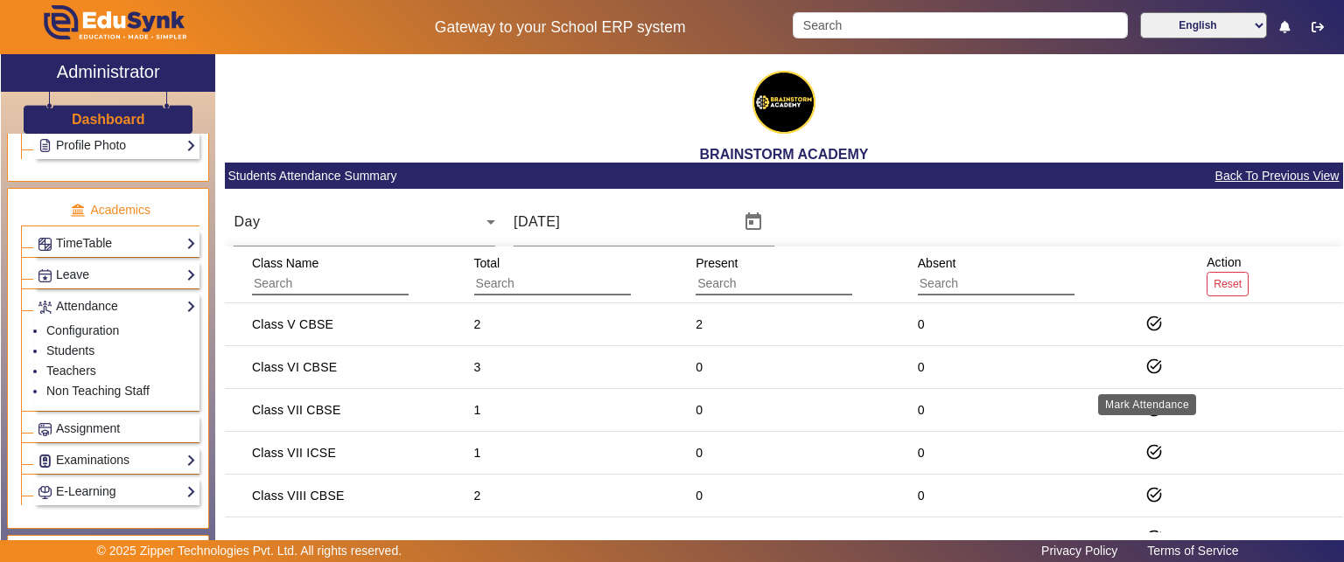
click at [1145, 369] on mat-icon "task_alt" at bounding box center [1153, 366] width 17 height 17
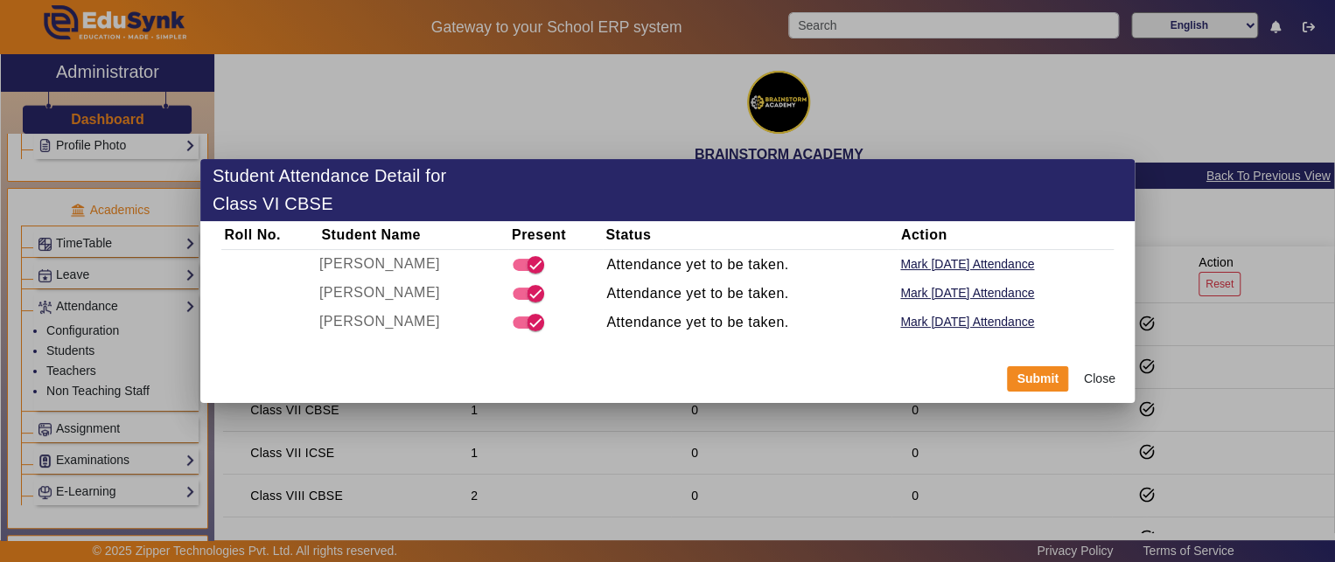
click at [1108, 371] on button "Close" at bounding box center [1099, 380] width 52 height 30
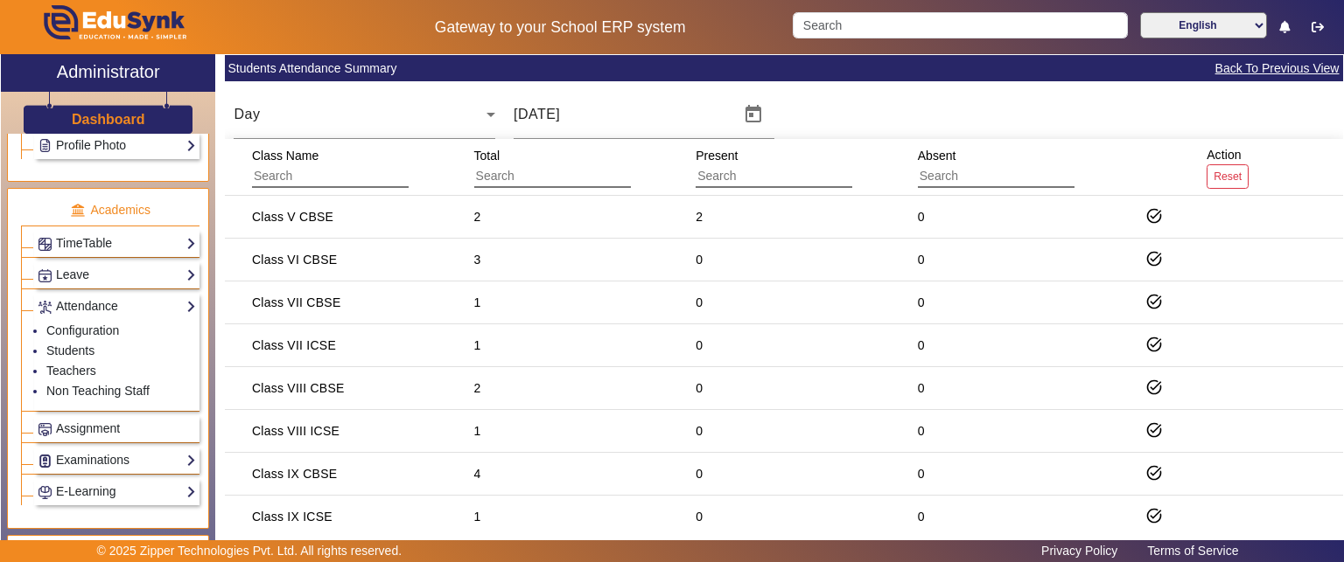
scroll to position [88, 0]
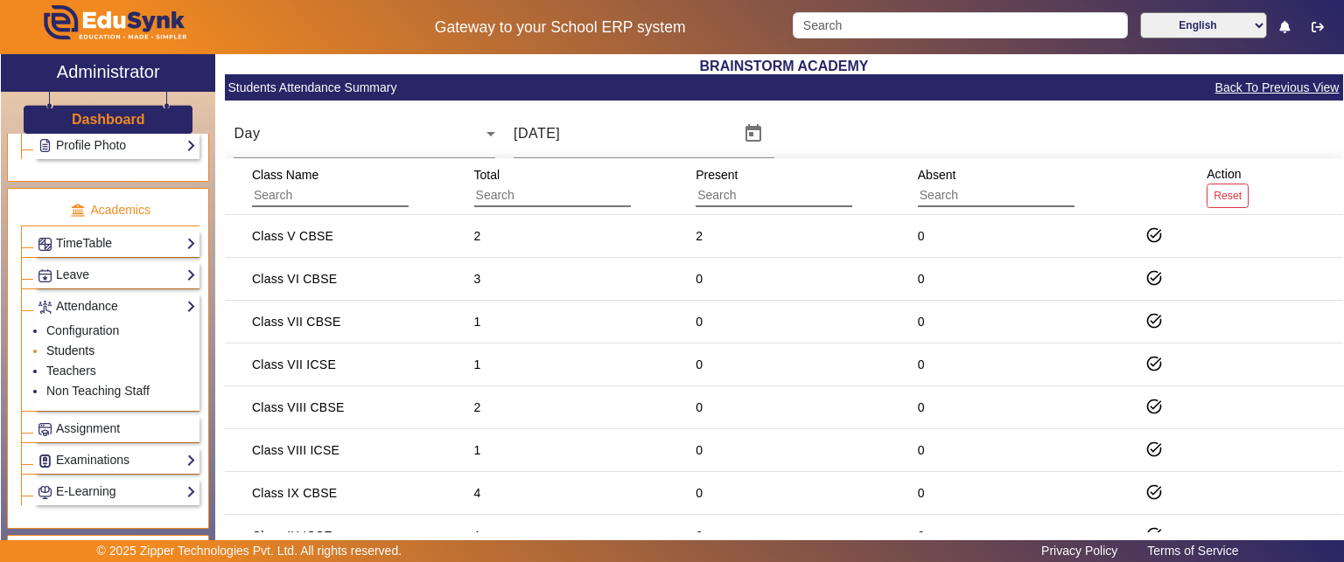
click at [66, 344] on link "Students" at bounding box center [70, 351] width 48 height 14
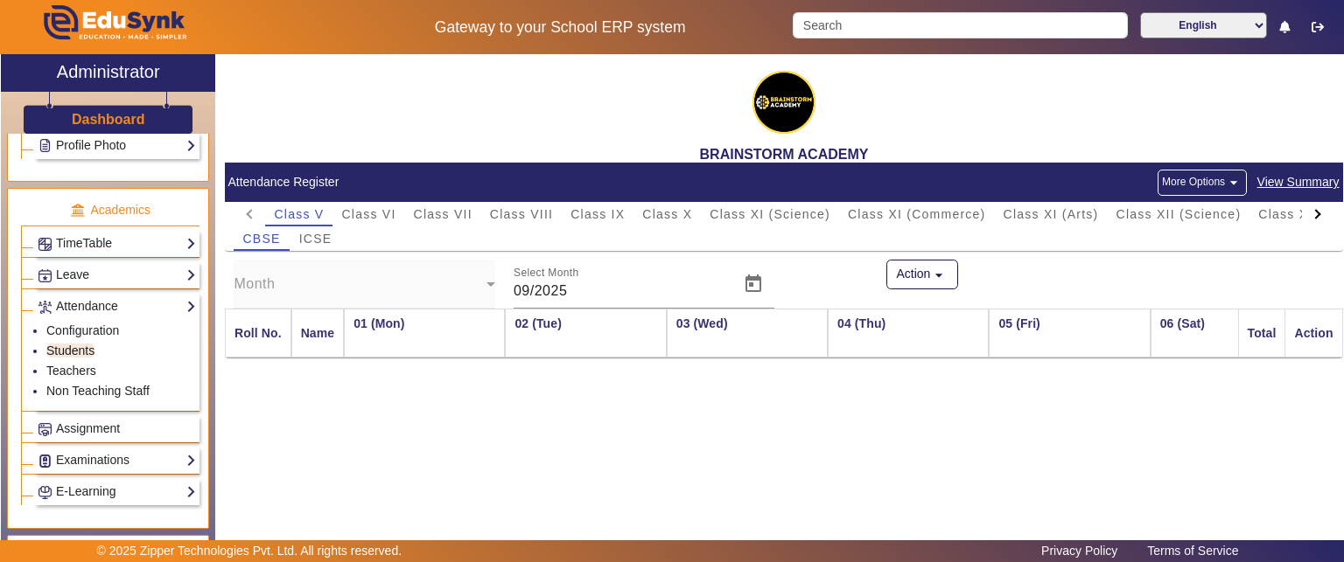
scroll to position [0, 1960]
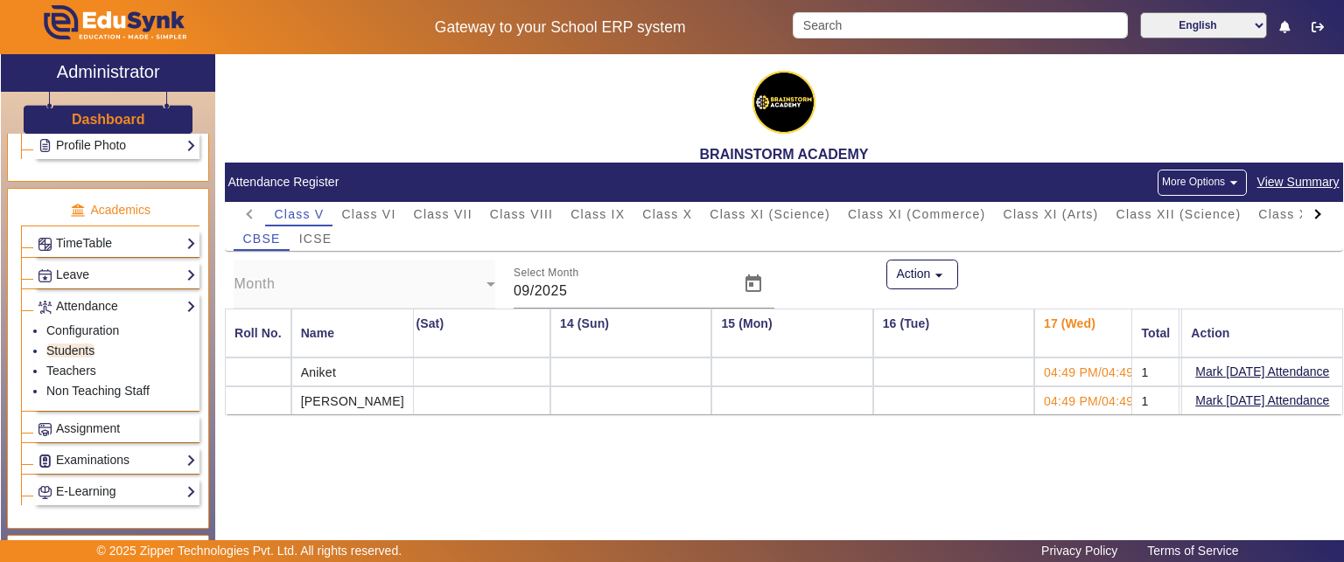
click at [1214, 186] on button "More Options arrow_drop_down" at bounding box center [1201, 183] width 89 height 26
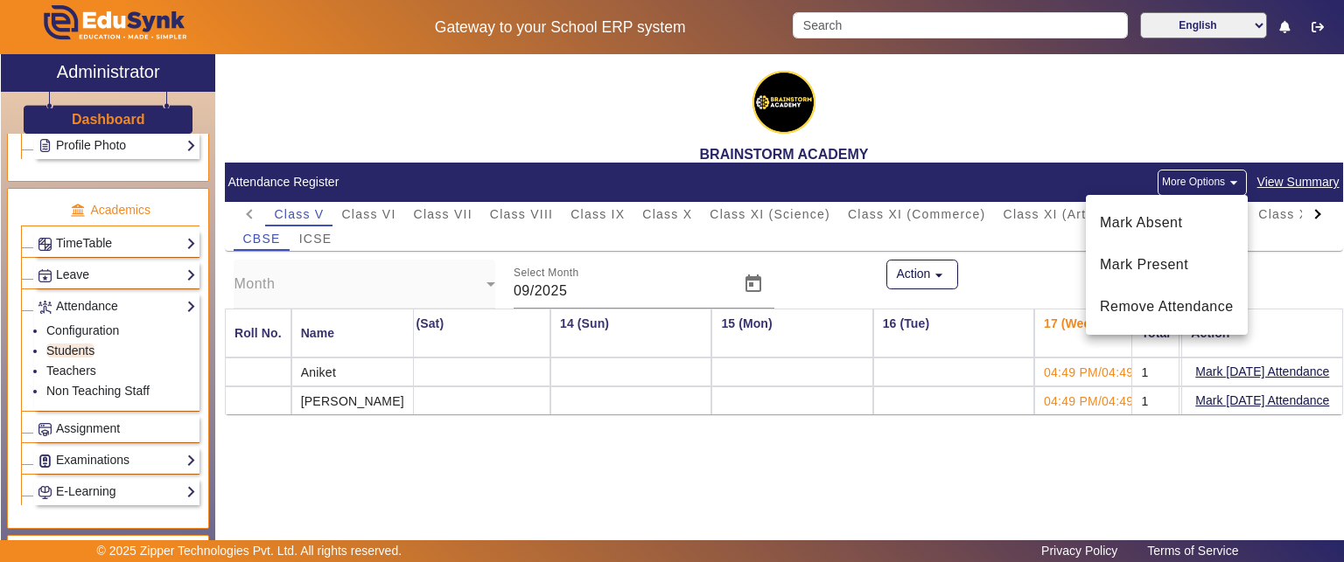
click at [461, 479] on div at bounding box center [672, 281] width 1344 height 562
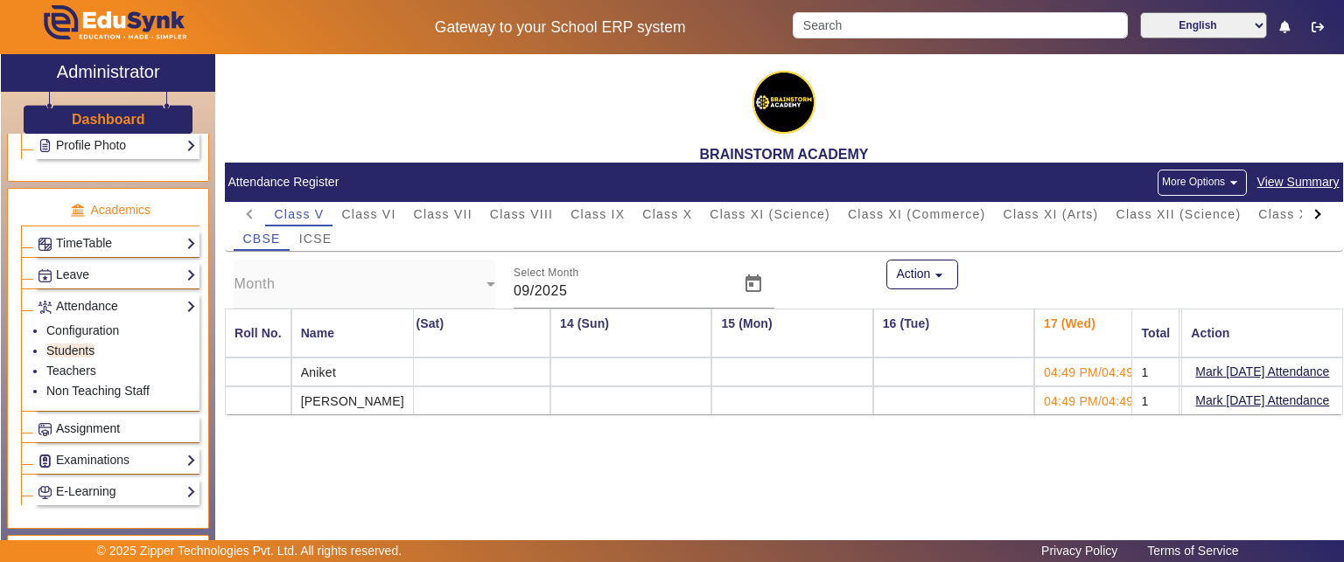
scroll to position [700, 0]
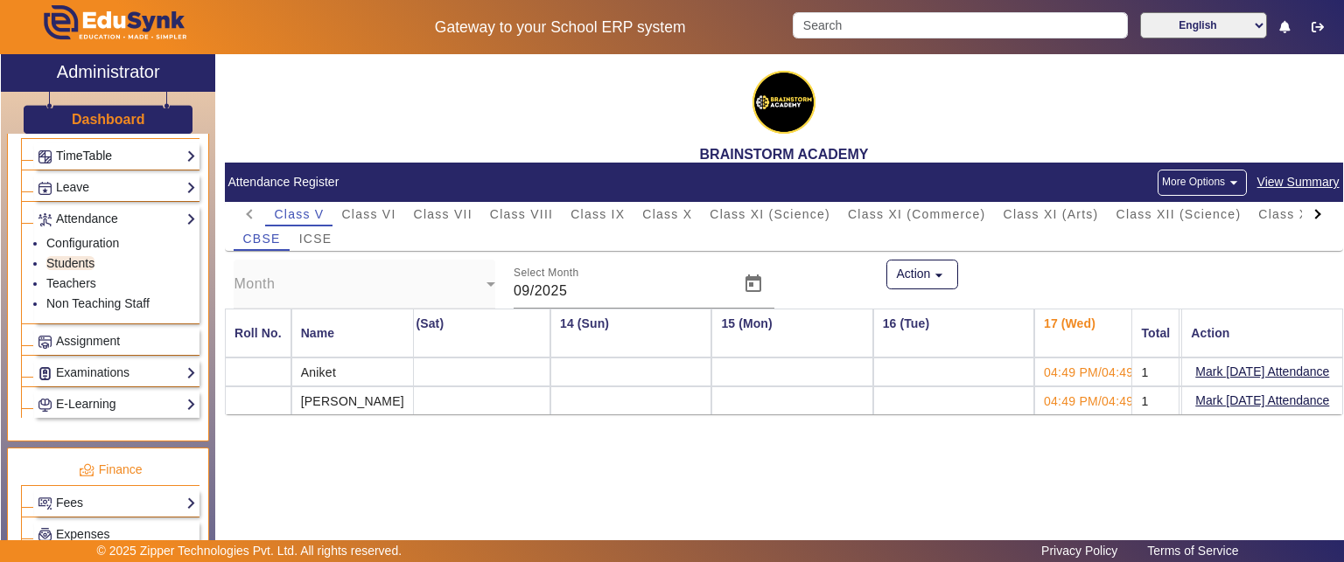
click at [120, 156] on link "TimeTable" at bounding box center [117, 156] width 158 height 20
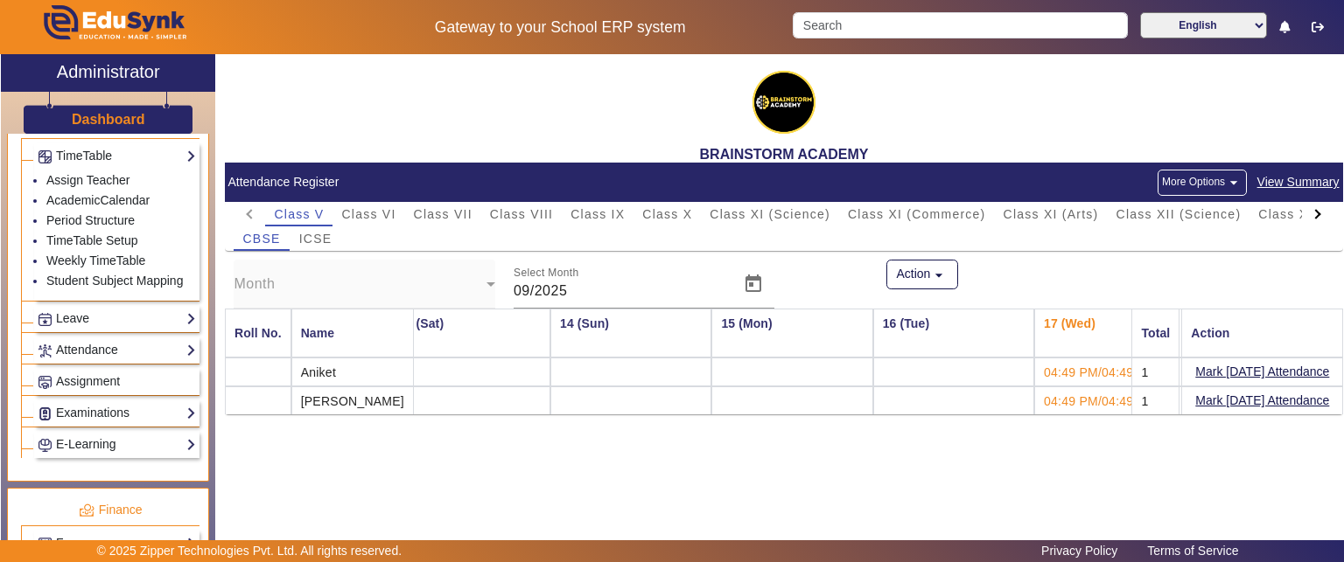
click at [80, 325] on div "Leave Configuration Leave Records Student Leave User Leave Balance View" at bounding box center [116, 318] width 165 height 27
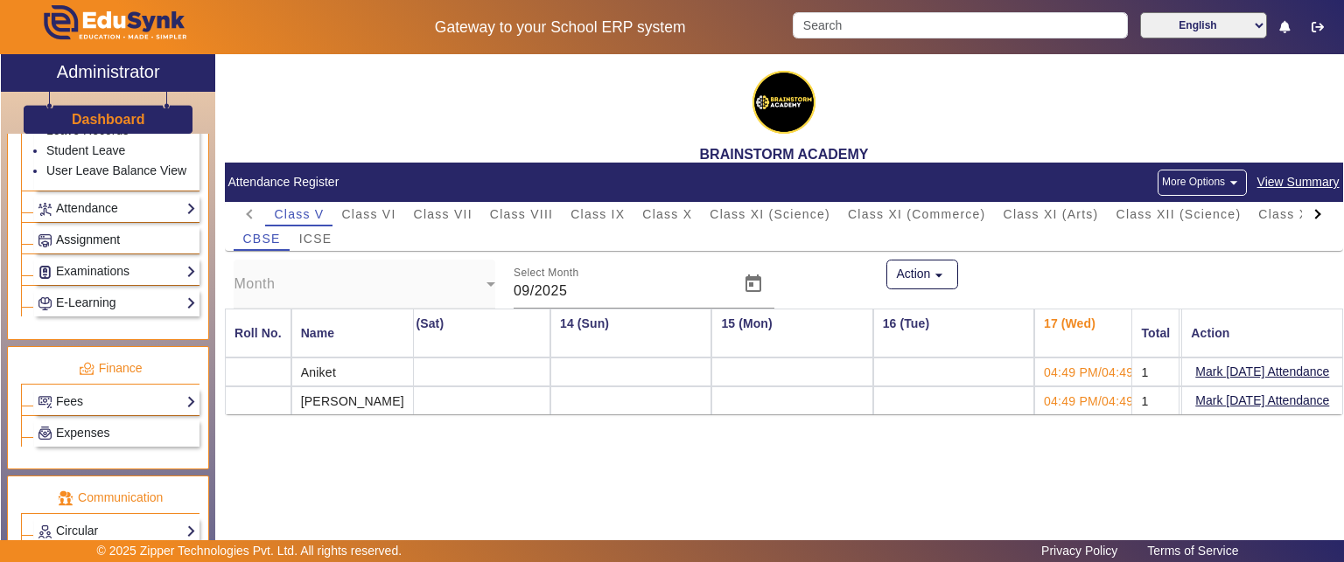
scroll to position [875, 0]
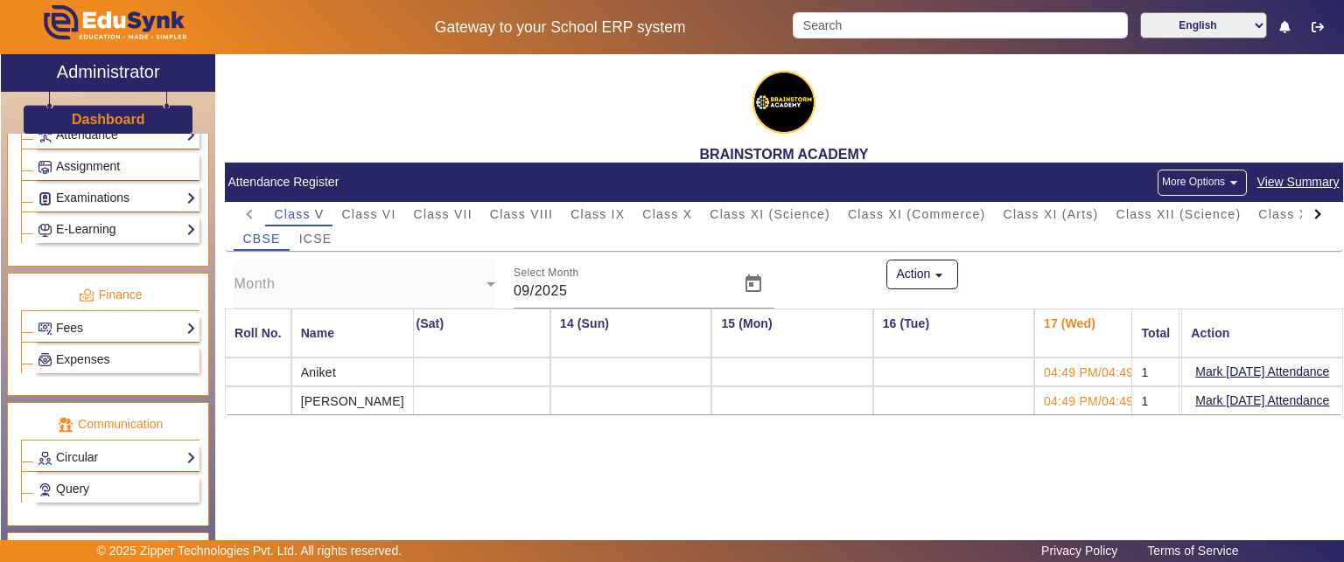
click at [382, 505] on div "BRAINSTORM ACADEMY Attendance Register More Options arrow_drop_down View Summar…" at bounding box center [779, 301] width 1128 height 495
click at [521, 471] on div "BRAINSTORM ACADEMY Attendance Register More Options arrow_drop_down View Summar…" at bounding box center [779, 301] width 1128 height 495
click at [360, 479] on div "BRAINSTORM ACADEMY Attendance Register More Options arrow_drop_down View Summar…" at bounding box center [779, 301] width 1128 height 495
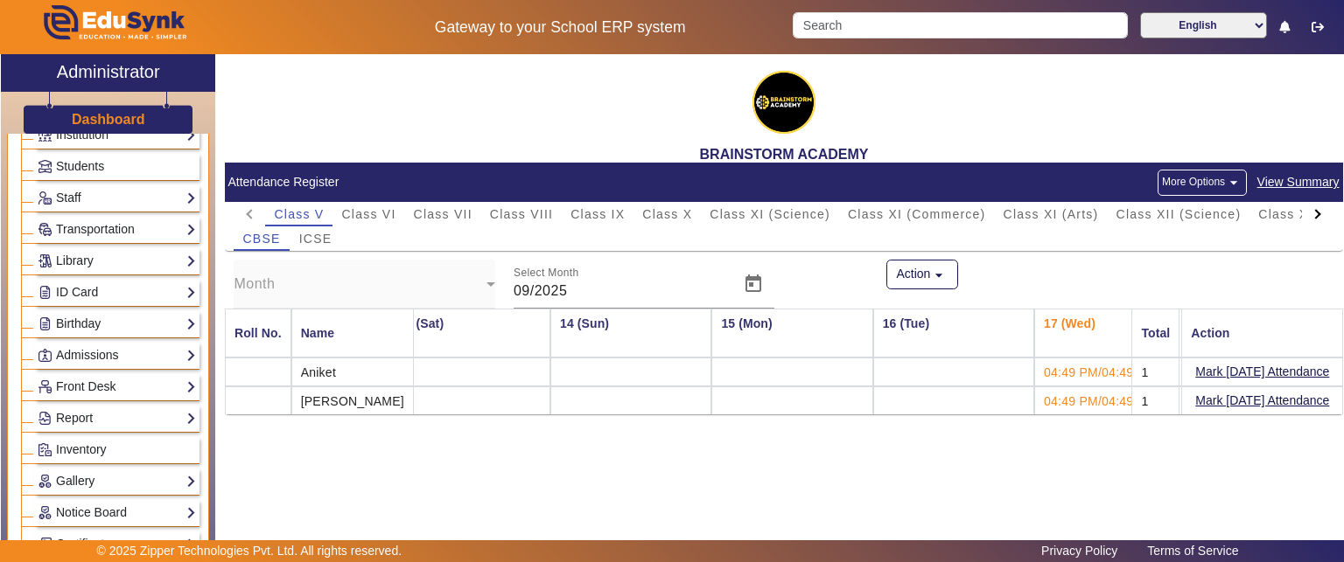
scroll to position [0, 0]
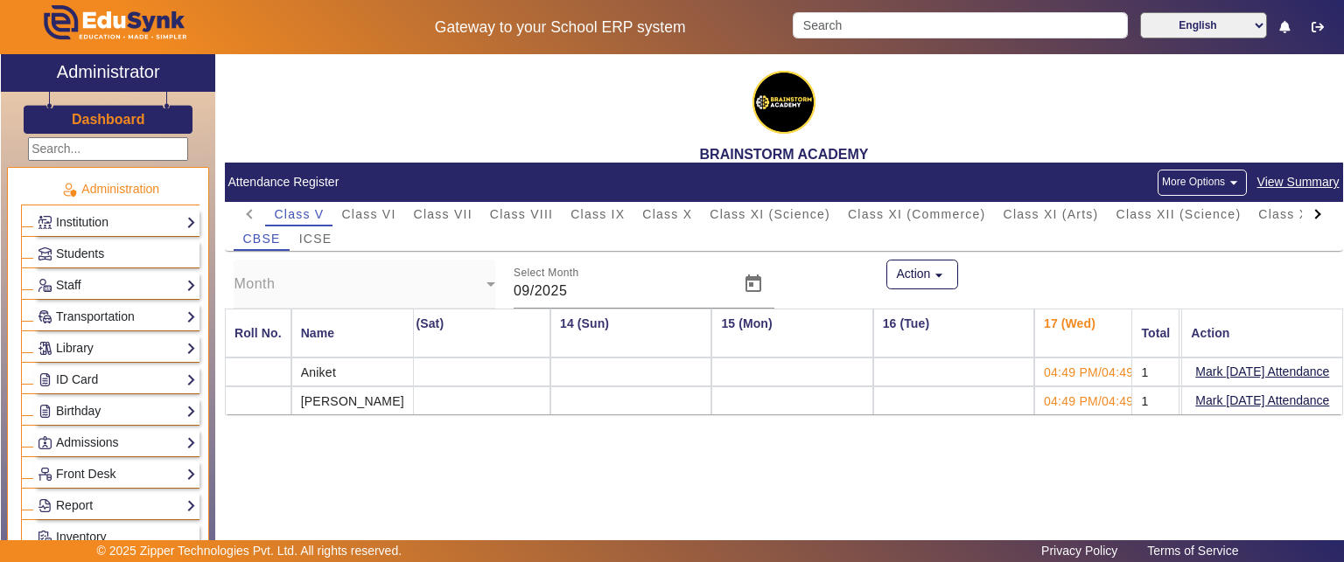
click at [103, 213] on link "Institution" at bounding box center [117, 223] width 158 height 20
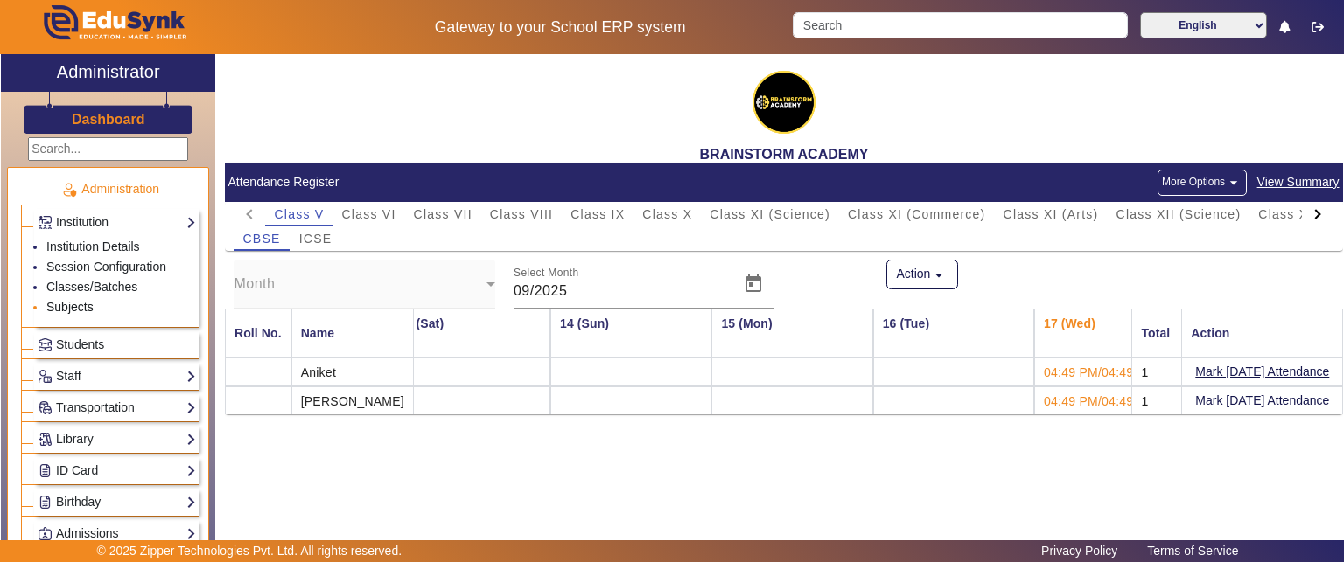
click at [59, 304] on link "Subjects" at bounding box center [69, 307] width 47 height 14
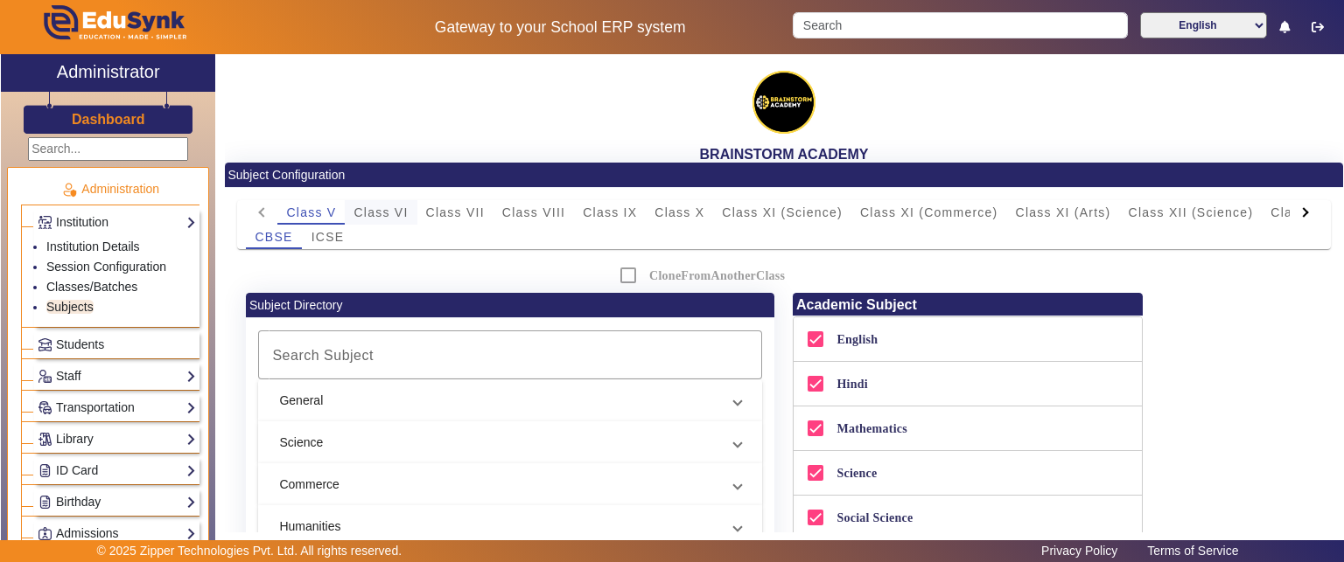
click at [398, 206] on span "Class VI" at bounding box center [380, 212] width 54 height 12
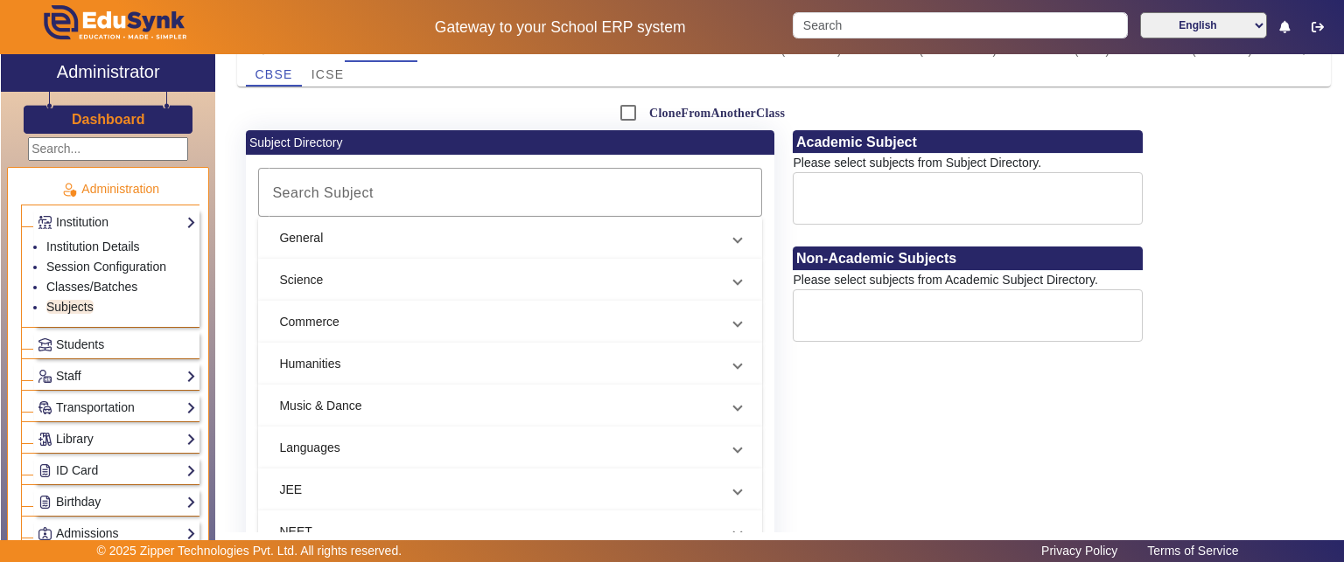
scroll to position [119, 0]
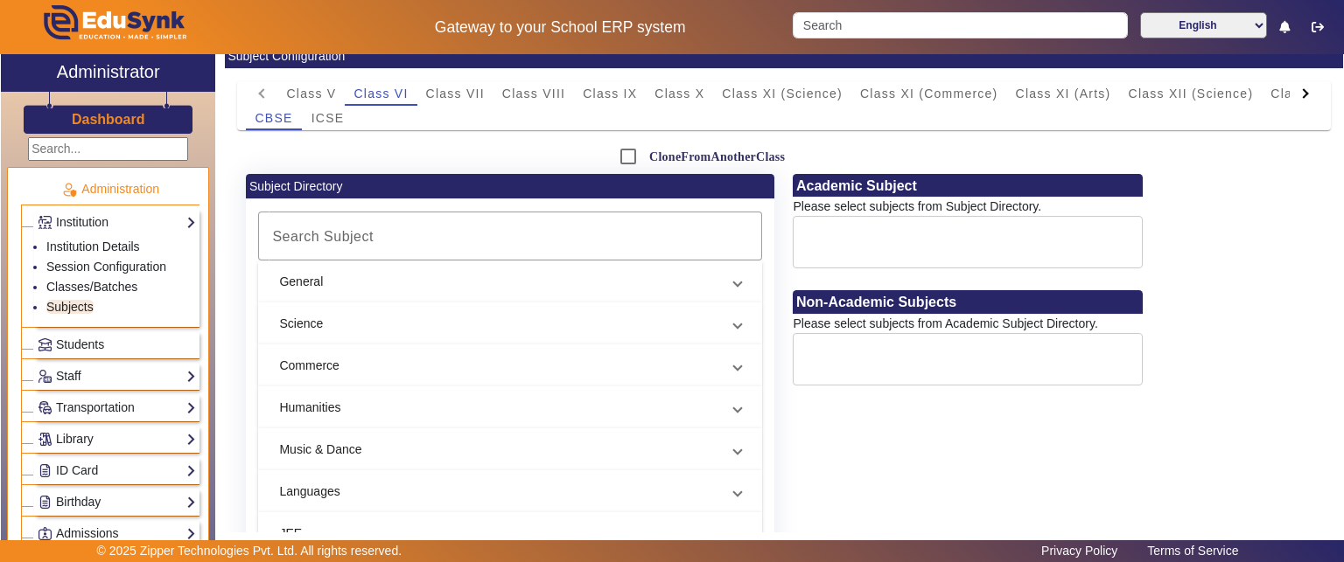
click at [514, 289] on mat-panel-title "General" at bounding box center [499, 282] width 441 height 18
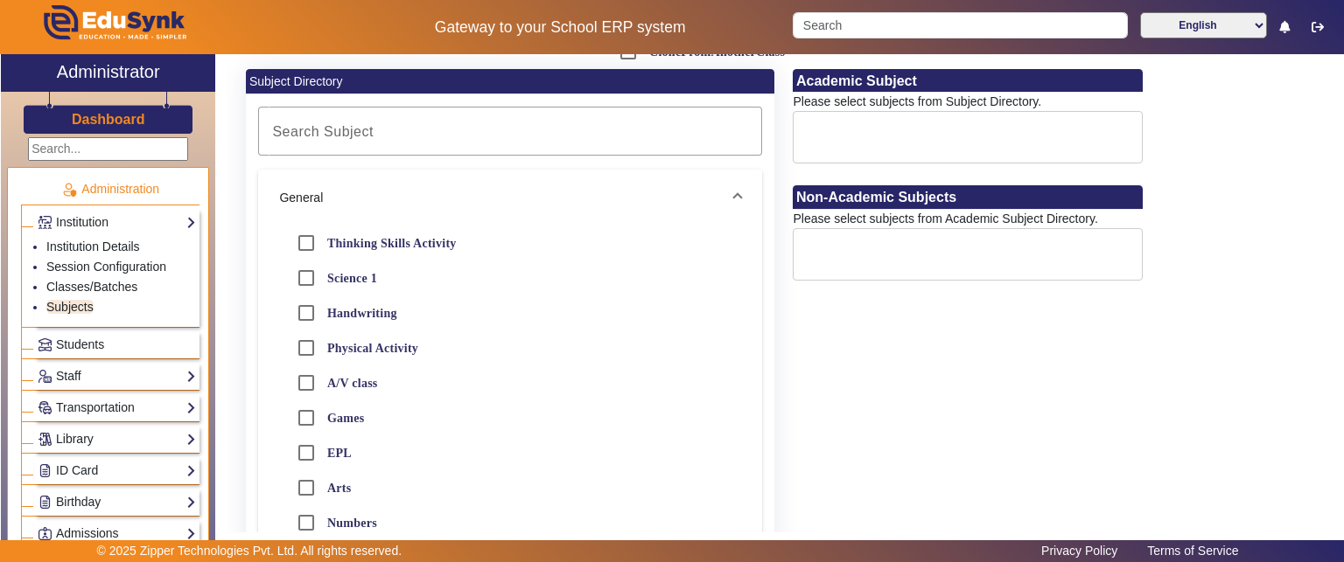
scroll to position [294, 0]
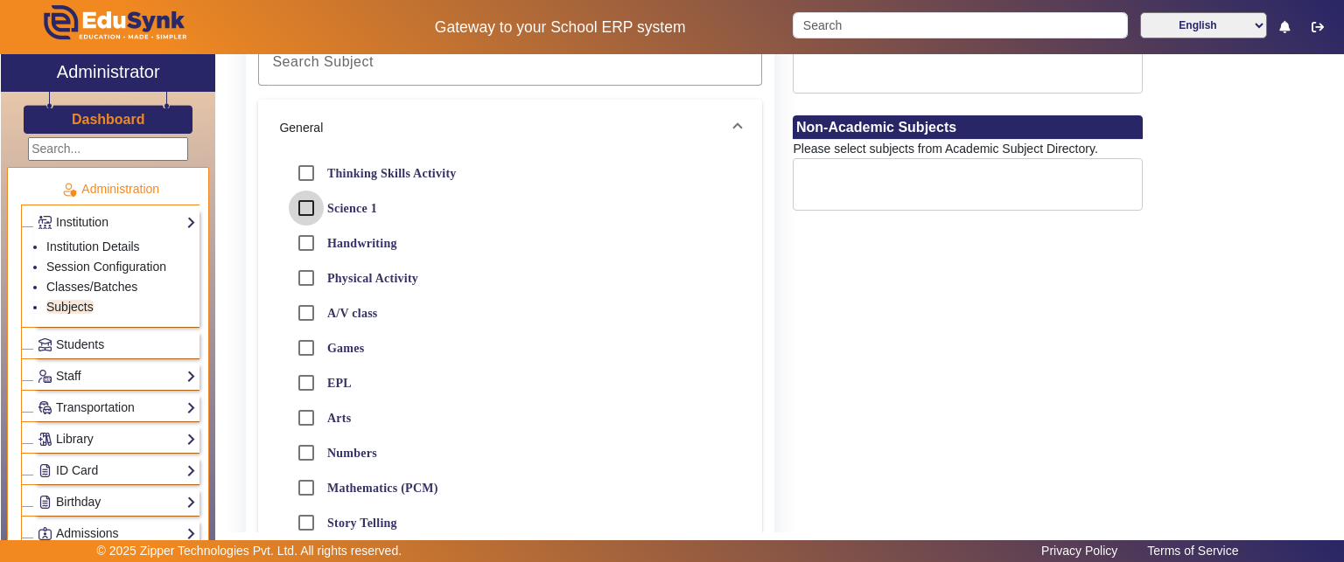
click at [310, 208] on input "Science 1" at bounding box center [306, 208] width 35 height 35
checkbox input "true"
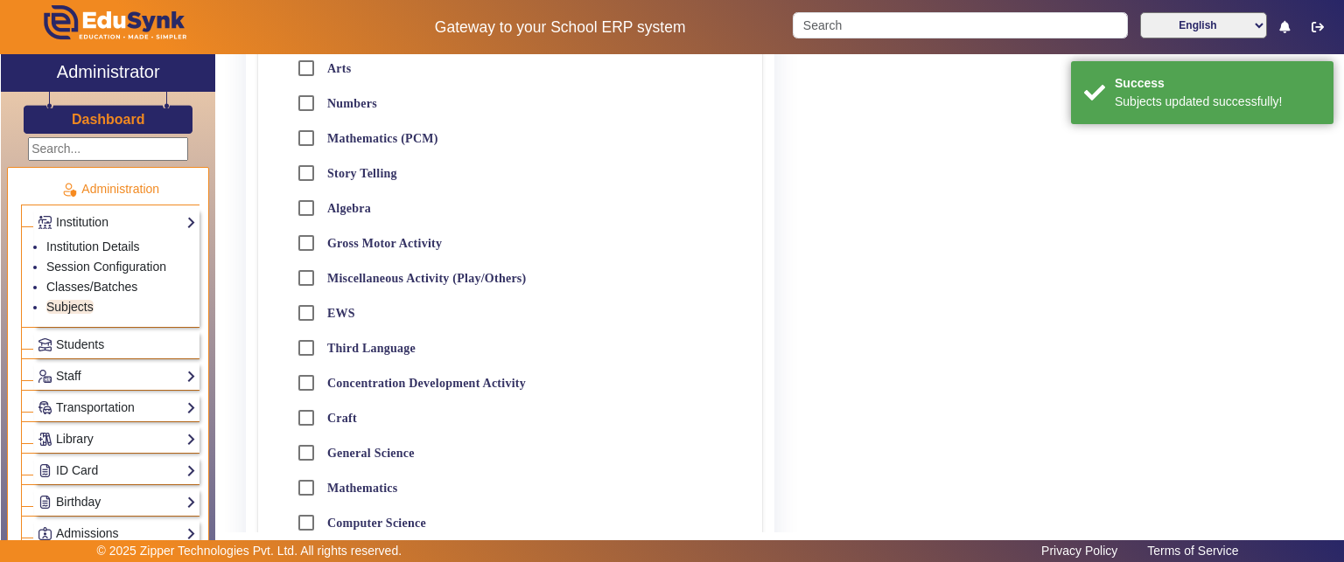
scroll to position [731, 0]
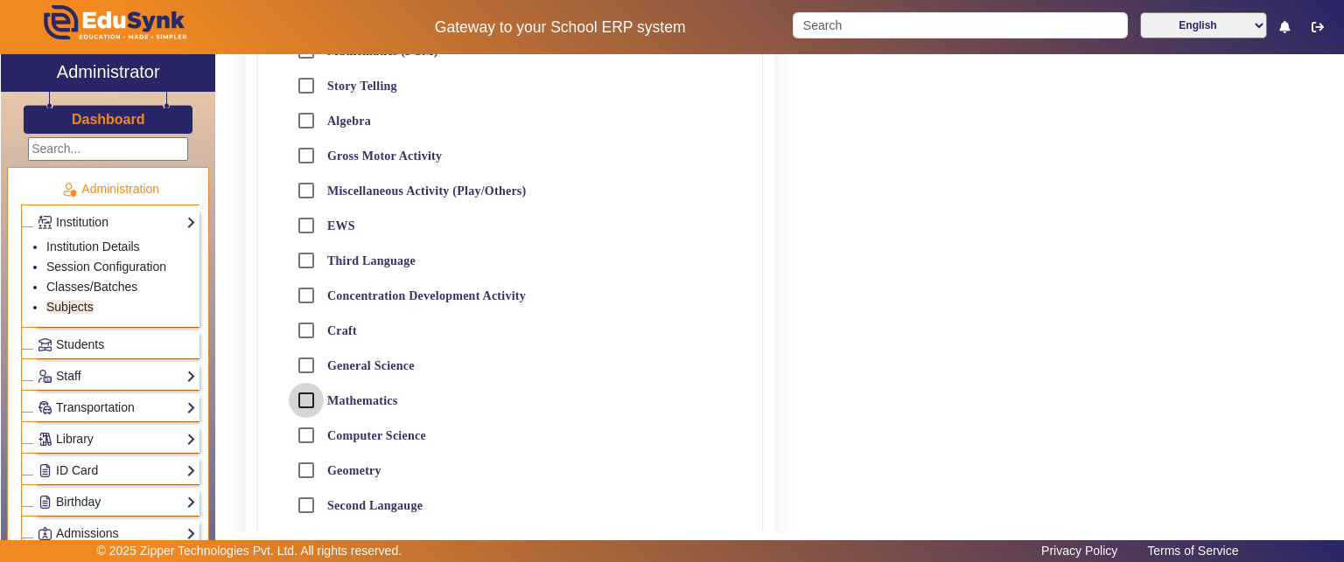
click at [318, 402] on input "Mathematics" at bounding box center [306, 400] width 35 height 35
checkbox input "true"
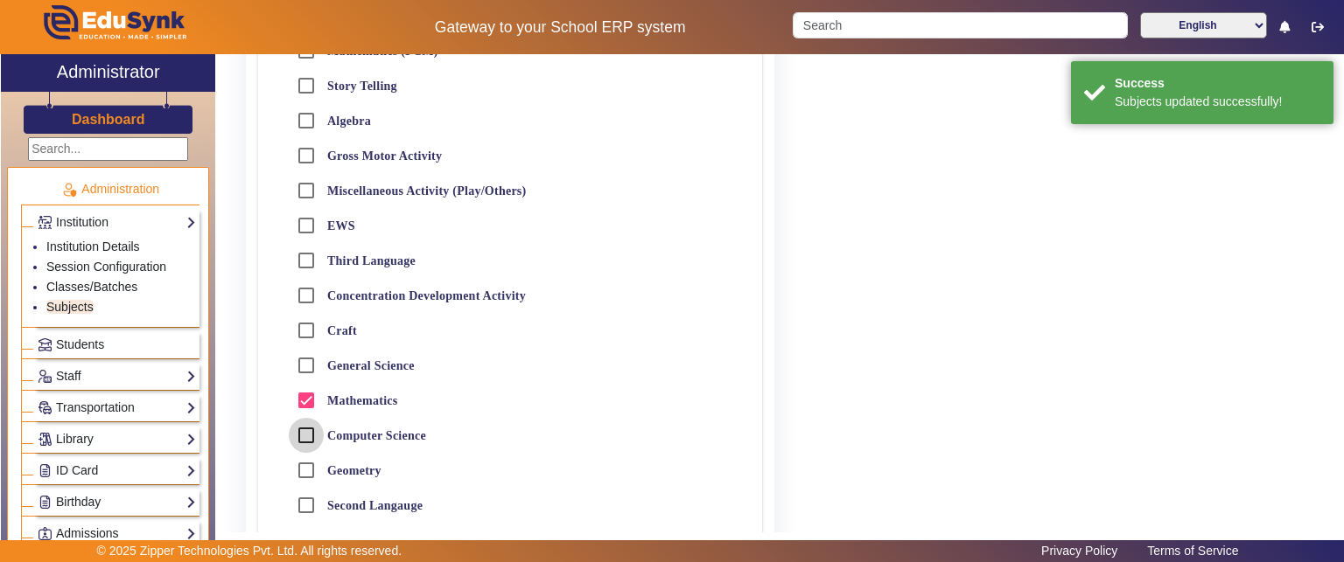
click at [314, 436] on input "Computer Science" at bounding box center [306, 435] width 35 height 35
checkbox input "true"
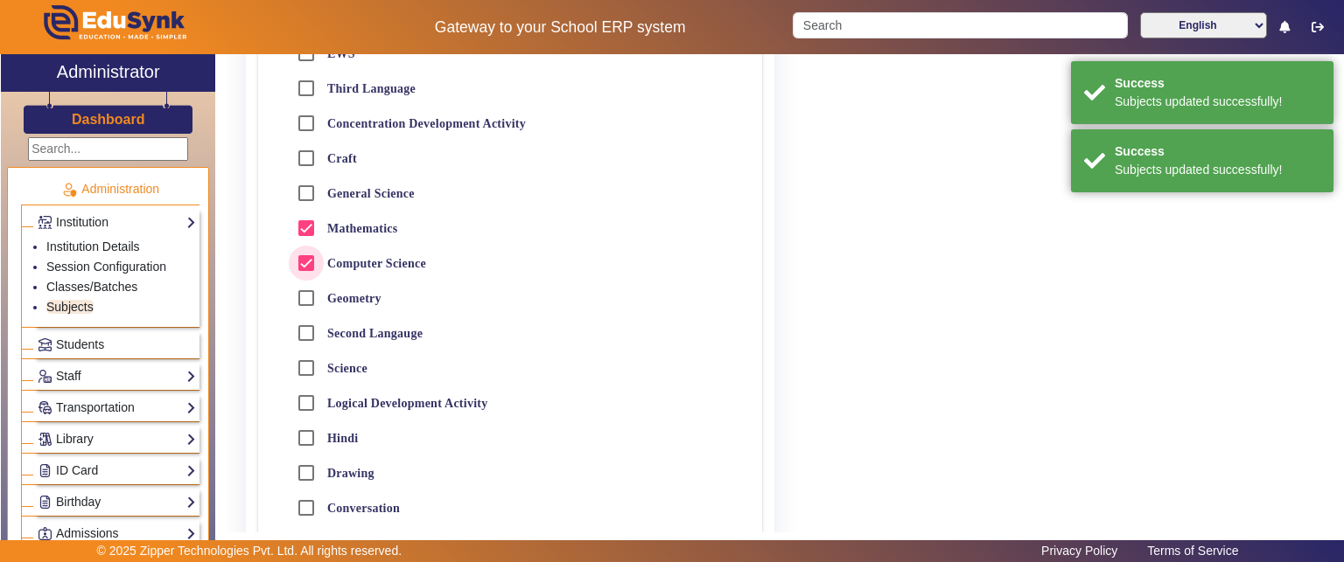
scroll to position [906, 0]
click at [310, 430] on input "Hindi" at bounding box center [306, 435] width 35 height 35
checkbox input "true"
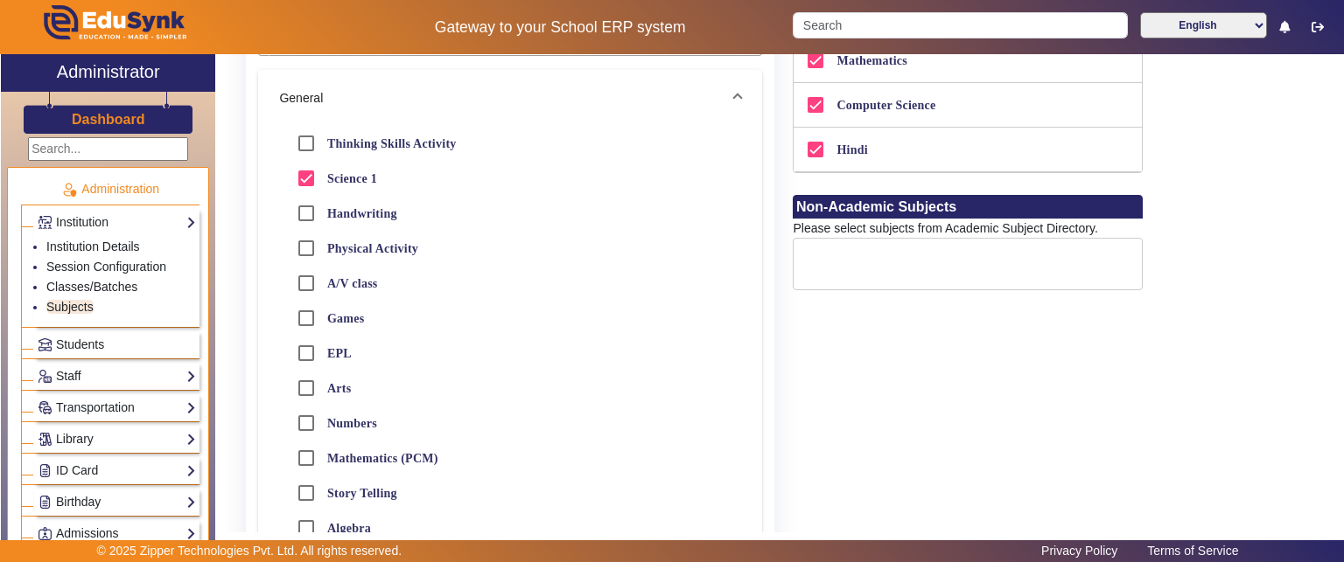
scroll to position [294, 0]
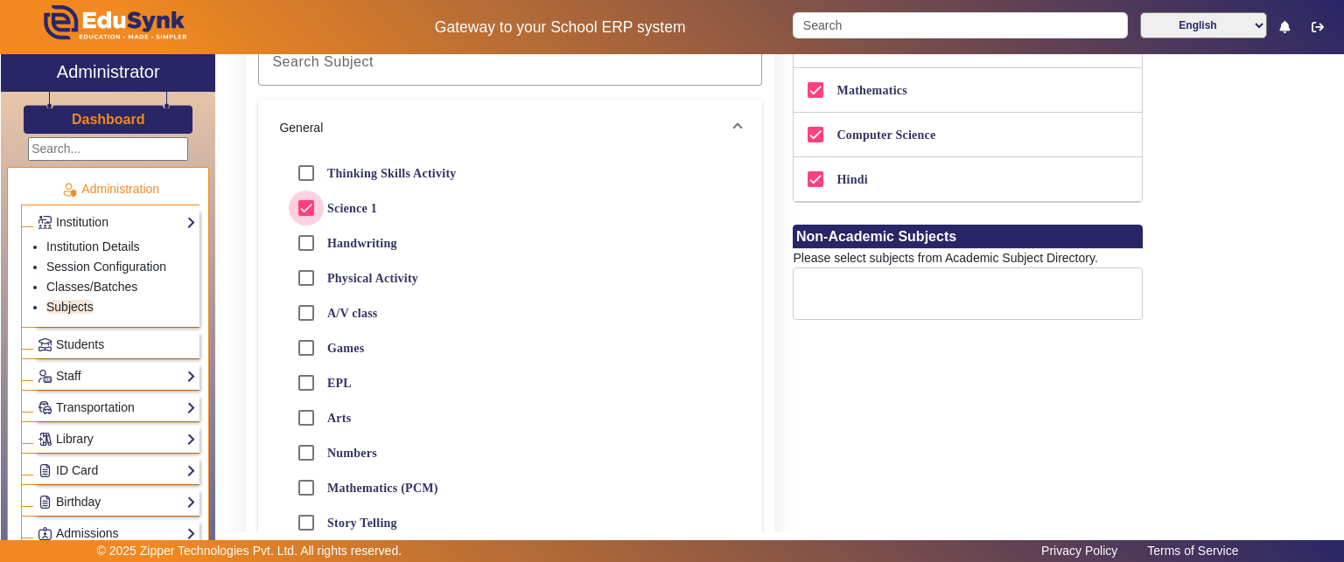
click at [311, 205] on input "Science 1" at bounding box center [306, 208] width 35 height 35
checkbox input "false"
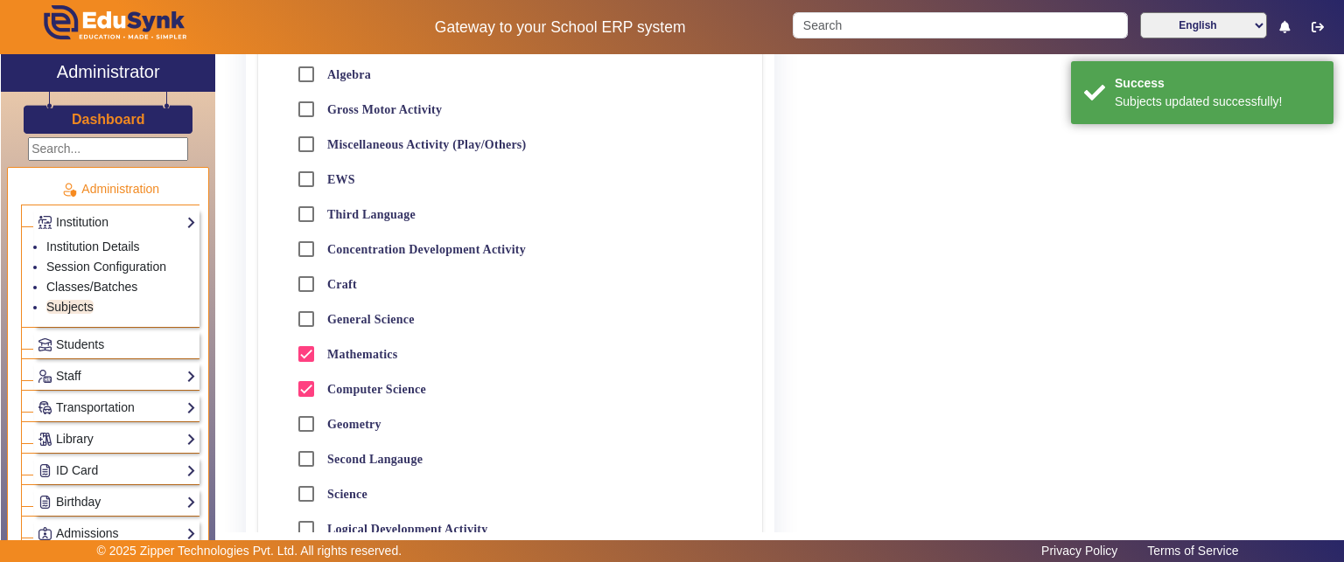
scroll to position [906, 0]
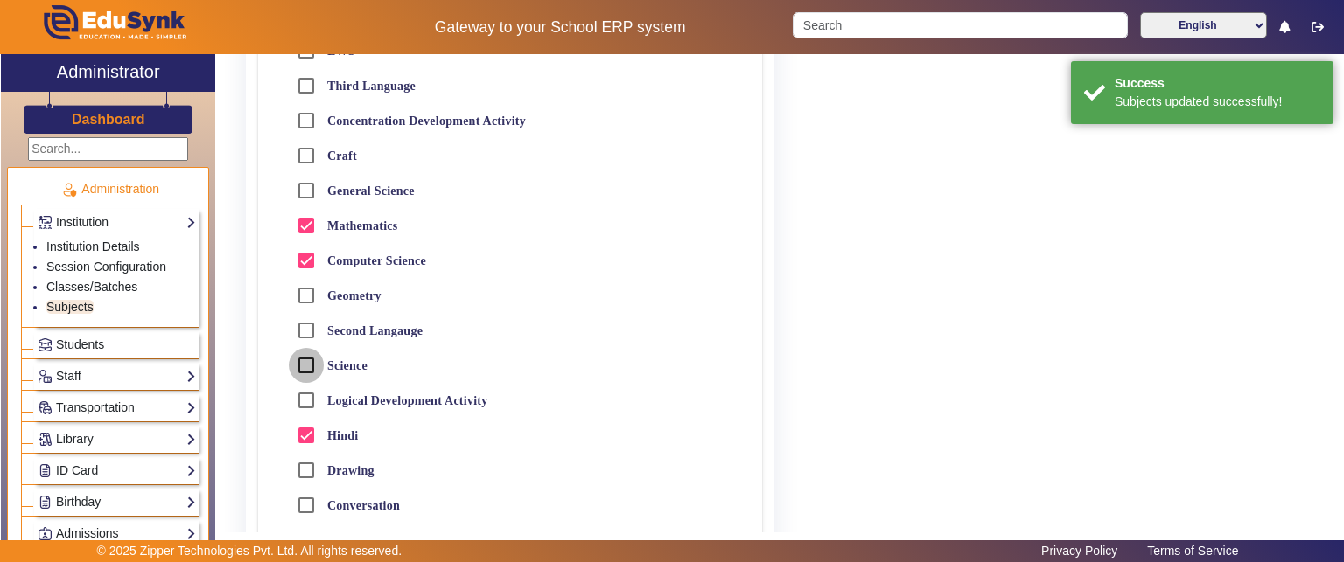
click at [301, 367] on input "Science" at bounding box center [306, 365] width 35 height 35
checkbox input "true"
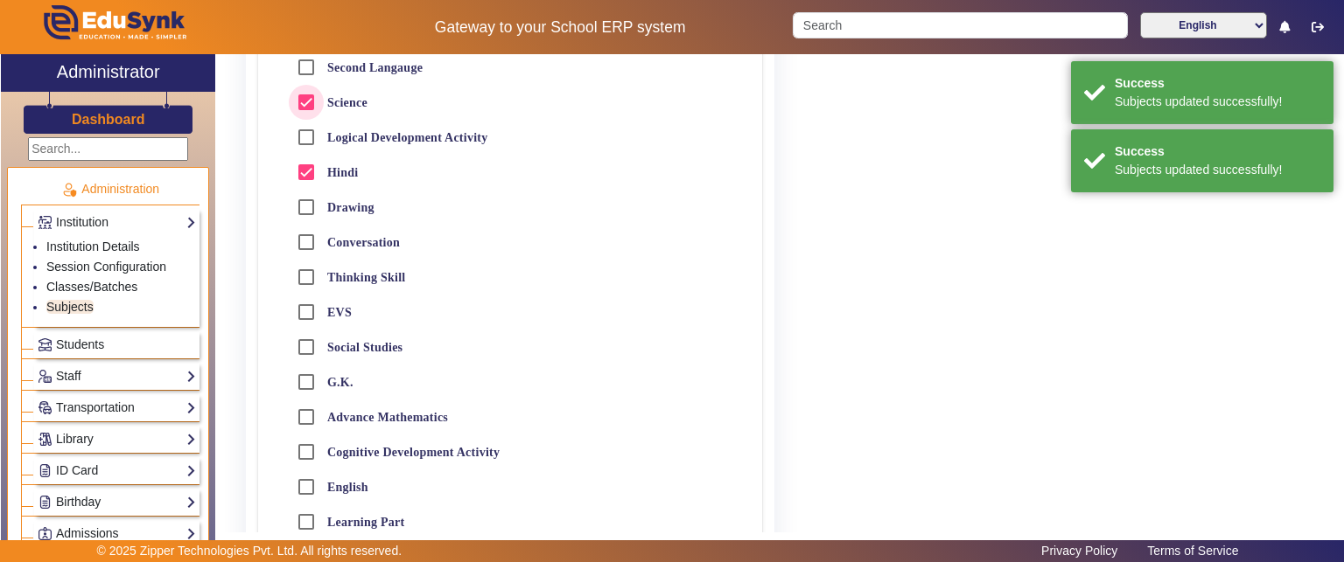
scroll to position [1256, 0]
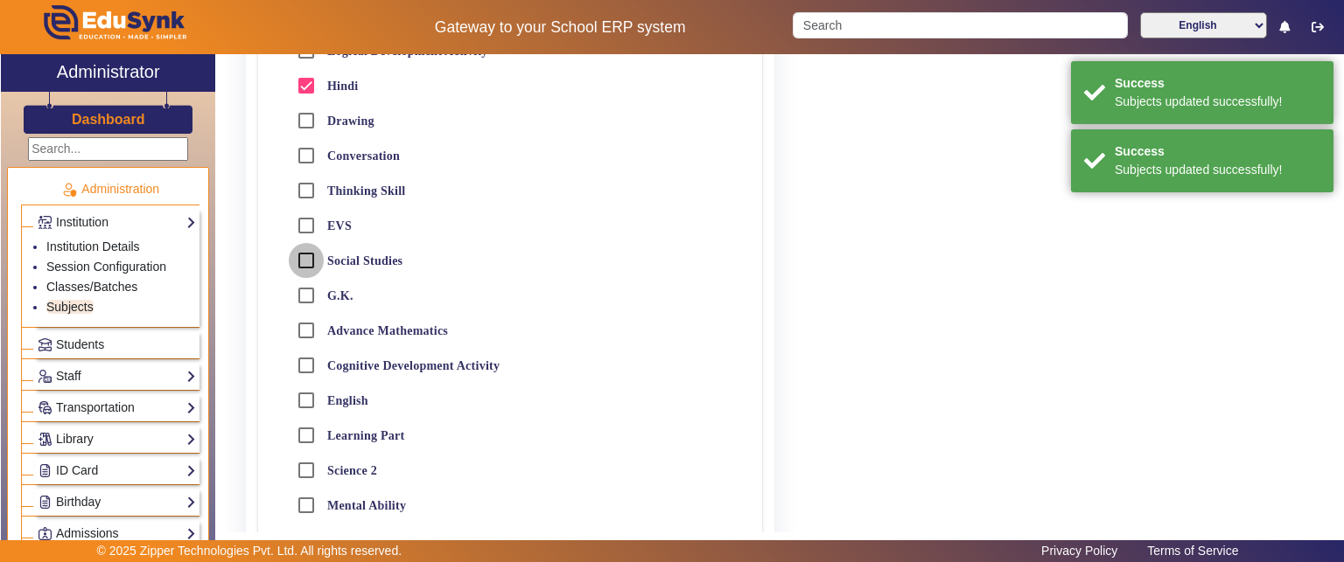
click at [312, 258] on input "Social Studies" at bounding box center [306, 260] width 35 height 35
checkbox input "true"
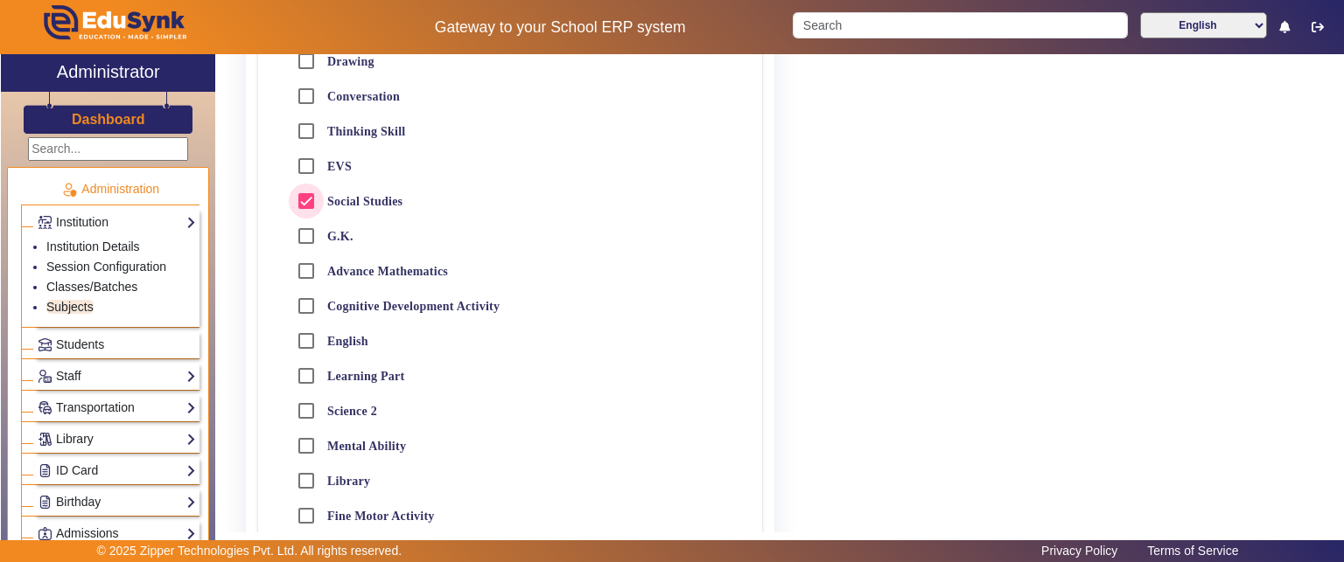
scroll to position [1344, 0]
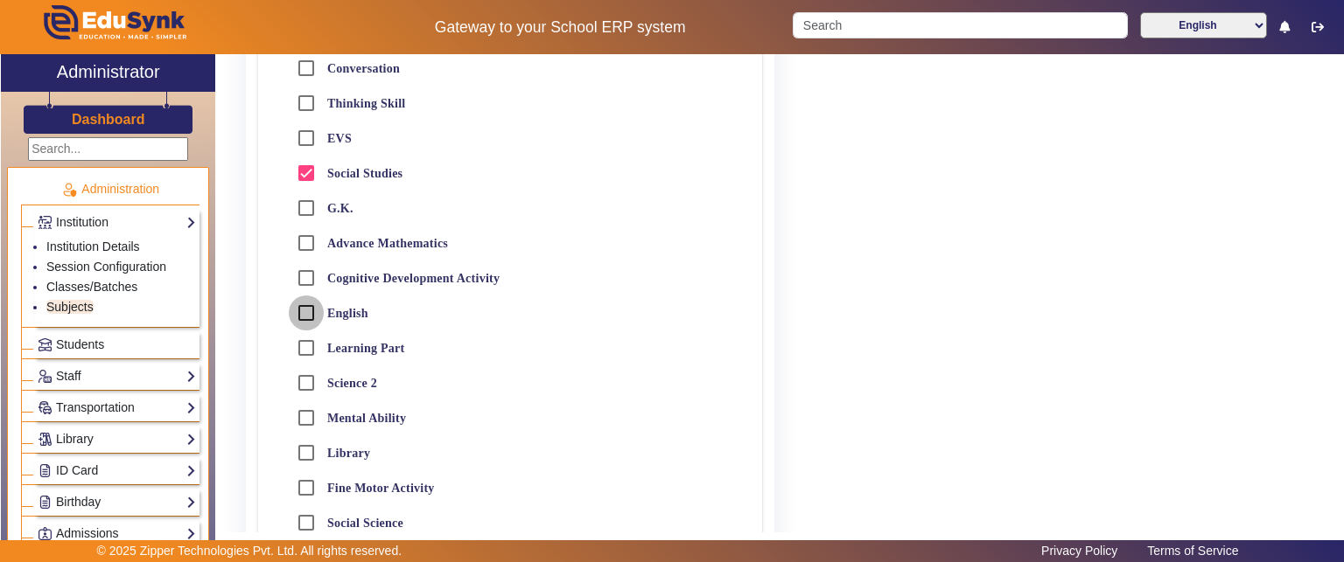
click at [308, 307] on input "English" at bounding box center [306, 313] width 35 height 35
checkbox input "true"
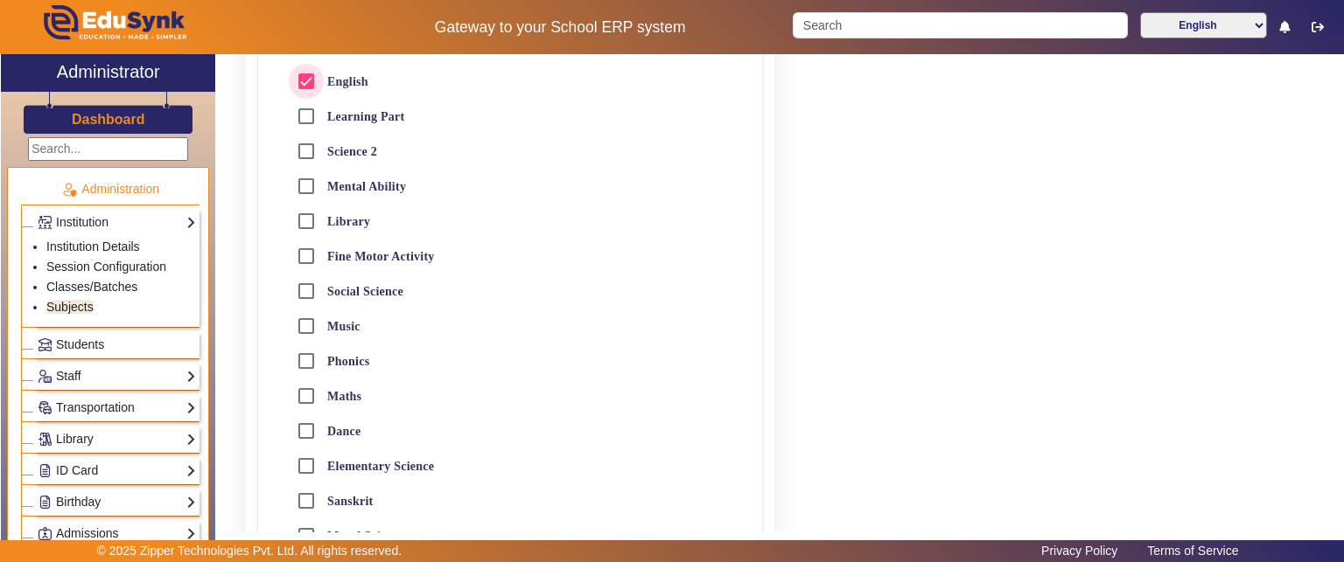
scroll to position [2030, 0]
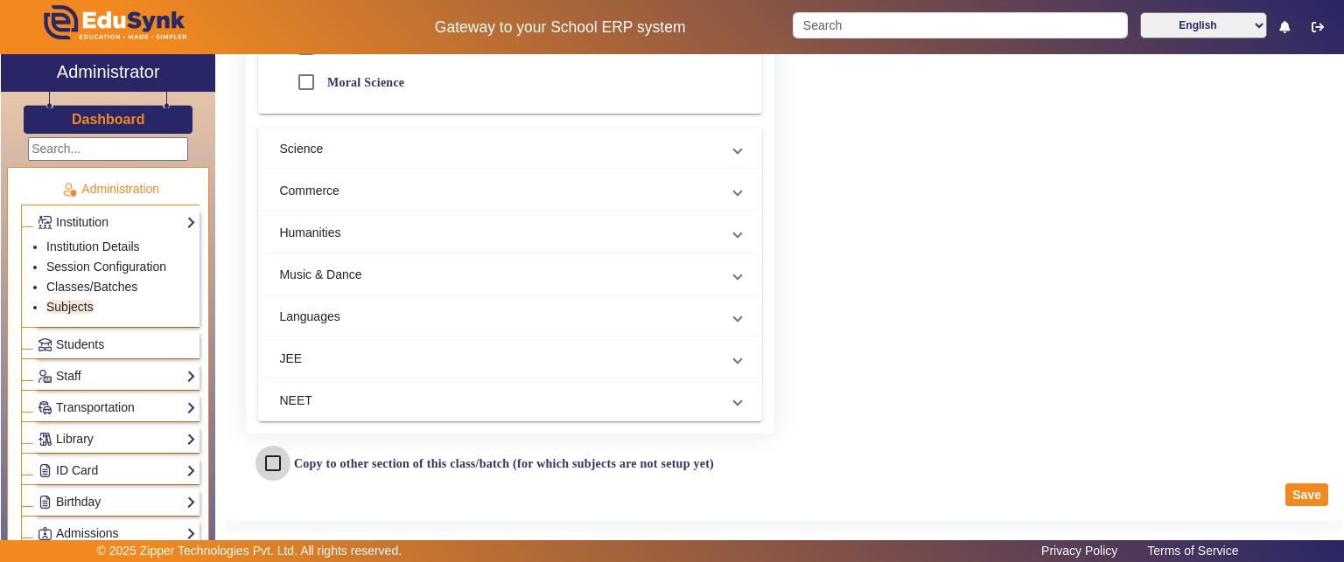
click at [279, 464] on input "Copy to other section of this class/batch (for which subjects are not setup yet)" at bounding box center [272, 463] width 35 height 35
click at [1287, 490] on button "Save" at bounding box center [1306, 495] width 43 height 23
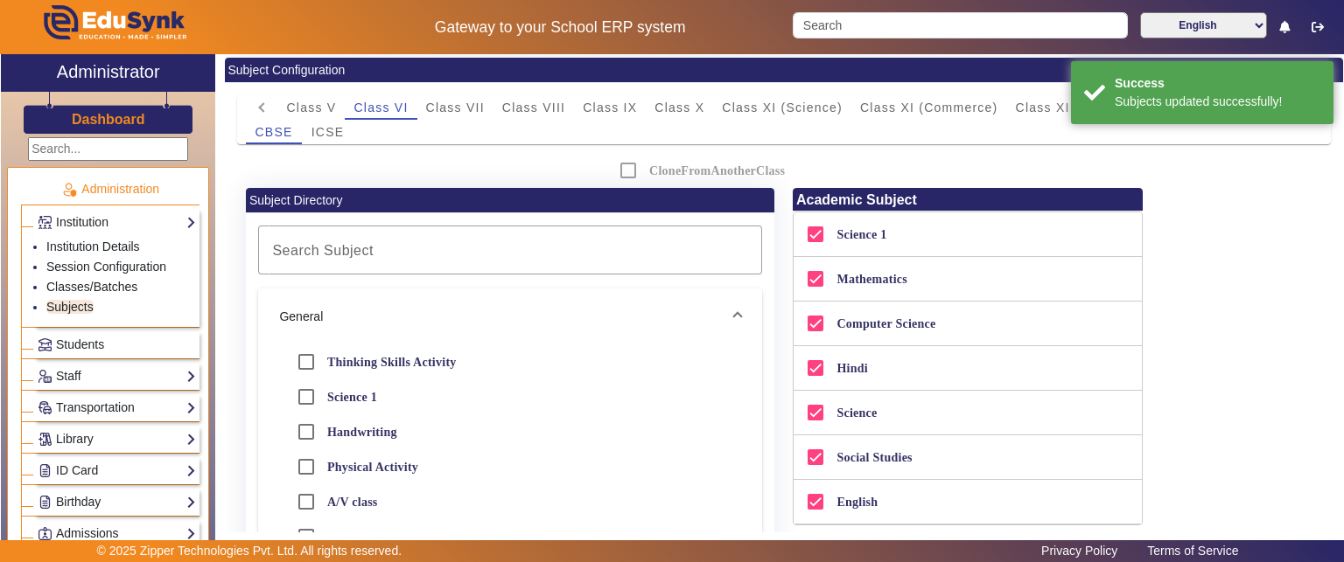
scroll to position [0, 0]
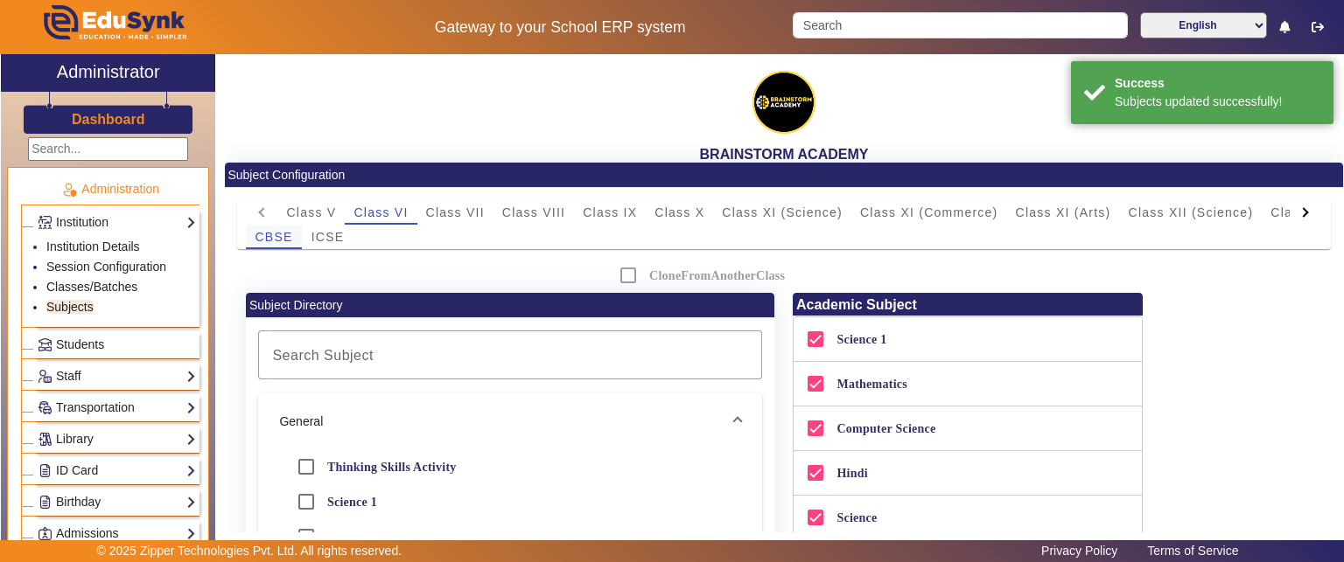
click at [292, 231] on span "CBSE" at bounding box center [274, 237] width 38 height 12
click at [308, 233] on div "ICSE" at bounding box center [328, 237] width 52 height 24
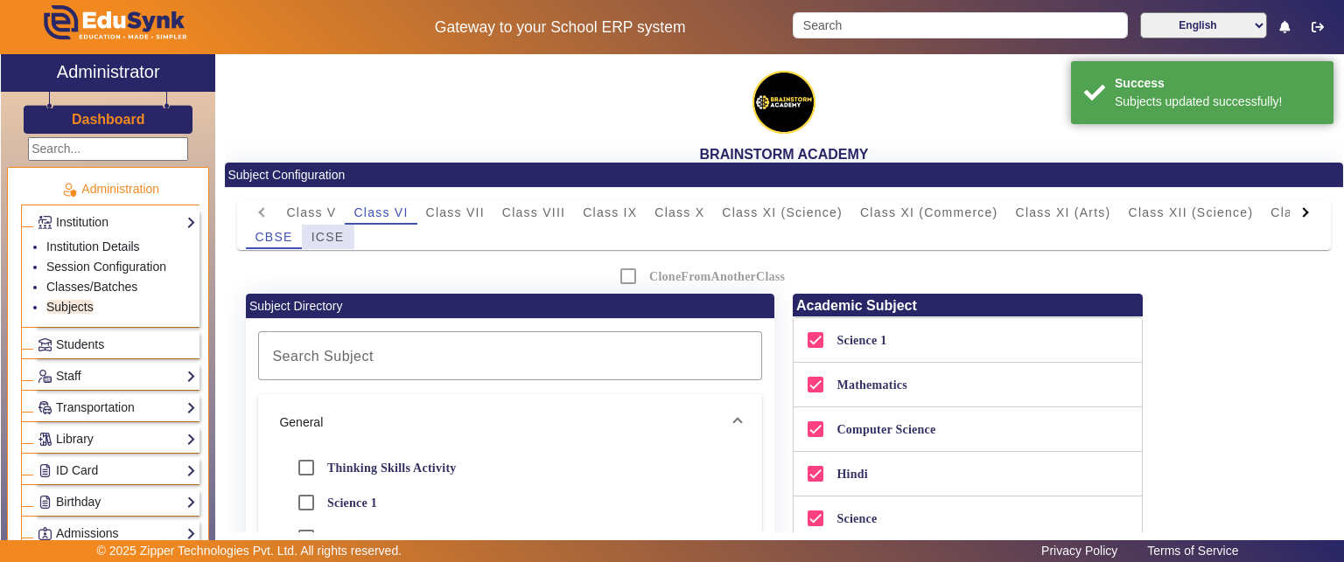
checkbox input "false"
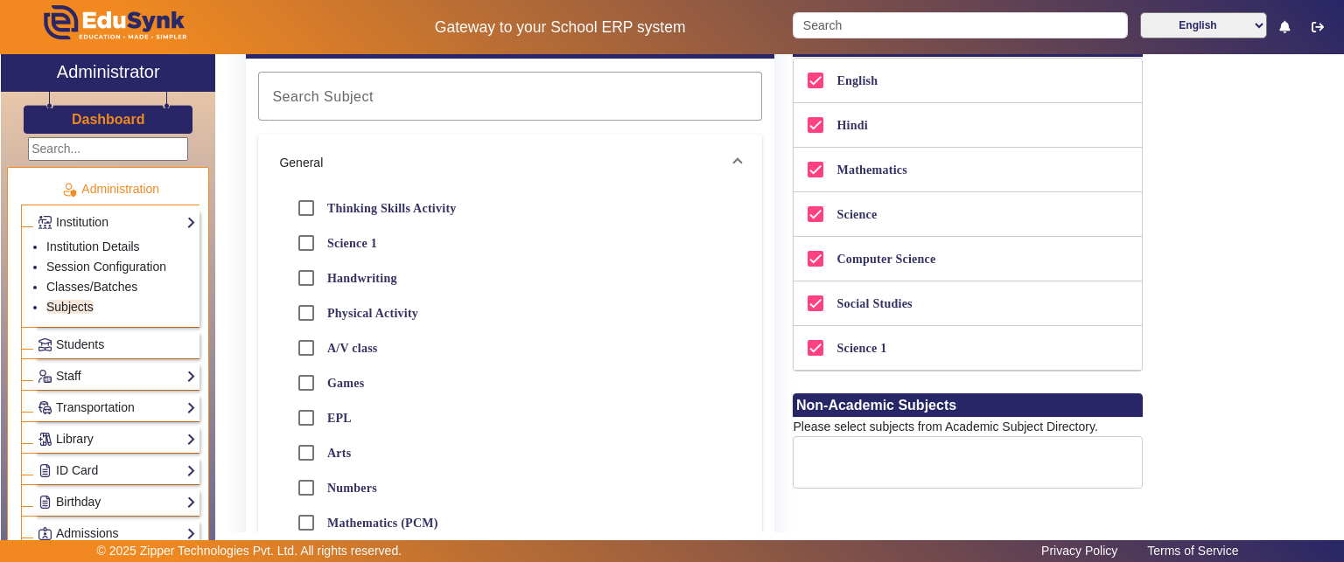
scroll to position [262, 0]
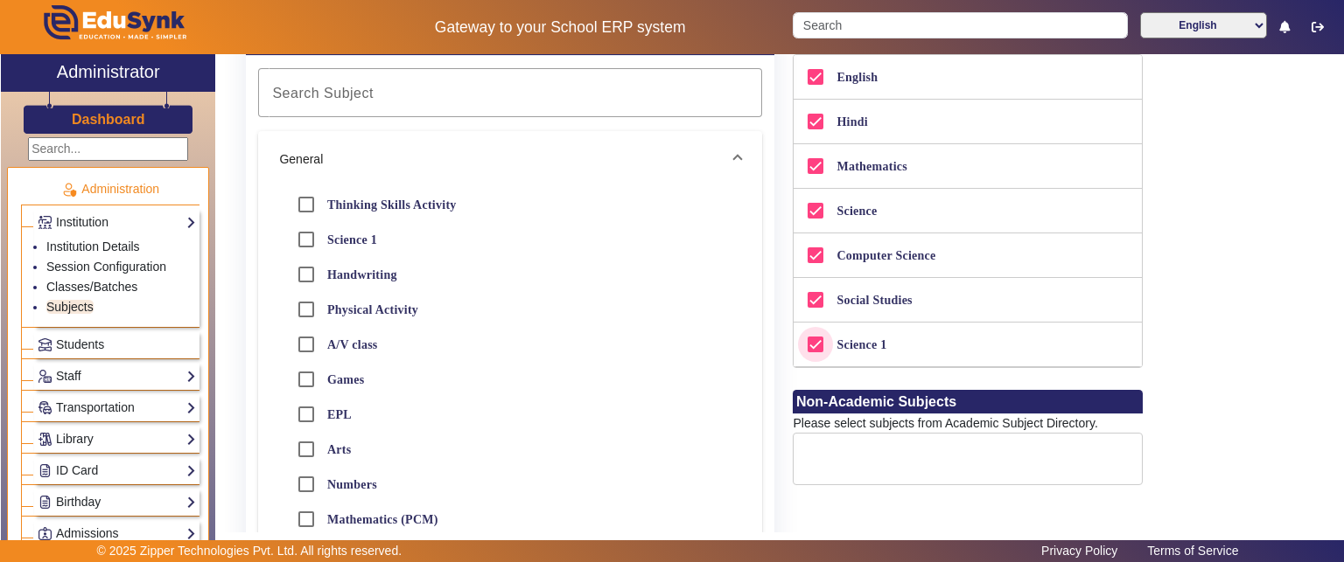
click at [812, 339] on input "Science 1" at bounding box center [815, 344] width 35 height 35
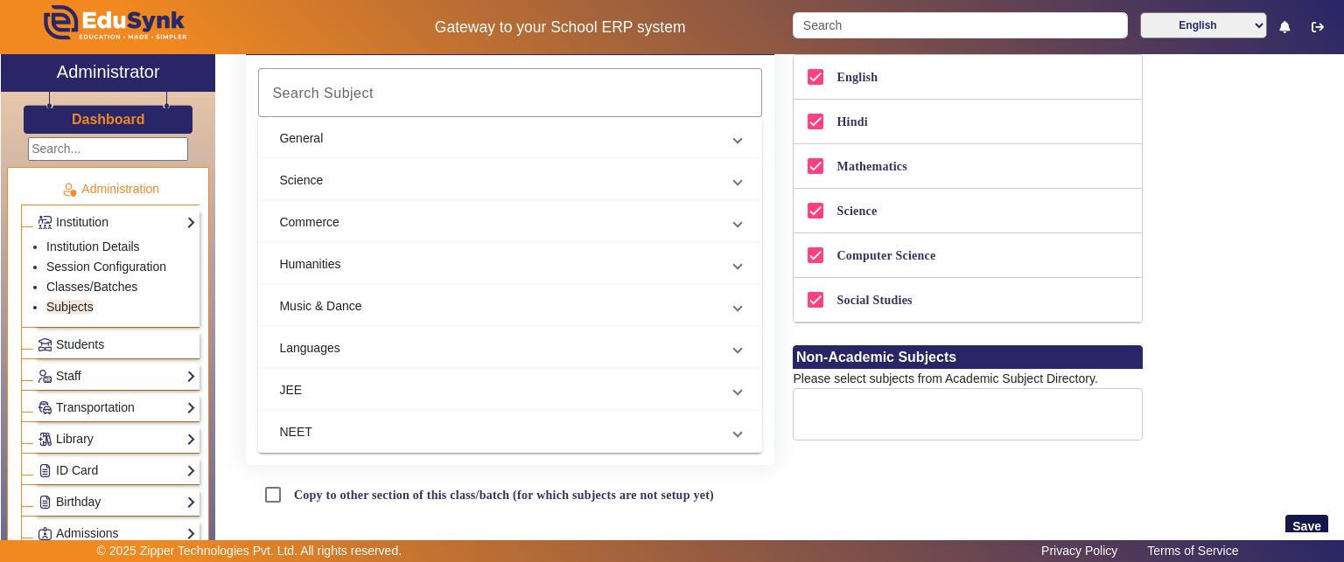
click at [1287, 521] on button "Save" at bounding box center [1306, 526] width 43 height 23
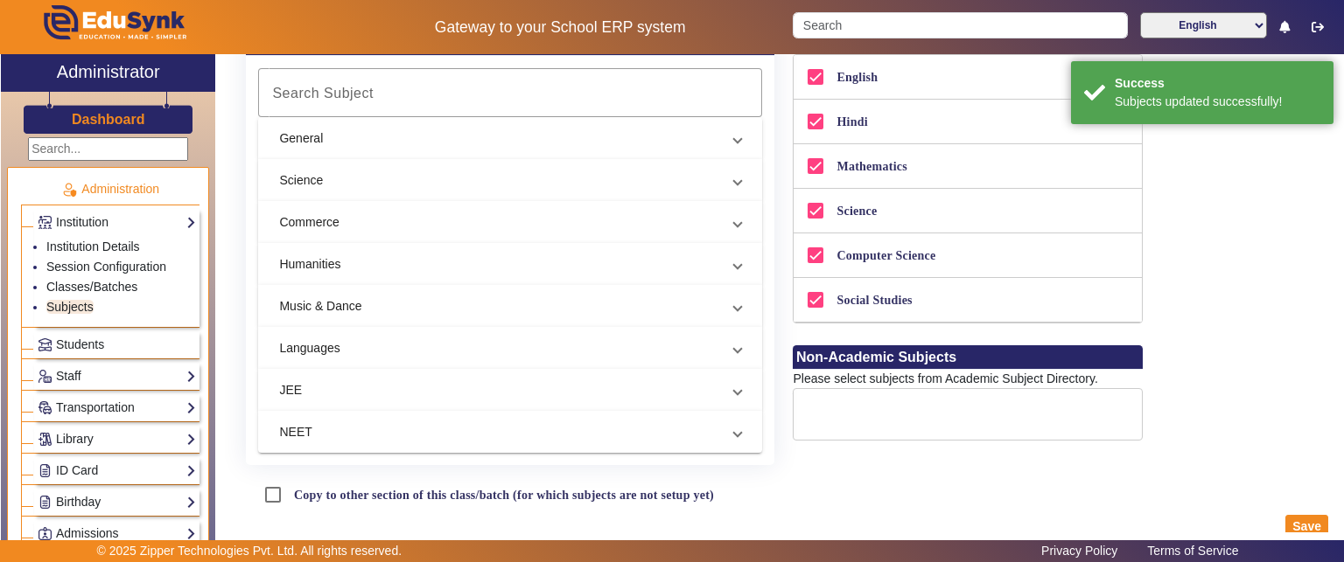
scroll to position [0, 0]
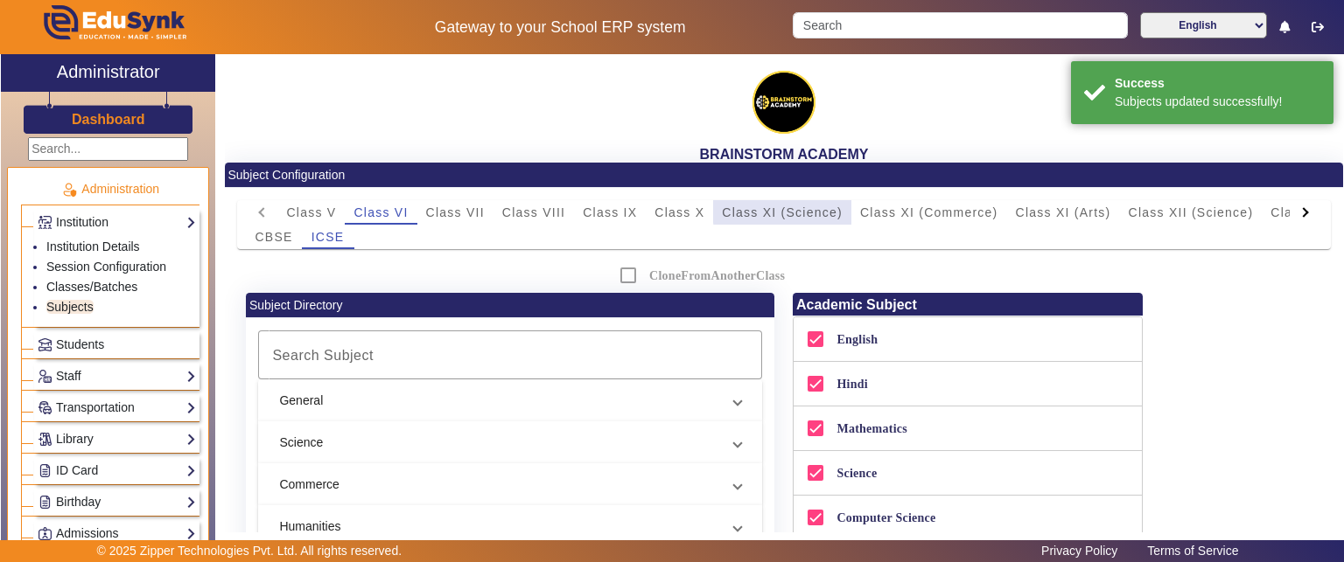
click at [814, 203] on span "Class XI (Science)" at bounding box center [782, 212] width 121 height 24
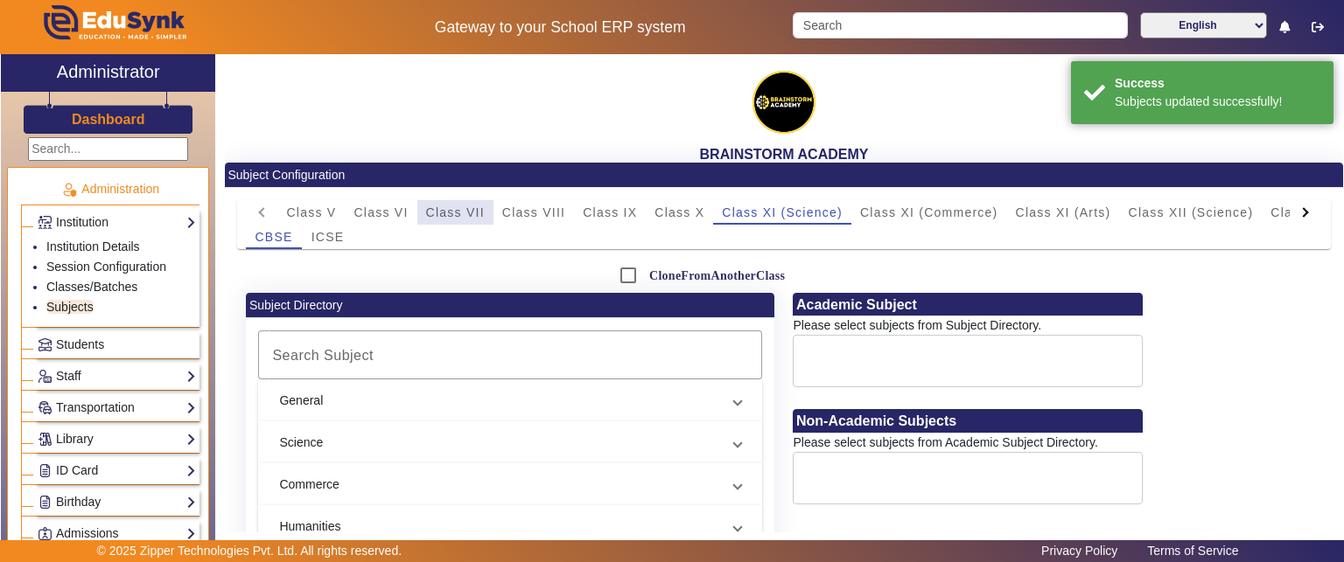
click at [458, 216] on span "Class VII" at bounding box center [455, 212] width 59 height 12
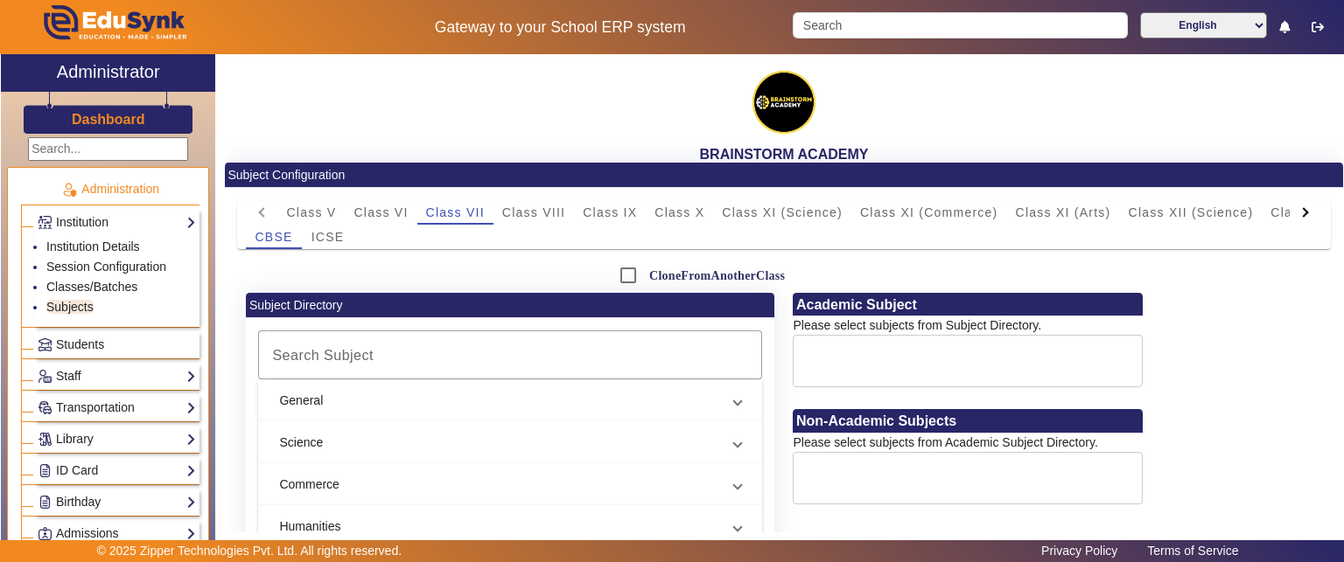
scroll to position [262, 0]
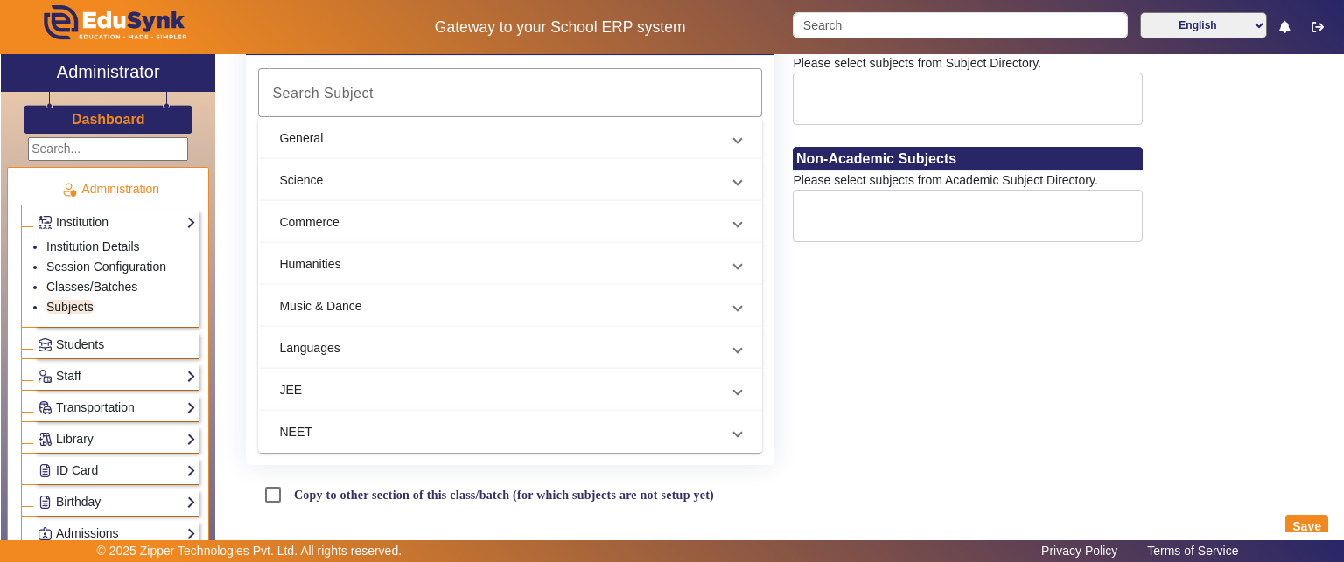
click at [488, 185] on mat-panel-title "Science" at bounding box center [499, 180] width 441 height 18
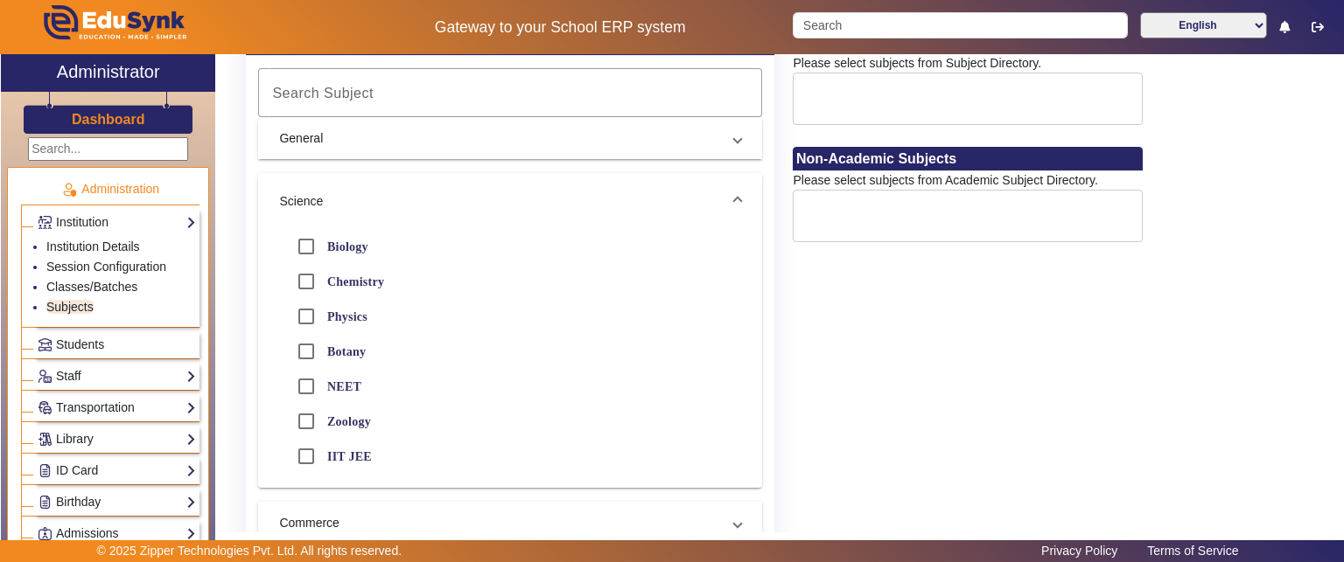
click at [343, 282] on label "Chemistry" at bounding box center [354, 282] width 60 height 15
click at [324, 282] on input "Chemistry" at bounding box center [306, 281] width 35 height 35
checkbox input "true"
click at [321, 244] on input "Biology" at bounding box center [306, 246] width 35 height 35
checkbox input "true"
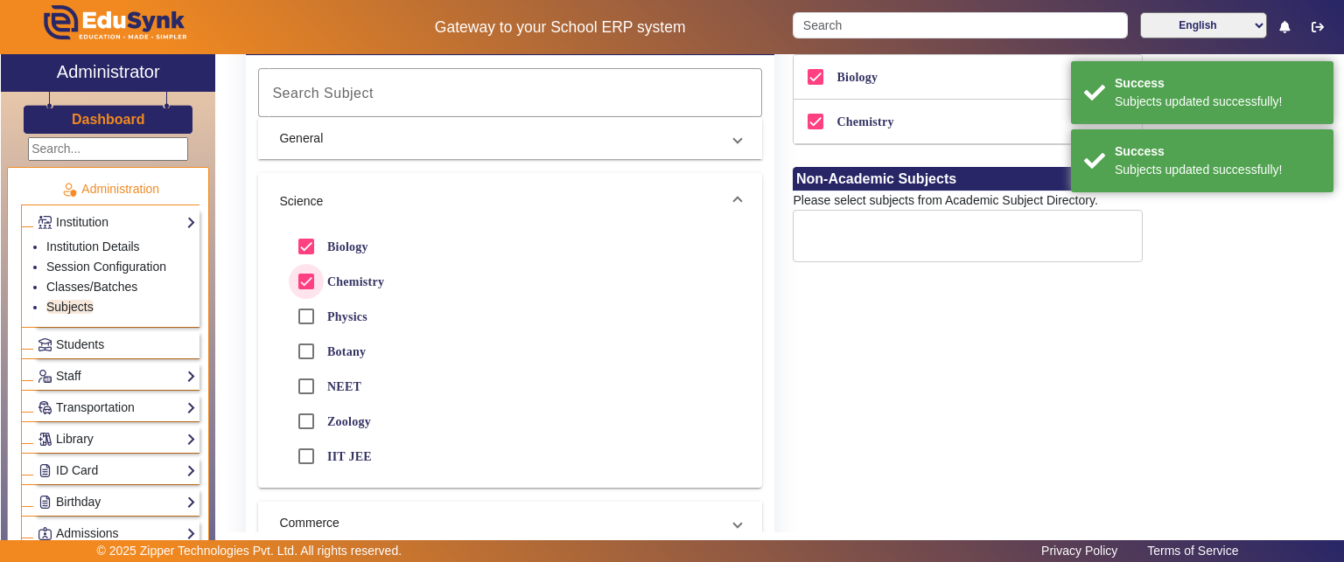
click at [325, 272] on div at bounding box center [306, 282] width 42 height 42
click at [326, 262] on div at bounding box center [306, 282] width 42 height 42
checkbox input "true"
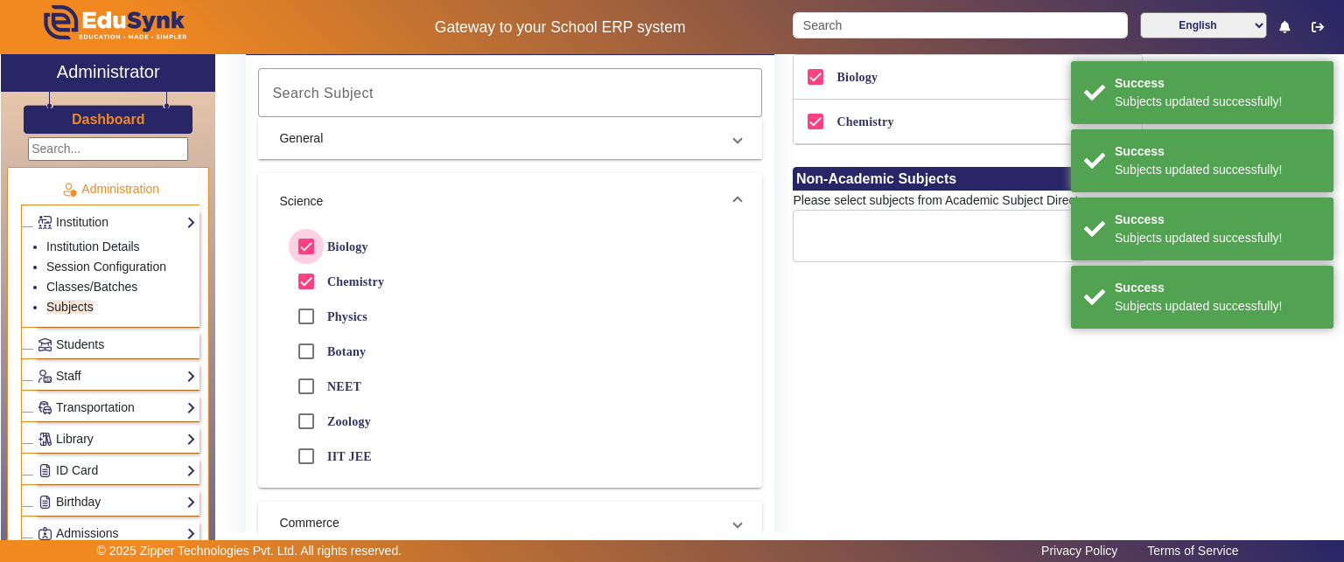
click at [321, 248] on input "Biology" at bounding box center [306, 246] width 35 height 35
checkbox input "false"
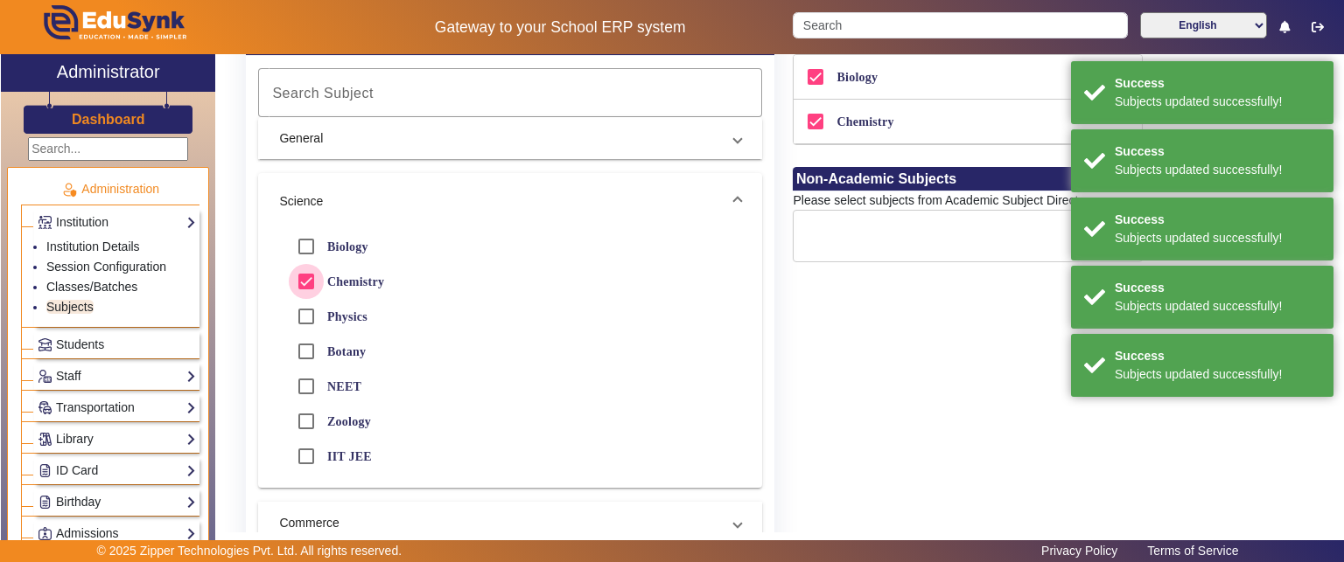
click at [304, 269] on input "Chemistry" at bounding box center [306, 281] width 35 height 35
checkbox input "false"
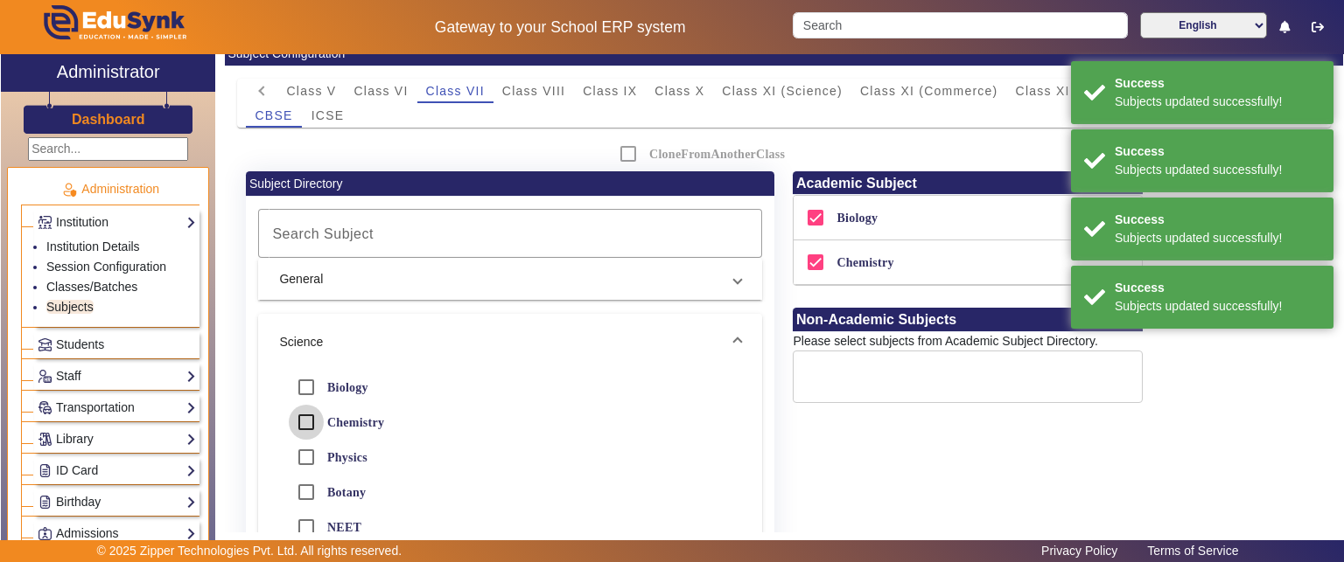
scroll to position [0, 0]
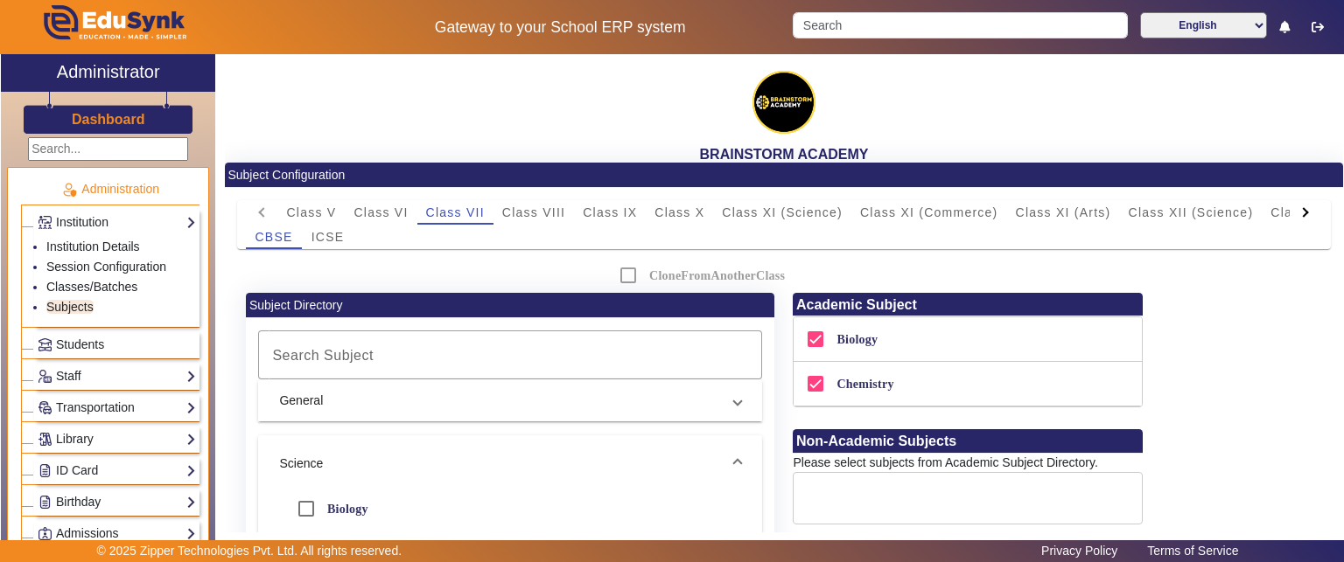
click at [621, 278] on div "CloneFromAnotherClass" at bounding box center [784, 275] width 365 height 35
click at [820, 339] on input "Biology" at bounding box center [815, 339] width 35 height 35
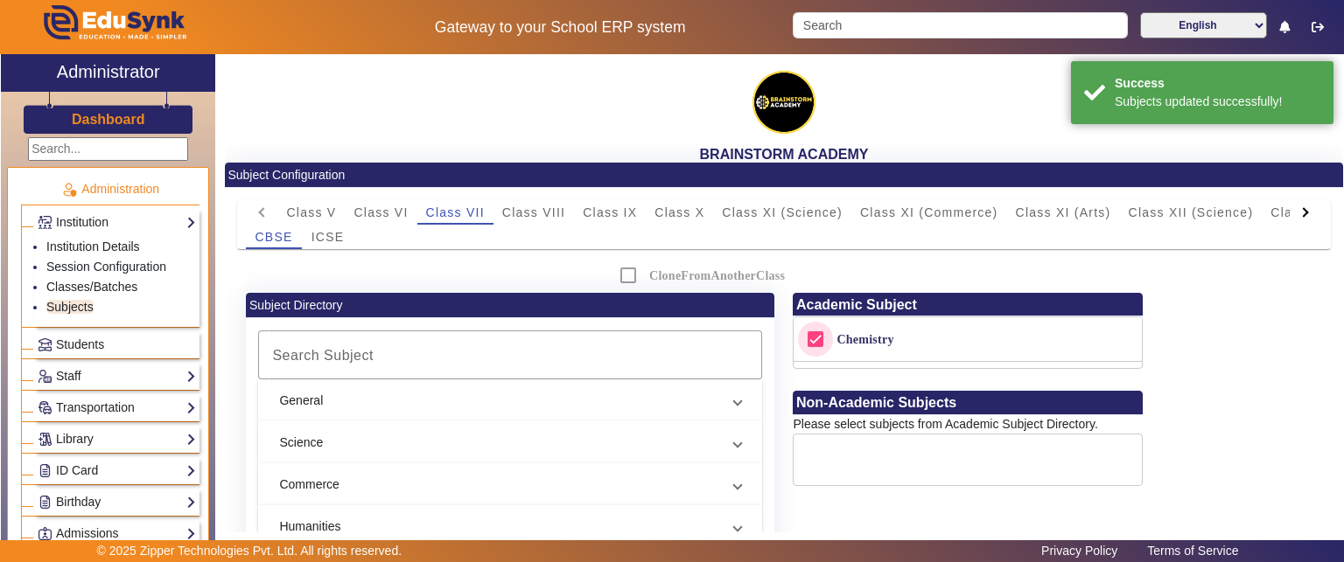
click at [815, 338] on input "Chemistry" at bounding box center [815, 339] width 35 height 35
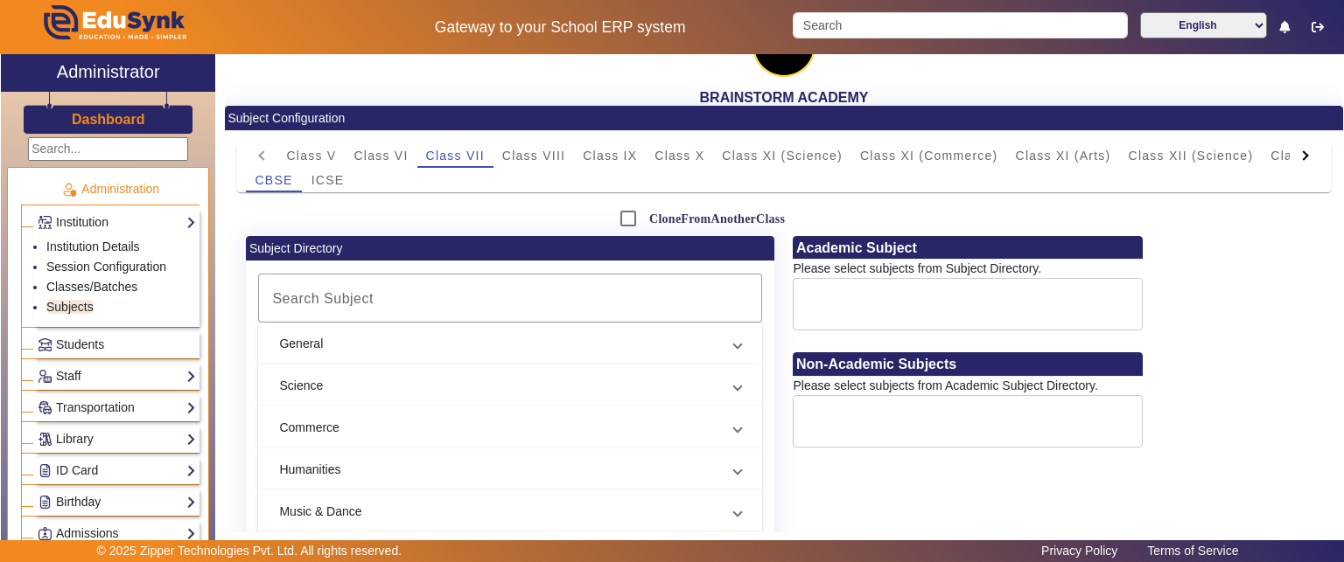
scroll to position [87, 0]
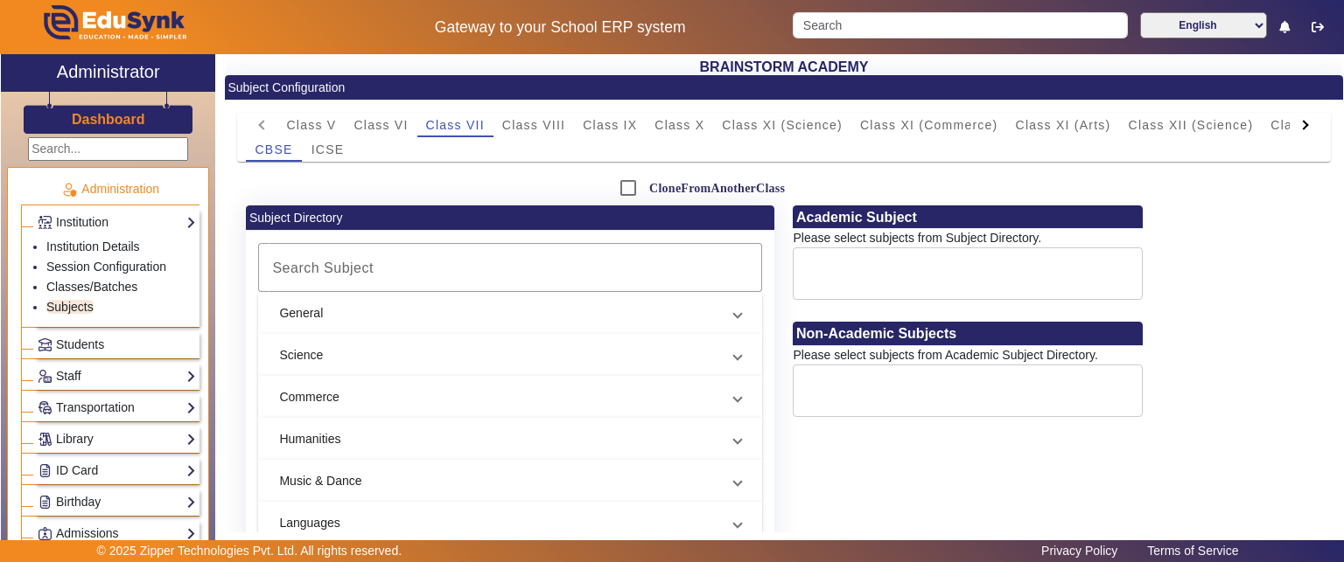
click at [413, 356] on mat-panel-title "Science" at bounding box center [499, 355] width 441 height 18
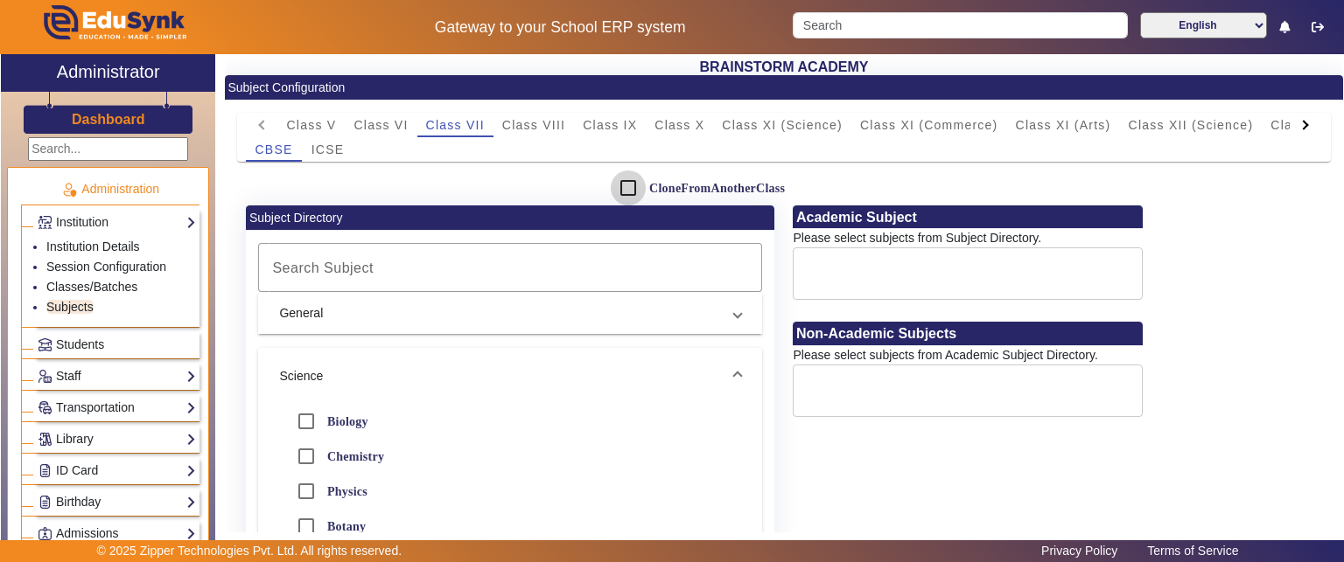
click at [626, 181] on input "CloneFromAnotherClass" at bounding box center [628, 188] width 35 height 35
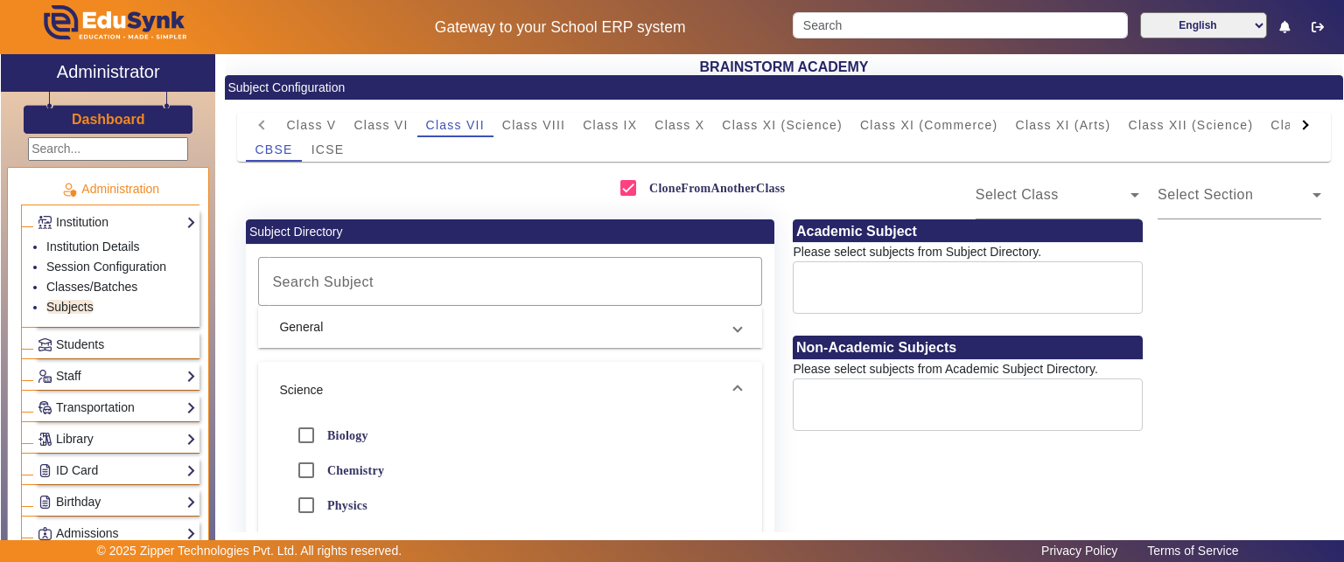
click at [1029, 195] on span "Select Class" at bounding box center [1016, 194] width 83 height 15
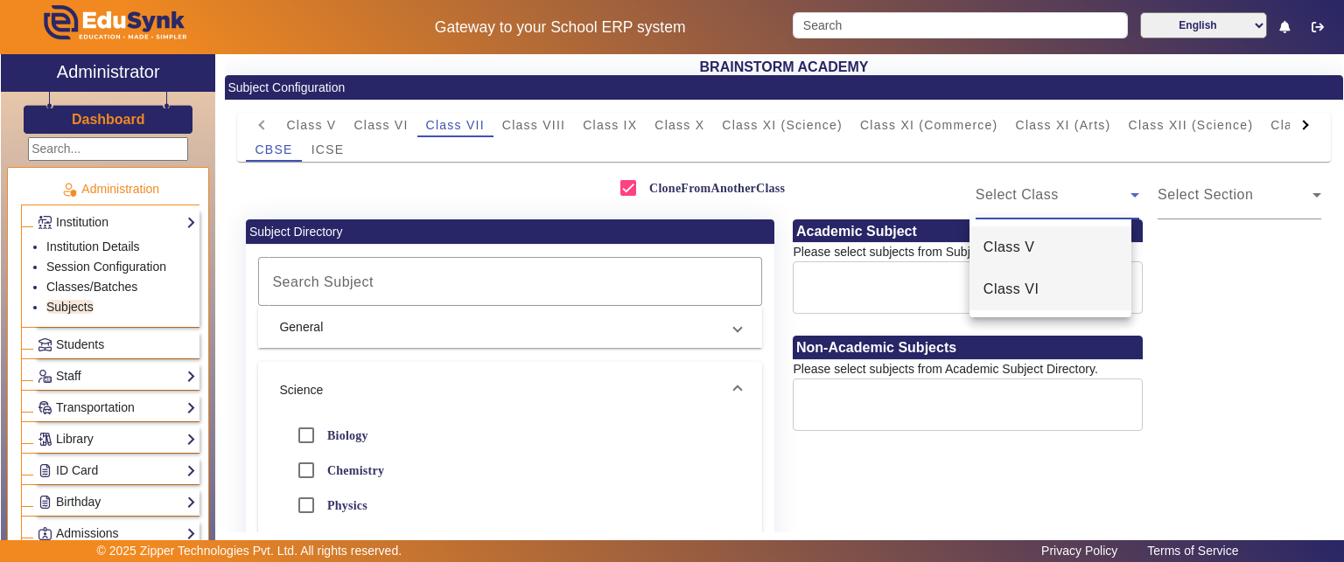
click at [1035, 283] on span "Class VI" at bounding box center [1011, 289] width 56 height 21
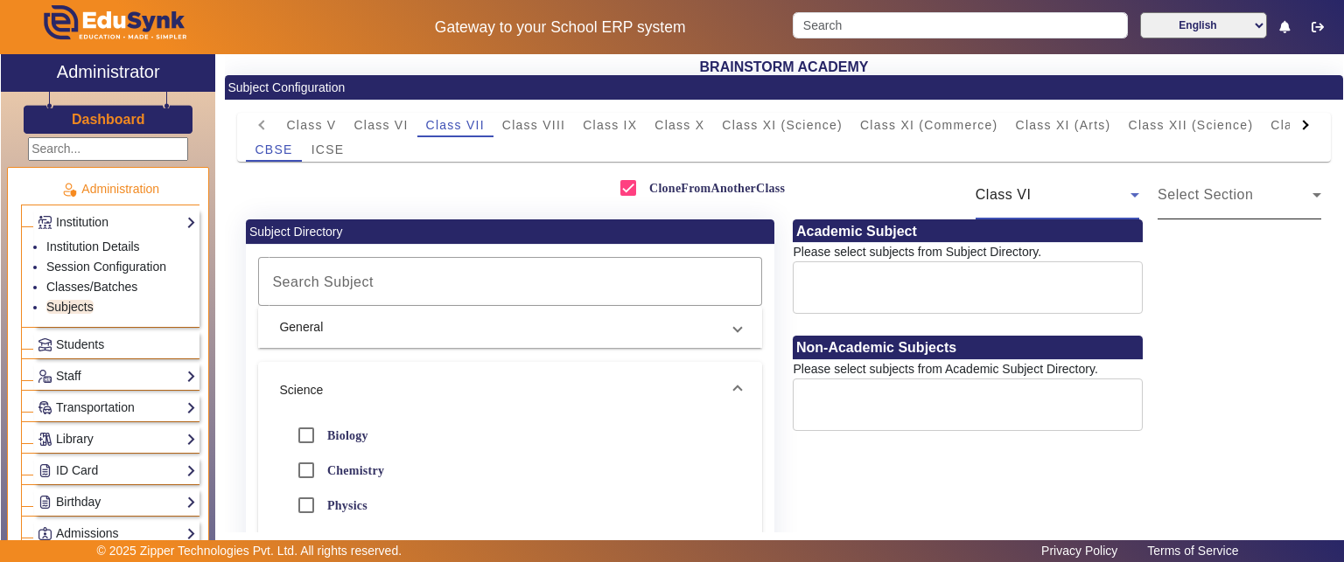
click at [1218, 194] on span "Select Section" at bounding box center [1204, 194] width 95 height 15
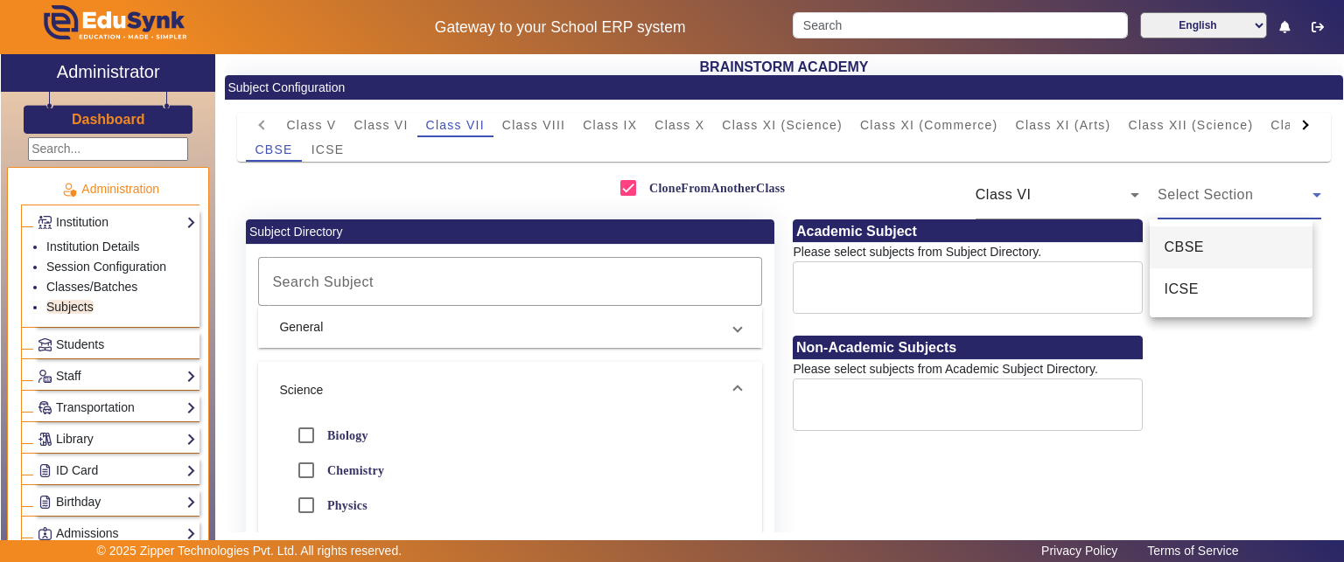
click at [1218, 194] on div at bounding box center [672, 281] width 1344 height 562
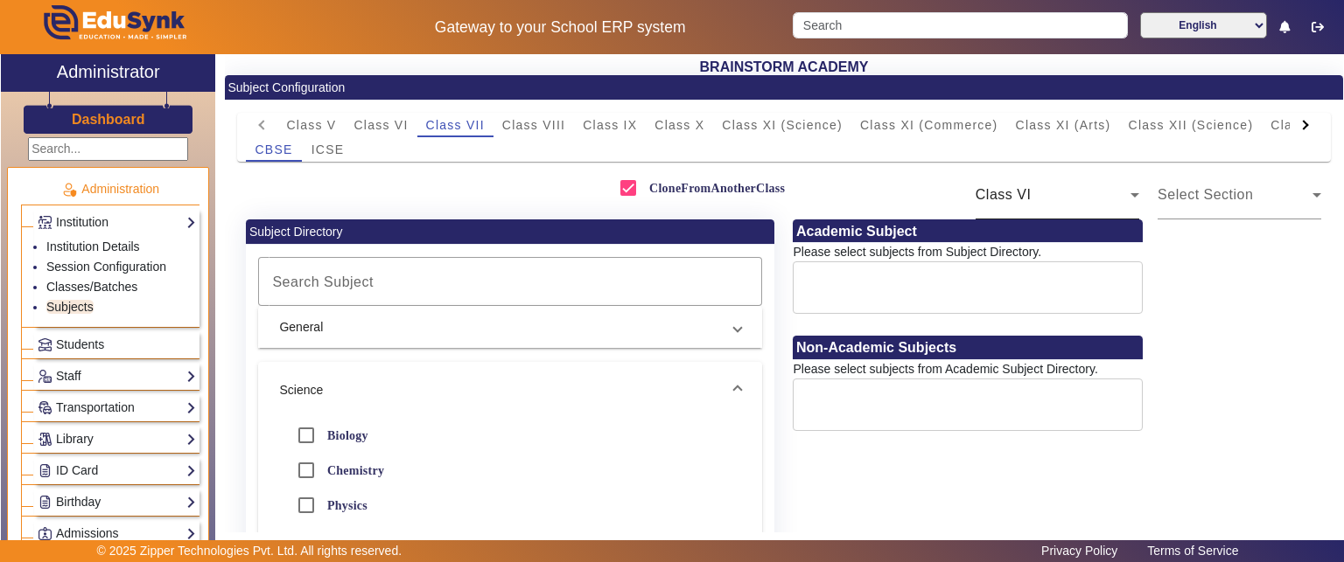
click at [997, 209] on div "Class VI" at bounding box center [1057, 195] width 164 height 49
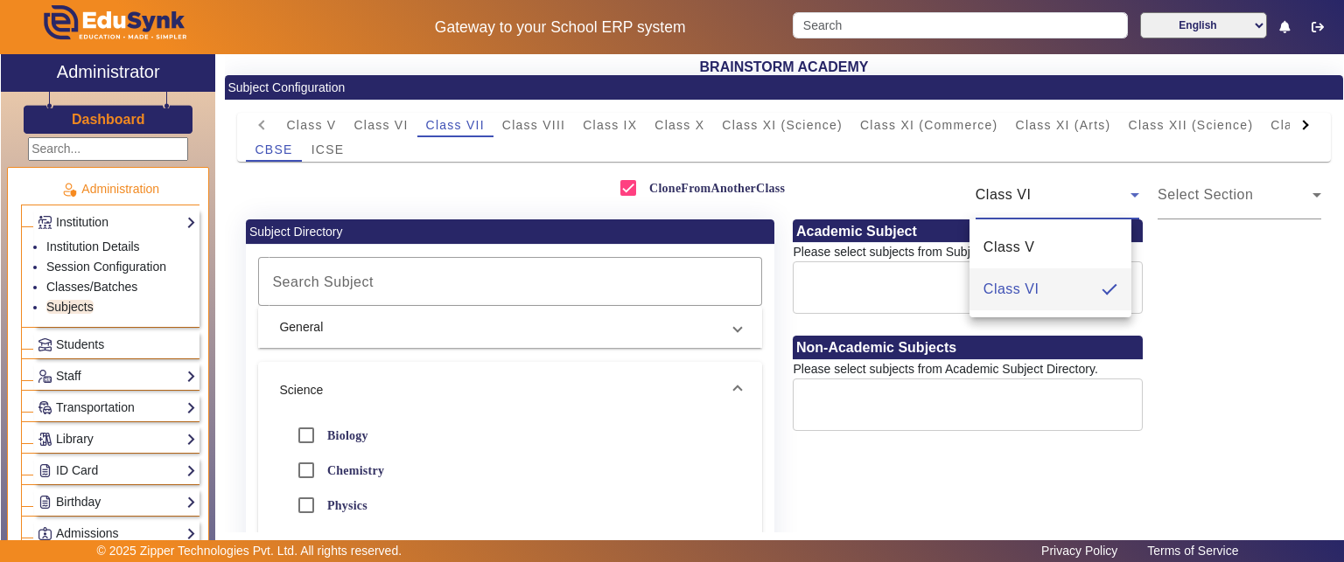
click at [630, 199] on div at bounding box center [672, 281] width 1344 height 562
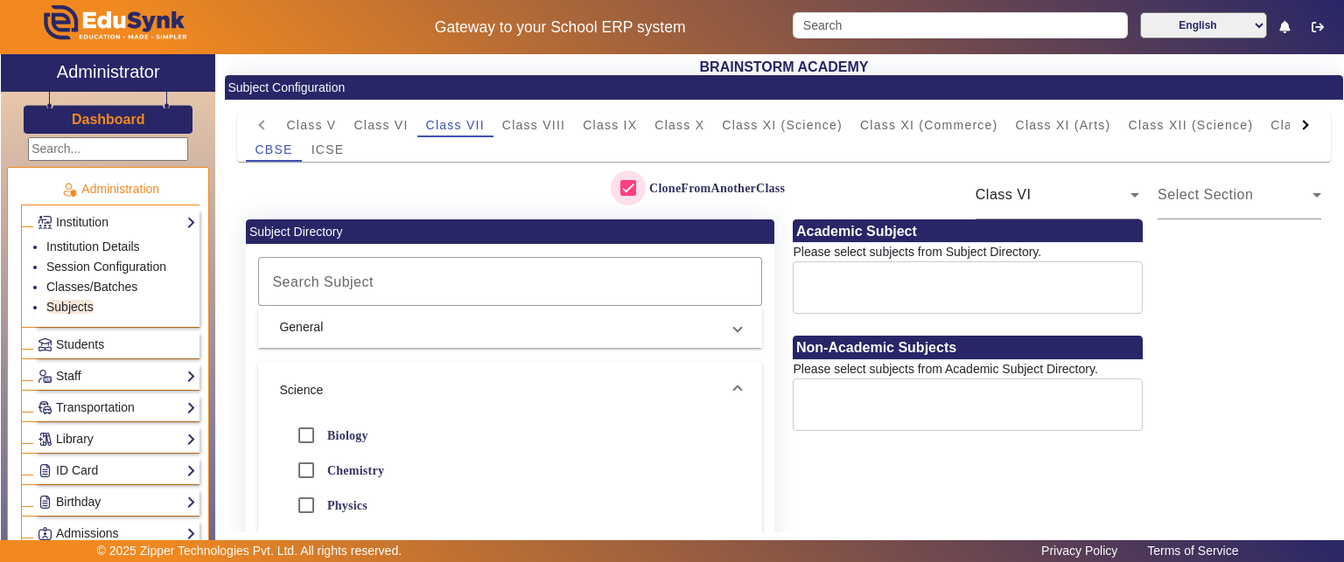
click at [626, 196] on input "CloneFromAnotherClass" at bounding box center [628, 188] width 35 height 35
checkbox input "false"
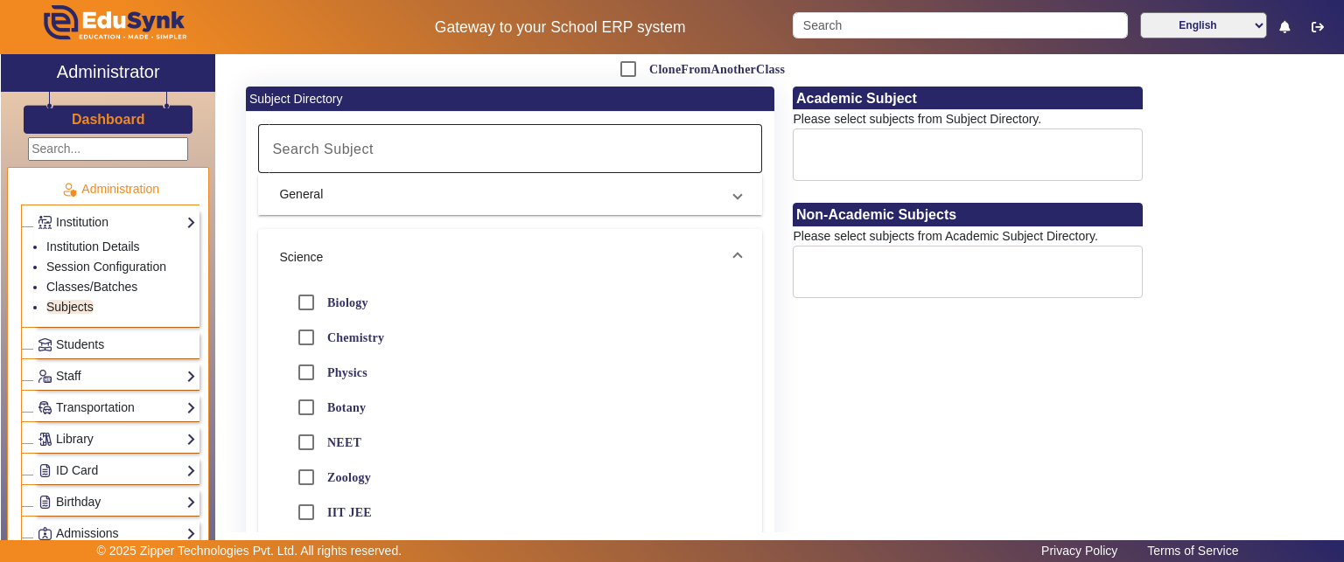
scroll to position [0, 0]
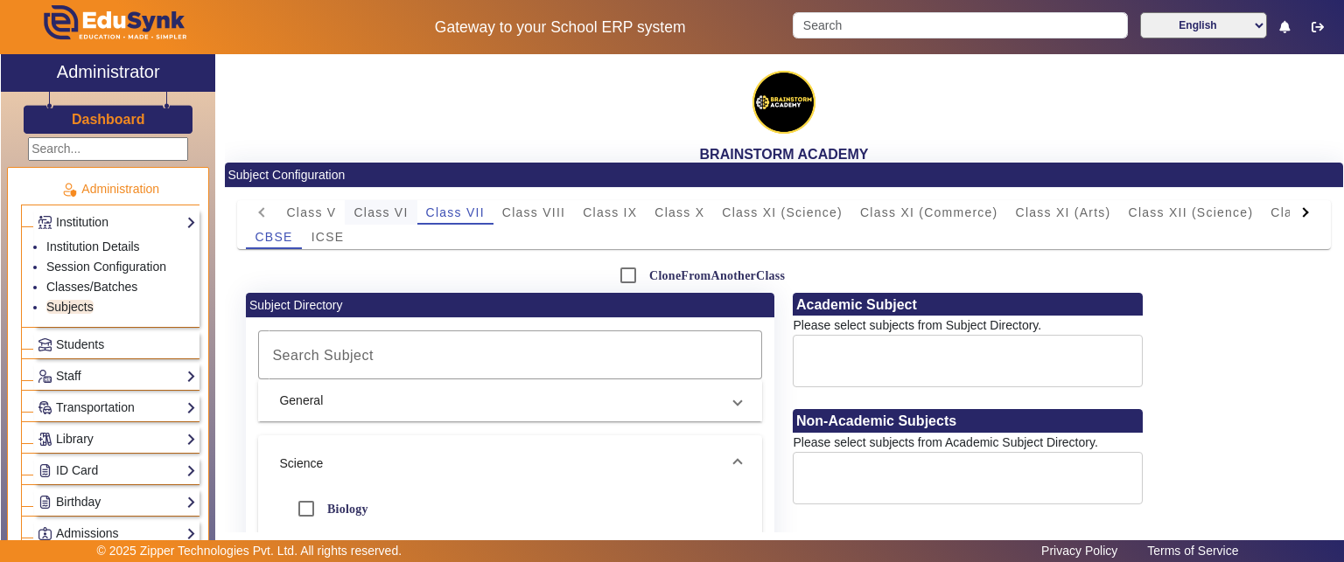
click at [381, 202] on span "Class VI" at bounding box center [380, 212] width 54 height 24
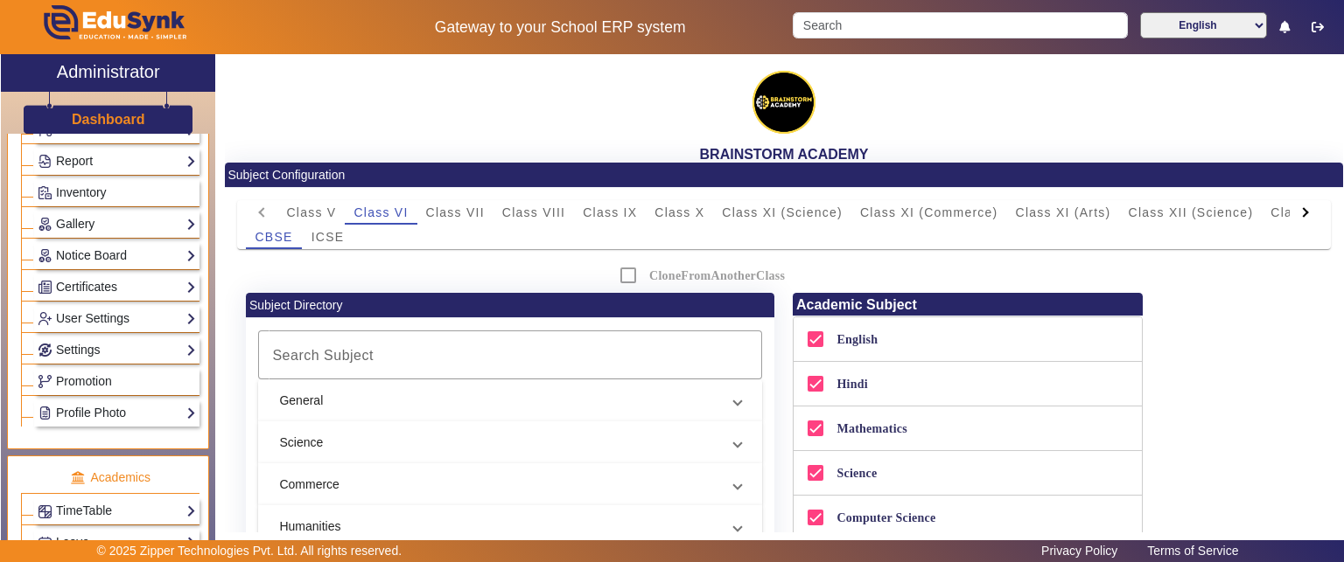
scroll to position [437, 0]
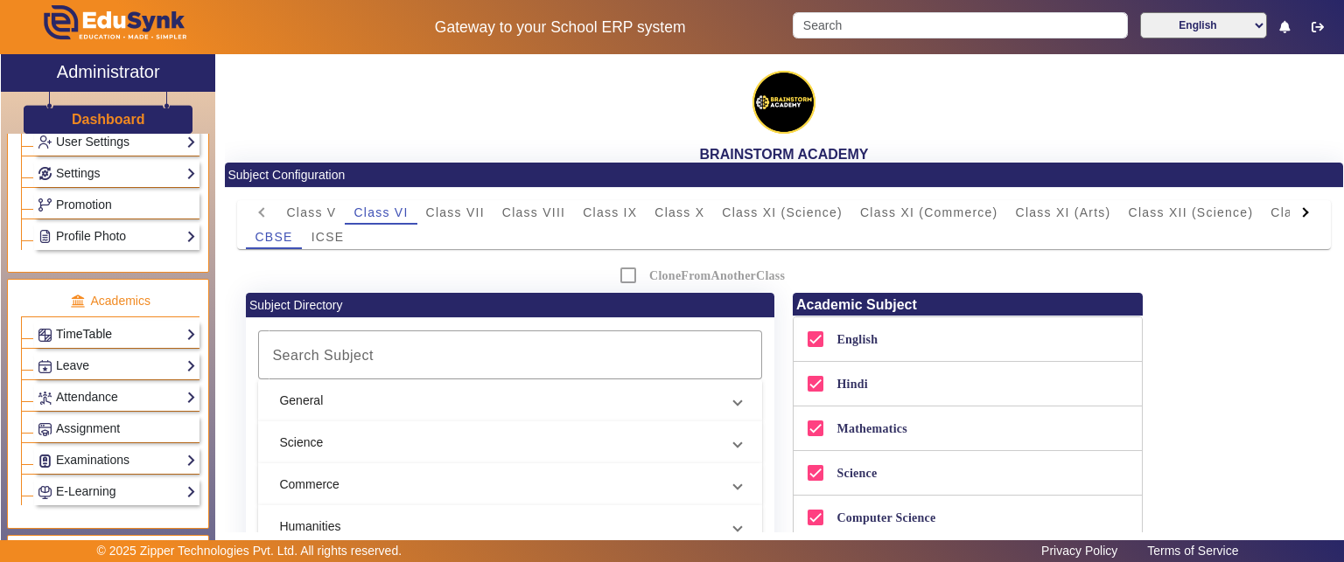
click at [106, 330] on link "TimeTable" at bounding box center [117, 335] width 158 height 20
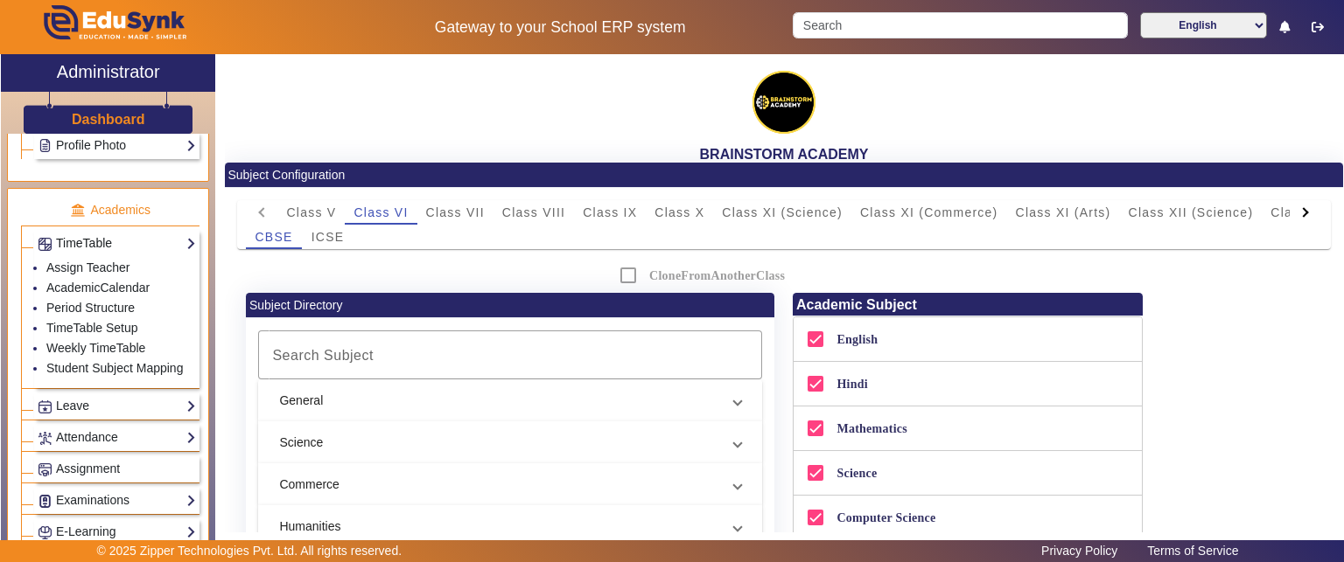
scroll to position [521, 0]
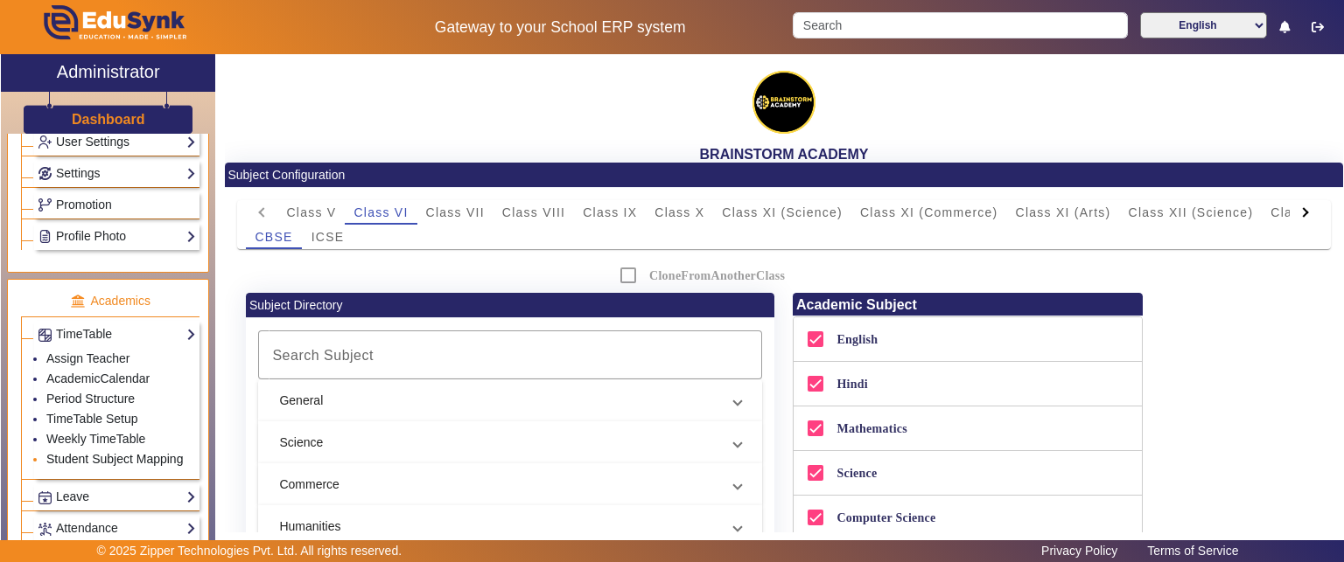
click at [108, 452] on link "Student Subject Mapping" at bounding box center [114, 459] width 136 height 14
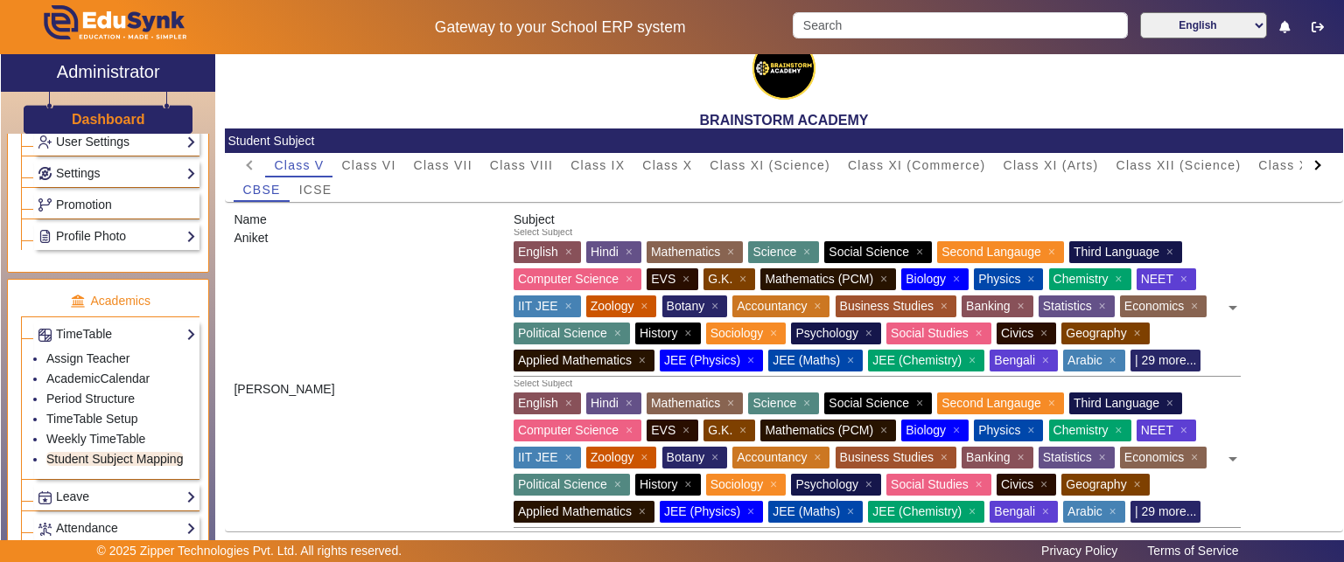
scroll to position [87, 0]
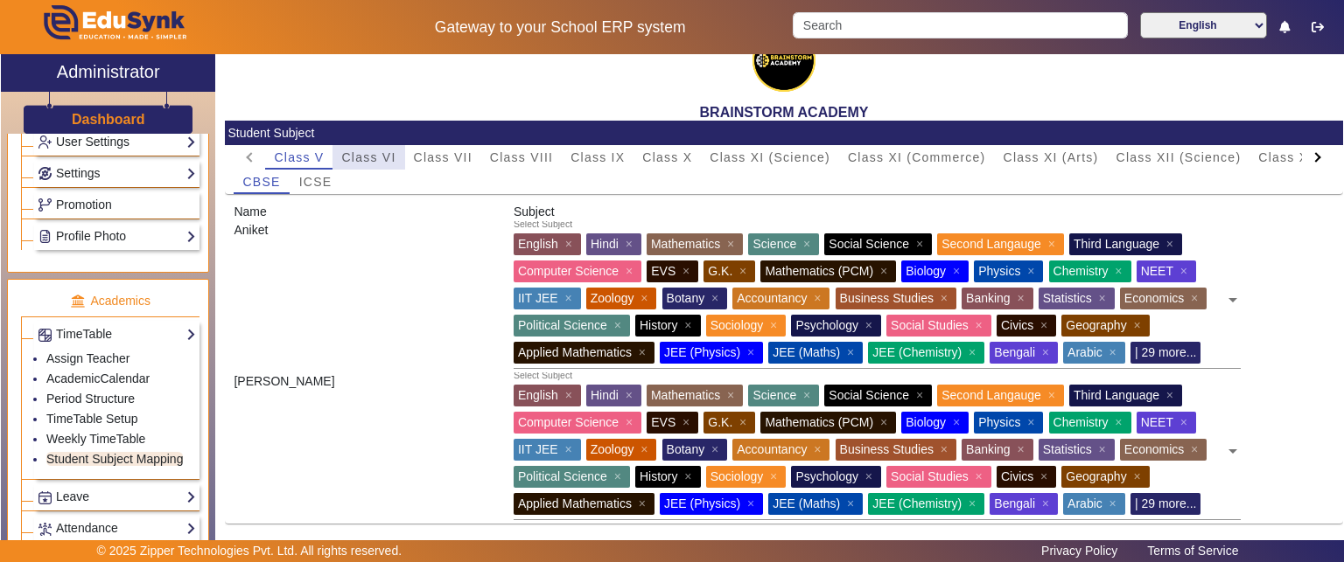
click at [374, 151] on span "Class VI" at bounding box center [368, 157] width 54 height 12
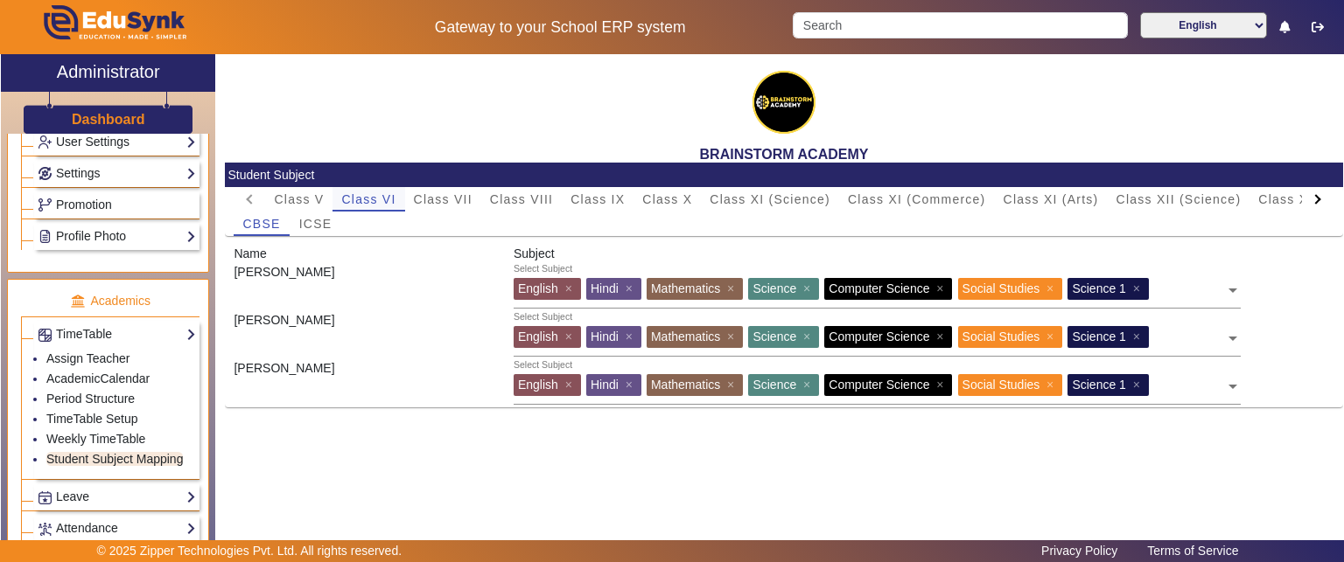
scroll to position [0, 0]
click at [1231, 290] on span at bounding box center [1233, 284] width 16 height 28
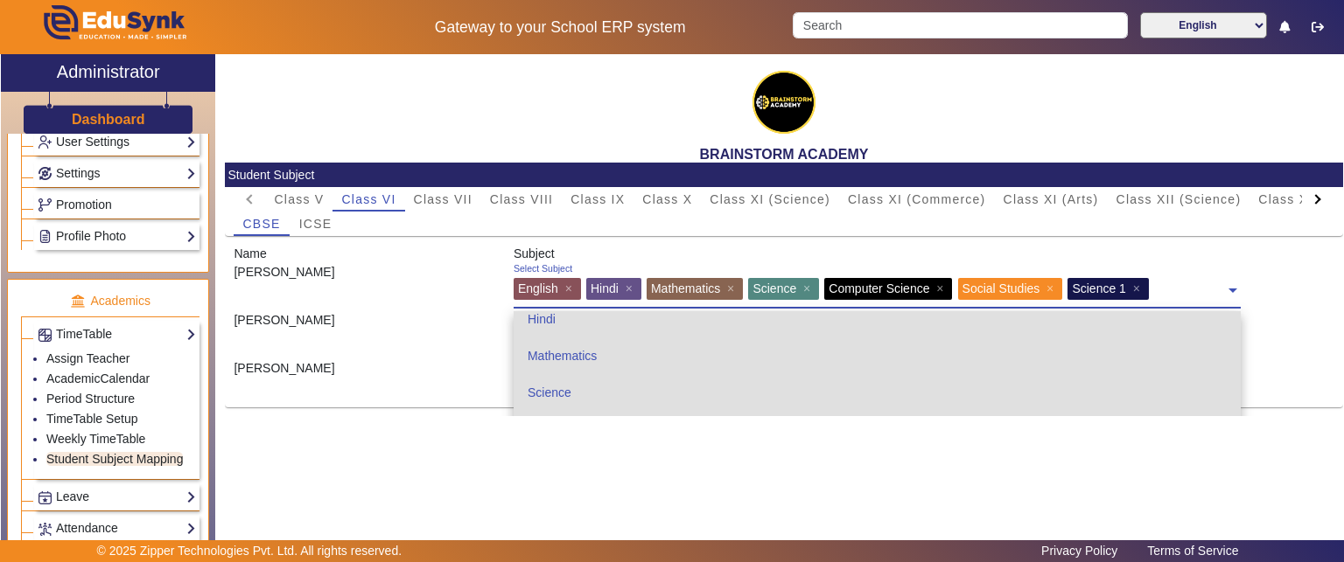
scroll to position [105, 0]
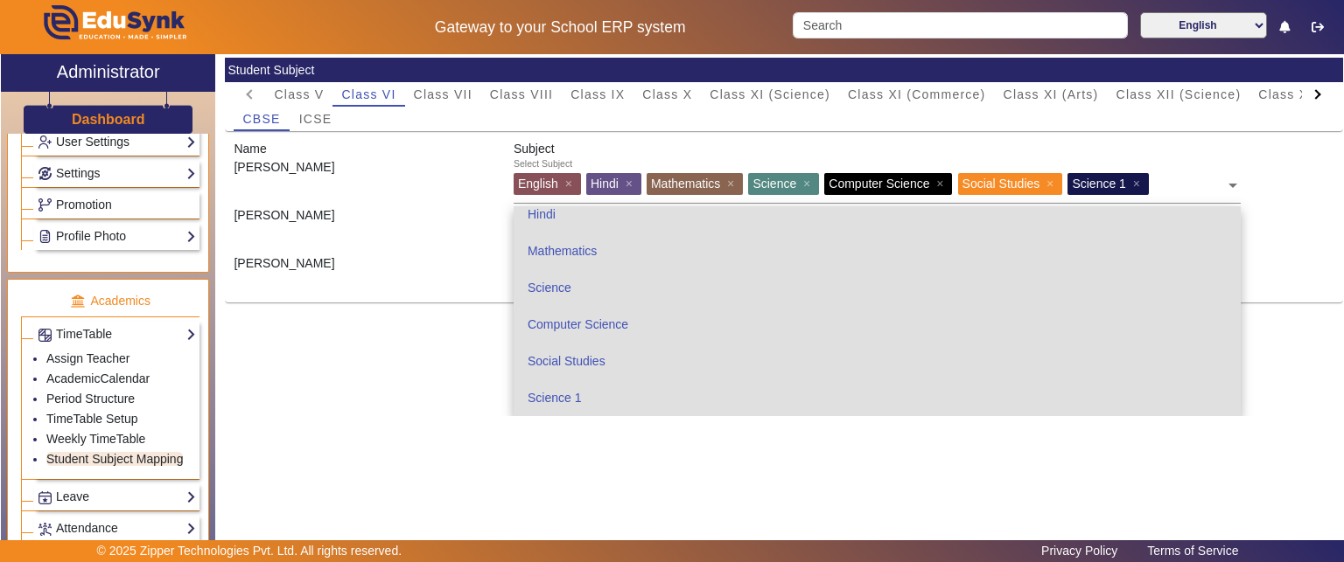
click at [1288, 292] on div "[PERSON_NAME] Quasmi Select Subject English × Hindi × Mathematics × Science × C…" at bounding box center [784, 279] width 1118 height 48
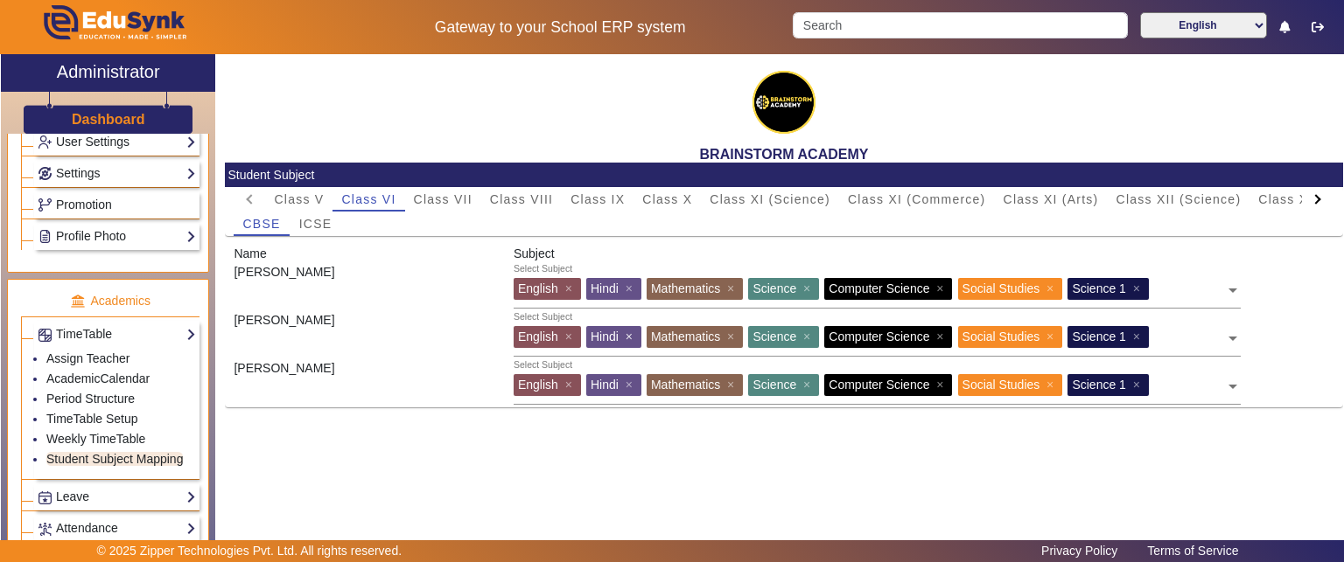
click at [637, 339] on span "×" at bounding box center [630, 337] width 11 height 14
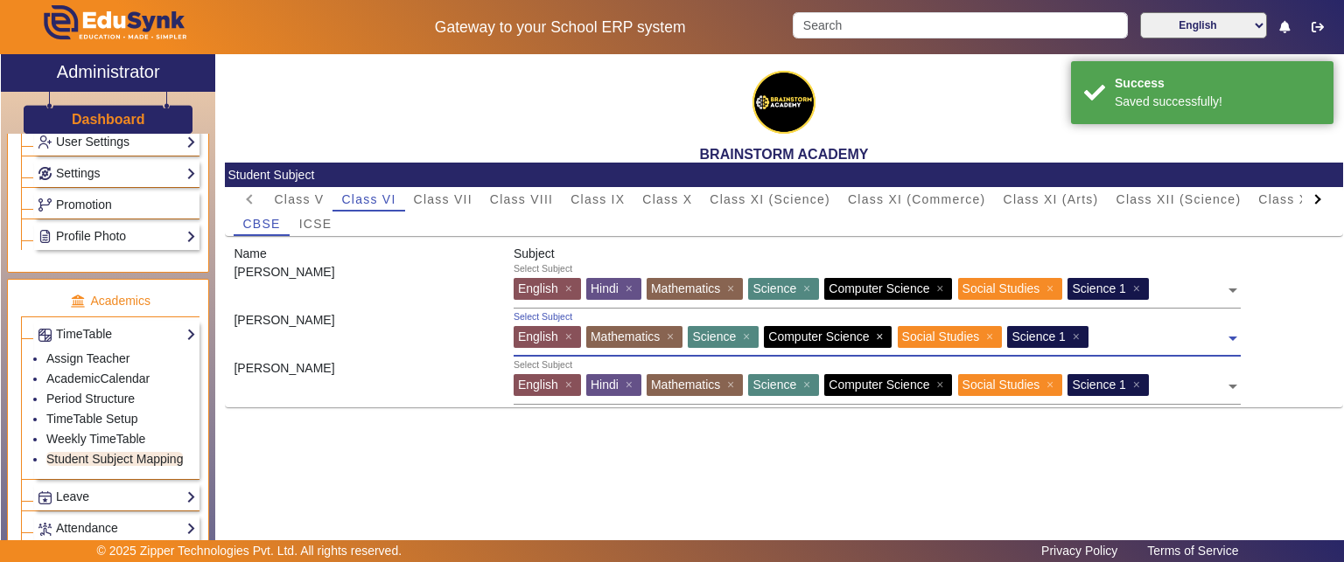
click at [887, 337] on span "×" at bounding box center [881, 337] width 11 height 14
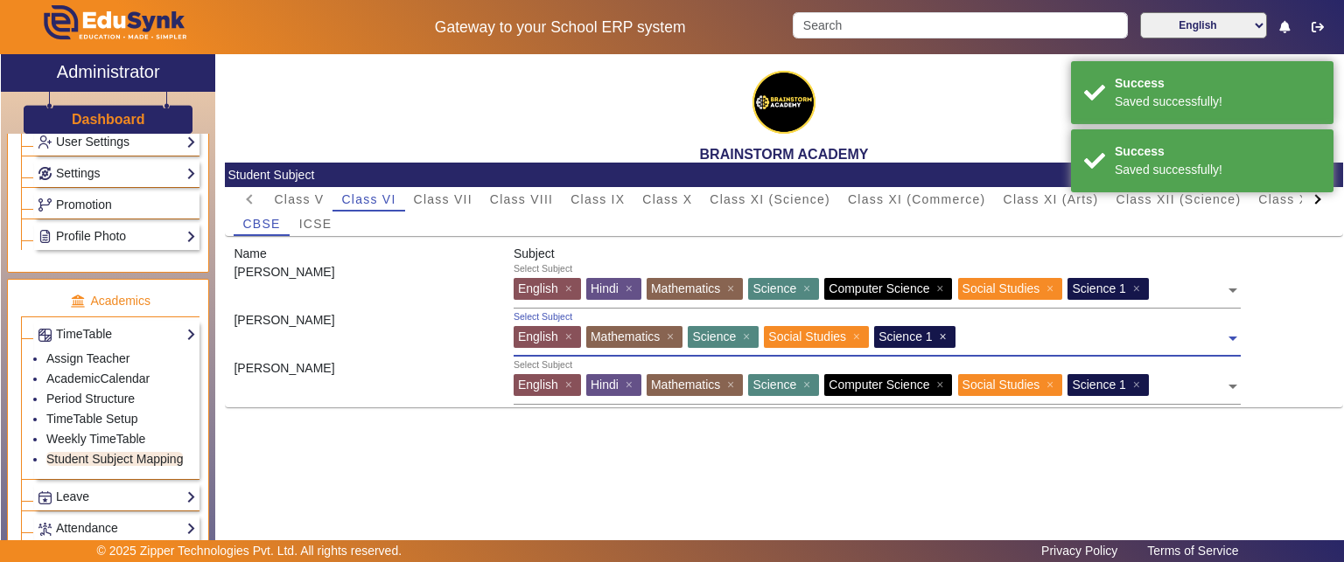
click at [950, 338] on span "×" at bounding box center [944, 337] width 11 height 14
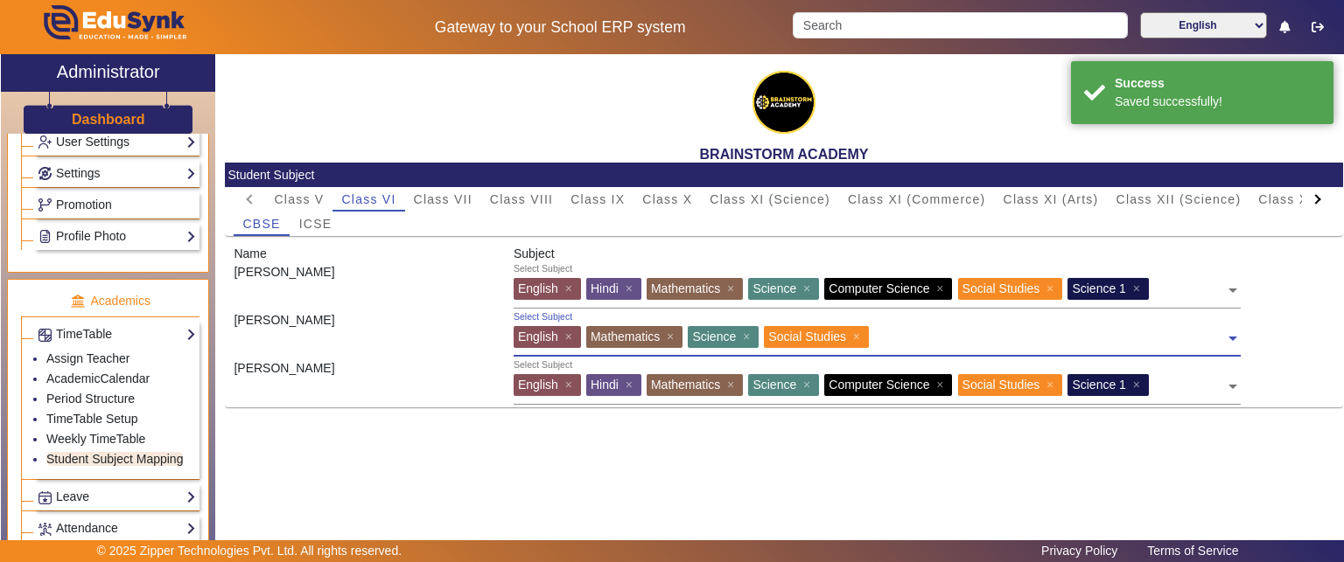
click at [936, 484] on div "BRAINSTORM ACADEMY Student Subject Class V Class VI Class VII Class VIII Class …" at bounding box center [779, 301] width 1128 height 495
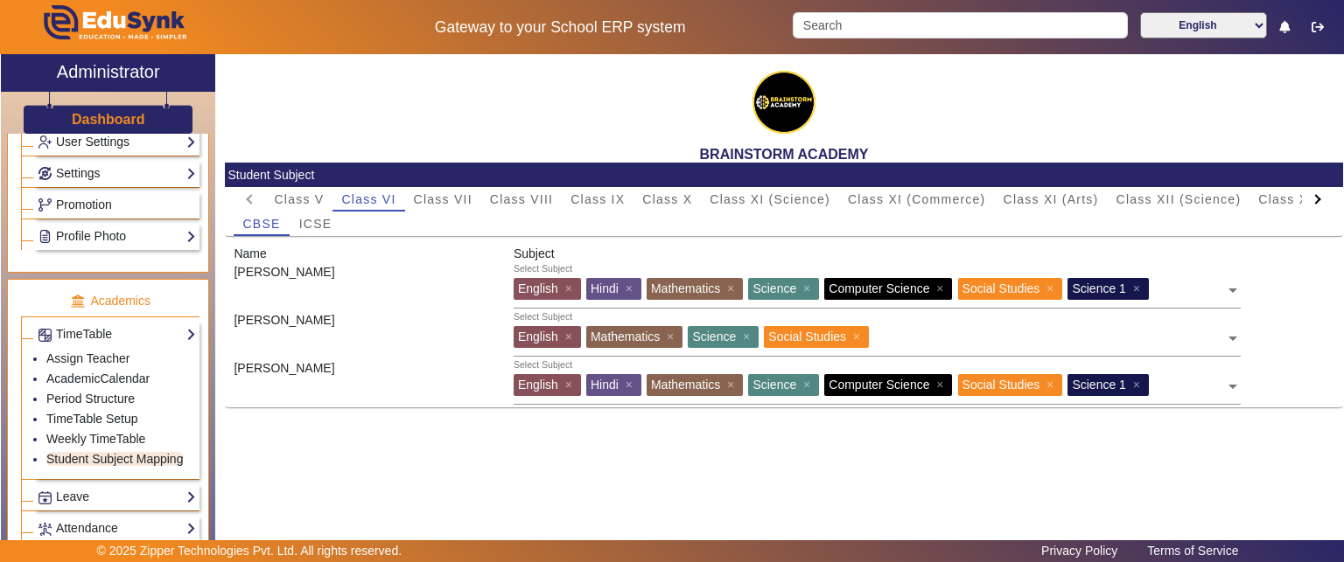
click at [640, 445] on div "BRAINSTORM ACADEMY Student Subject Class V Class VI Class VII Class VIII Class …" at bounding box center [779, 301] width 1128 height 495
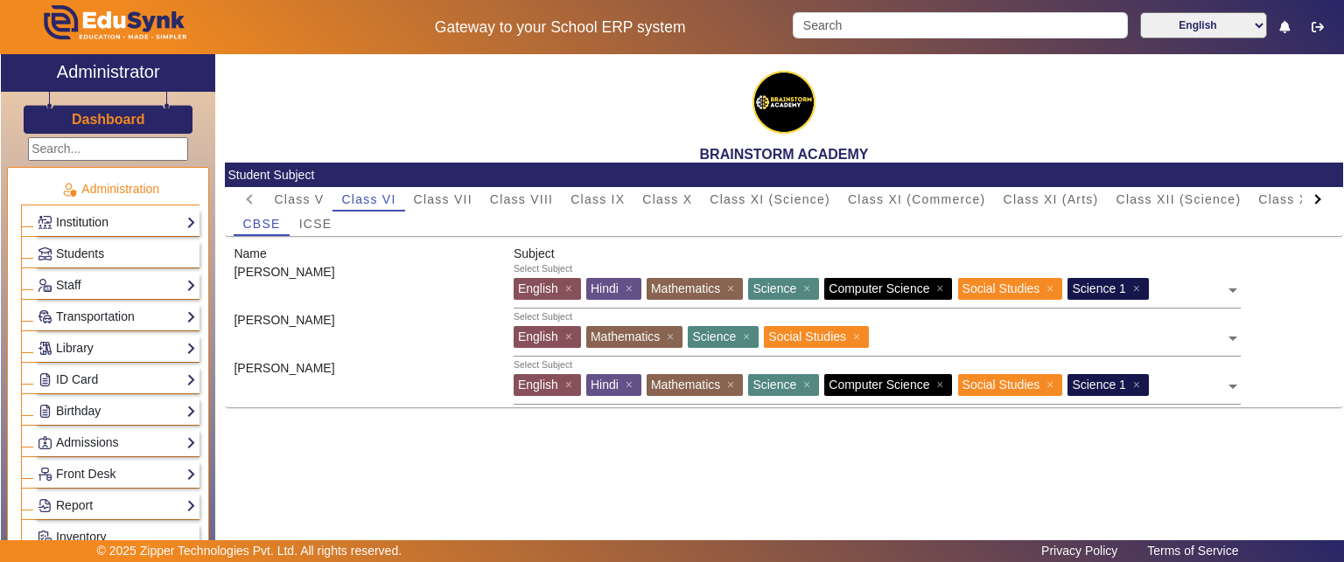
click at [115, 224] on link "Institution" at bounding box center [117, 223] width 158 height 20
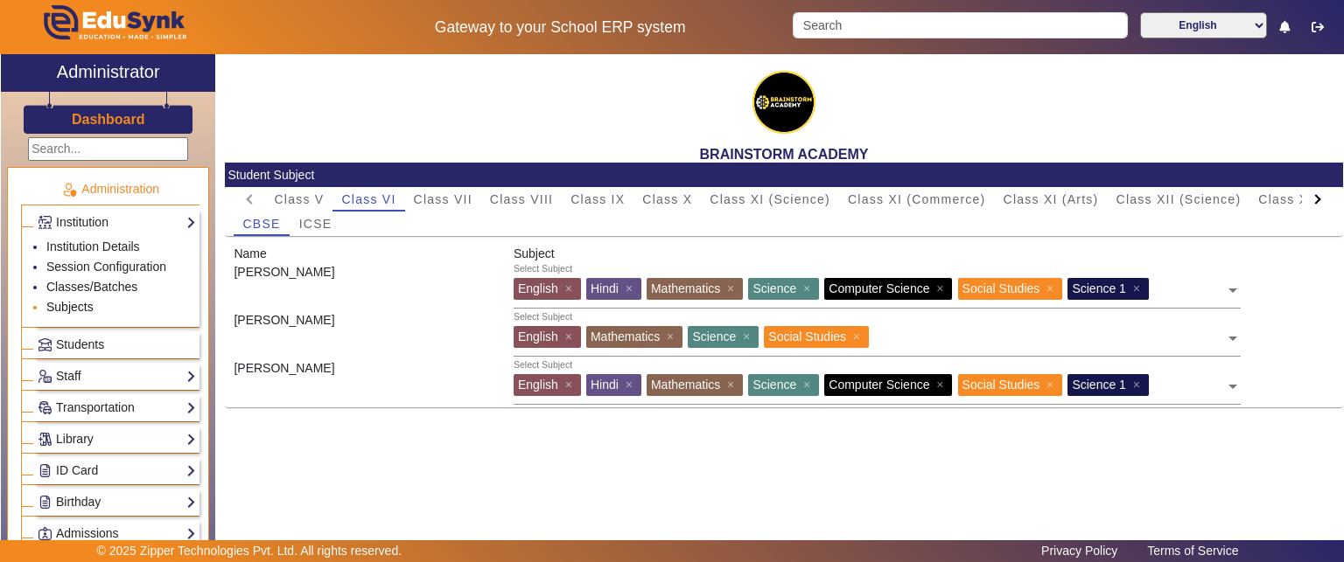
click at [66, 306] on link "Subjects" at bounding box center [69, 307] width 47 height 14
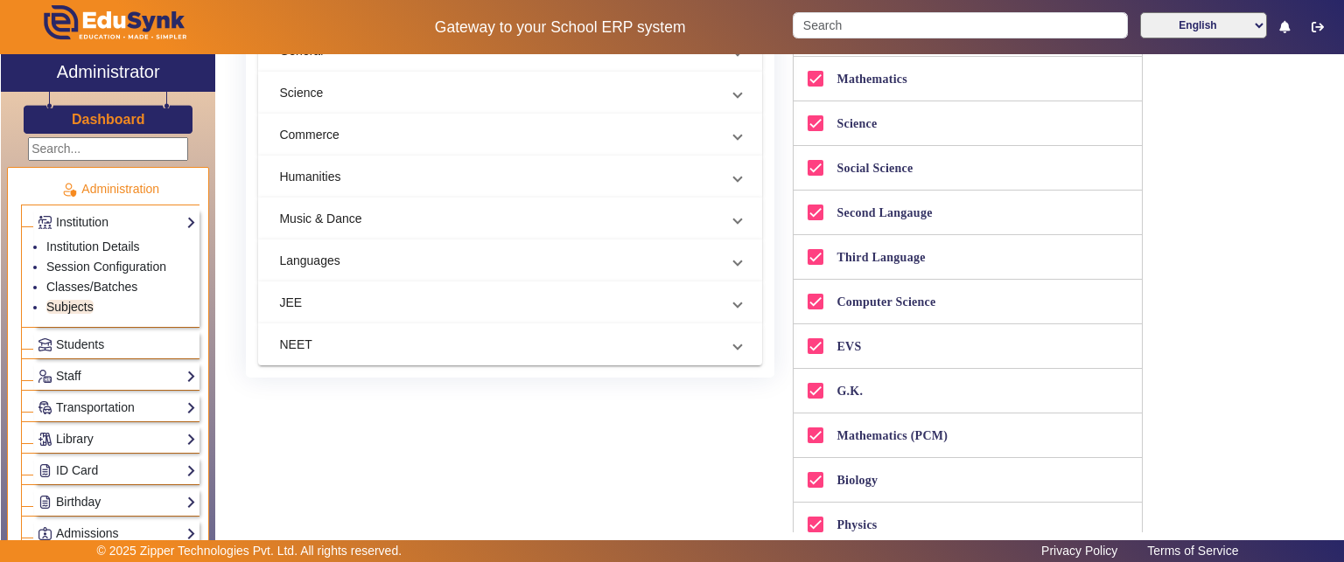
scroll to position [87, 0]
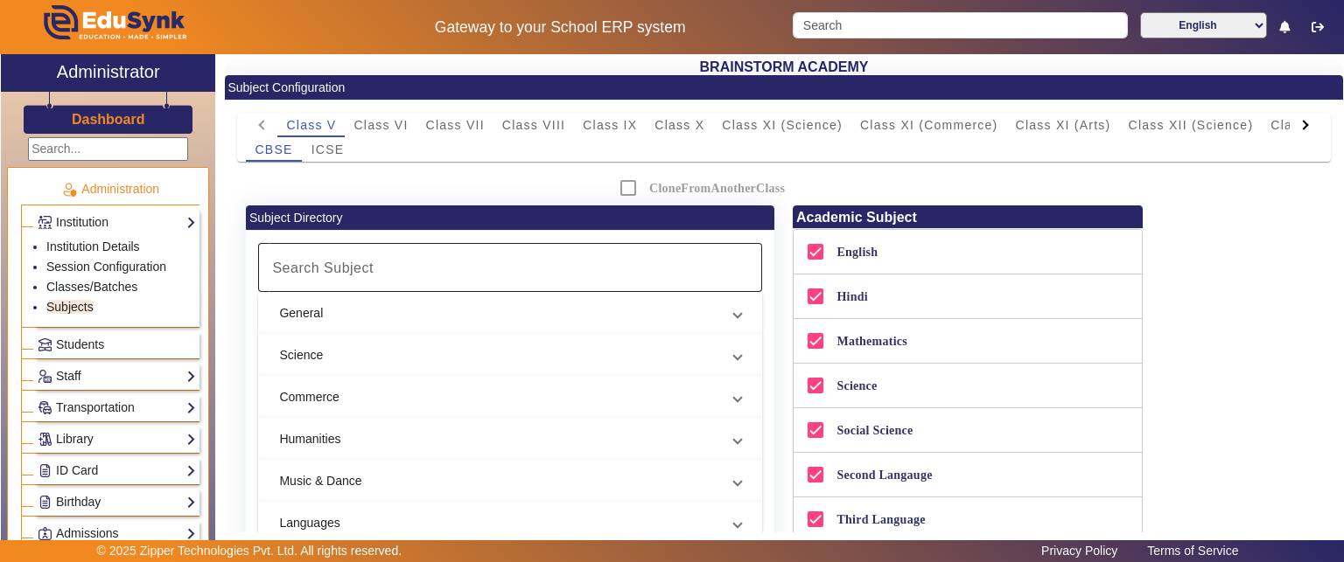
click at [434, 266] on input "Search Subject" at bounding box center [506, 267] width 479 height 21
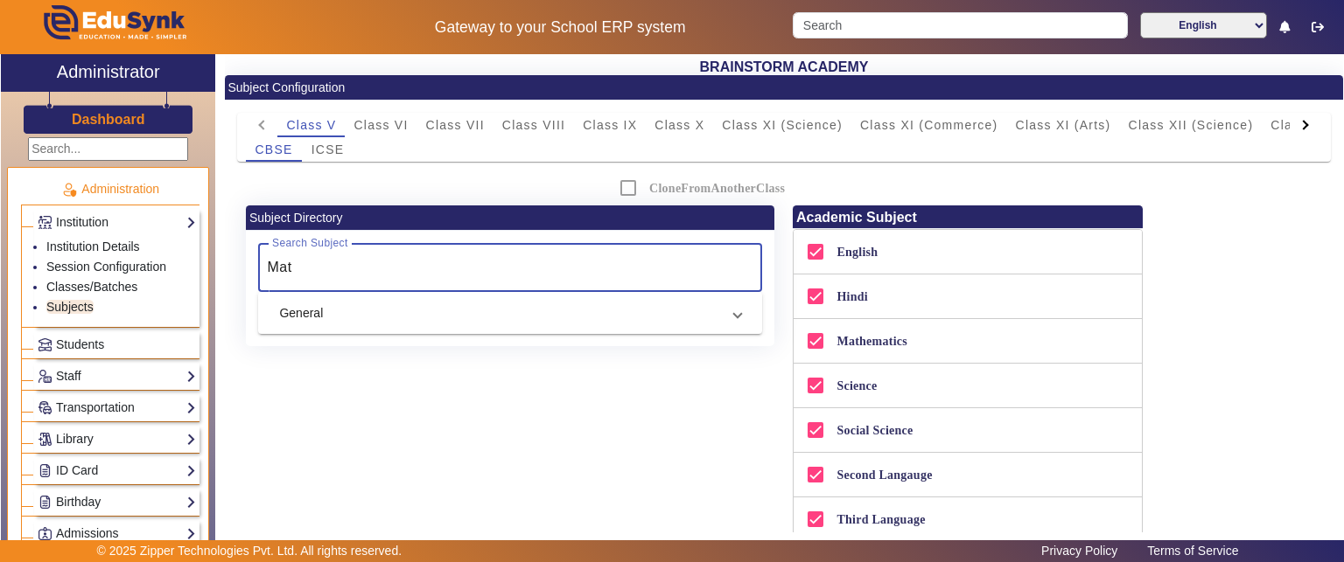
click at [434, 300] on div at bounding box center [508, 299] width 500 height 14
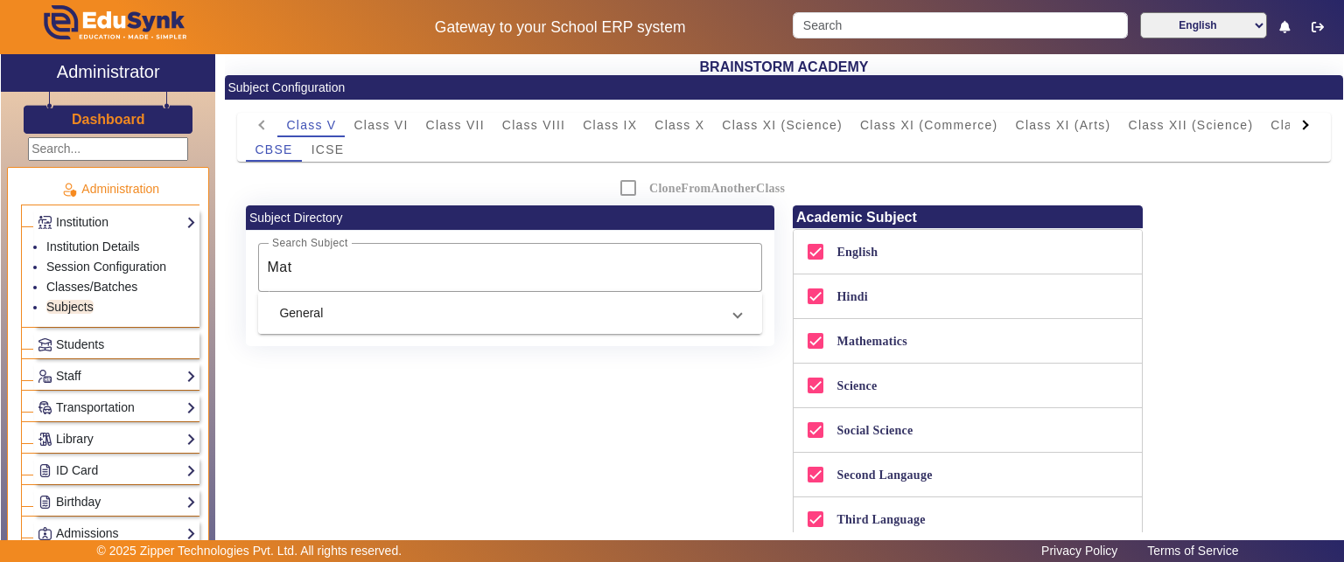
click at [428, 319] on mat-panel-title "General" at bounding box center [499, 313] width 441 height 18
click at [428, 319] on mat-expansion-panel-header "General" at bounding box center [510, 334] width 504 height 56
click at [341, 269] on input "Mat" at bounding box center [506, 267] width 479 height 21
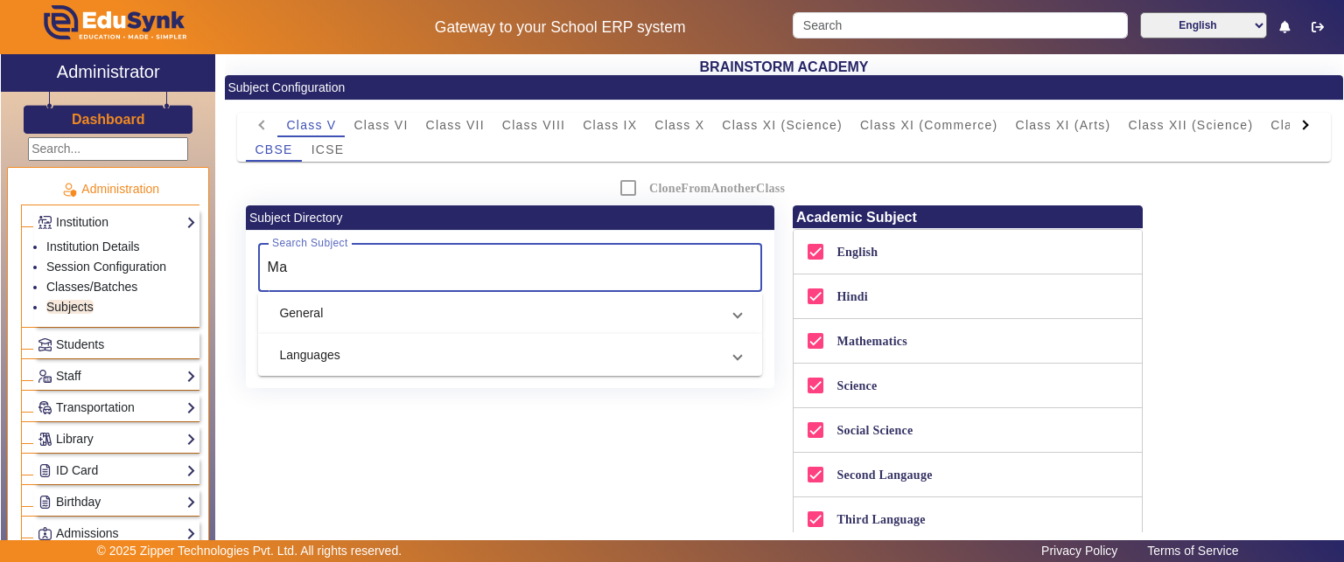
click at [383, 309] on mat-panel-title "General" at bounding box center [499, 313] width 441 height 18
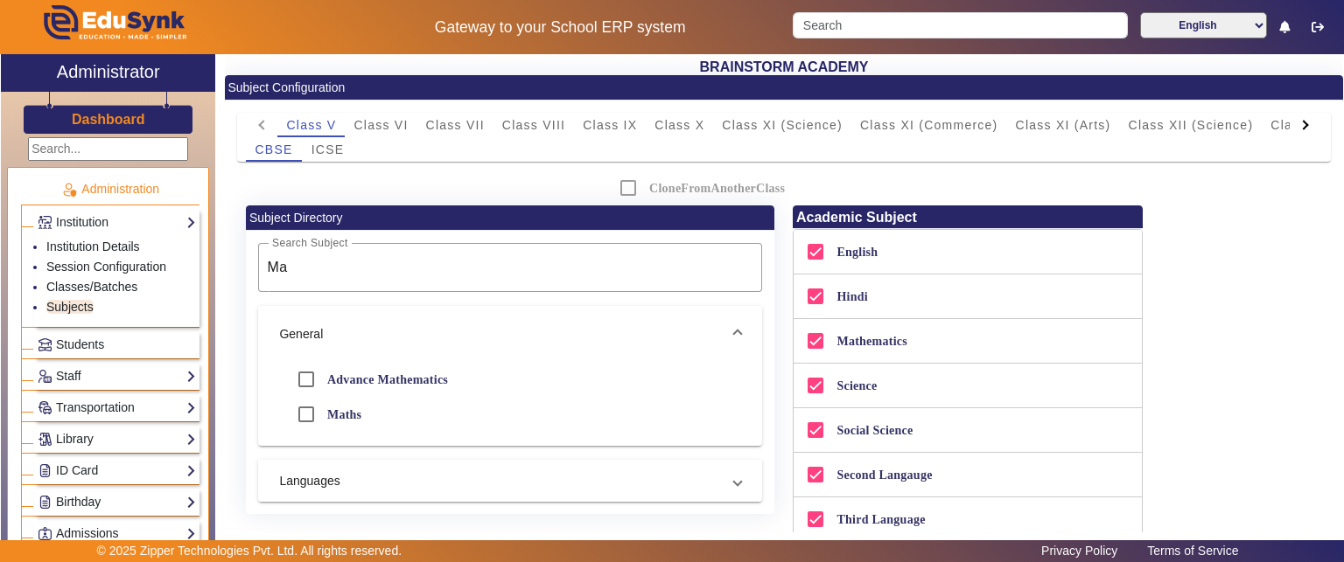
click at [423, 479] on mat-panel-title "Languages" at bounding box center [499, 481] width 441 height 18
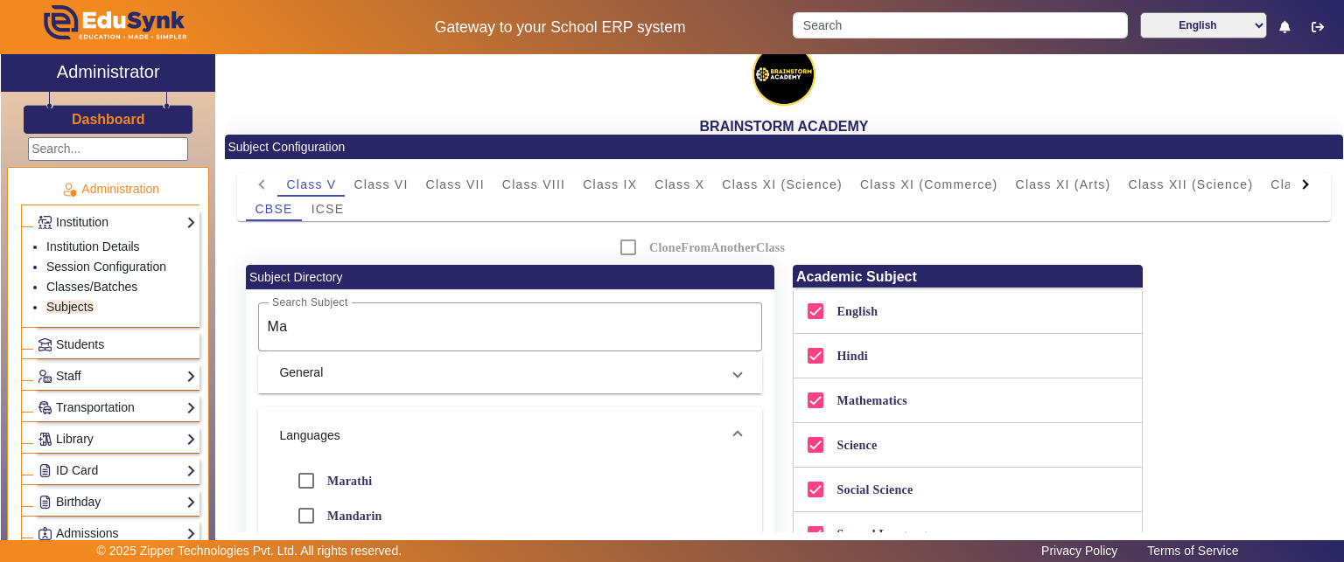
scroll to position [0, 0]
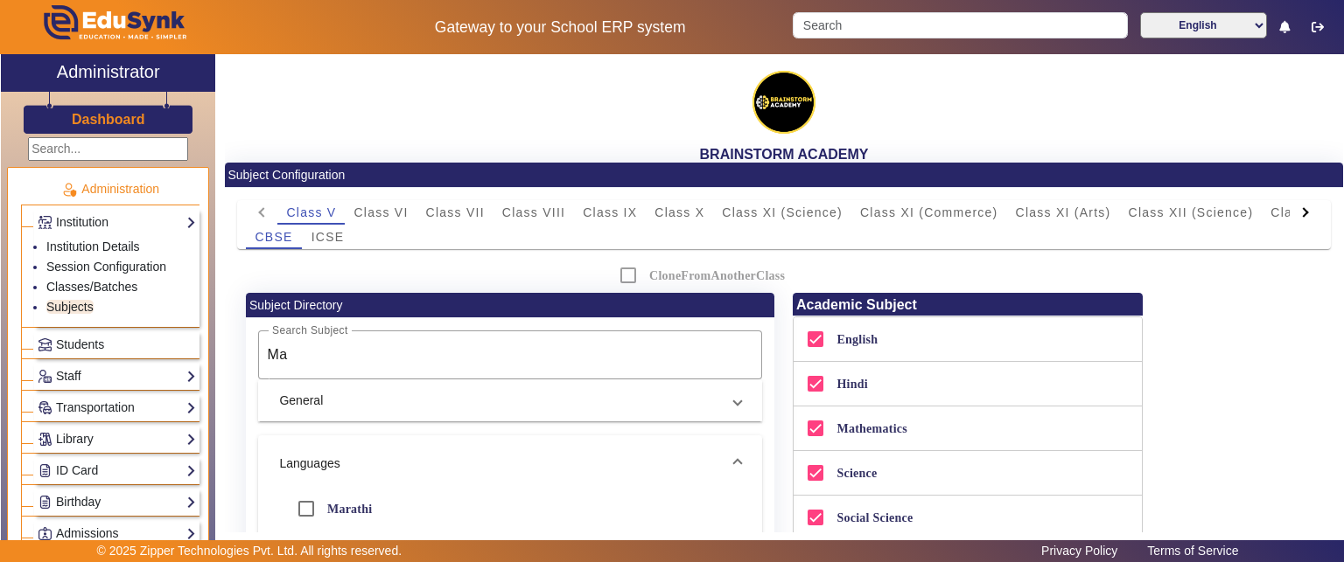
click at [683, 384] on mat-expansion-panel-header "General" at bounding box center [510, 401] width 504 height 42
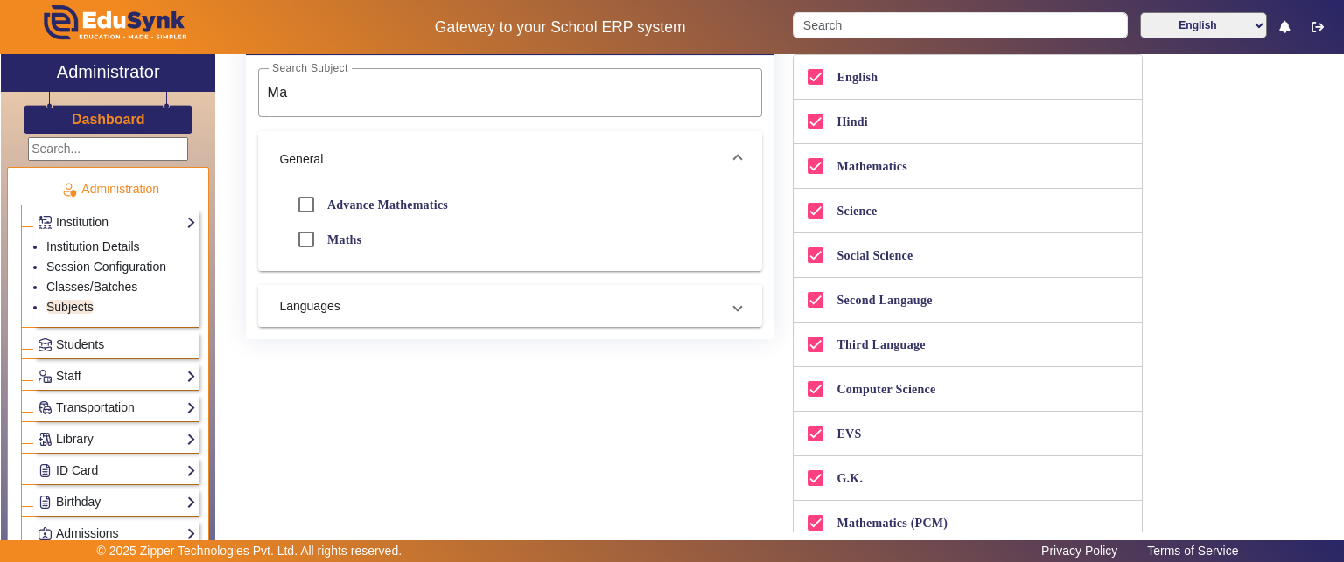
scroll to position [350, 0]
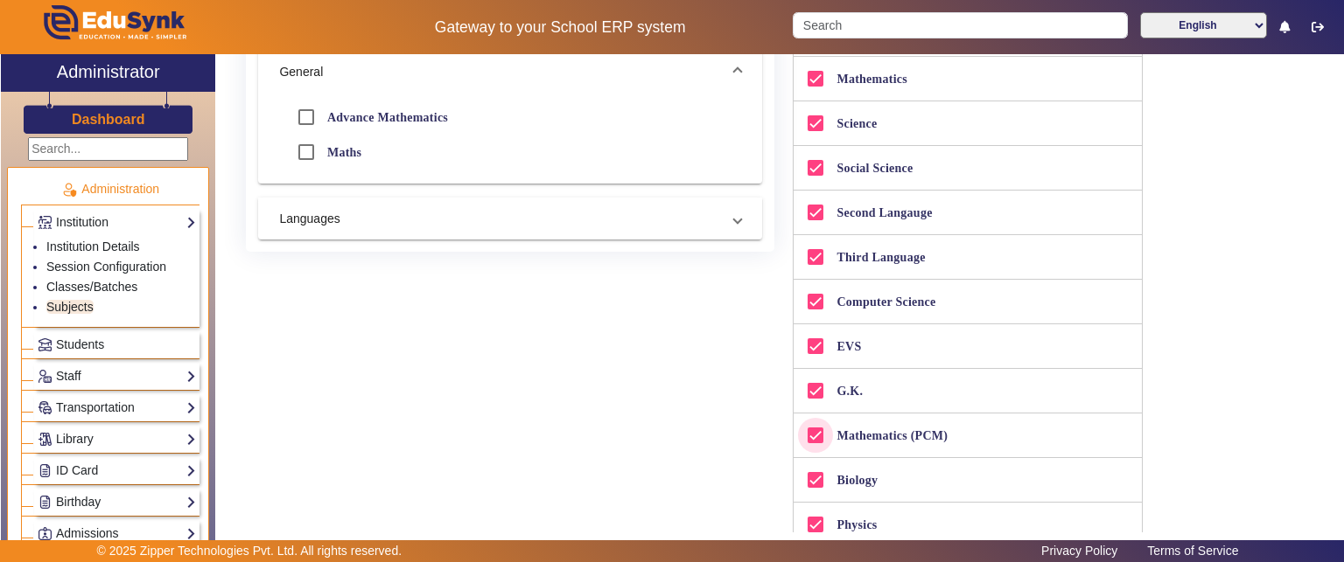
click at [814, 437] on input "Mathematics (PCM)" at bounding box center [815, 435] width 35 height 35
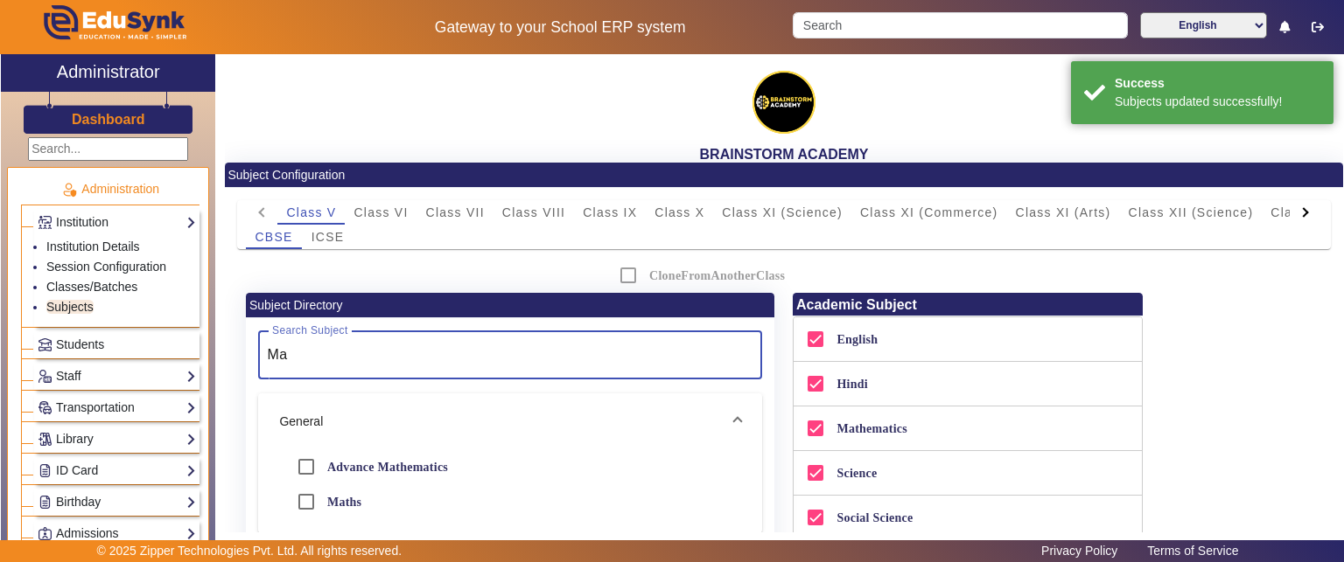
drag, startPoint x: 315, startPoint y: 357, endPoint x: 233, endPoint y: 359, distance: 82.2
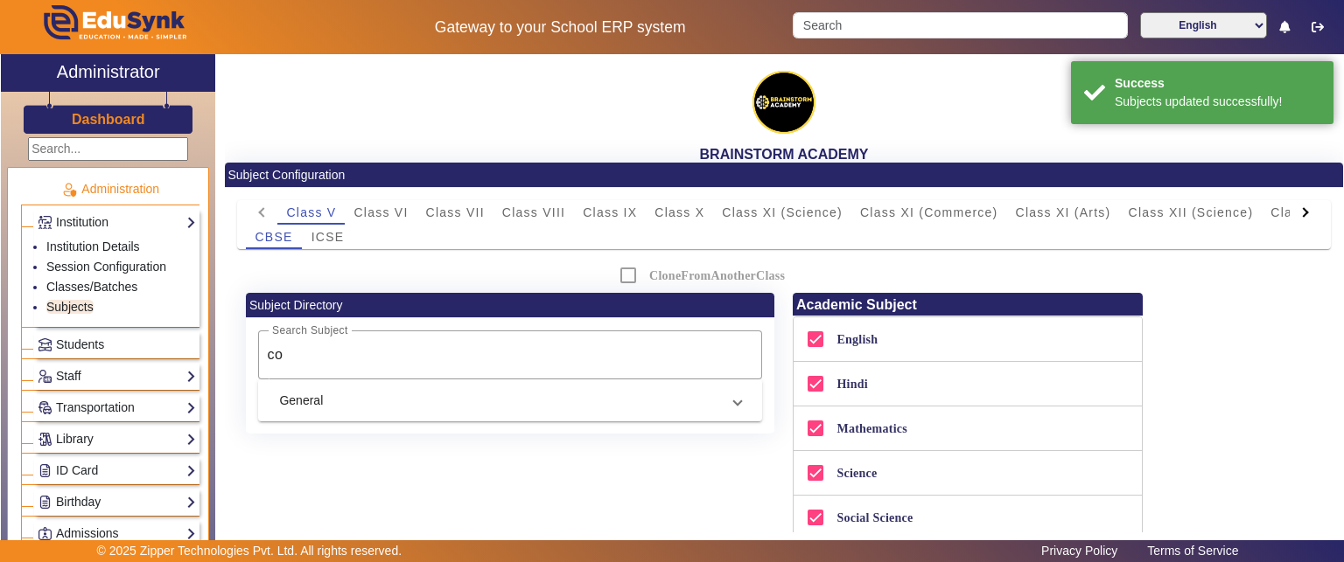
click at [297, 388] on div at bounding box center [508, 387] width 500 height 14
click at [297, 401] on mat-panel-title "General" at bounding box center [499, 401] width 441 height 18
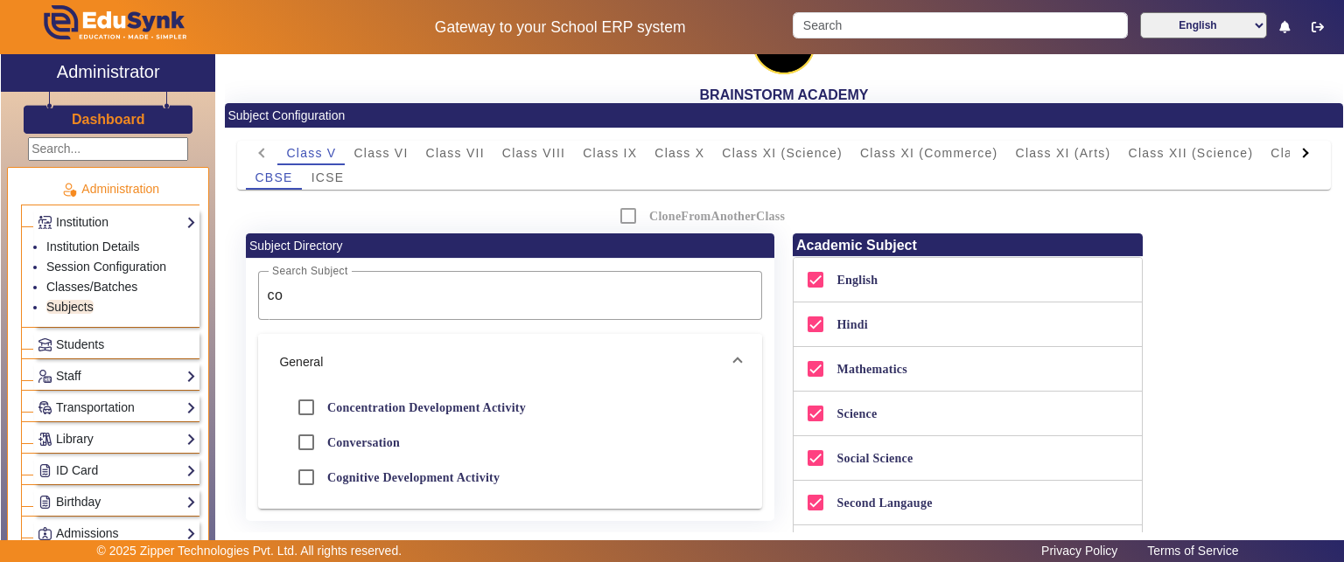
scroll to position [87, 0]
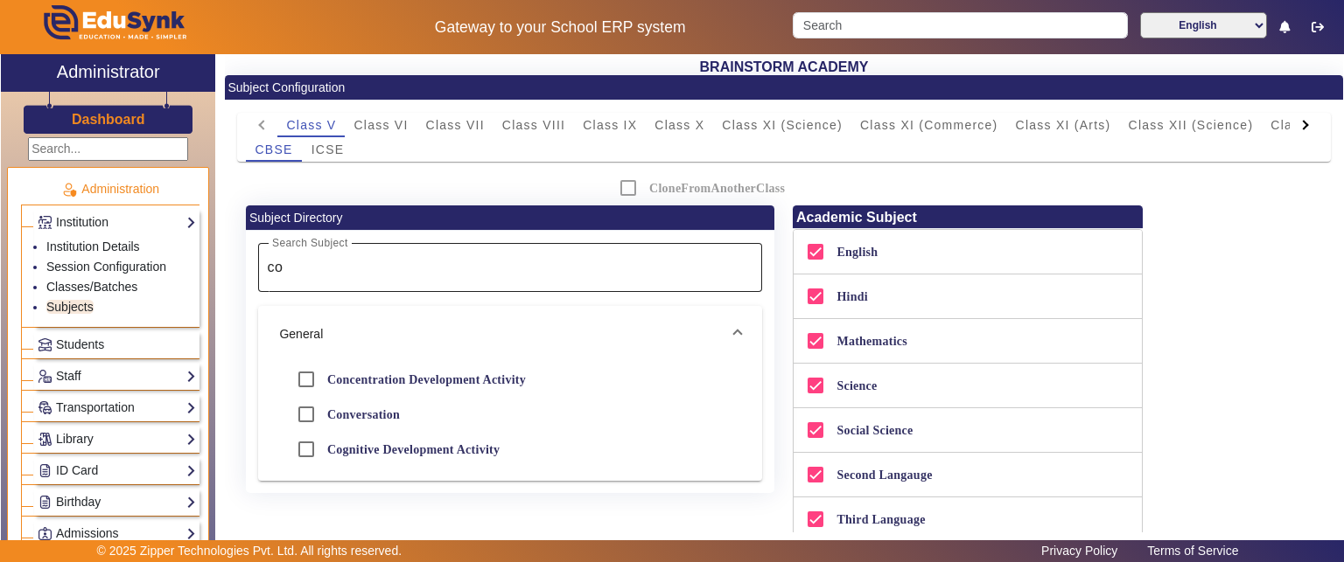
click at [315, 266] on input "co" at bounding box center [506, 267] width 479 height 21
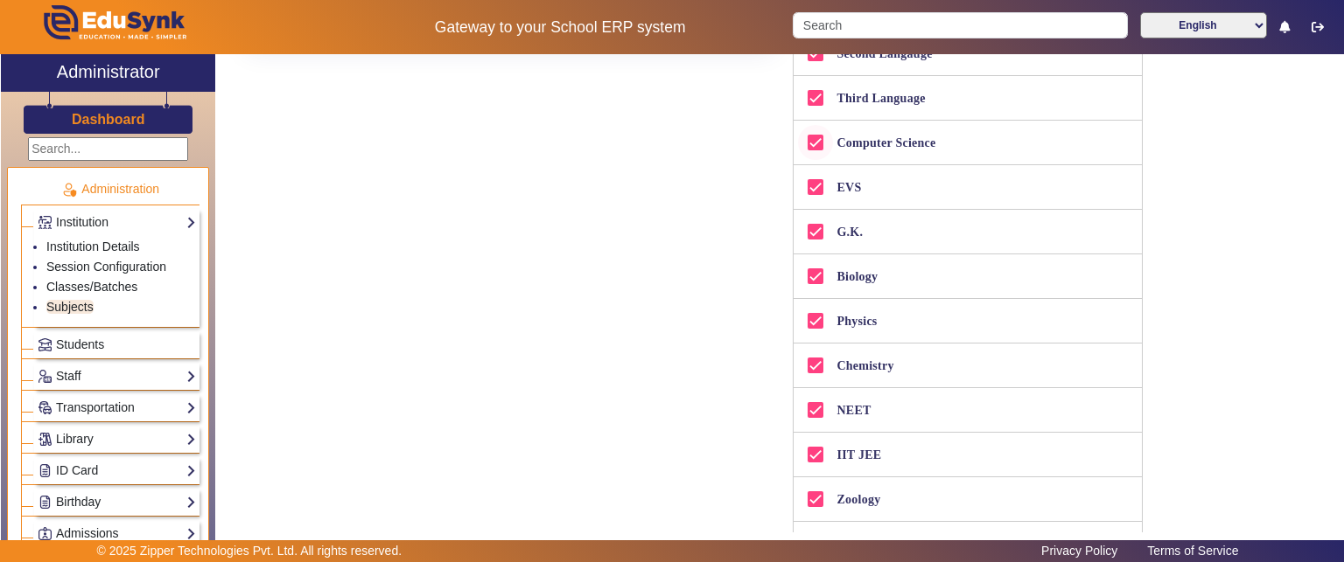
scroll to position [612, 0]
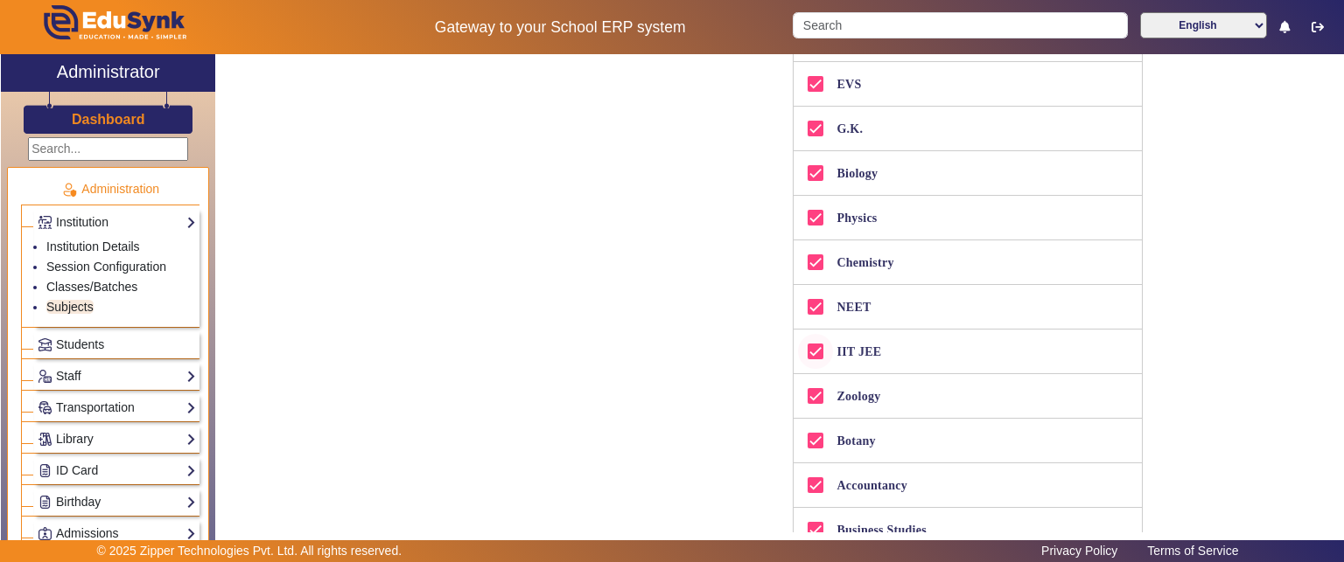
type input "c"
click at [814, 355] on input "IIT JEE" at bounding box center [815, 351] width 35 height 35
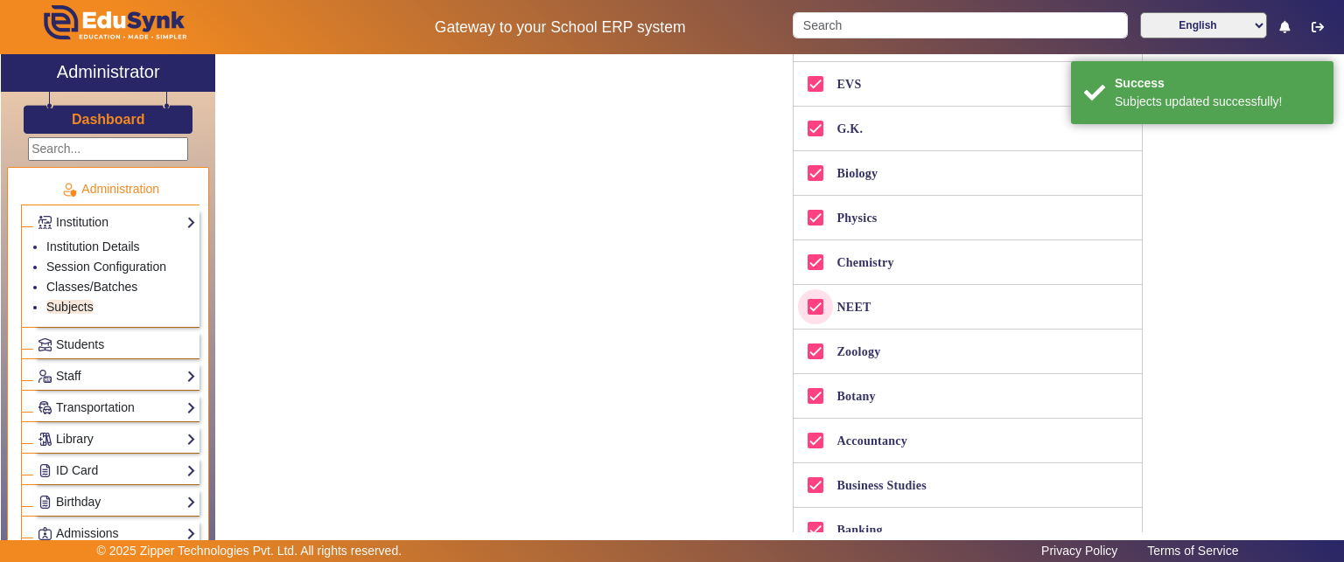
click at [808, 305] on input "NEET" at bounding box center [815, 307] width 35 height 35
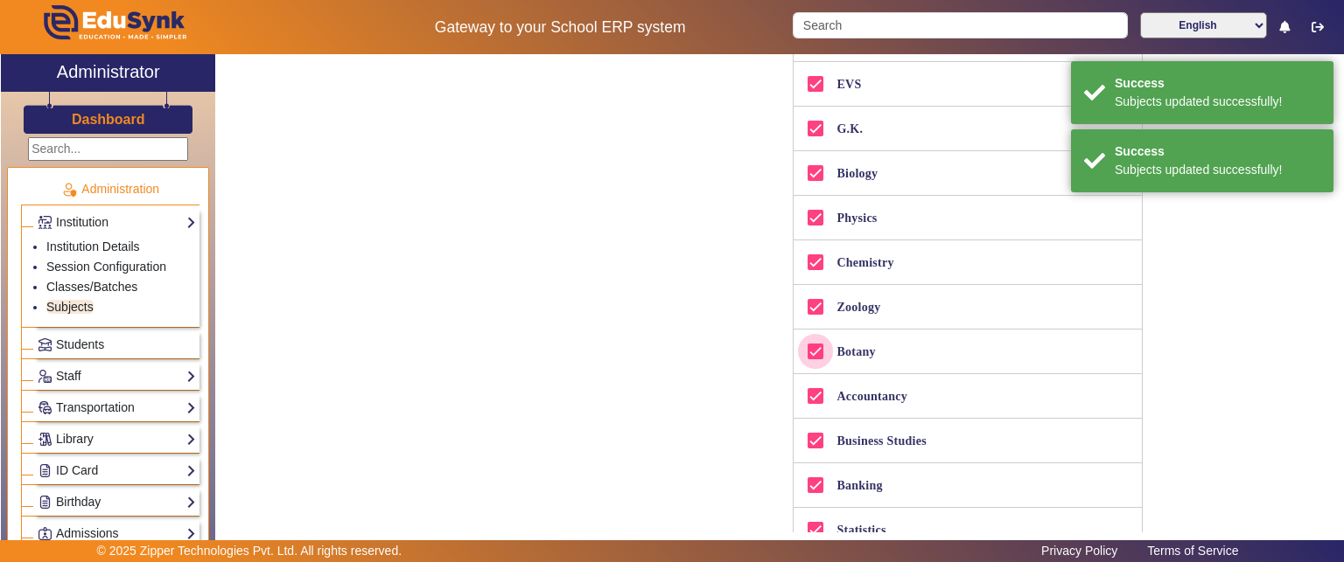
click at [810, 350] on input "Botany" at bounding box center [815, 351] width 35 height 35
click at [812, 297] on input "Zoology" at bounding box center [815, 307] width 35 height 35
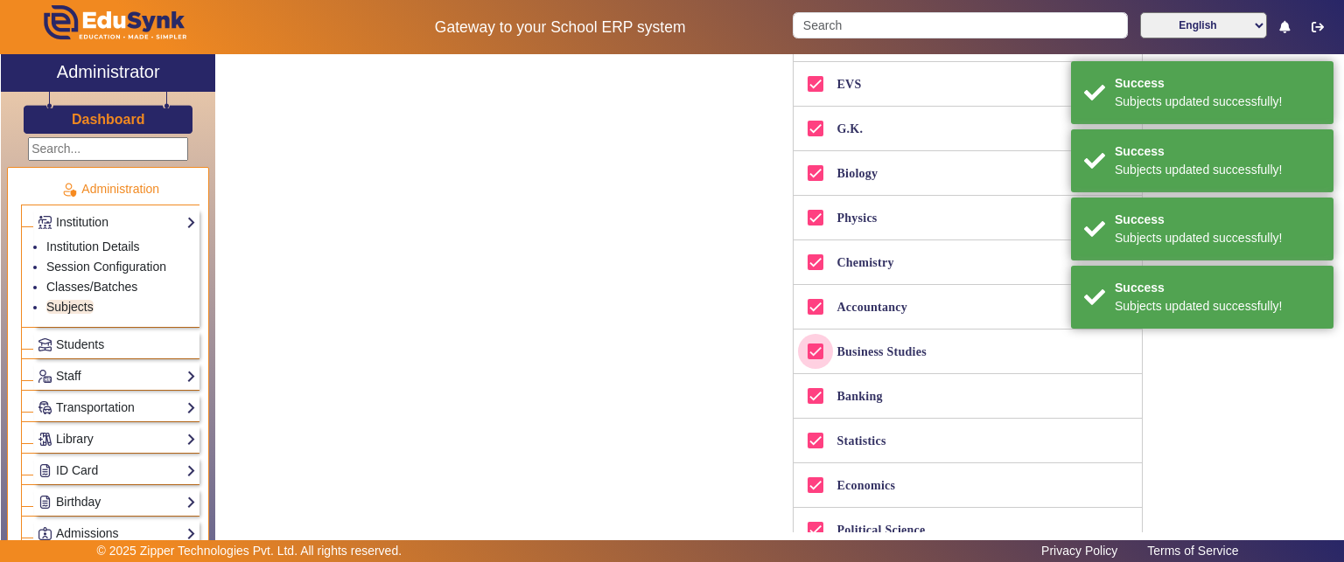
click at [815, 349] on input "Business Studies" at bounding box center [815, 351] width 35 height 35
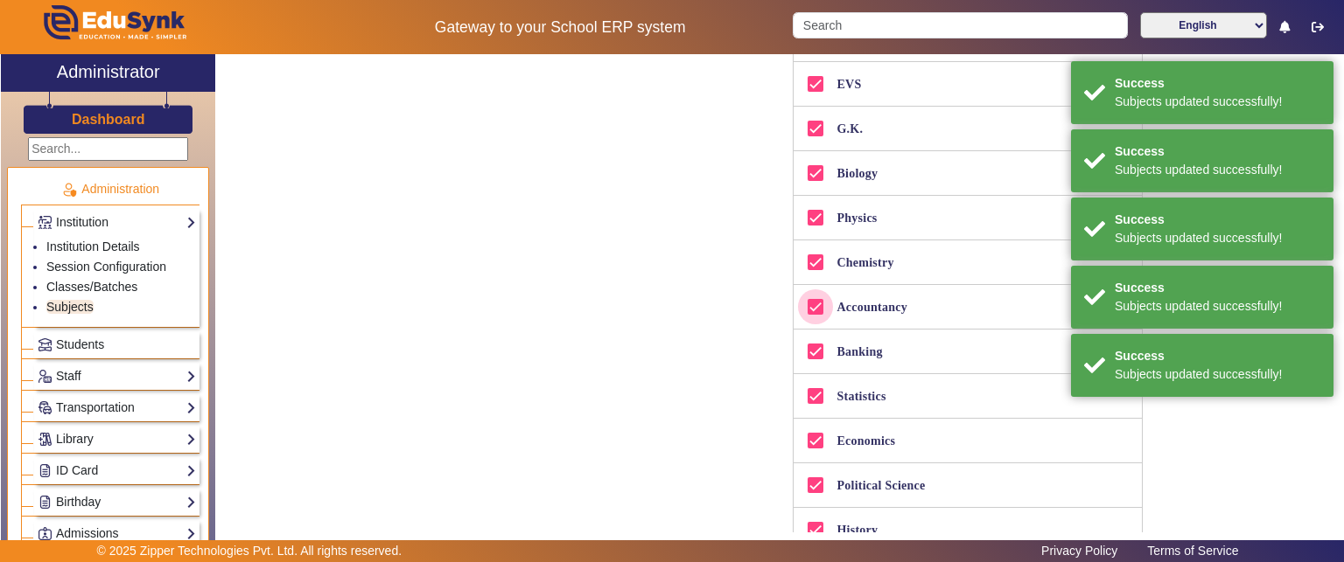
click at [814, 306] on input "Accountancy" at bounding box center [815, 307] width 35 height 35
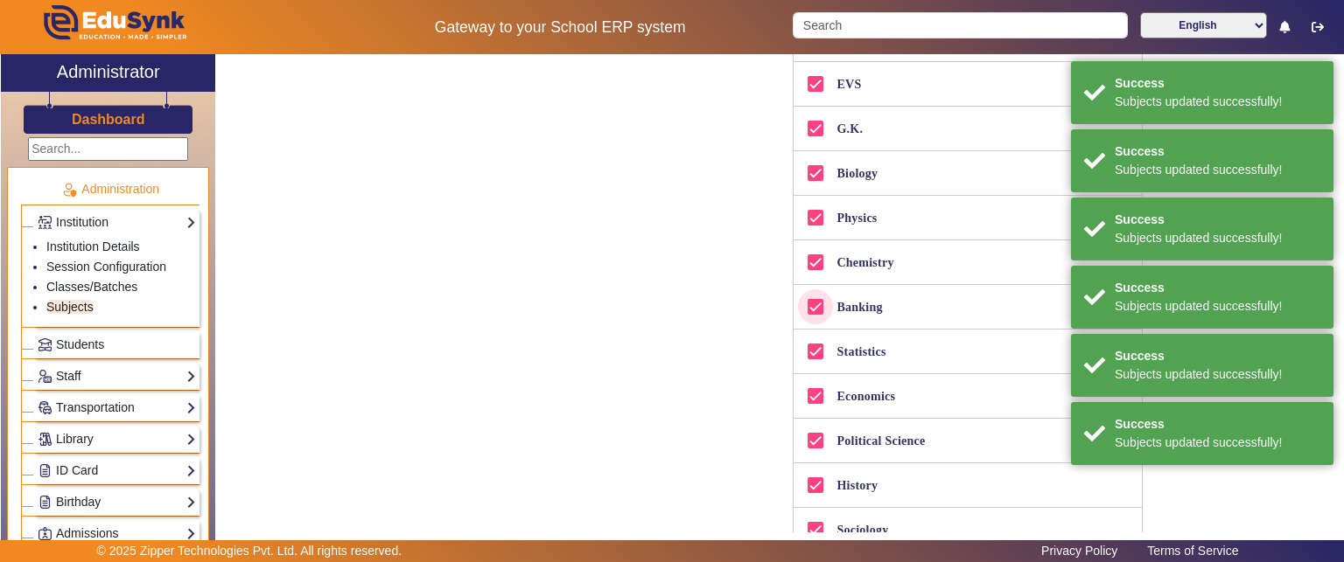
click at [819, 306] on input "Banking" at bounding box center [815, 307] width 35 height 35
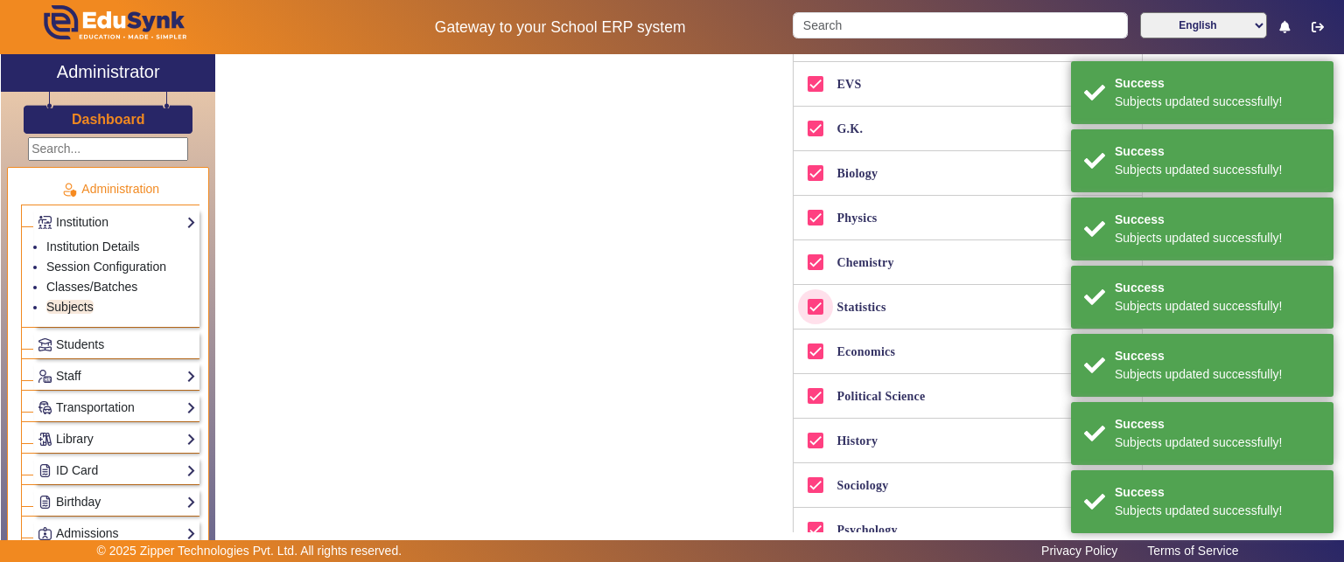
click at [810, 298] on input "Statistics" at bounding box center [815, 307] width 35 height 35
click at [814, 304] on input "Economics" at bounding box center [815, 307] width 35 height 35
click at [814, 308] on input "Political Science" at bounding box center [815, 307] width 35 height 35
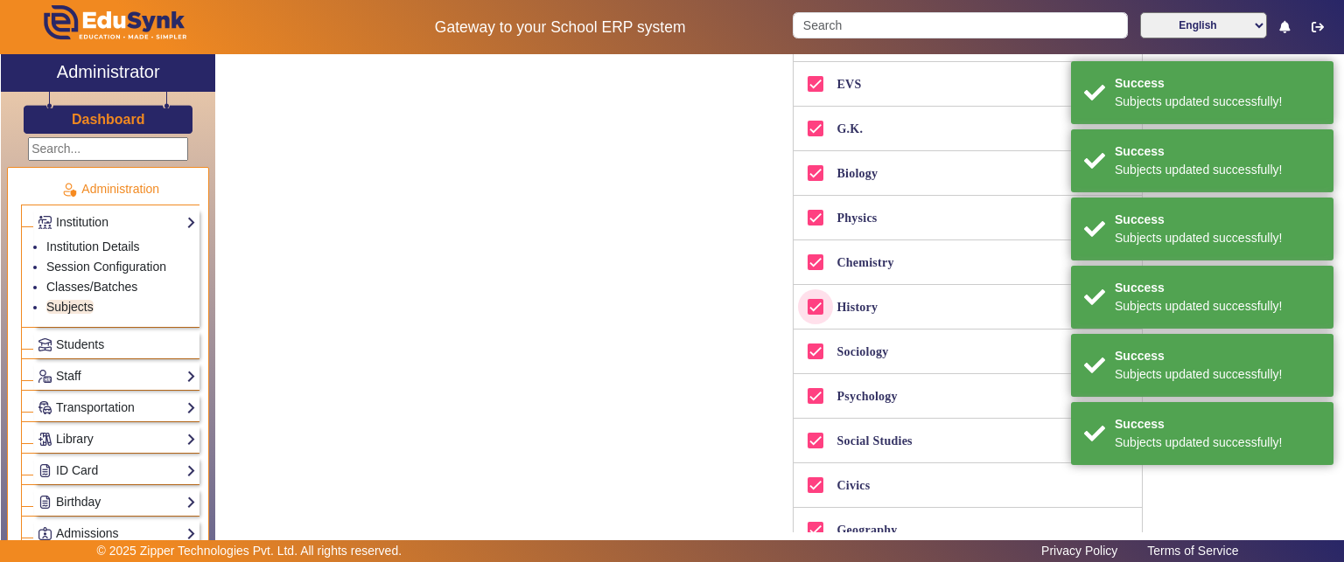
click at [812, 308] on input "History" at bounding box center [815, 307] width 35 height 35
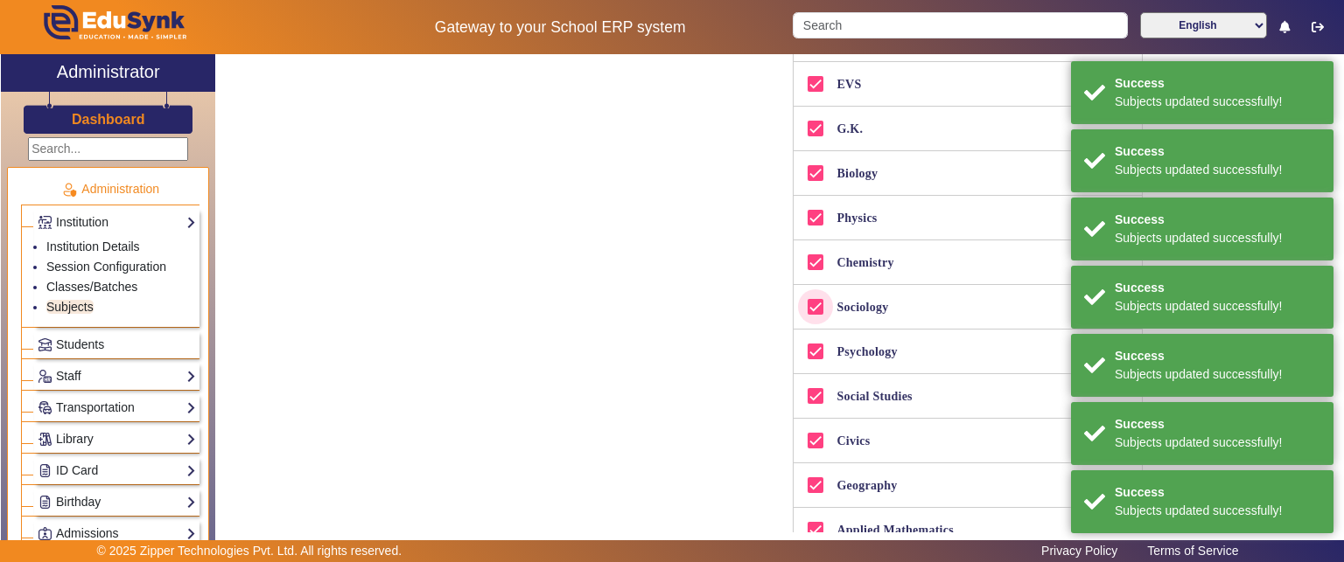
click at [813, 310] on input "Sociology" at bounding box center [815, 307] width 35 height 35
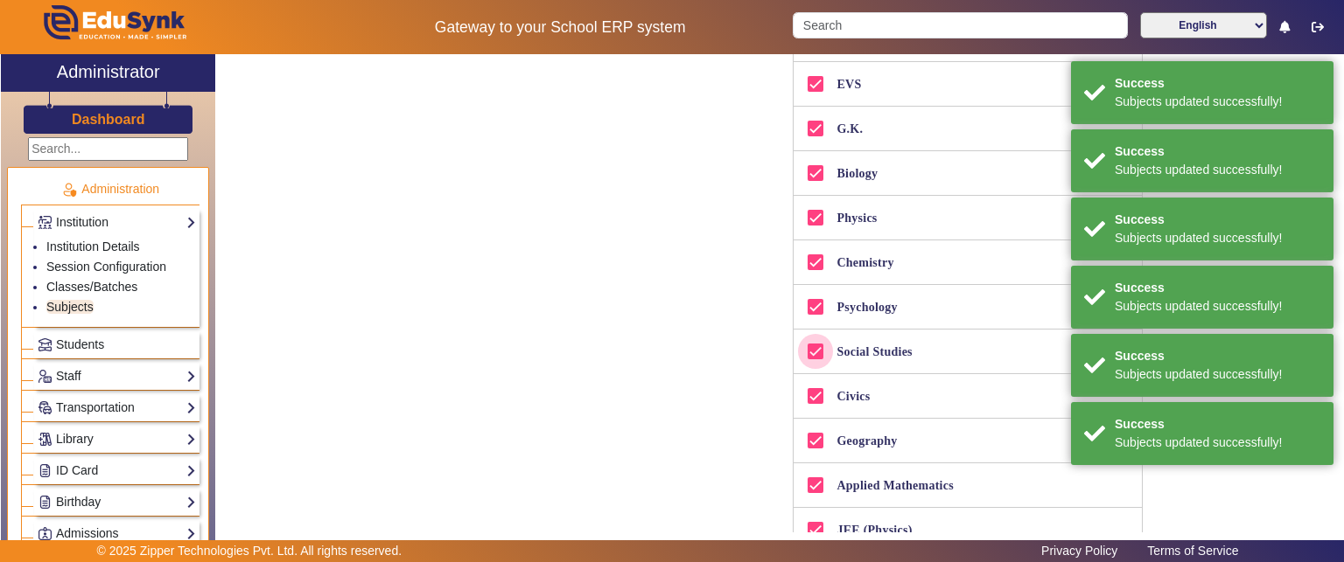
click at [810, 346] on input "Social Studies" at bounding box center [815, 351] width 35 height 35
click at [814, 301] on input "Psychology" at bounding box center [815, 307] width 35 height 35
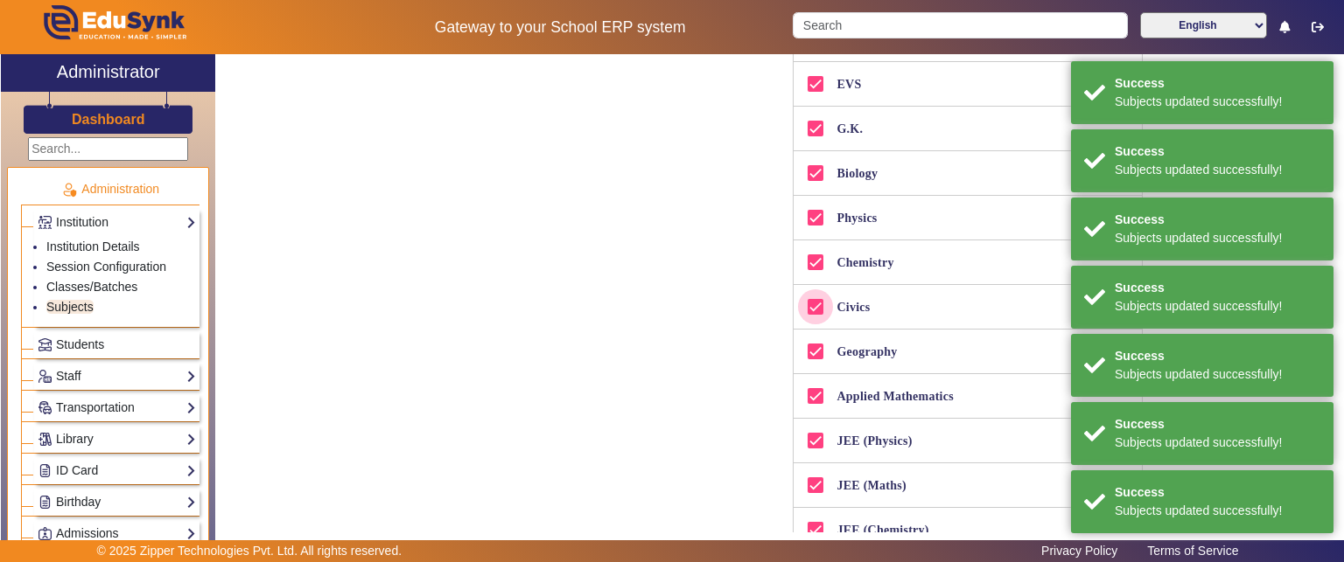
click at [814, 312] on input "Civics" at bounding box center [815, 307] width 35 height 35
click at [809, 334] on input "Applied Mathematics" at bounding box center [815, 351] width 35 height 35
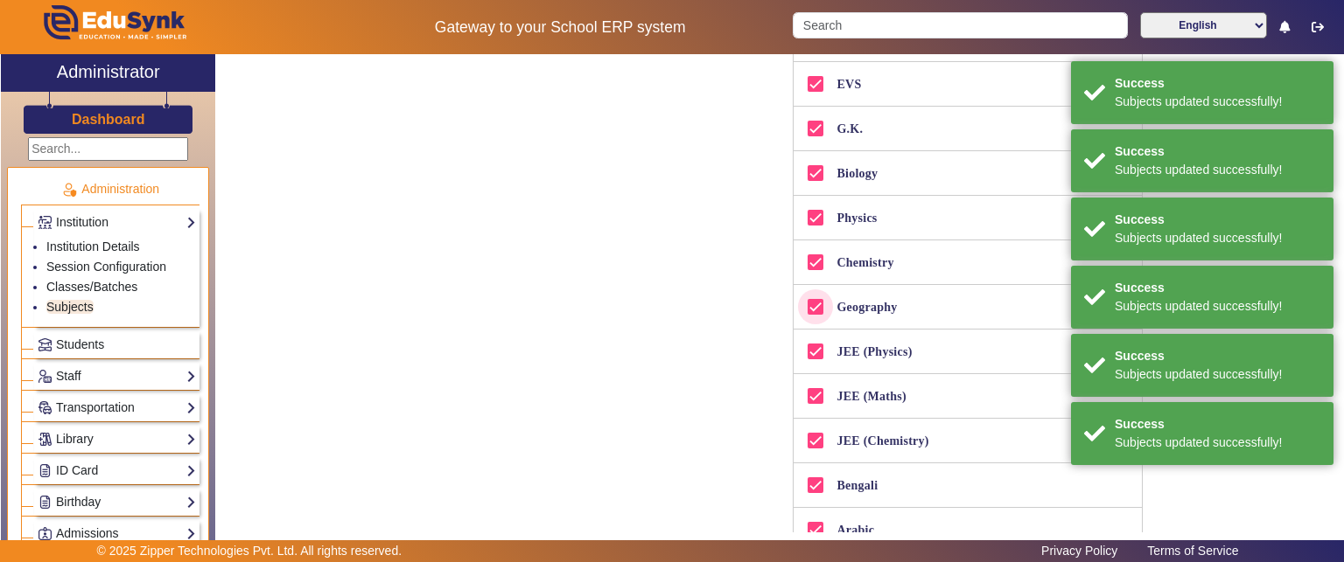
click at [807, 306] on input "Geography" at bounding box center [815, 307] width 35 height 35
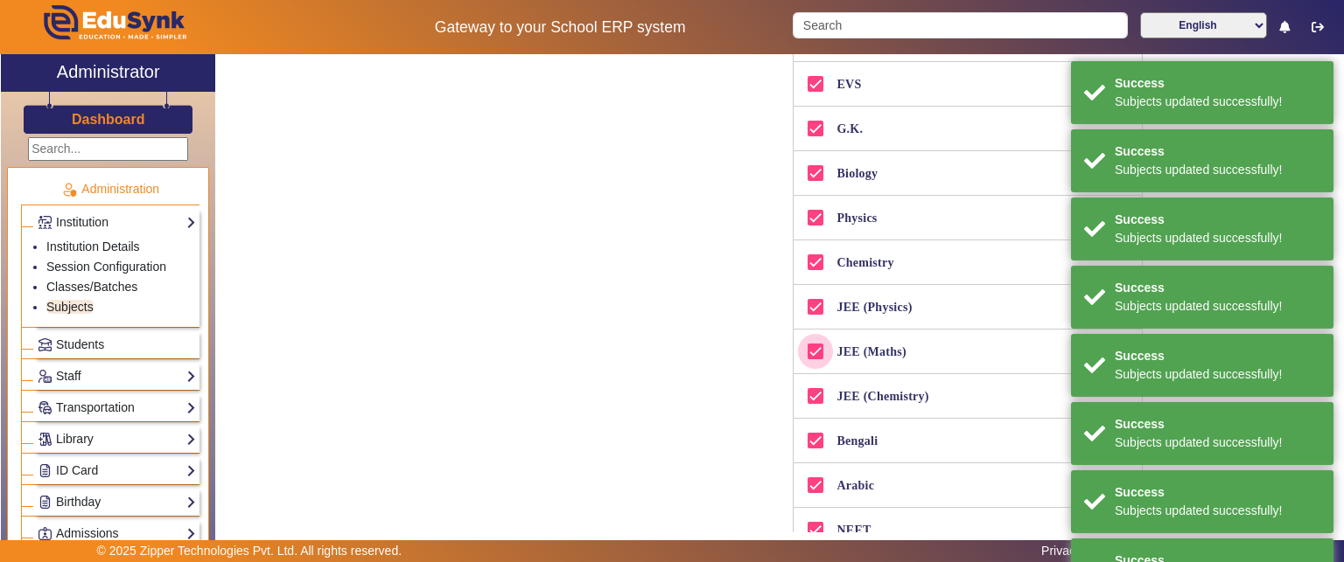
click at [811, 340] on input "JEE (Maths)" at bounding box center [815, 351] width 35 height 35
click at [814, 307] on input "JEE (Physics)" at bounding box center [815, 307] width 35 height 35
click at [808, 348] on input "Bengali" at bounding box center [815, 351] width 35 height 35
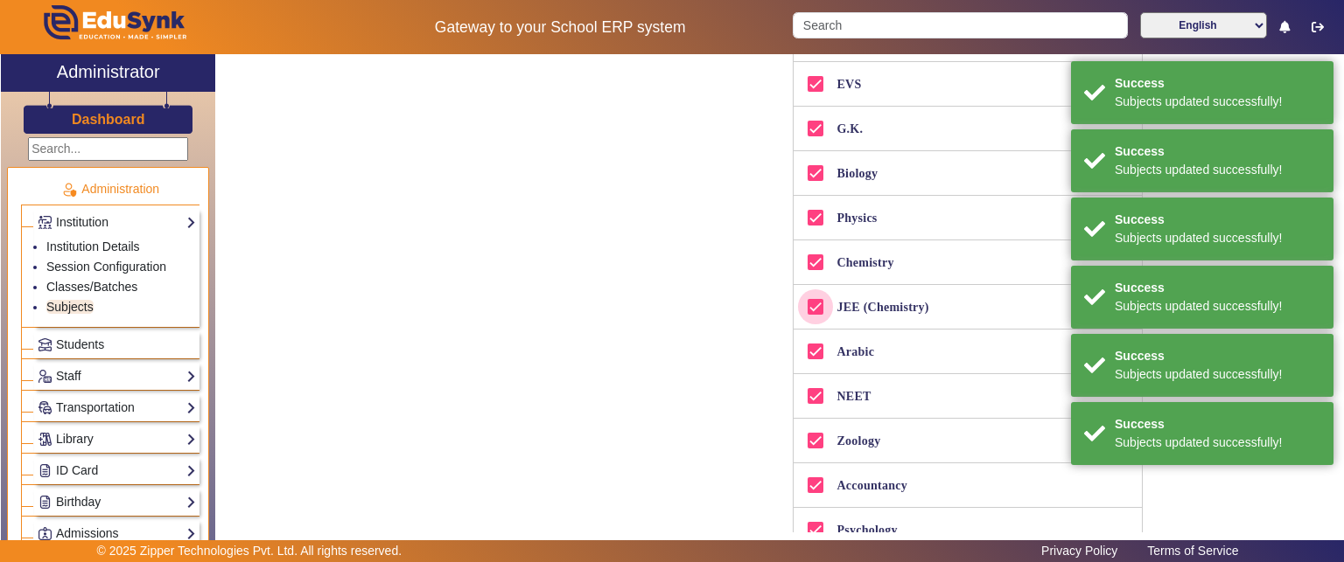
click at [810, 303] on input "JEE (Chemistry)" at bounding box center [815, 307] width 35 height 35
click at [820, 344] on input "NEET" at bounding box center [815, 351] width 35 height 35
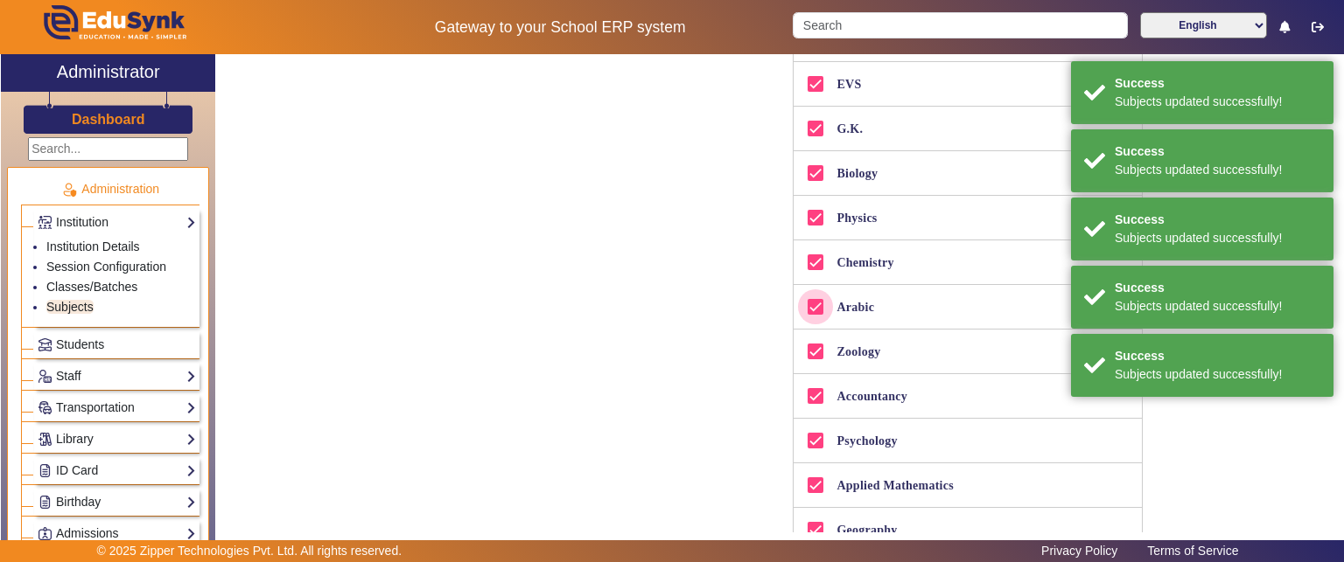
click at [817, 312] on input "Arabic" at bounding box center [815, 307] width 35 height 35
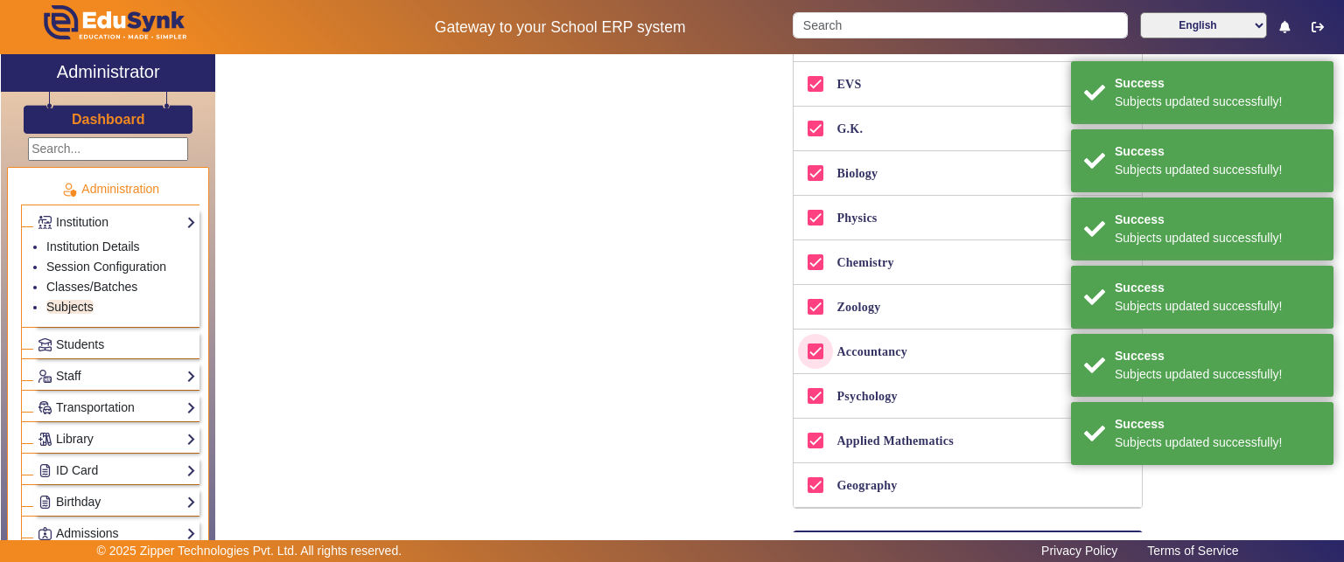
click at [810, 342] on input "Accountancy" at bounding box center [815, 351] width 35 height 35
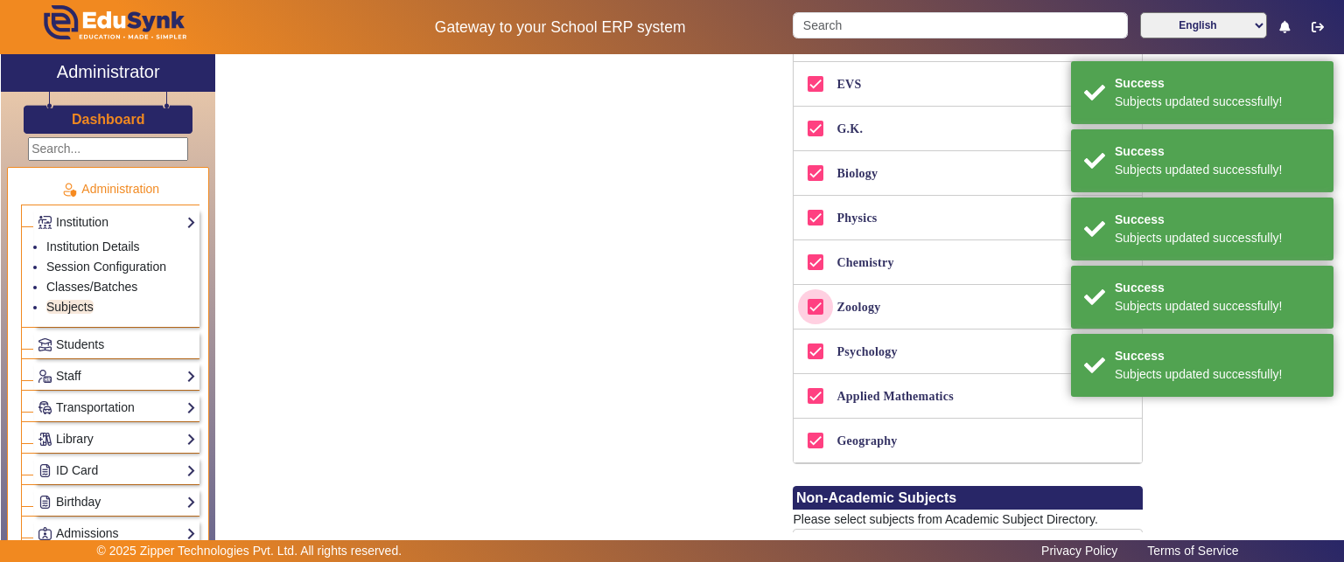
click at [814, 306] on input "Zoology" at bounding box center [815, 307] width 35 height 35
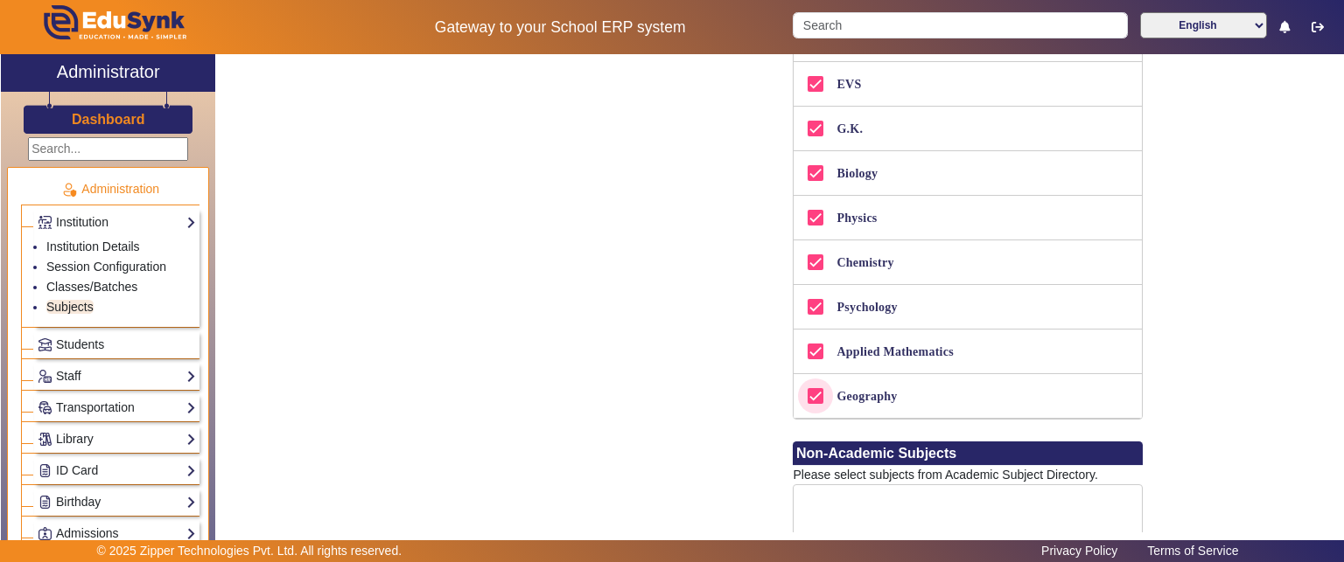
click at [807, 399] on input "Geography" at bounding box center [815, 396] width 35 height 35
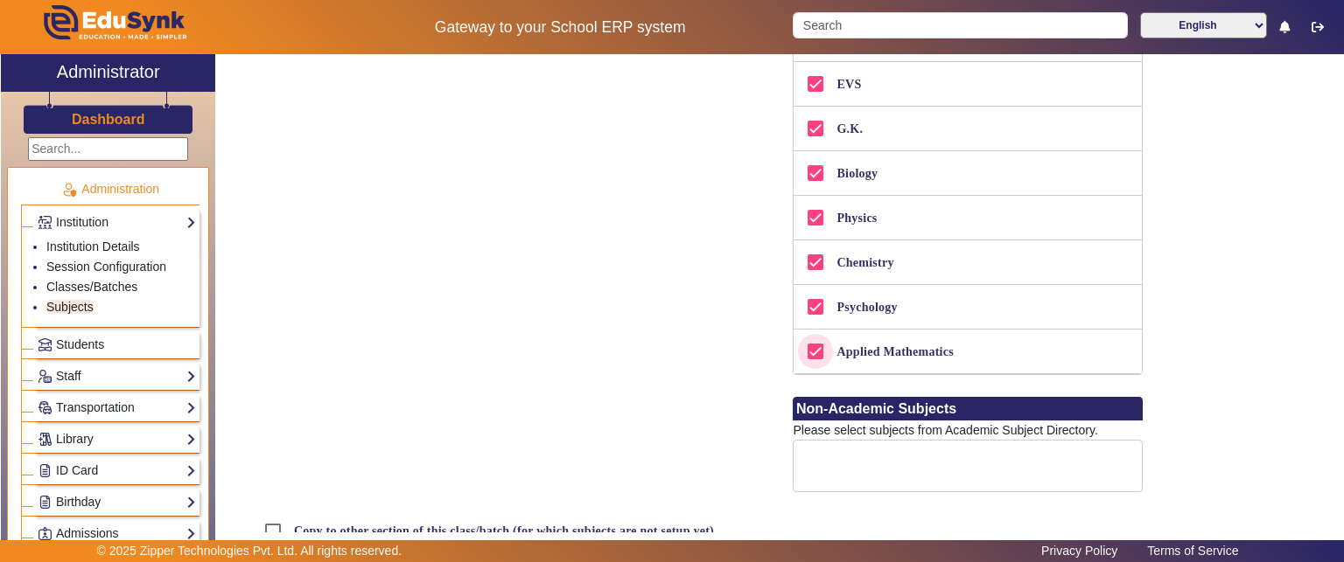
click at [804, 347] on input "Applied Mathematics" at bounding box center [815, 351] width 35 height 35
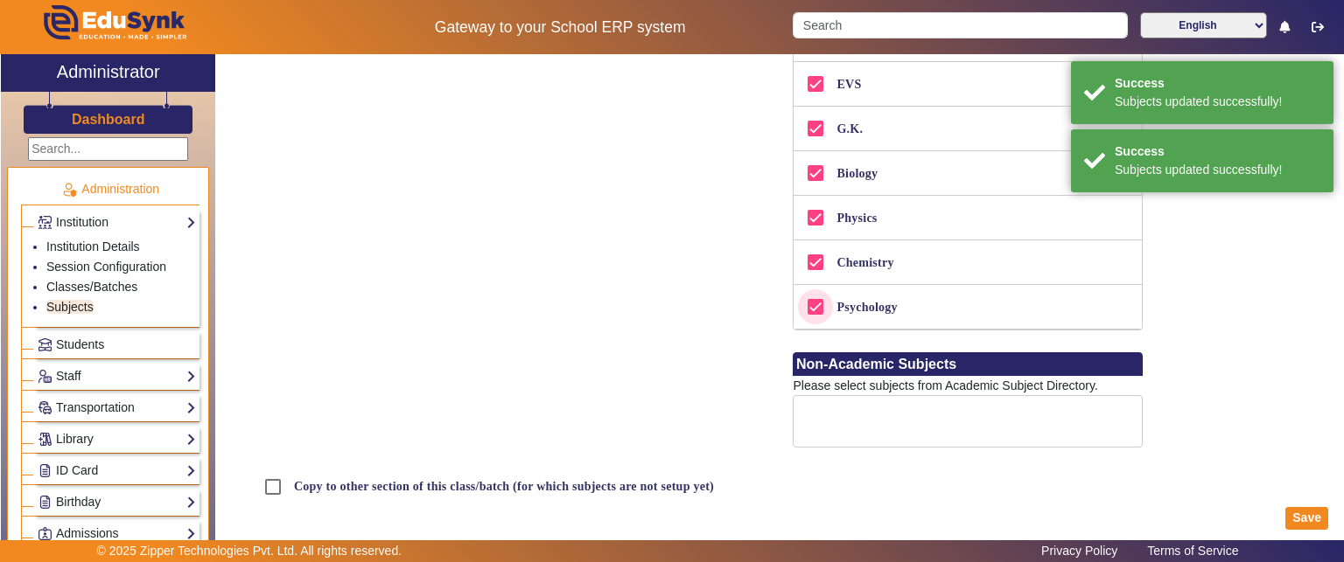
click at [813, 304] on input "Psychology" at bounding box center [815, 307] width 35 height 35
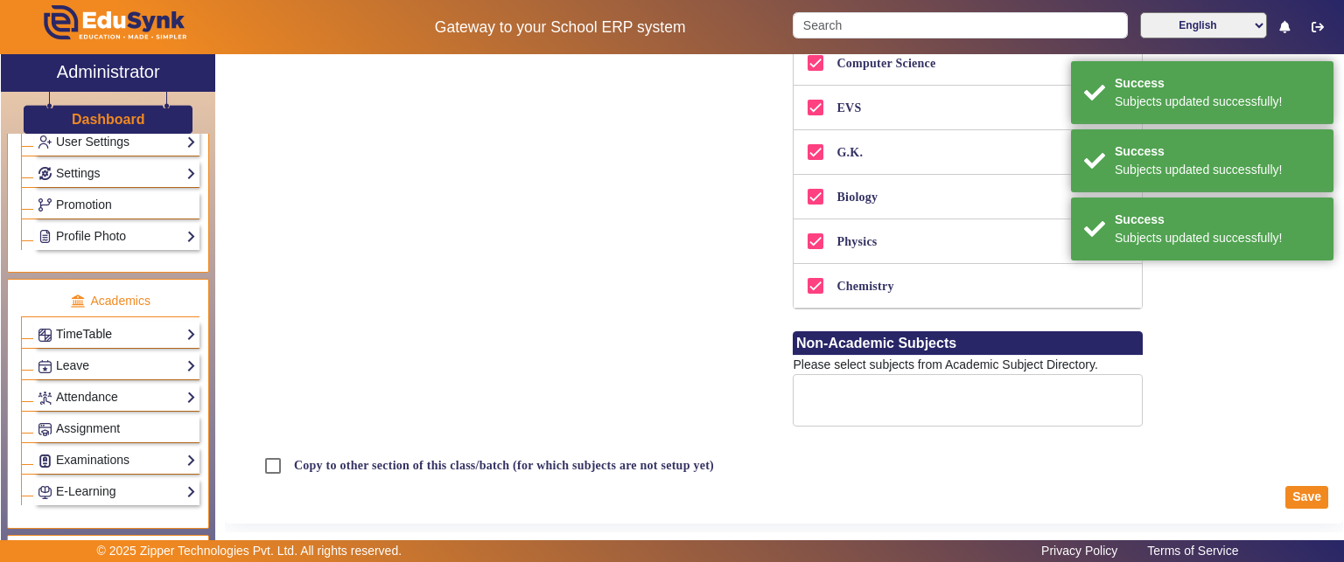
click at [102, 327] on link "TimeTable" at bounding box center [117, 335] width 158 height 20
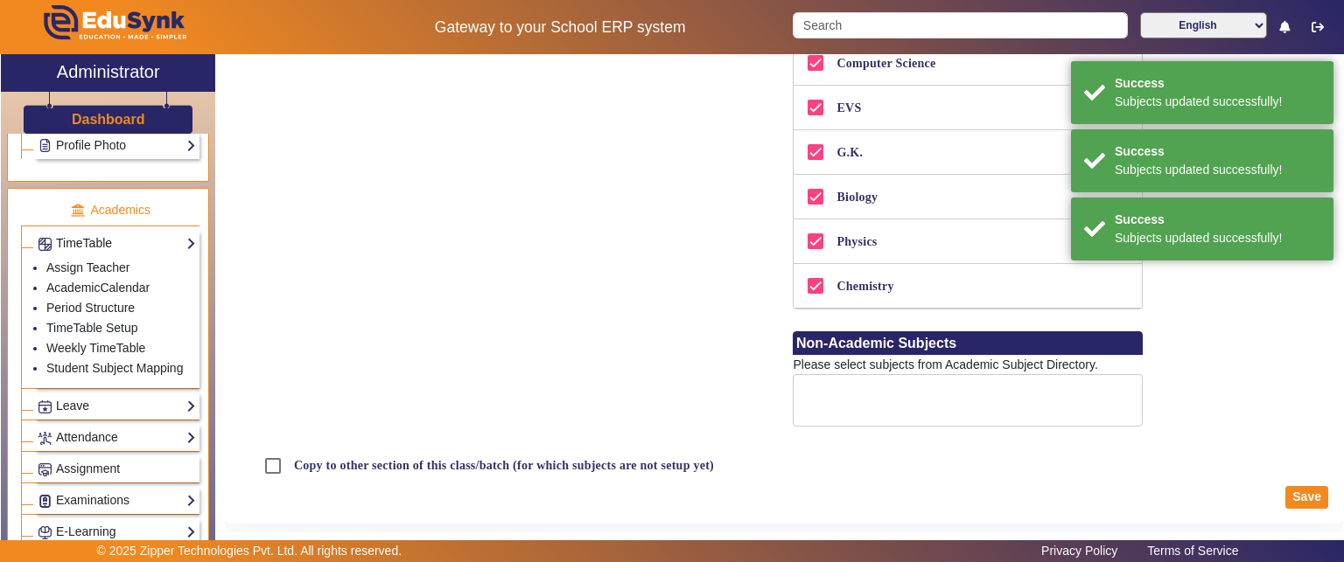
scroll to position [521, 0]
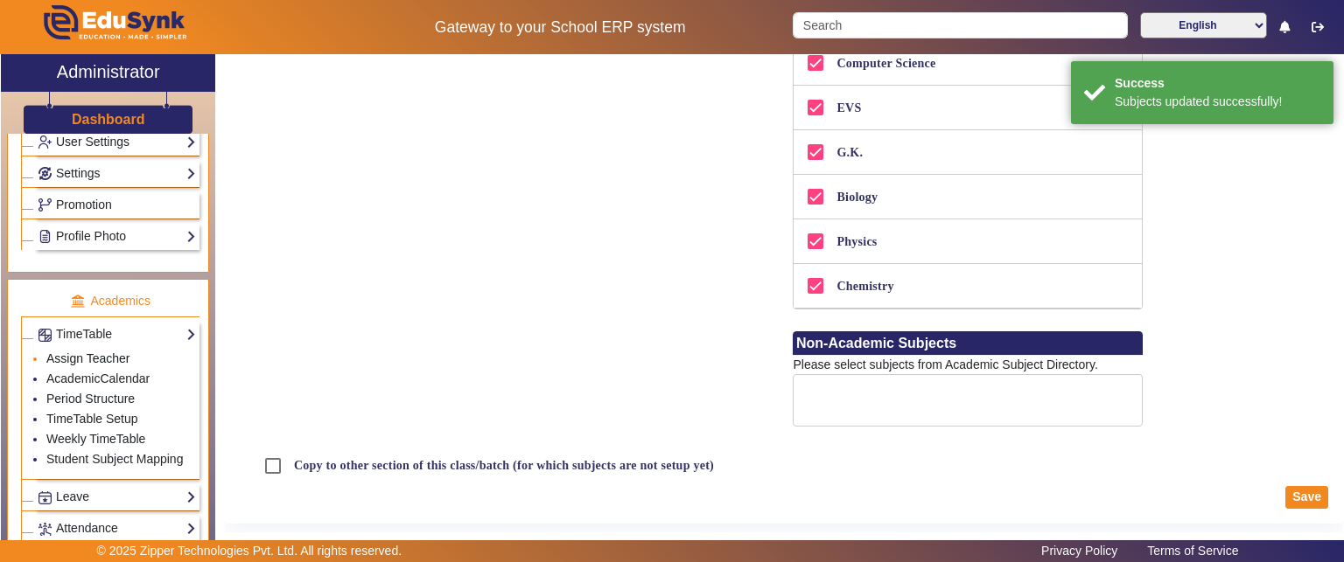
click at [96, 352] on link "Assign Teacher" at bounding box center [87, 359] width 83 height 14
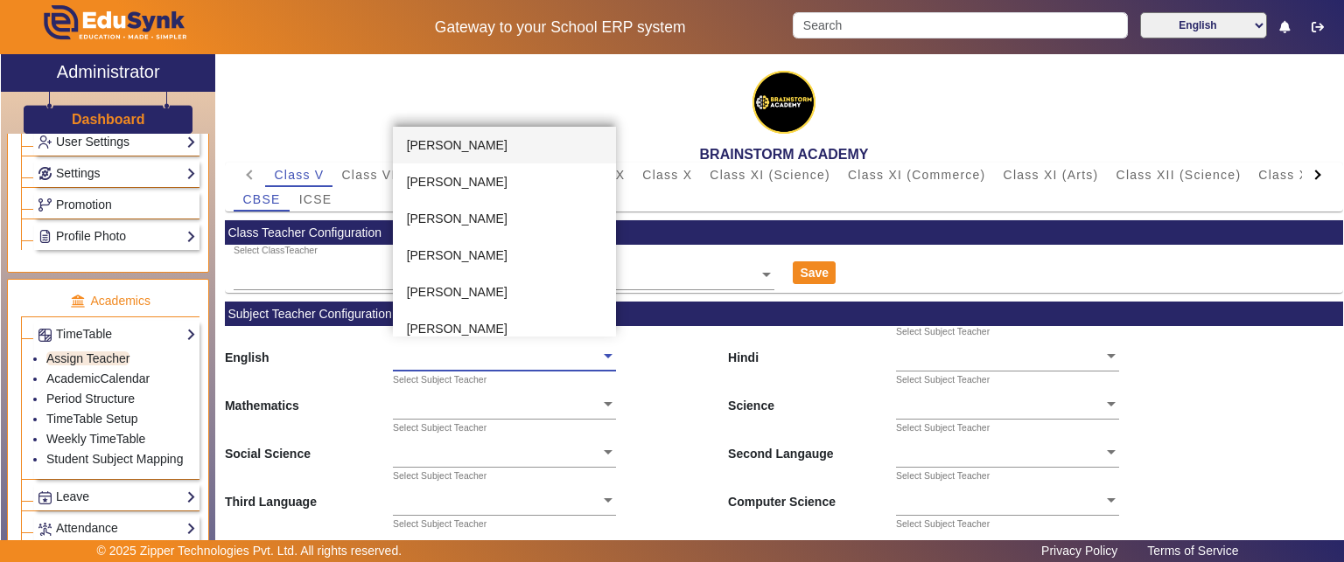
click at [600, 347] on span at bounding box center [608, 355] width 16 height 18
click at [658, 360] on div "English Select Subject Teacher [PERSON_NAME] [PERSON_NAME] [PERSON_NAME] Puja […" at bounding box center [784, 350] width 1118 height 48
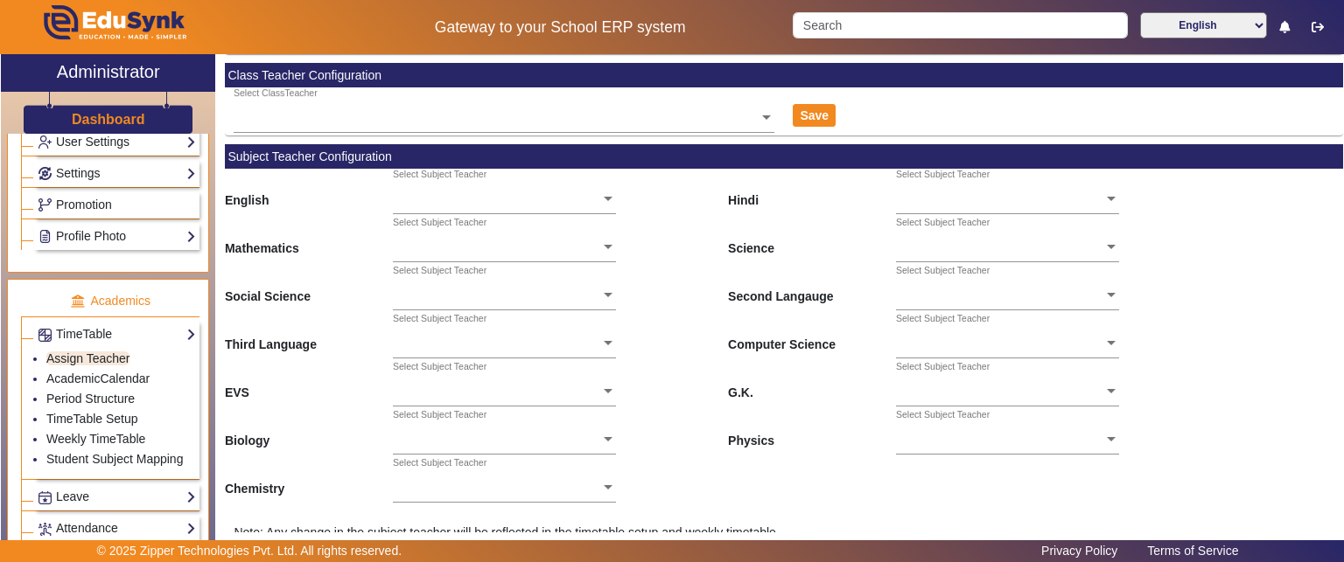
scroll to position [117, 0]
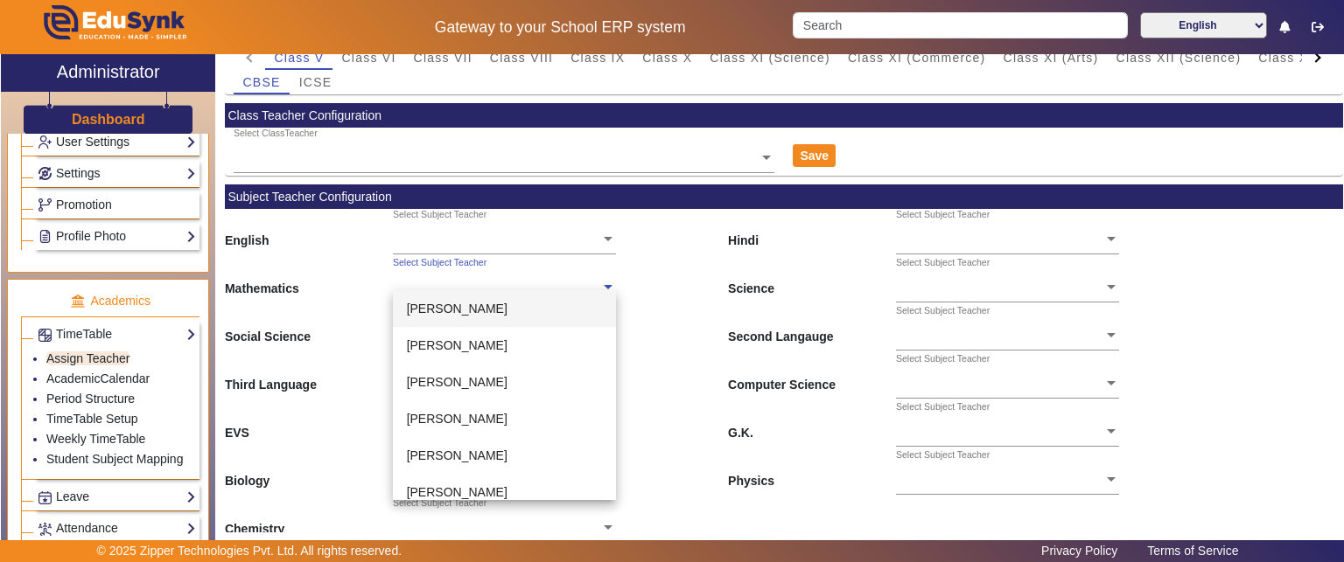
click at [602, 284] on span at bounding box center [608, 285] width 16 height 18
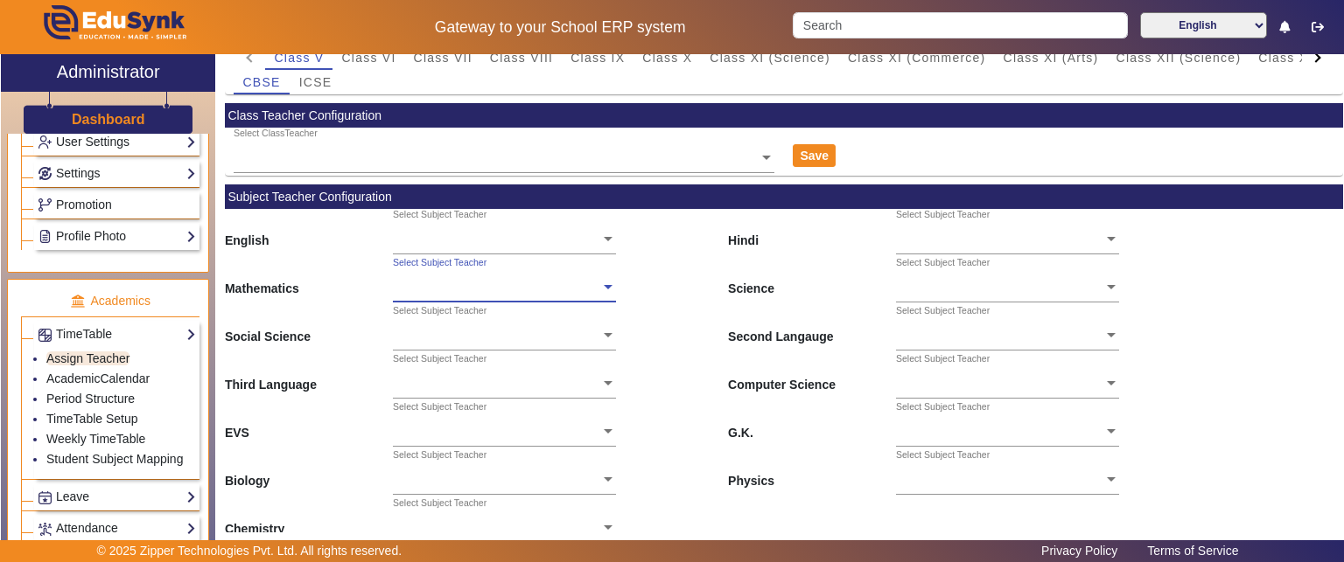
click at [646, 271] on div "Mathematics Select Subject Teacher Science Select Subject Teacher" at bounding box center [784, 281] width 1118 height 48
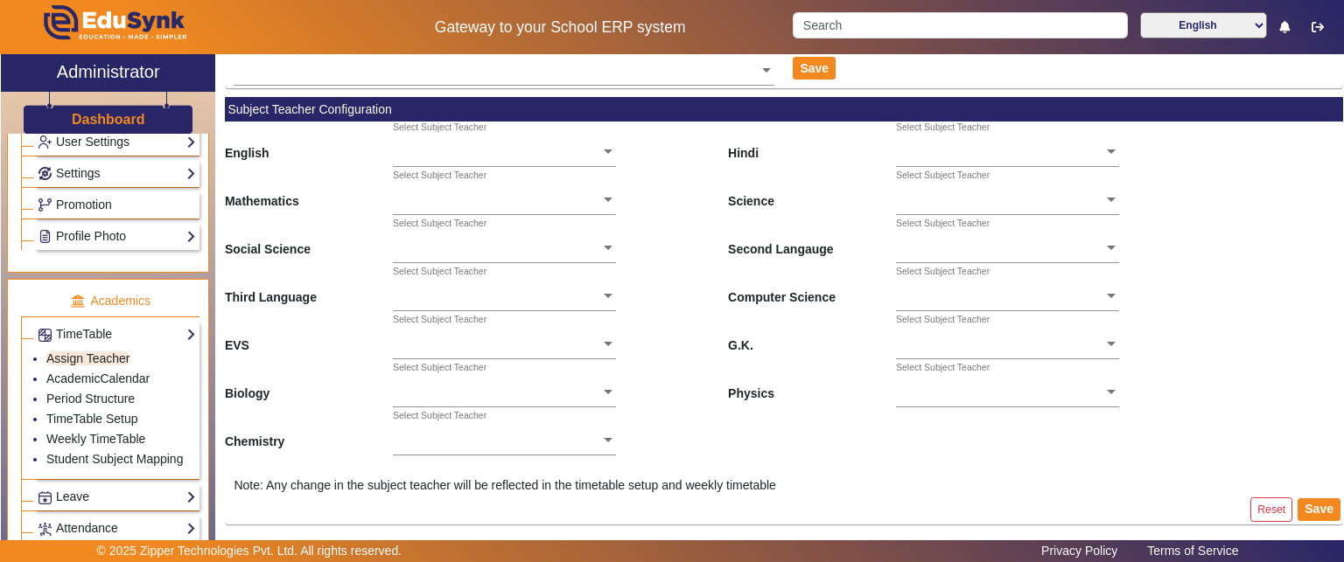
scroll to position [30, 0]
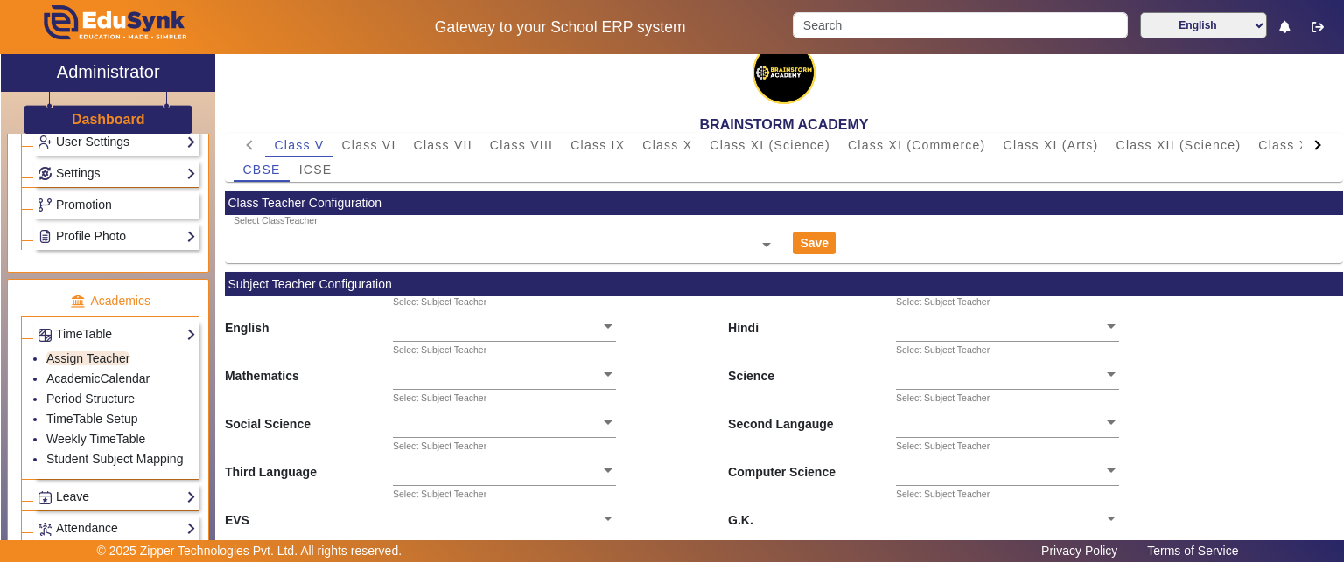
click at [640, 331] on div "English Select Subject Teacher Hindi Select Subject Teacher" at bounding box center [784, 321] width 1118 height 48
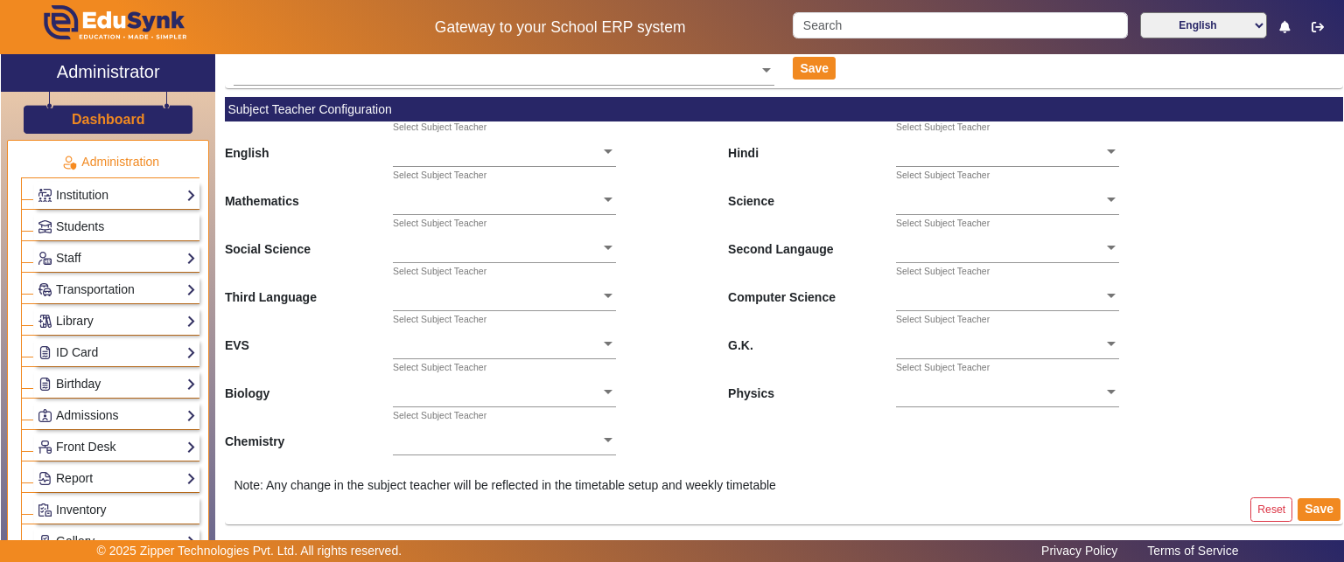
scroll to position [0, 0]
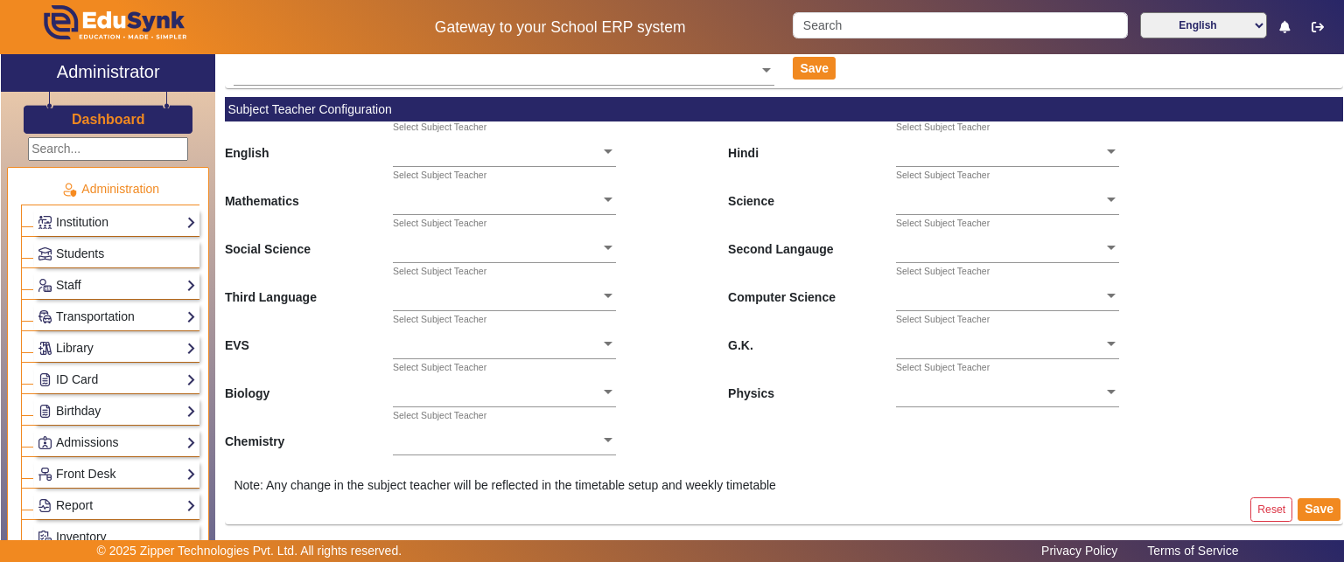
click at [854, 444] on div "Chemistry Select Subject Teacher" at bounding box center [784, 434] width 1118 height 48
